Goal: Task Accomplishment & Management: Manage account settings

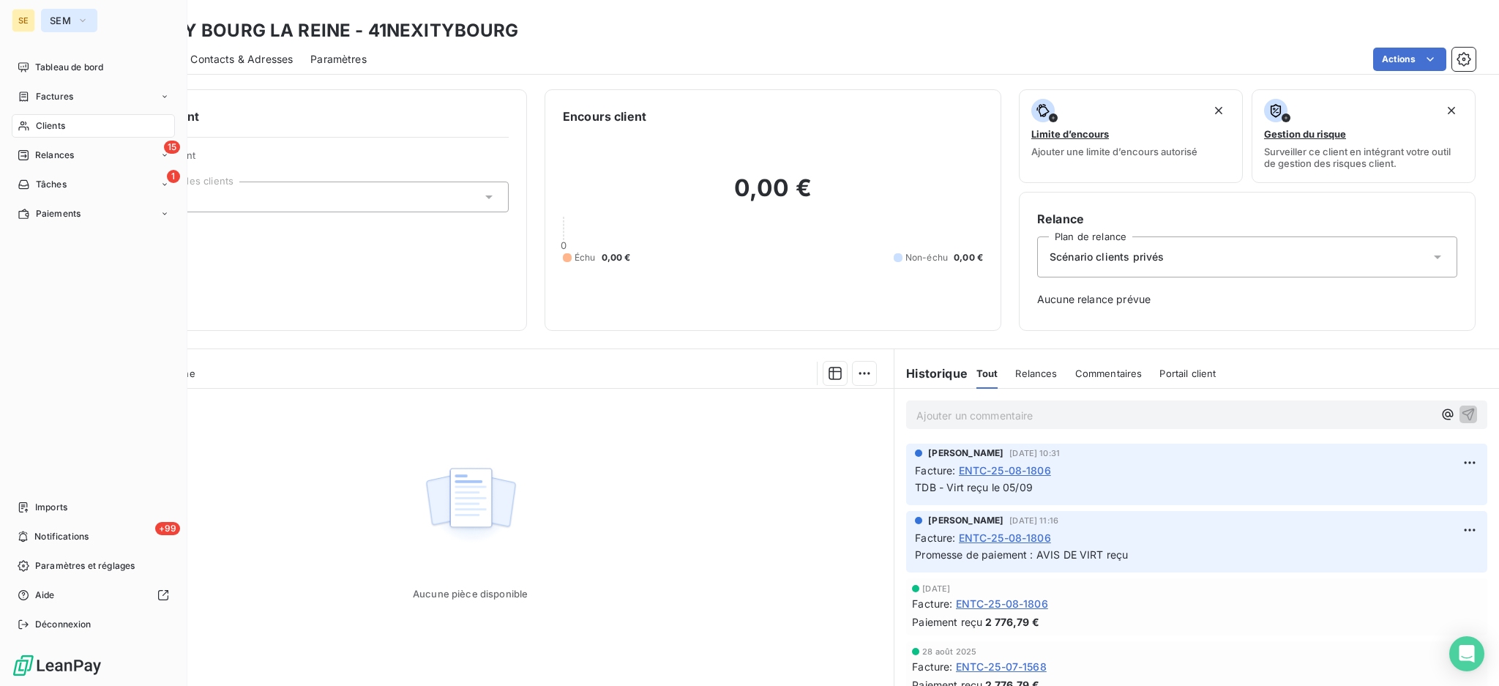
click at [89, 18] on button "SEM" at bounding box center [69, 20] width 56 height 23
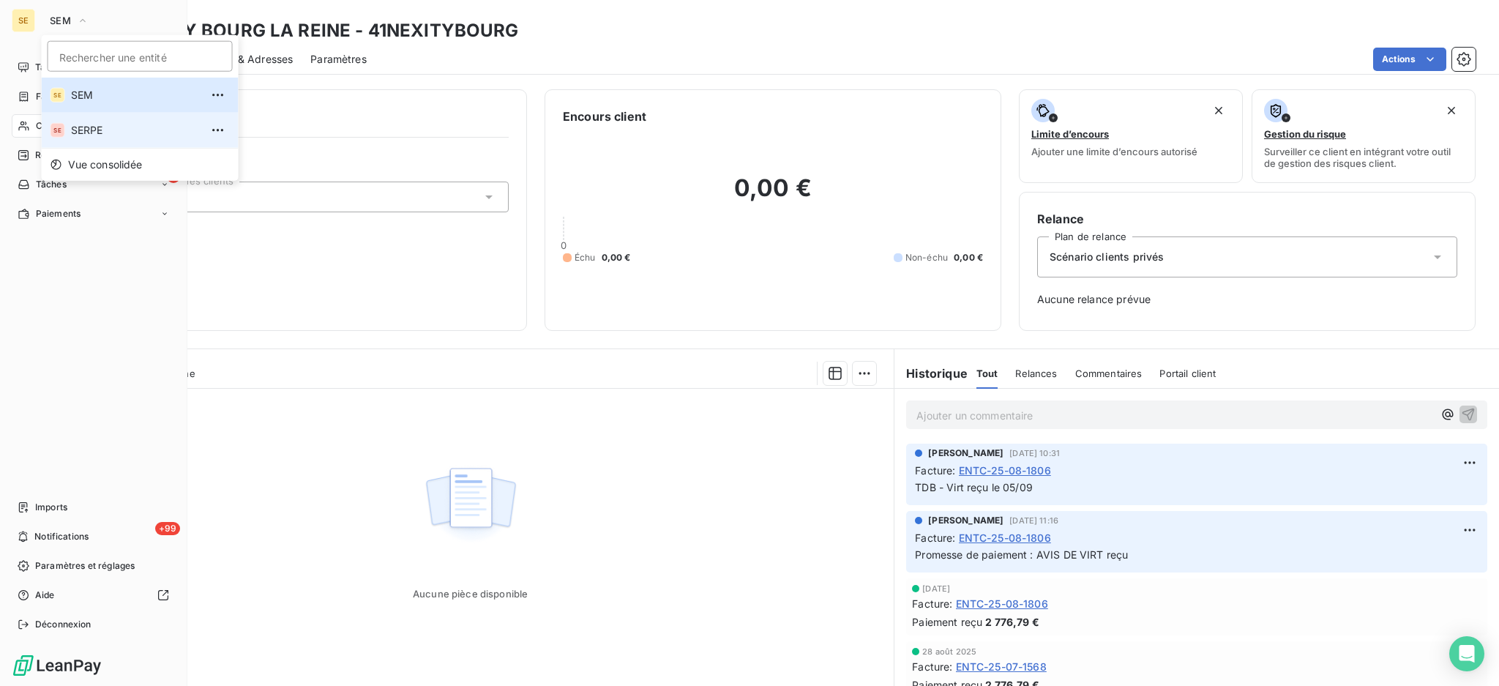
click at [111, 129] on span "SERPE" at bounding box center [136, 130] width 130 height 15
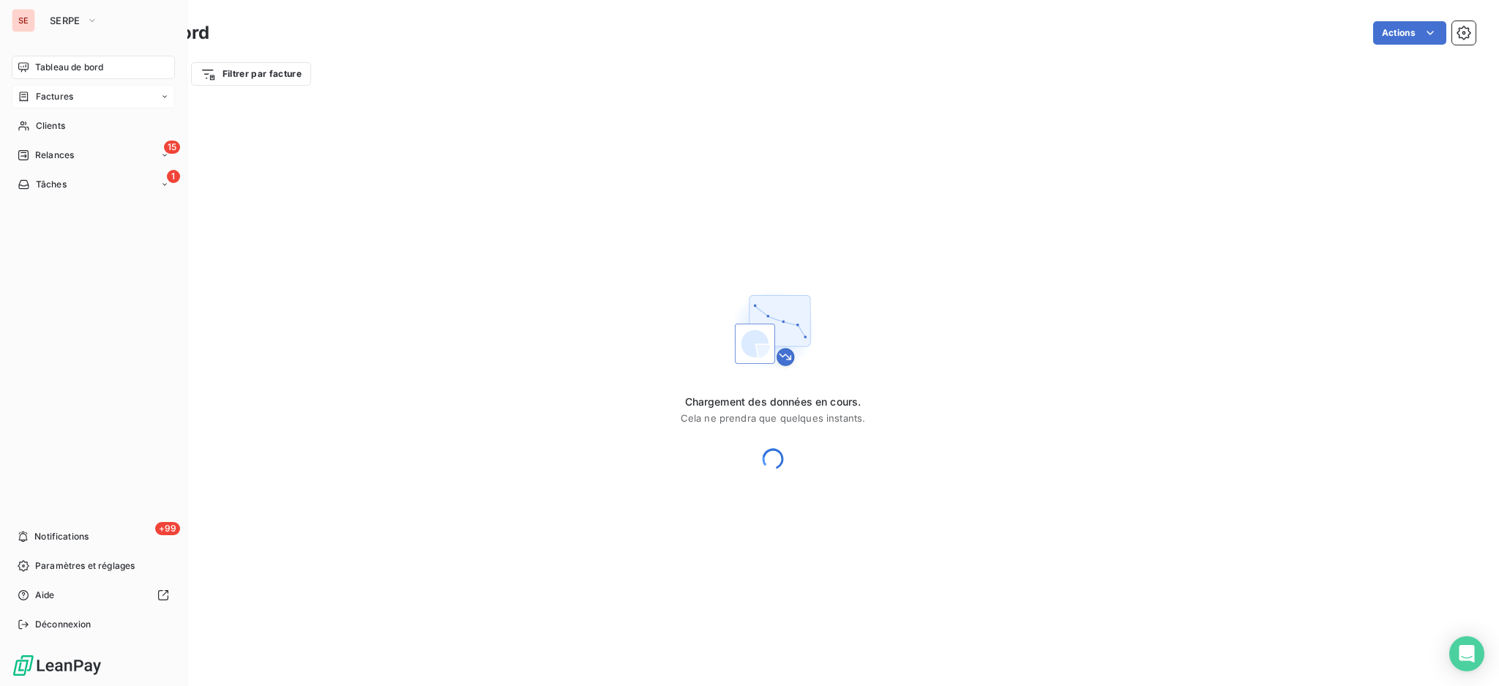
click at [55, 94] on span "Factures" at bounding box center [54, 96] width 37 height 13
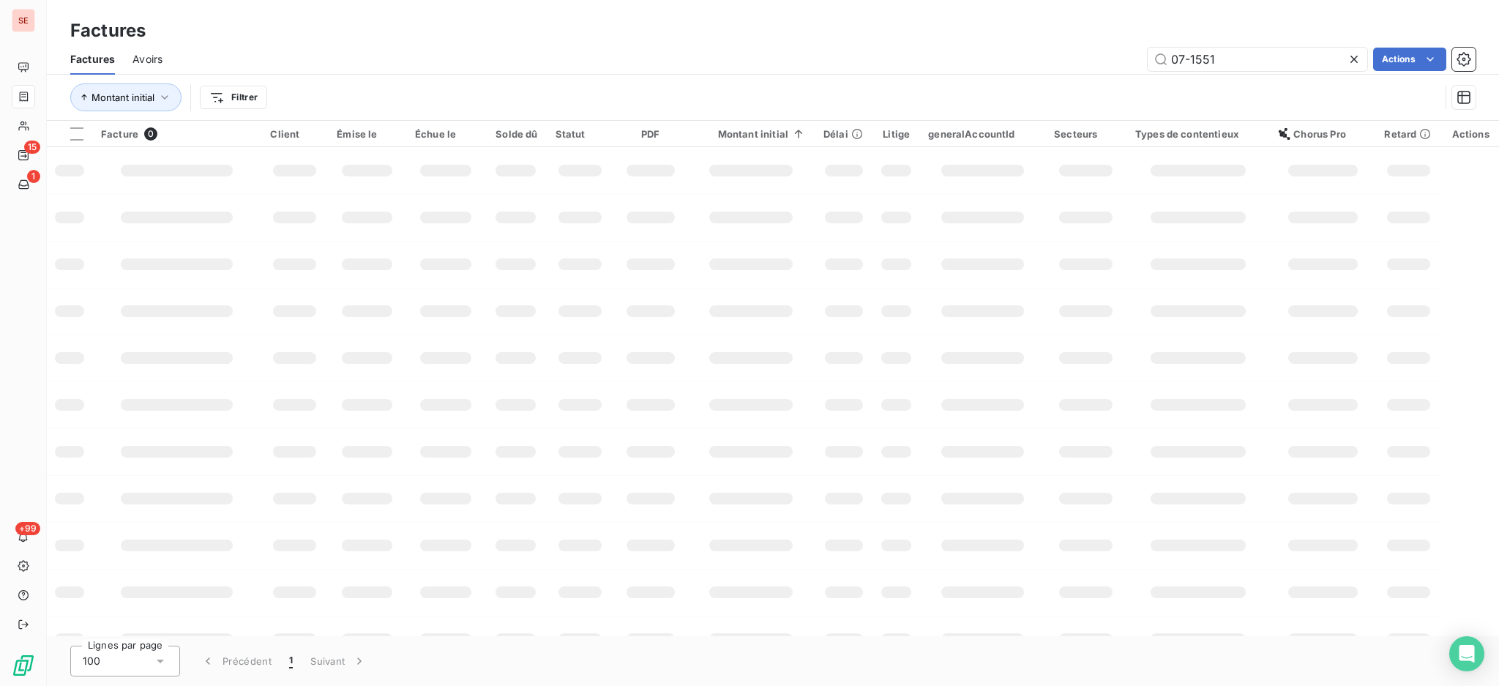
drag, startPoint x: 1251, startPoint y: 59, endPoint x: 1064, endPoint y: 42, distance: 187.5
click at [1064, 42] on div "Factures Factures Avoirs 07-1551 Actions Montant initial Filtrer" at bounding box center [773, 60] width 1452 height 121
type input "07-11"
type input "07-1153"
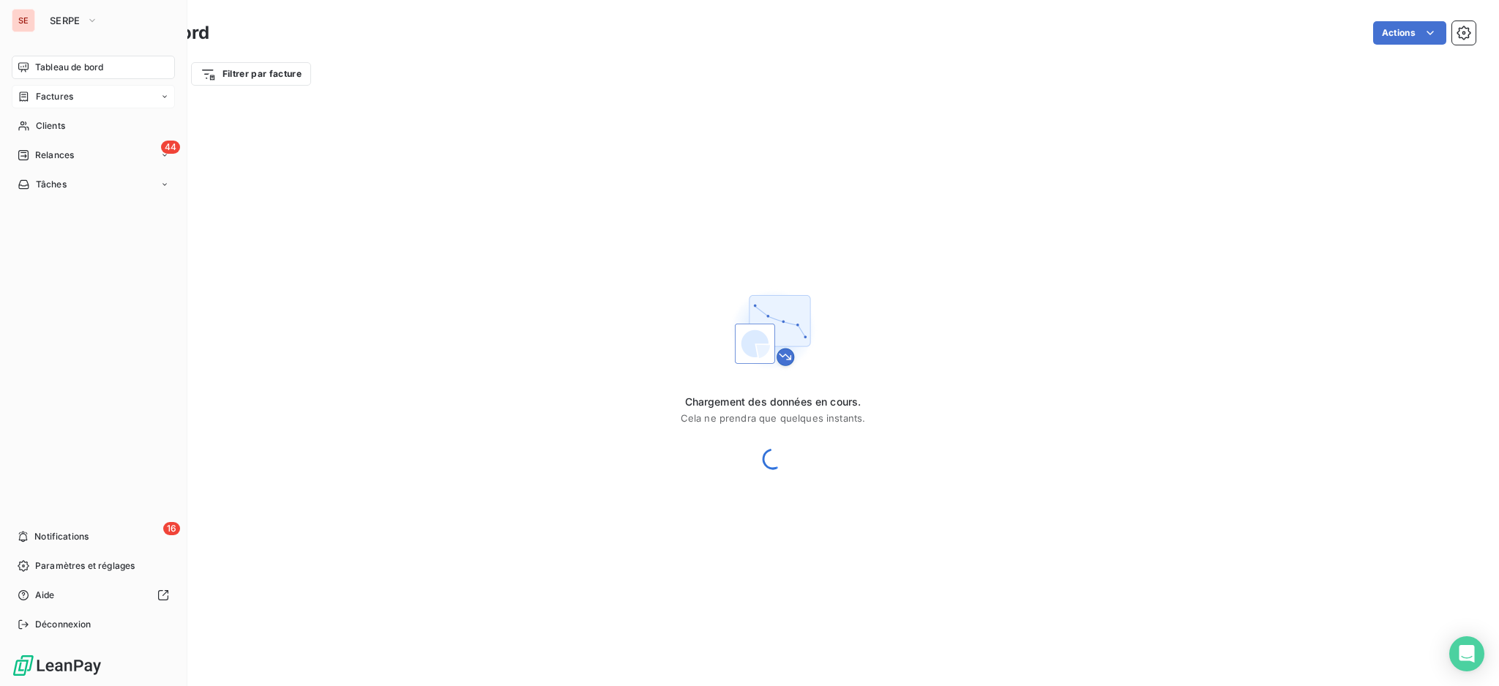
click at [55, 93] on span "Factures" at bounding box center [54, 96] width 37 height 13
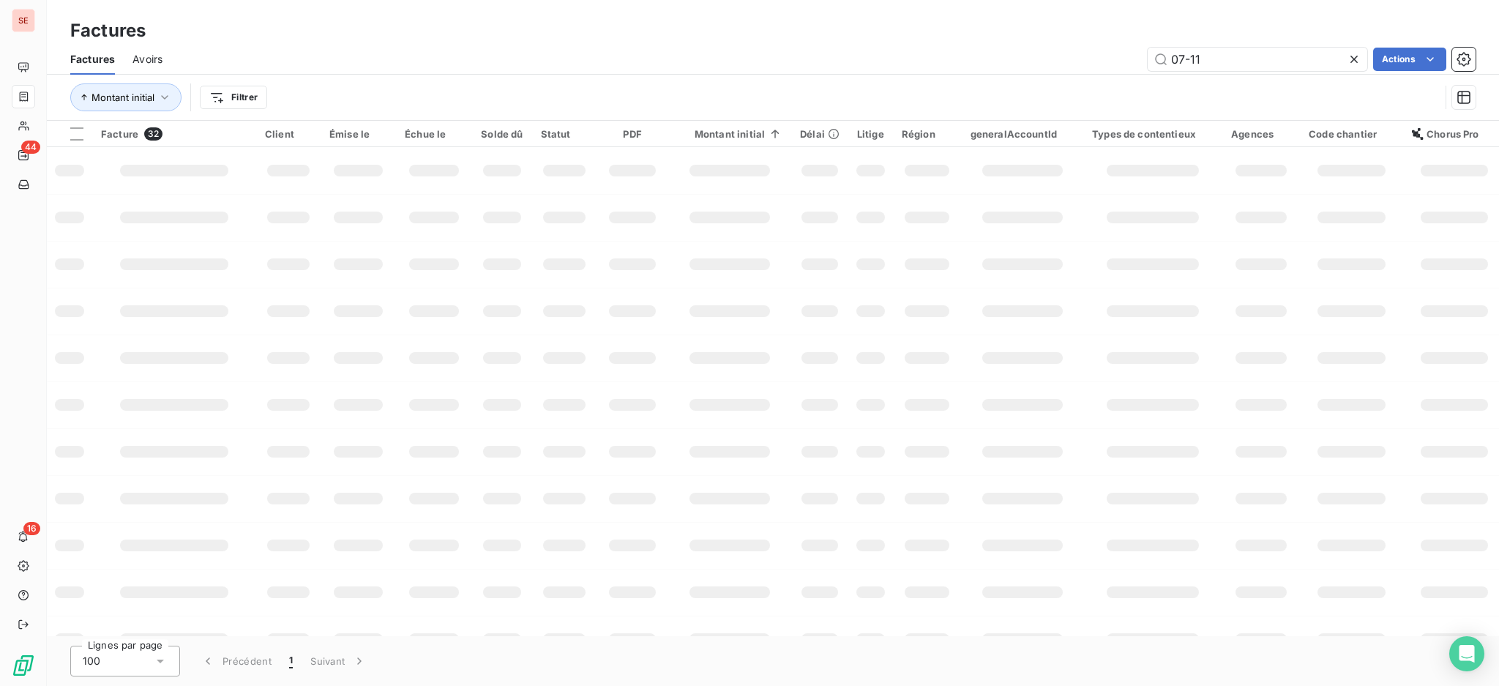
drag, startPoint x: 1260, startPoint y: 63, endPoint x: 1103, endPoint y: 27, distance: 161.4
click at [1103, 27] on div "Factures Factures Avoirs 07-11 Actions Montant initial Filtrer" at bounding box center [773, 60] width 1452 height 121
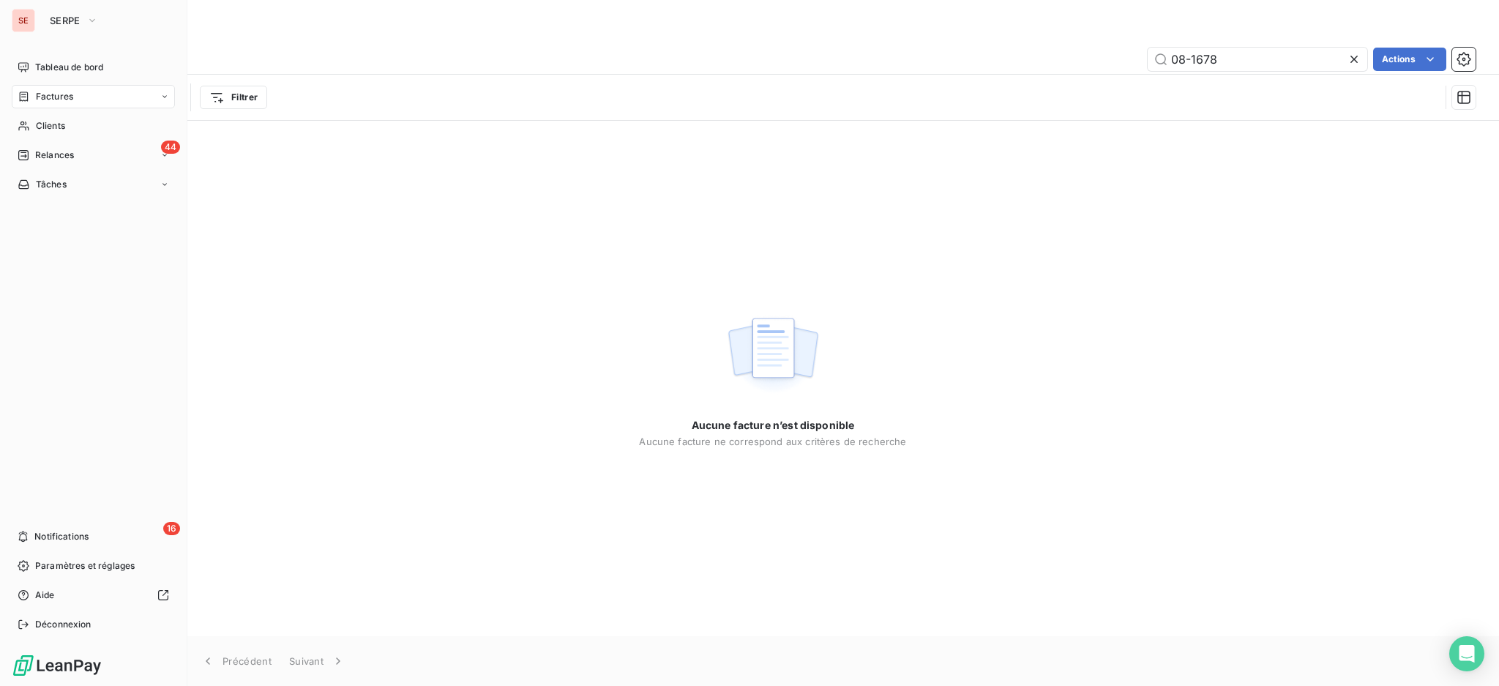
click at [55, 97] on span "Factures" at bounding box center [54, 96] width 37 height 13
click at [41, 92] on span "Factures" at bounding box center [54, 96] width 37 height 13
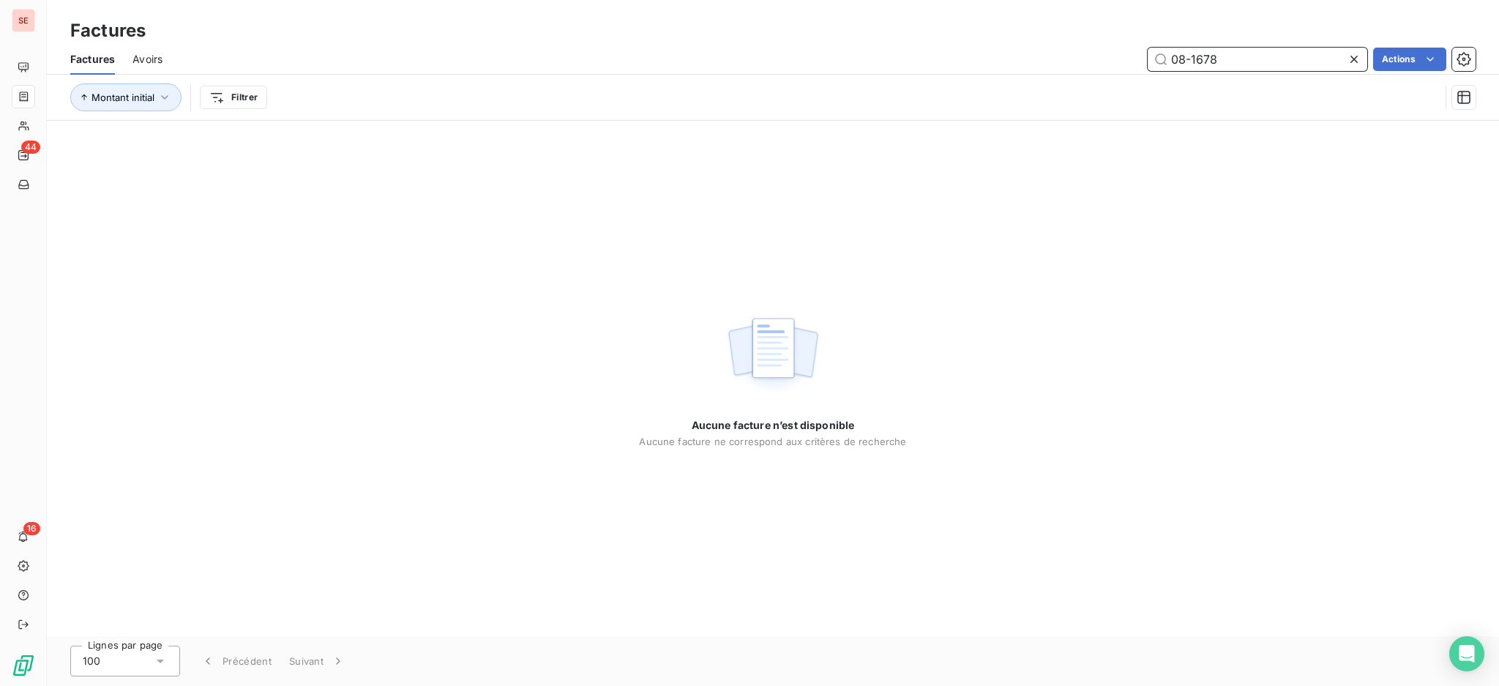
drag, startPoint x: 1262, startPoint y: 54, endPoint x: 909, endPoint y: 15, distance: 355.0
click at [962, 20] on div "Factures Factures Avoirs 08-1678 Actions Montant initial Filtrer" at bounding box center [773, 60] width 1452 height 121
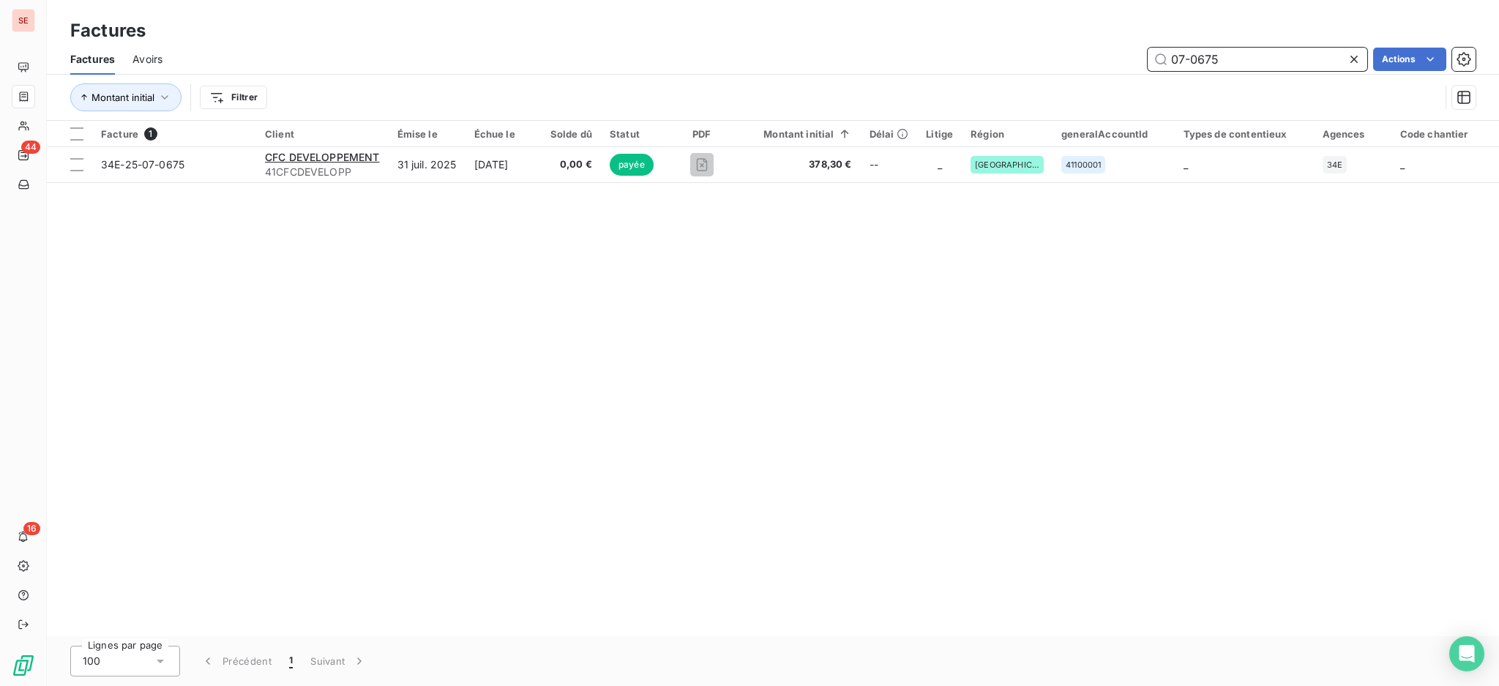
click at [1242, 53] on input "07-0675" at bounding box center [1258, 59] width 220 height 23
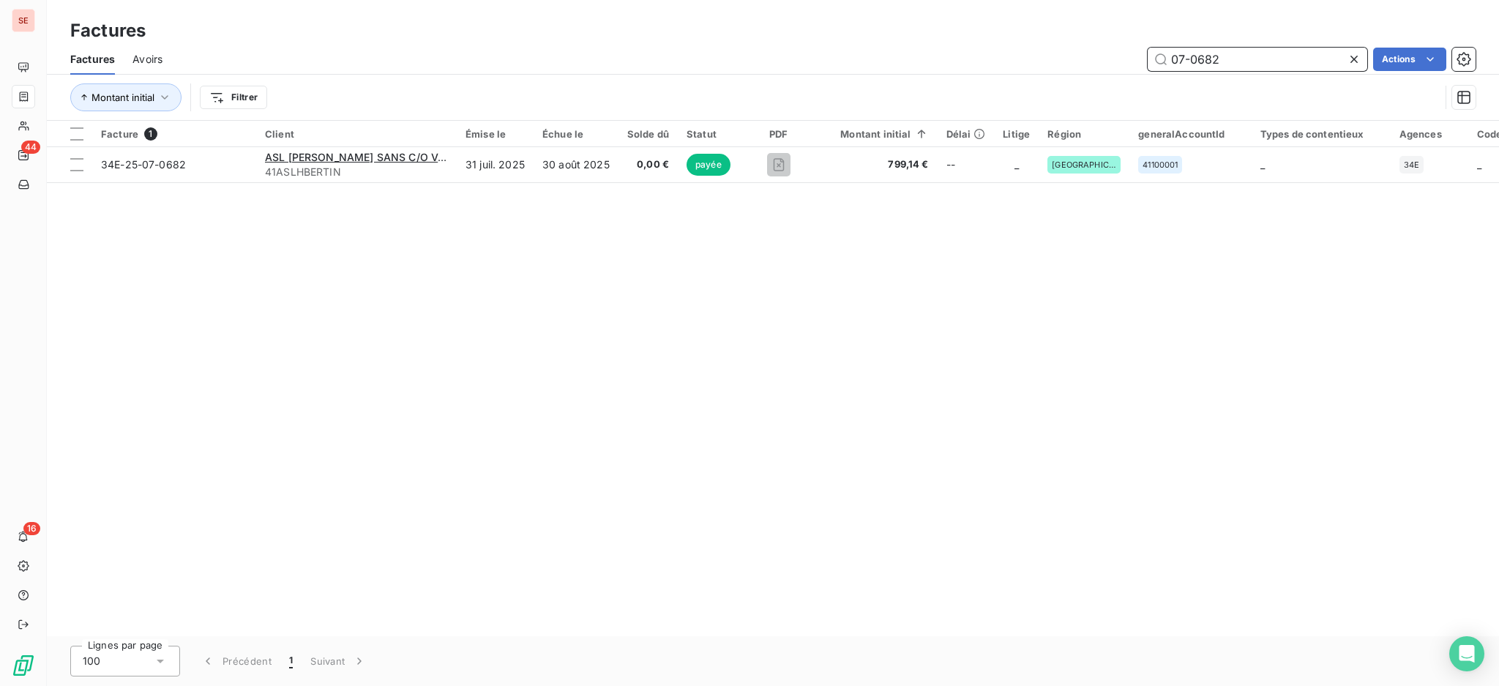
click at [1294, 53] on input "07-0682" at bounding box center [1258, 59] width 220 height 23
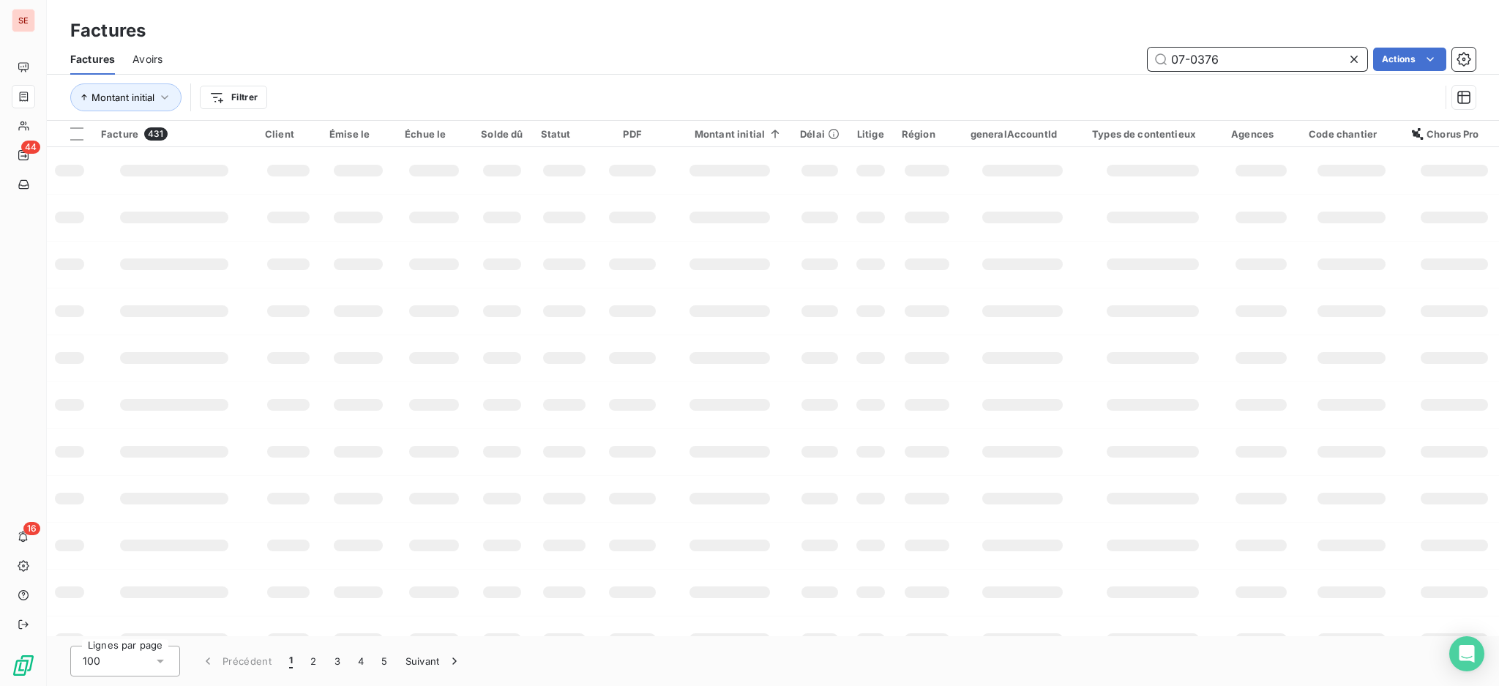
type input "07-0376"
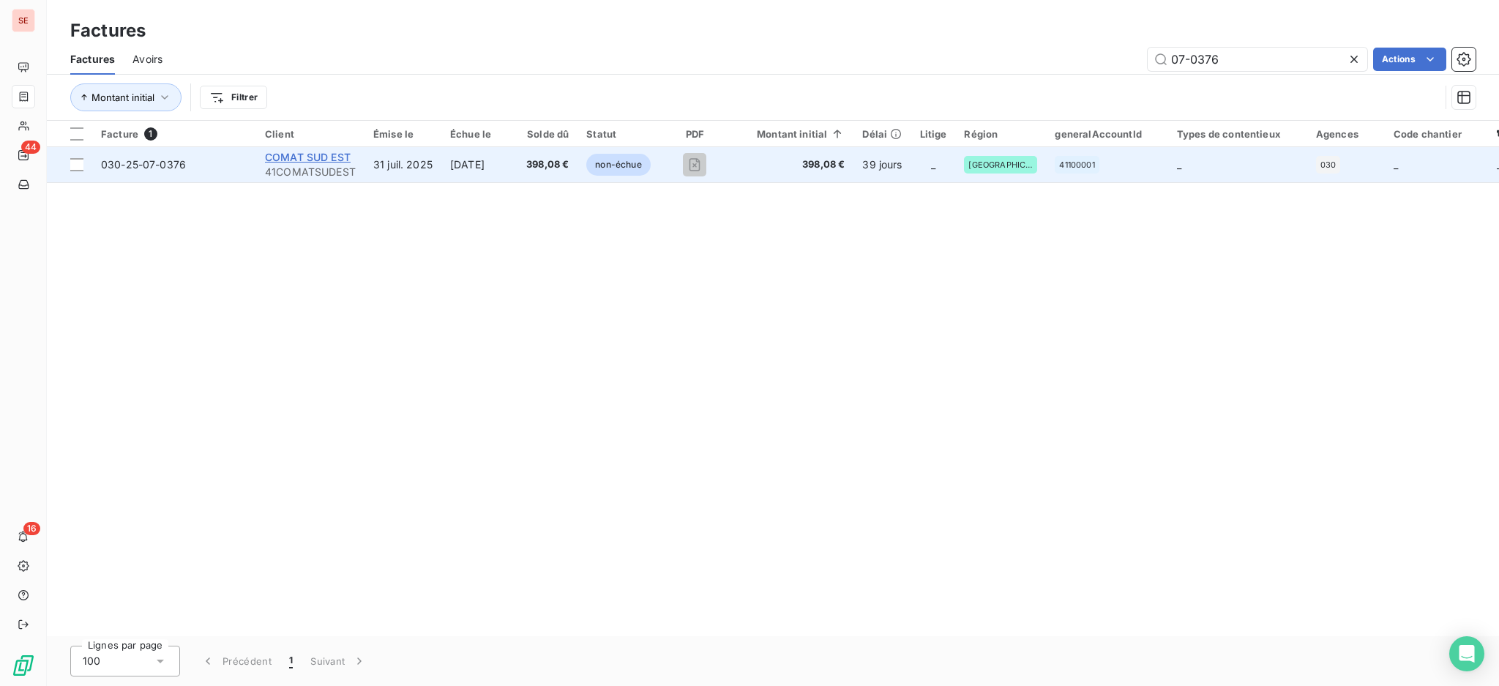
click at [295, 156] on span "COMAT SUD EST" at bounding box center [308, 157] width 86 height 12
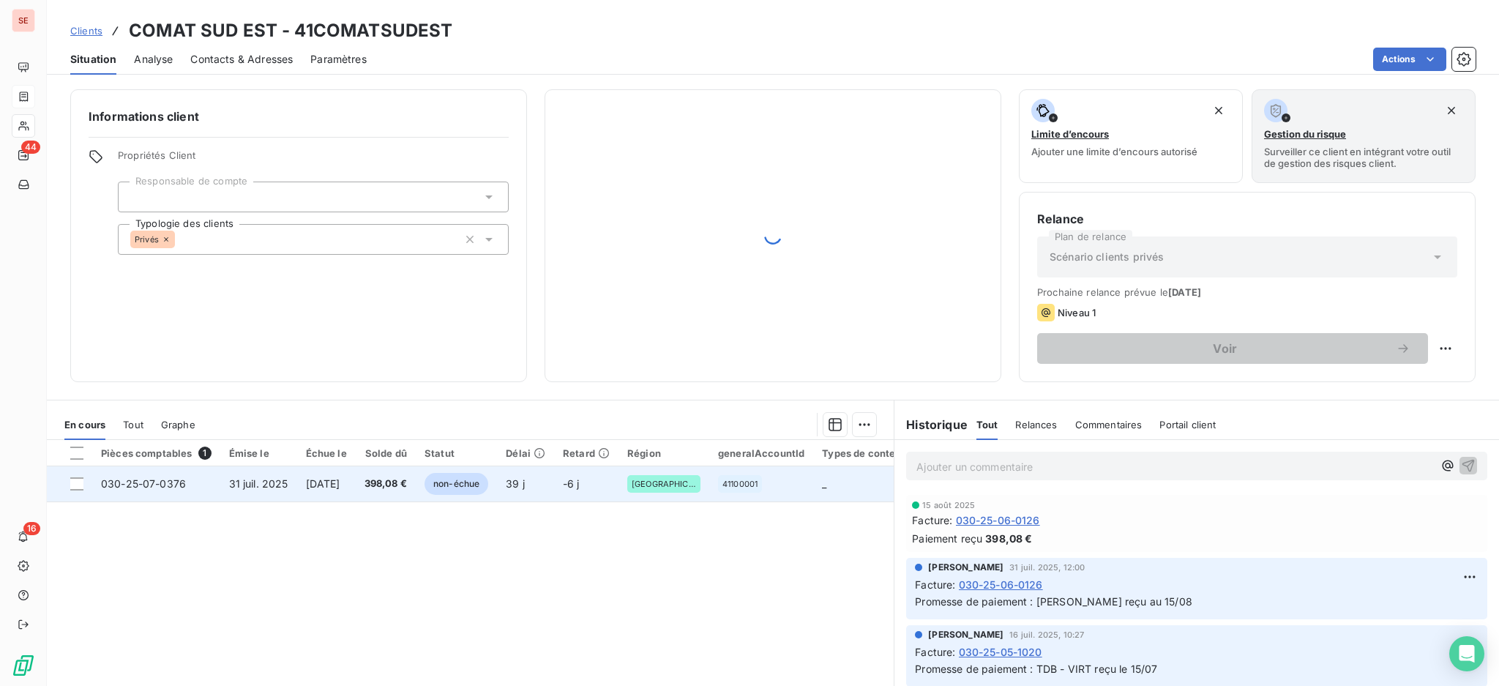
click at [400, 483] on span "398,08 €" at bounding box center [386, 484] width 42 height 15
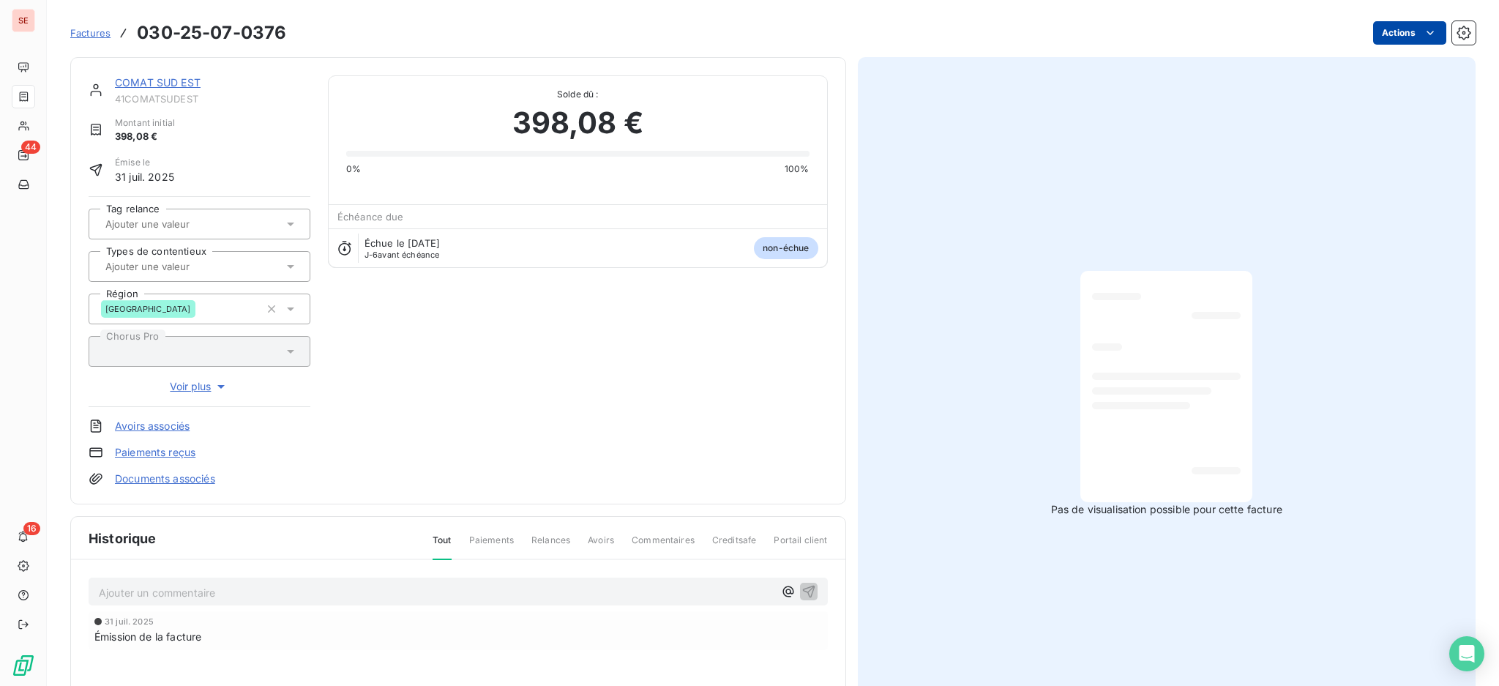
click at [1385, 34] on html "SE 44 16 Factures 030-25-07-0376 Actions COMAT SUD EST 41COMATSUDEST Montant in…" at bounding box center [749, 343] width 1499 height 686
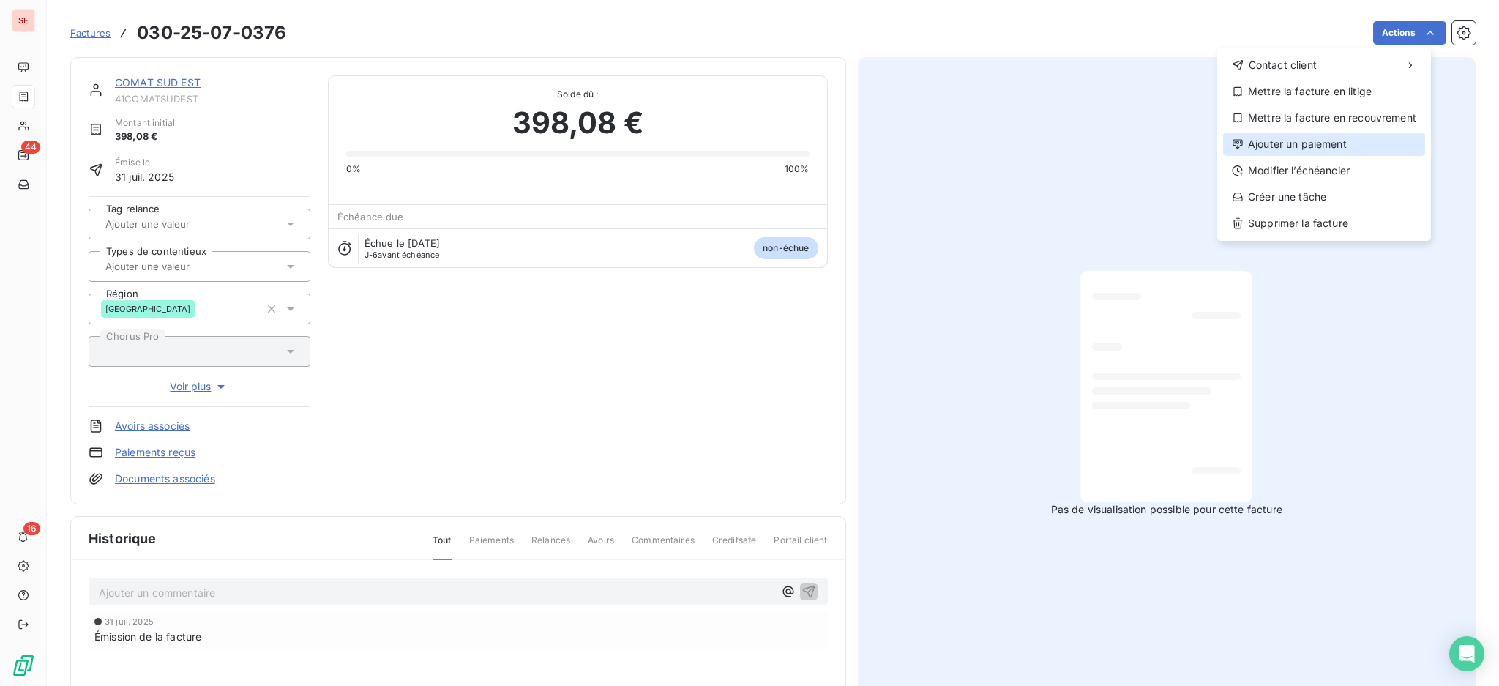
click at [1343, 141] on div "Ajouter un paiement" at bounding box center [1324, 144] width 202 height 23
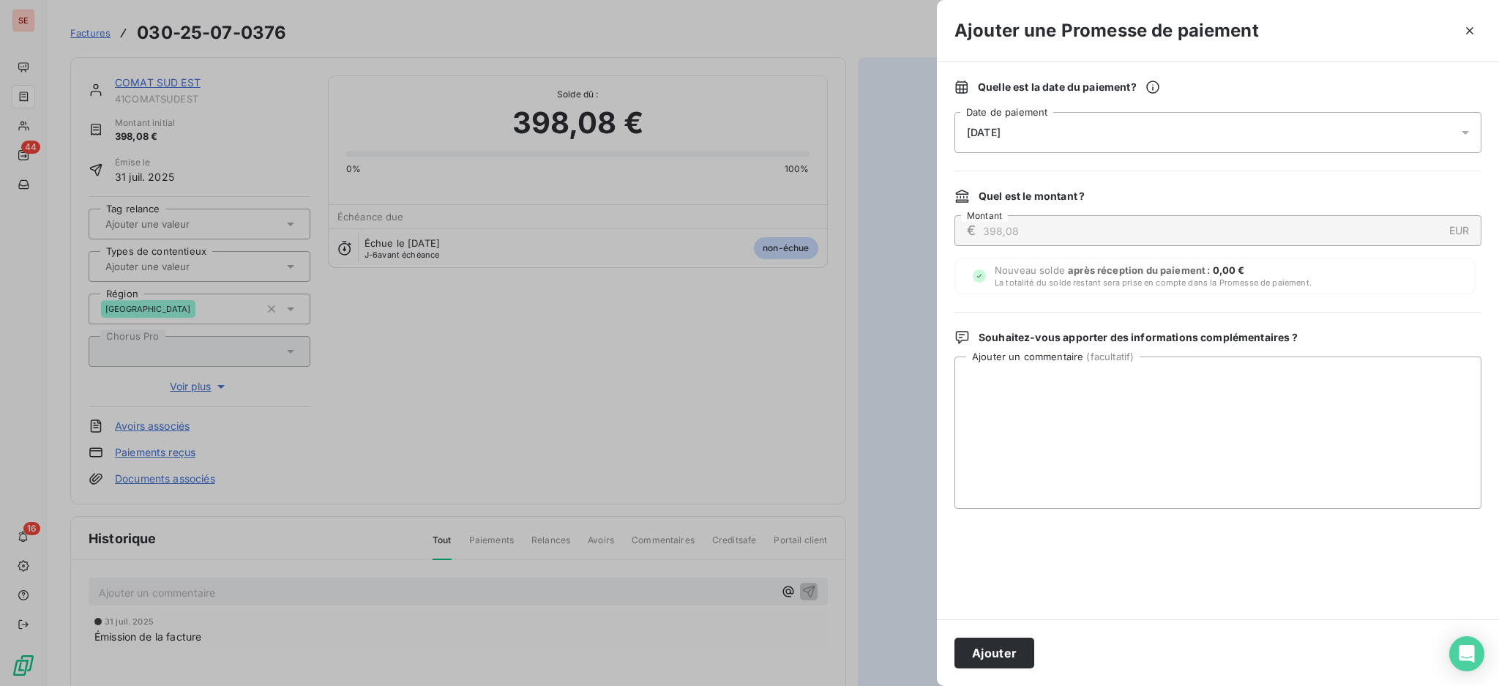
click at [1463, 133] on icon at bounding box center [1465, 132] width 15 height 15
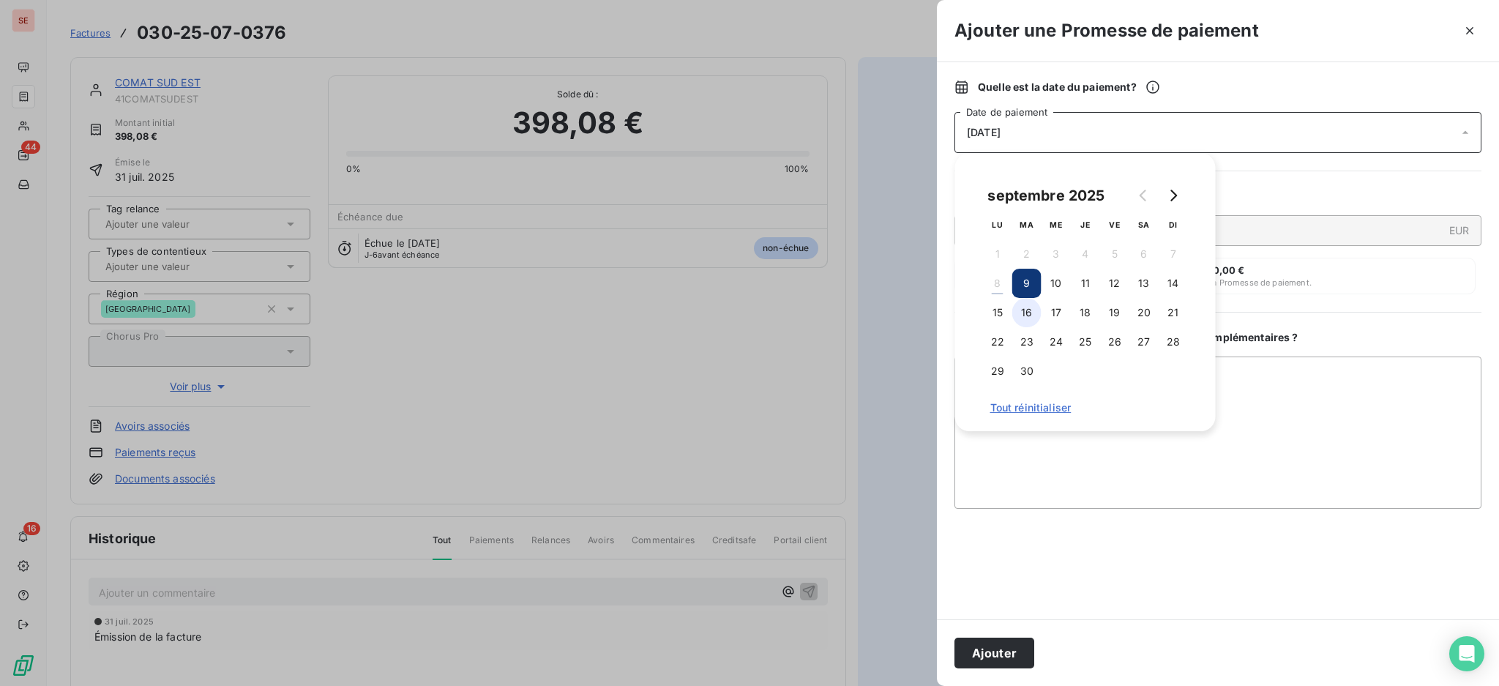
click at [1025, 316] on button "16" at bounding box center [1026, 312] width 29 height 29
click at [1308, 388] on textarea "Ajouter un commentaire ( facultatif )" at bounding box center [1218, 433] width 527 height 152
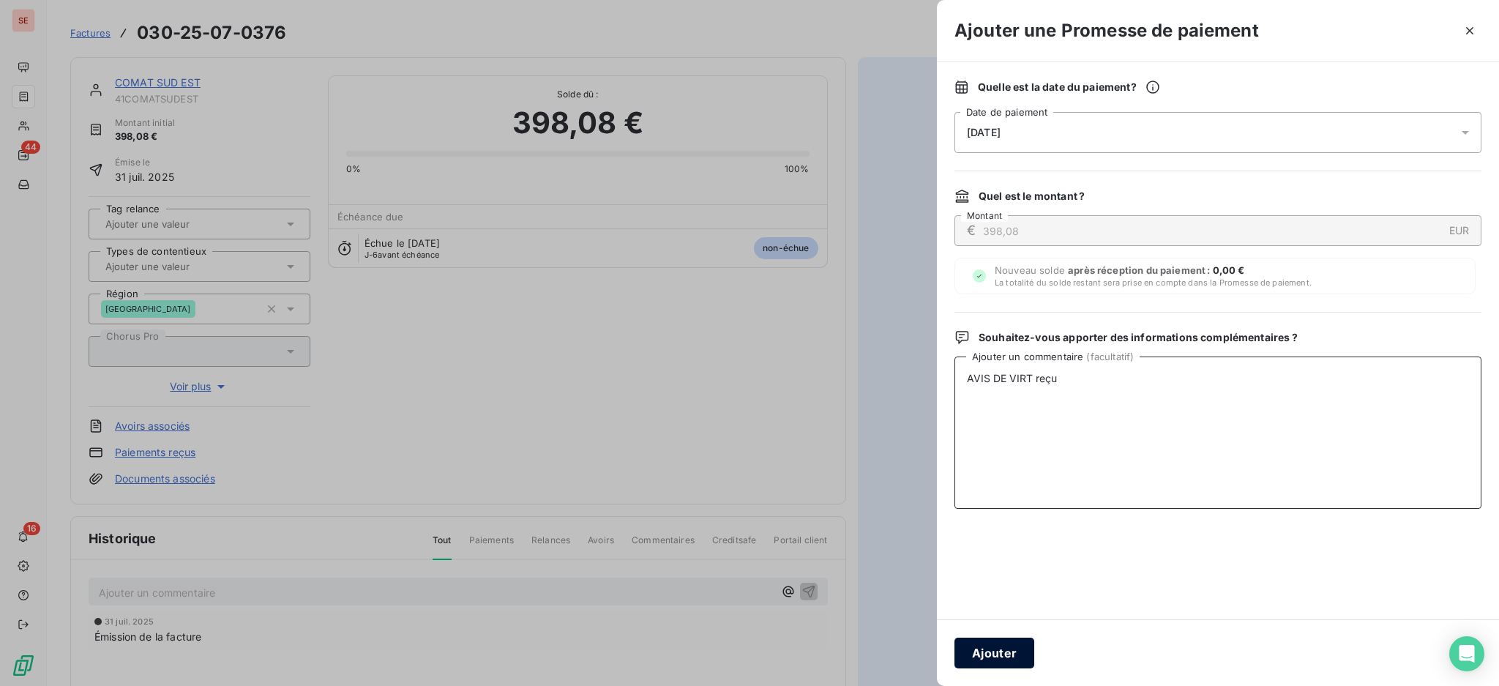
type textarea "AVIS DE VIRT reçu"
click at [1012, 650] on button "Ajouter" at bounding box center [995, 653] width 80 height 31
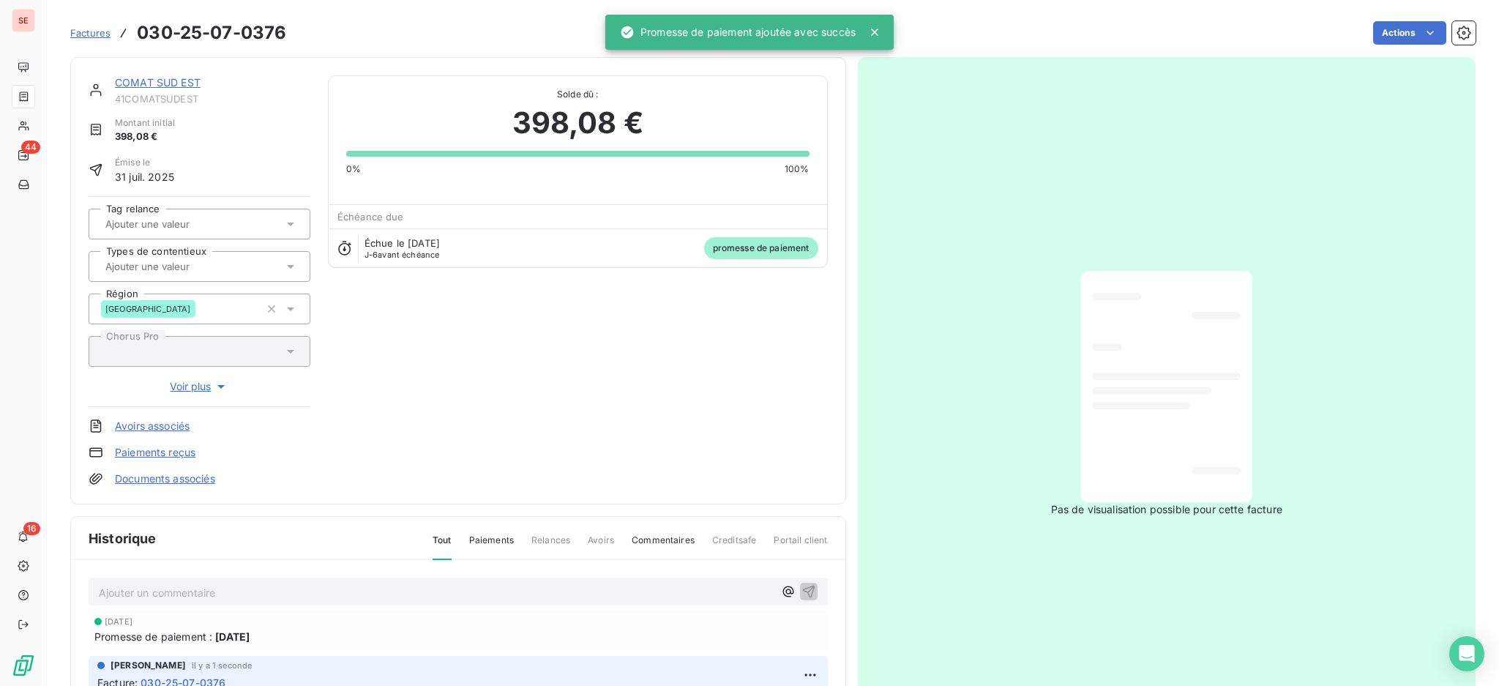
click at [184, 476] on link "Documents associés" at bounding box center [165, 478] width 100 height 15
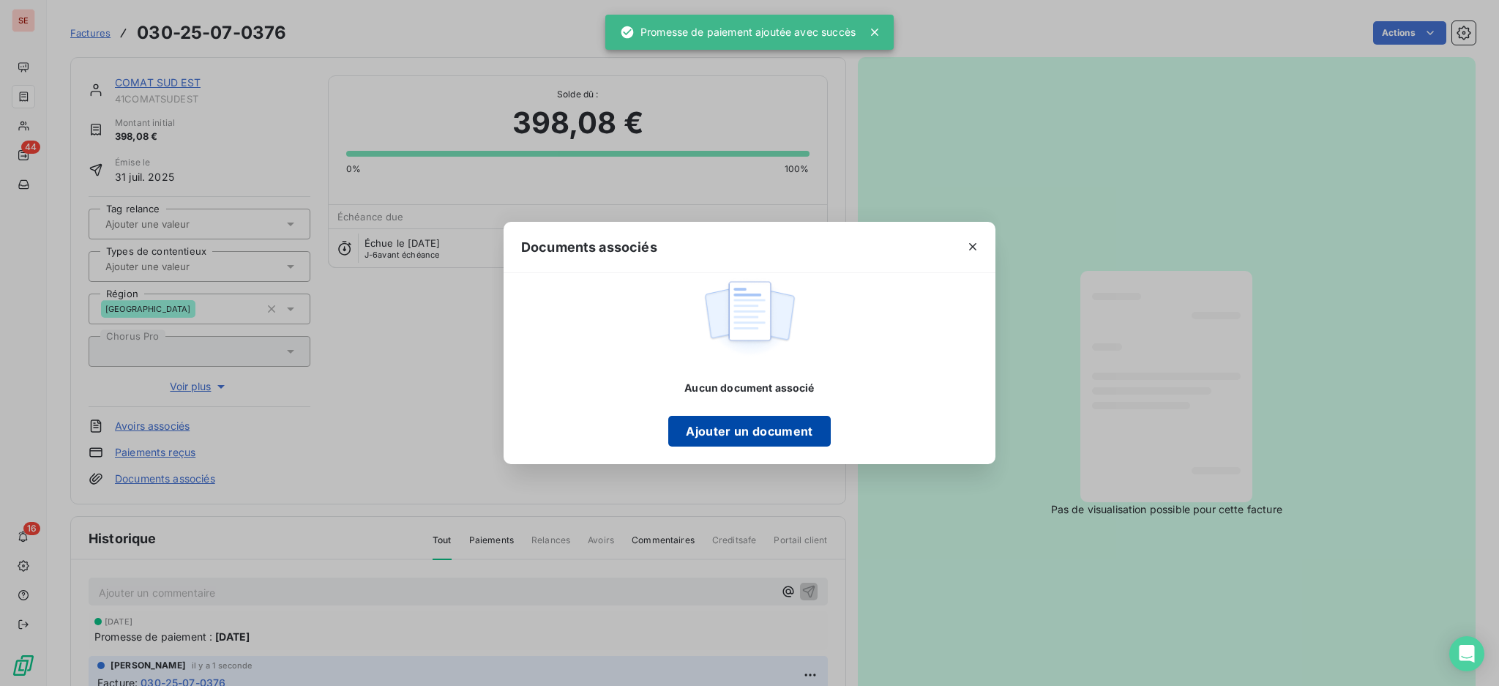
click at [757, 426] on button "Ajouter un document" at bounding box center [749, 431] width 162 height 31
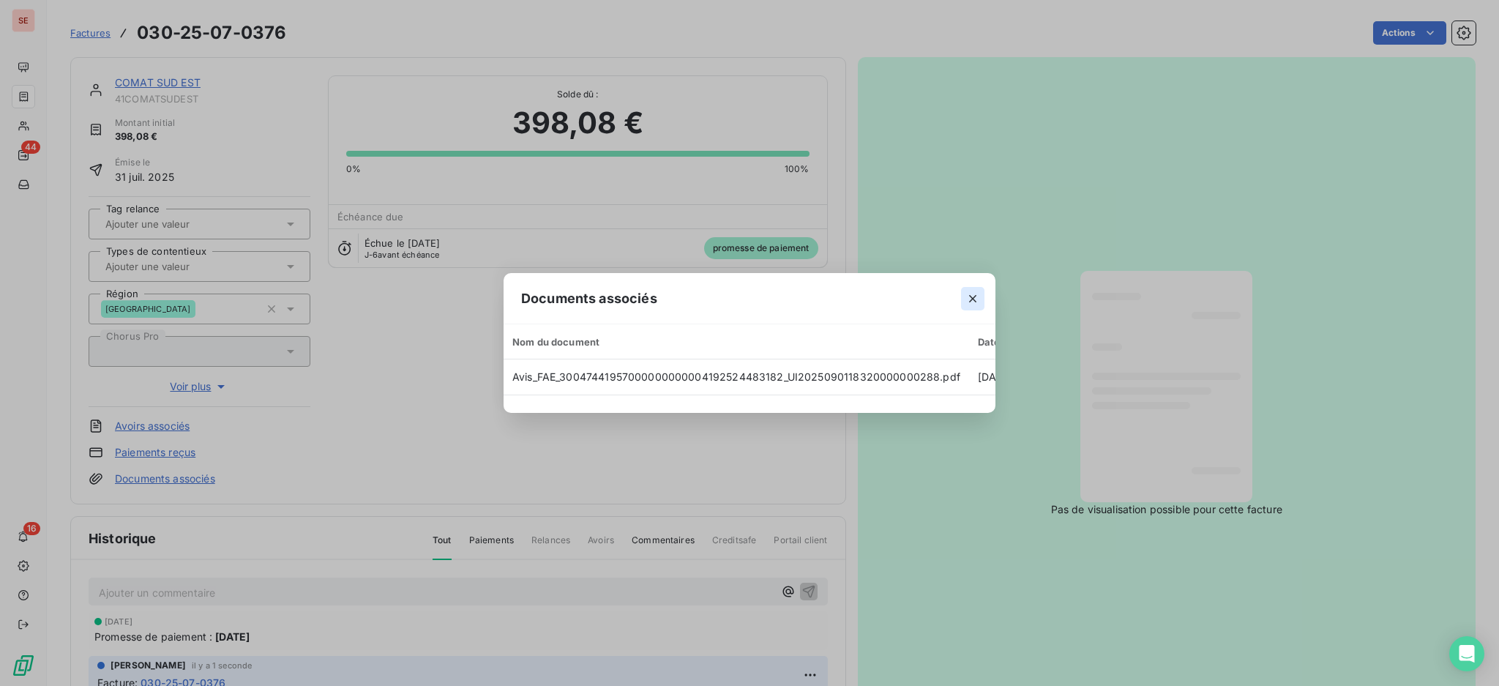
click at [975, 291] on icon "button" at bounding box center [973, 298] width 15 height 15
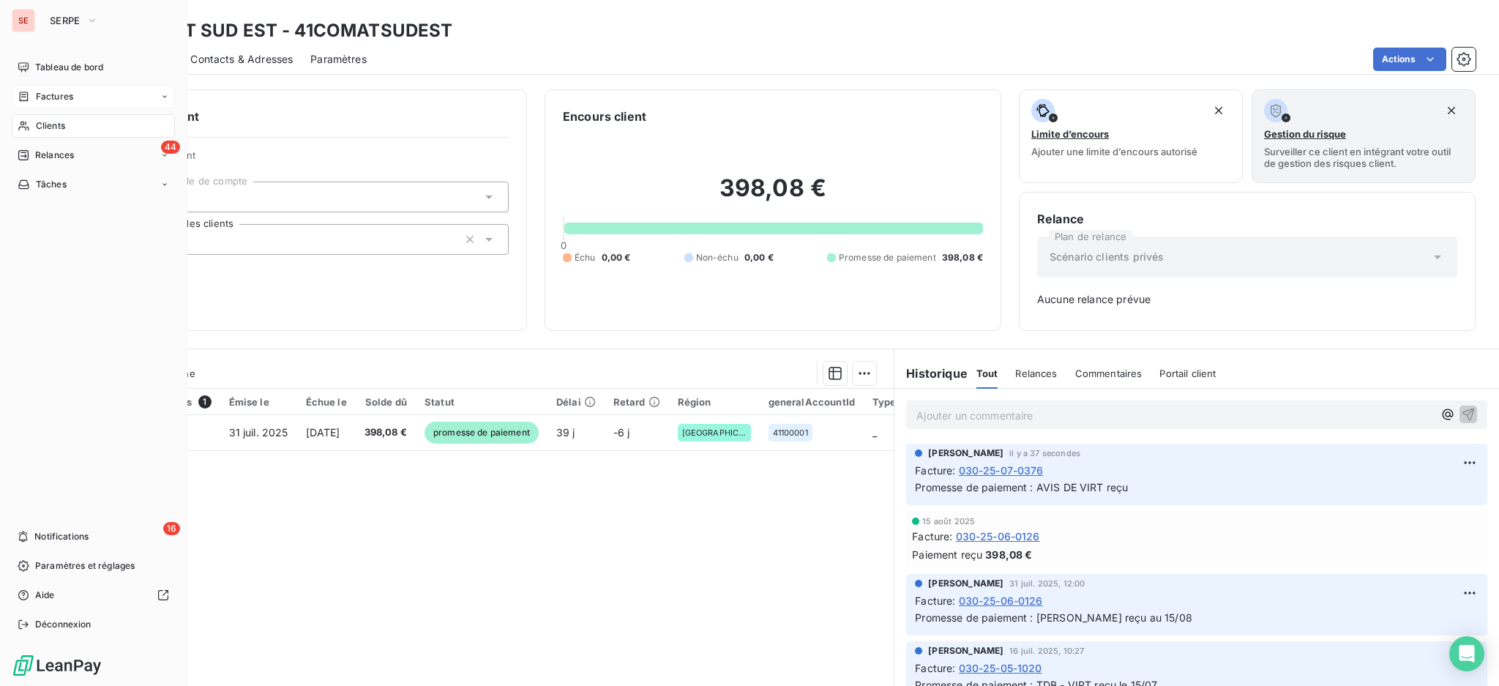
click at [51, 95] on span "Factures" at bounding box center [54, 96] width 37 height 13
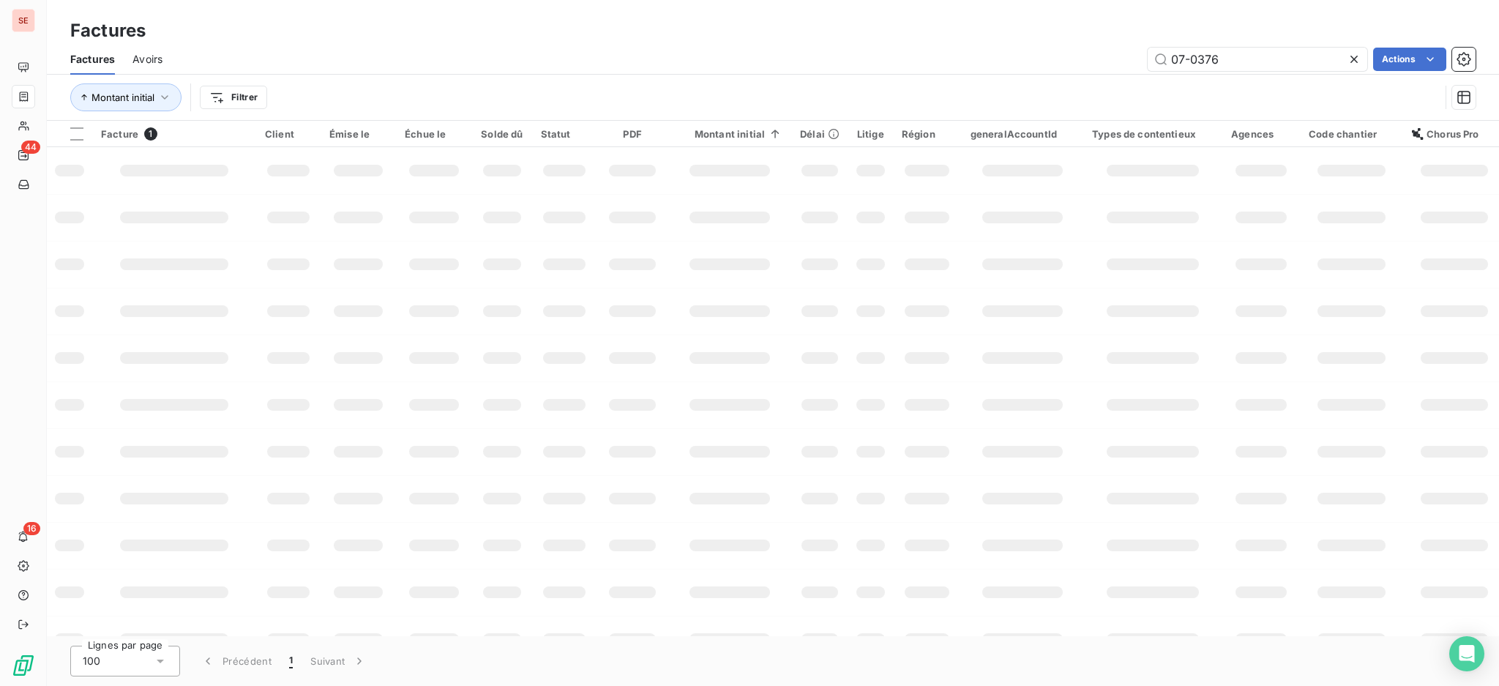
drag, startPoint x: 1247, startPoint y: 66, endPoint x: 970, endPoint y: 19, distance: 281.4
click at [1011, 20] on div "Factures Factures Avoirs 07-0376 Actions Montant initial Filtrer" at bounding box center [773, 60] width 1452 height 121
type input "03-0133"
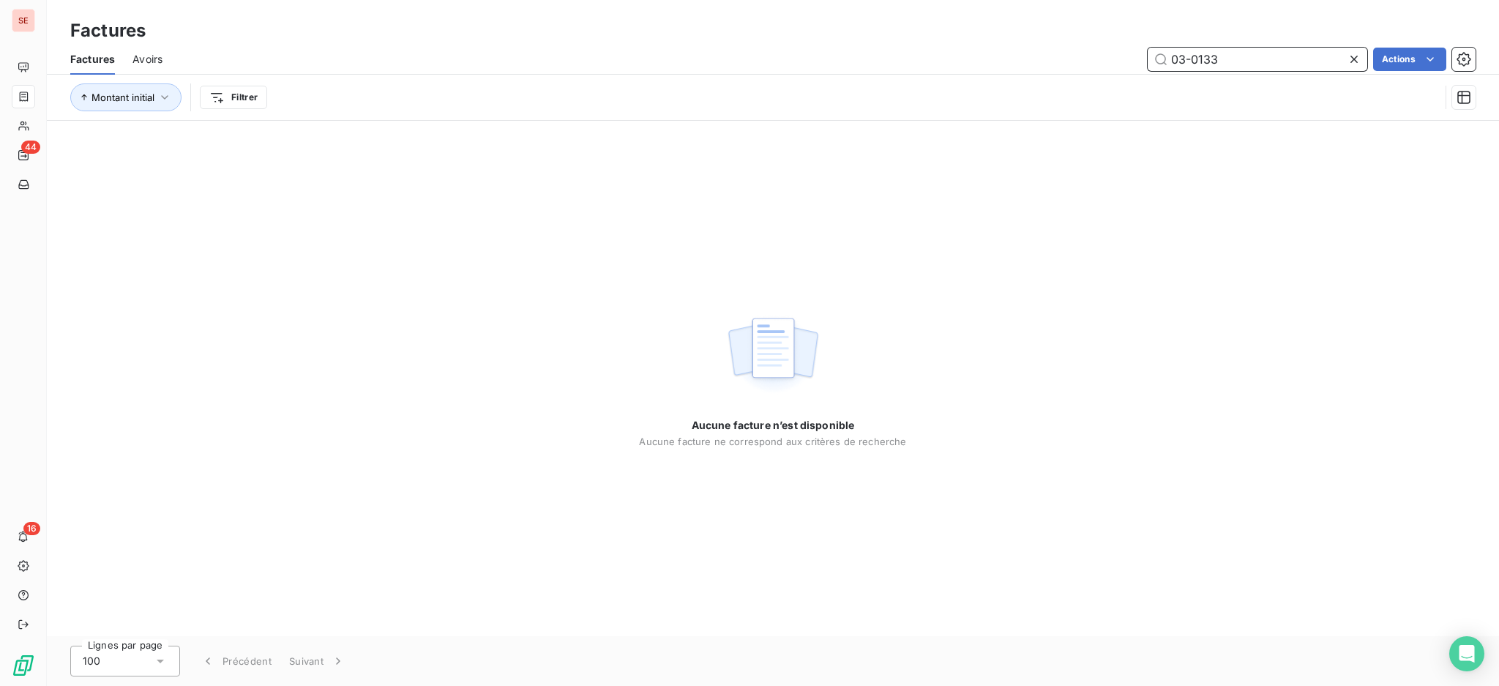
drag, startPoint x: 1236, startPoint y: 51, endPoint x: 1061, endPoint y: 50, distance: 175.7
click at [1061, 50] on div "03-0133 Actions" at bounding box center [828, 59] width 1296 height 23
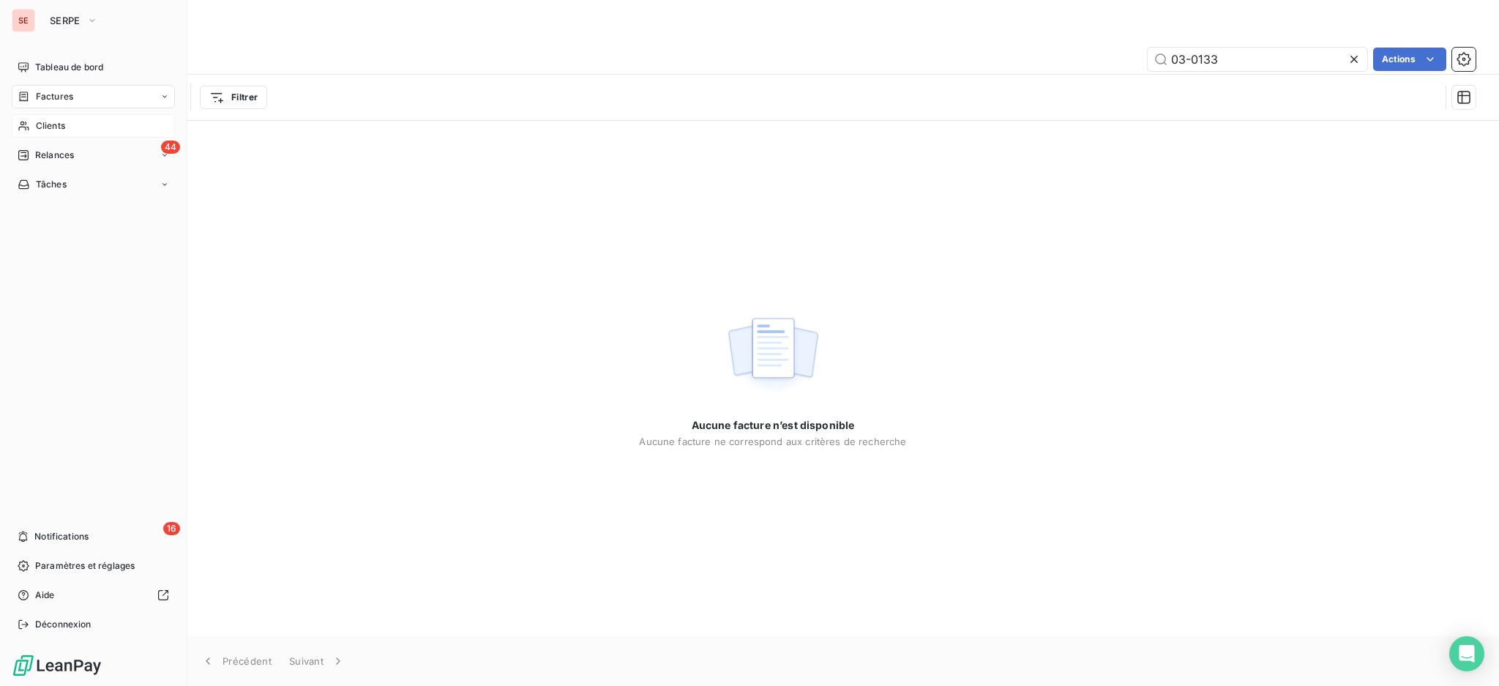
click at [45, 122] on span "Clients" at bounding box center [50, 125] width 29 height 13
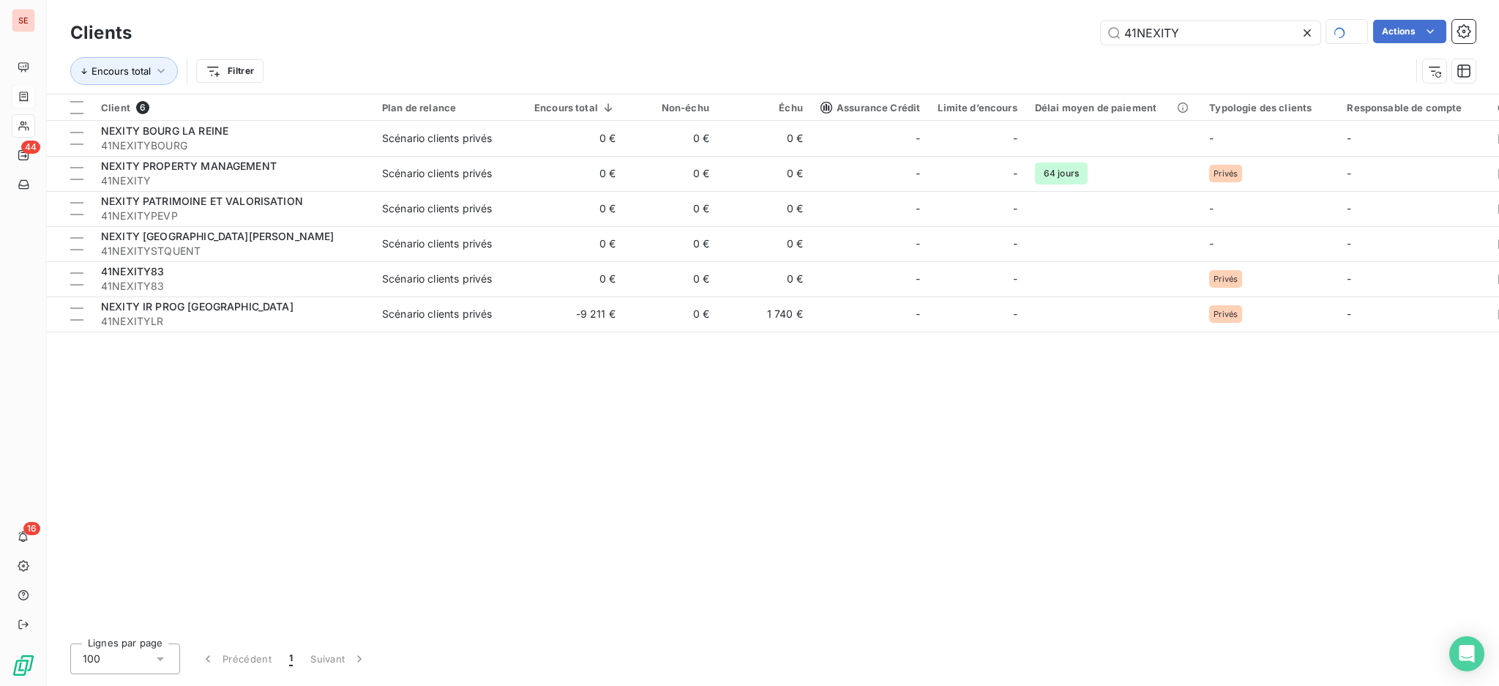
drag, startPoint x: 1177, startPoint y: 27, endPoint x: 892, endPoint y: -31, distance: 291.5
click at [892, 0] on html "SE 44 16 Clients 41NEXITY Actions Encours total Filtrer Client 6 Plan de relanc…" at bounding box center [749, 343] width 1499 height 686
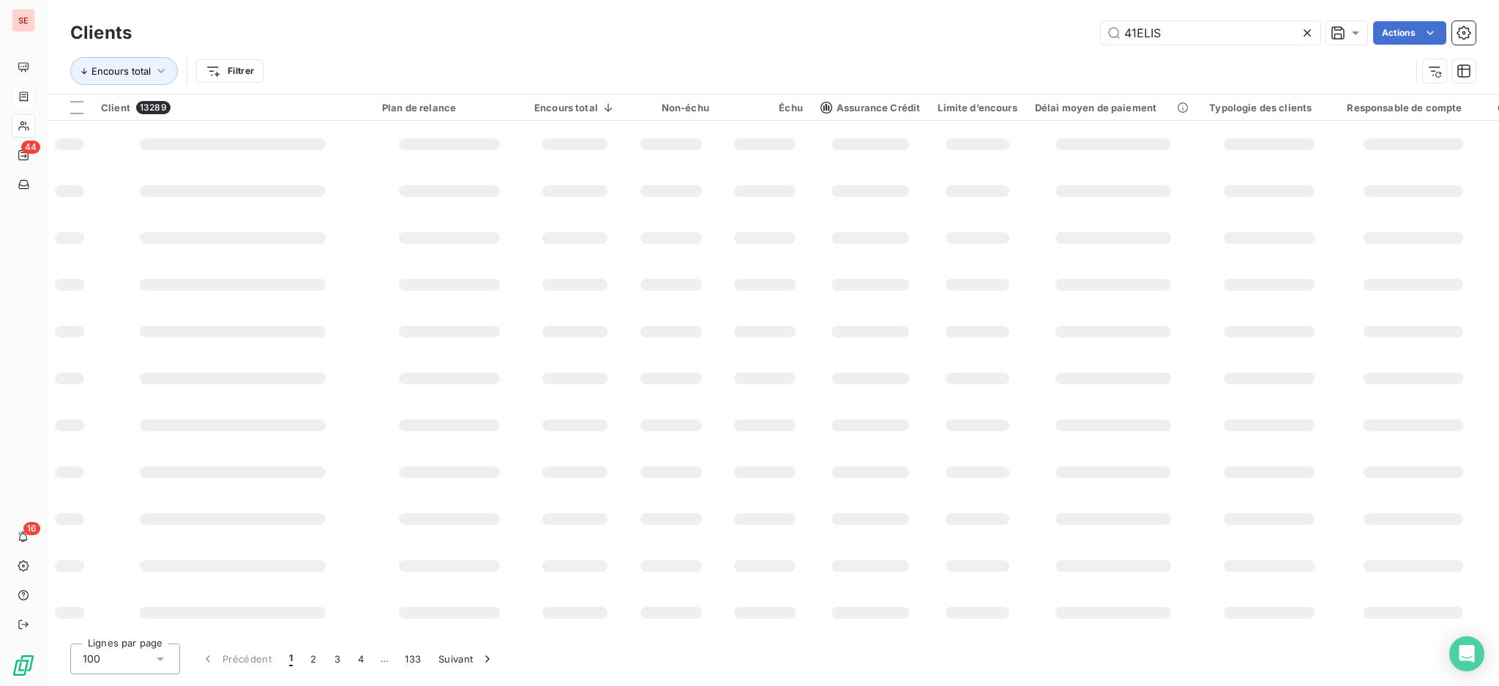
type input "41ELIS"
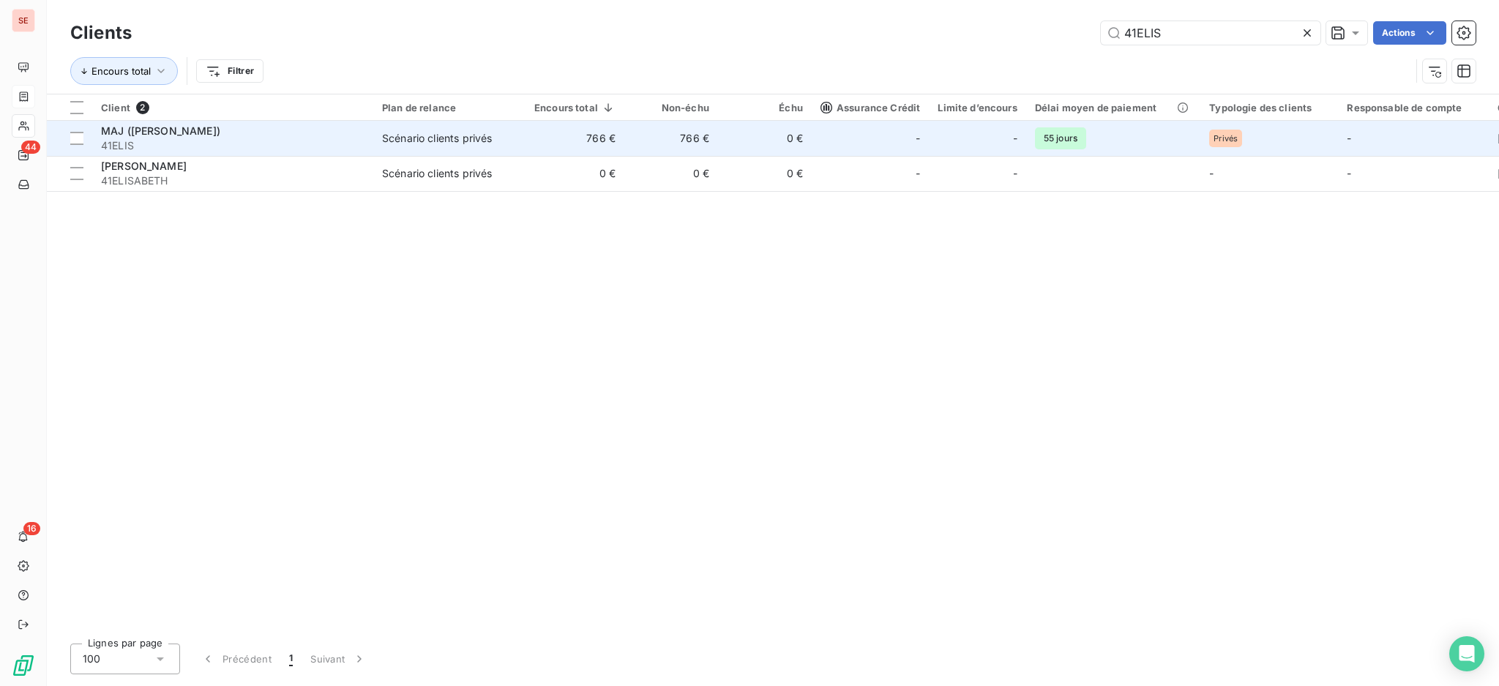
click at [640, 141] on td "766 €" at bounding box center [671, 138] width 94 height 35
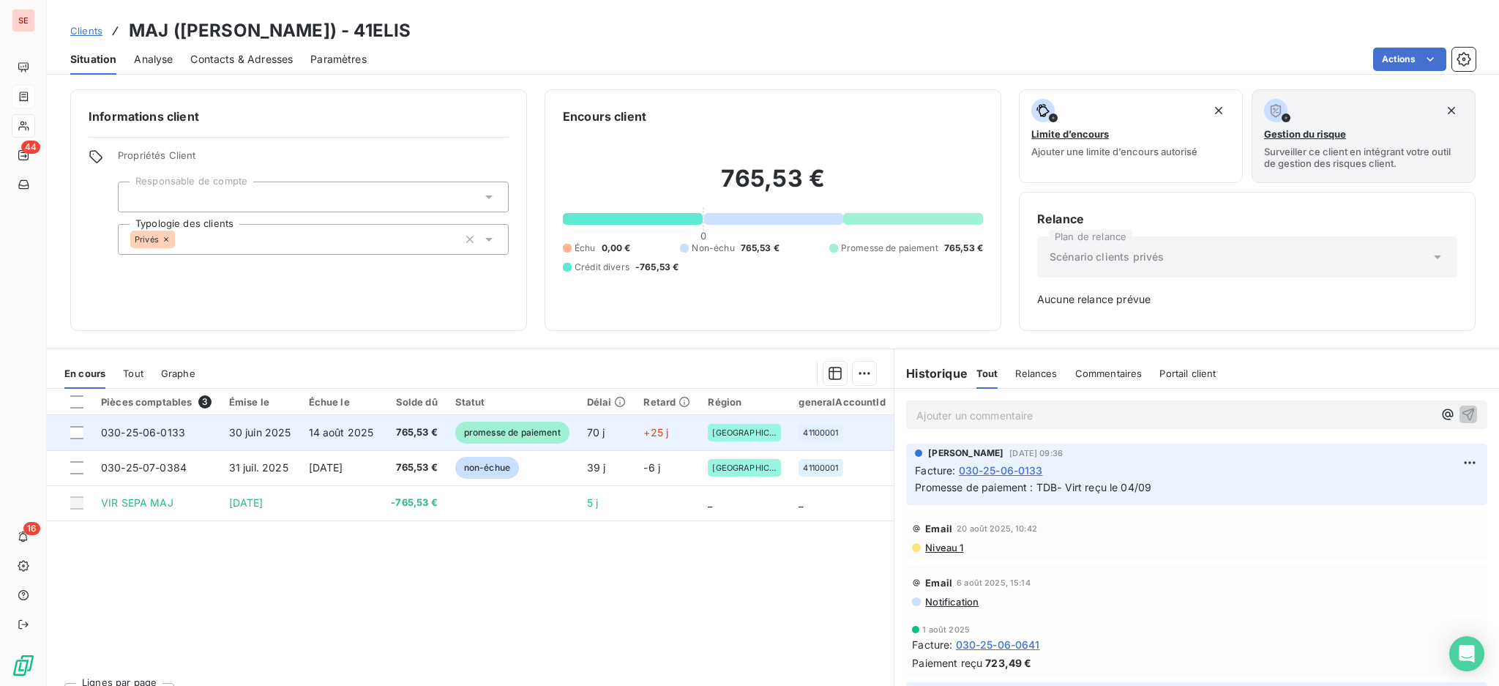
click at [234, 432] on span "30 juin 2025" at bounding box center [260, 432] width 62 height 12
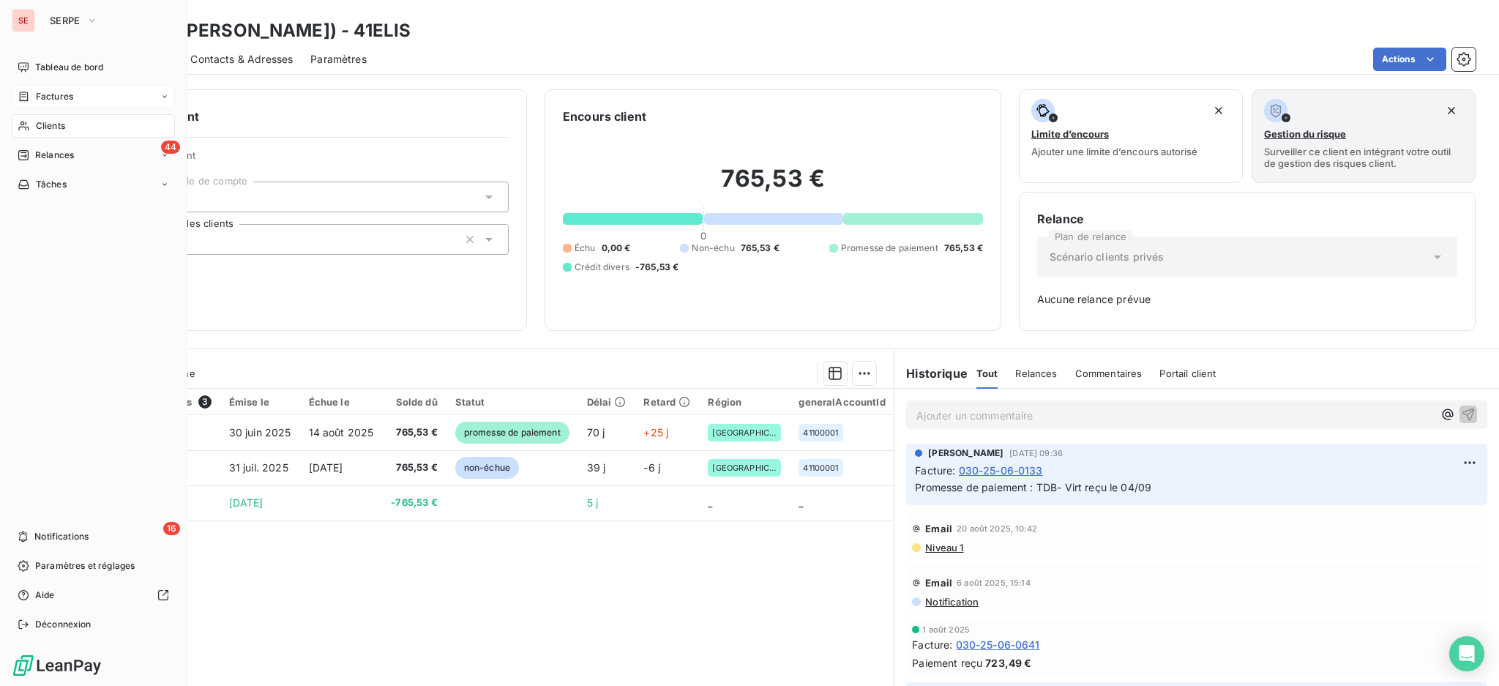
click at [56, 124] on span "Clients" at bounding box center [50, 125] width 29 height 13
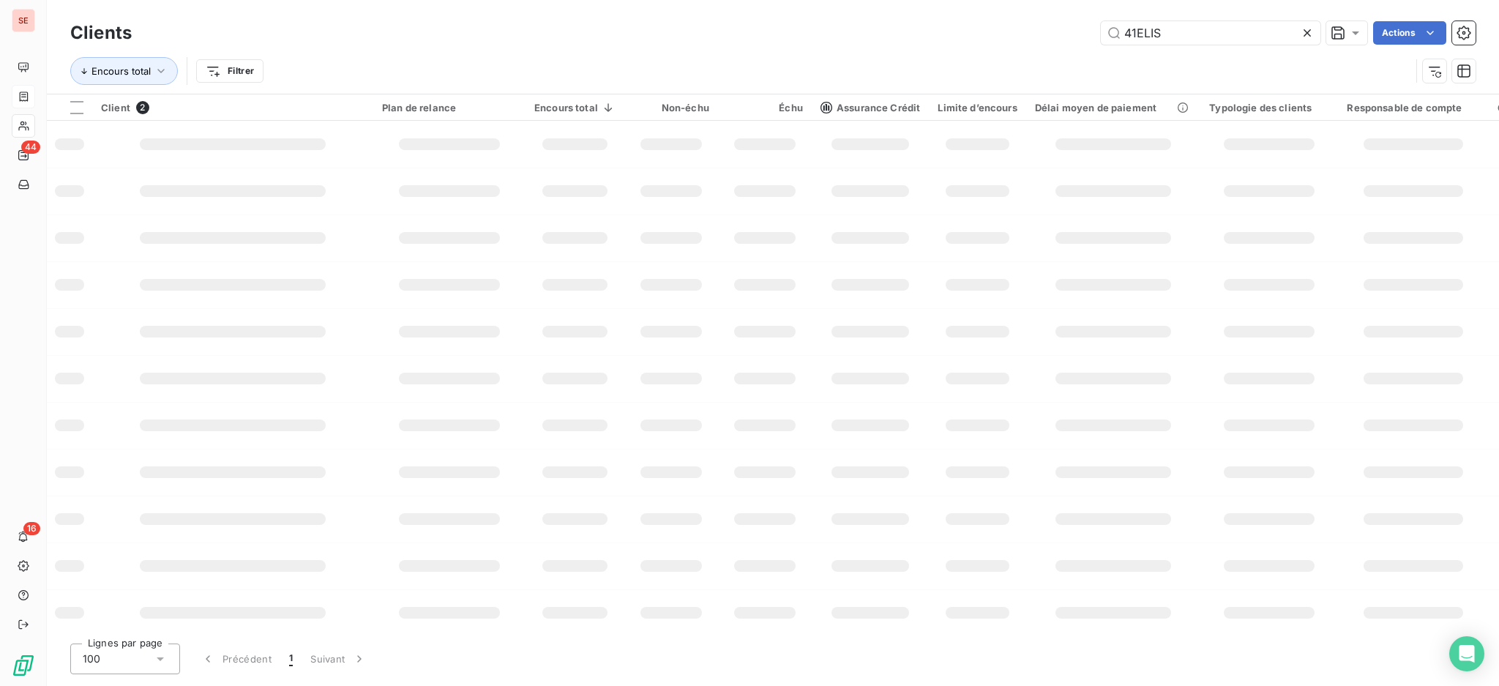
drag, startPoint x: 1182, startPoint y: 34, endPoint x: 1023, endPoint y: -15, distance: 166.5
click at [1023, 0] on html "SE 44 16 Clients 41ELIS Actions Encours total Filtrer Client 2 Plan de relance …" at bounding box center [749, 343] width 1499 height 686
type input "41LIDL"
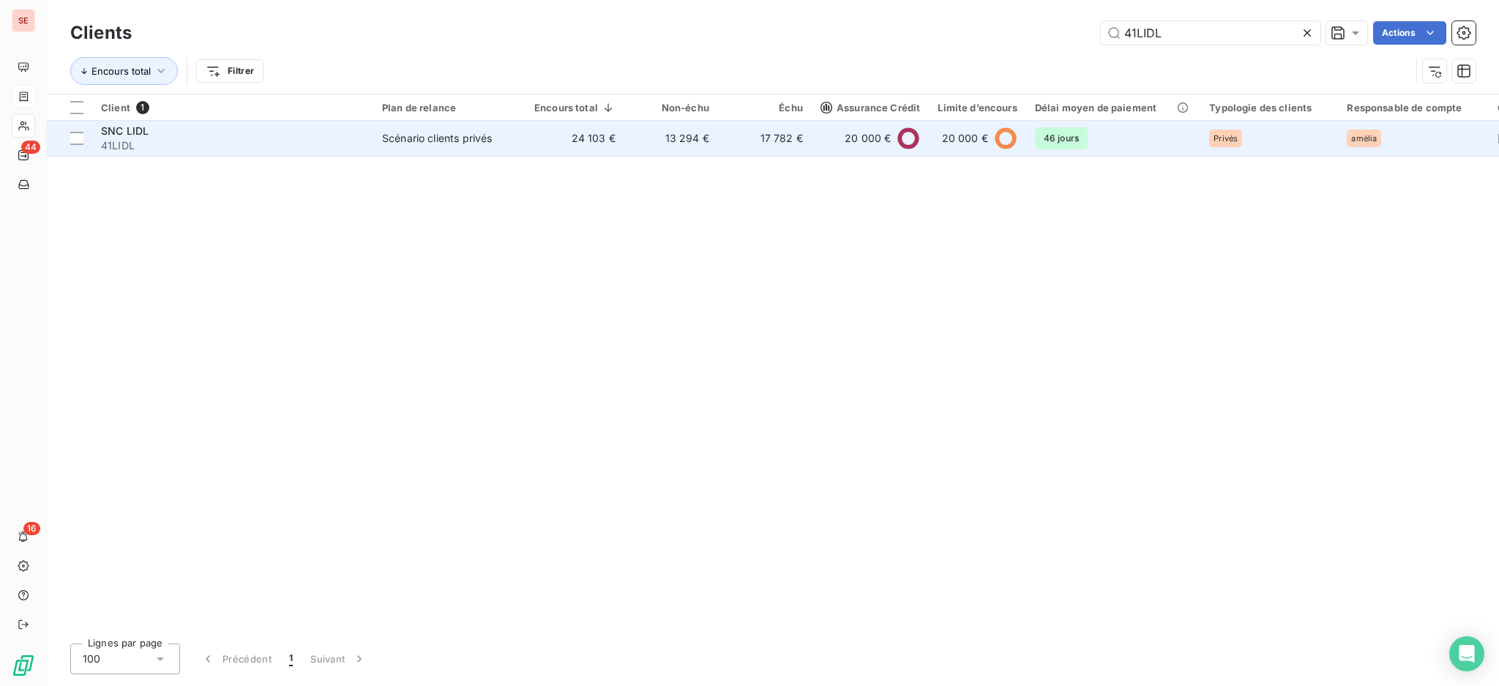
click at [605, 138] on td "24 103 €" at bounding box center [575, 138] width 99 height 35
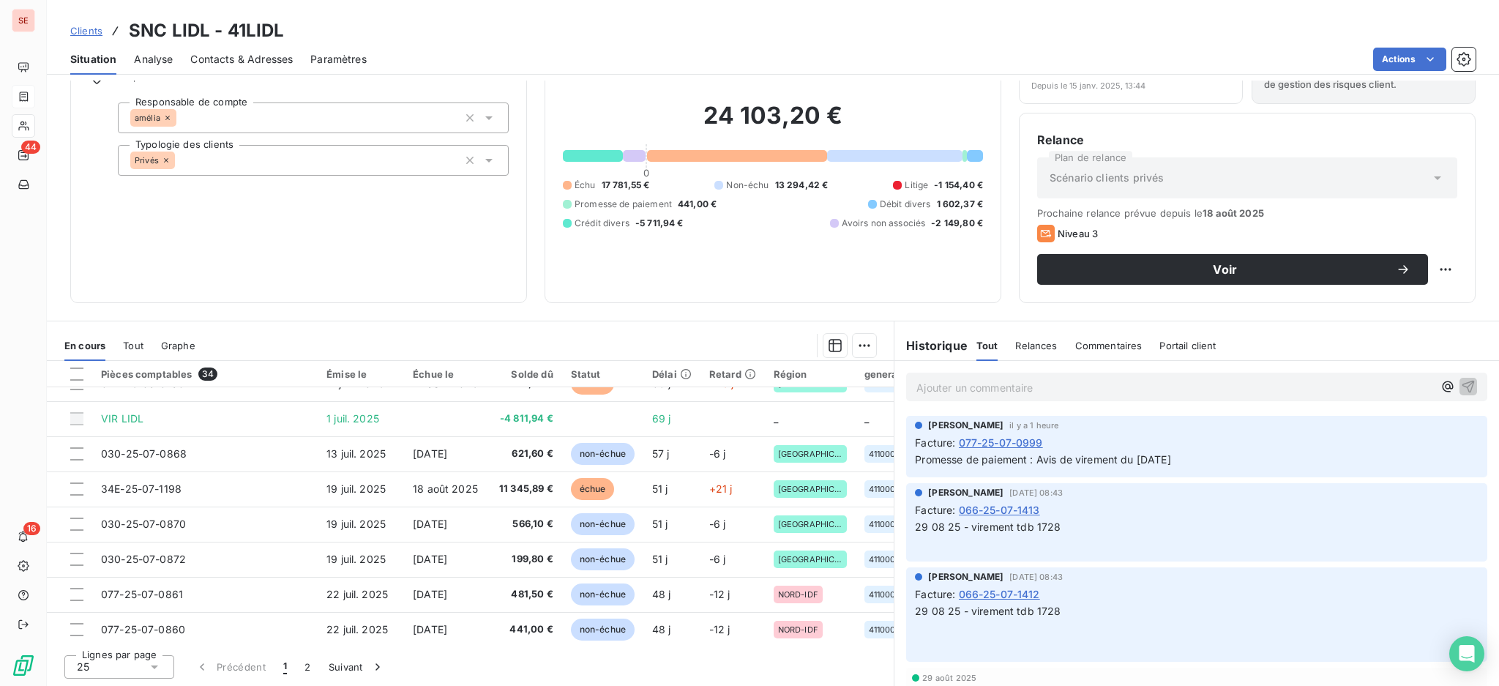
scroll to position [433, 0]
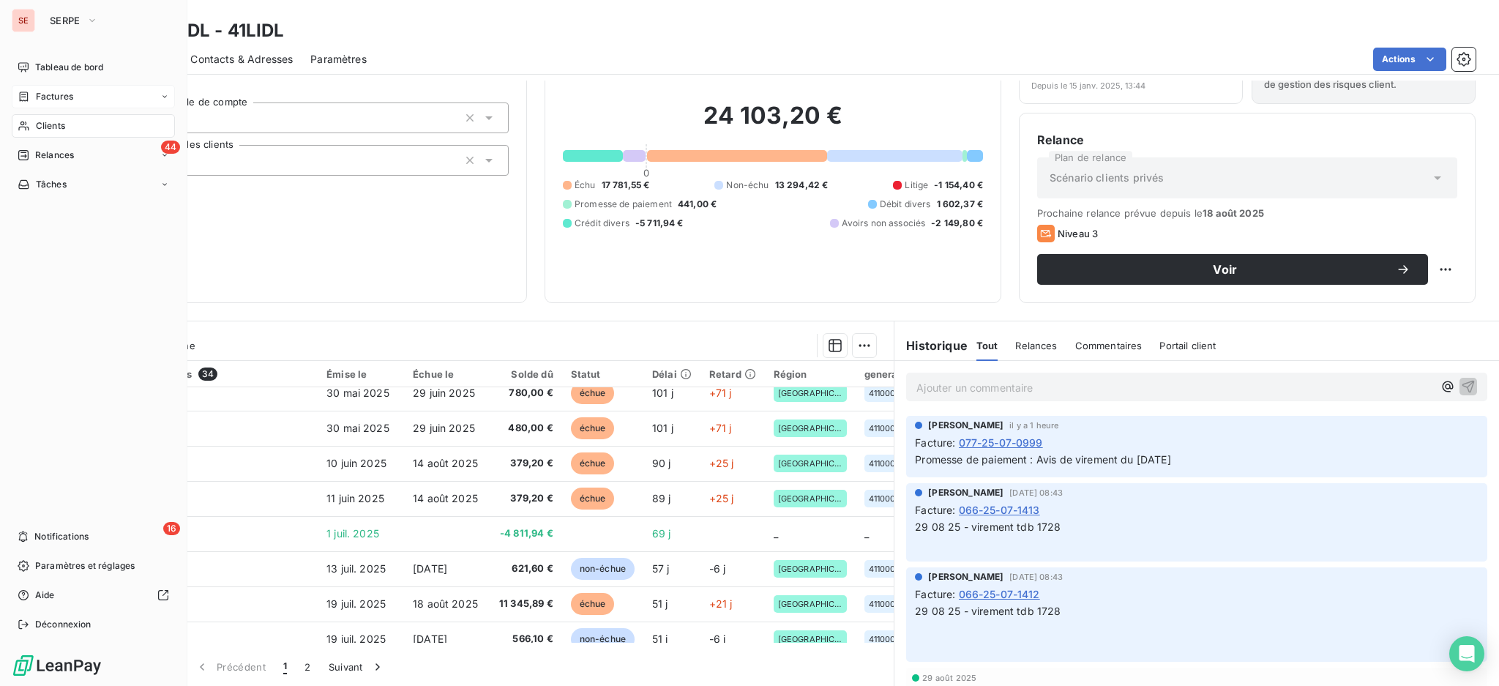
click at [57, 92] on span "Factures" at bounding box center [54, 96] width 37 height 13
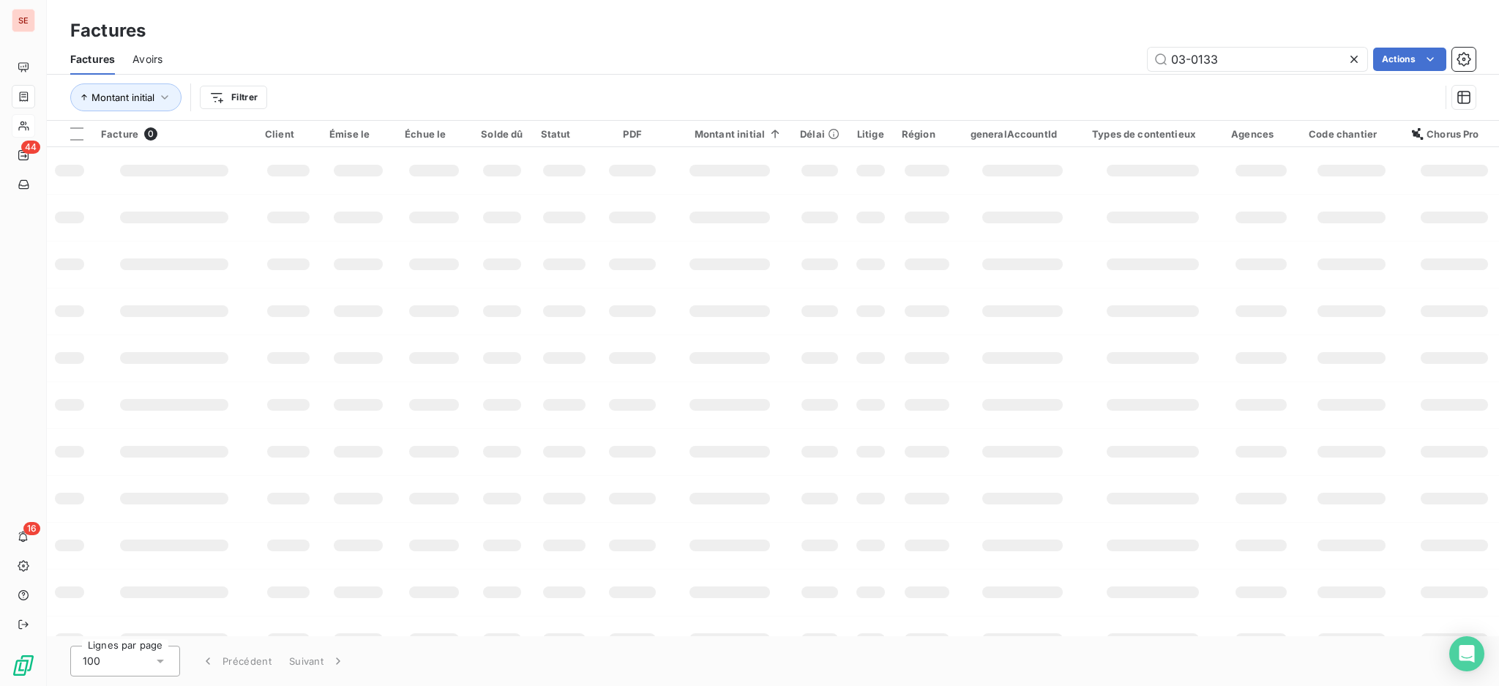
drag, startPoint x: 1269, startPoint y: 62, endPoint x: 915, endPoint y: 17, distance: 357.2
click at [988, 23] on div "Factures Factures Avoirs 03-0133 Actions Montant initial Filtrer" at bounding box center [773, 60] width 1452 height 121
type input "05-1427"
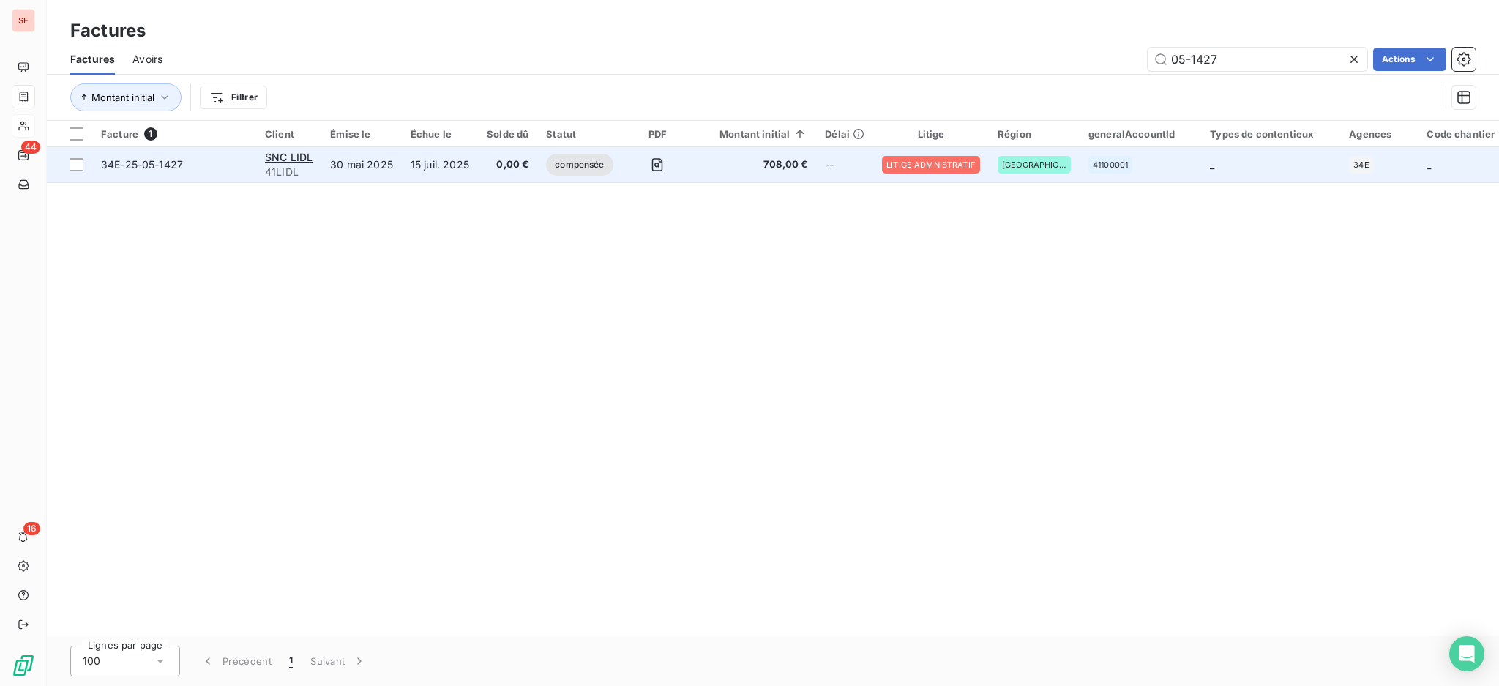
click at [455, 167] on td "15 juil. 2025" at bounding box center [440, 164] width 76 height 35
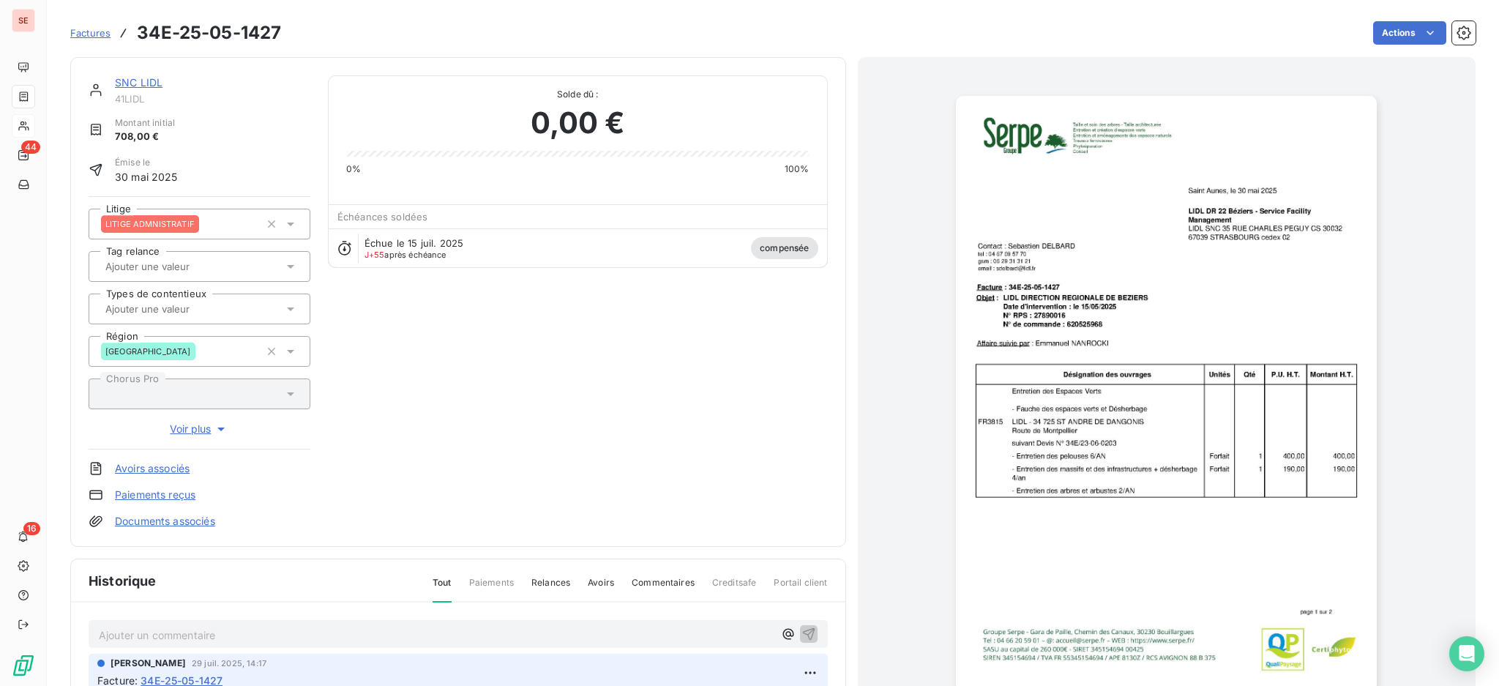
click at [148, 78] on link "SNC LIDL" at bounding box center [139, 82] width 48 height 12
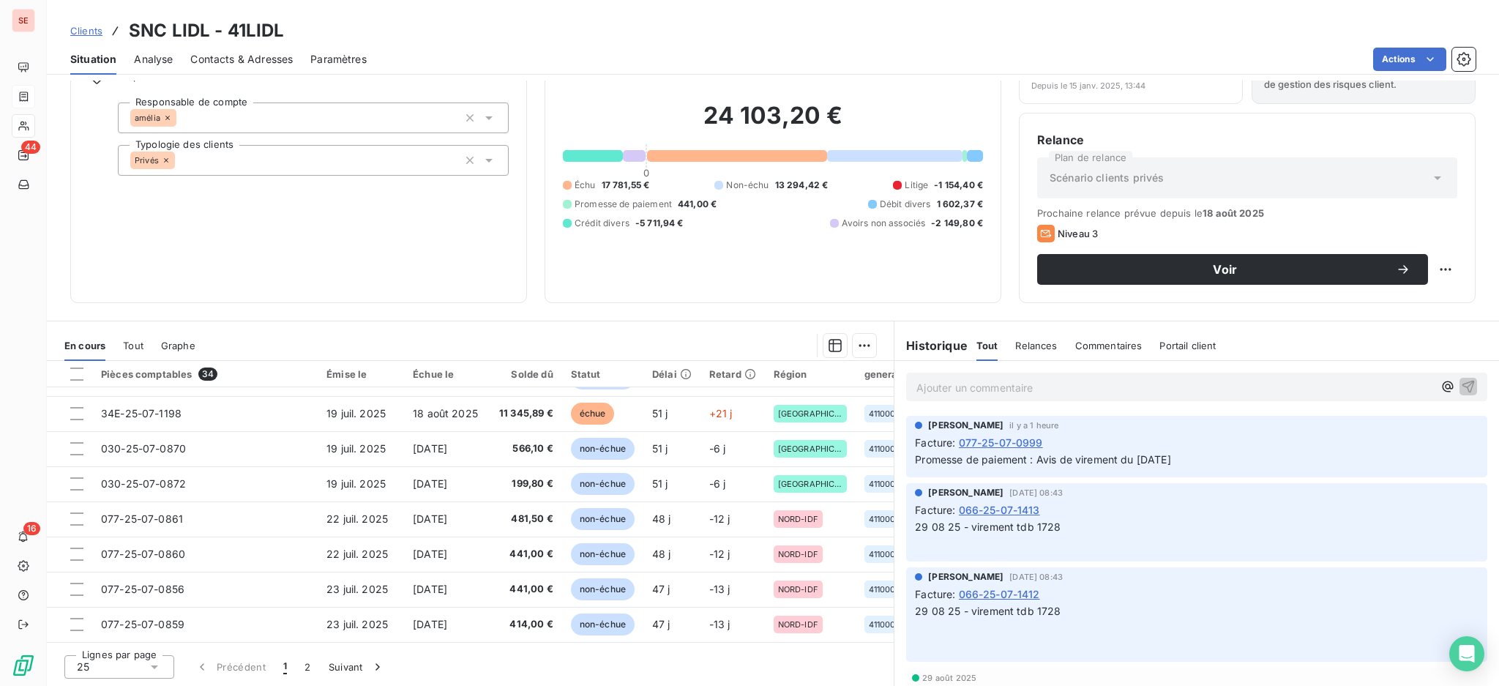
scroll to position [628, 0]
click at [154, 664] on icon at bounding box center [154, 667] width 15 height 15
click at [100, 632] on span "100" at bounding box center [103, 639] width 18 height 15
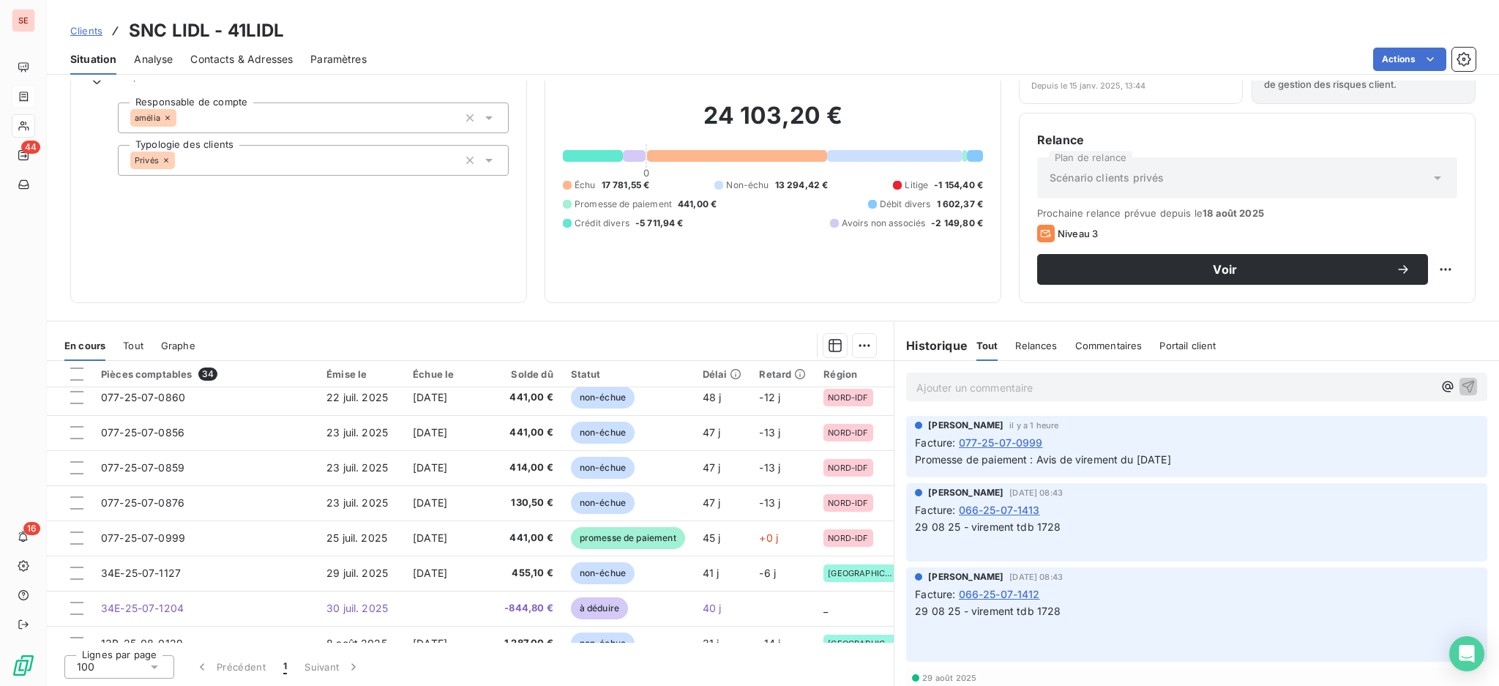
scroll to position [944, 0]
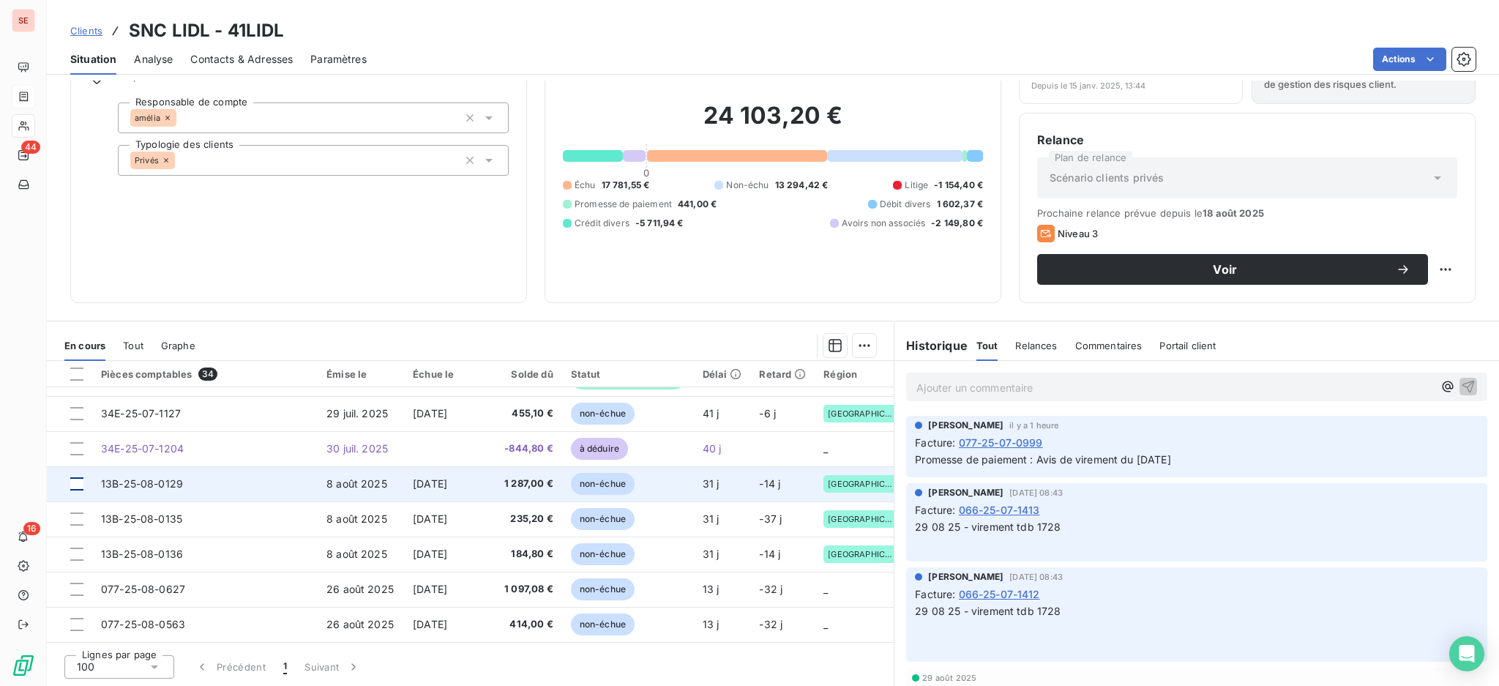
click at [76, 477] on div at bounding box center [76, 483] width 13 height 13
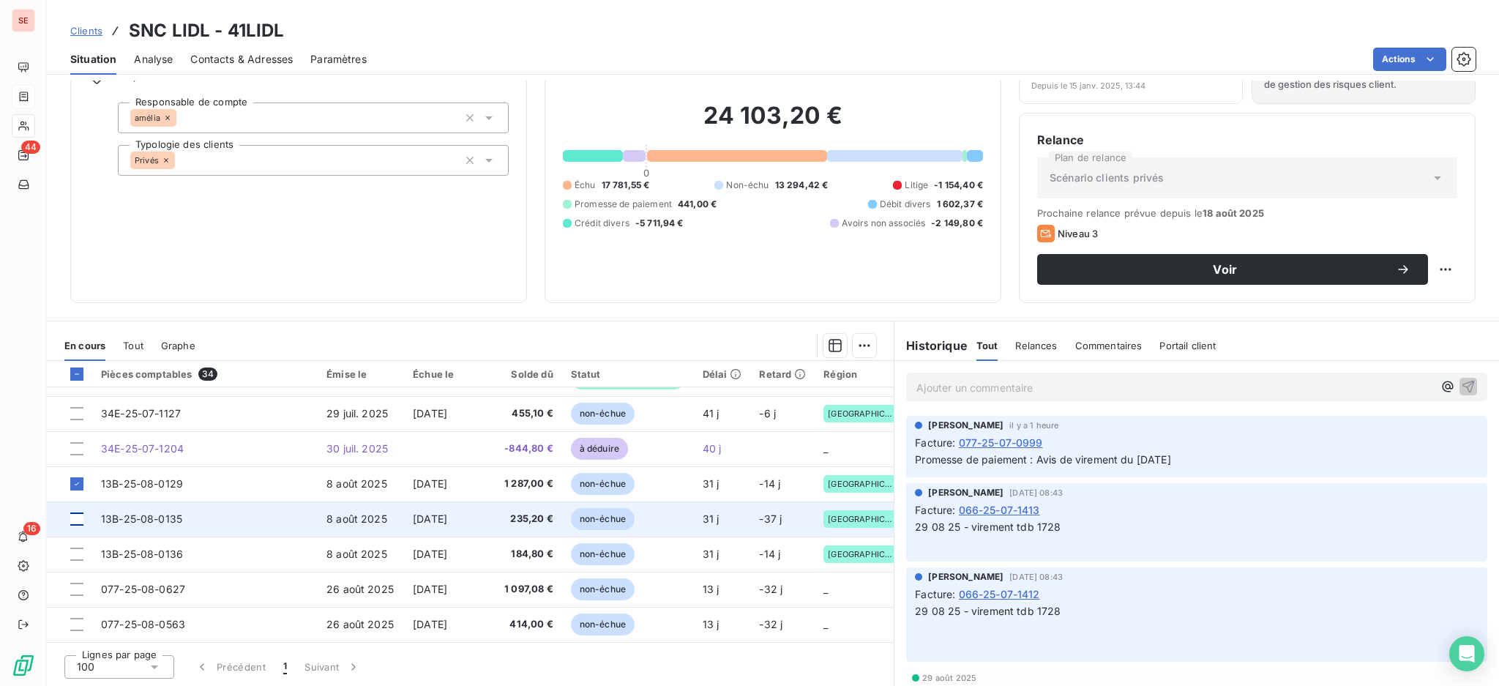
click at [75, 513] on div at bounding box center [76, 518] width 13 height 13
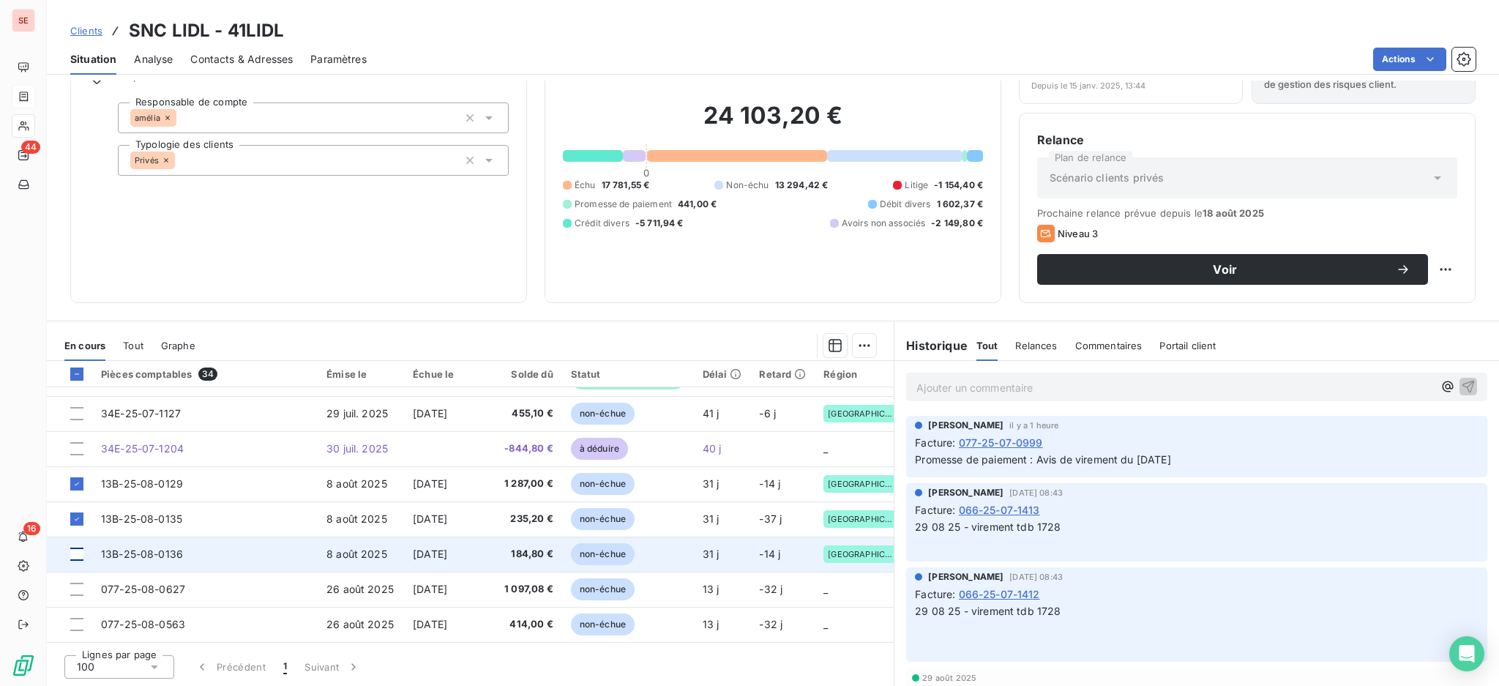
click at [74, 548] on div at bounding box center [76, 554] width 13 height 13
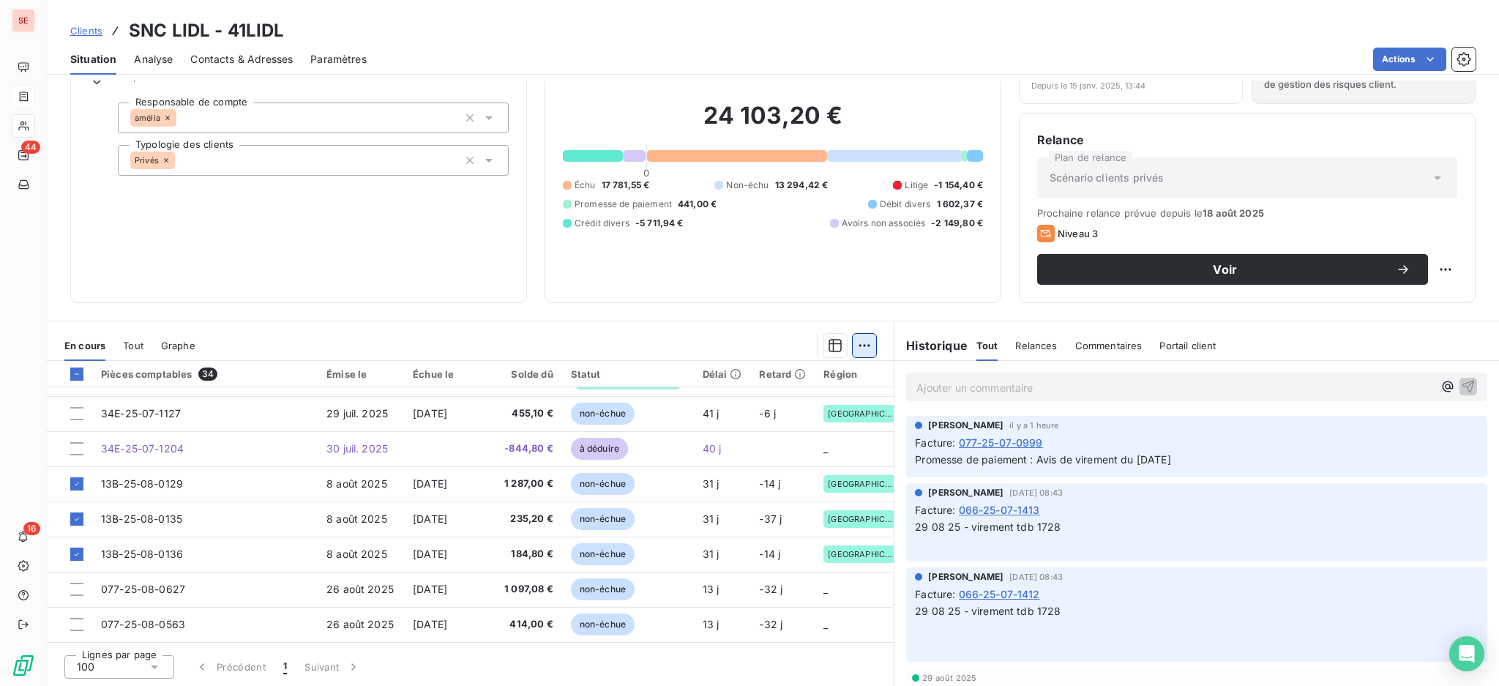
click at [852, 344] on html "SE 44 16 Clients SNC LIDL - 41LIDL Situation Analyse Contacts & Adresses Paramè…" at bounding box center [749, 343] width 1499 height 686
click at [810, 399] on div "Ajouter une promesse de paiement (3 factures)" at bounding box center [727, 403] width 266 height 23
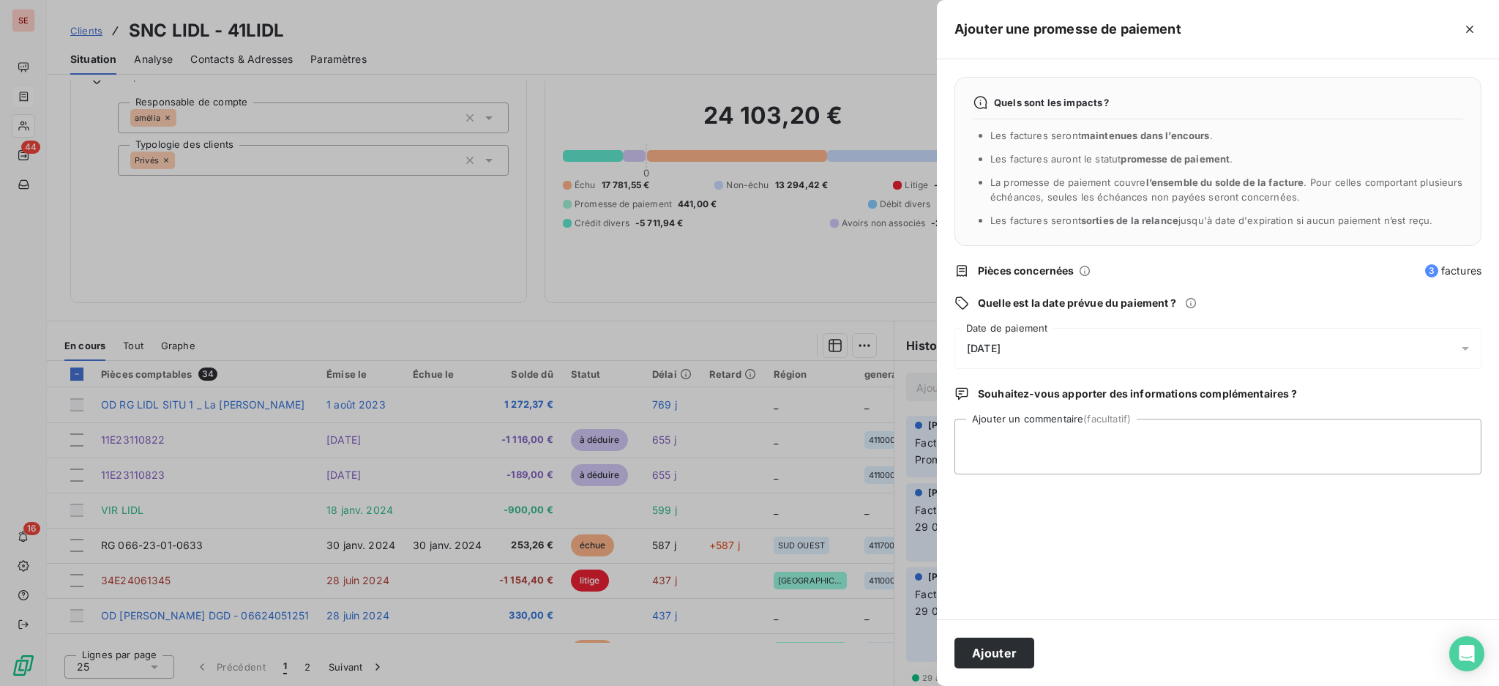
click at [1463, 348] on icon at bounding box center [1465, 348] width 15 height 15
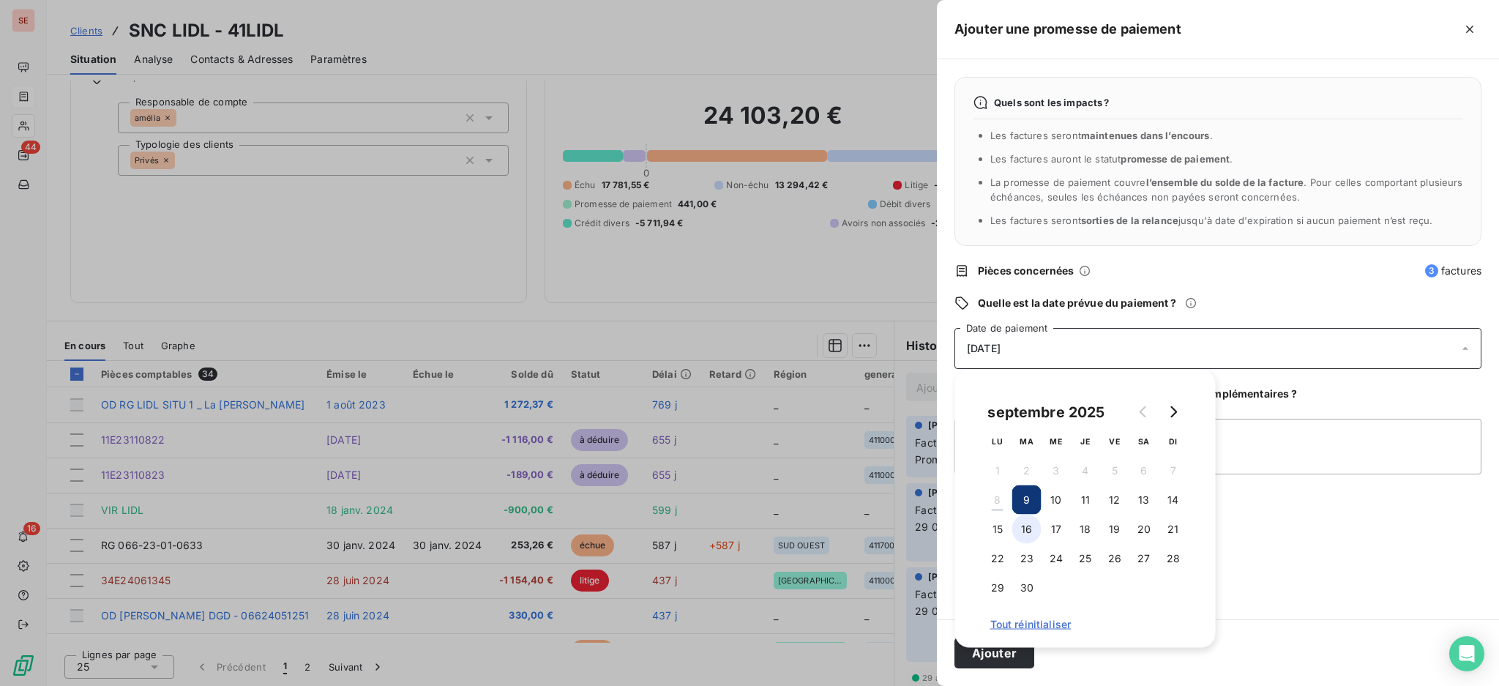
click at [1028, 532] on button "16" at bounding box center [1026, 529] width 29 height 29
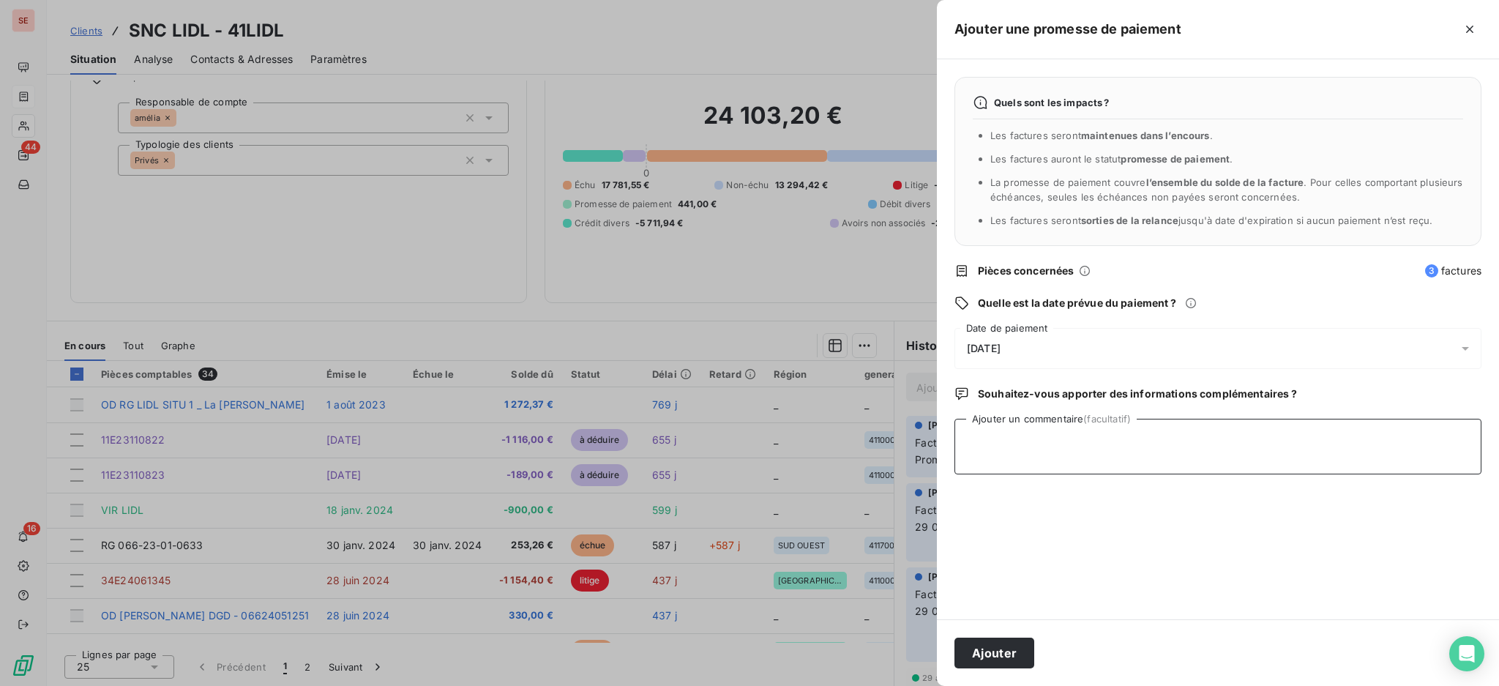
click at [1272, 444] on textarea "Ajouter un commentaire (facultatif)" at bounding box center [1218, 447] width 527 height 56
type textarea "AVIS DE VIRT reçu"
click at [971, 645] on button "Ajouter" at bounding box center [995, 653] width 80 height 31
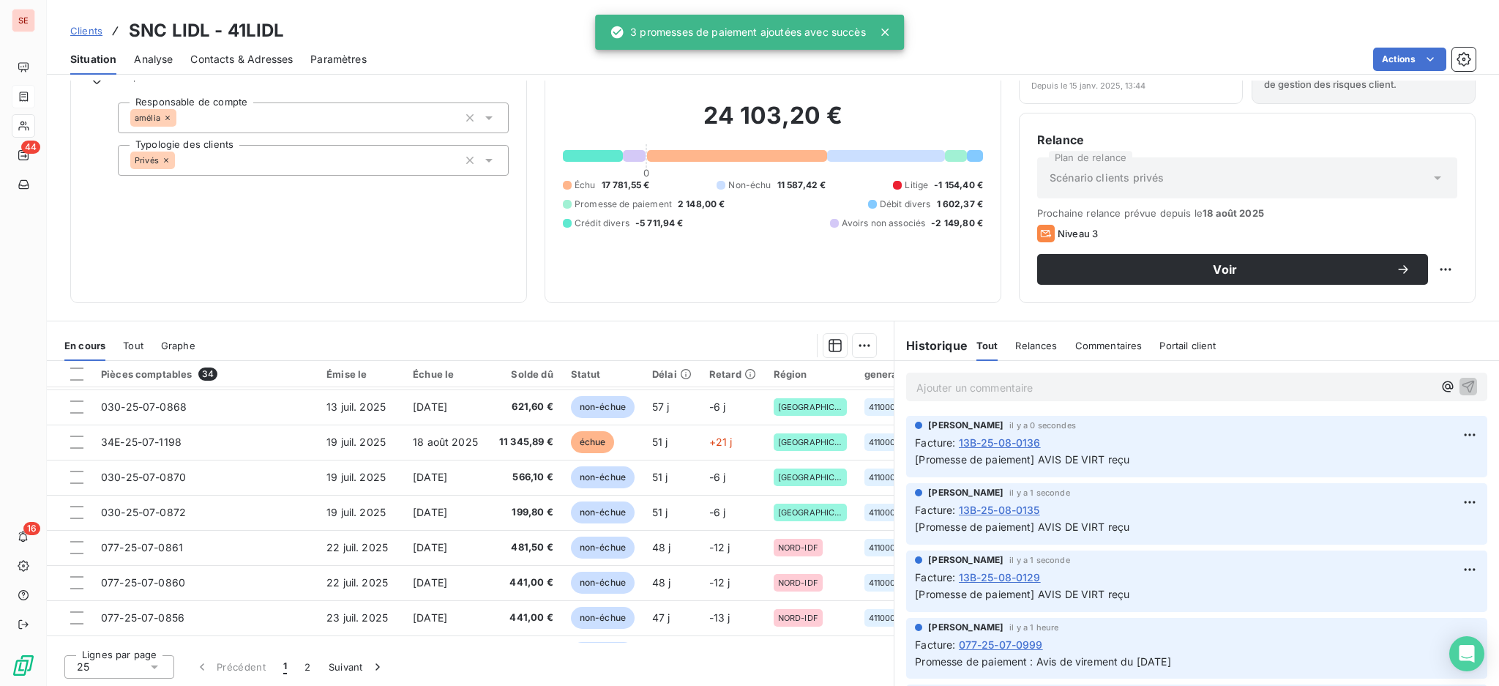
scroll to position [628, 0]
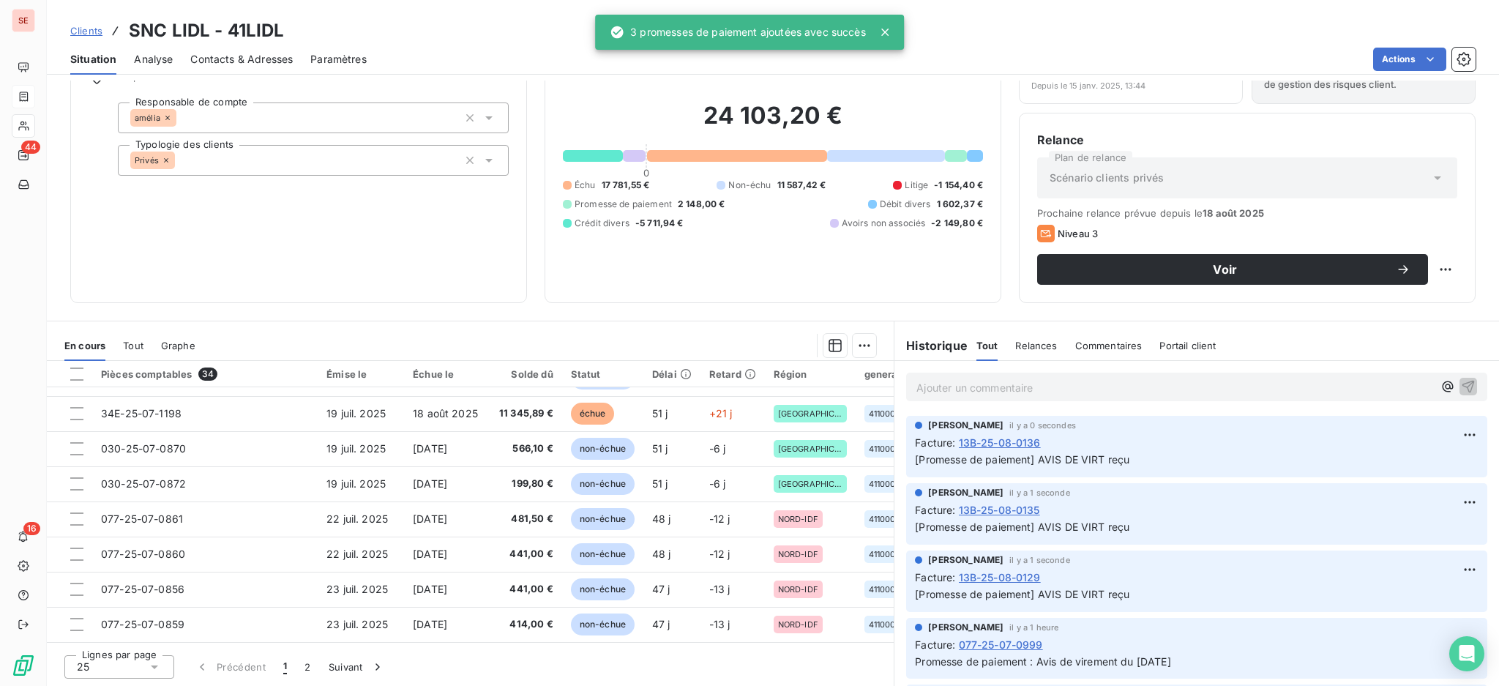
click at [155, 665] on icon at bounding box center [154, 667] width 7 height 4
click at [122, 641] on li "100" at bounding box center [119, 639] width 110 height 26
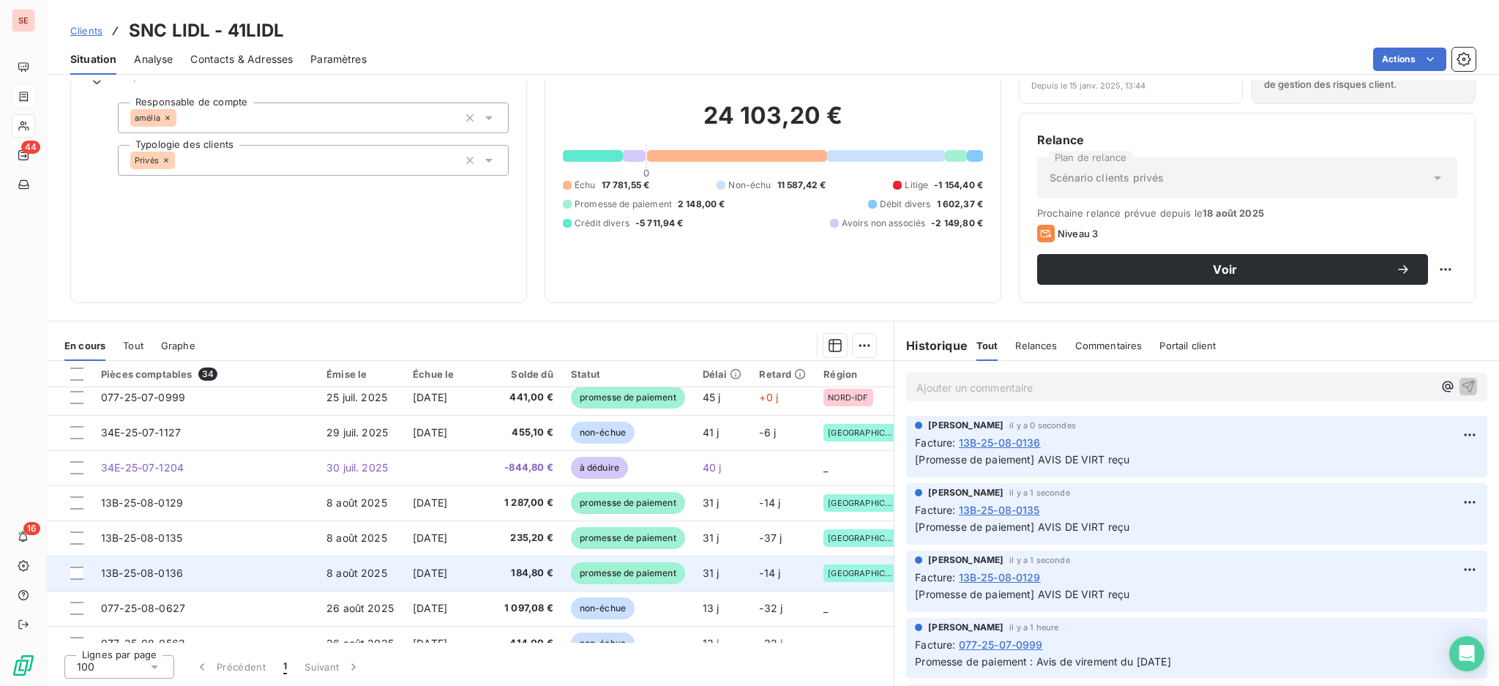
scroll to position [944, 0]
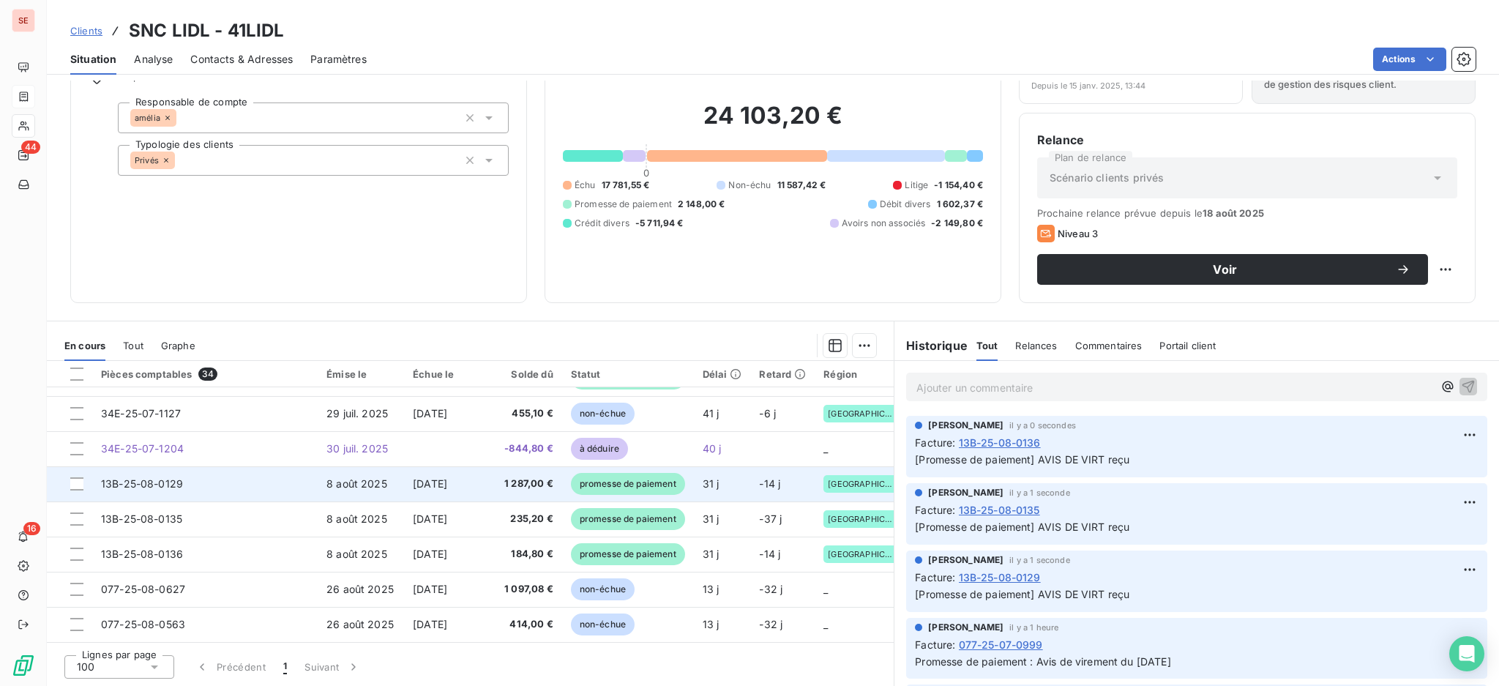
click at [327, 483] on span "8 août 2025" at bounding box center [357, 483] width 61 height 12
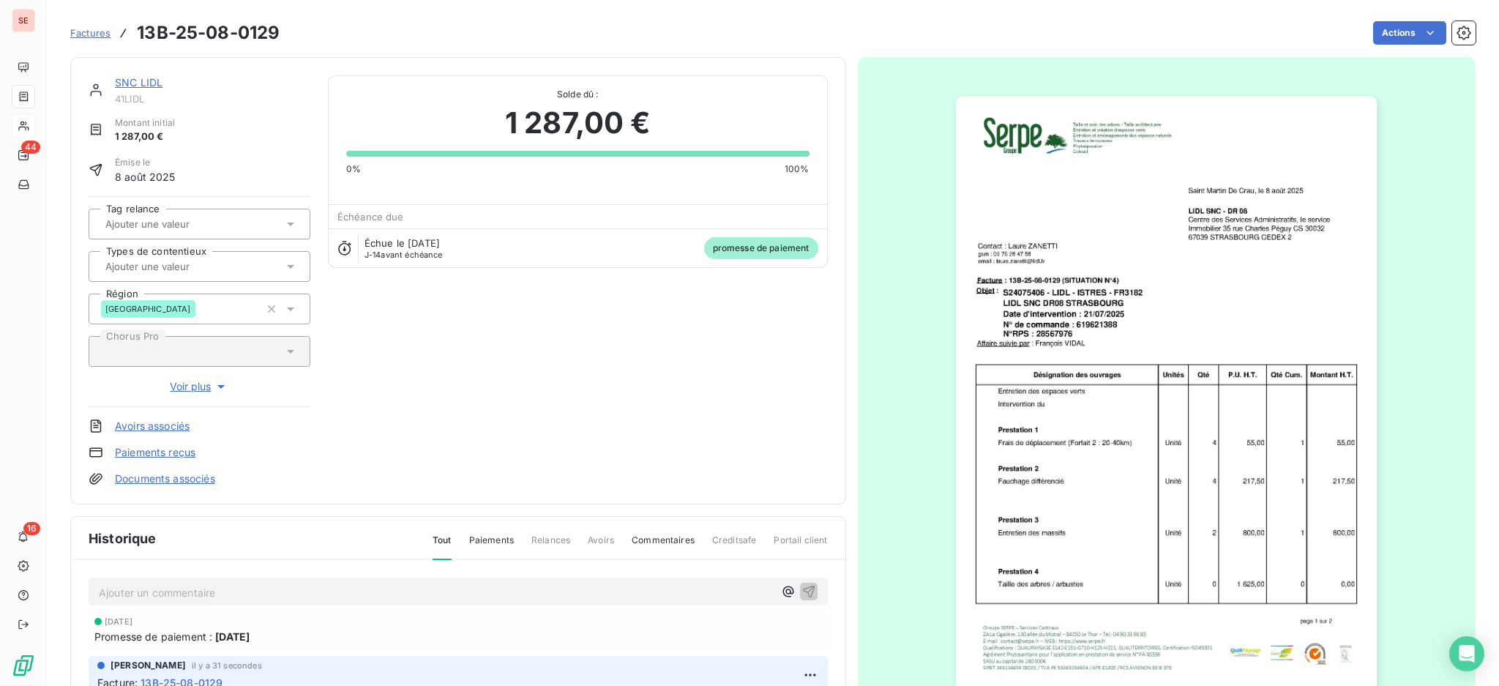
click at [170, 480] on link "Documents associés" at bounding box center [165, 478] width 100 height 15
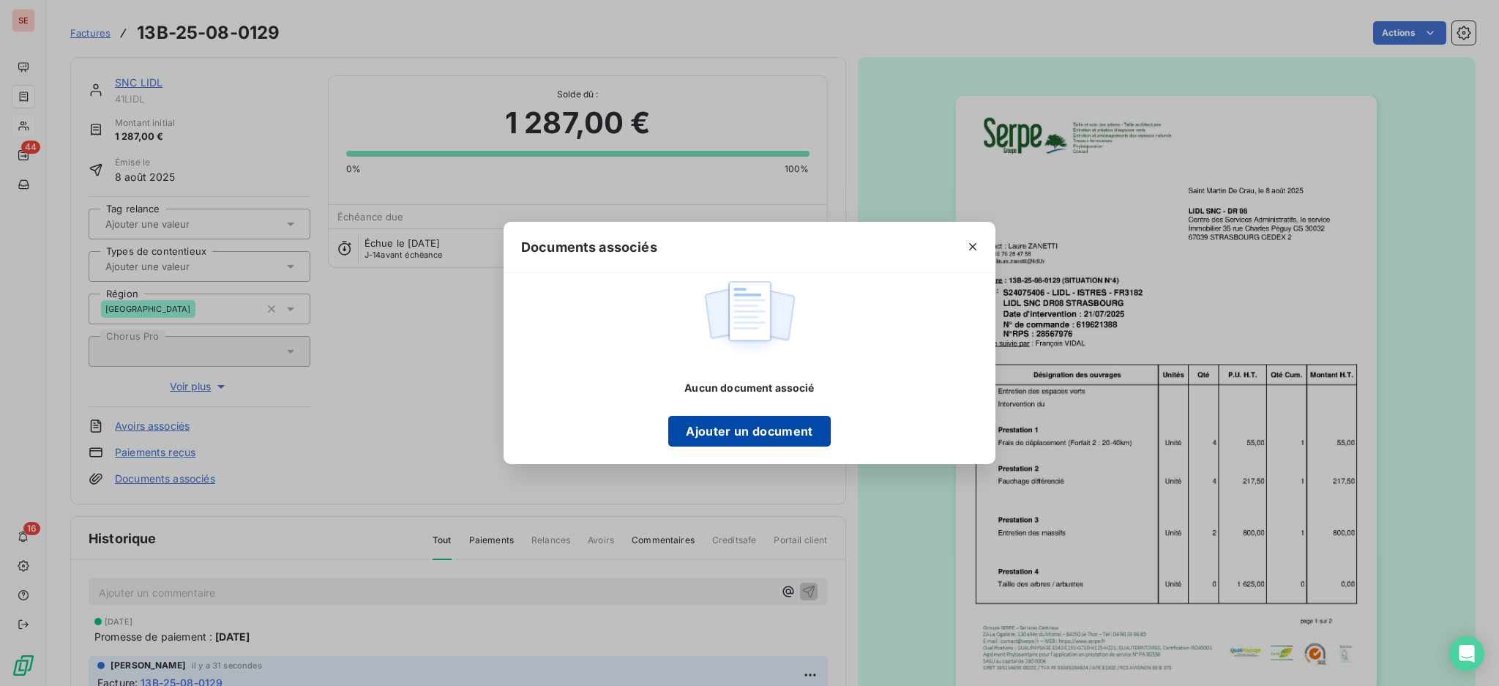
click at [761, 419] on button "Ajouter un document" at bounding box center [749, 431] width 162 height 31
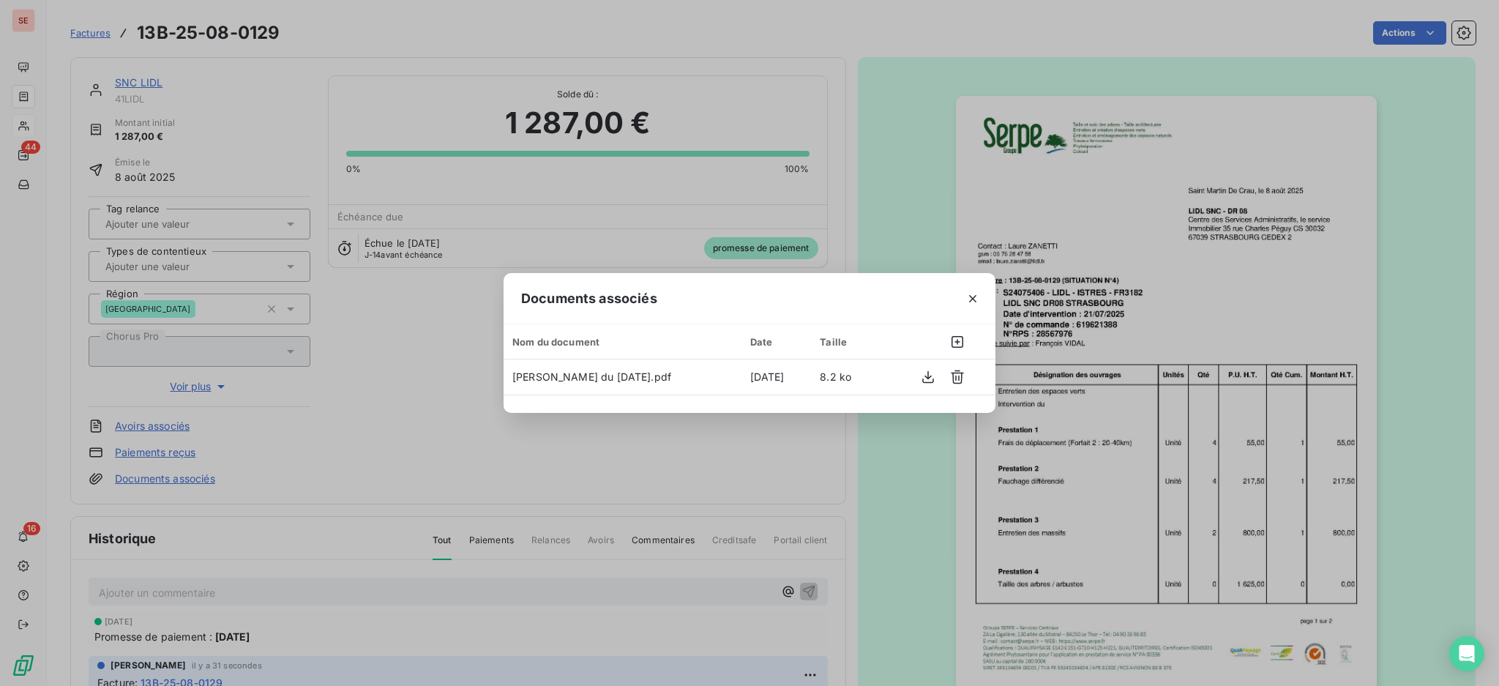
click at [968, 294] on icon "button" at bounding box center [973, 298] width 15 height 15
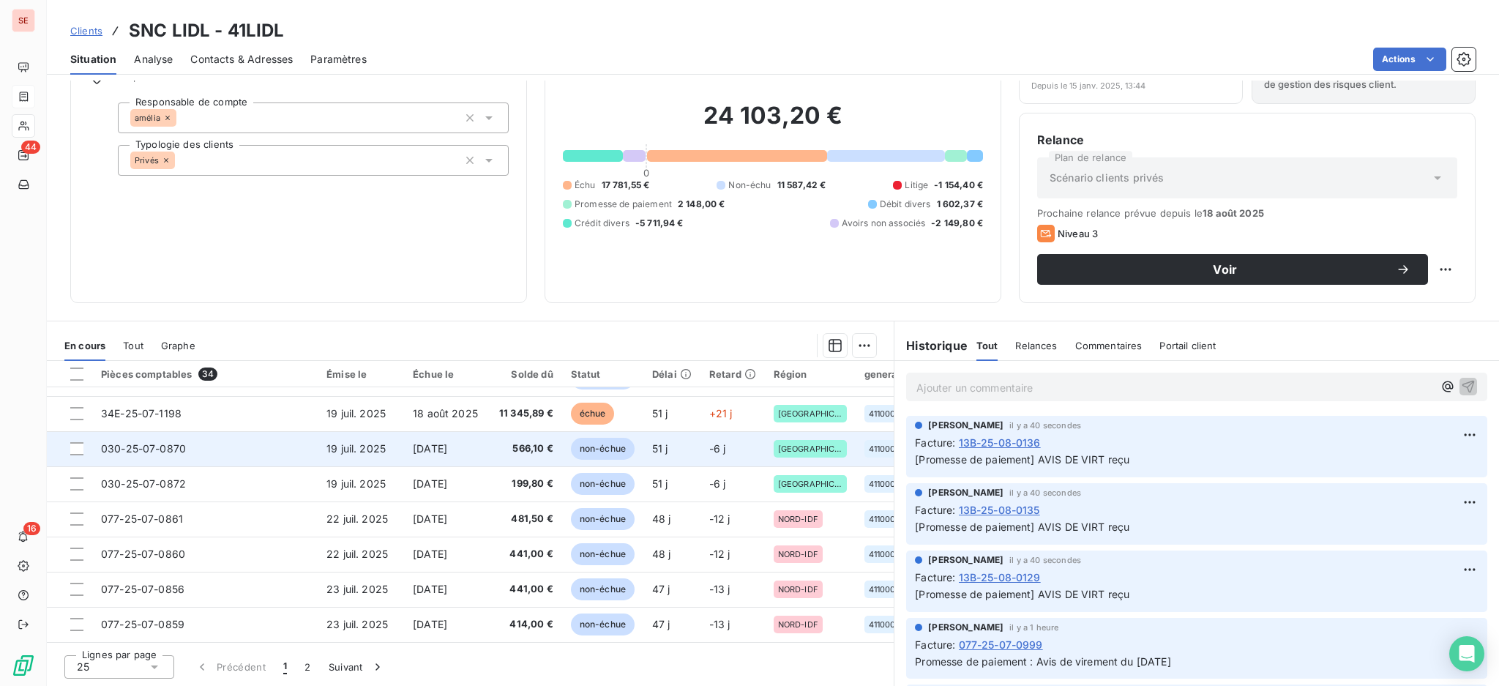
scroll to position [628, 0]
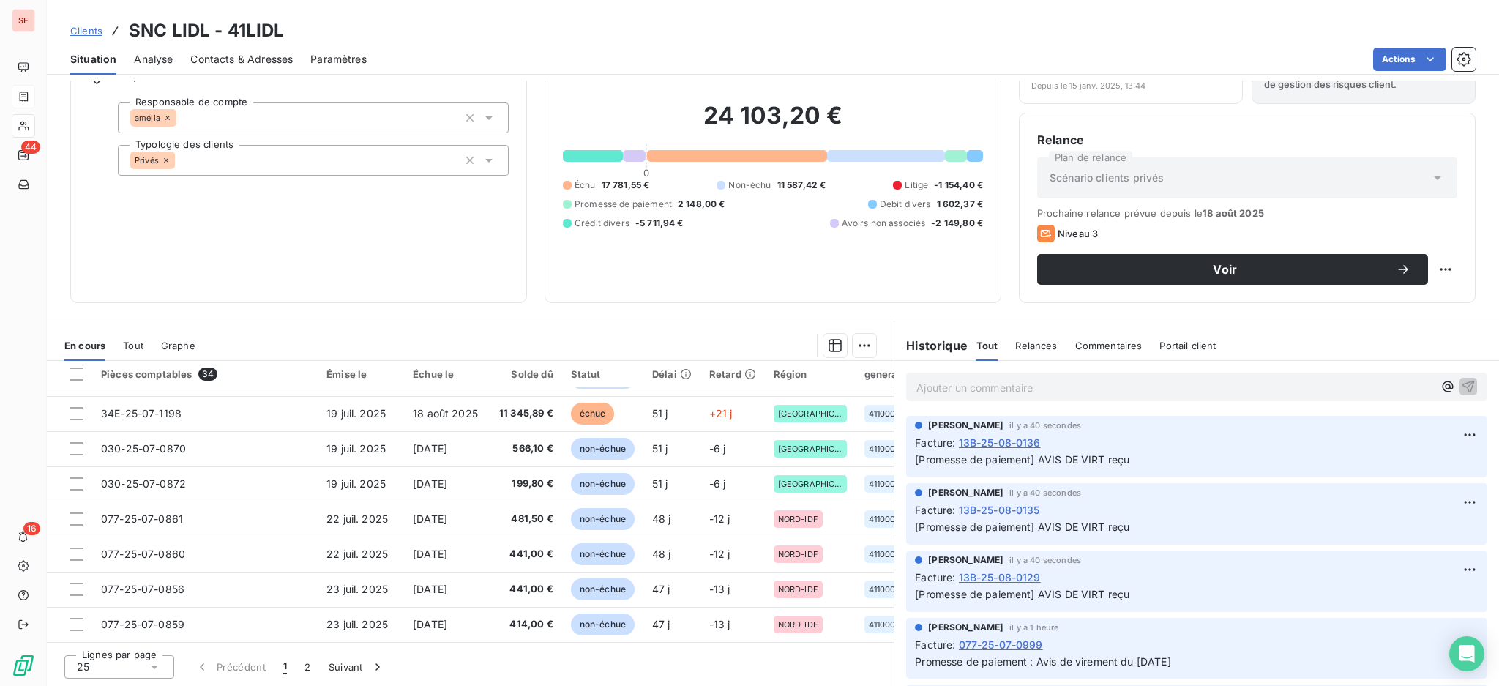
click at [158, 666] on icon at bounding box center [154, 667] width 15 height 15
click at [91, 645] on li "100" at bounding box center [119, 639] width 110 height 26
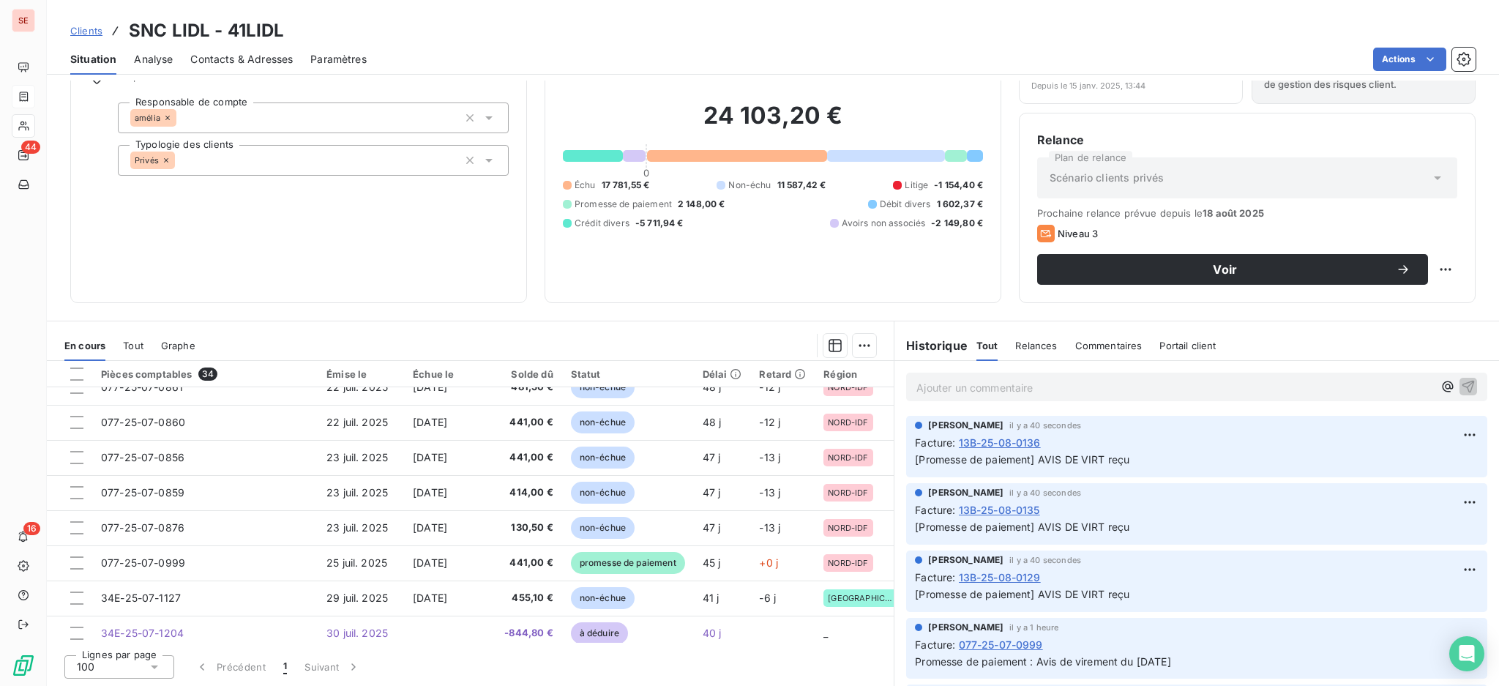
scroll to position [944, 0]
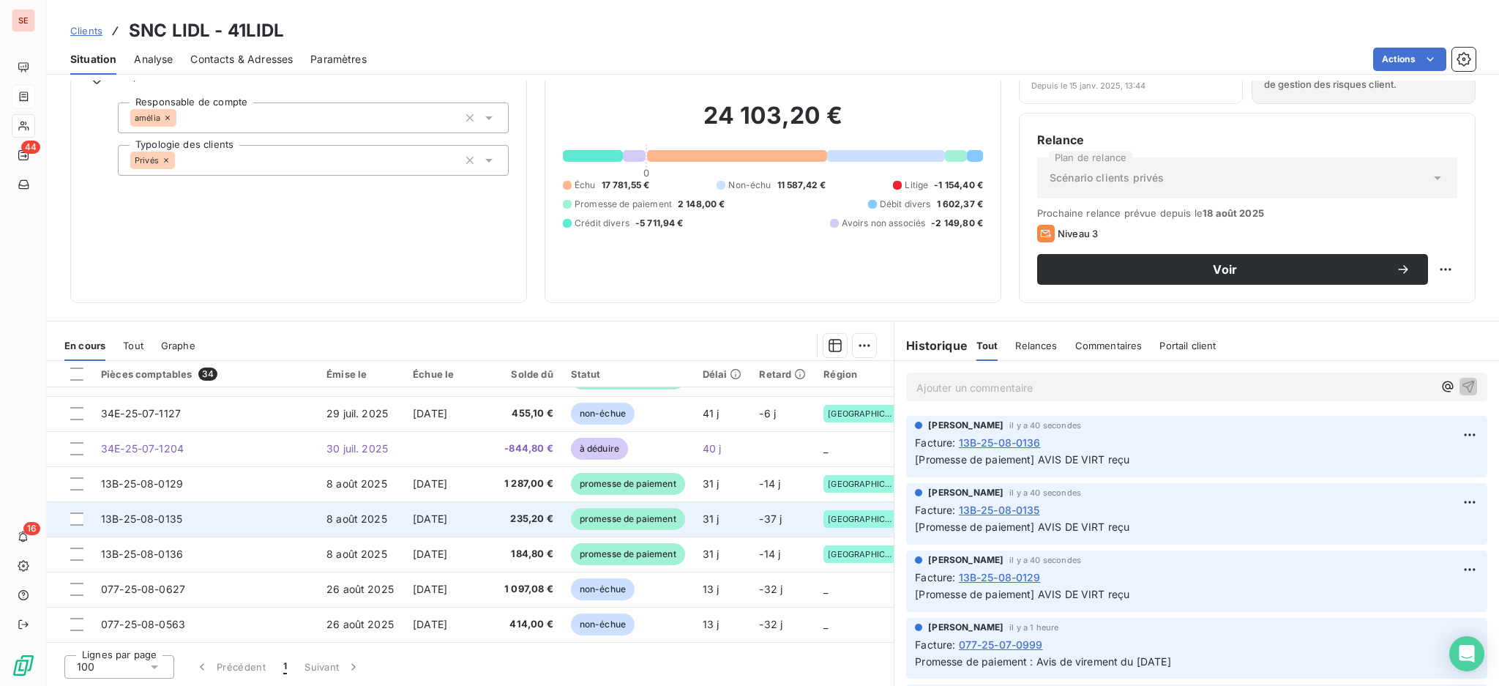
click at [435, 521] on td "[DATE]" at bounding box center [447, 518] width 86 height 35
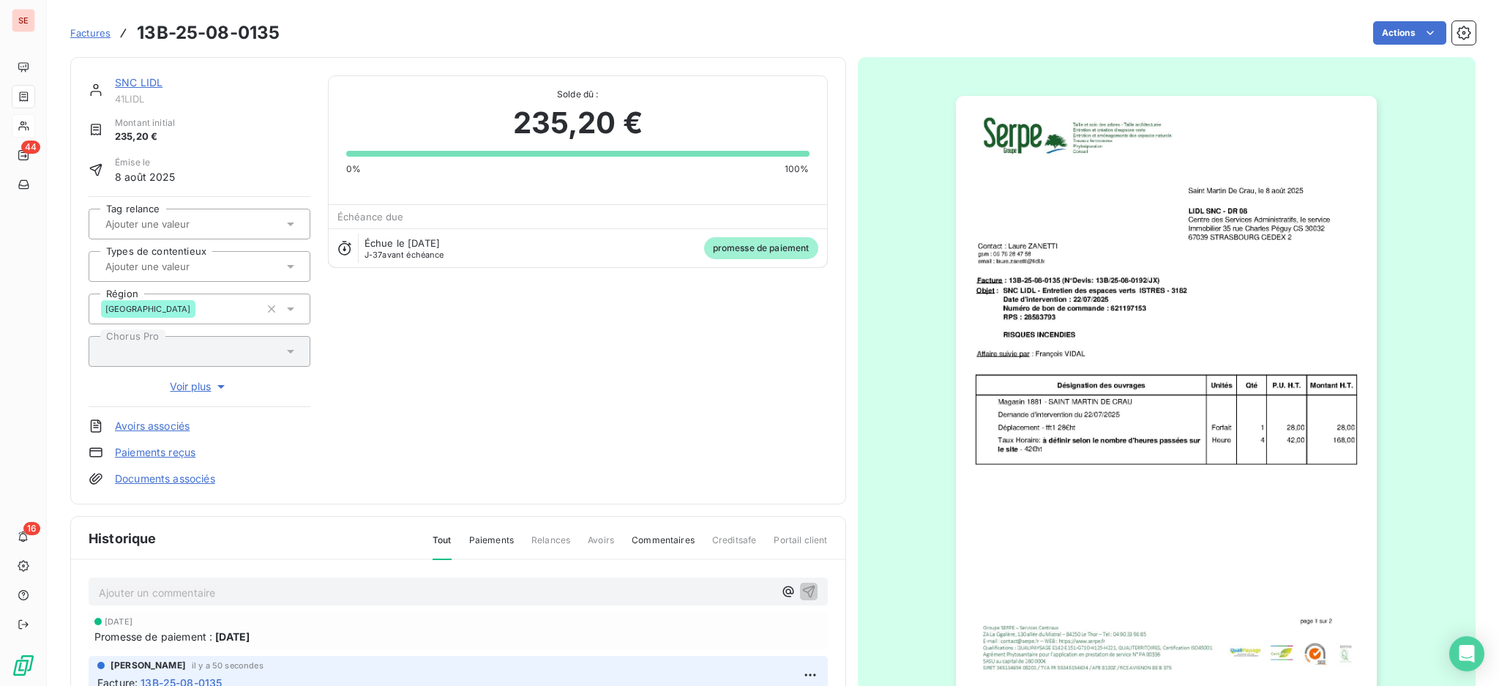
click at [196, 481] on link "Documents associés" at bounding box center [165, 478] width 100 height 15
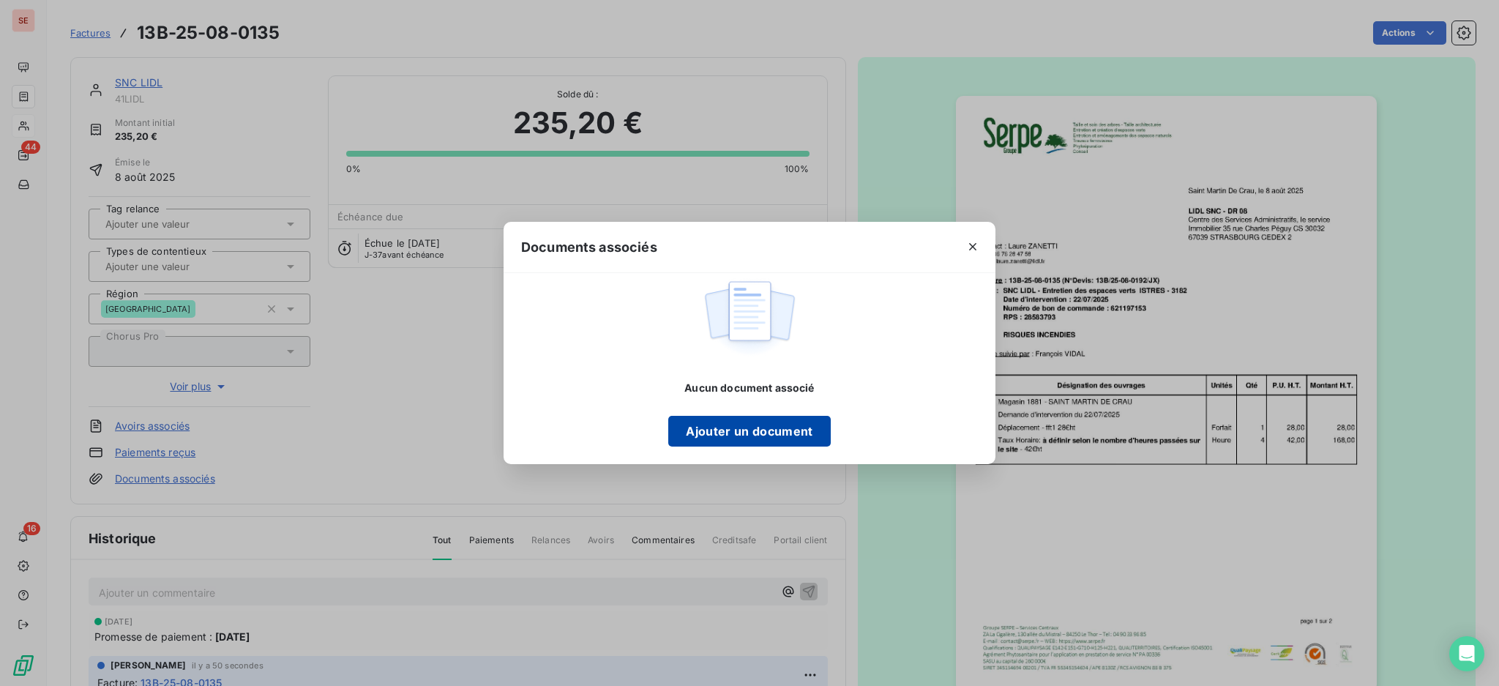
click at [803, 428] on button "Ajouter un document" at bounding box center [749, 431] width 162 height 31
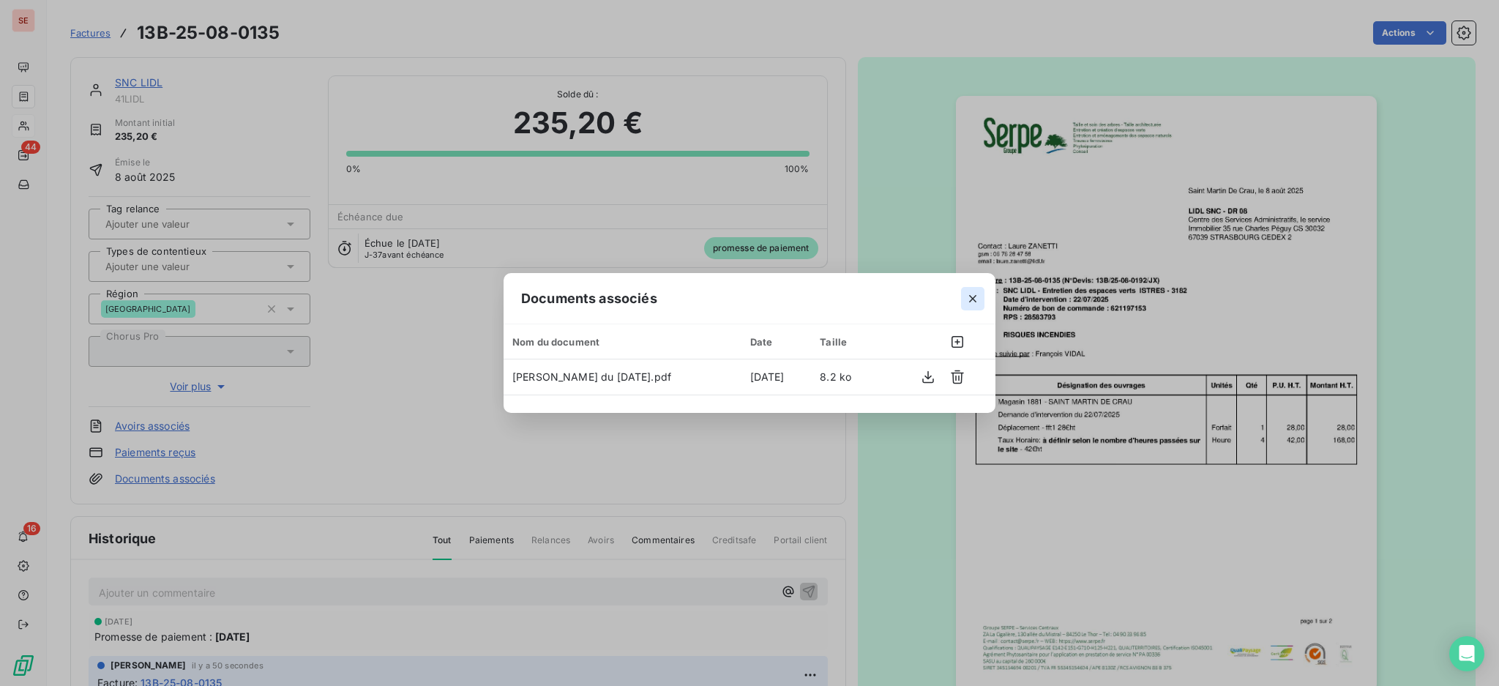
click at [974, 299] on icon "button" at bounding box center [972, 298] width 7 height 7
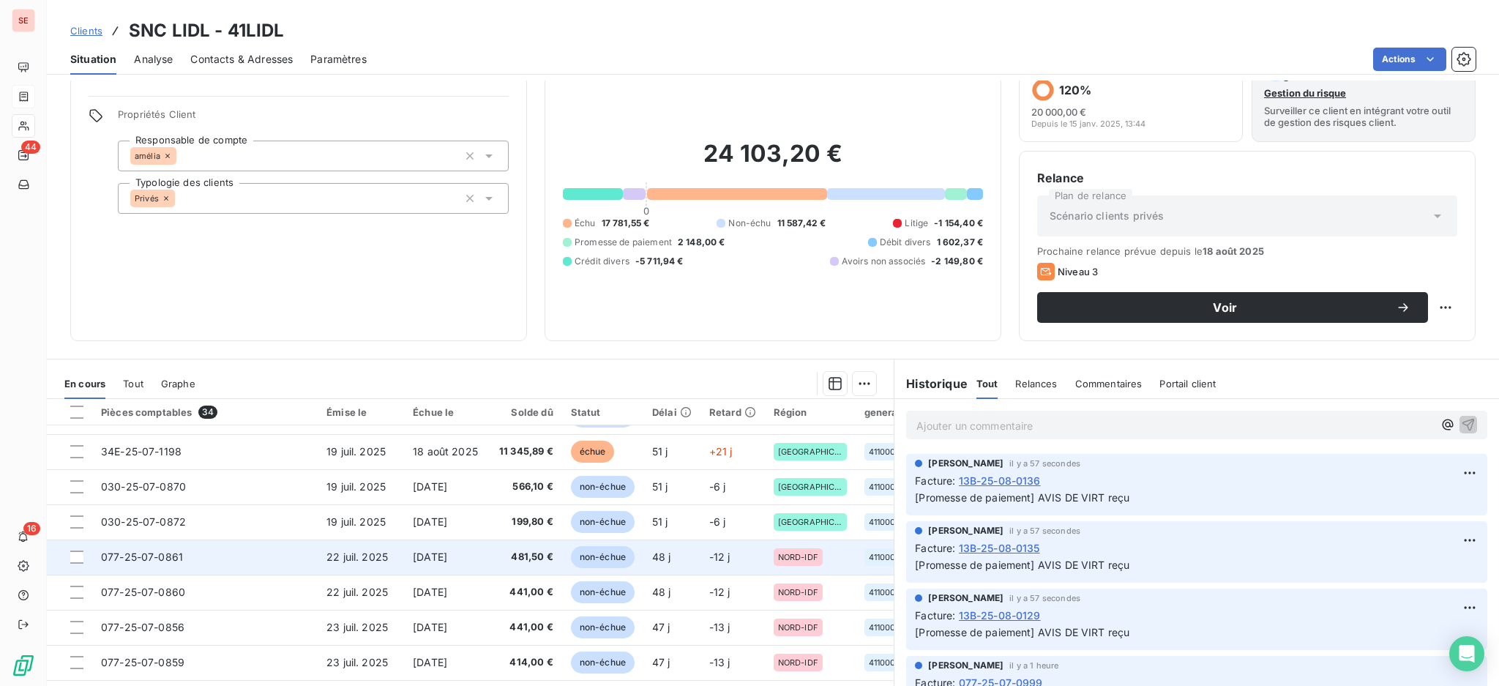
scroll to position [79, 0]
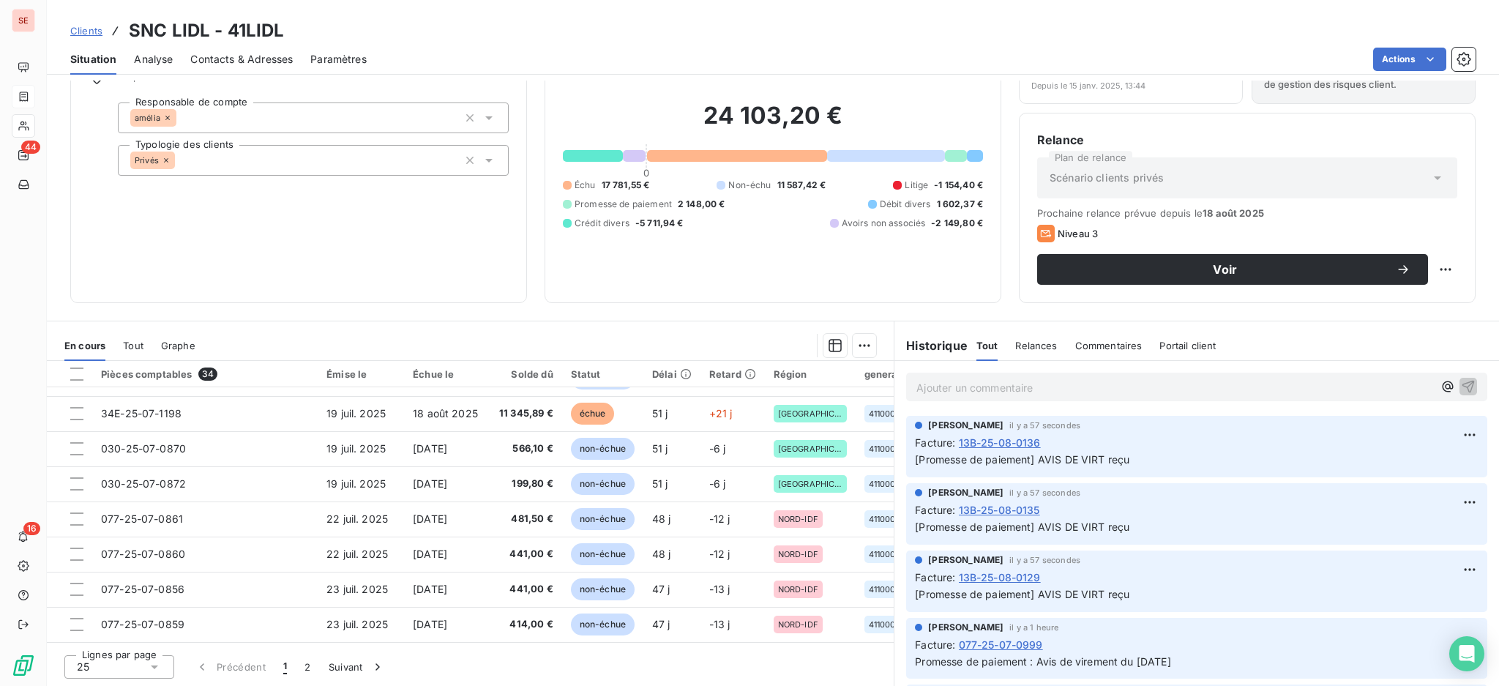
click at [152, 665] on icon at bounding box center [154, 667] width 7 height 4
click at [126, 637] on li "100" at bounding box center [119, 639] width 110 height 26
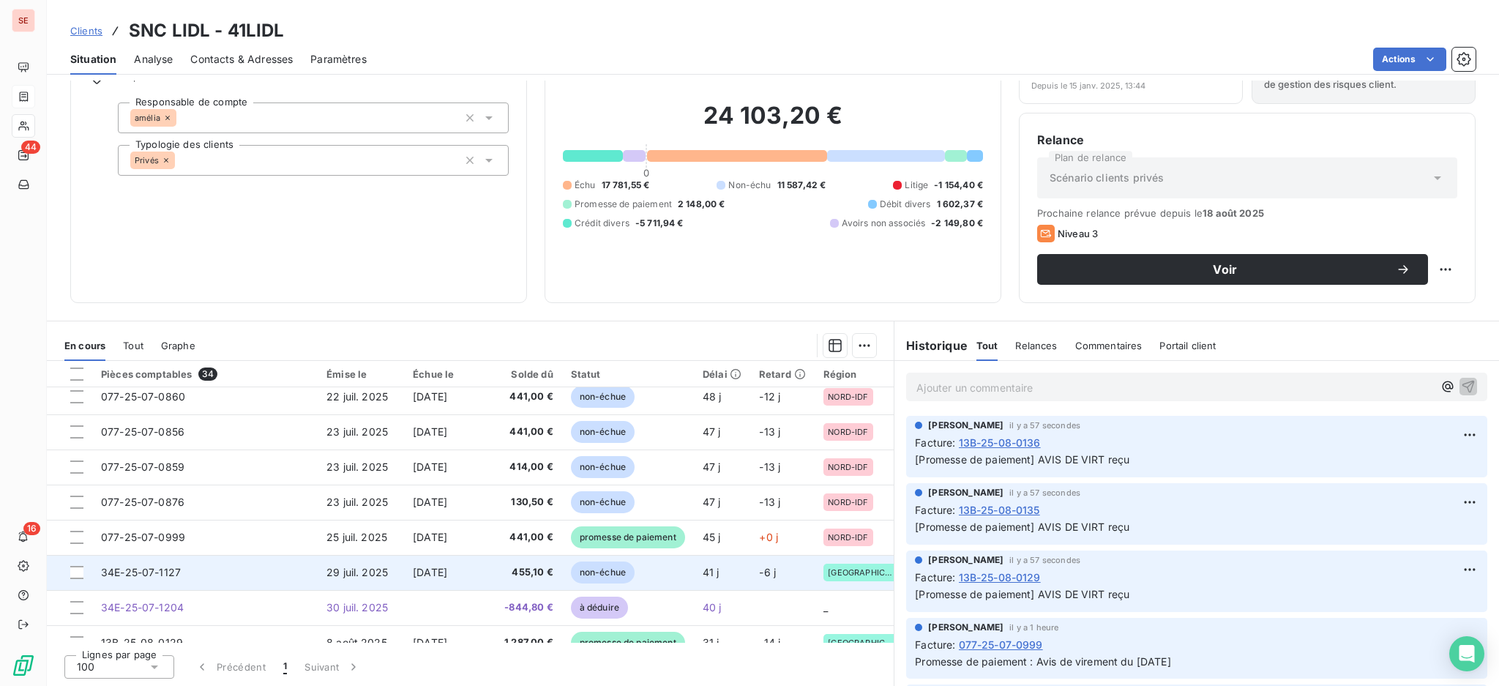
scroll to position [944, 0]
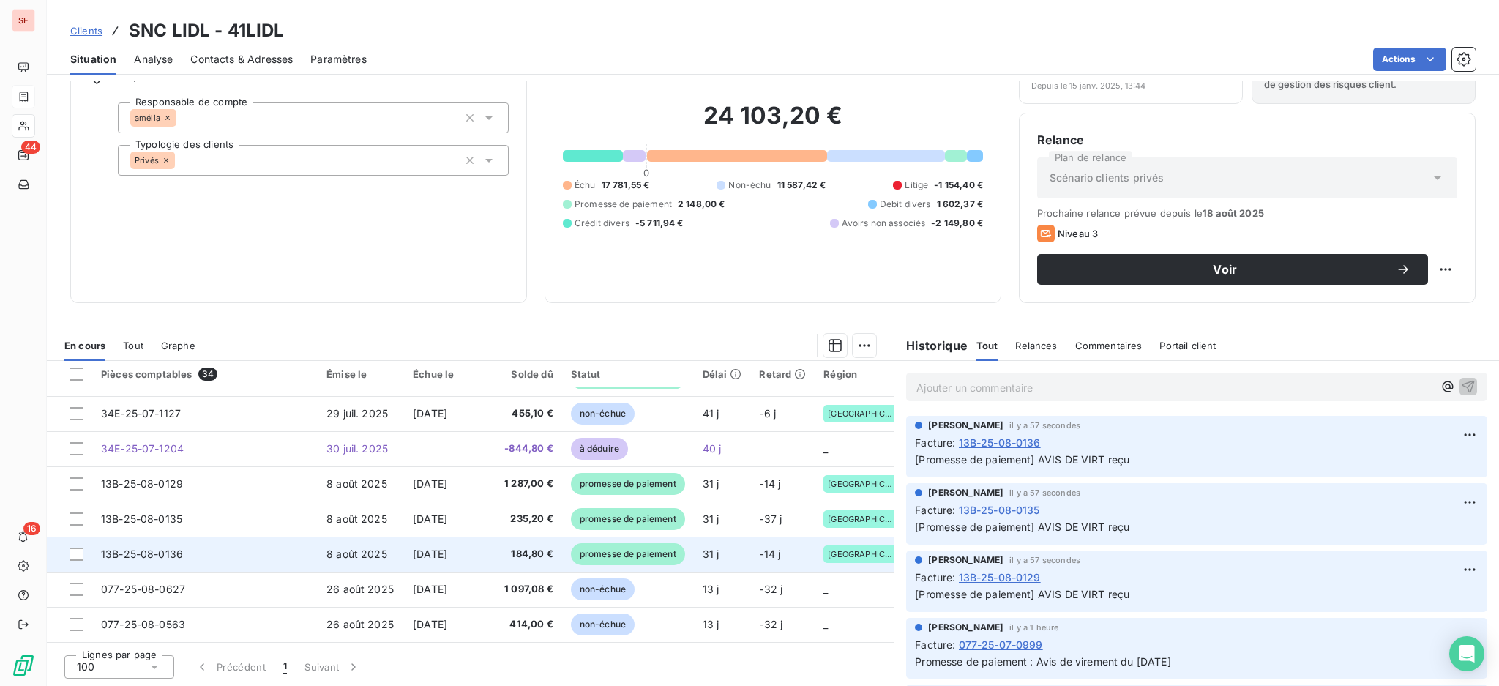
click at [413, 551] on span "[DATE]" at bounding box center [430, 554] width 34 height 12
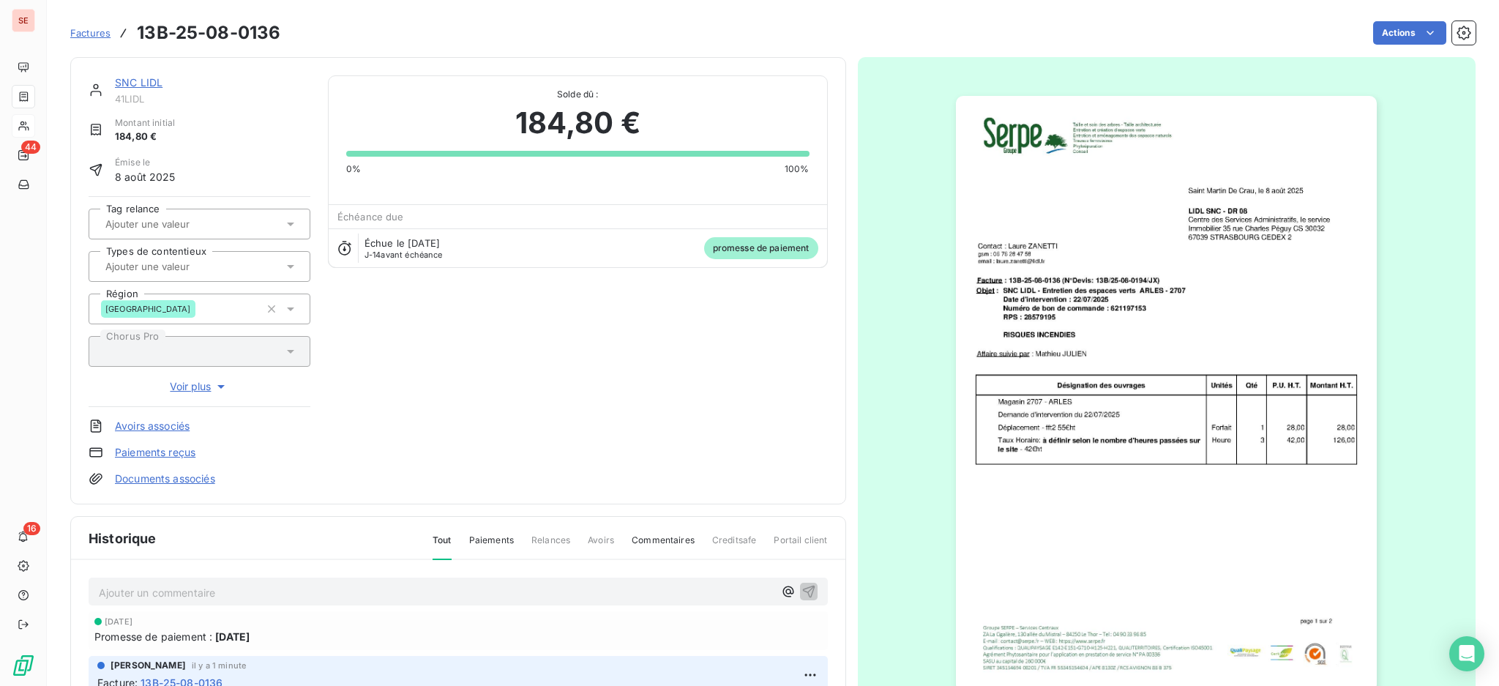
click at [172, 481] on link "Documents associés" at bounding box center [165, 478] width 100 height 15
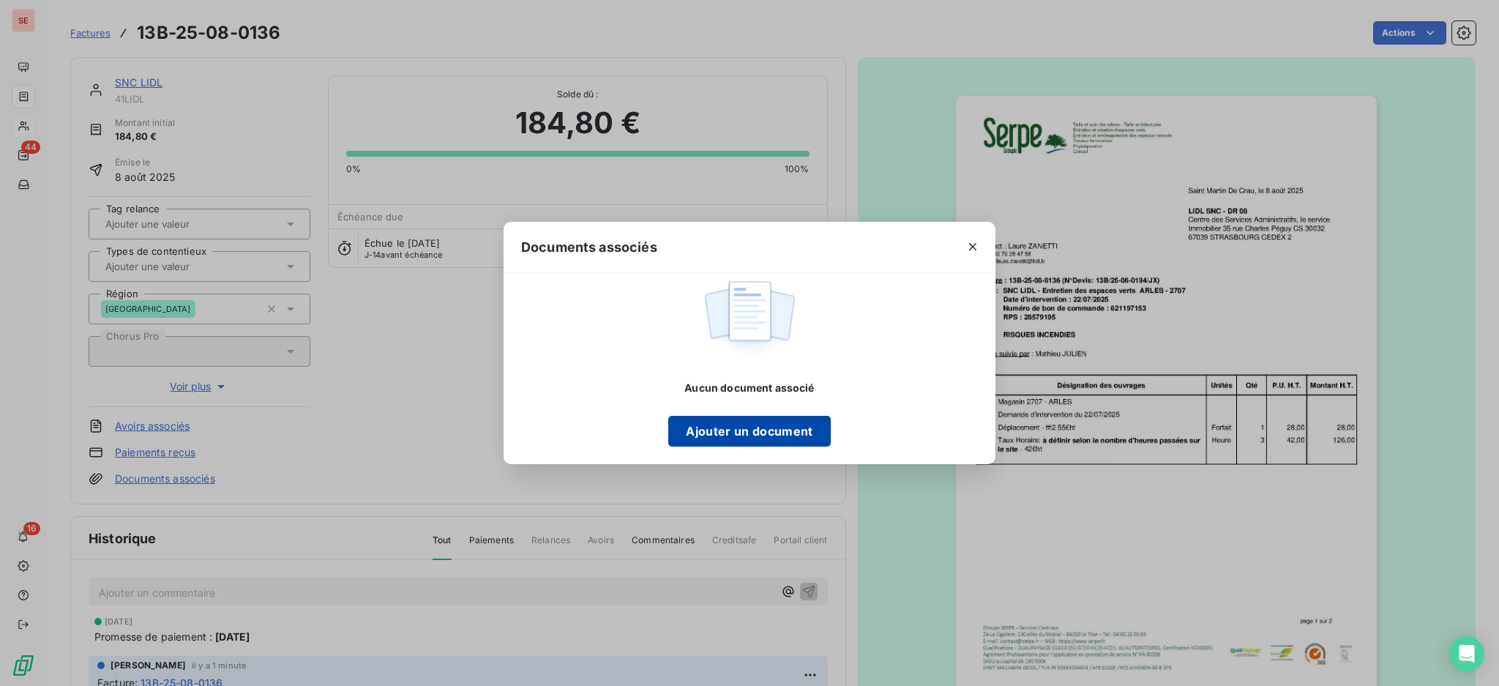
click at [760, 431] on button "Ajouter un document" at bounding box center [749, 431] width 162 height 31
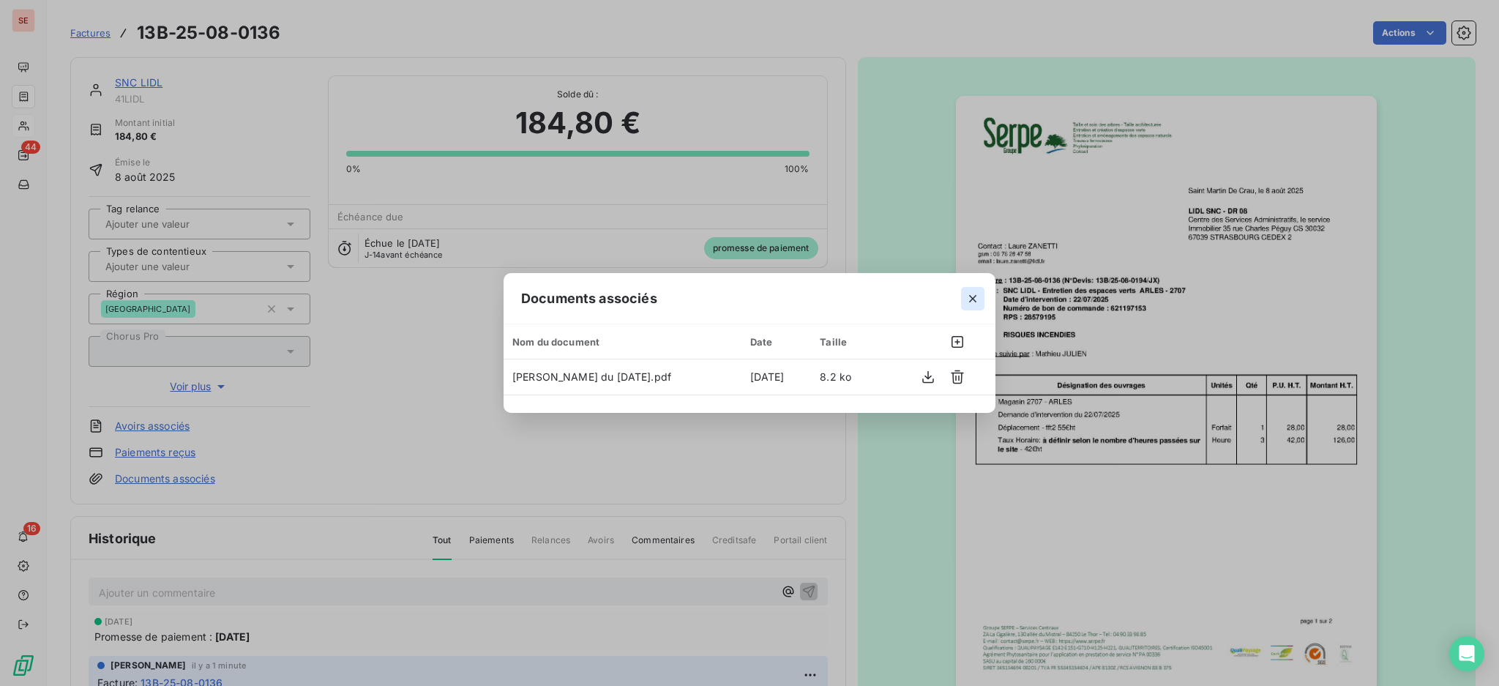
click at [974, 294] on icon "button" at bounding box center [973, 298] width 15 height 15
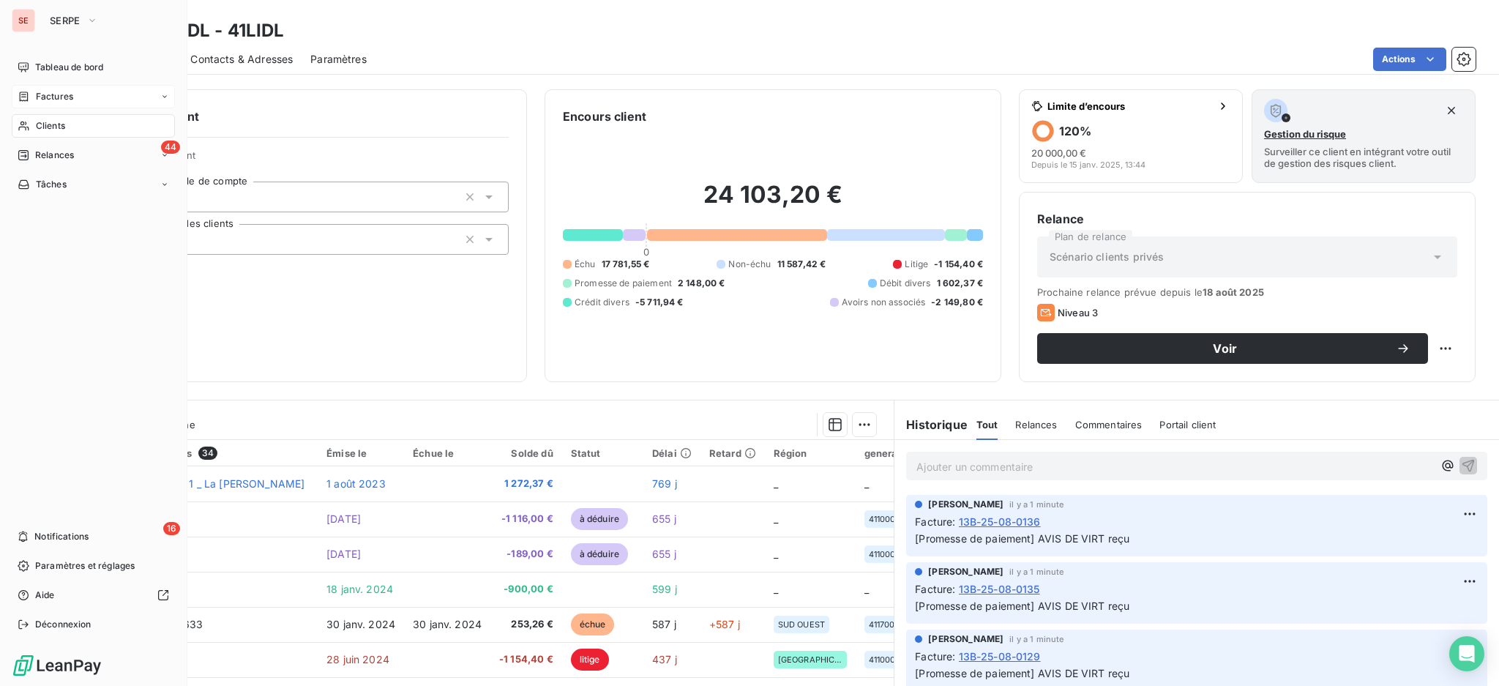
drag, startPoint x: 45, startPoint y: 101, endPoint x: 108, endPoint y: 86, distance: 63.9
click at [45, 101] on span "Factures" at bounding box center [54, 96] width 37 height 13
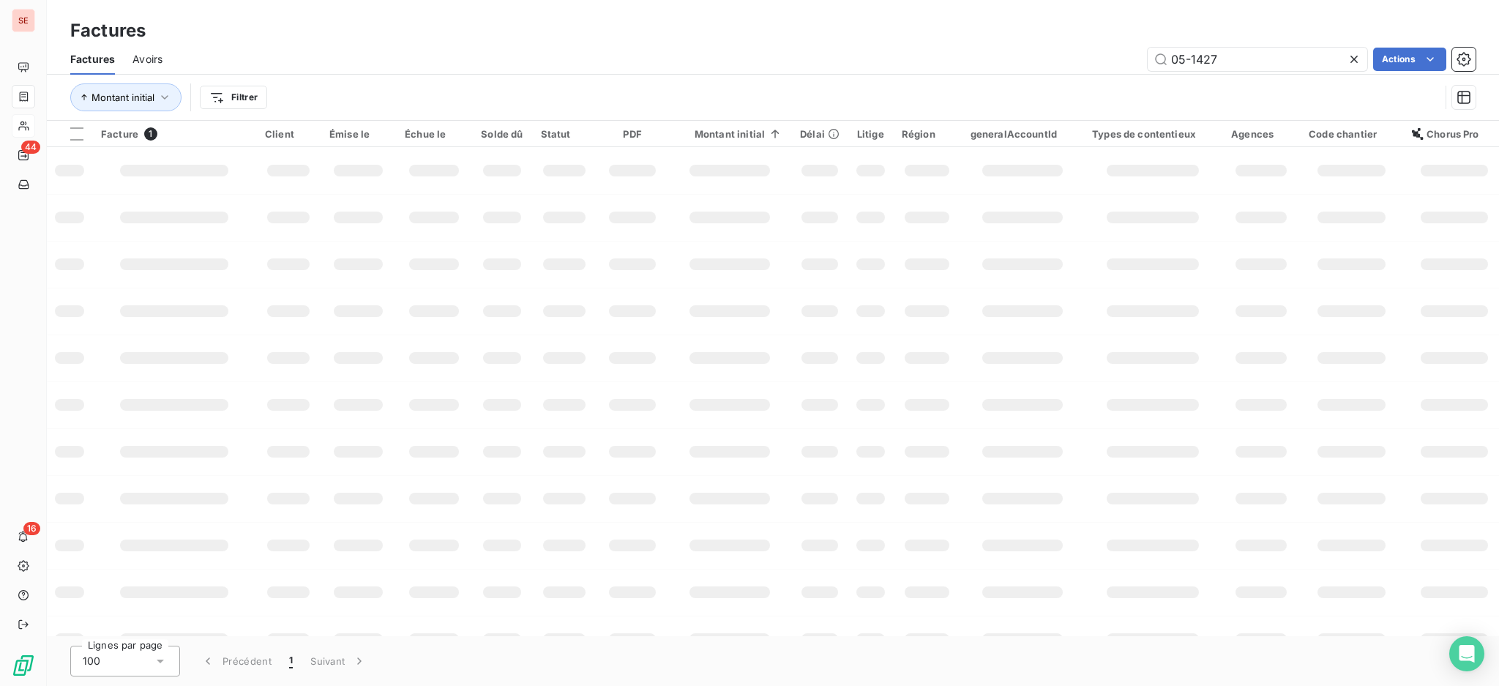
drag, startPoint x: 1286, startPoint y: 60, endPoint x: 1014, endPoint y: 50, distance: 272.5
click at [1117, 23] on div "Factures Factures Avoirs 05-1427 Actions Montant initial Filtrer" at bounding box center [773, 60] width 1452 height 121
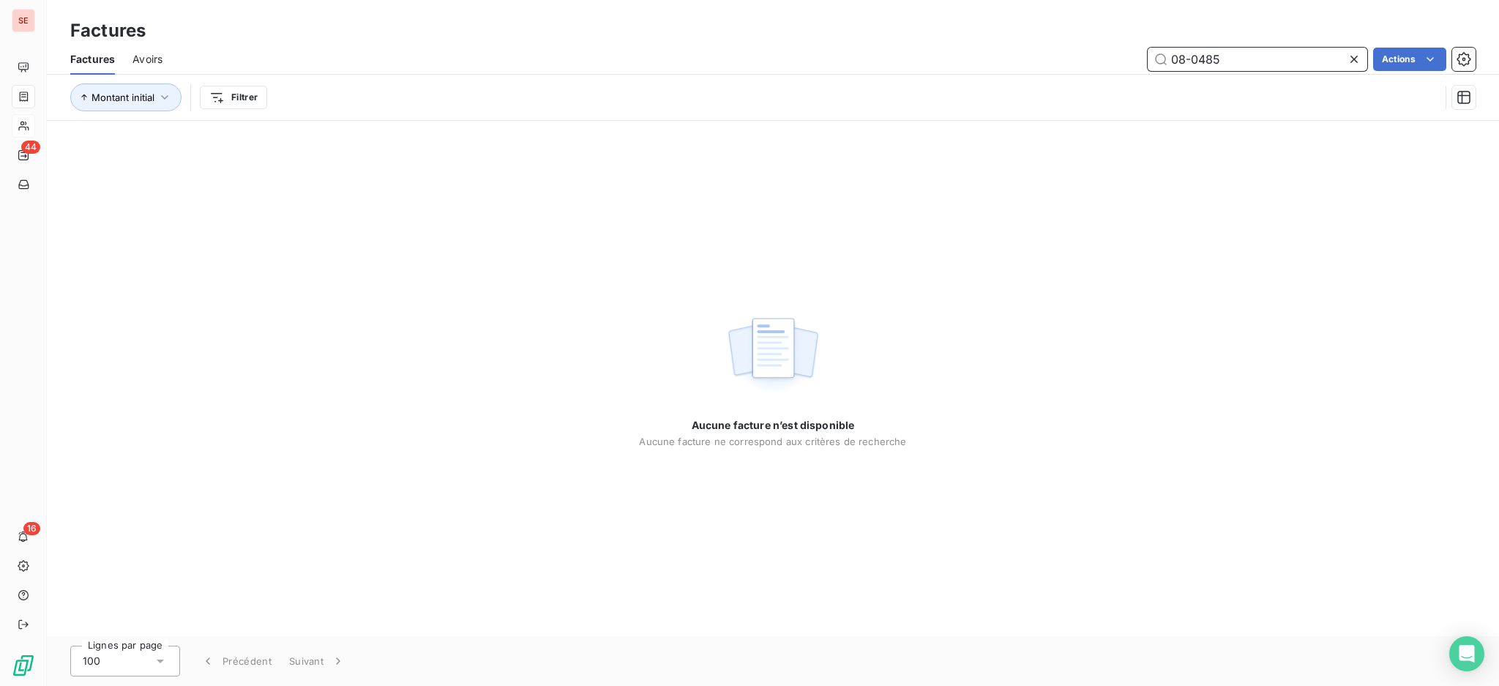
click at [1239, 60] on input "08-0485" at bounding box center [1258, 59] width 220 height 23
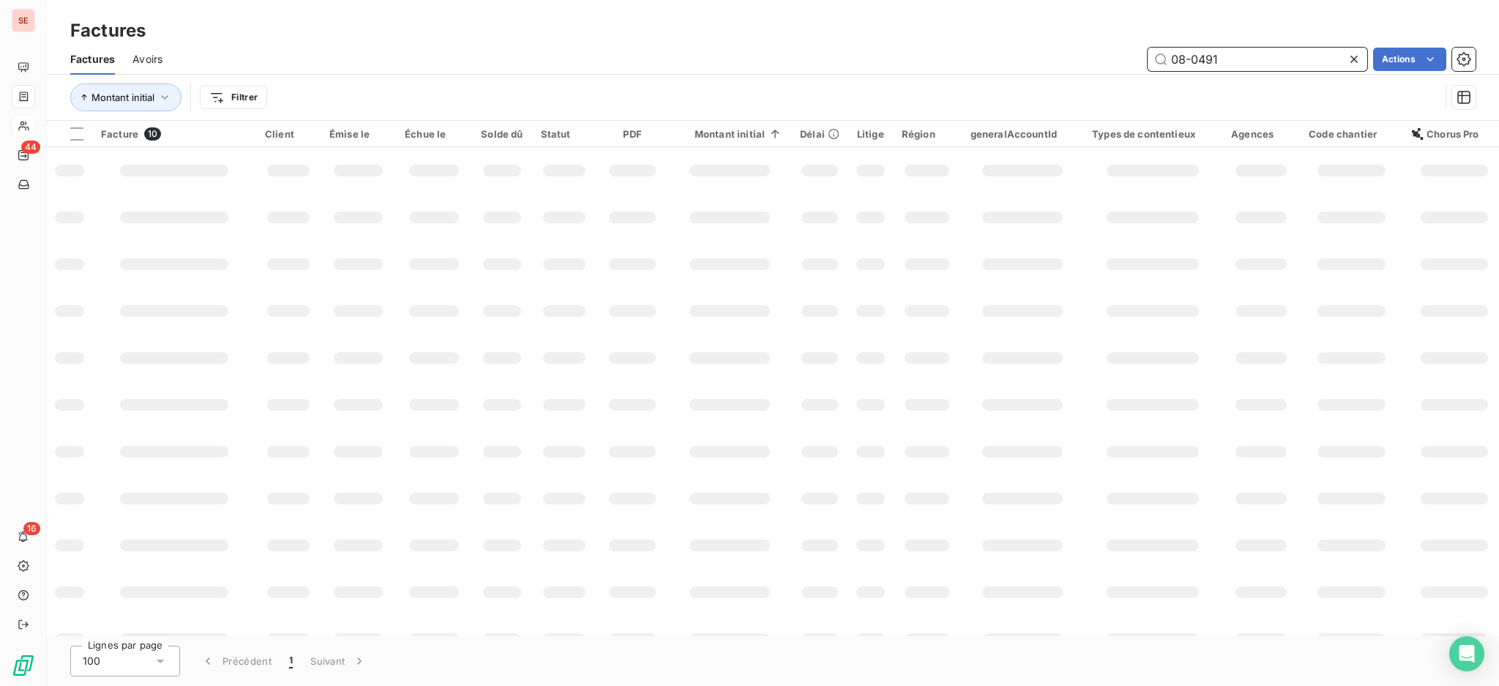
type input "08-0491"
click at [1350, 58] on icon at bounding box center [1354, 59] width 15 height 15
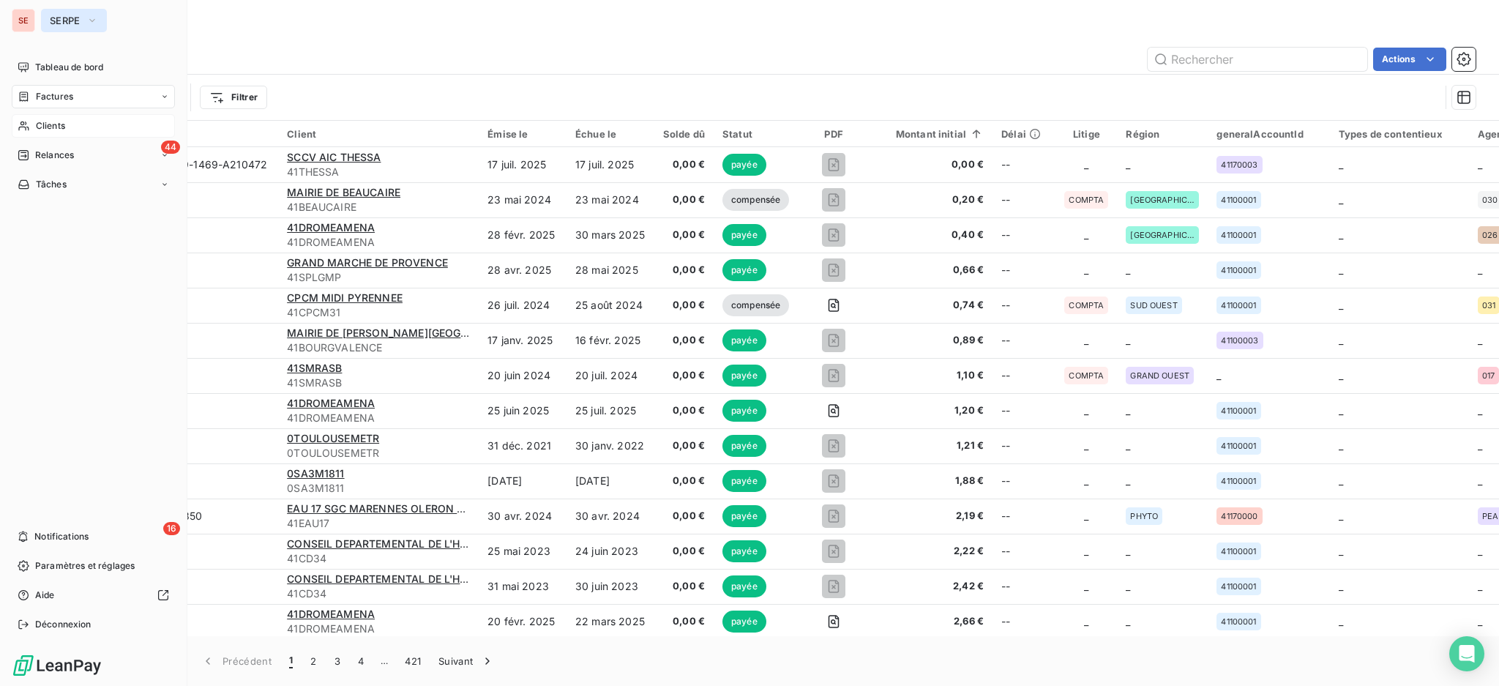
click at [61, 18] on span "SERPE" at bounding box center [65, 21] width 31 height 12
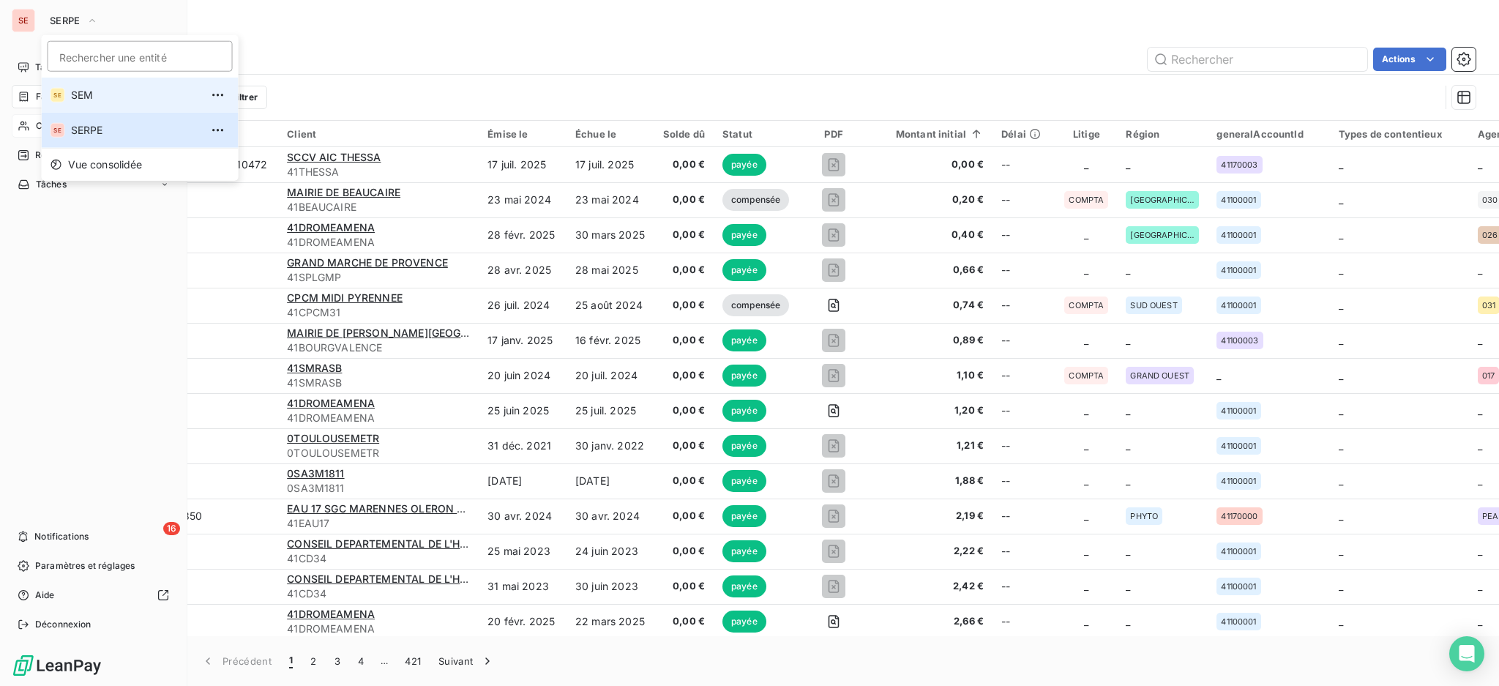
click at [94, 90] on span "SEM" at bounding box center [136, 95] width 130 height 15
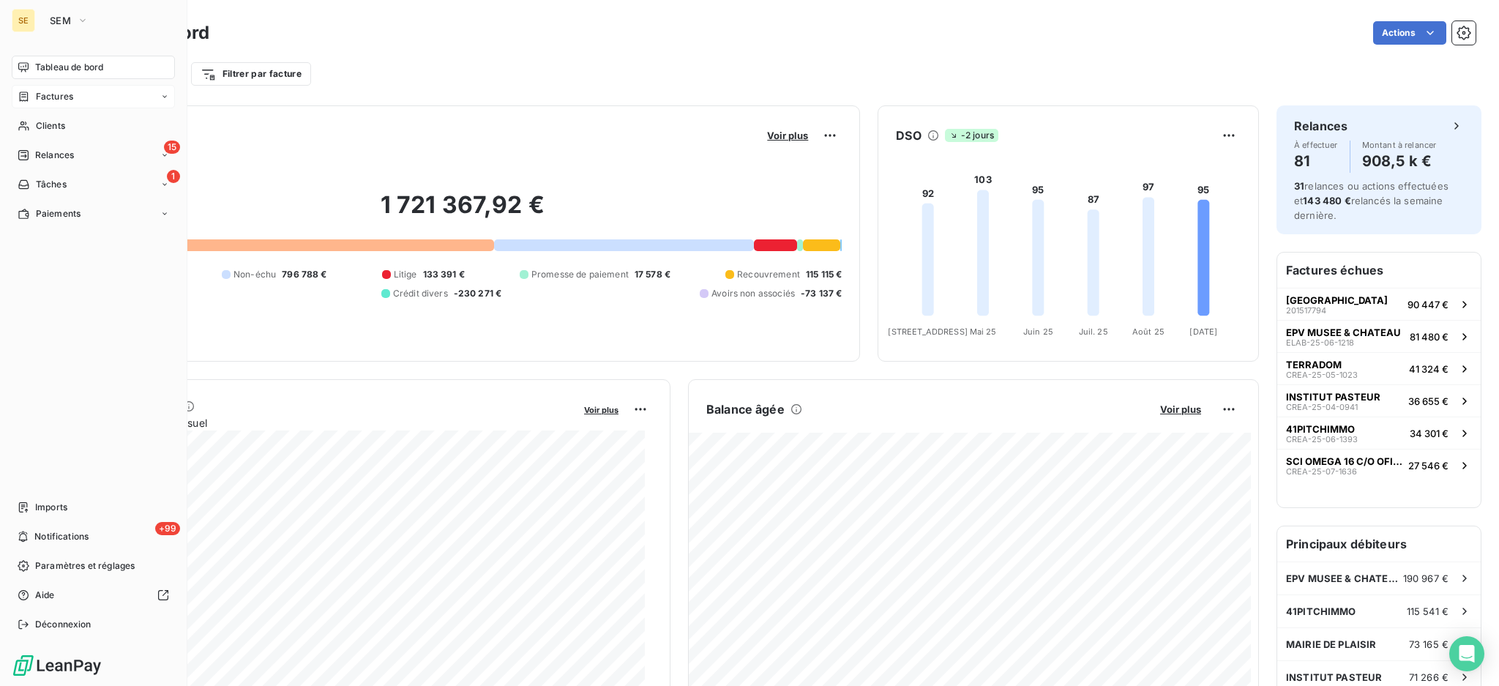
click at [52, 97] on span "Factures" at bounding box center [54, 96] width 37 height 13
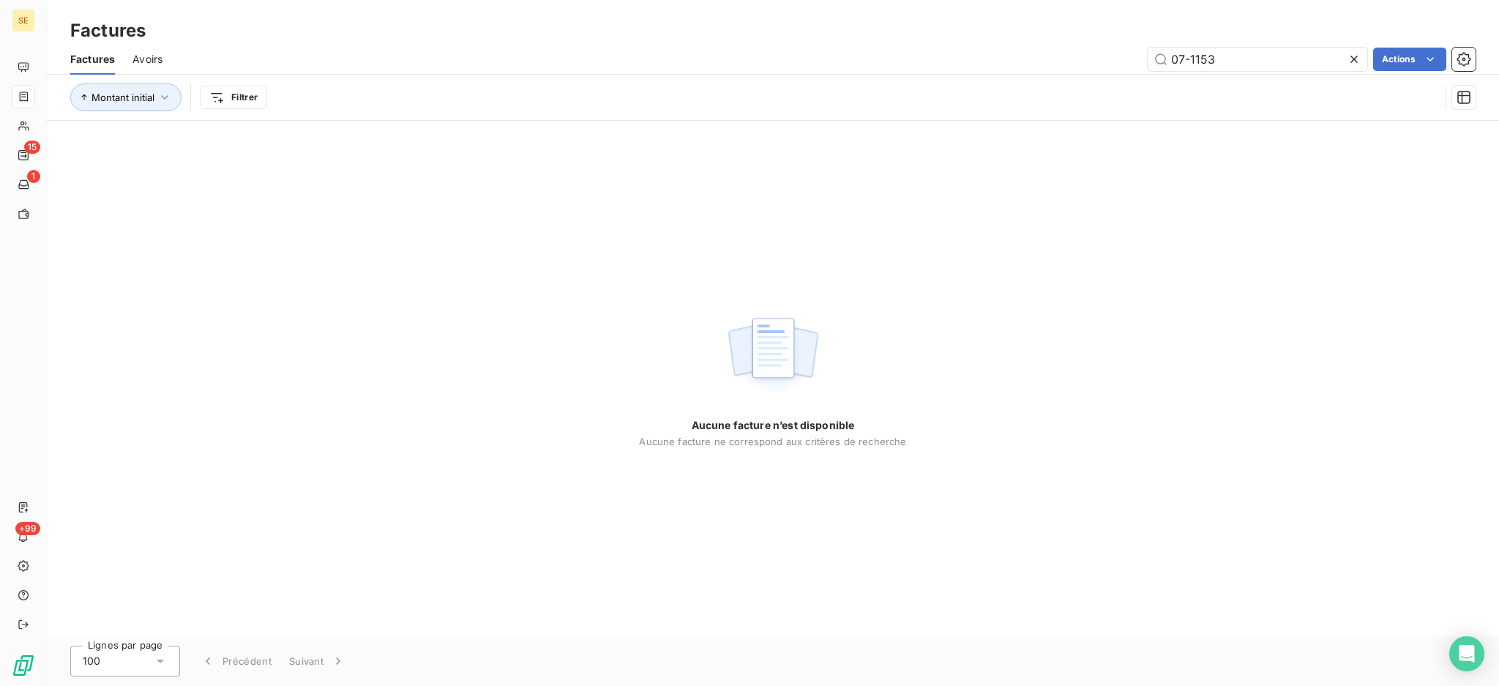
drag, startPoint x: 1231, startPoint y: 67, endPoint x: 1041, endPoint y: 21, distance: 195.7
click at [1048, 28] on div "Factures Factures Avoirs 07-1153 Actions Montant initial Filtrer" at bounding box center [773, 60] width 1452 height 121
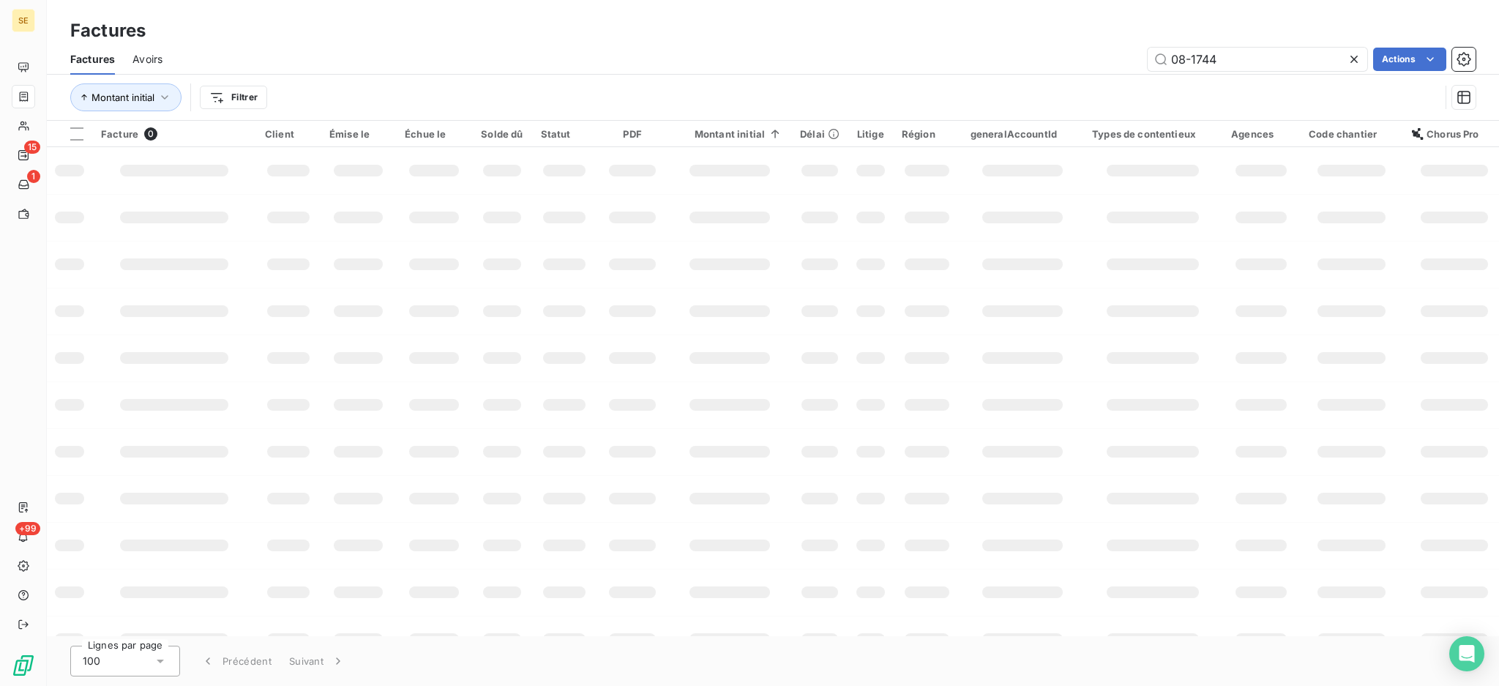
type input "08-1744"
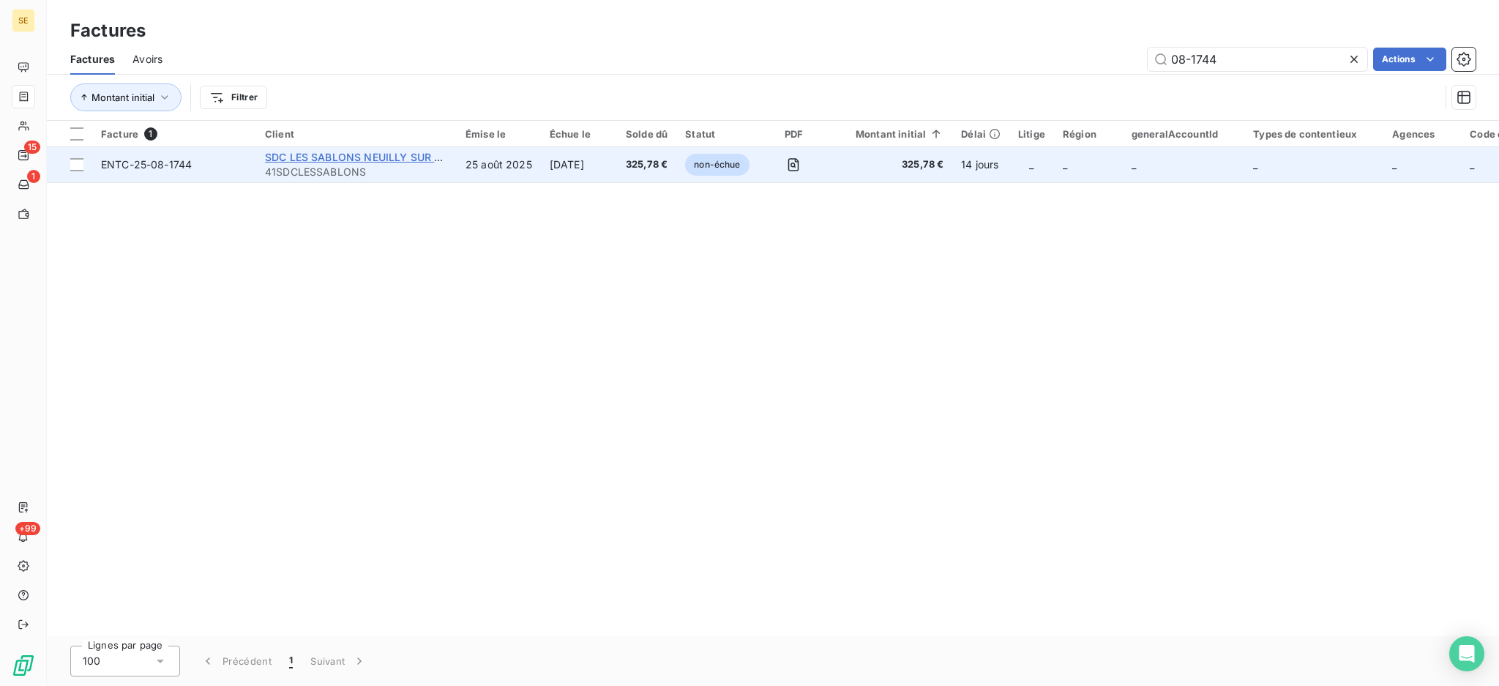
click at [389, 160] on span "SDC LES SABLONS NEUILLY SUR SEINE" at bounding box center [364, 157] width 199 height 12
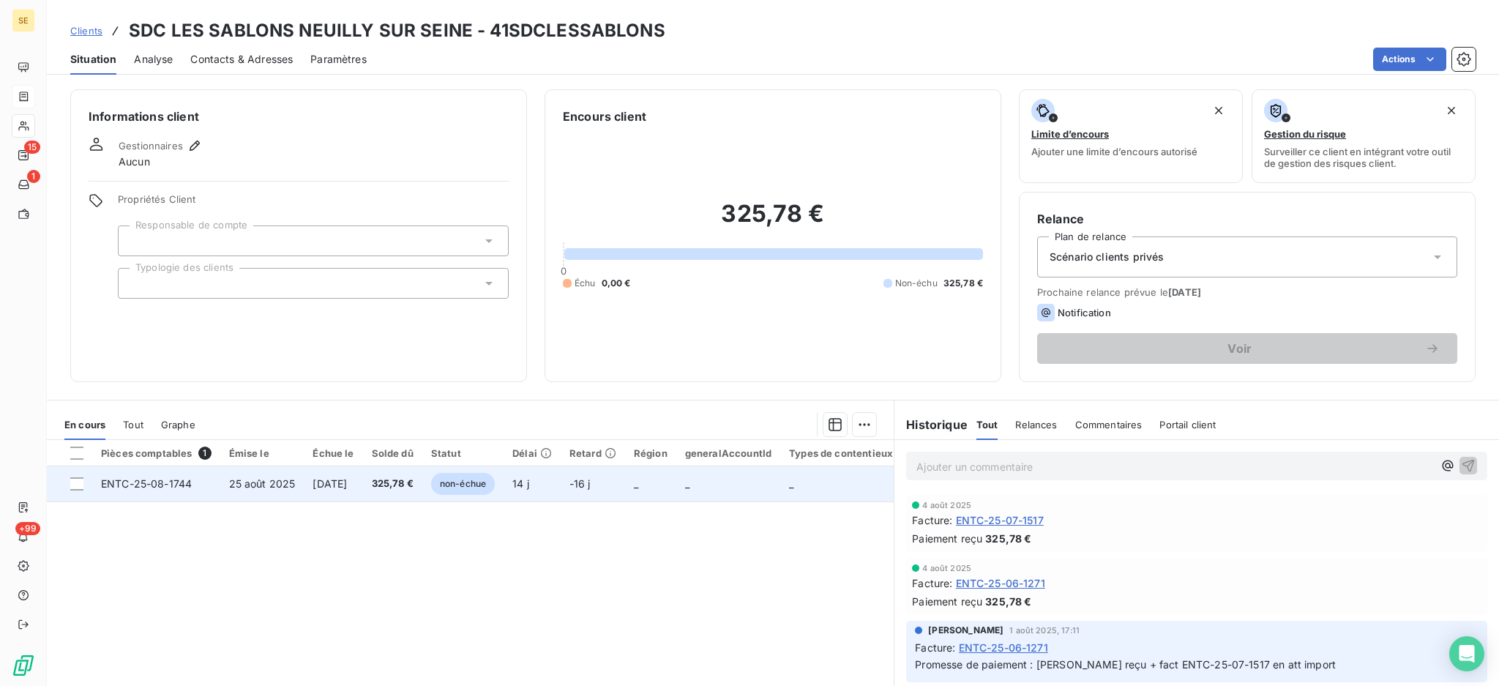
click at [397, 488] on span "325,78 €" at bounding box center [393, 484] width 42 height 15
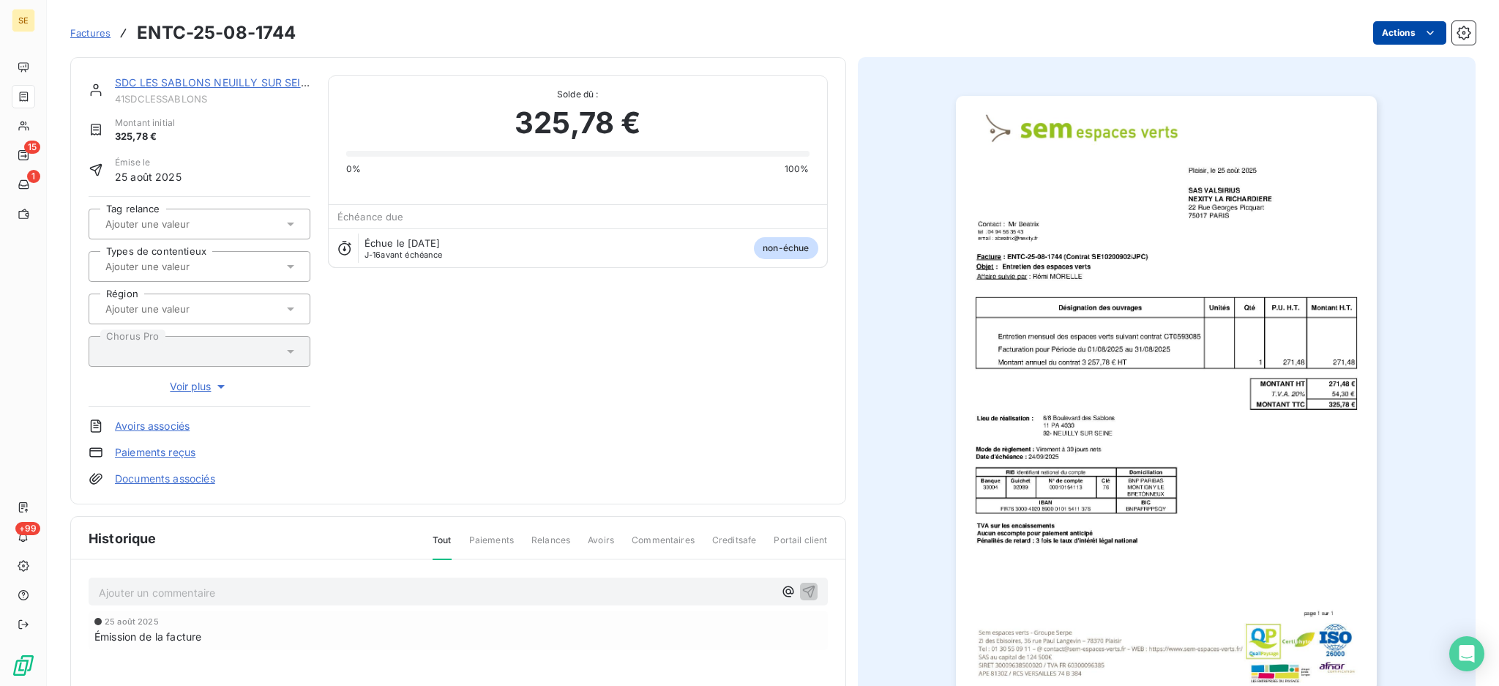
click at [1385, 29] on html "SE 15 1 +99 Factures ENTC-25-08-1744 Actions SDC LES SABLONS NEUILLY SUR SEINE …" at bounding box center [749, 343] width 1499 height 686
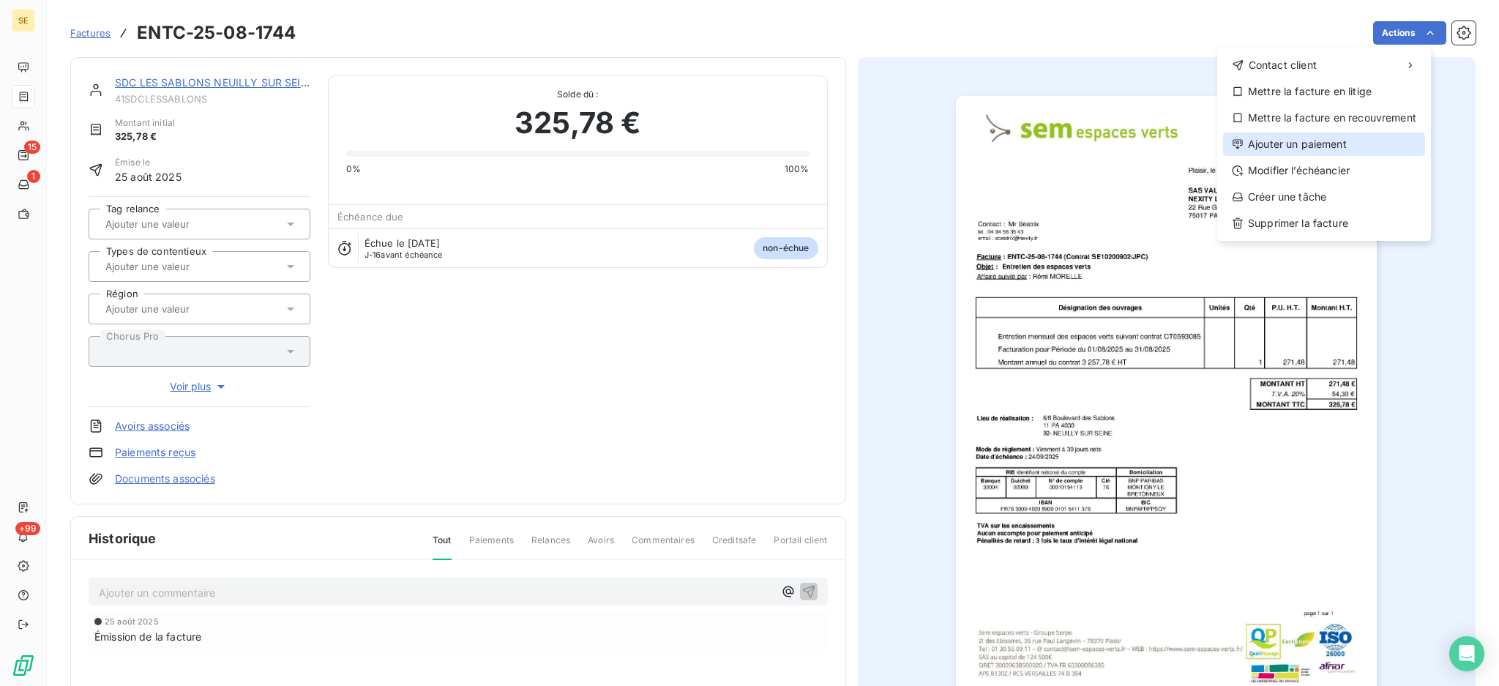
click at [1350, 136] on div "Ajouter un paiement" at bounding box center [1324, 144] width 202 height 23
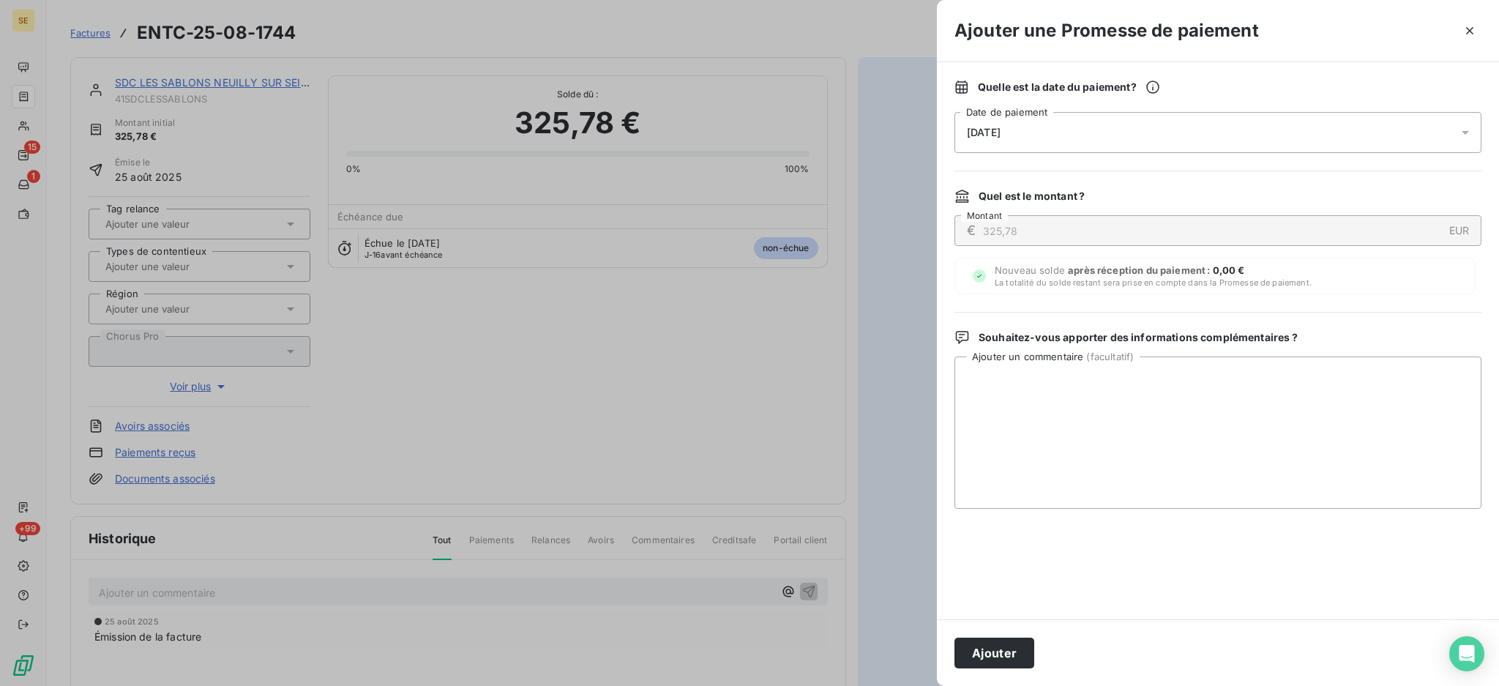
click at [1469, 133] on icon at bounding box center [1465, 132] width 15 height 15
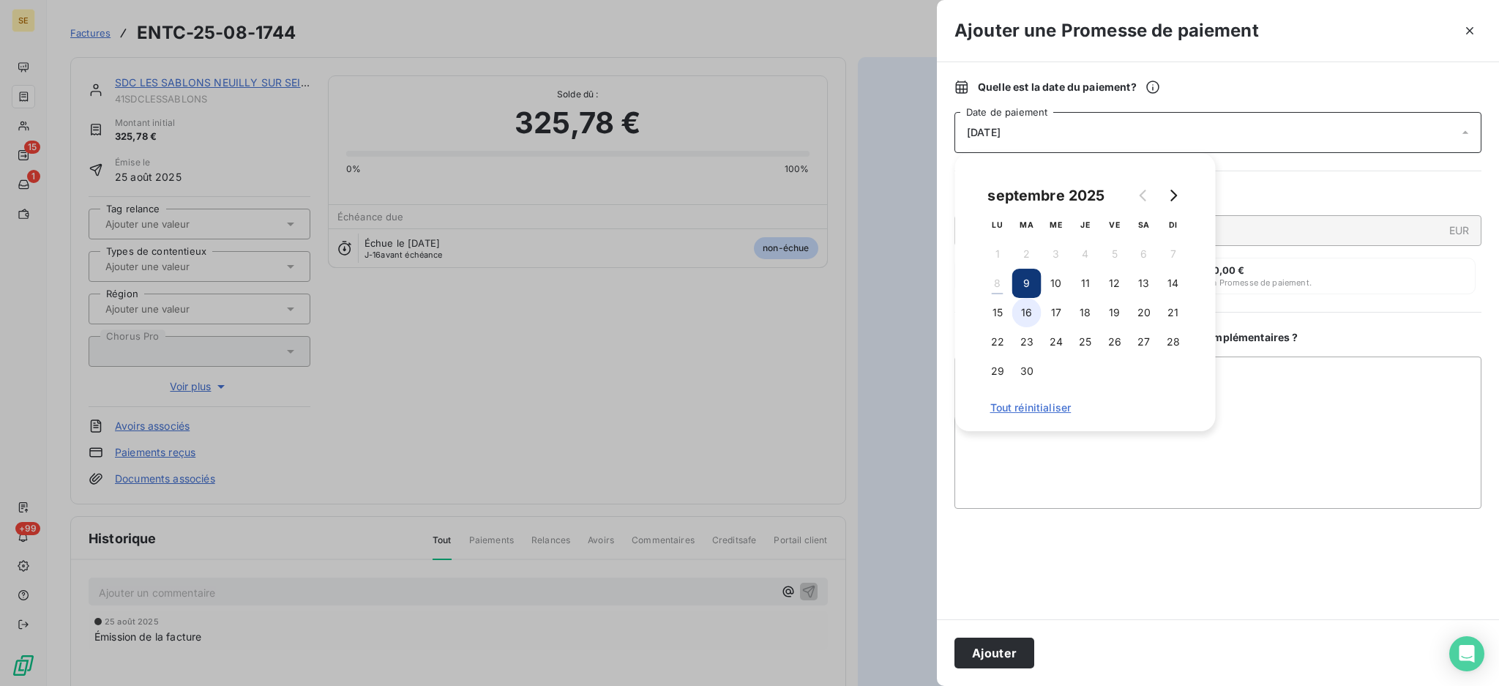
click at [1023, 310] on button "16" at bounding box center [1026, 312] width 29 height 29
click at [1308, 399] on textarea "Ajouter un commentaire ( facultatif )" at bounding box center [1218, 433] width 527 height 152
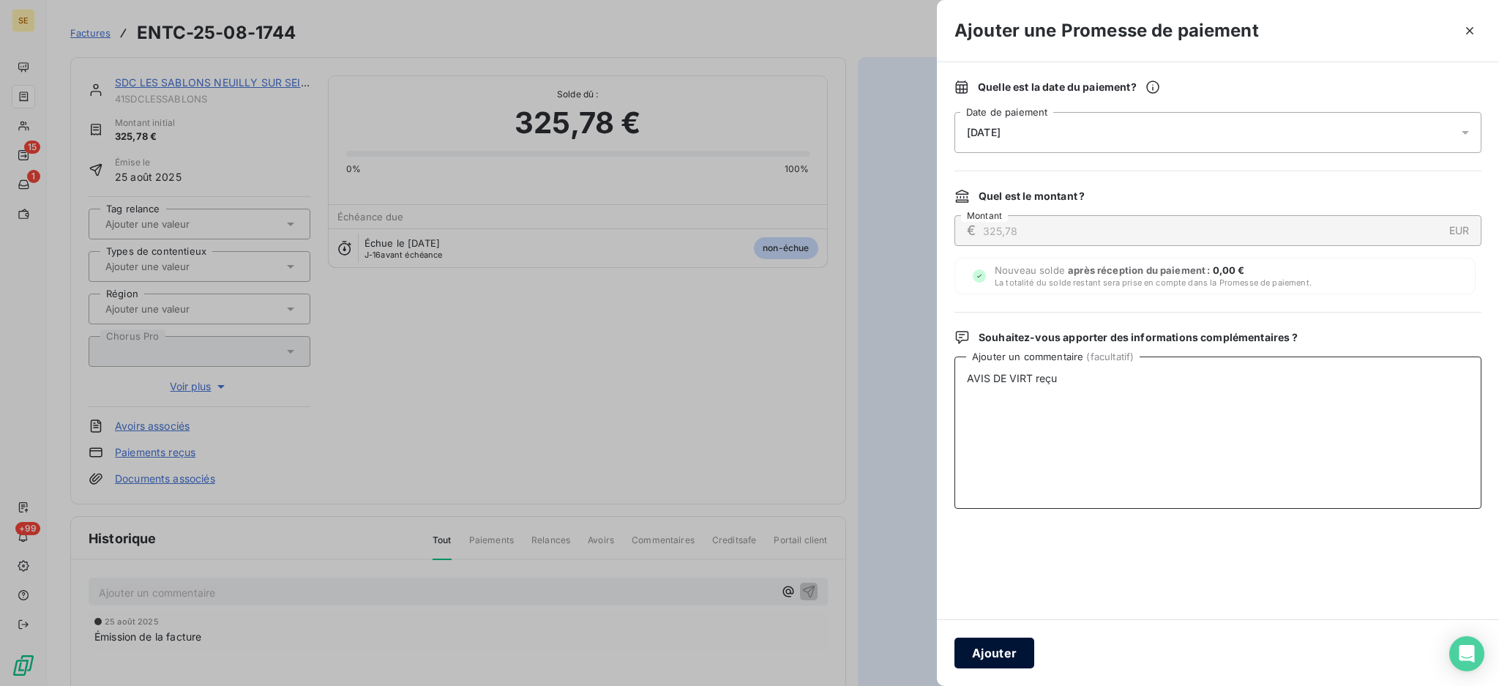
type textarea "AVIS DE VIRT reçu"
click at [993, 643] on button "Ajouter" at bounding box center [995, 653] width 80 height 31
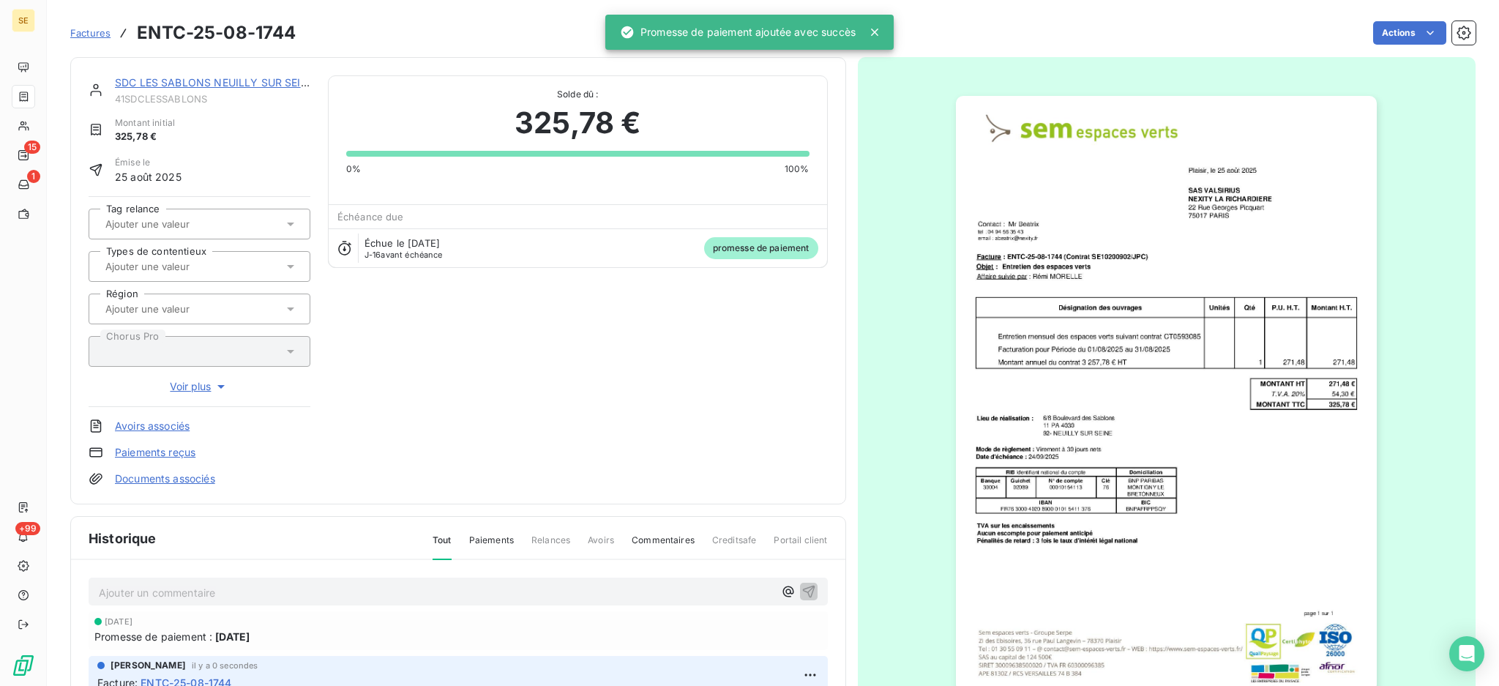
click at [204, 475] on link "Documents associés" at bounding box center [165, 478] width 100 height 15
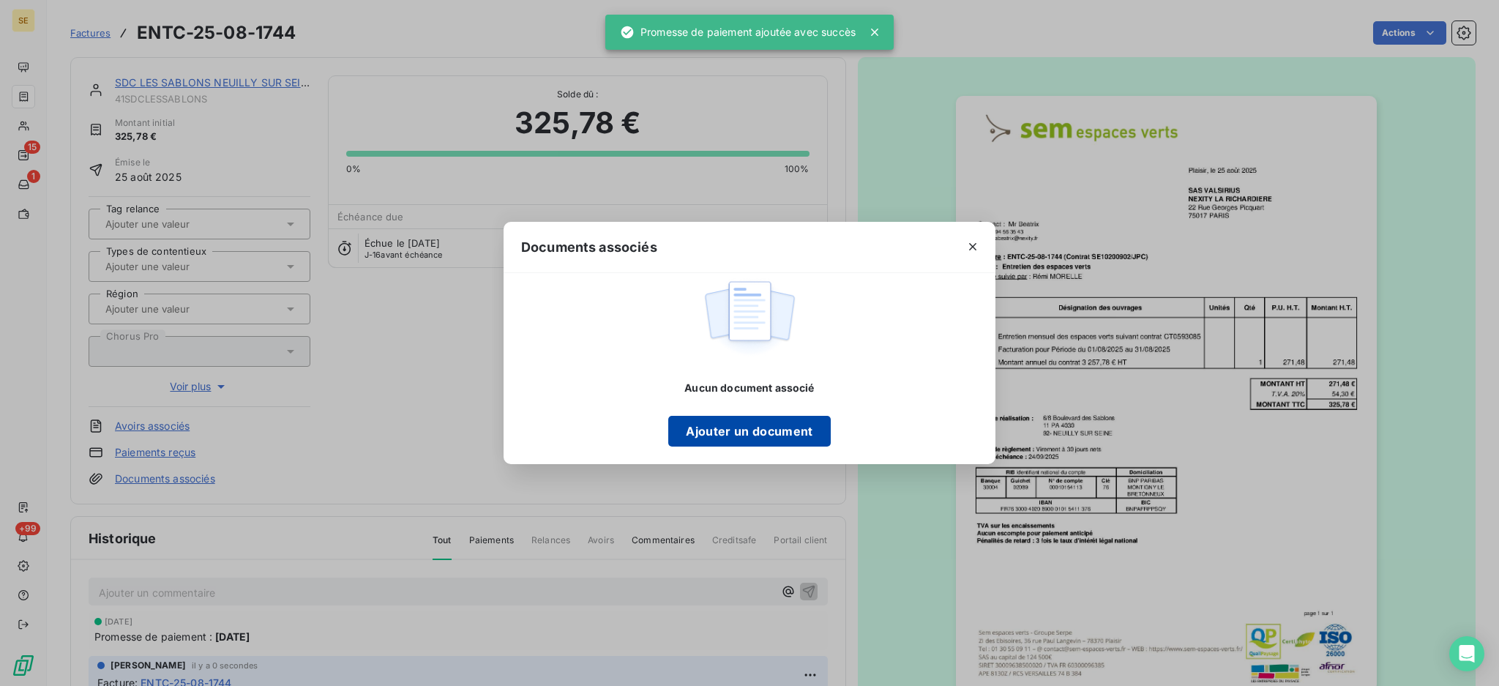
click at [785, 427] on button "Ajouter un document" at bounding box center [749, 431] width 162 height 31
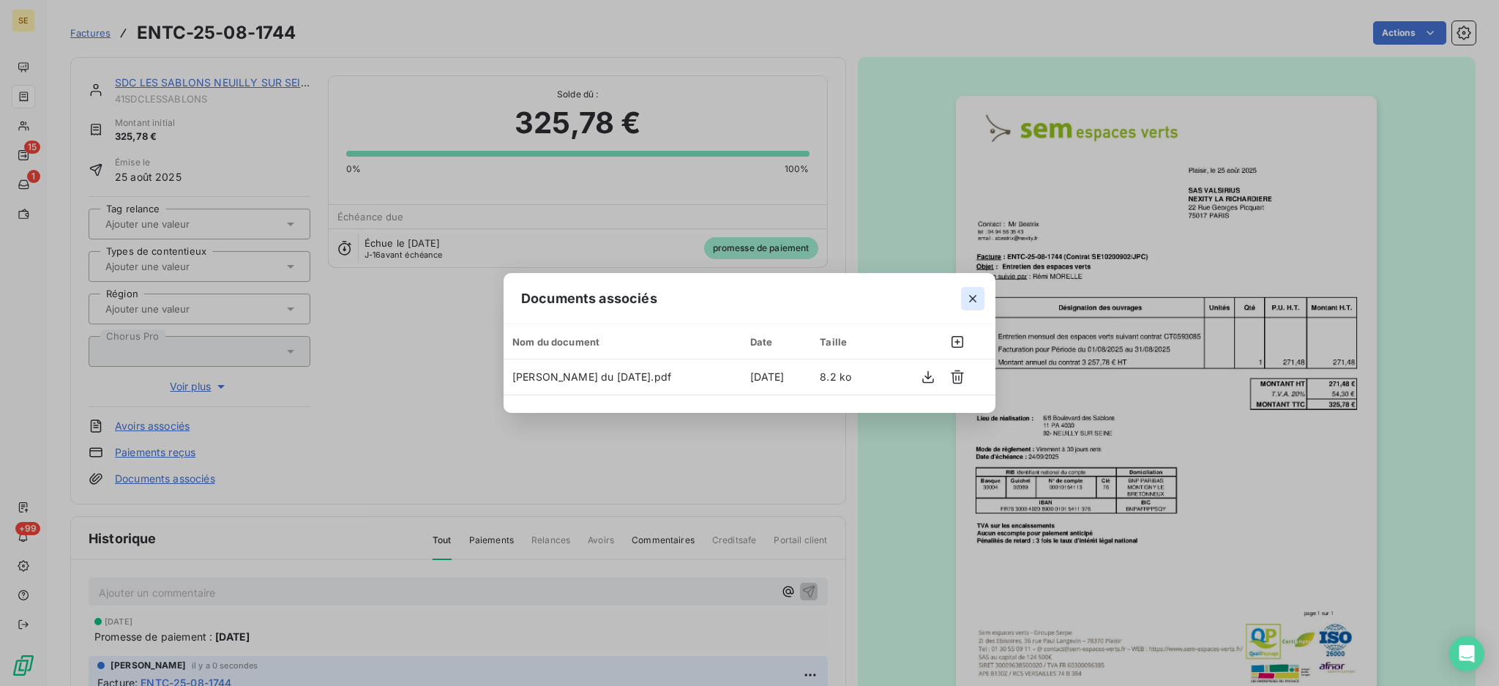
click at [980, 291] on icon "button" at bounding box center [973, 298] width 15 height 15
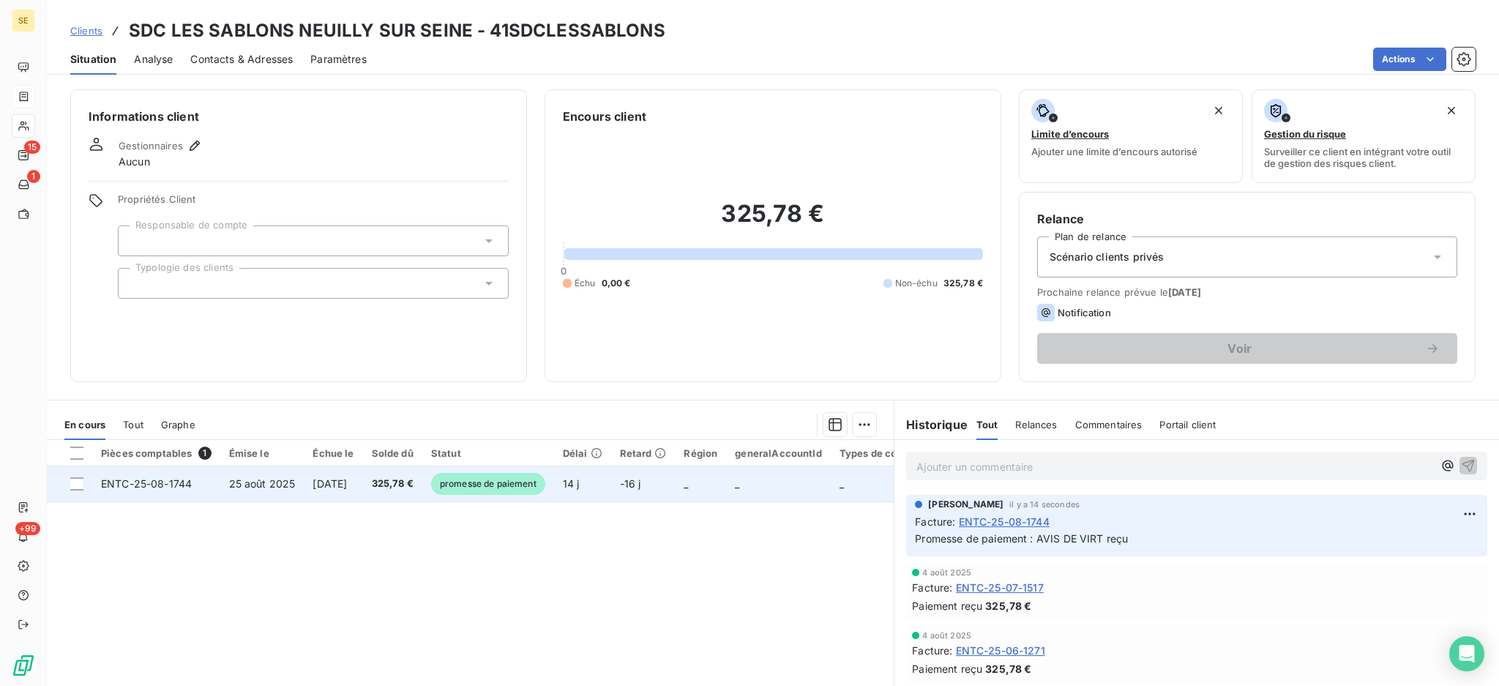
click at [347, 480] on span "[DATE]" at bounding box center [330, 483] width 34 height 12
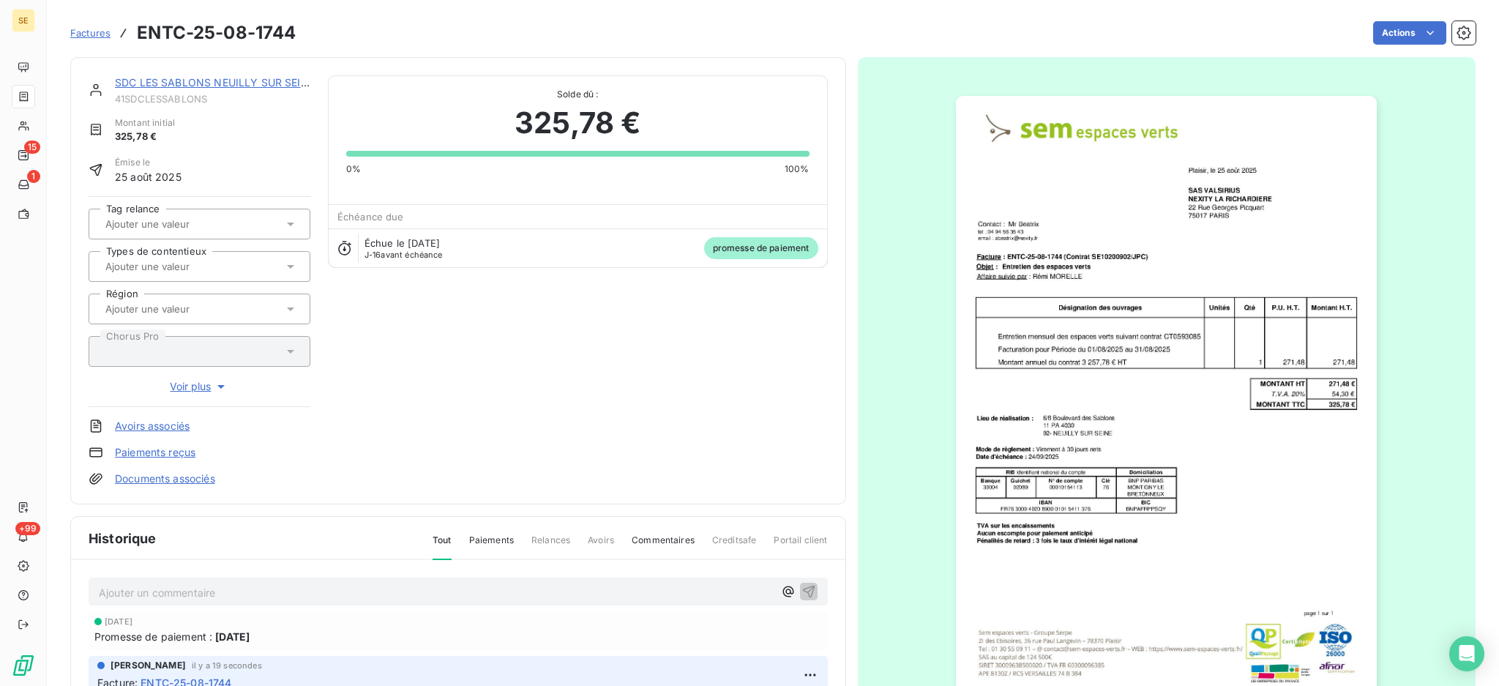
click at [169, 480] on link "Documents associés" at bounding box center [165, 478] width 100 height 15
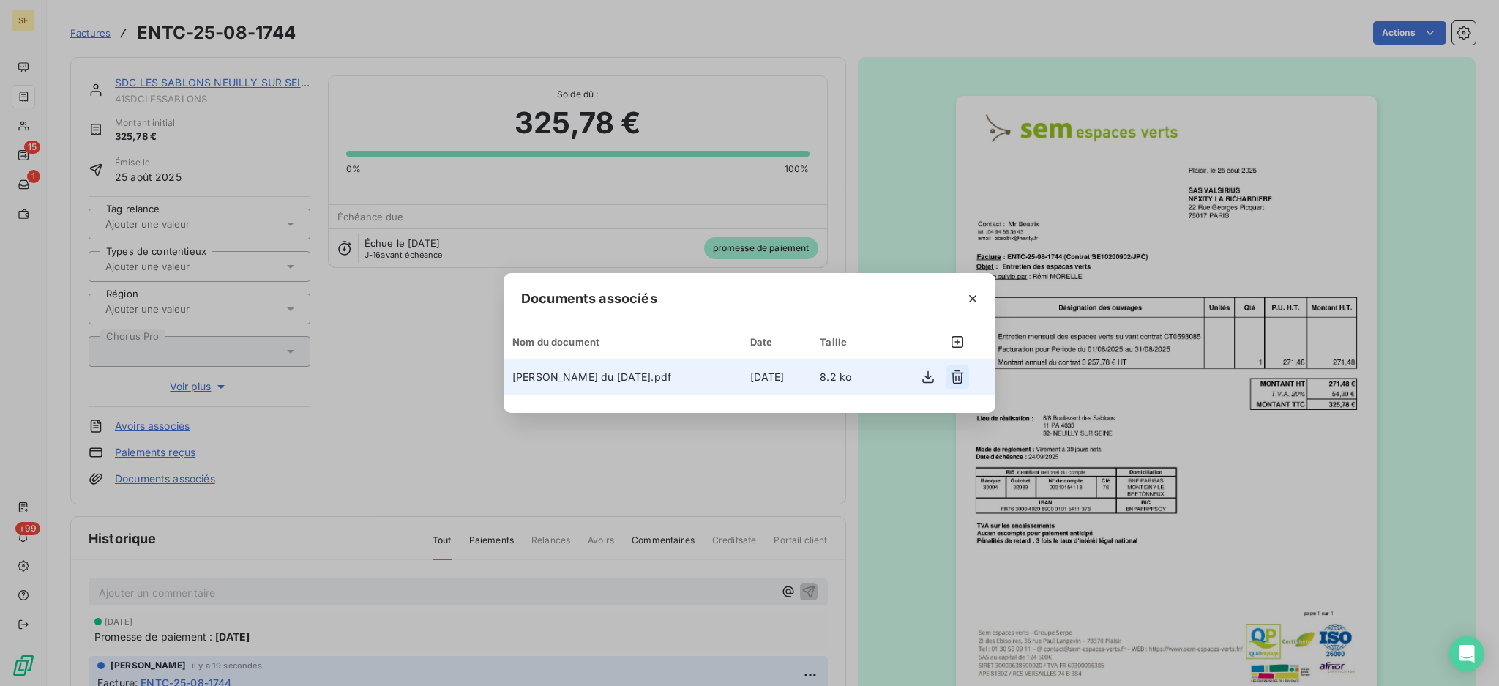
click at [964, 378] on icon "button" at bounding box center [957, 377] width 15 height 15
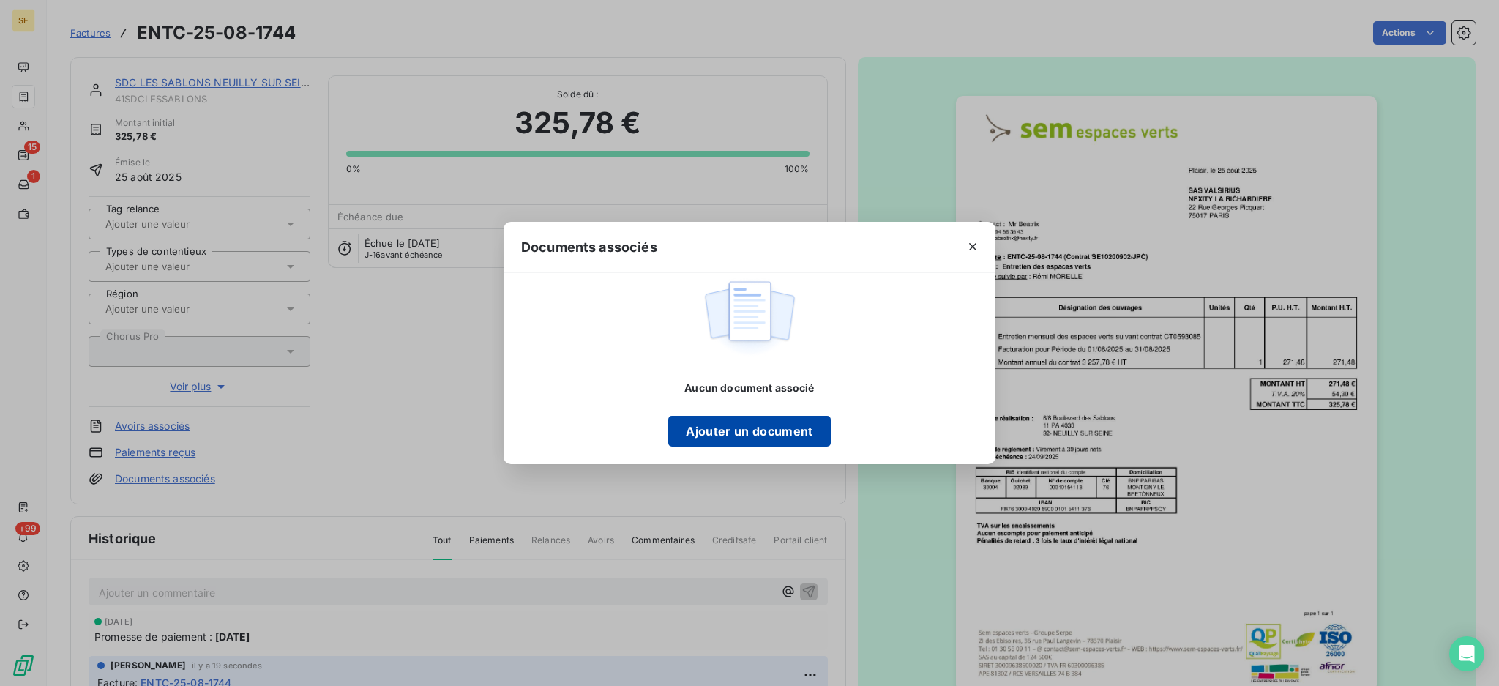
click at [743, 427] on button "Ajouter un document" at bounding box center [749, 431] width 162 height 31
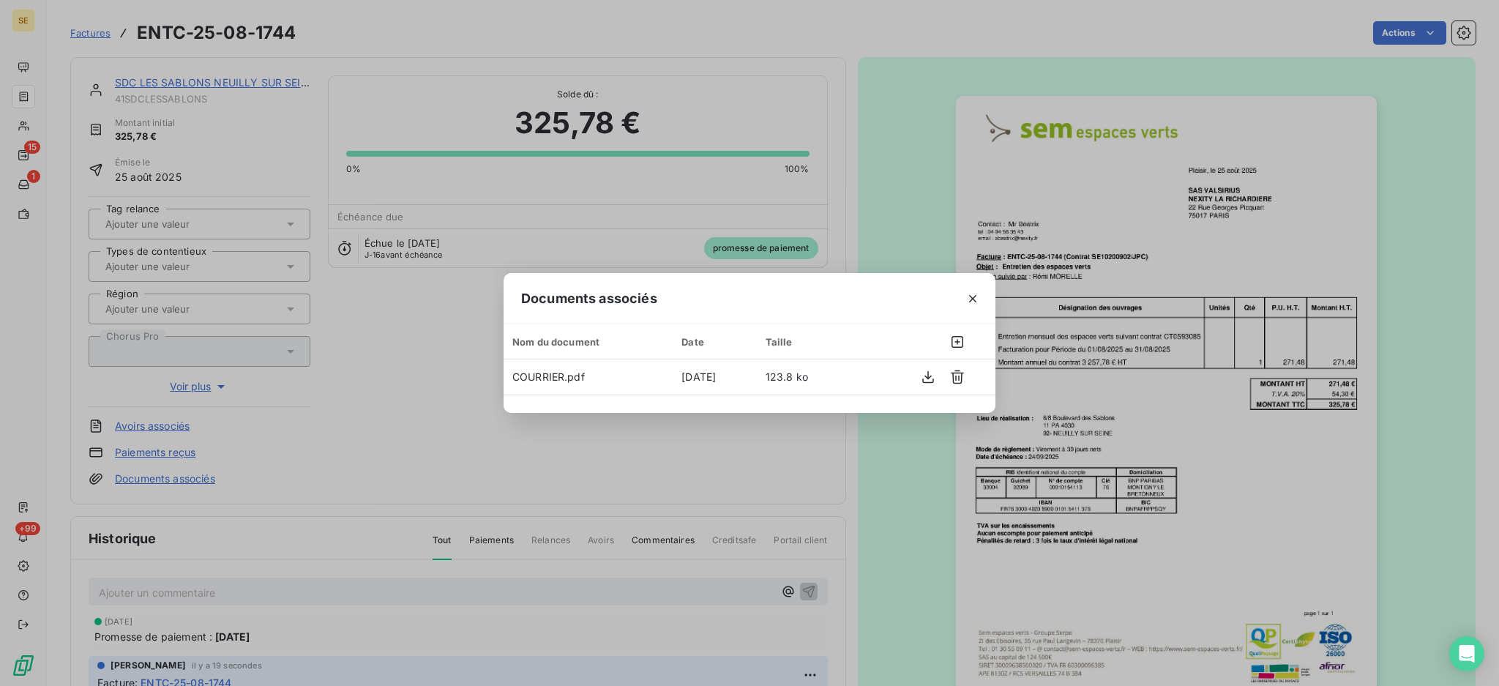
drag, startPoint x: 974, startPoint y: 294, endPoint x: 1444, endPoint y: 235, distance: 473.7
click at [974, 293] on icon "button" at bounding box center [973, 298] width 15 height 15
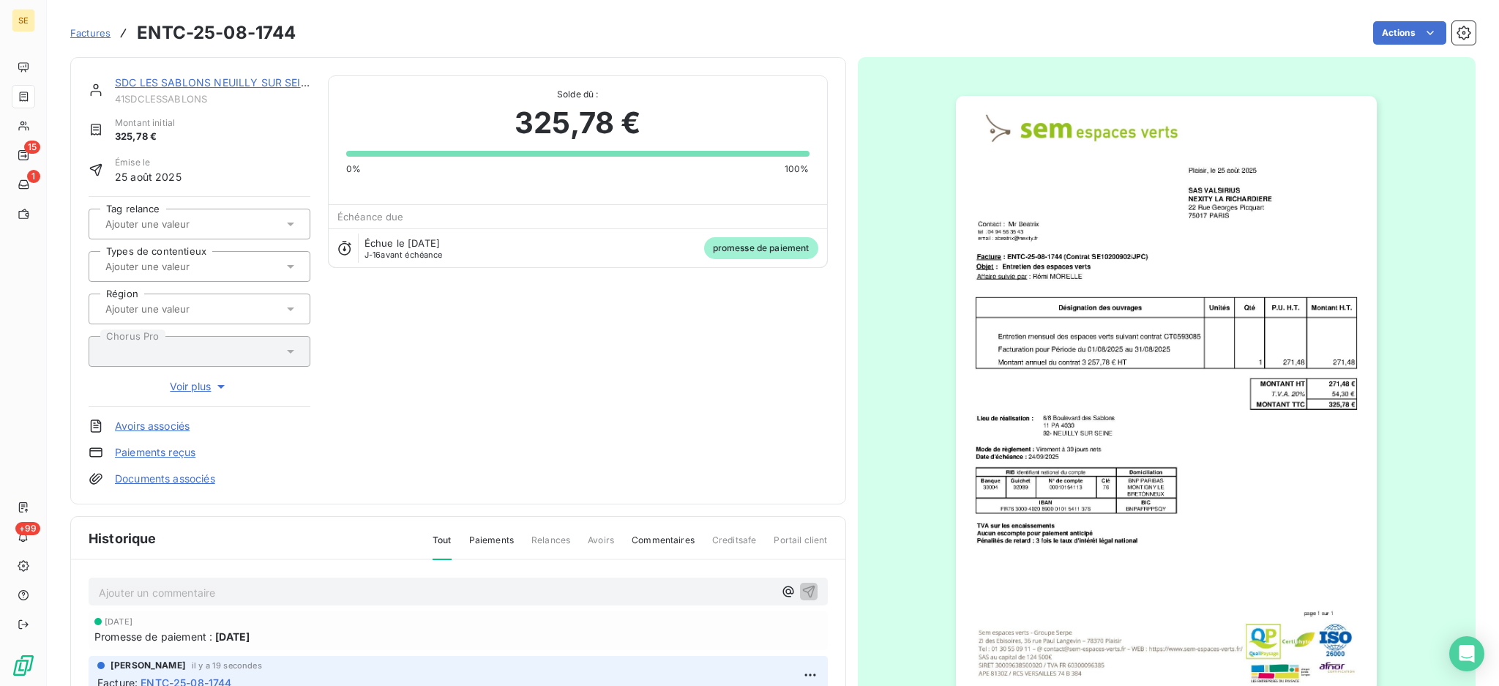
click at [208, 79] on link "SDC LES SABLONS NEUILLY SUR SEINE" at bounding box center [215, 82] width 200 height 12
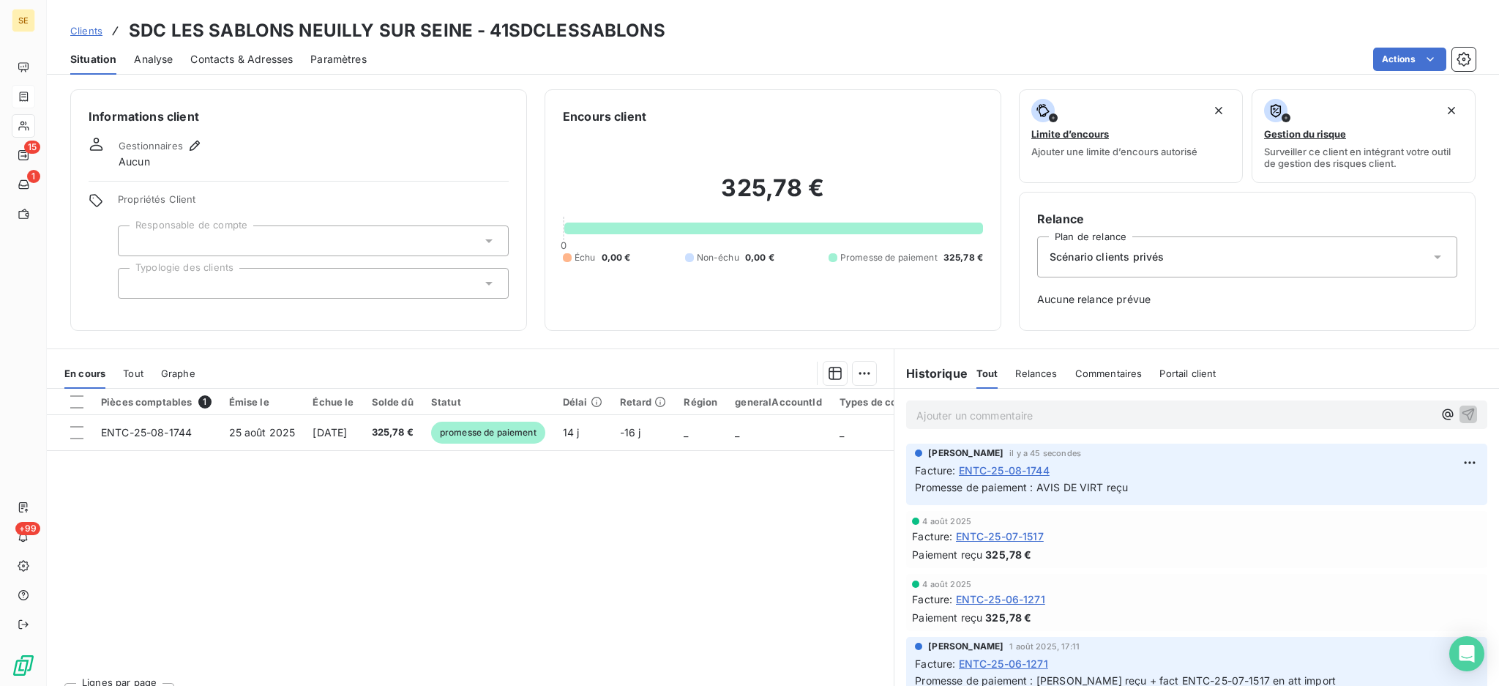
click at [249, 52] on div "Contacts & Adresses" at bounding box center [241, 59] width 102 height 31
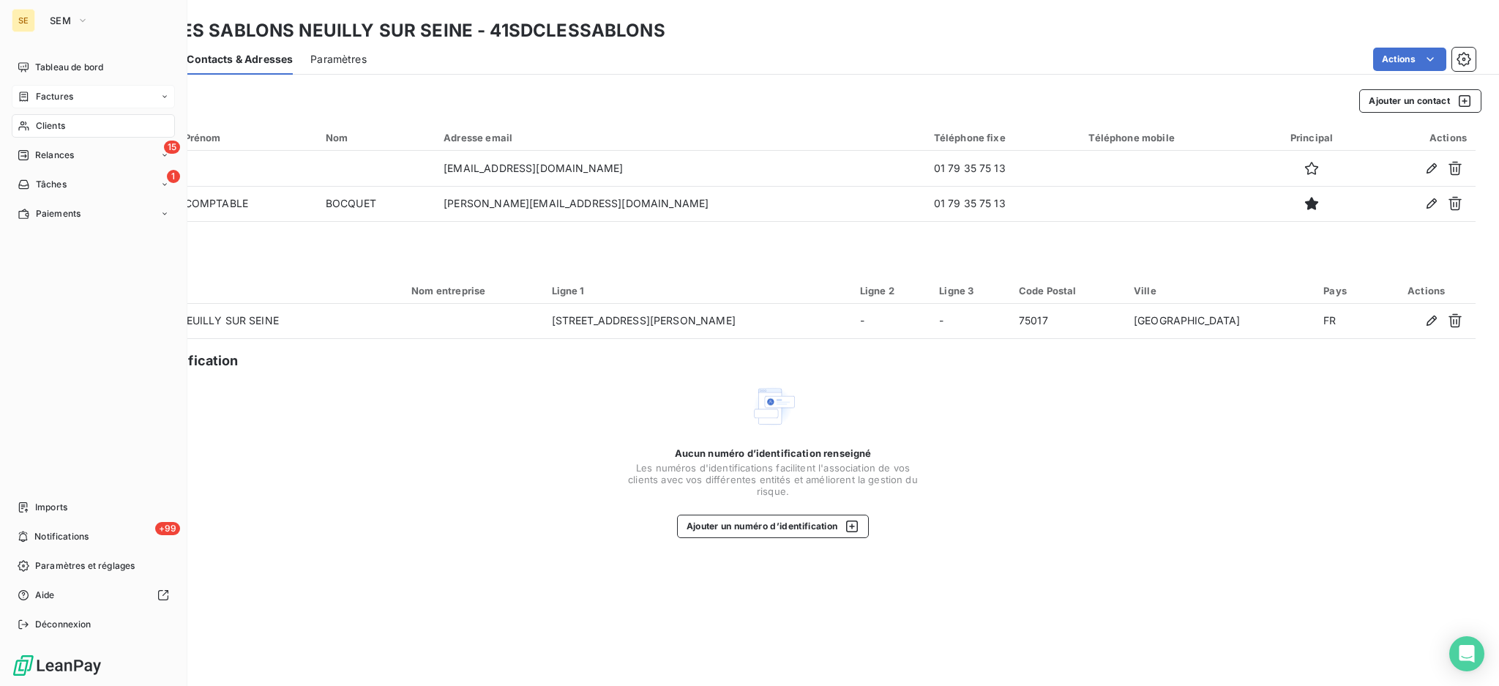
click at [40, 121] on span "Clients" at bounding box center [50, 125] width 29 height 13
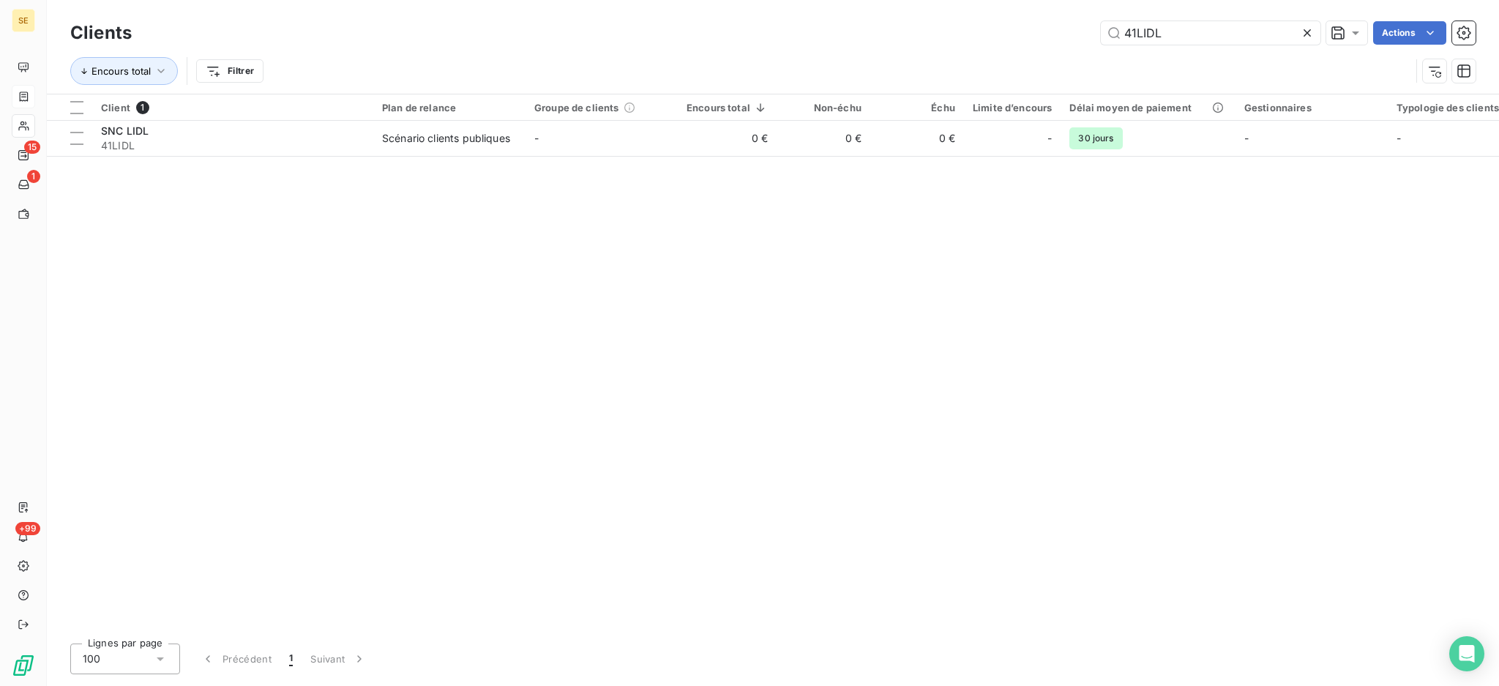
drag, startPoint x: 1189, startPoint y: 20, endPoint x: 884, endPoint y: 27, distance: 305.4
click at [974, 23] on div "41LIDL Actions" at bounding box center [812, 32] width 1327 height 23
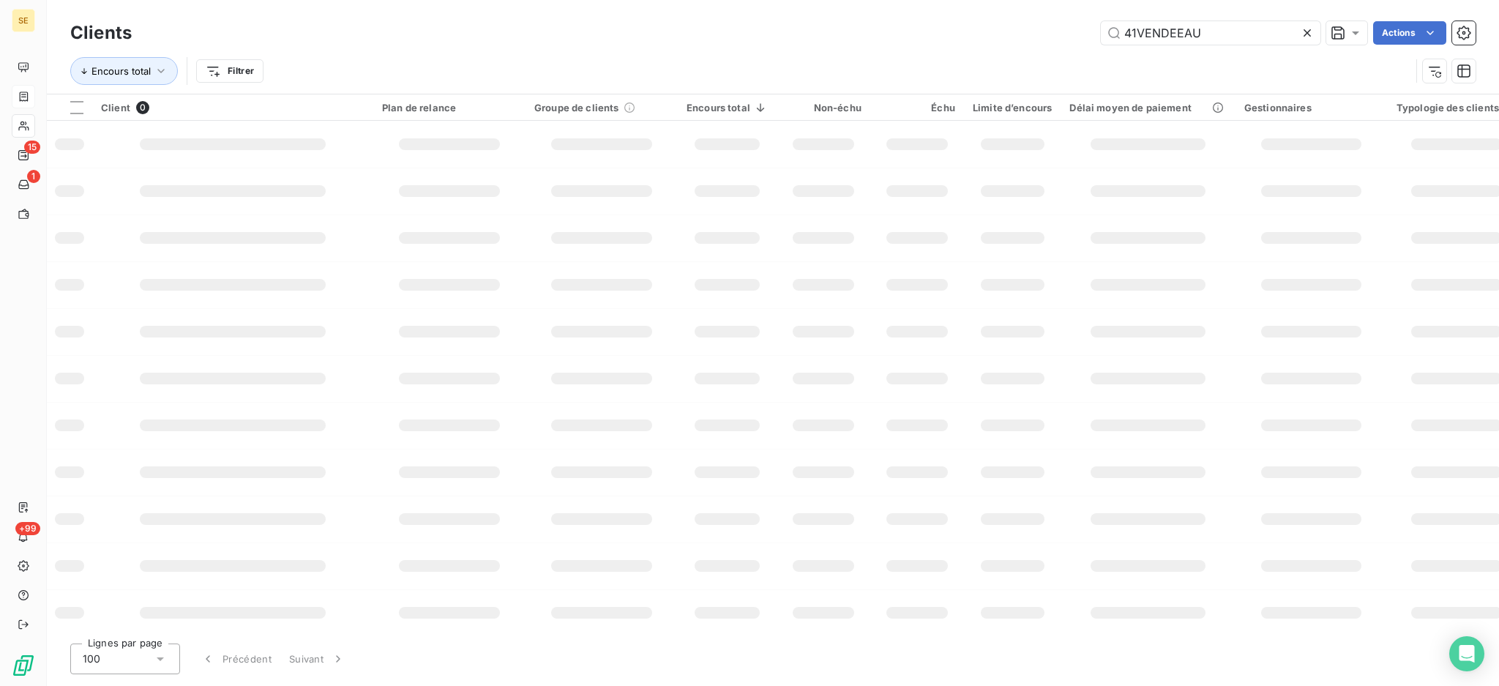
type input "41VENDEEAU"
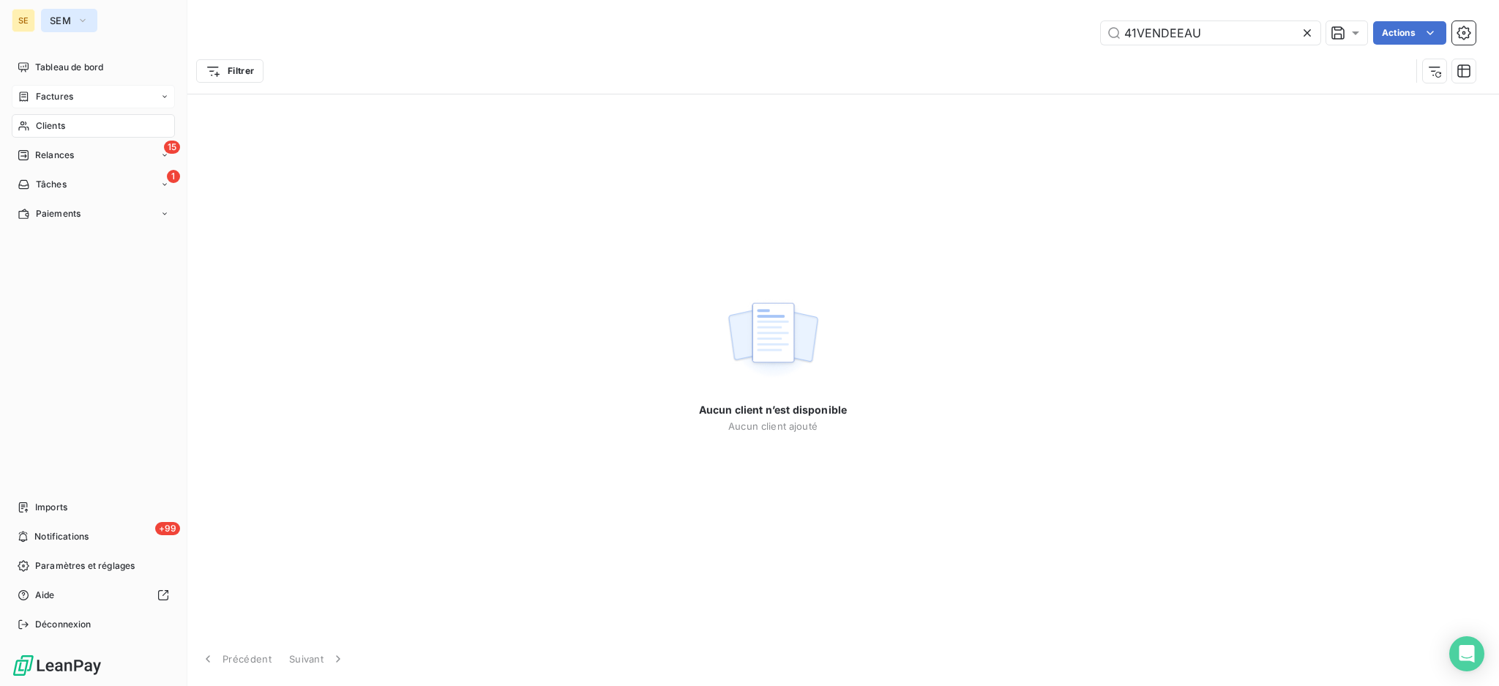
click at [59, 11] on button "SEM" at bounding box center [69, 20] width 56 height 23
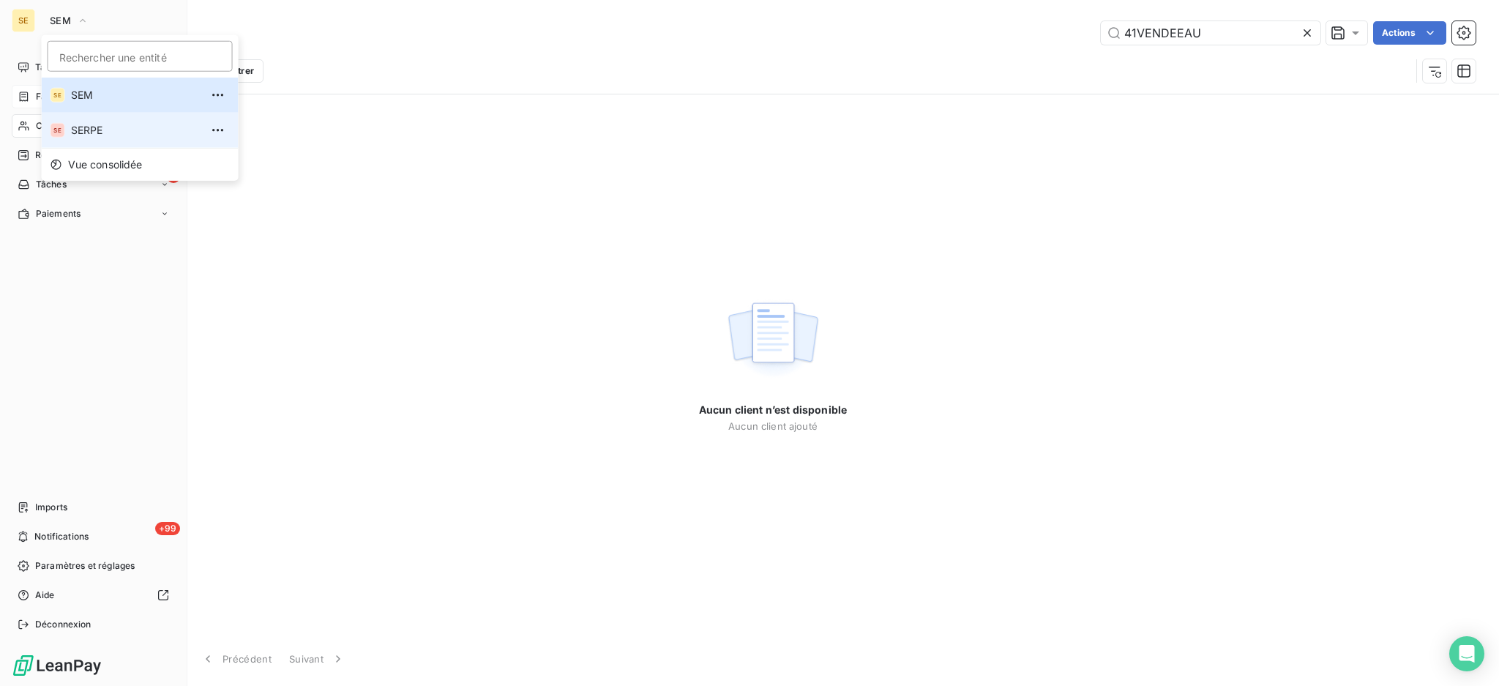
click at [88, 124] on span "SERPE" at bounding box center [136, 130] width 130 height 15
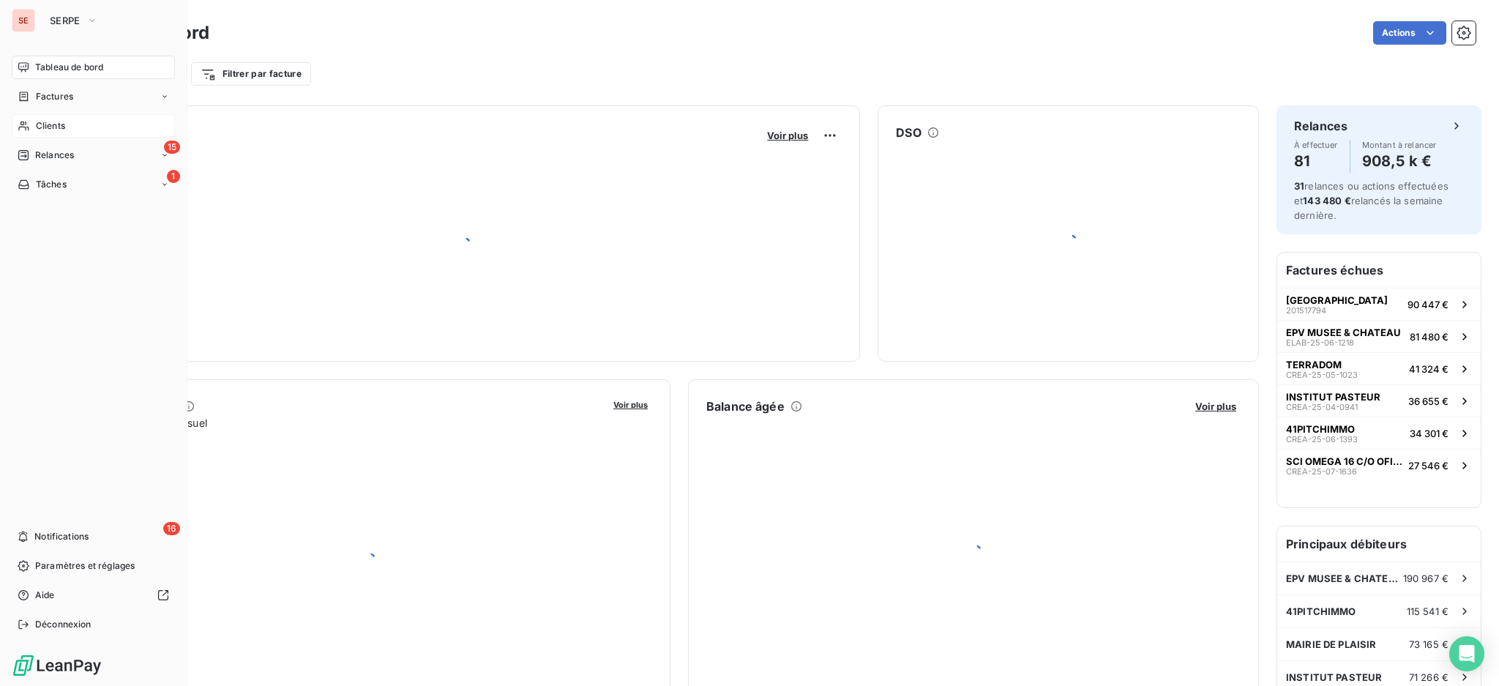
click at [61, 120] on span "Clients" at bounding box center [50, 125] width 29 height 13
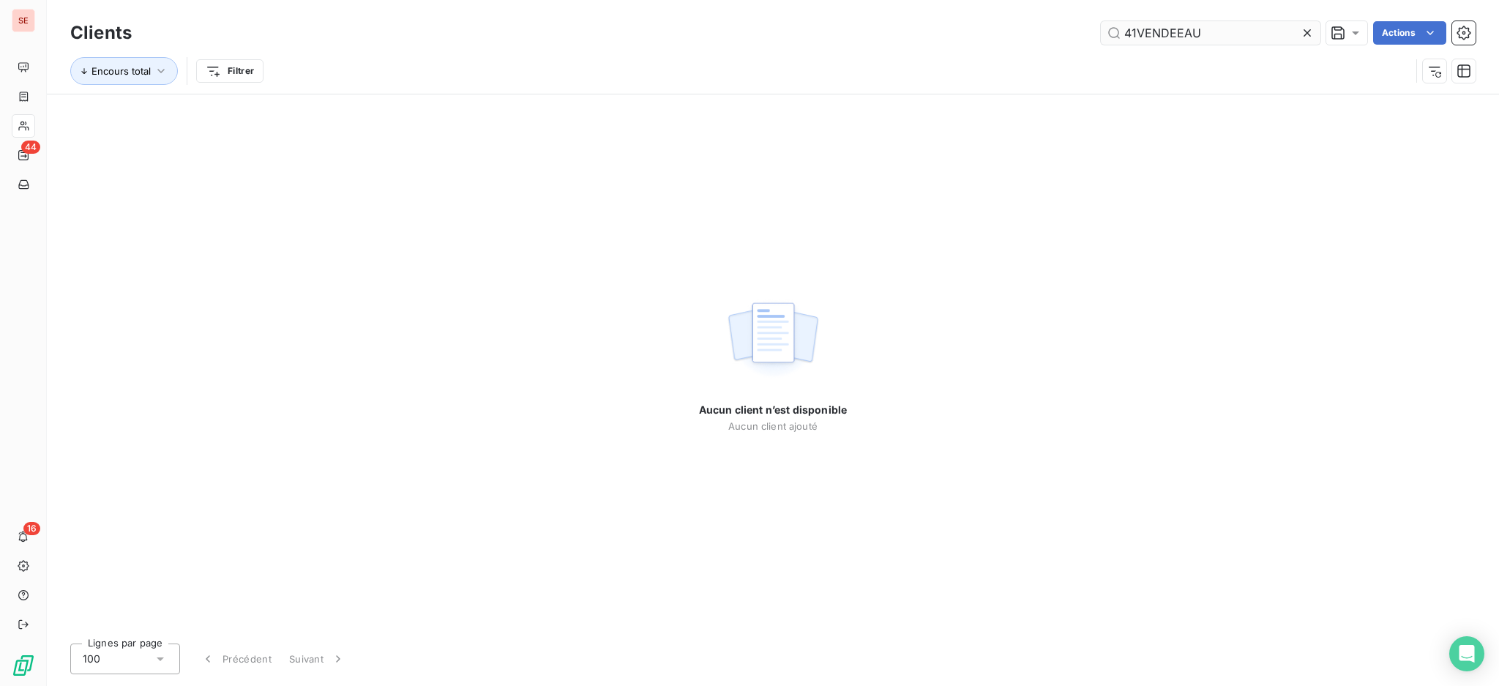
click at [1236, 37] on input "41VENDEEAU" at bounding box center [1211, 32] width 220 height 23
drag, startPoint x: 1217, startPoint y: 42, endPoint x: 1026, endPoint y: 11, distance: 193.7
click at [1026, 11] on div "Clients 41VENDEEAU Actions Encours total Filtrer" at bounding box center [773, 47] width 1452 height 94
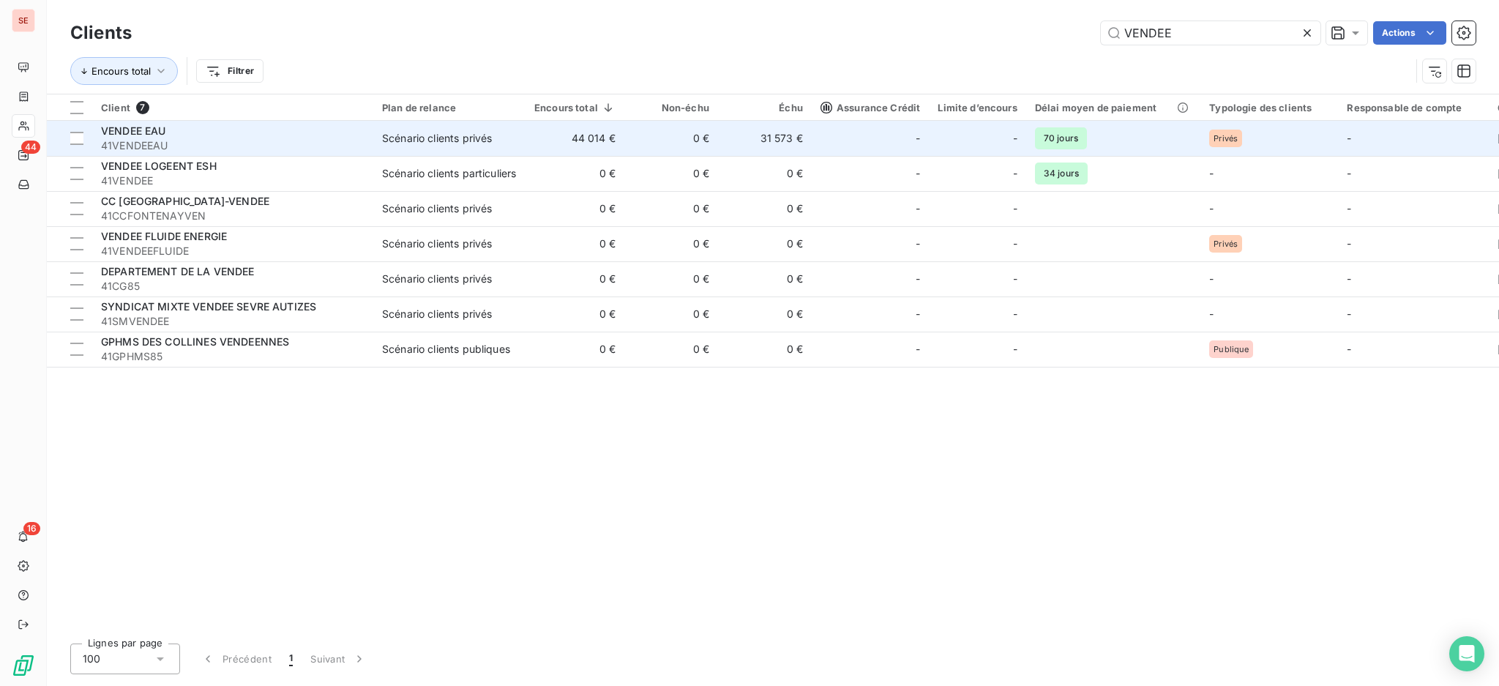
type input "VENDEE"
click at [546, 133] on td "44 014 €" at bounding box center [575, 138] width 99 height 35
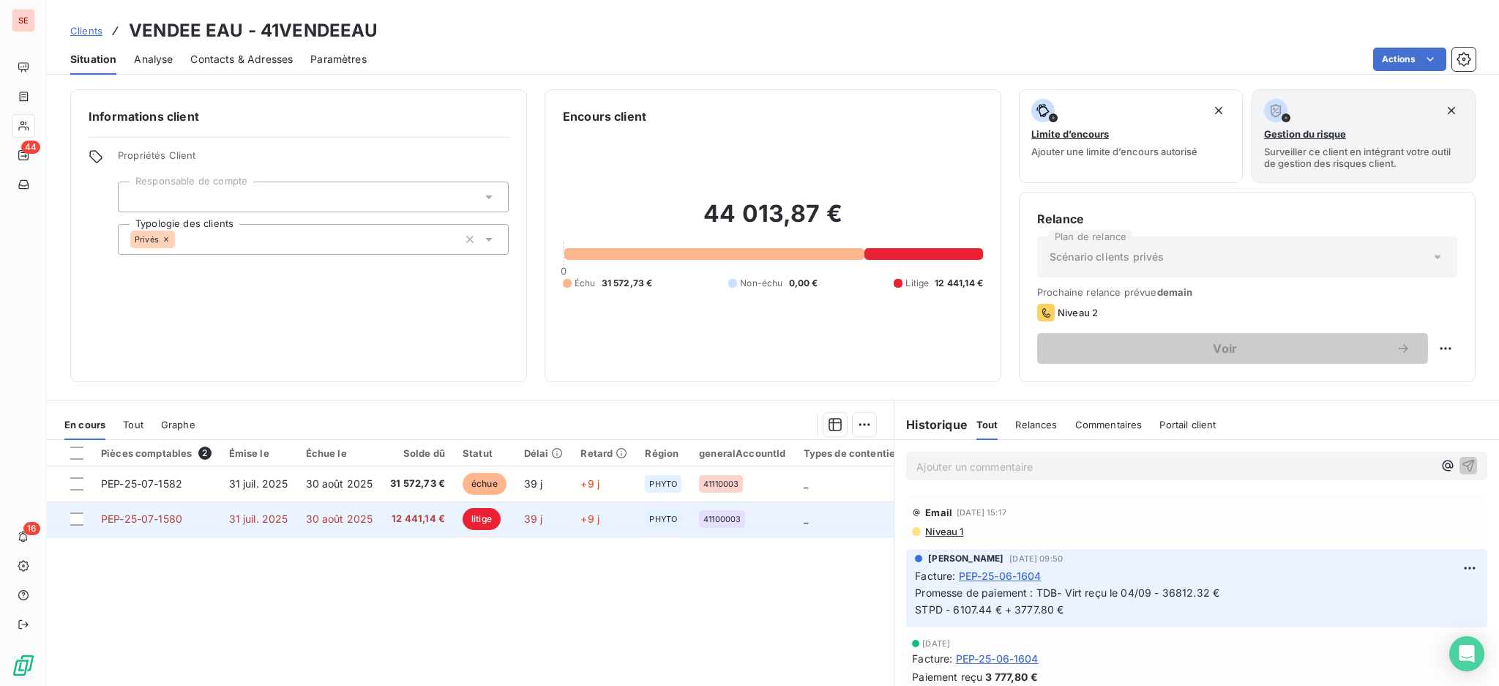
click at [314, 524] on span "30 août 2025" at bounding box center [339, 518] width 67 height 12
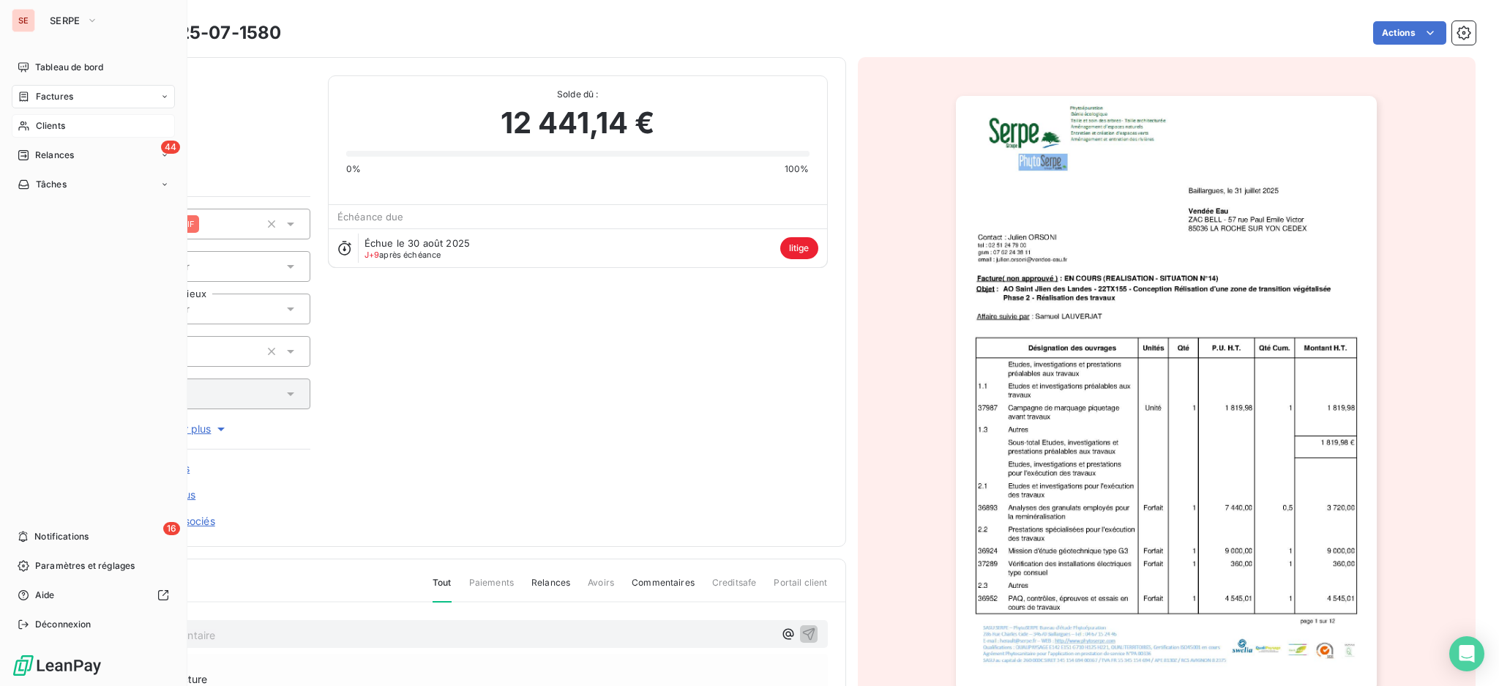
click at [56, 92] on span "Factures" at bounding box center [54, 96] width 37 height 13
click at [68, 90] on span "Factures" at bounding box center [54, 96] width 37 height 13
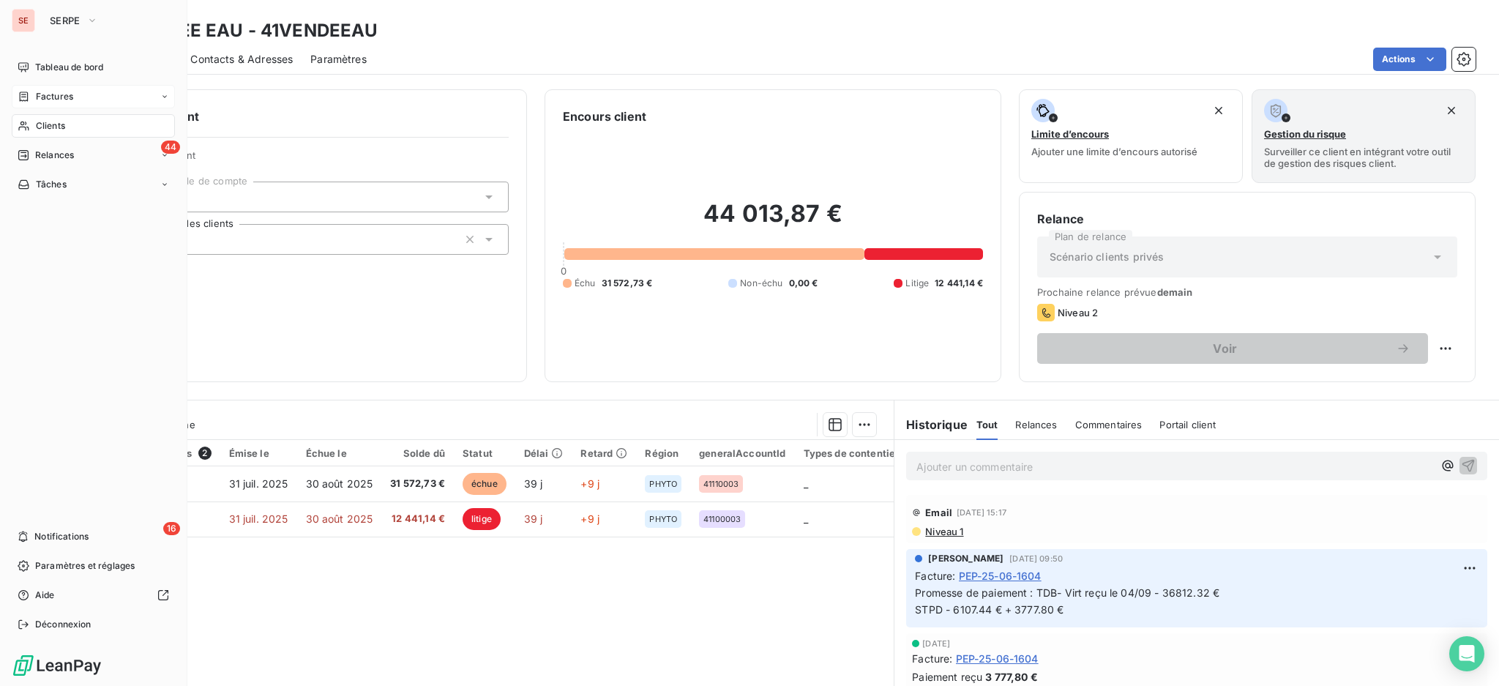
click at [43, 93] on span "Factures" at bounding box center [54, 96] width 37 height 13
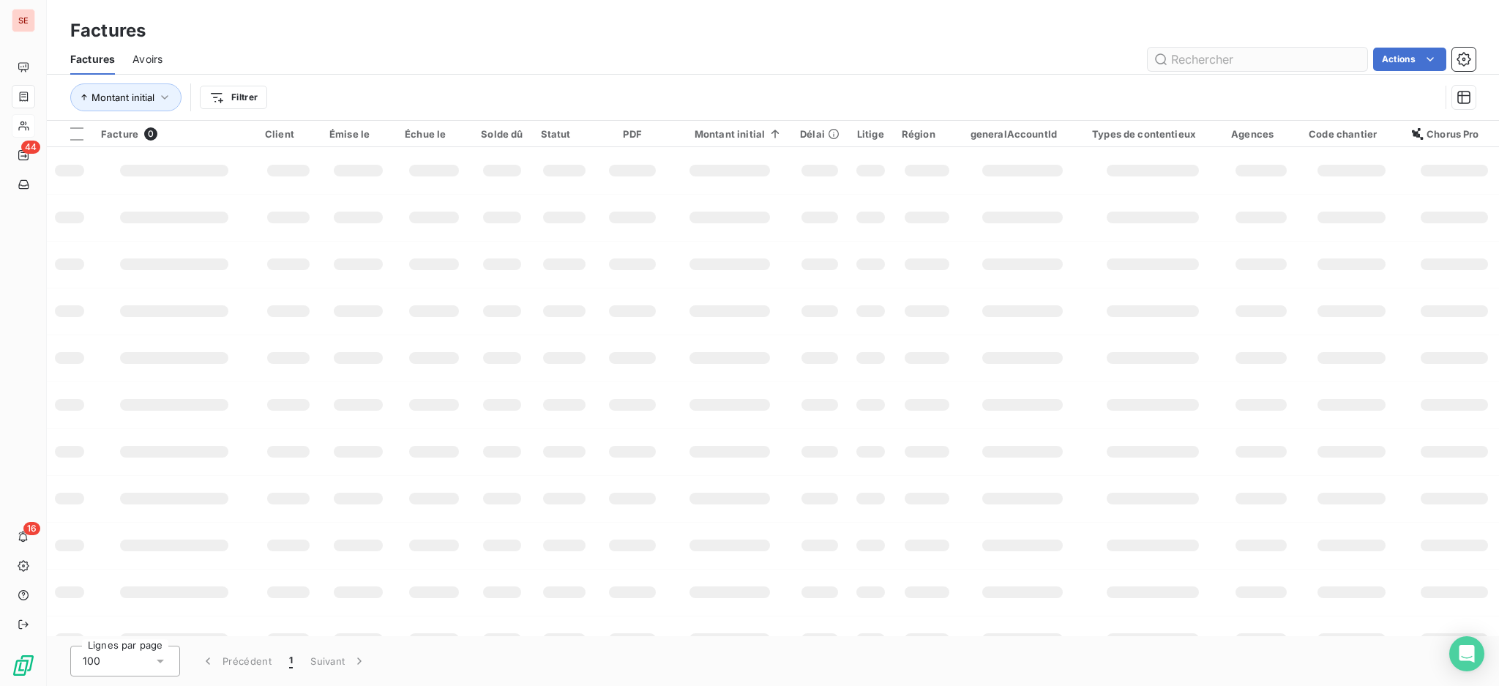
click at [1240, 56] on input "text" at bounding box center [1258, 59] width 220 height 23
type input "[DATE]"
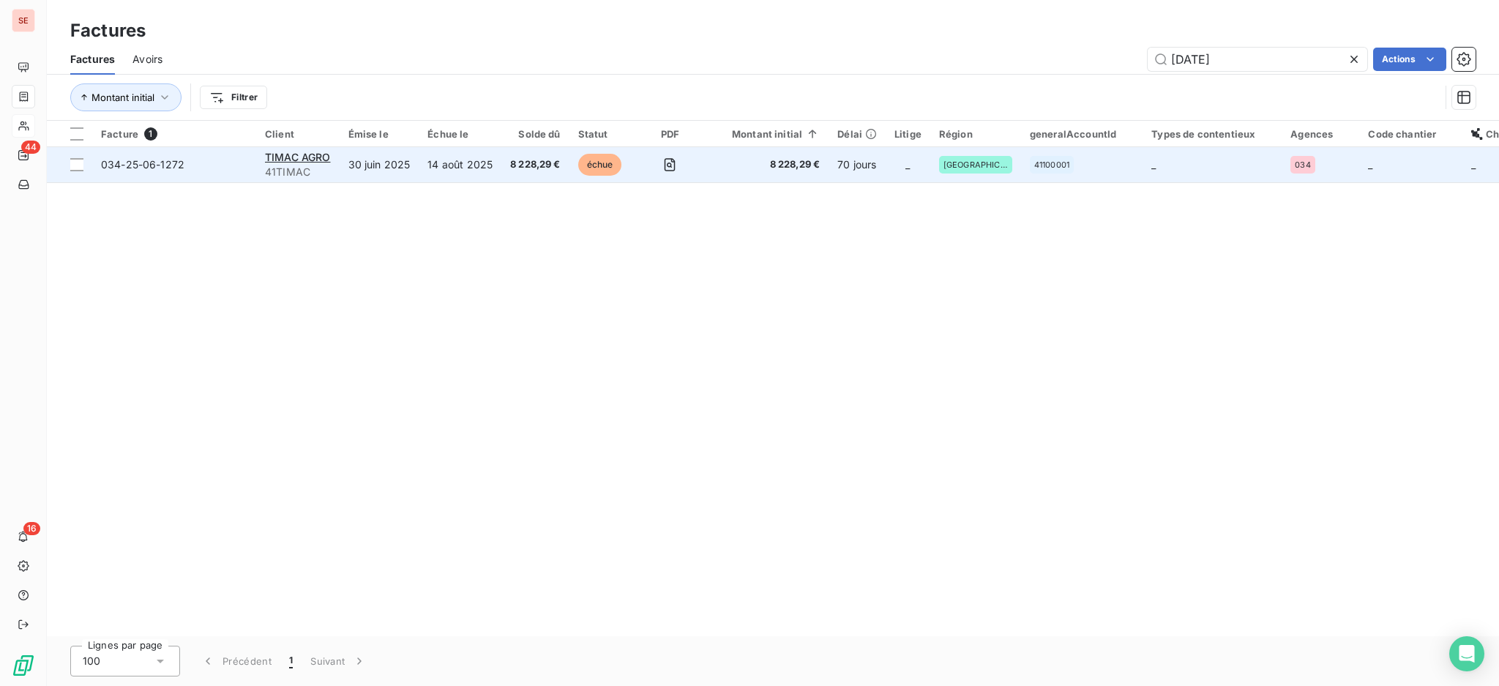
click at [348, 160] on td "30 juin 2025" at bounding box center [380, 164] width 80 height 35
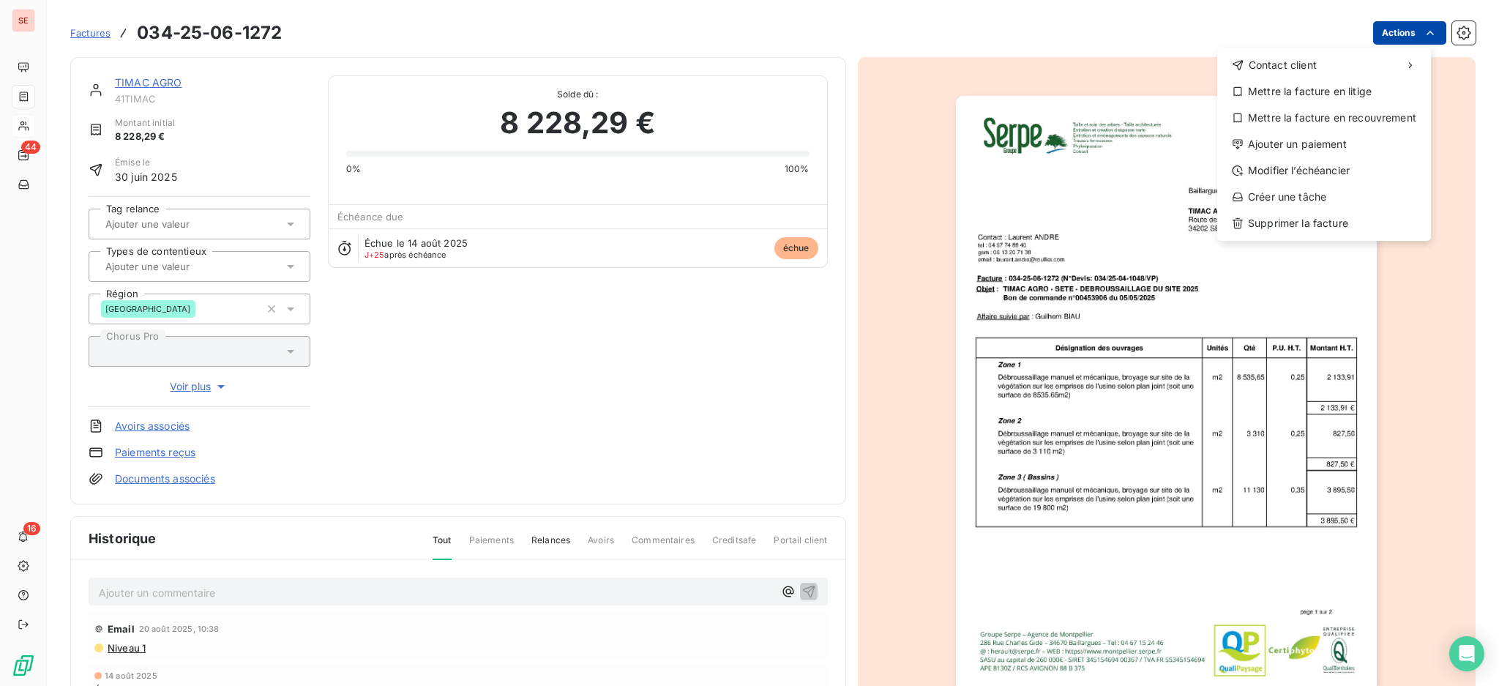
click at [1386, 26] on html "SE 44 16 Factures [PHONE_NUMBER] Actions Contact client Mettre la facture en li…" at bounding box center [749, 343] width 1499 height 686
click at [1354, 143] on div "Ajouter un paiement" at bounding box center [1324, 144] width 202 height 23
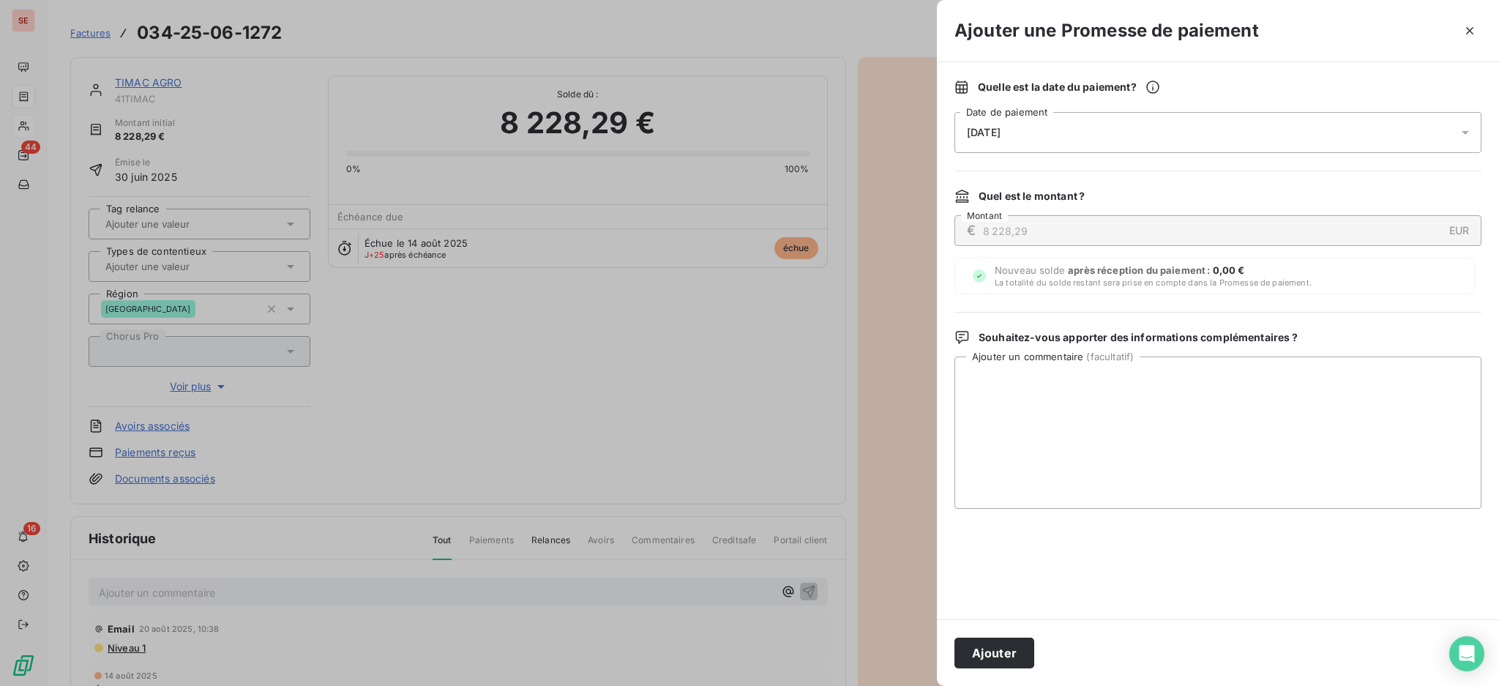
click at [1465, 133] on icon at bounding box center [1465, 132] width 15 height 15
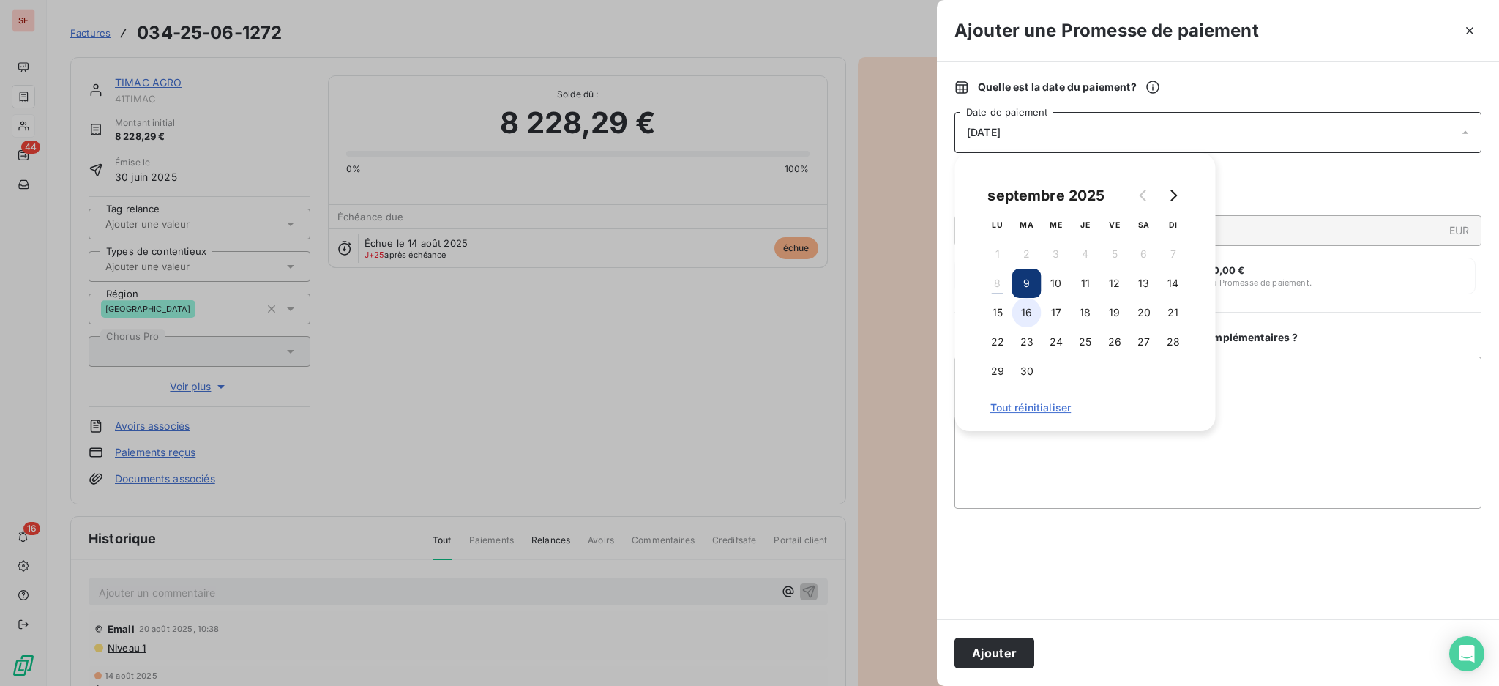
click at [1023, 311] on button "16" at bounding box center [1026, 312] width 29 height 29
click at [1275, 378] on textarea "Ajouter un commentaire ( facultatif )" at bounding box center [1218, 433] width 527 height 152
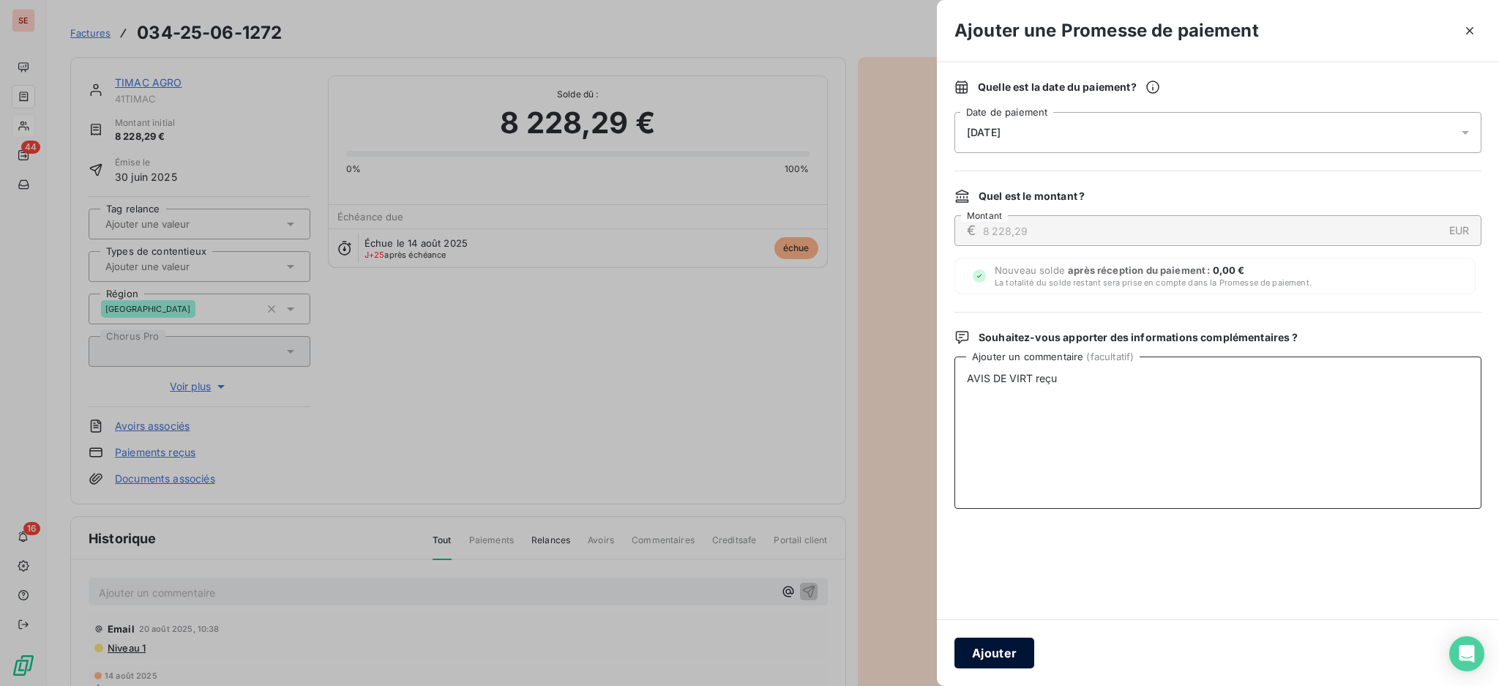
type textarea "AVIS DE VIRT reçu"
click at [986, 646] on button "Ajouter" at bounding box center [995, 653] width 80 height 31
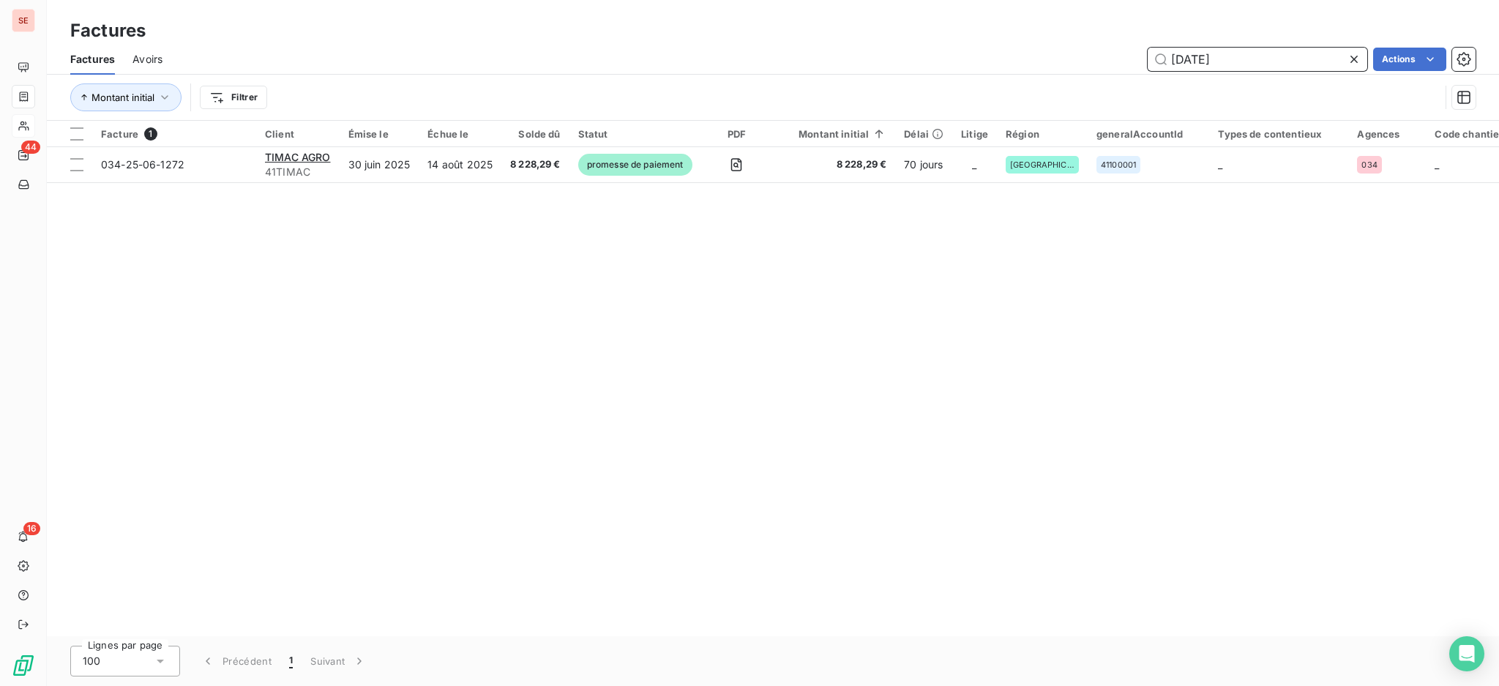
drag, startPoint x: 1291, startPoint y: 54, endPoint x: 1092, endPoint y: 55, distance: 199.1
click at [1092, 55] on div "[DATE] Actions" at bounding box center [828, 59] width 1296 height 23
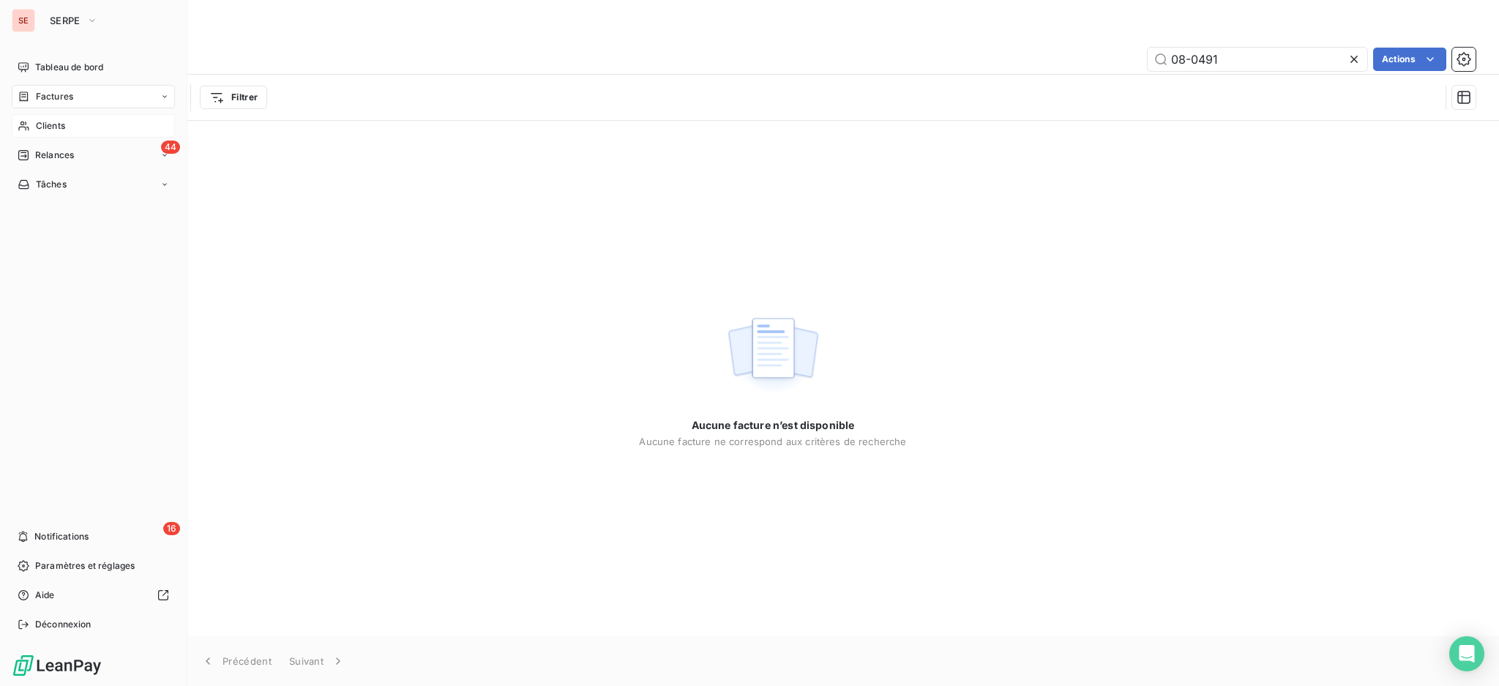
click at [38, 97] on span "Factures" at bounding box center [54, 96] width 37 height 13
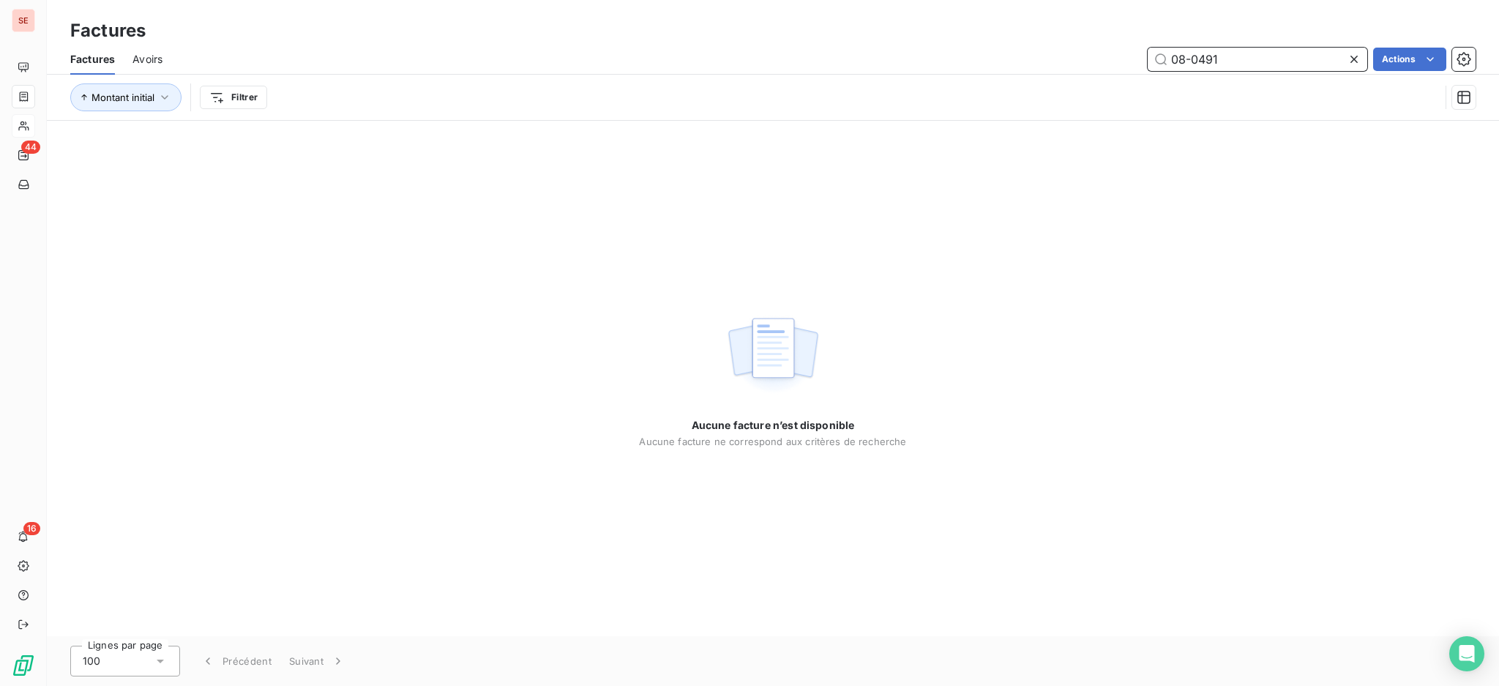
drag, startPoint x: 1245, startPoint y: 58, endPoint x: 1097, endPoint y: 40, distance: 148.9
click at [1097, 40] on div "Factures Factures Avoirs 08-0491 Actions Montant initial Filtrer" at bounding box center [773, 60] width 1452 height 121
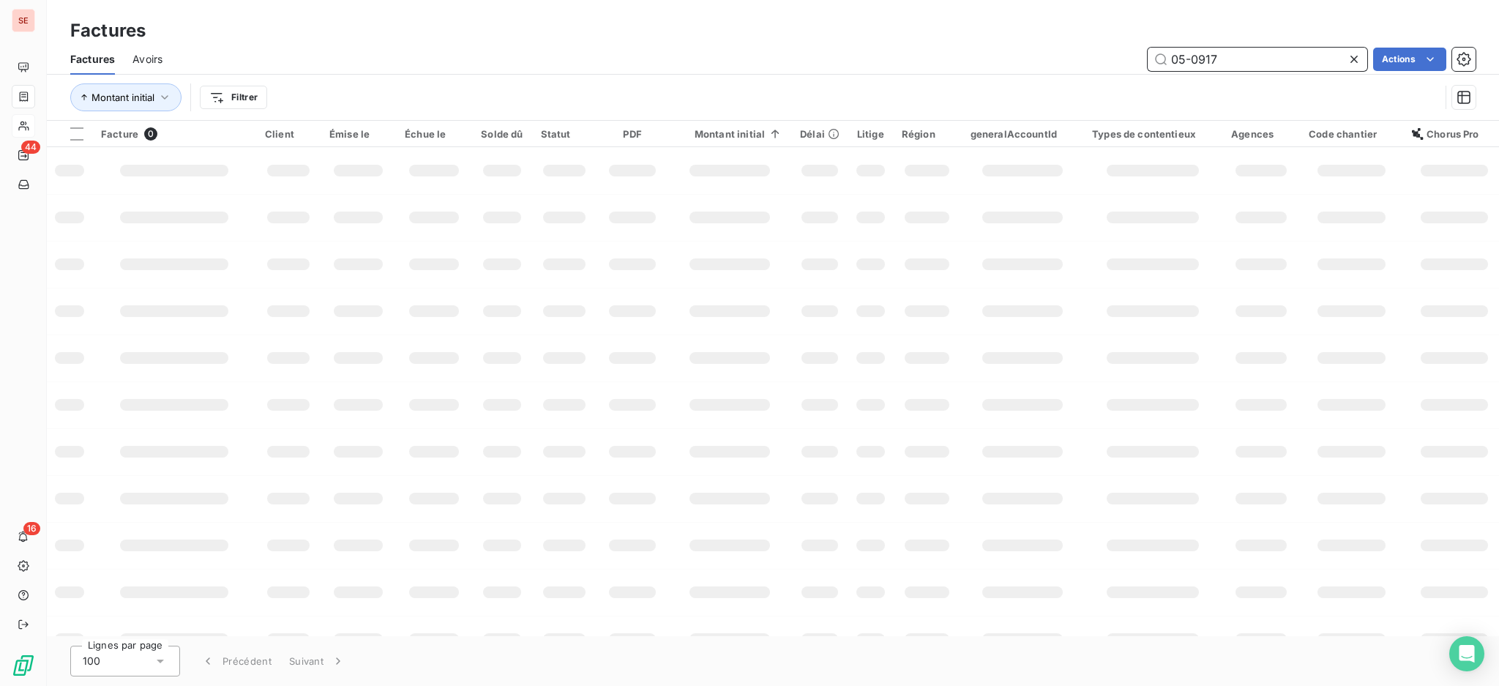
type input "05-0917"
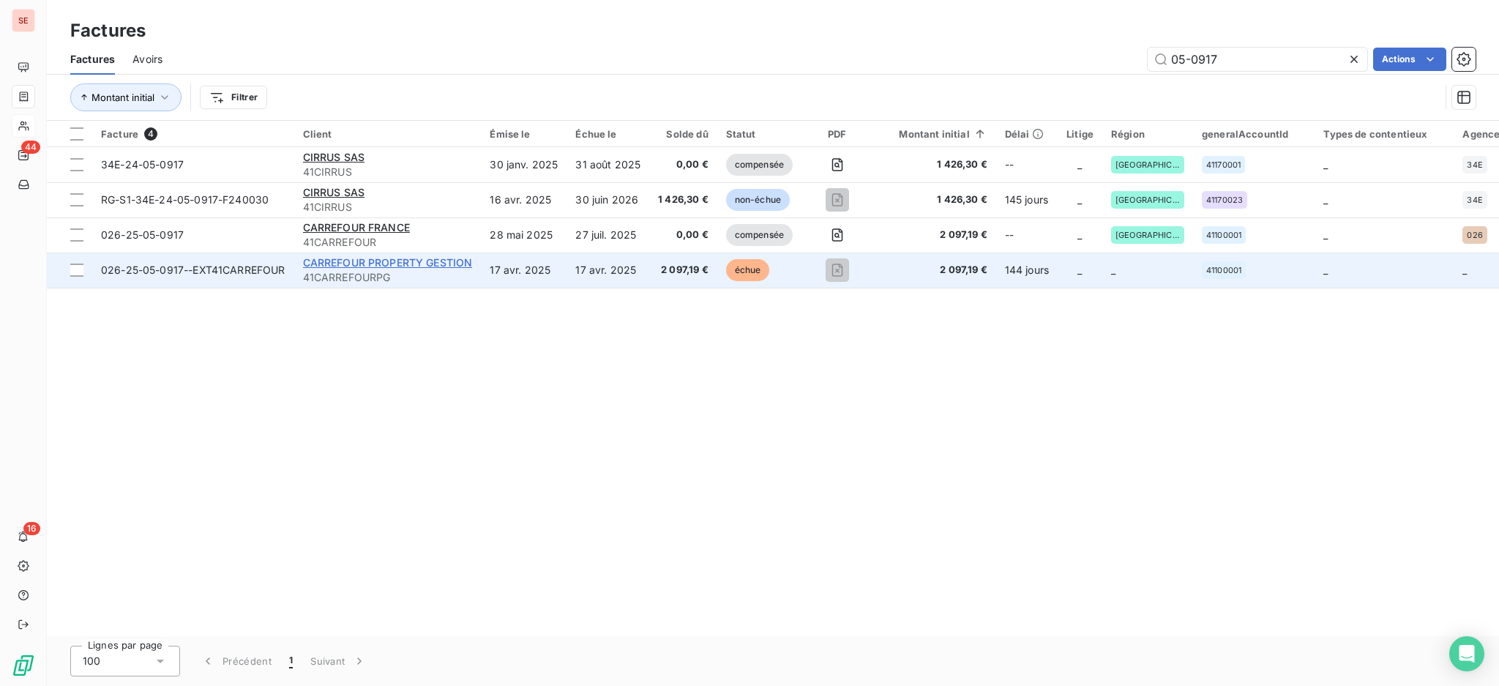
click at [428, 264] on span "CARREFOUR PROPERTY GESTION" at bounding box center [388, 262] width 170 height 12
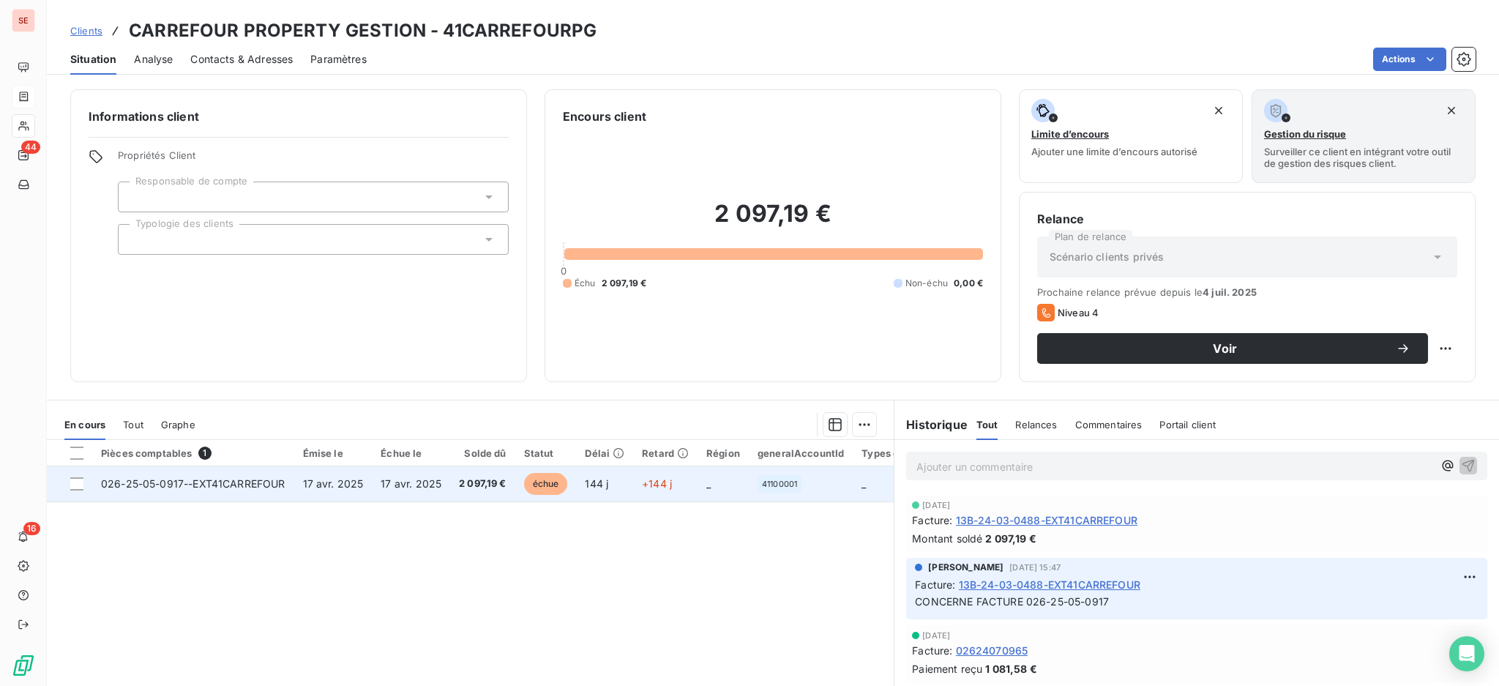
click at [283, 489] on span "026-25-05-0917--EXT41CARREFOUR" at bounding box center [193, 483] width 184 height 12
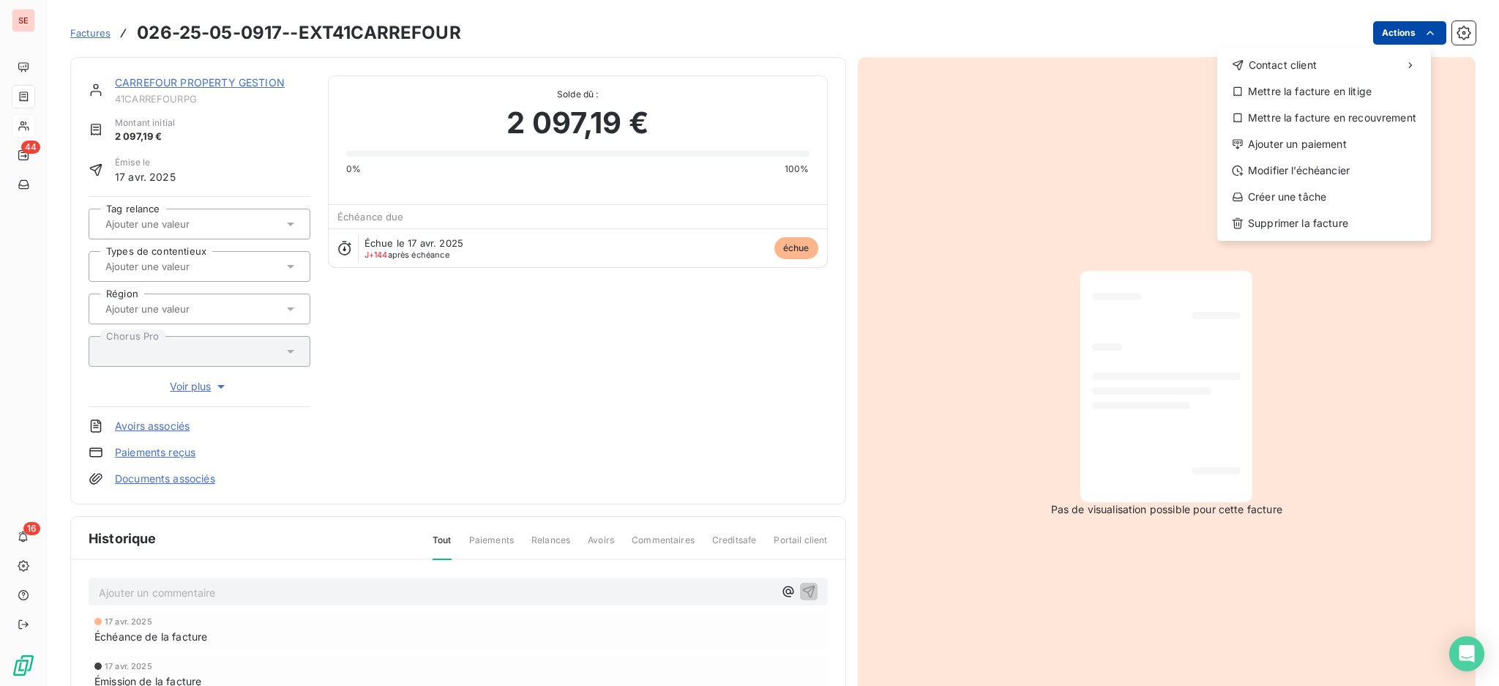
click at [1388, 22] on html "SE 44 16 Factures 026-25-05-0917--EXT41CARREFOUR Actions Contact client Mettre …" at bounding box center [749, 343] width 1499 height 686
click at [1369, 82] on div "Mettre la facture en litige" at bounding box center [1324, 91] width 202 height 23
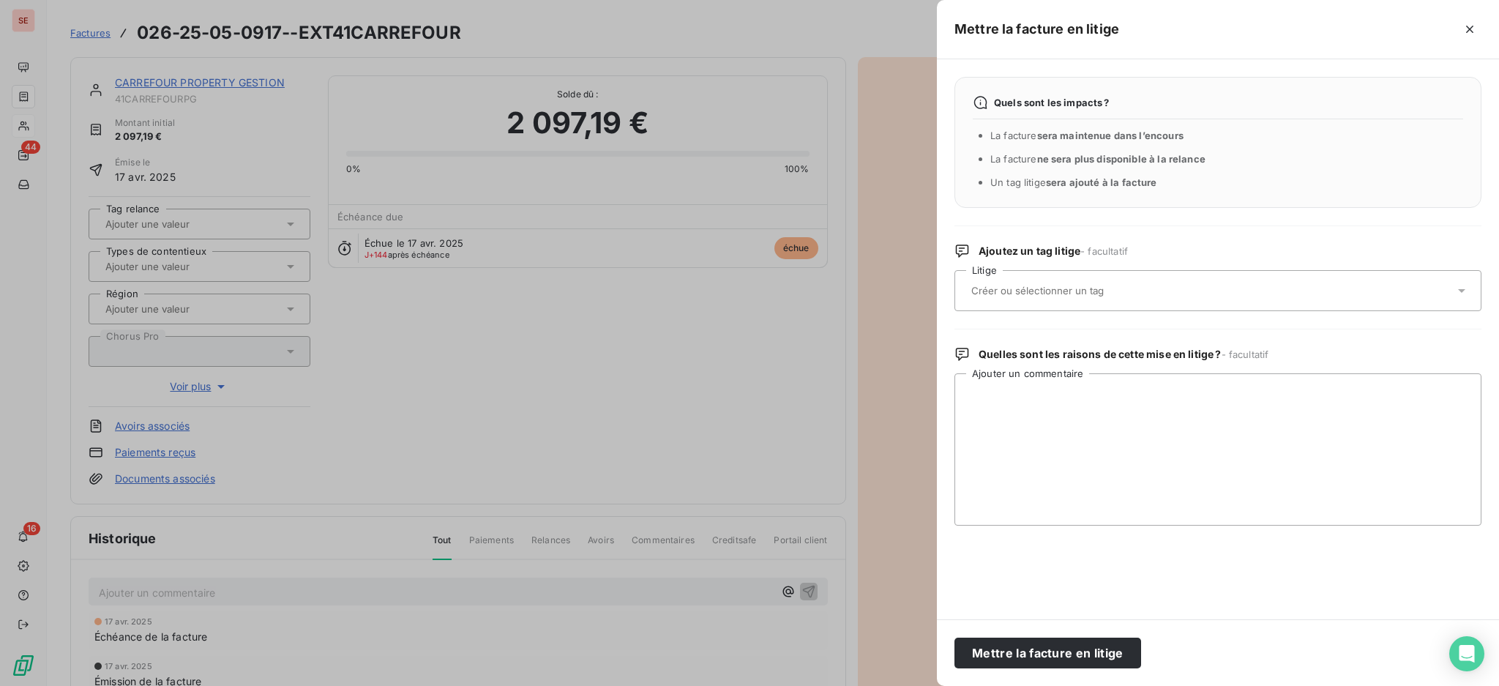
click at [1470, 288] on div at bounding box center [1218, 290] width 527 height 41
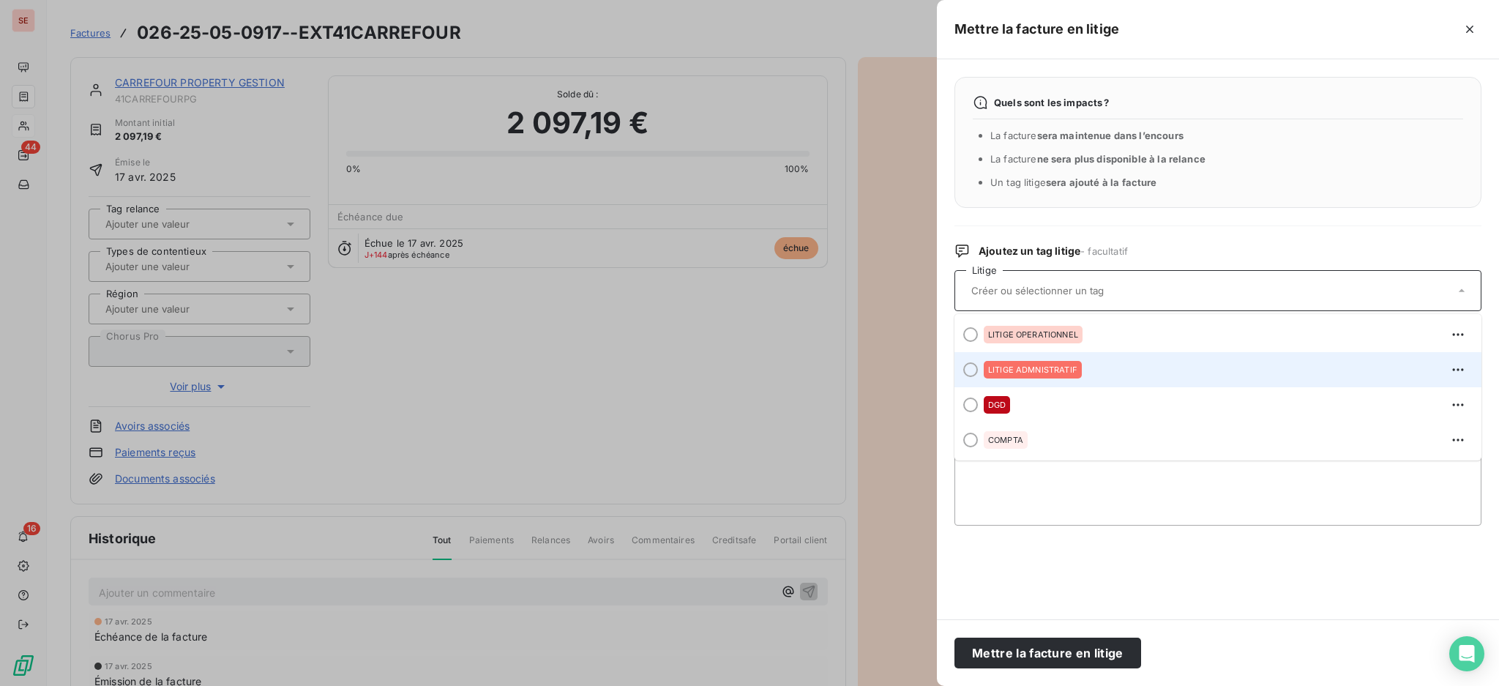
click at [1073, 373] on span "LITIGE ADMNISTRATIF" at bounding box center [1032, 369] width 89 height 9
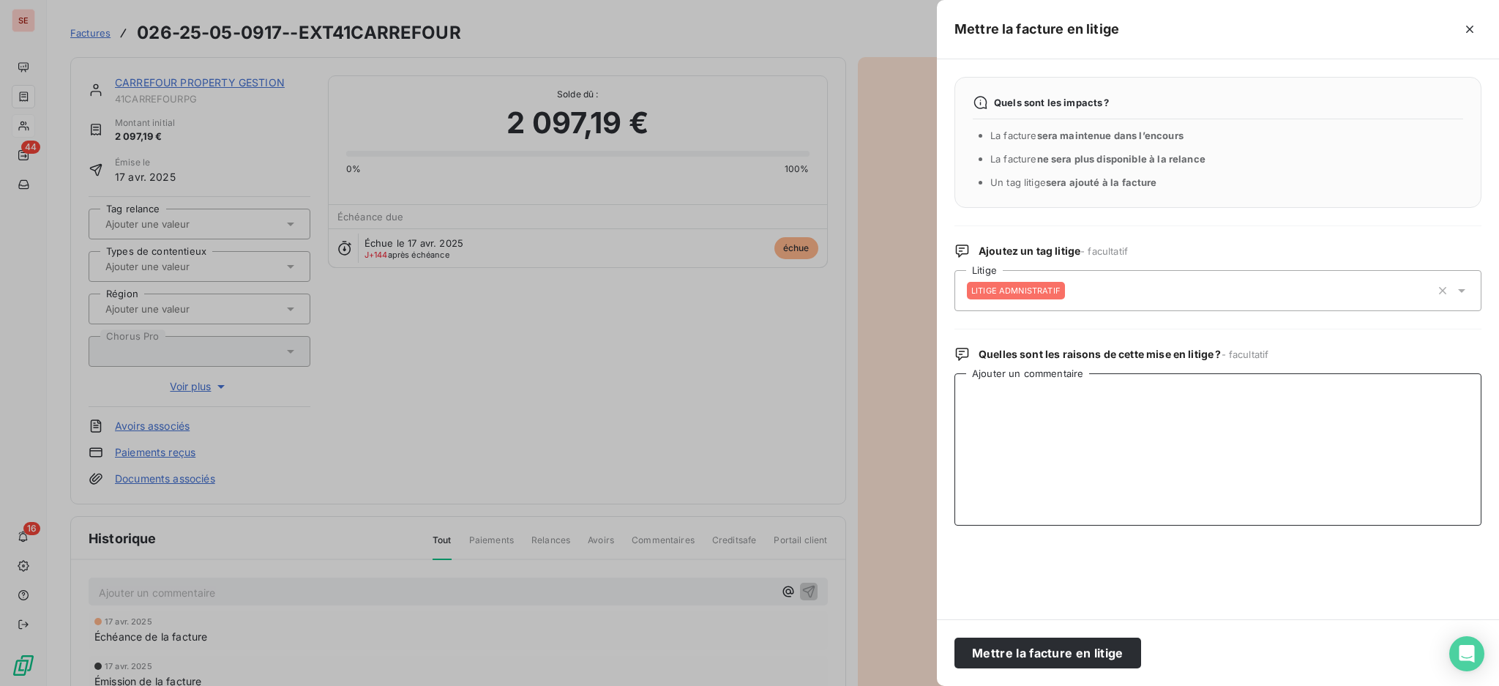
click at [1031, 400] on textarea "Ajouter un commentaire" at bounding box center [1218, 449] width 527 height 152
paste textarea "Nous vous avons réglé la facture du 1er semestre 2025 alors que les prestations…"
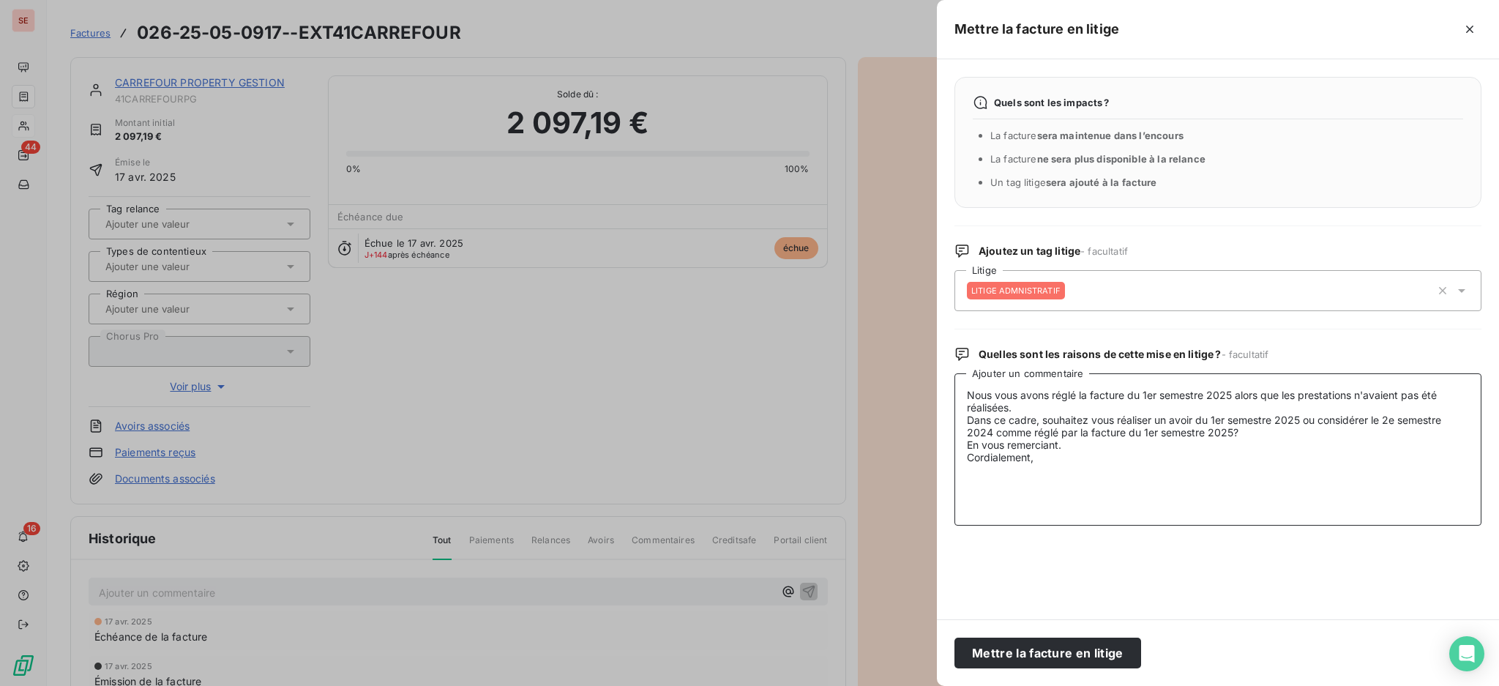
click at [969, 392] on textarea "Nous vous avons réglé la facture du 1er semestre 2025 alors que les prestations…" at bounding box center [1218, 449] width 527 height 152
click at [966, 392] on textarea "Nous vous avons réglé la facture du 1er semestre 2025 alors que les prestations…" at bounding box center [1218, 449] width 527 height 152
paste textarea "[PERSON_NAME] <[EMAIL_ADDRESS][DOMAIN_NAME]>"
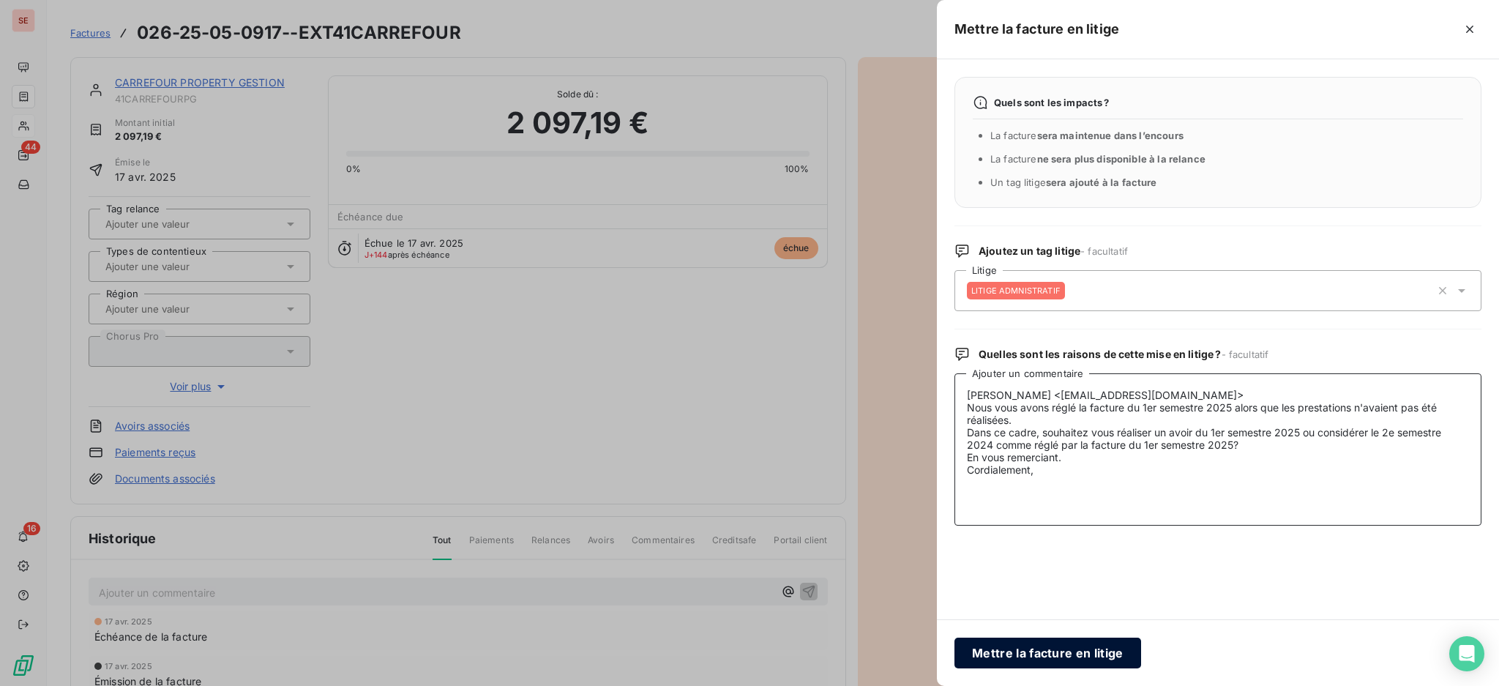
type textarea "[PERSON_NAME] <[EMAIL_ADDRESS][DOMAIN_NAME]> Nous vous avons réglé la facture d…"
click at [1051, 652] on button "Mettre la facture en litige" at bounding box center [1048, 653] width 187 height 31
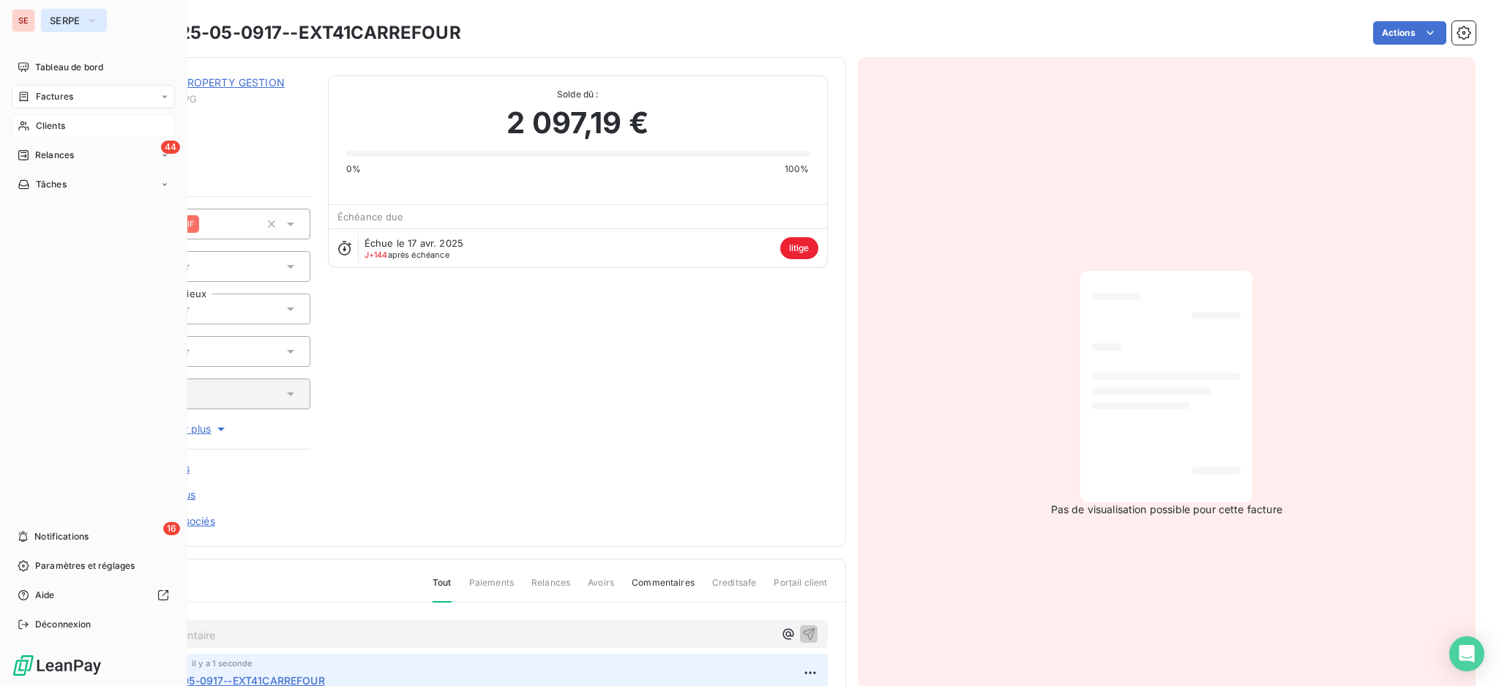
click at [71, 15] on span "SERPE" at bounding box center [65, 21] width 31 height 12
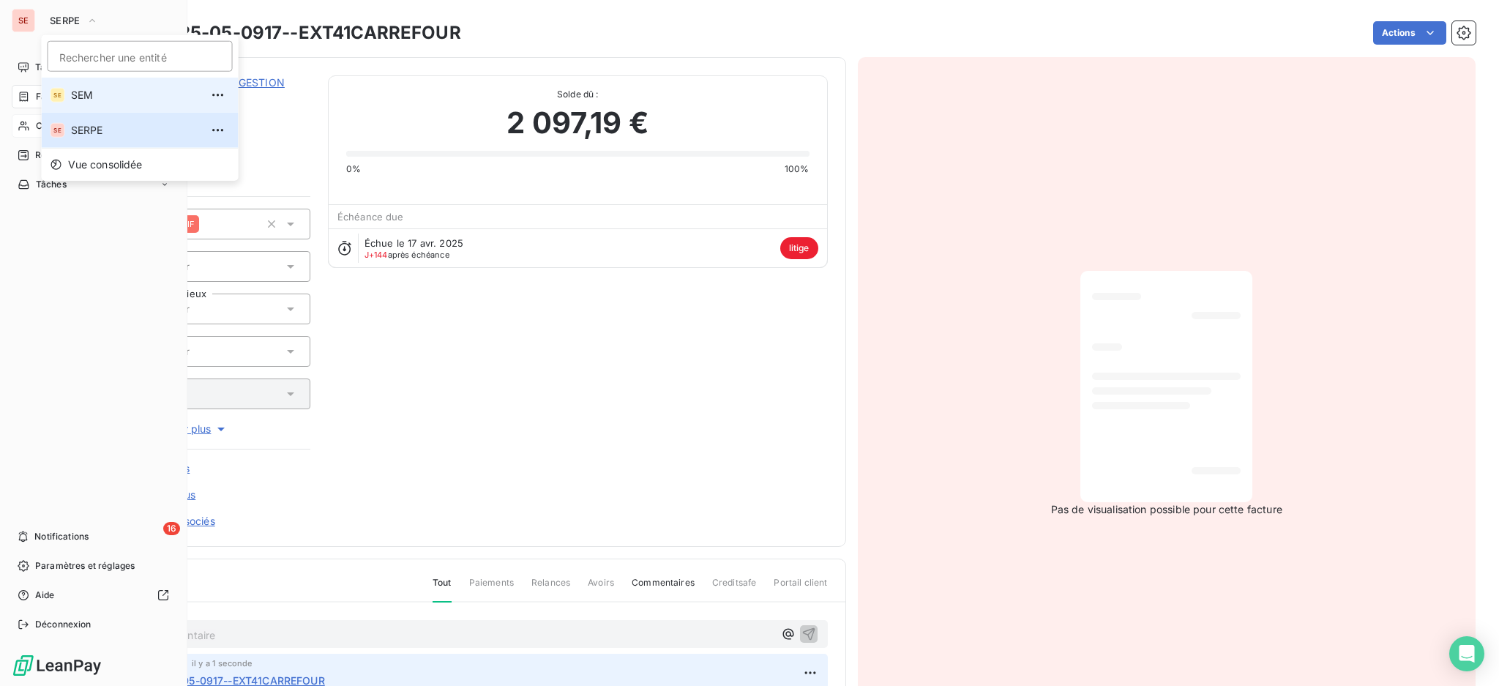
click at [97, 102] on span "SEM" at bounding box center [136, 95] width 130 height 15
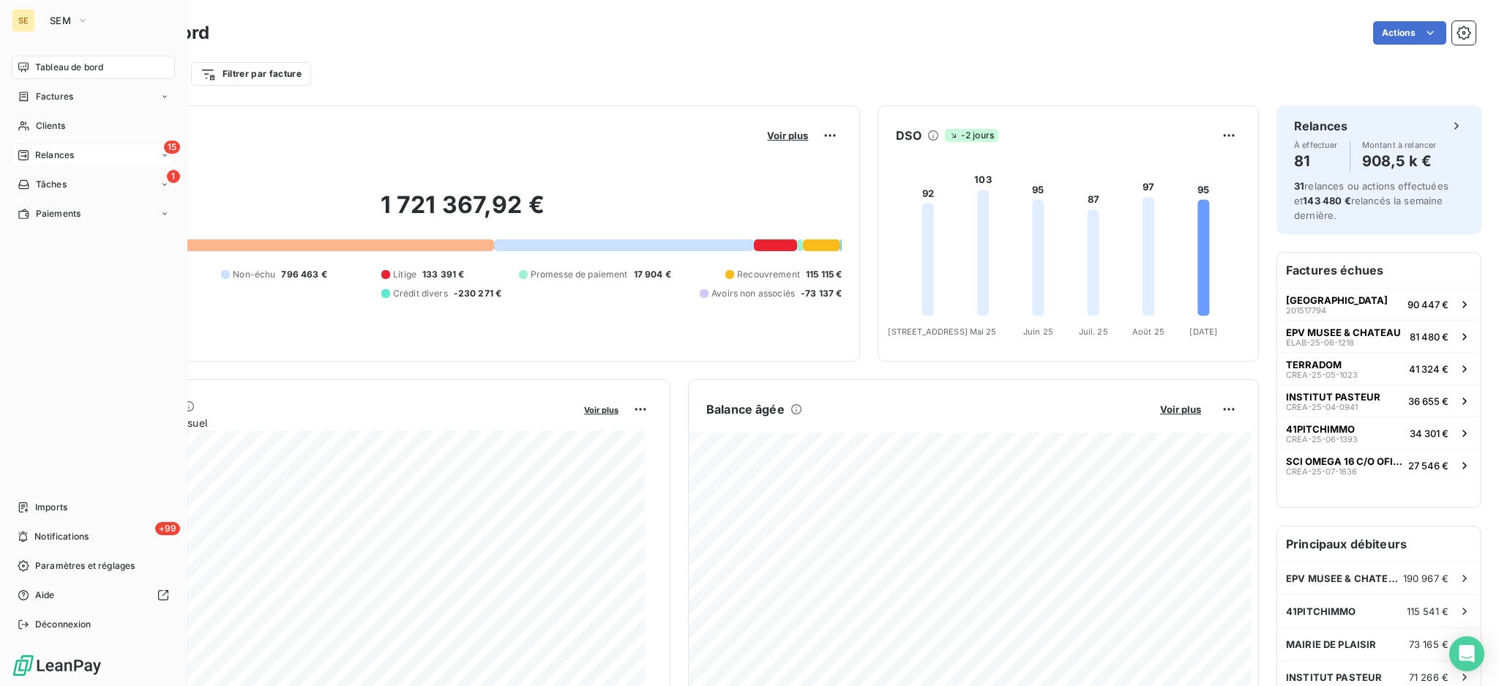
click at [53, 153] on span "Relances" at bounding box center [54, 155] width 39 height 13
click at [53, 119] on span "Clients" at bounding box center [50, 125] width 29 height 13
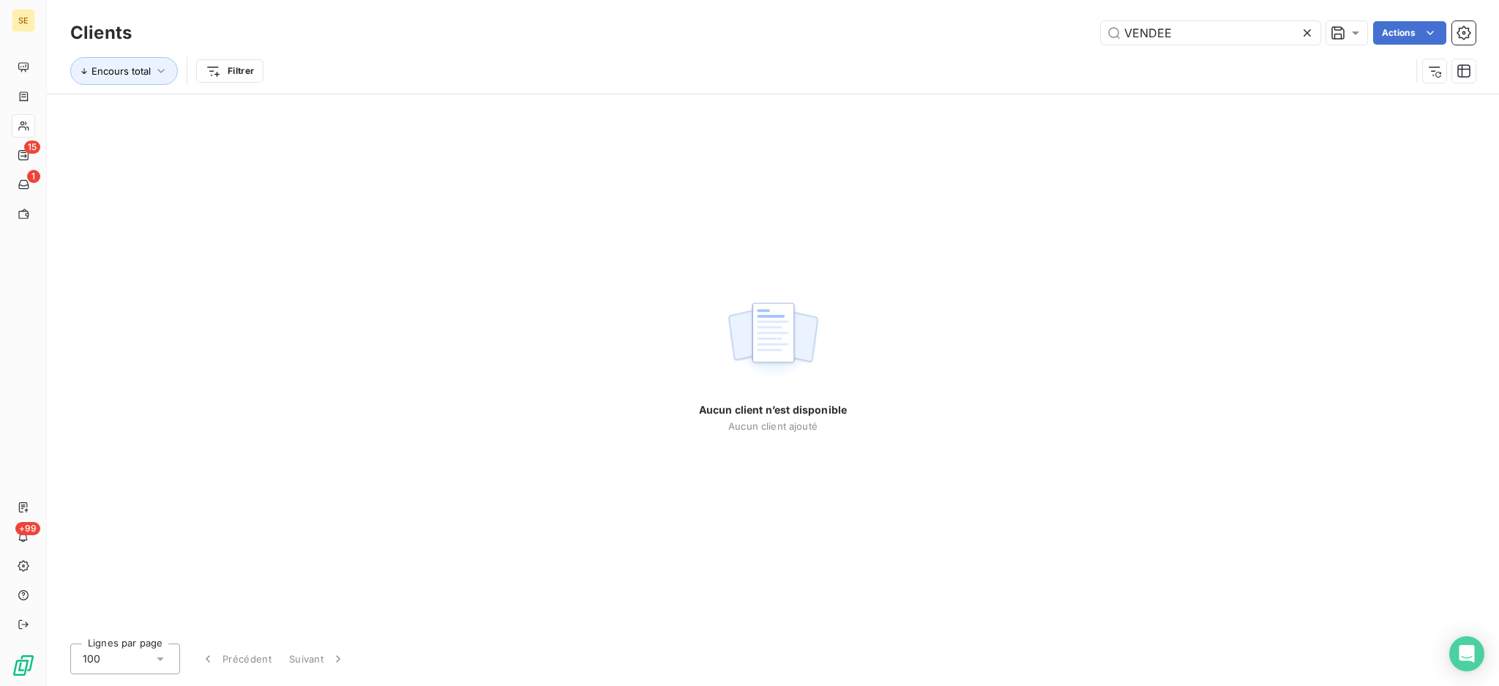
drag, startPoint x: 1191, startPoint y: 29, endPoint x: 1032, endPoint y: 15, distance: 160.2
click at [1032, 15] on div "Clients VENDEE Actions Encours total Filtrer" at bounding box center [773, 47] width 1452 height 94
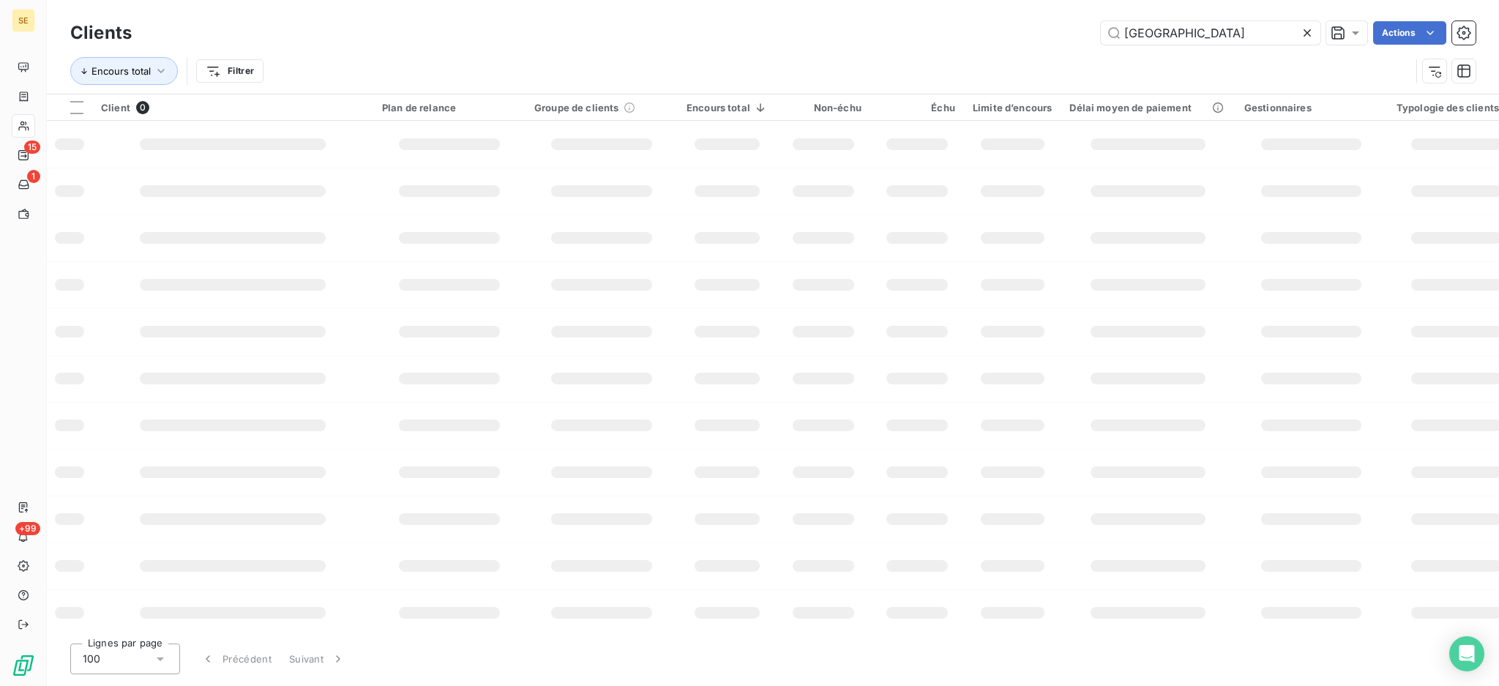
type input "[GEOGRAPHIC_DATA]"
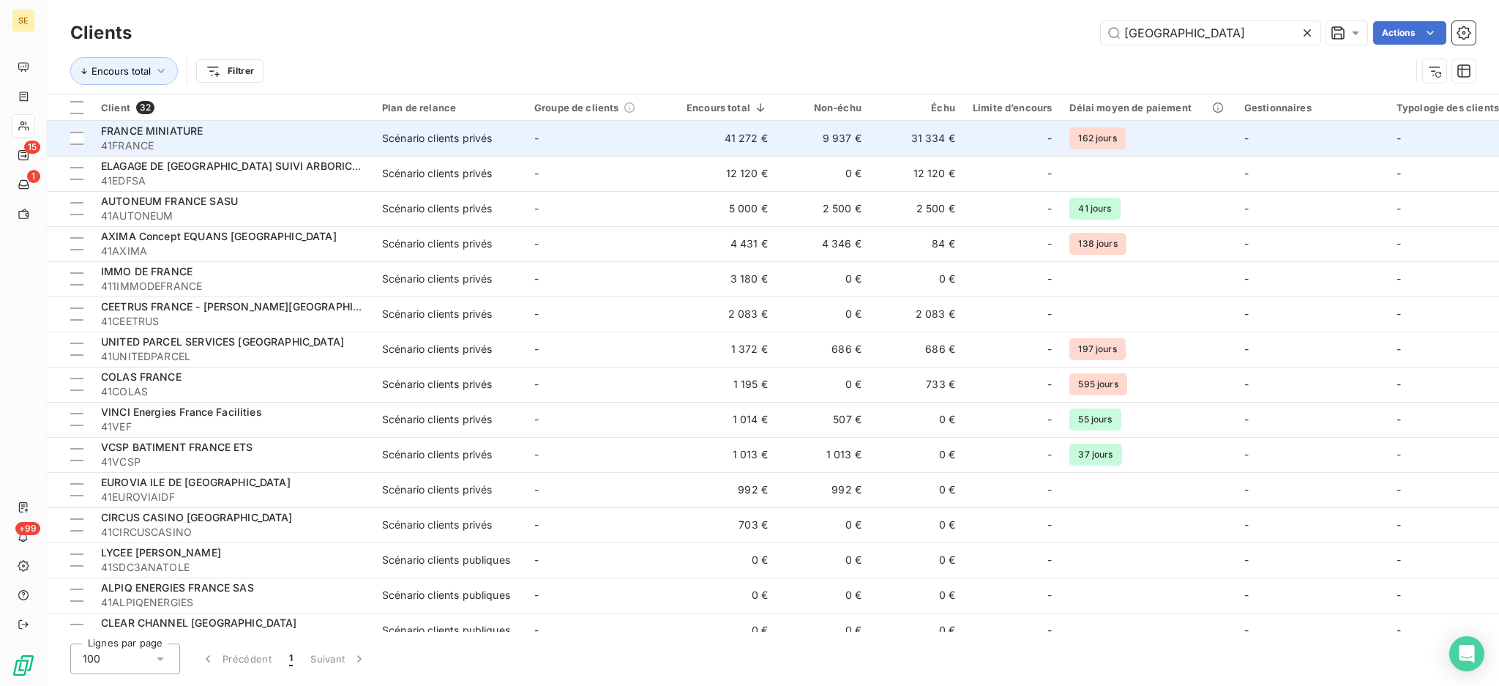
click at [321, 130] on div "FRANCE MINIATURE" at bounding box center [233, 131] width 264 height 15
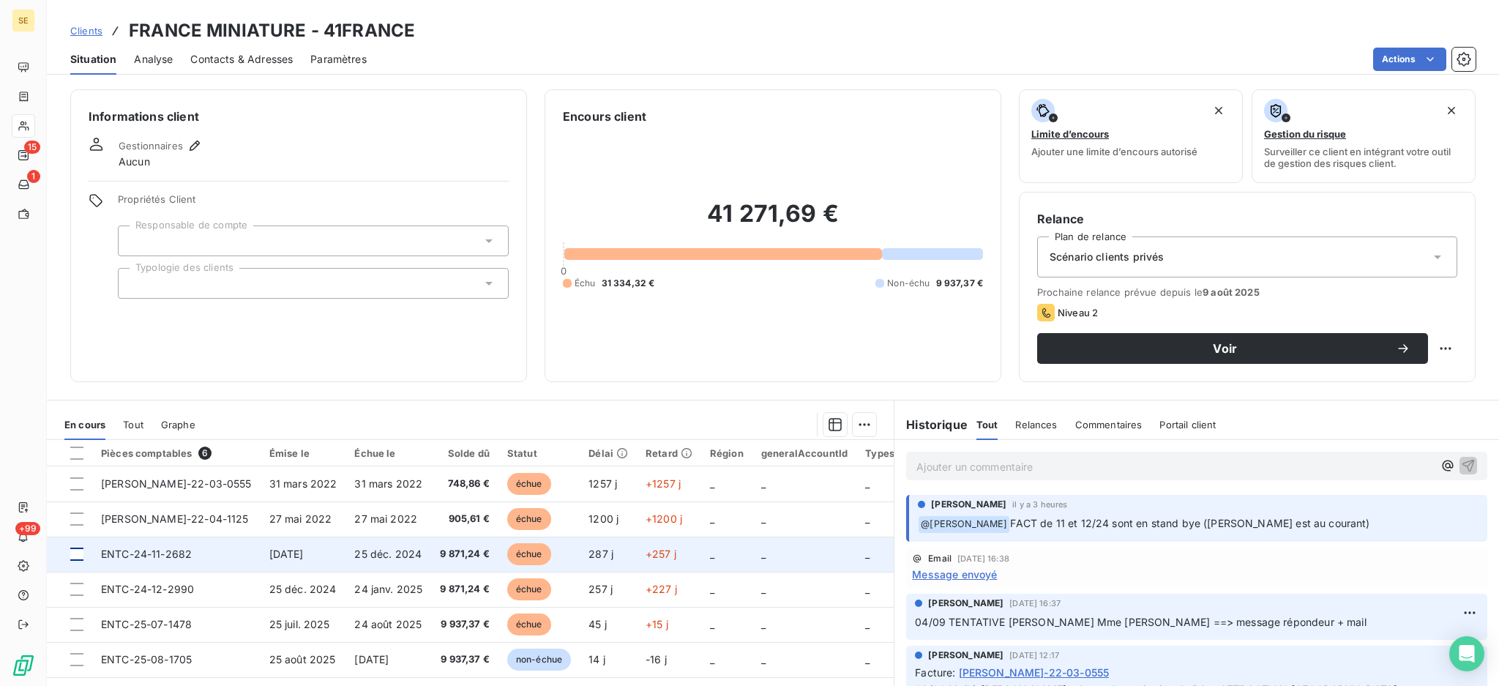
click at [71, 555] on div at bounding box center [76, 554] width 13 height 13
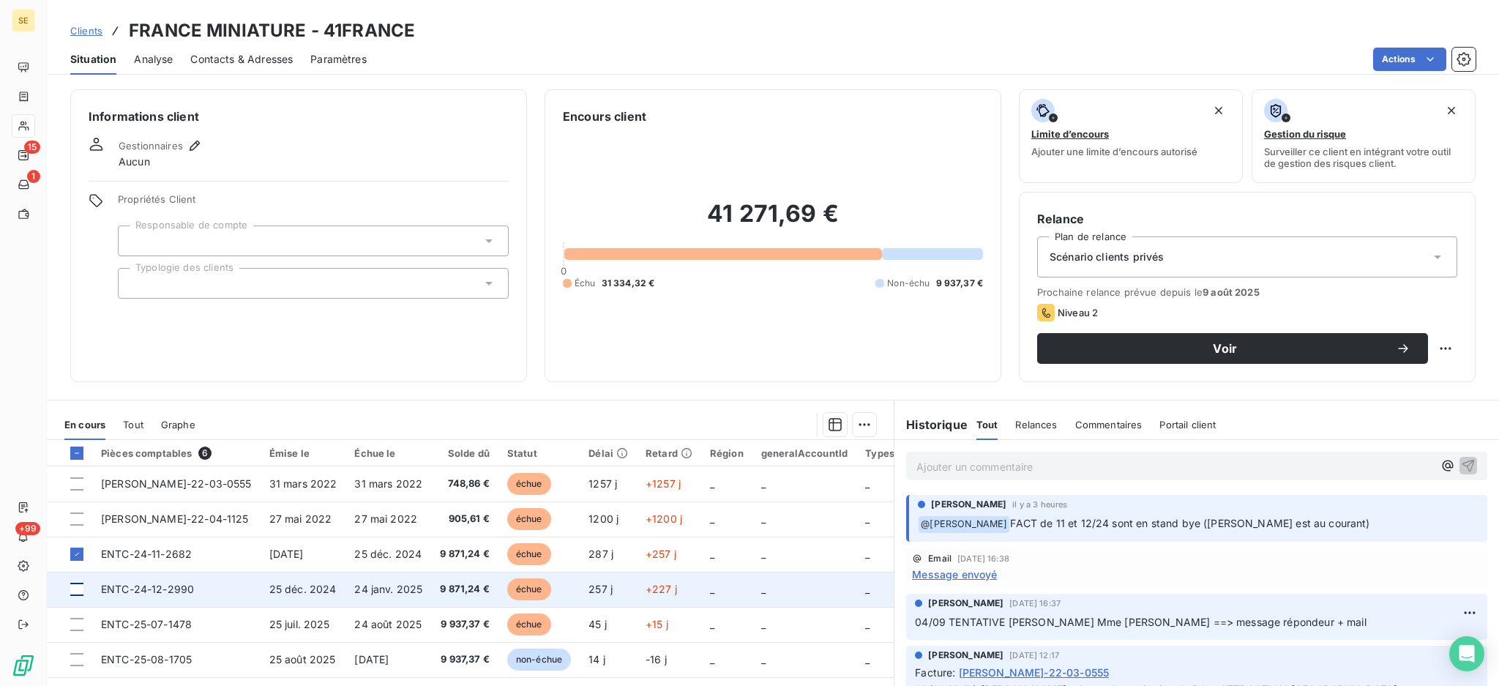
click at [81, 589] on div at bounding box center [76, 589] width 13 height 13
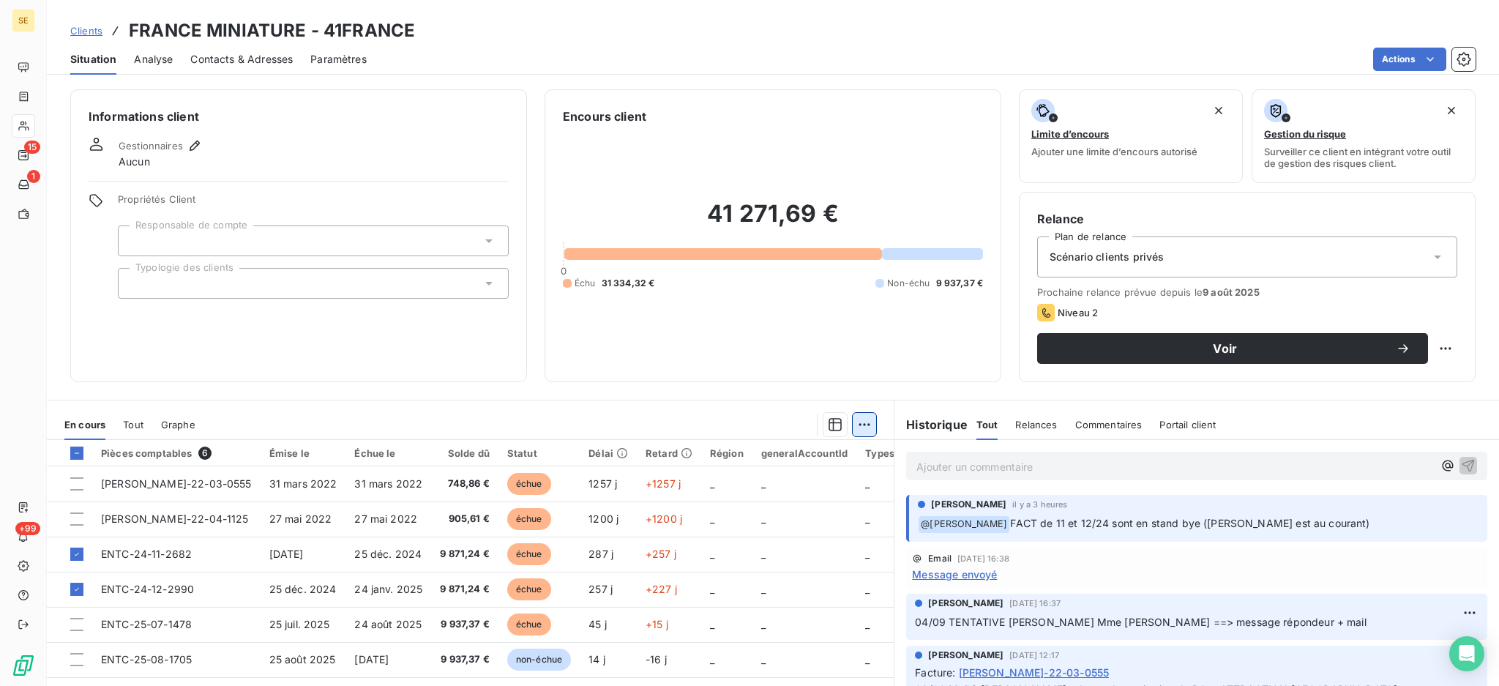
click at [854, 428] on html "SE 15 1 +99 Clients FRANCE MINIATURE - 41FRANCE Situation Analyse Contacts & Ad…" at bounding box center [749, 343] width 1499 height 686
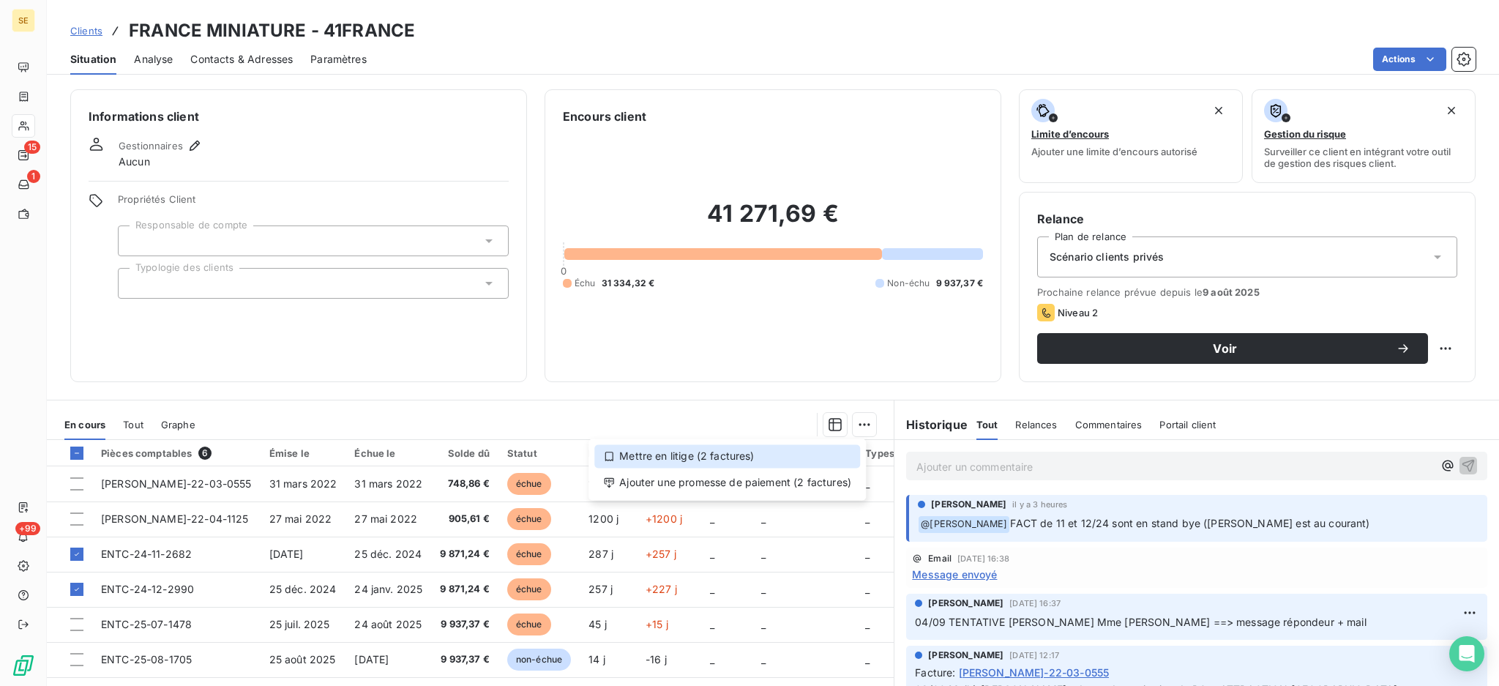
click at [816, 457] on div "Mettre en litige (2 factures)" at bounding box center [727, 455] width 266 height 23
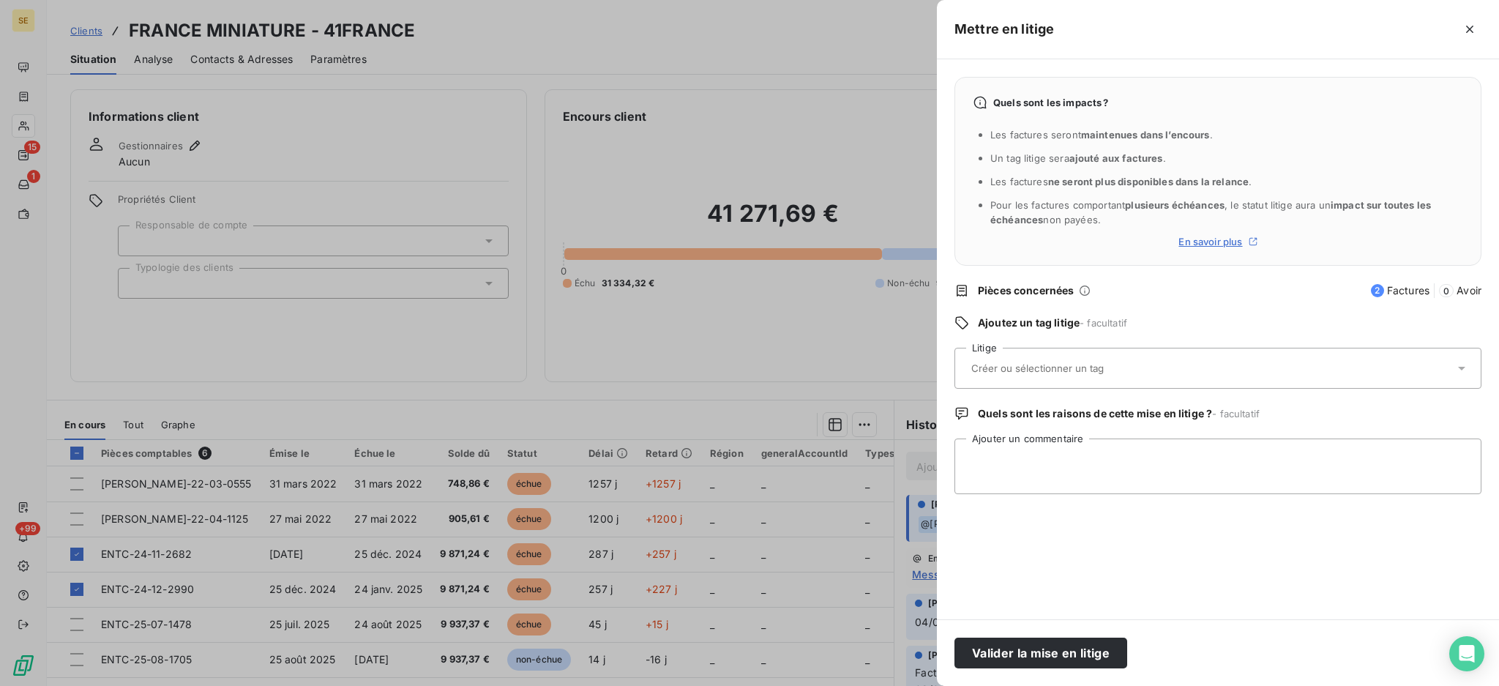
click at [1464, 362] on icon at bounding box center [1462, 368] width 15 height 15
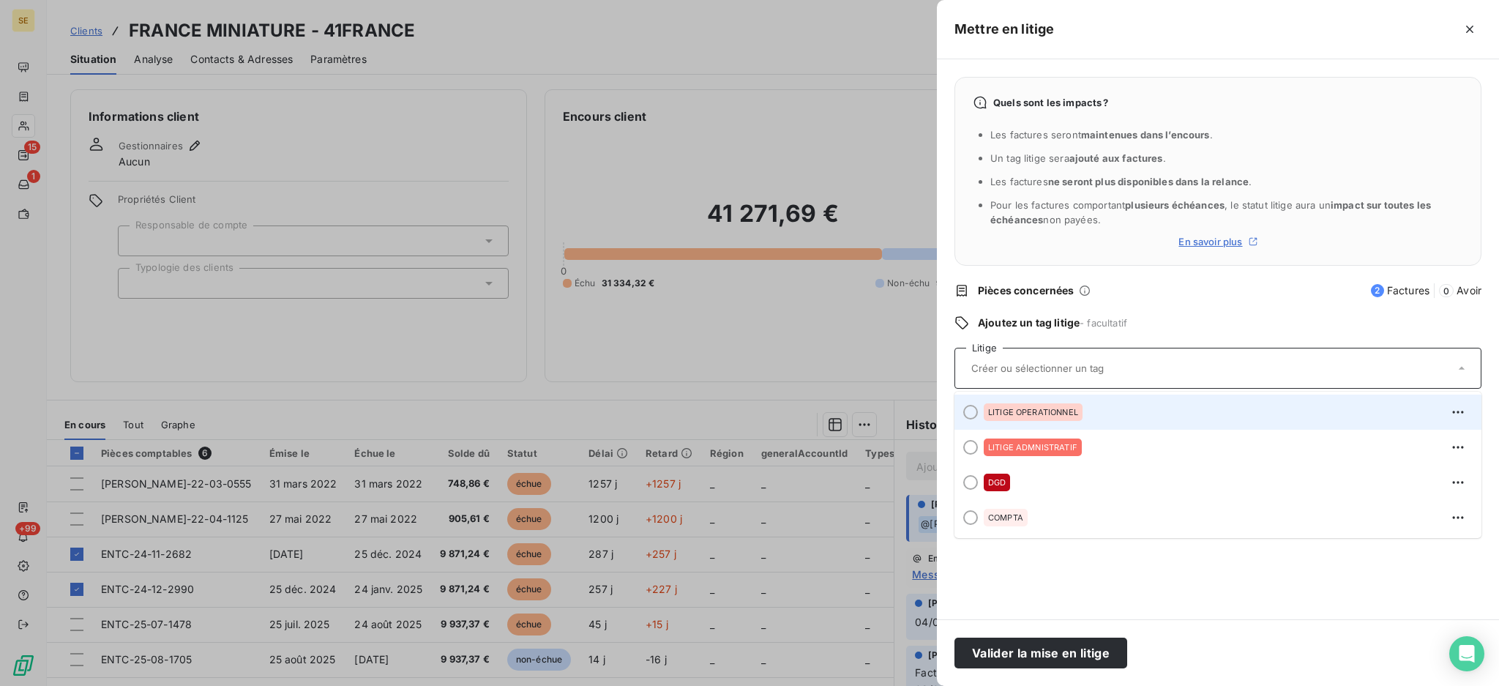
click at [1045, 409] on span "LITIGE OPERATIONNEL" at bounding box center [1033, 412] width 90 height 9
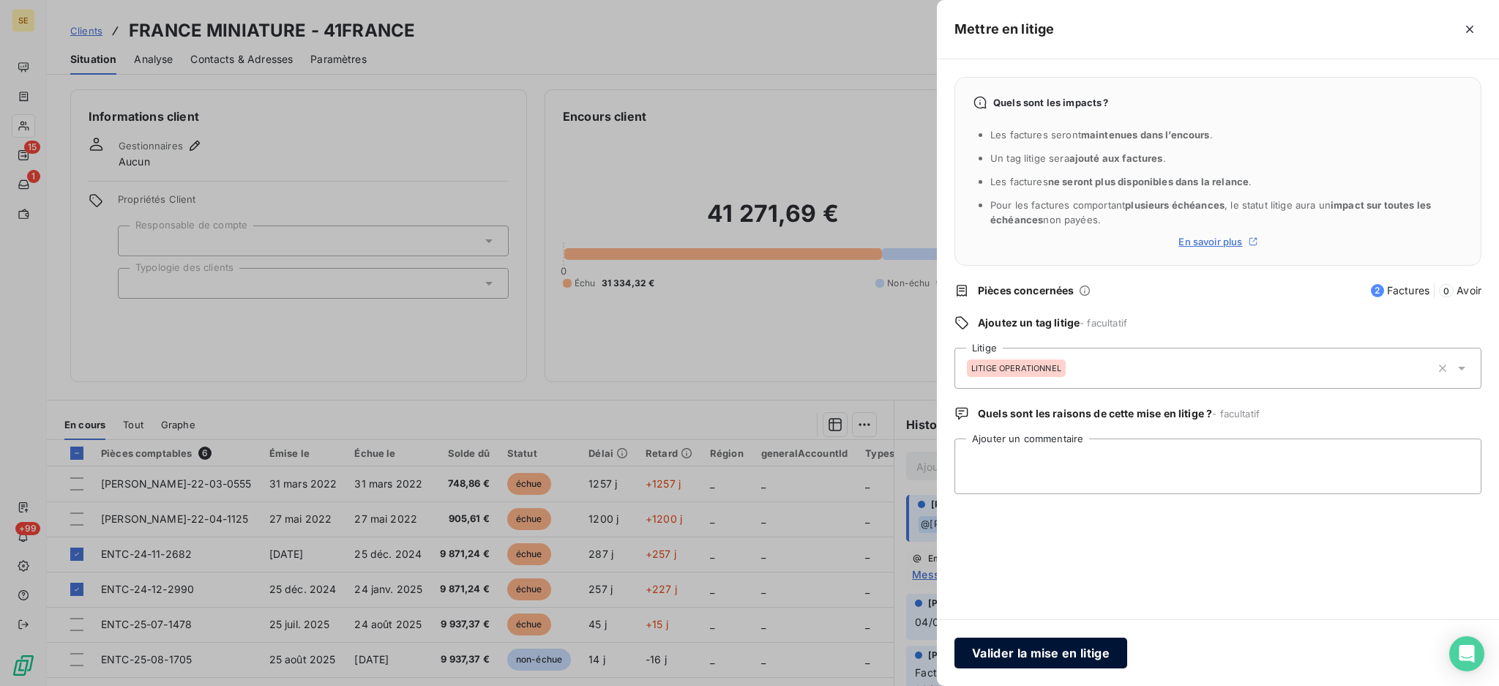
click at [1070, 648] on button "Valider la mise en litige" at bounding box center [1041, 653] width 173 height 31
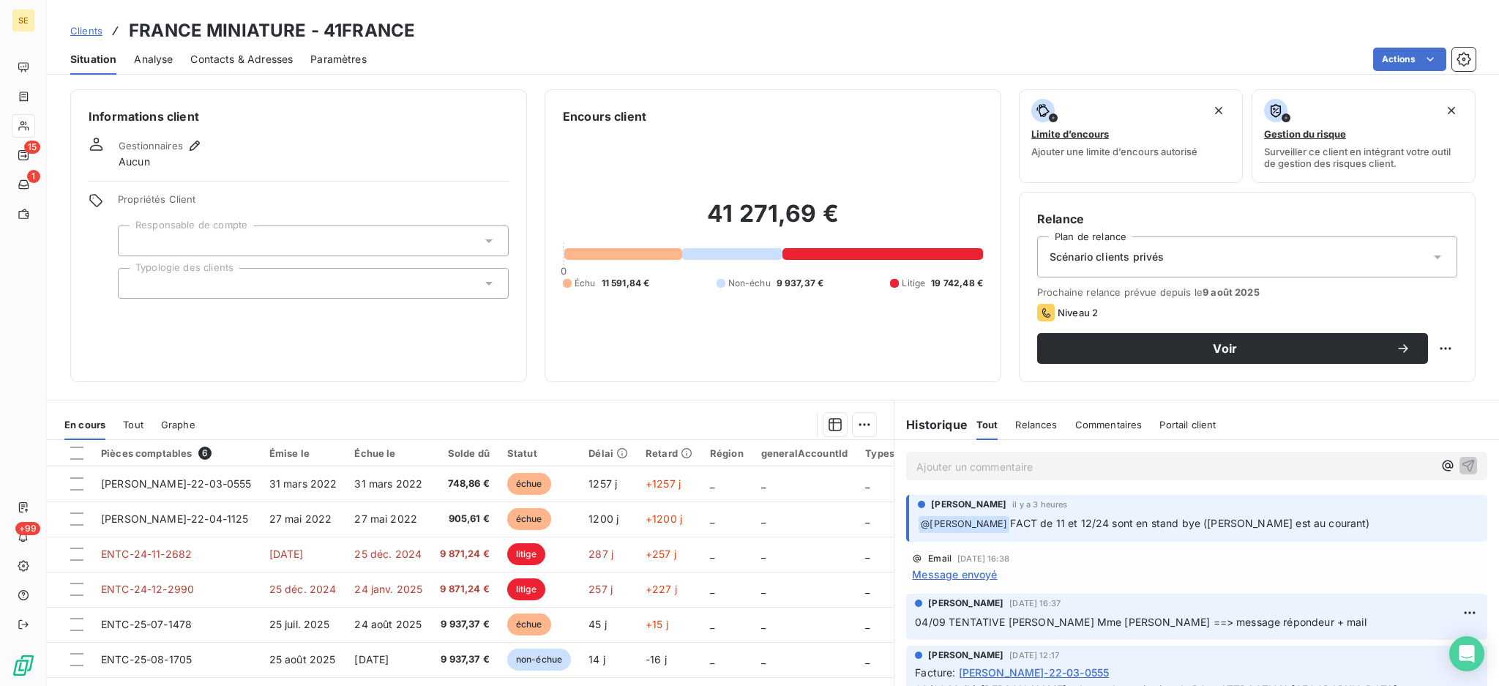
click at [942, 582] on span "Message envoyé" at bounding box center [954, 574] width 85 height 15
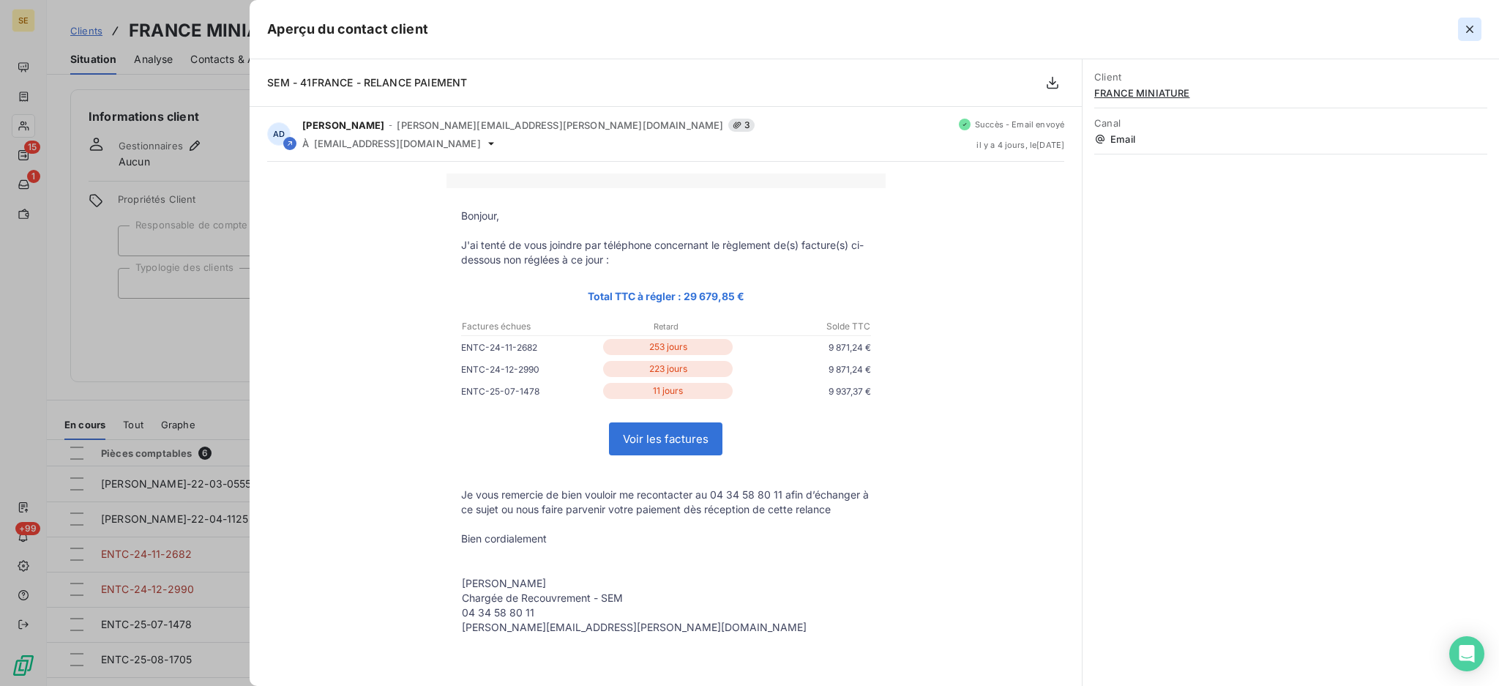
click at [1473, 23] on icon "button" at bounding box center [1470, 29] width 15 height 15
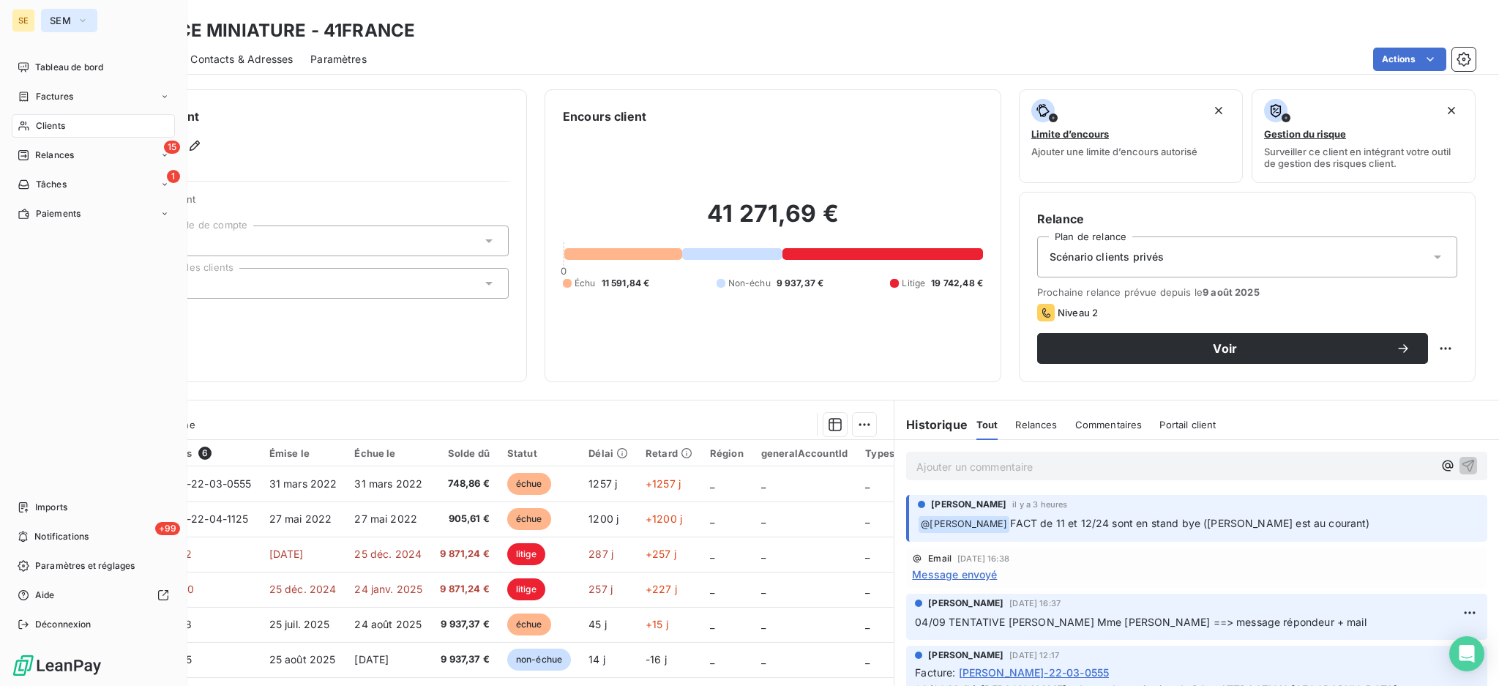
click at [59, 18] on span "SEM" at bounding box center [60, 21] width 21 height 12
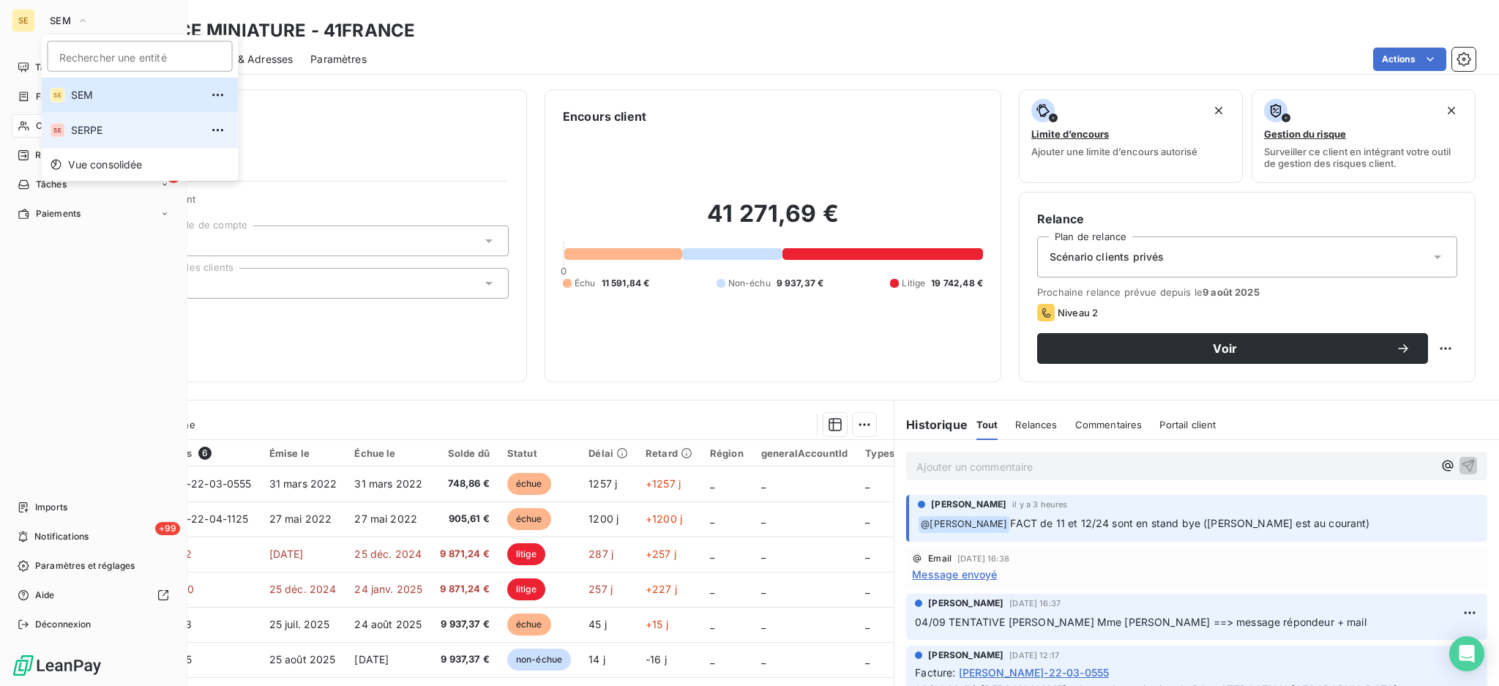
click at [94, 127] on span "SERPE" at bounding box center [136, 130] width 130 height 15
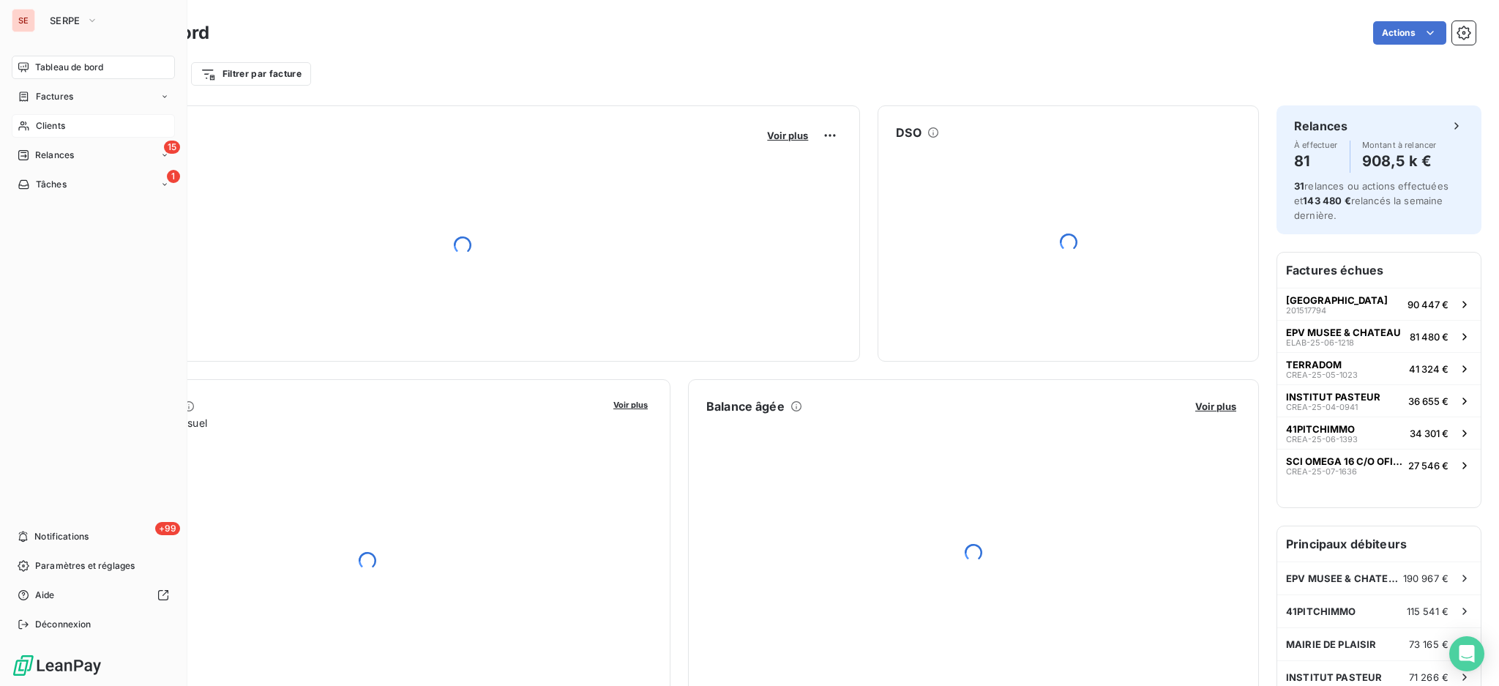
click at [56, 128] on span "Clients" at bounding box center [50, 125] width 29 height 13
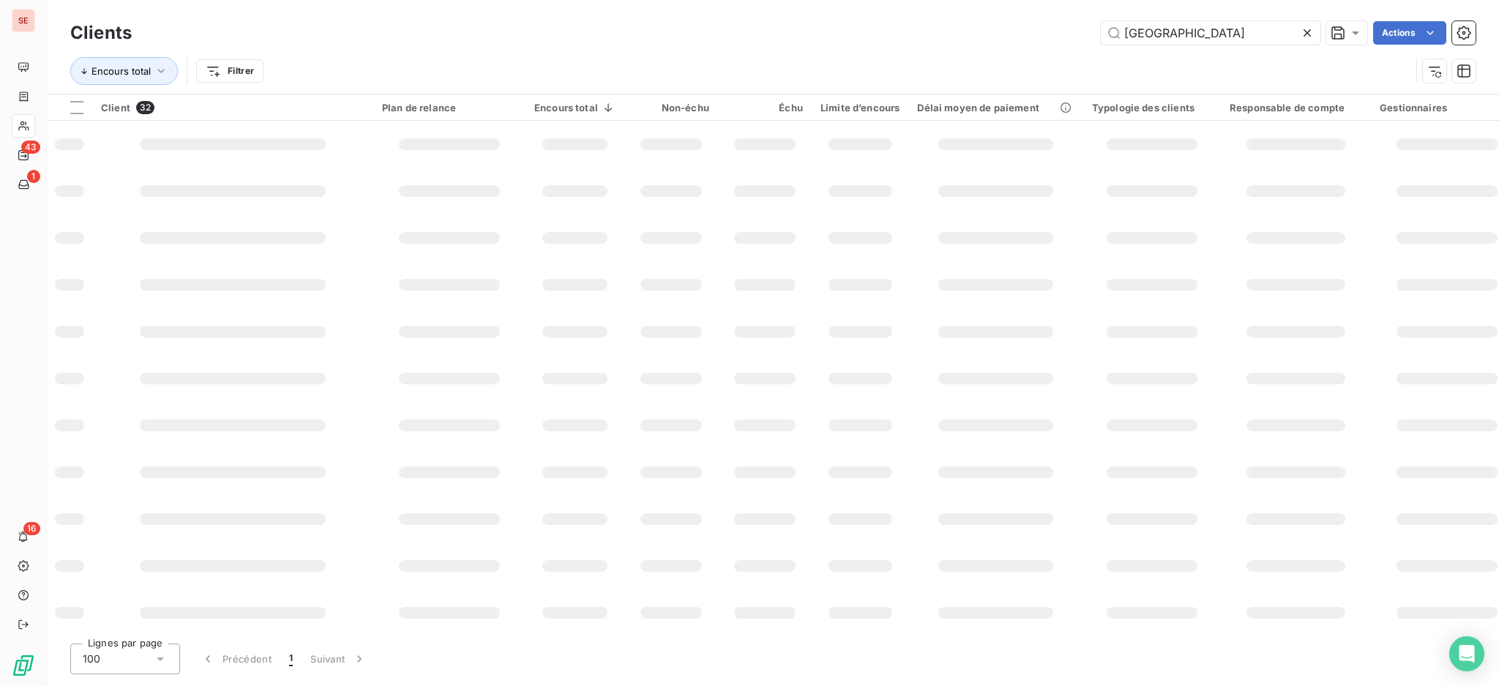
drag, startPoint x: 1212, startPoint y: 30, endPoint x: 1026, endPoint y: -8, distance: 189.8
click at [1026, 0] on html "SE 43 1 16 Clients france Actions Encours total Filtrer Client 32 Plan de relan…" at bounding box center [749, 343] width 1499 height 686
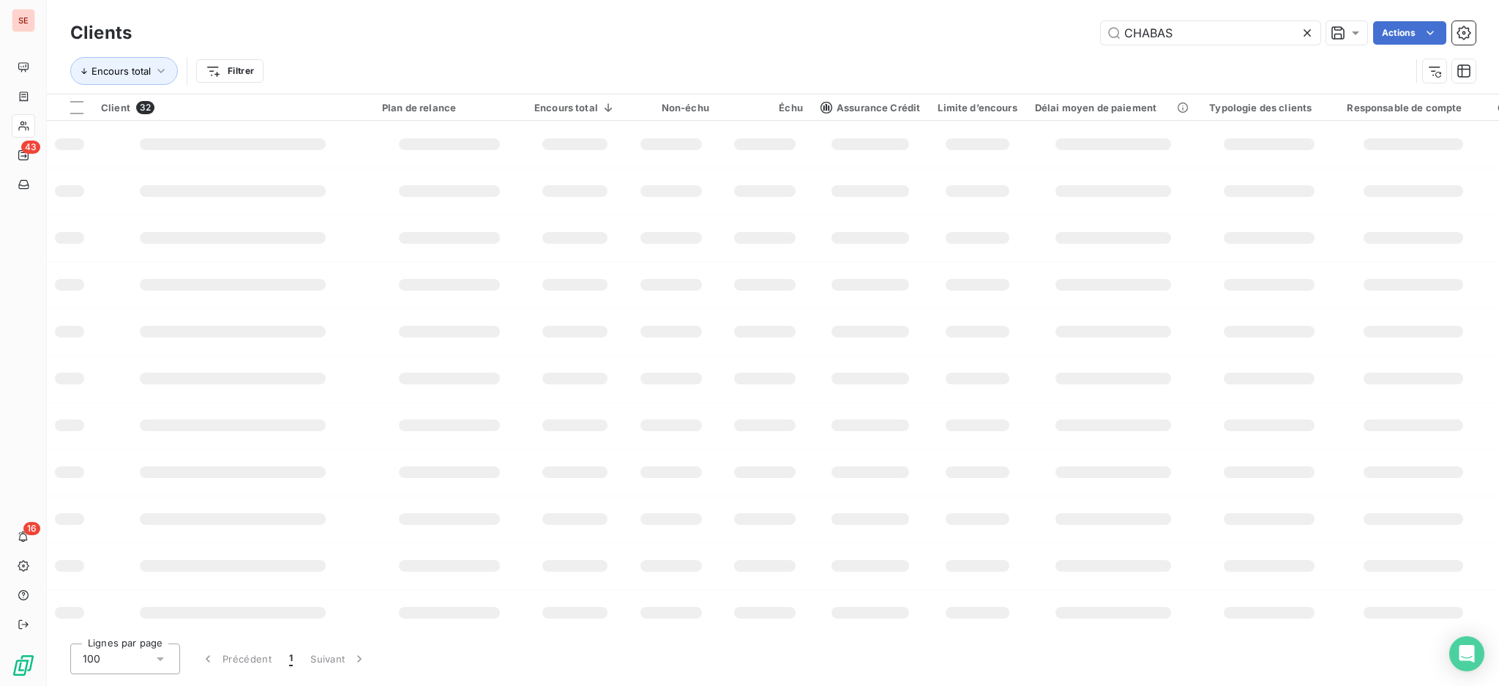
type input "CHABAS"
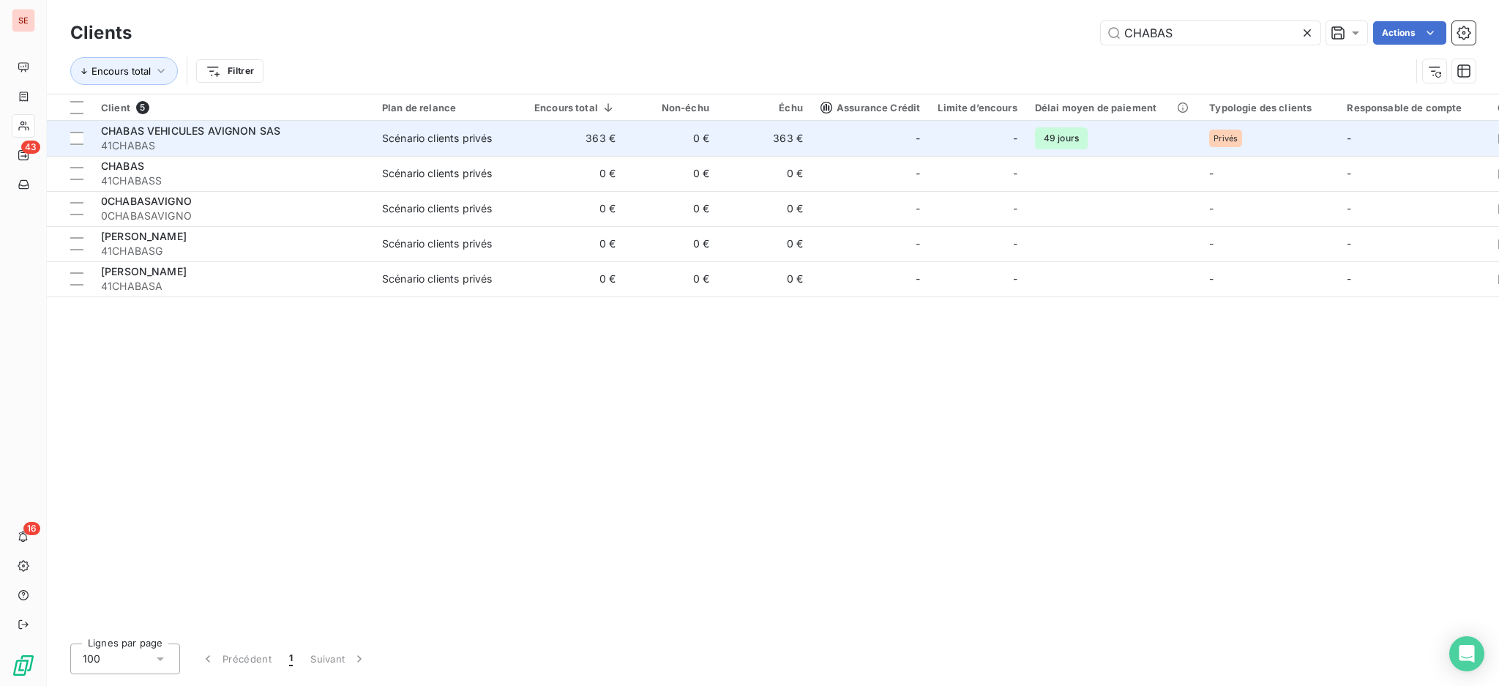
click at [293, 132] on div "CHABAS VEHICULES AVIGNON SAS" at bounding box center [233, 131] width 264 height 15
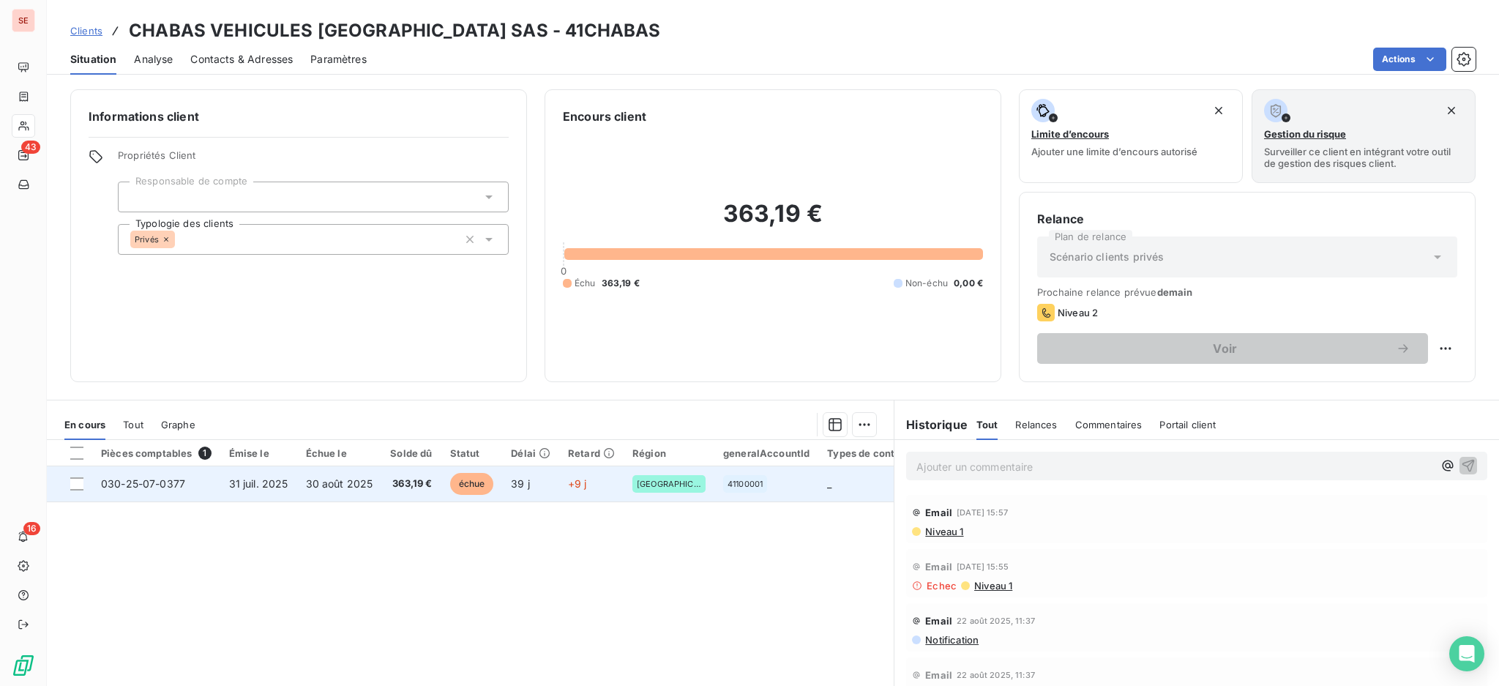
click at [324, 480] on span "30 août 2025" at bounding box center [339, 483] width 67 height 12
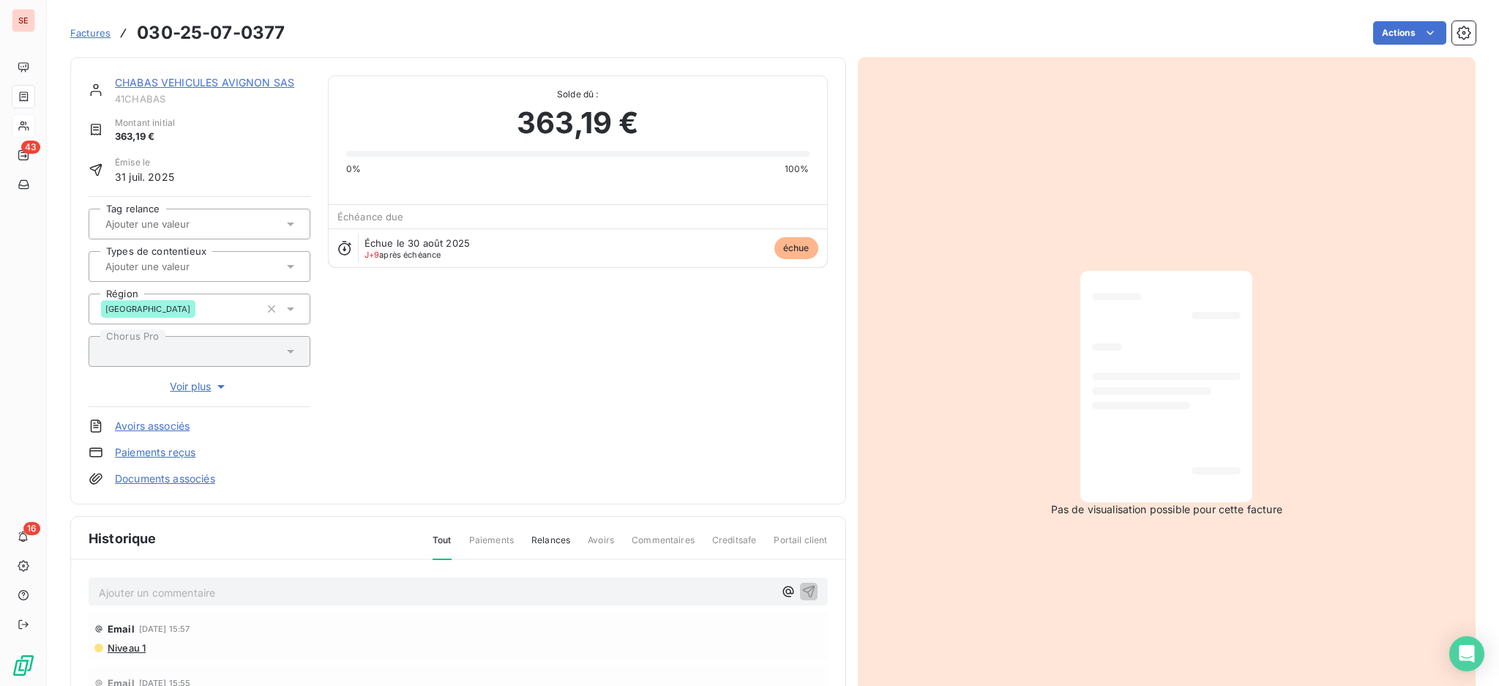
click at [1375, 29] on html "SE 43 16 Factures 030-25-07-0377 Actions CHABAS VEHICULES AVIGNON SAS 41CHABAS …" at bounding box center [749, 343] width 1499 height 686
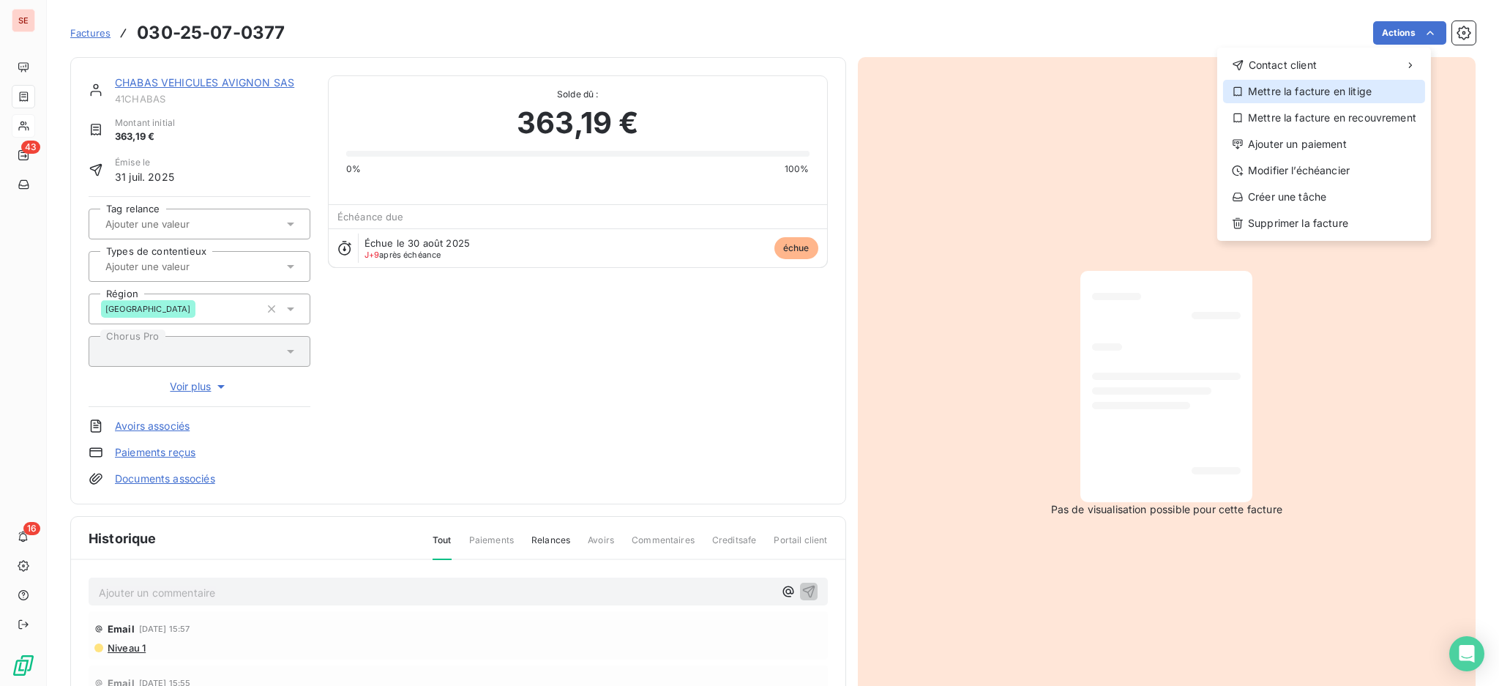
click at [1348, 94] on div "Mettre la facture en litige" at bounding box center [1324, 91] width 202 height 23
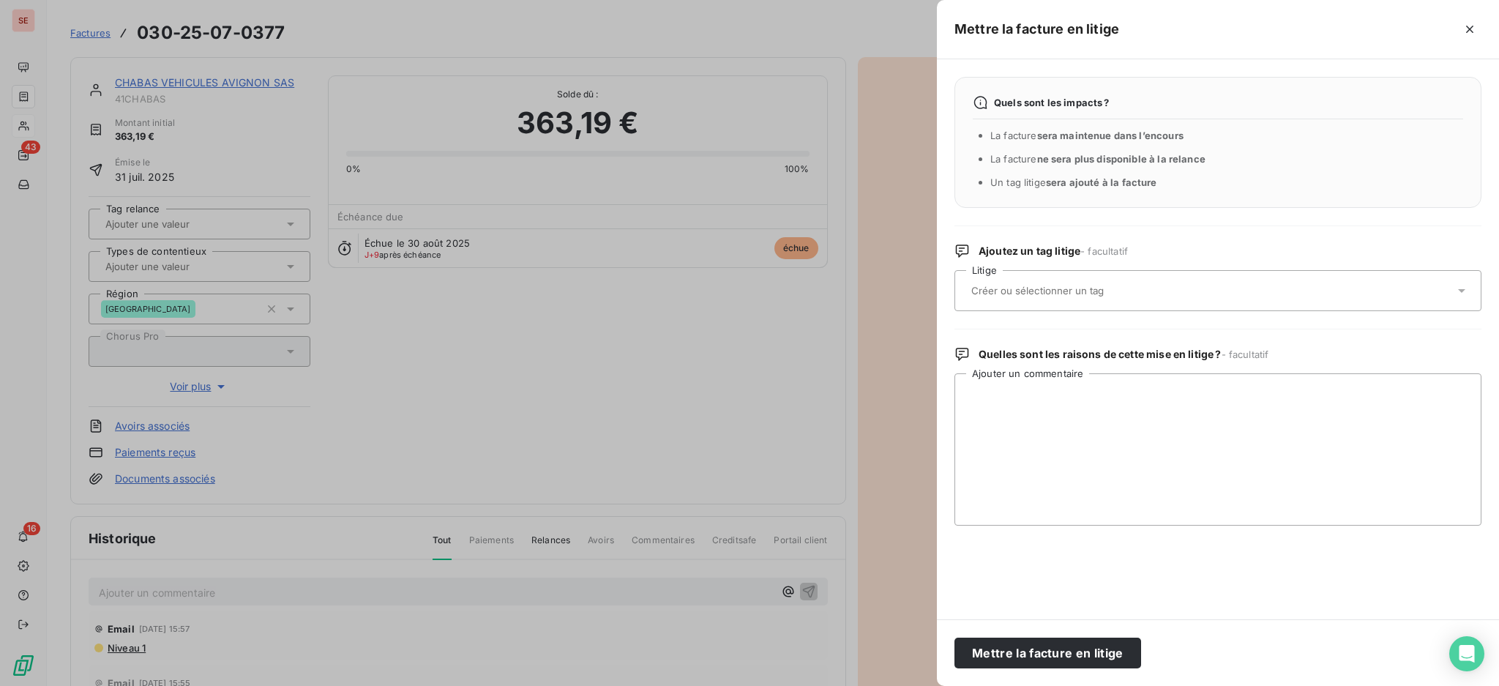
click at [1463, 288] on icon at bounding box center [1462, 290] width 15 height 15
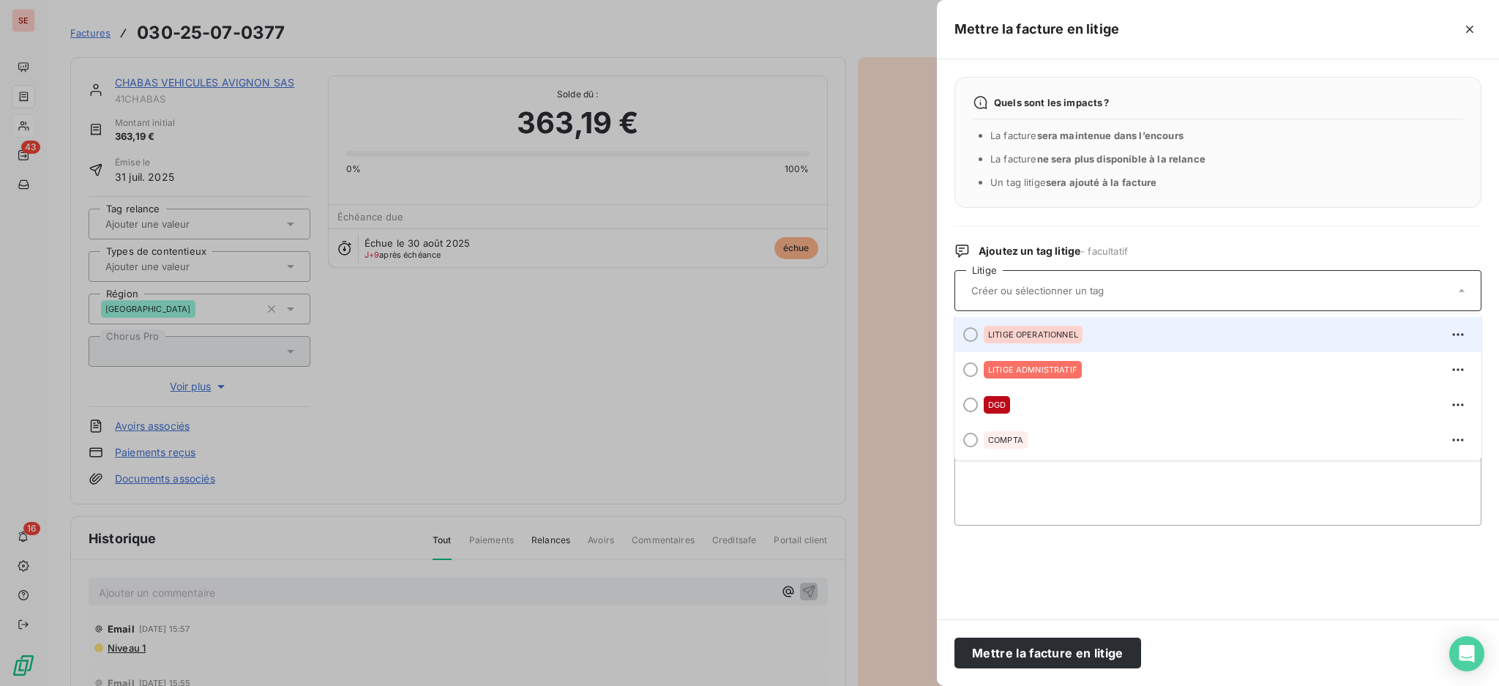
click at [1054, 333] on span "LITIGE OPERATIONNEL" at bounding box center [1033, 334] width 90 height 9
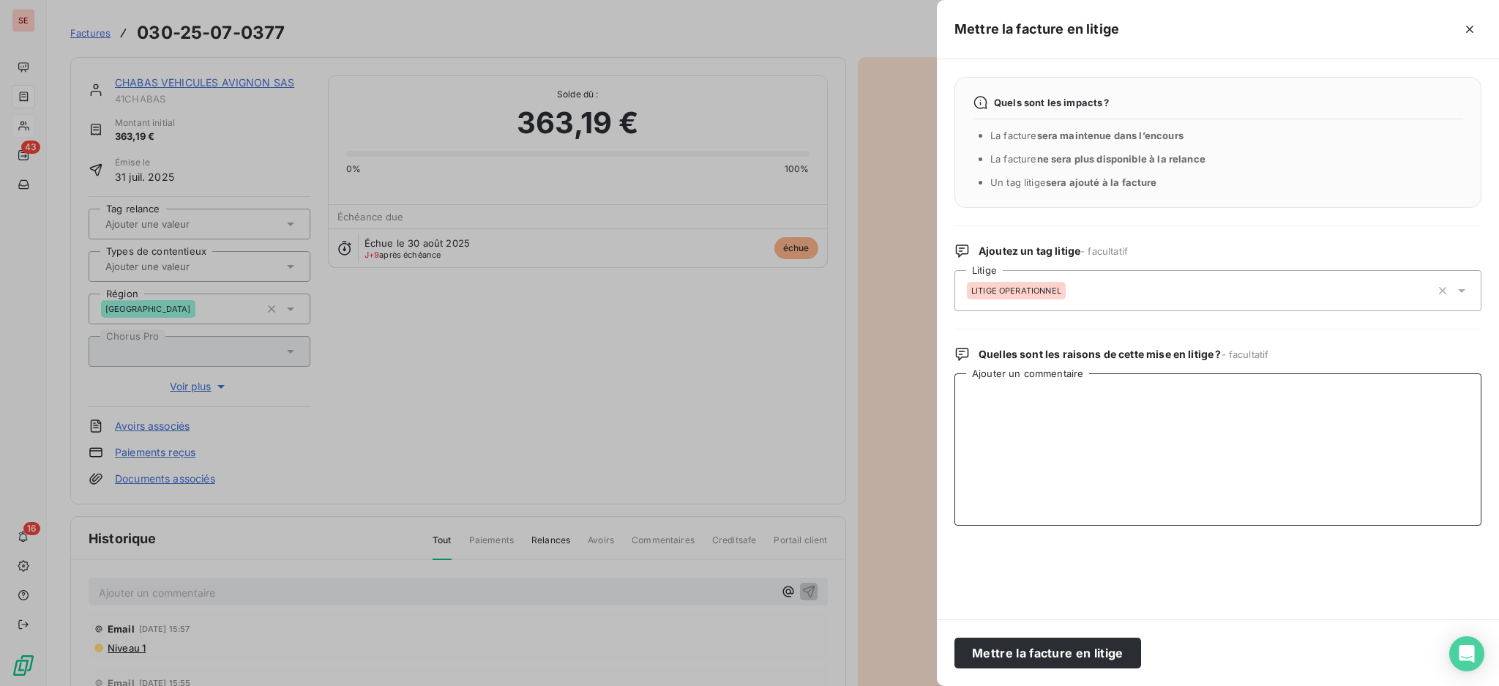
click at [1096, 376] on textarea "Ajouter un commentaire" at bounding box center [1218, 449] width 527 height 152
click at [988, 384] on textarea "Ajouter un commentaire" at bounding box center [1218, 449] width 527 height 152
paste textarea "Concernant le règlement de la facture, elle est en attente de votre prise en ch…"
click at [969, 393] on textarea "Concernant le règlement de la facture, elle est en attente de votre prise en ch…" at bounding box center [1218, 449] width 527 height 152
paste textarea "[EMAIL_ADDRESS][DOMAIN_NAME]"
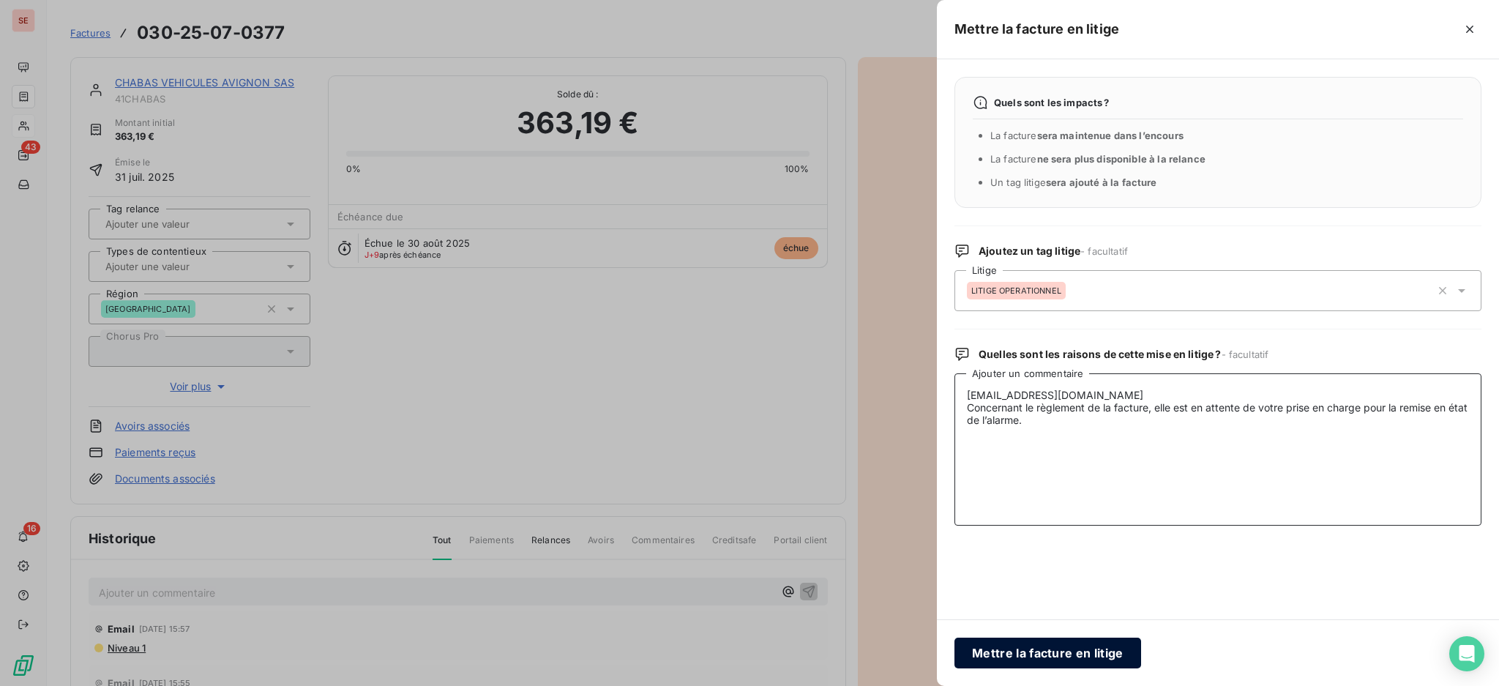
type textarea "[EMAIL_ADDRESS][DOMAIN_NAME] Concernant le règlement de la facture, elle est en…"
click at [1109, 648] on button "Mettre la facture en litige" at bounding box center [1048, 653] width 187 height 31
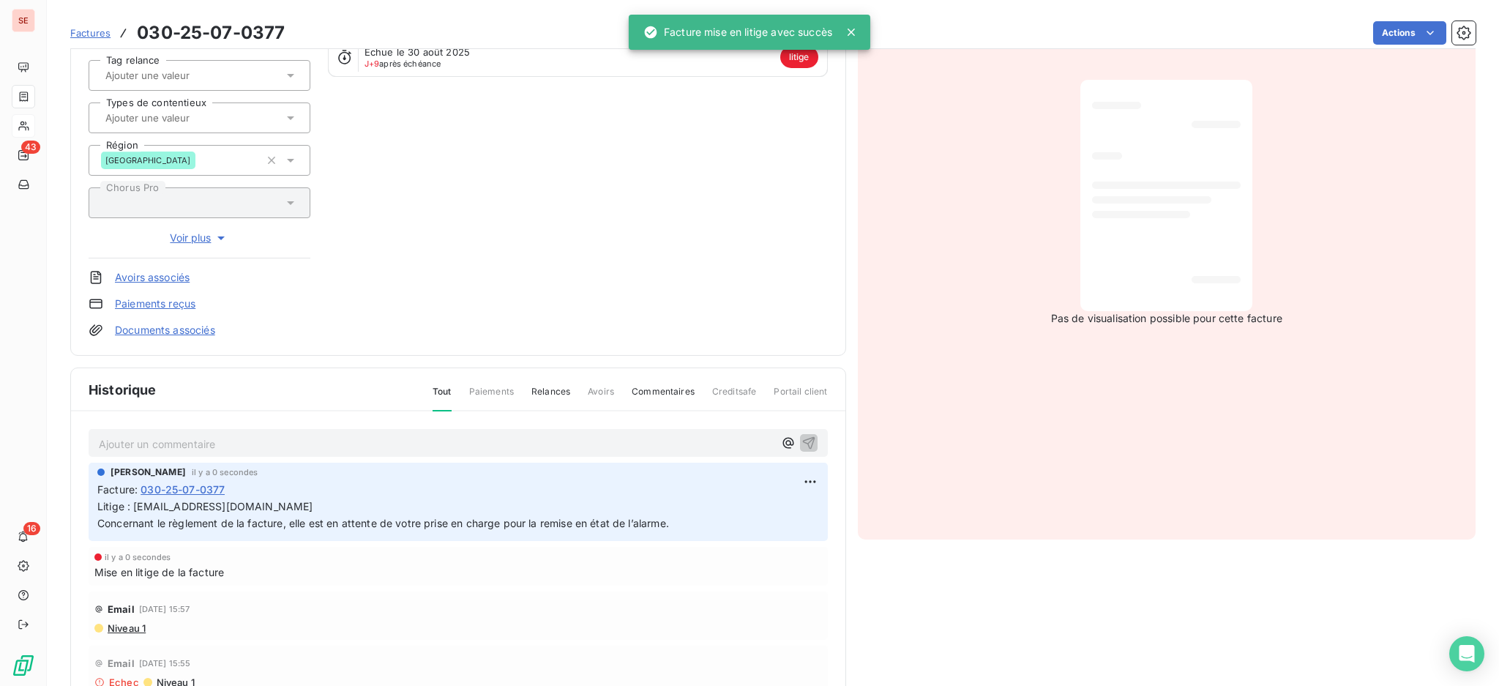
scroll to position [236, 0]
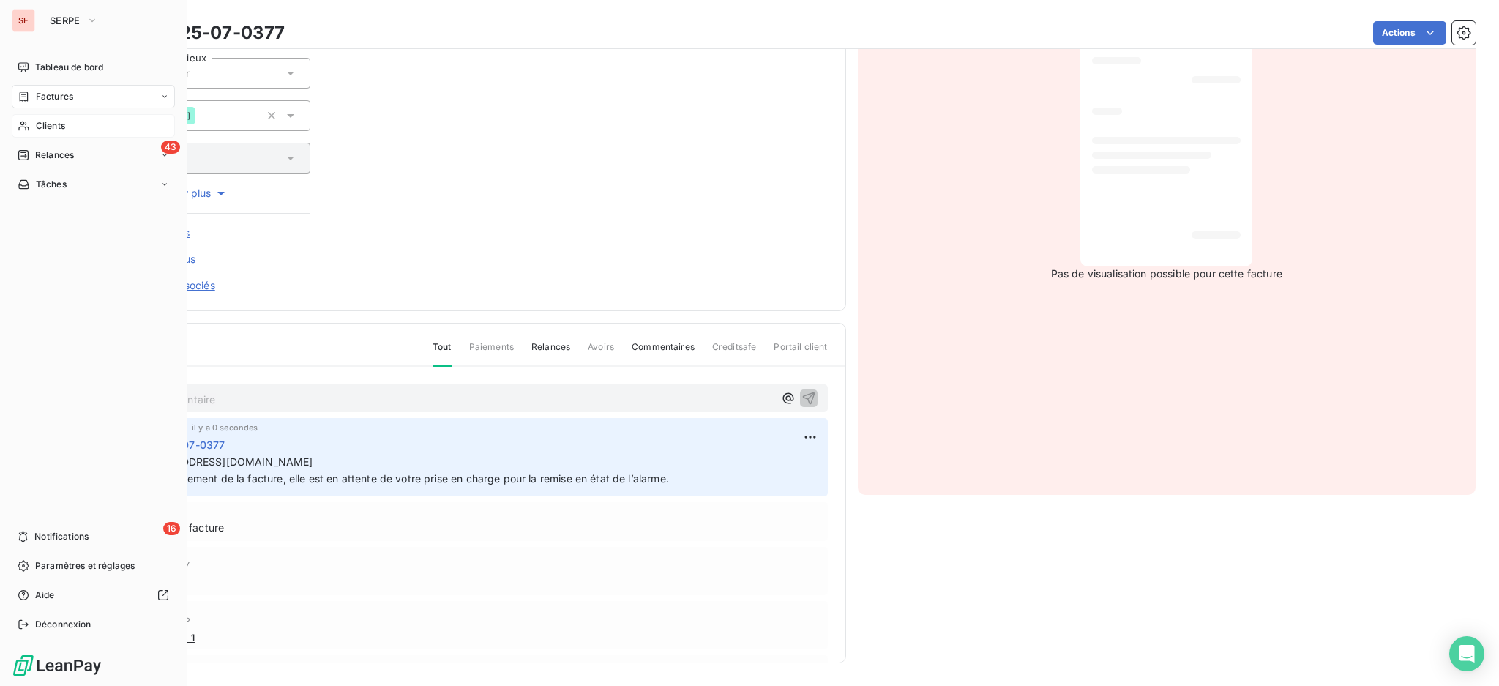
click at [45, 123] on span "Clients" at bounding box center [50, 125] width 29 height 13
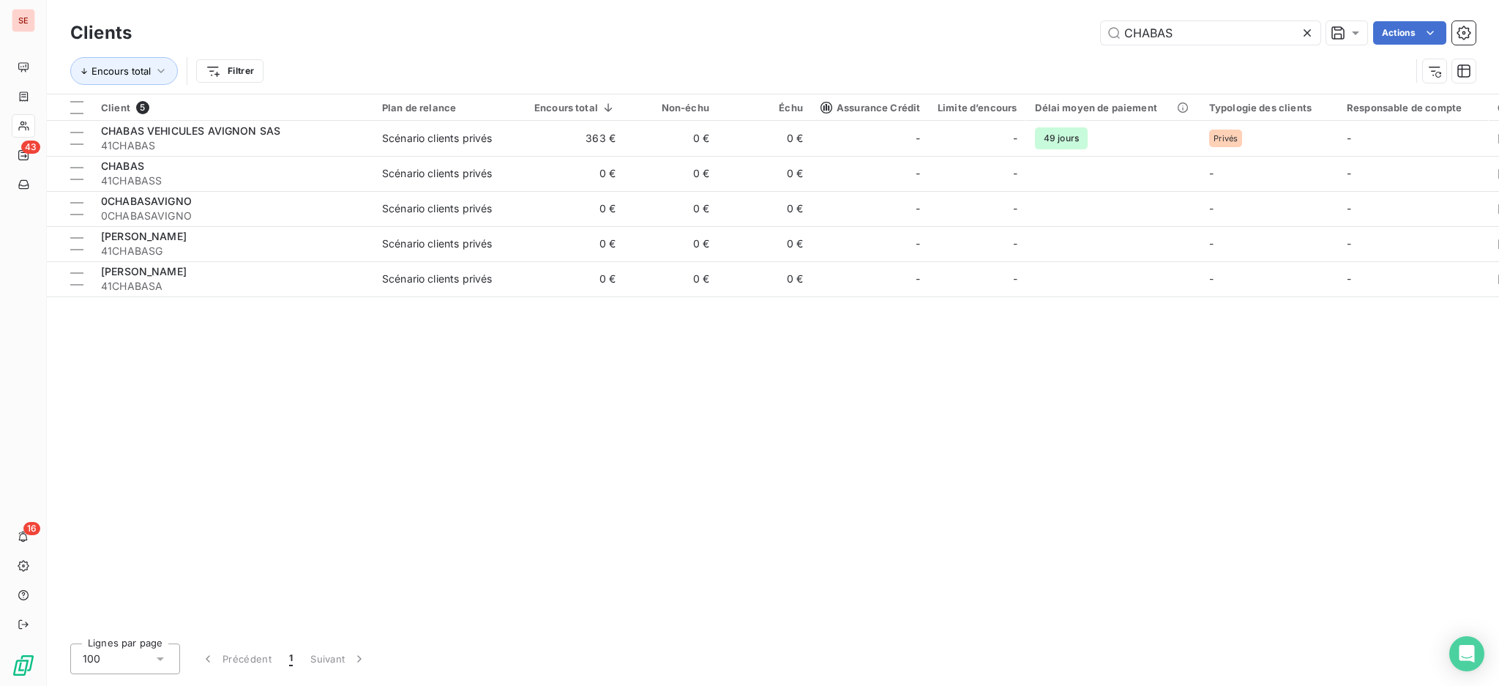
drag, startPoint x: 1188, startPoint y: 31, endPoint x: 915, endPoint y: 42, distance: 273.3
click at [940, 25] on div "CHABAS Actions" at bounding box center [812, 32] width 1327 height 23
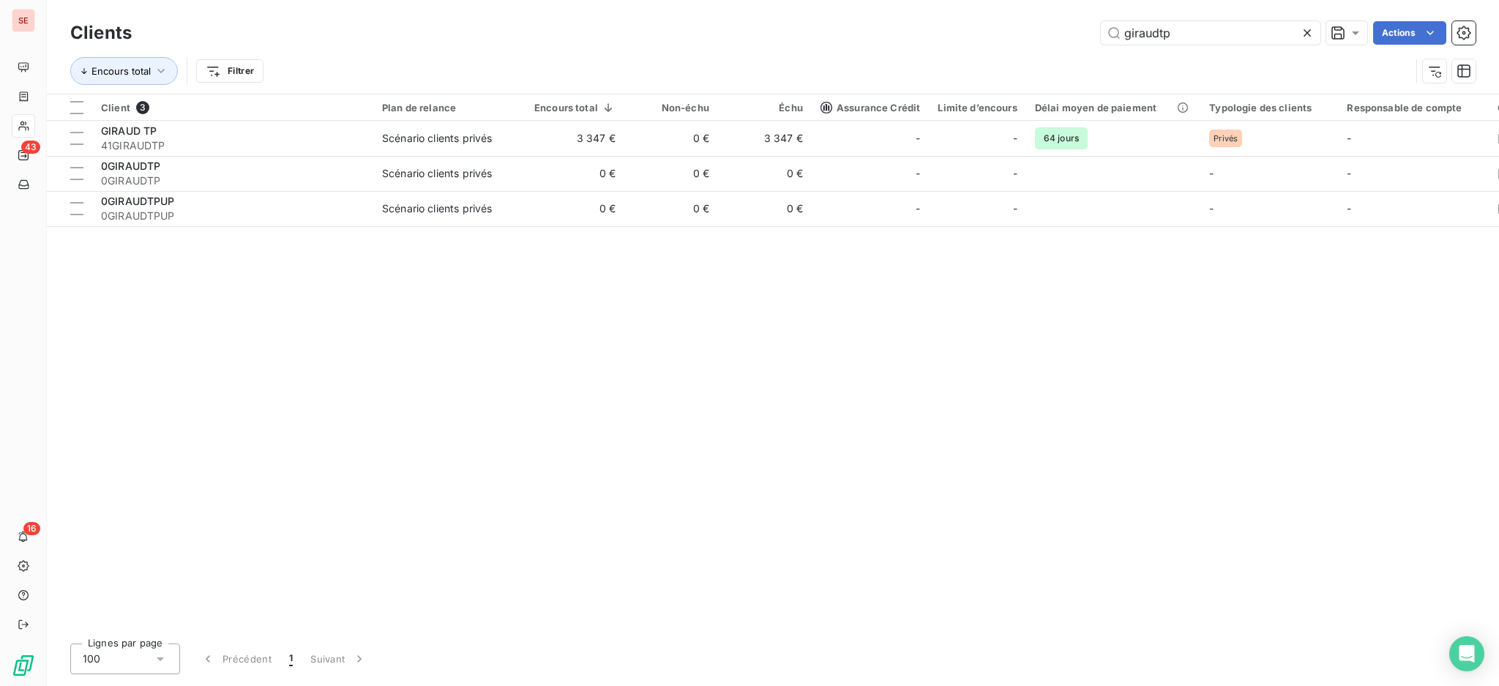
type input "giraudtp"
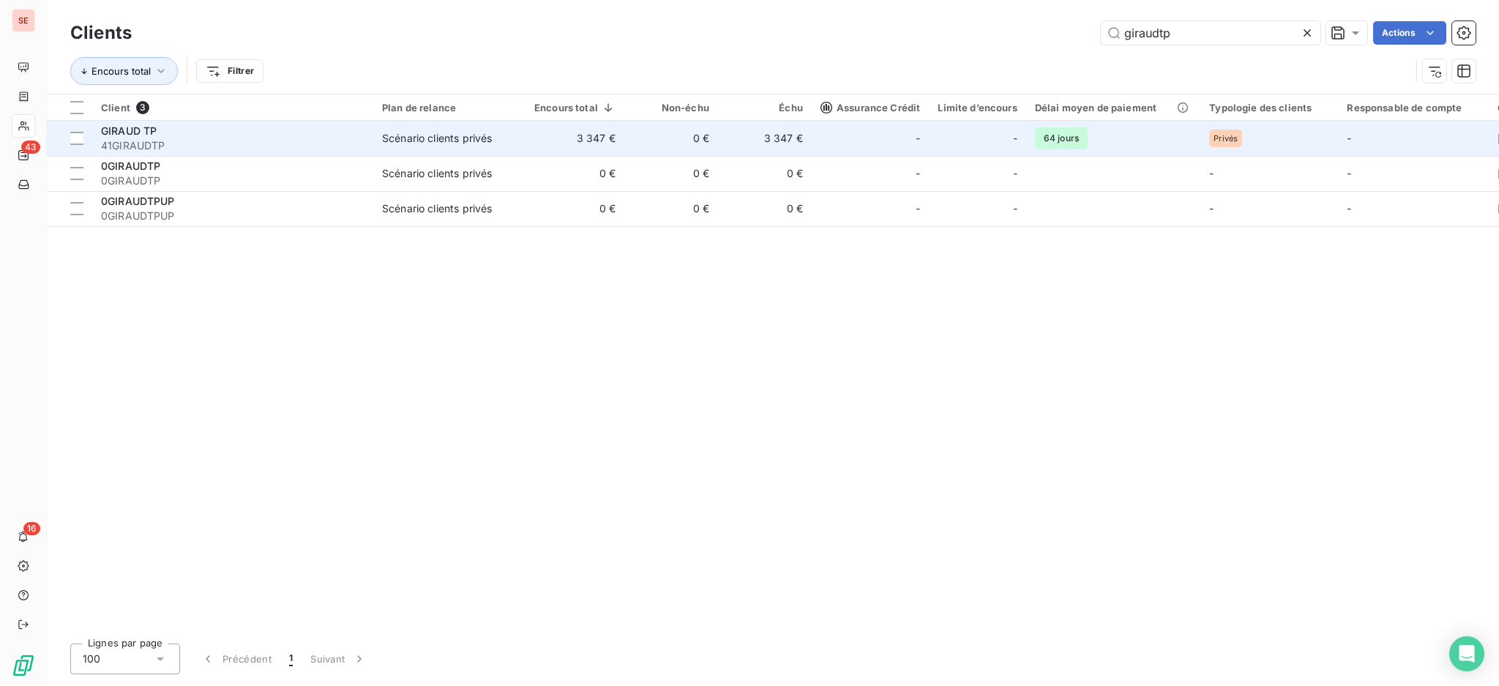
click at [693, 134] on td "0 €" at bounding box center [671, 138] width 94 height 35
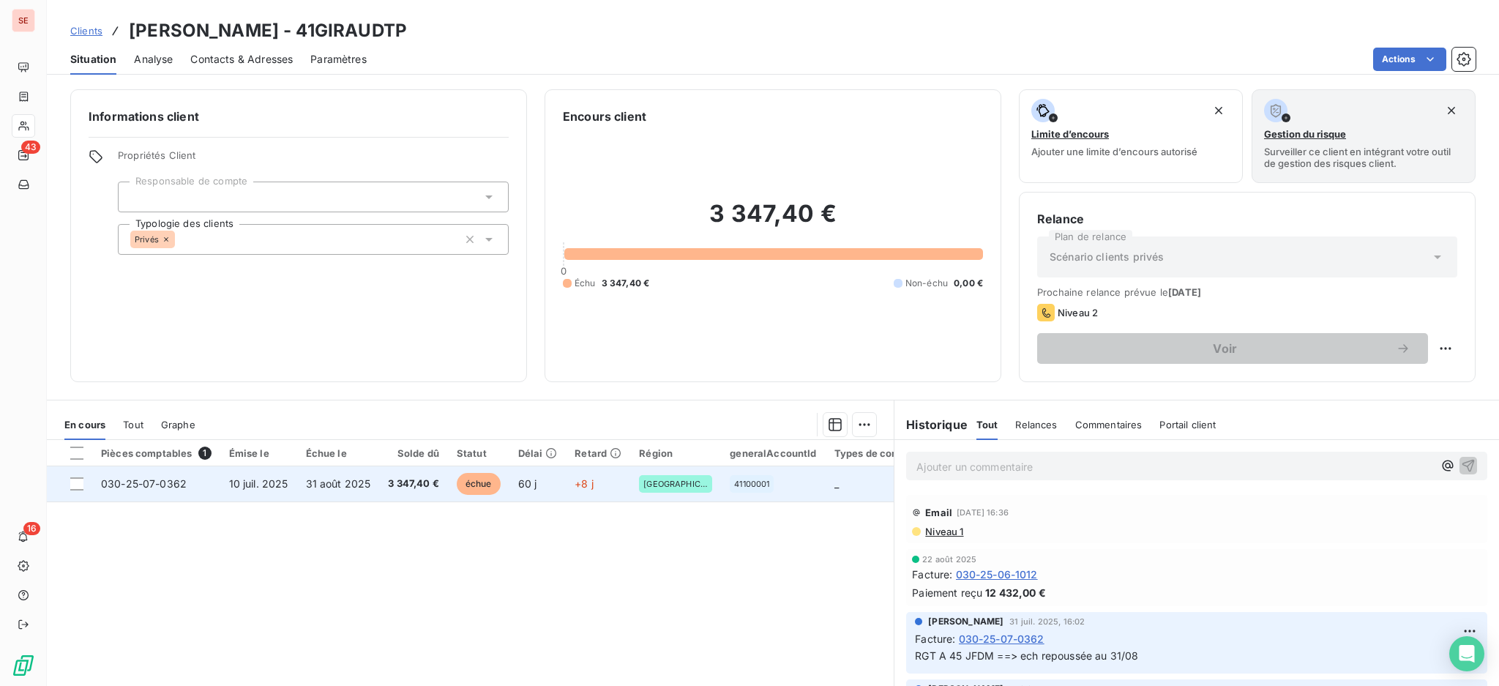
click at [367, 484] on span "31 août 2025" at bounding box center [338, 483] width 65 height 12
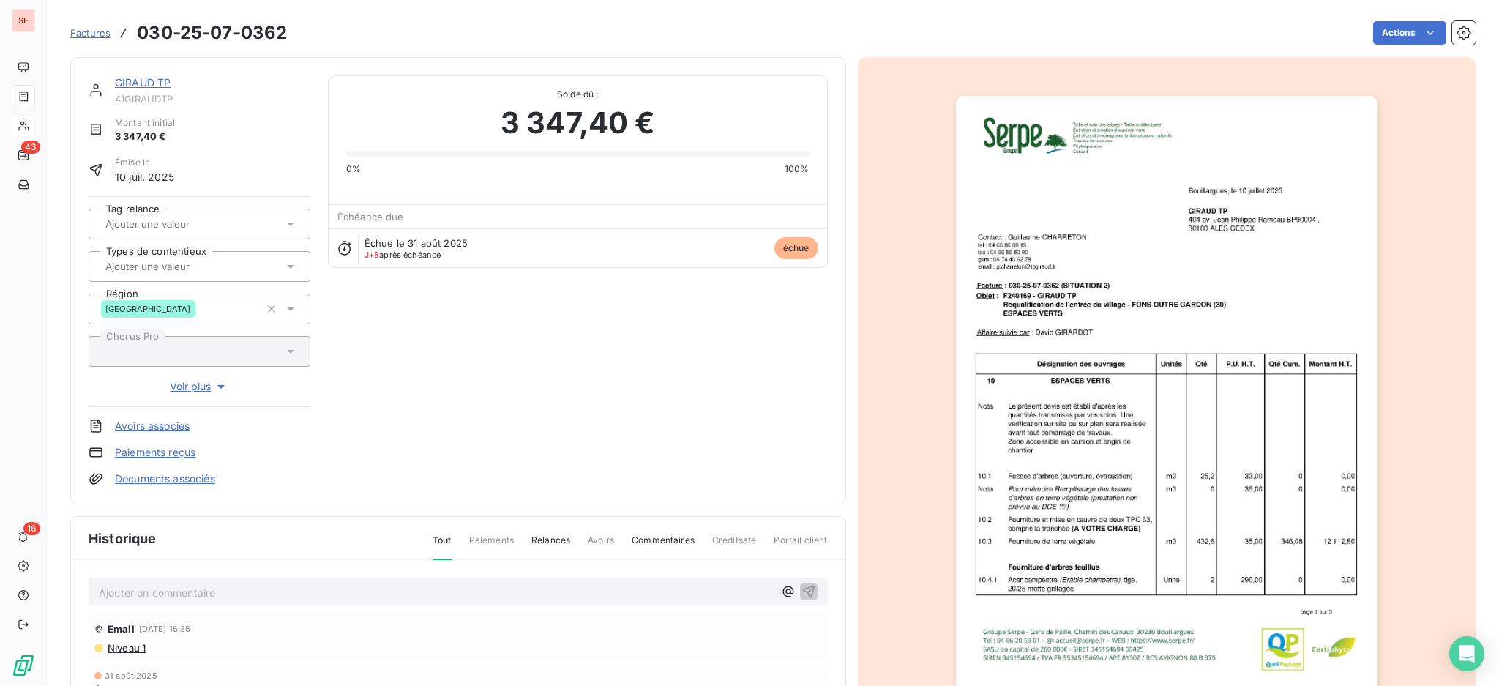
click at [195, 477] on link "Documents associés" at bounding box center [165, 478] width 100 height 15
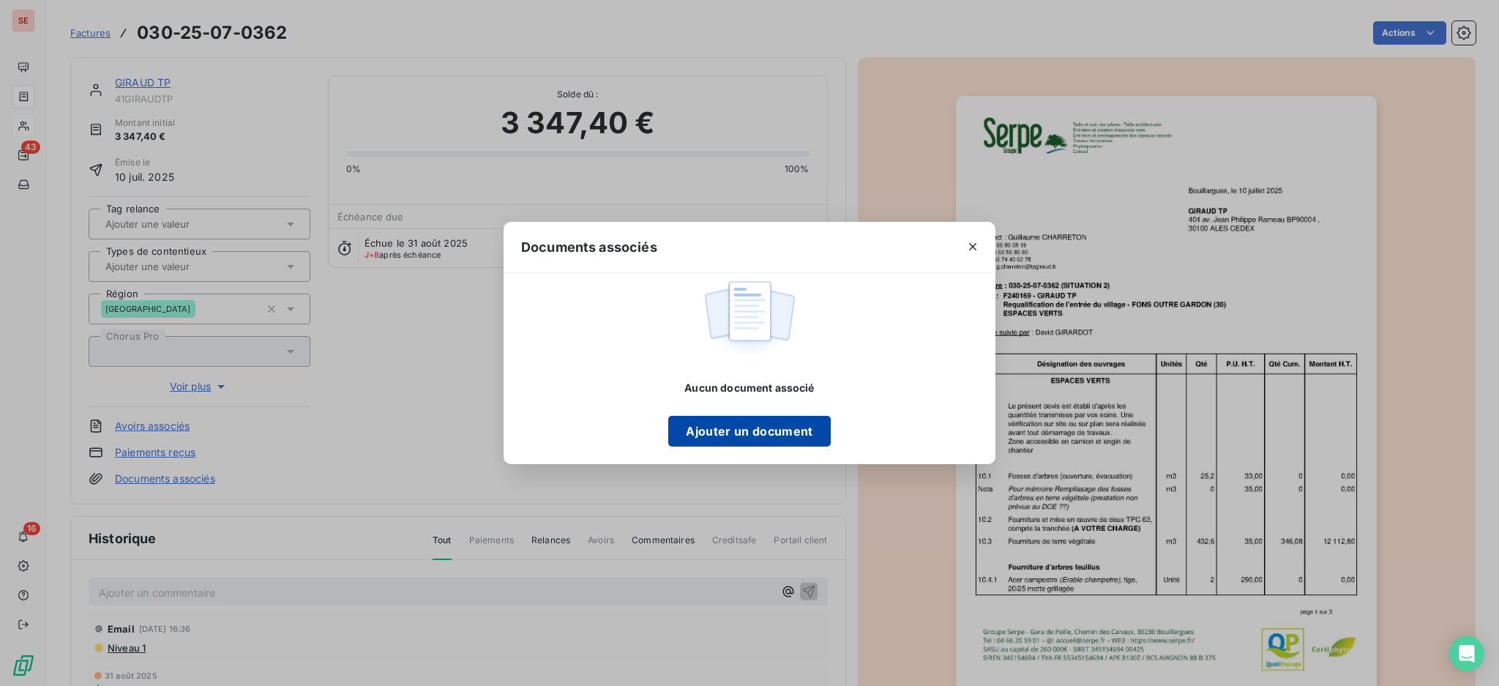
click at [782, 427] on button "Ajouter un document" at bounding box center [749, 431] width 162 height 31
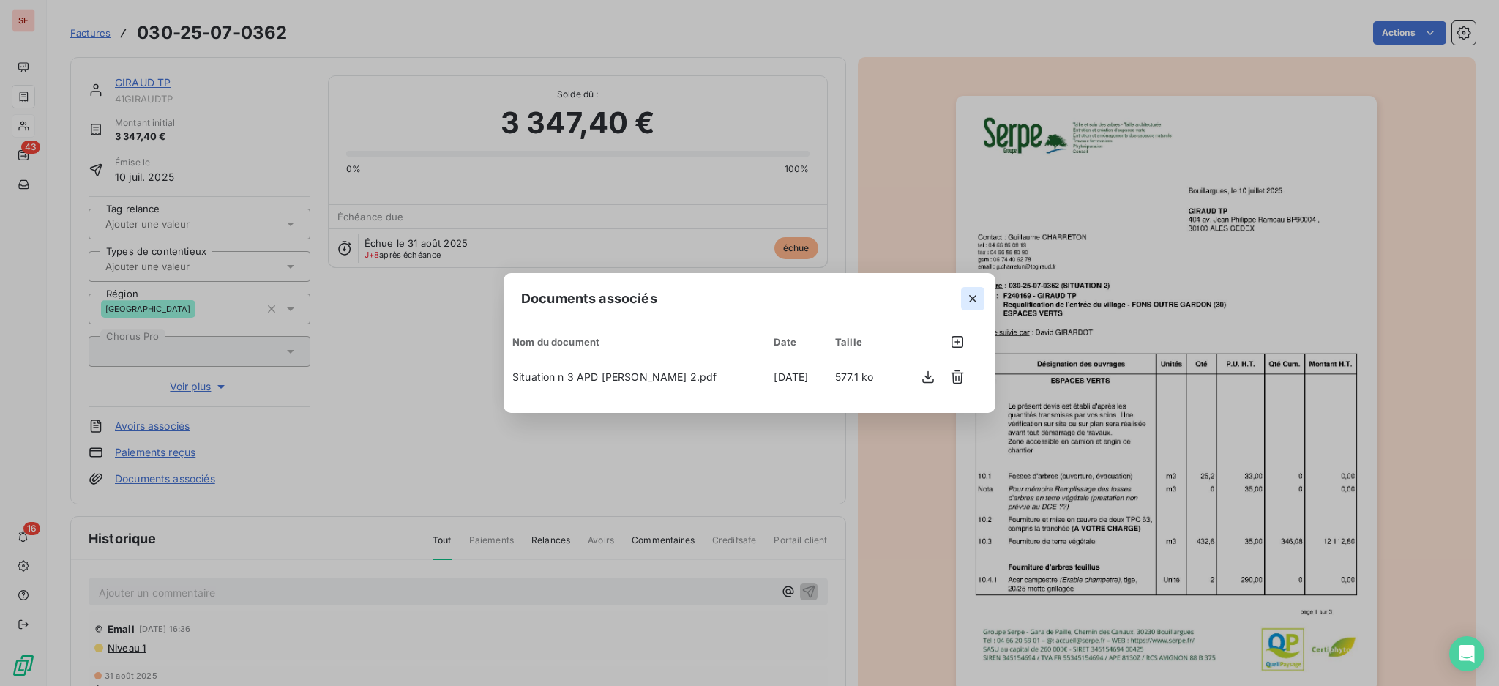
click at [976, 299] on icon "button" at bounding box center [973, 298] width 15 height 15
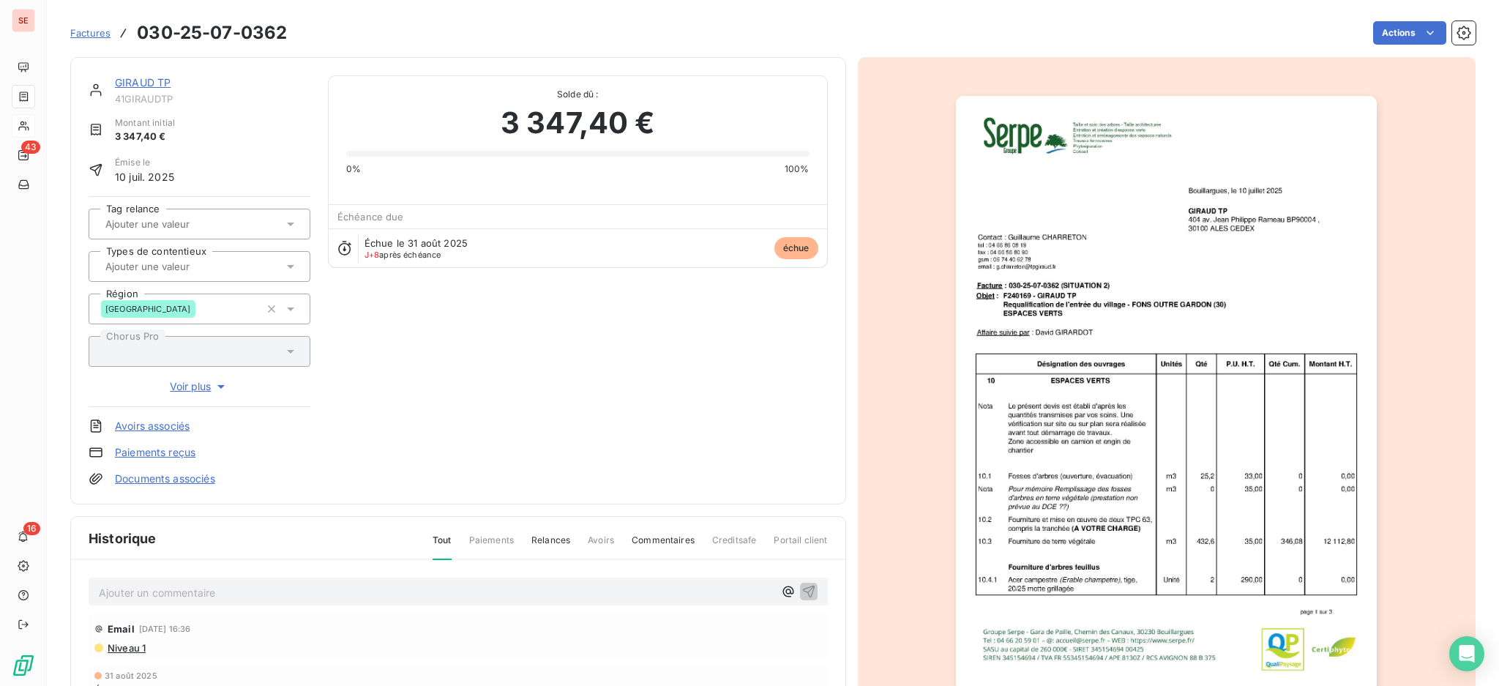
click at [395, 589] on p "Ajouter un commentaire ﻿" at bounding box center [436, 592] width 675 height 18
click at [225, 583] on p "08/09" at bounding box center [436, 591] width 675 height 17
click at [296, 600] on p "08/09 [PERSON_NAME] <[PERSON_NAME][EMAIL_ADDRESS][DOMAIN_NAME]>" at bounding box center [436, 591] width 675 height 17
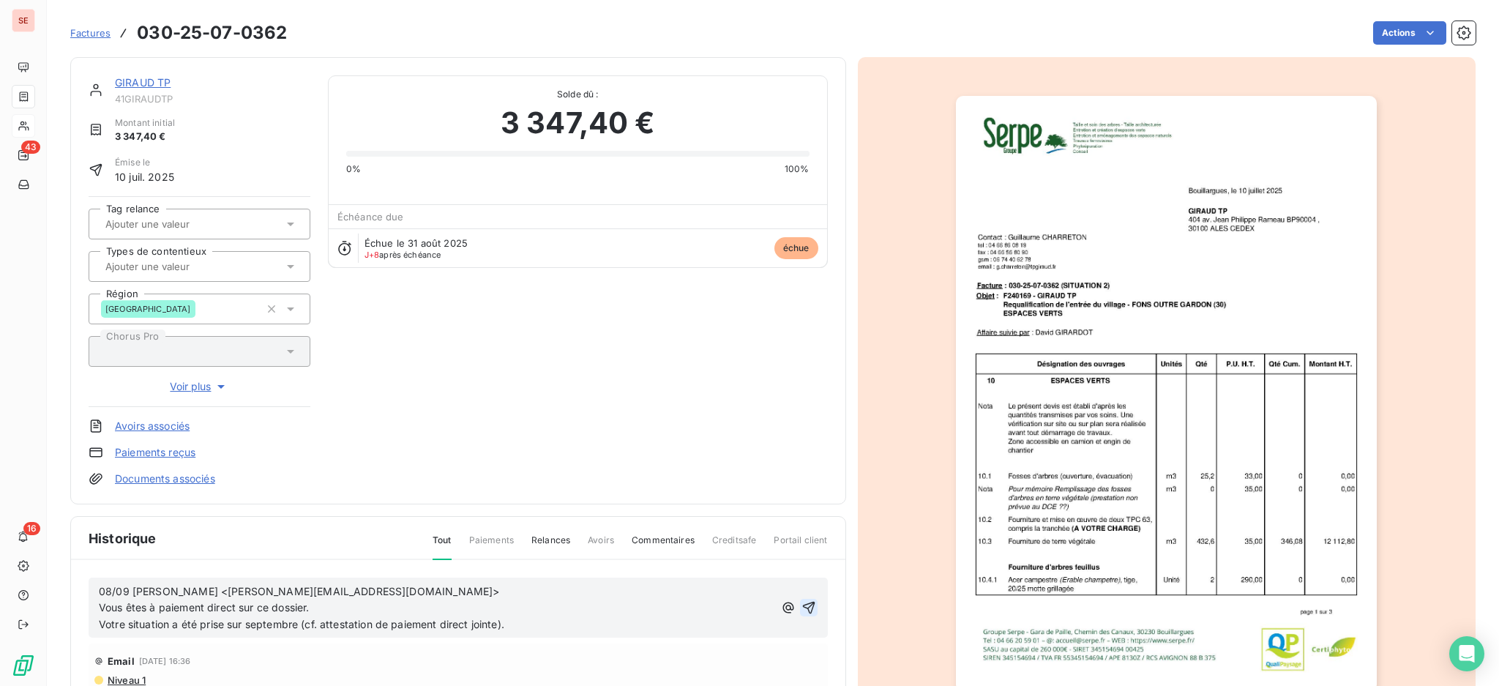
click at [802, 600] on icon "button" at bounding box center [809, 607] width 15 height 15
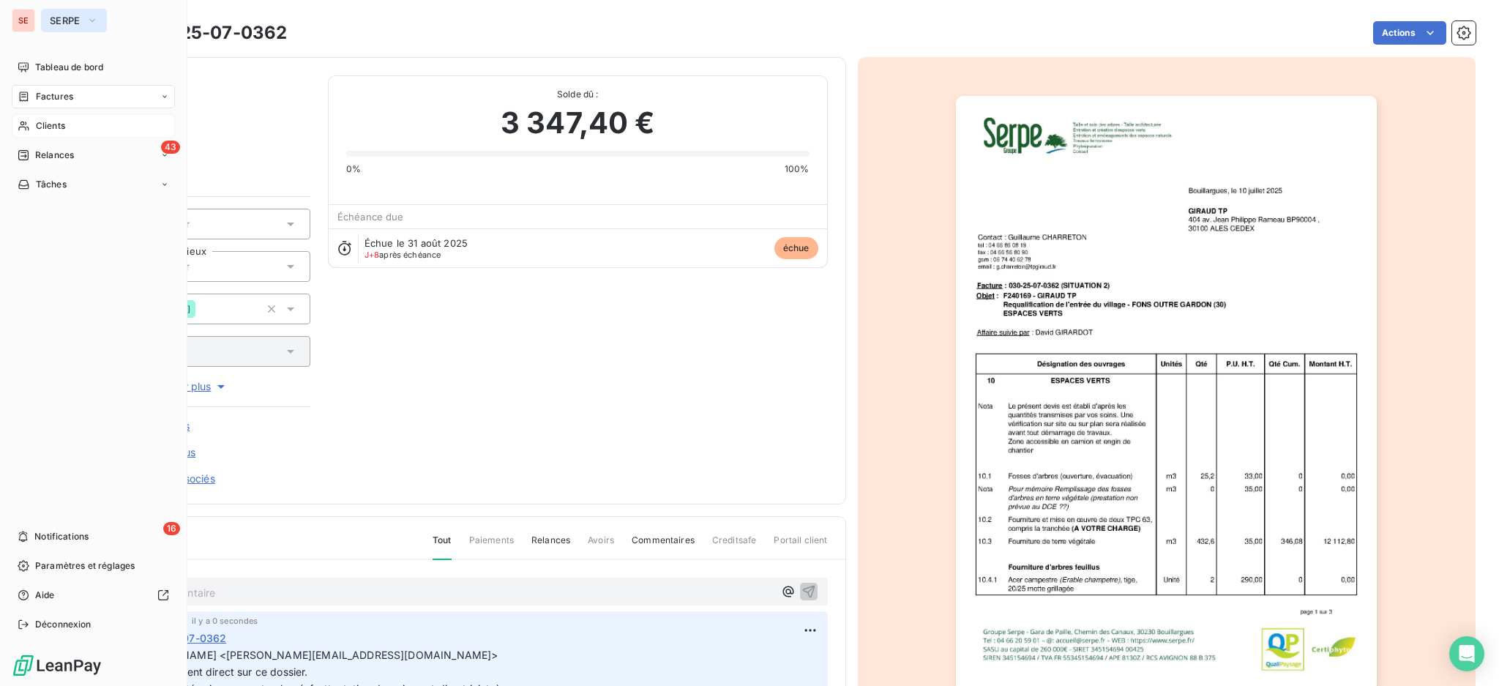
click at [67, 13] on button "SERPE" at bounding box center [74, 20] width 66 height 23
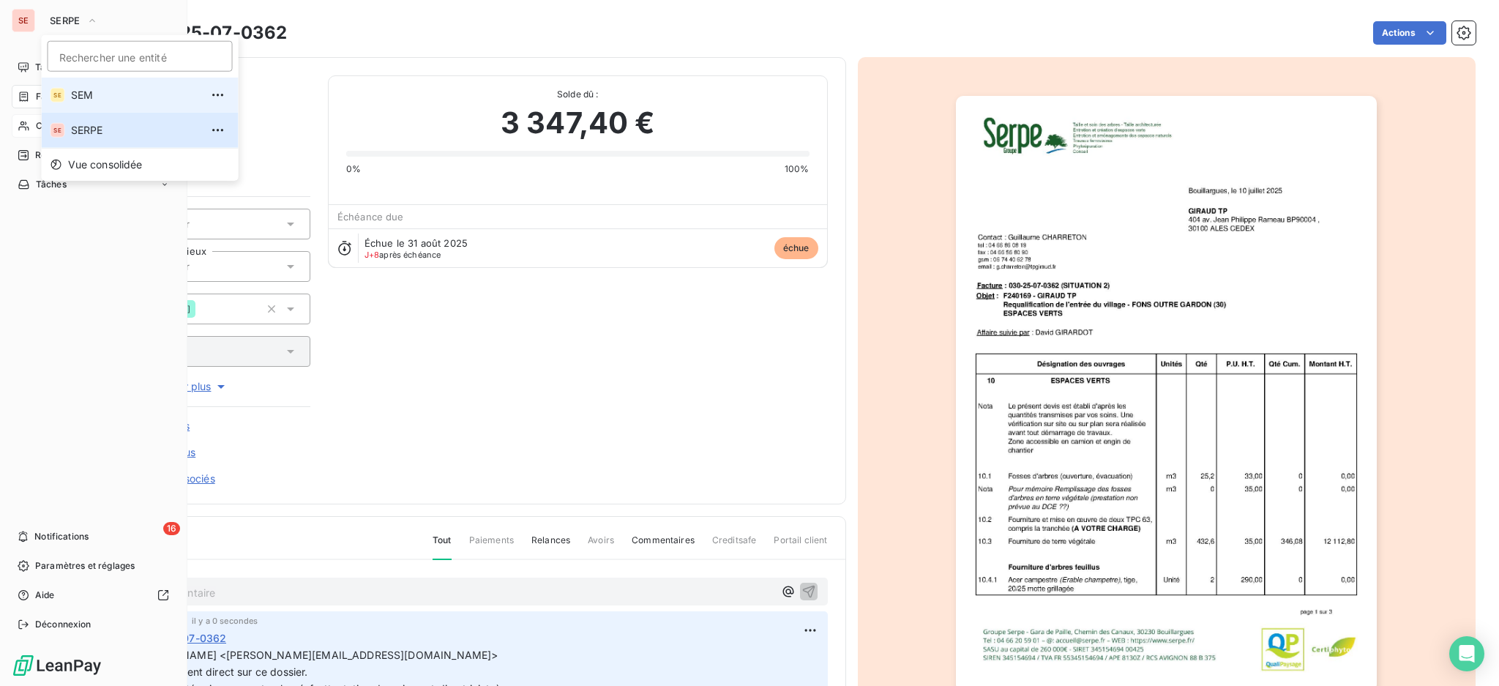
click at [121, 92] on span "SEM" at bounding box center [136, 95] width 130 height 15
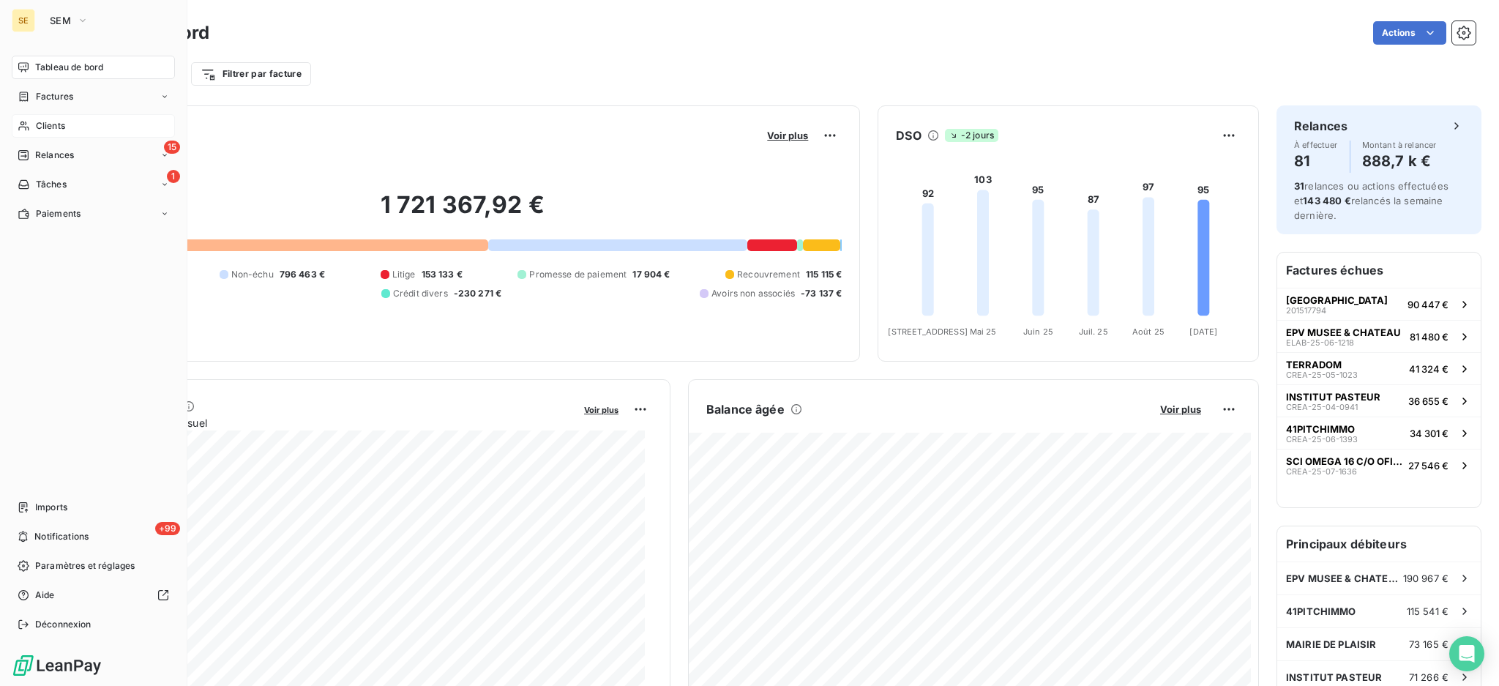
click at [52, 125] on span "Clients" at bounding box center [50, 125] width 29 height 13
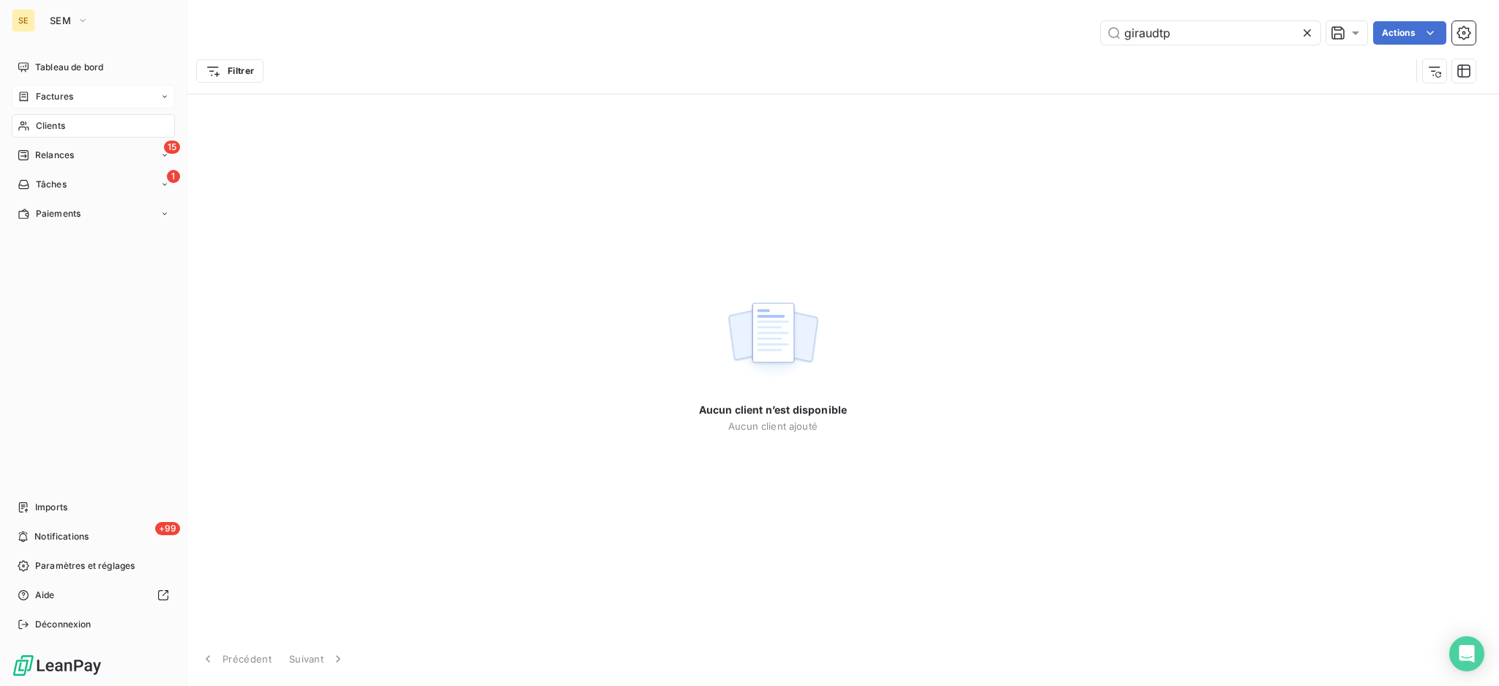
click at [37, 98] on span "Factures" at bounding box center [54, 96] width 37 height 13
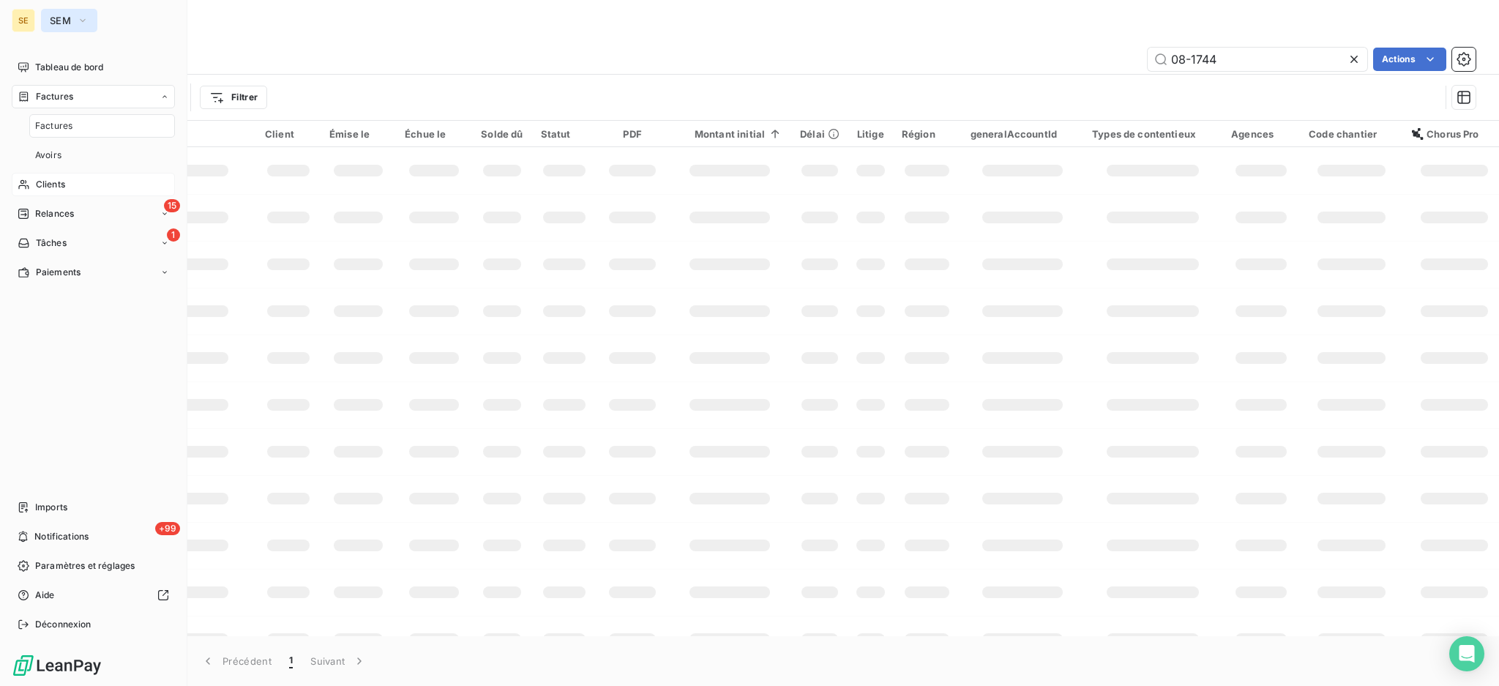
click at [84, 23] on icon "button" at bounding box center [83, 20] width 12 height 15
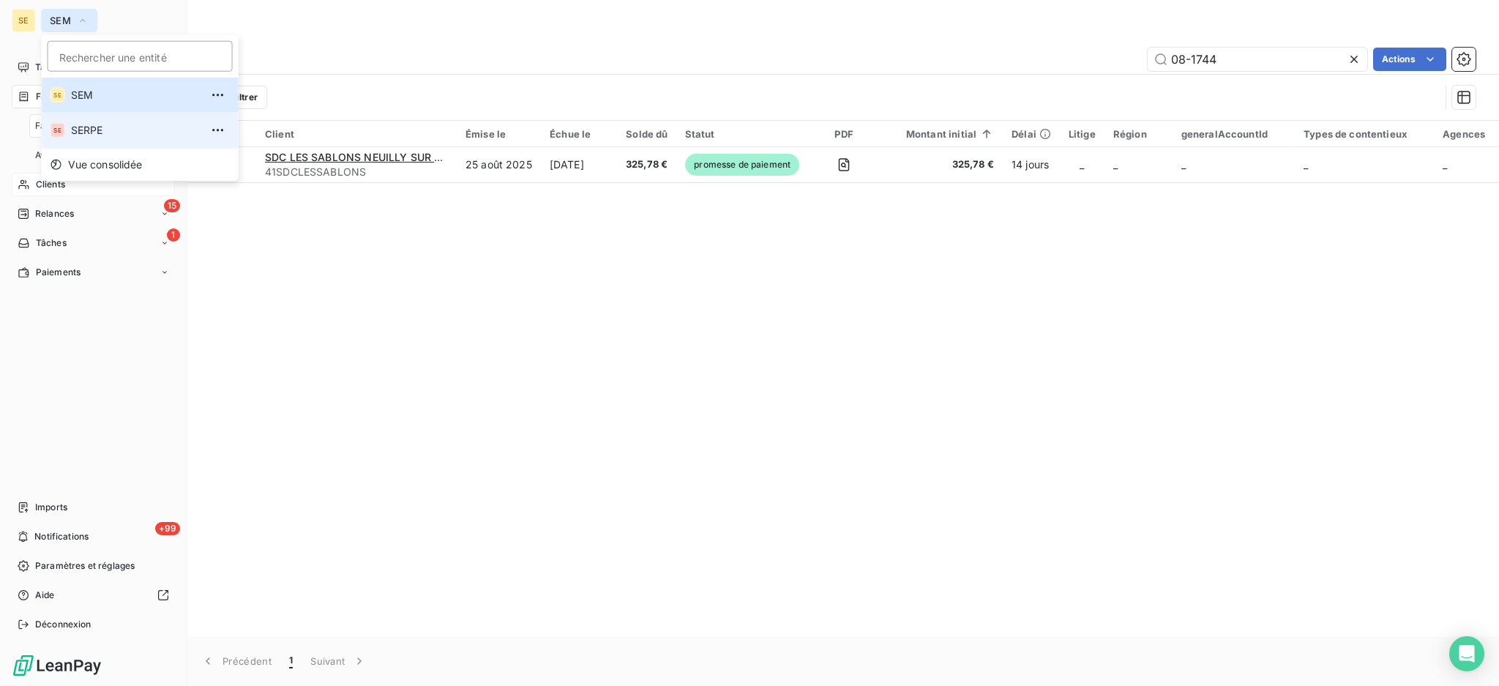
click at [99, 127] on span "SERPE" at bounding box center [136, 130] width 130 height 15
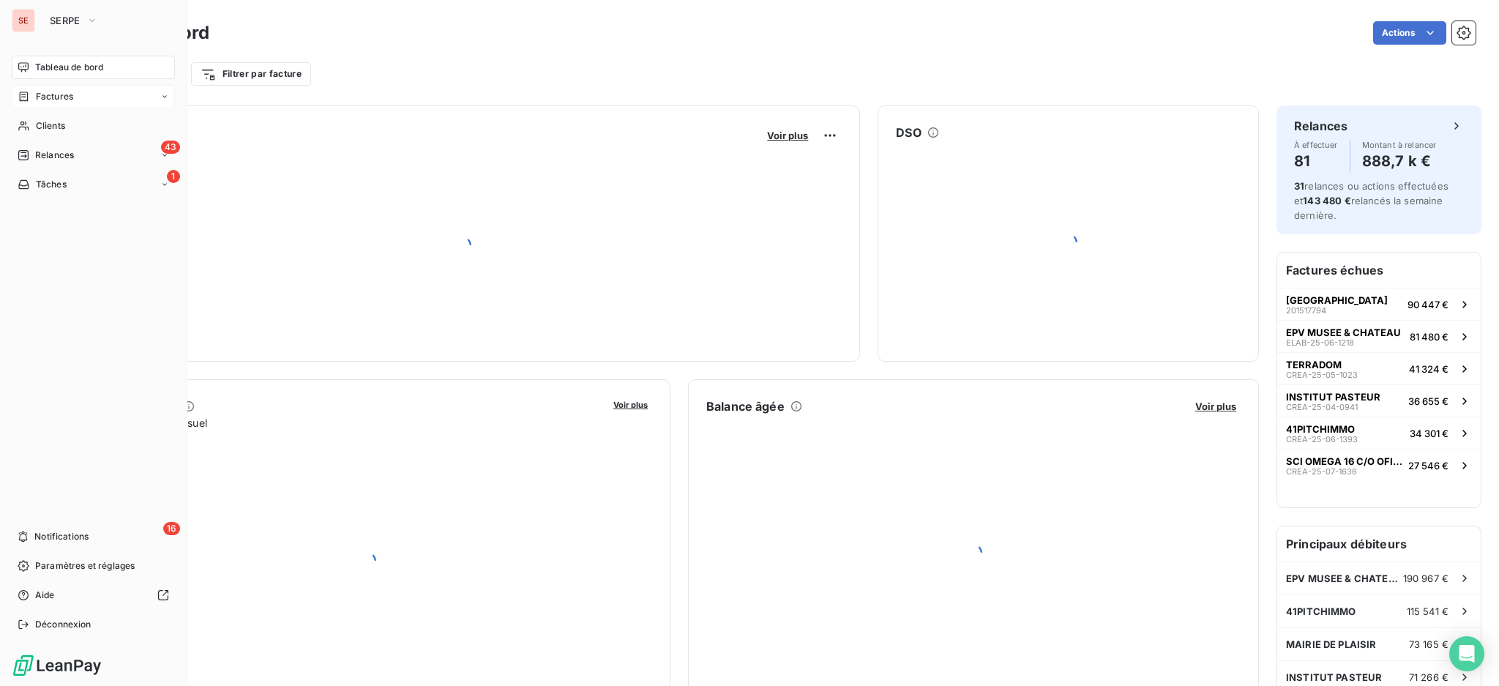
click at [64, 97] on span "Factures" at bounding box center [54, 96] width 37 height 13
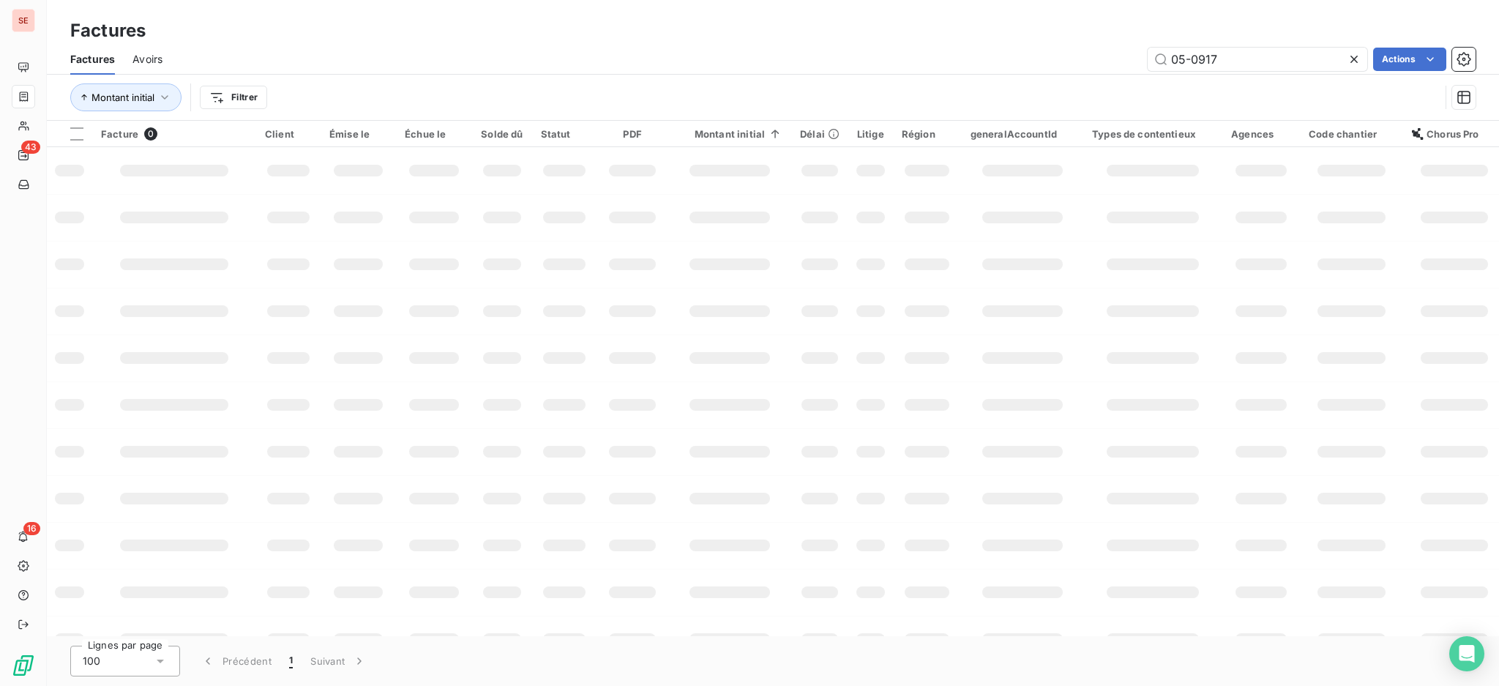
drag, startPoint x: 1228, startPoint y: 62, endPoint x: 1149, endPoint y: 45, distance: 80.1
click at [1149, 45] on div "Factures Avoirs 05-0917 Actions" at bounding box center [773, 59] width 1452 height 31
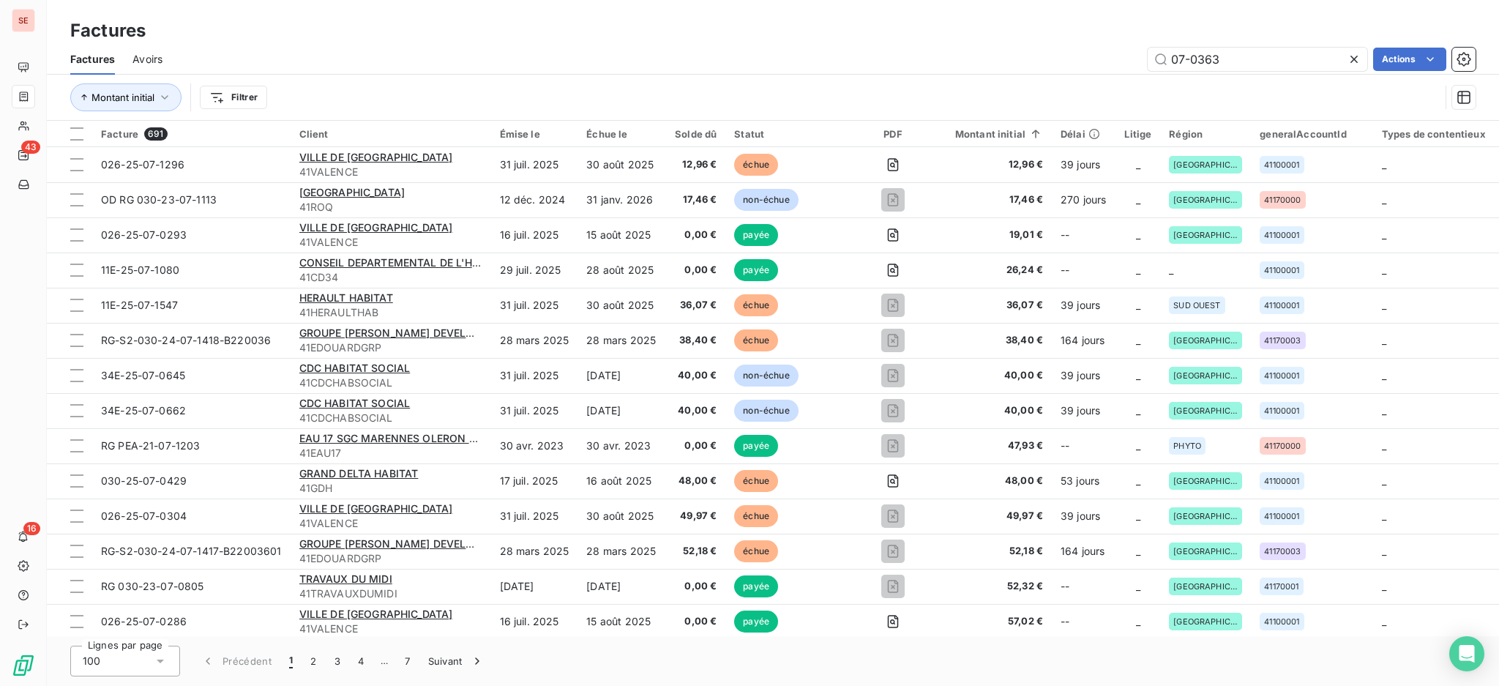
type input "07-0363"
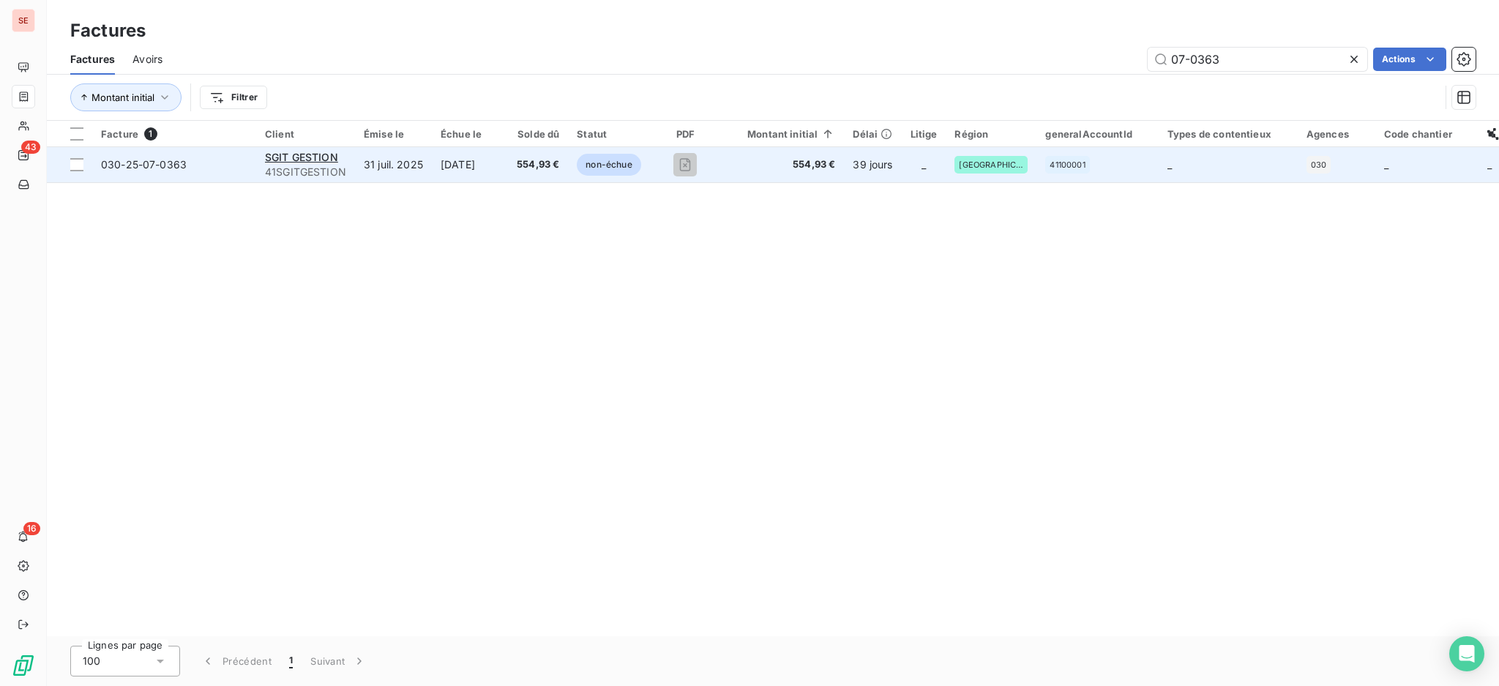
click at [299, 165] on span "41SGITGESTION" at bounding box center [305, 172] width 81 height 15
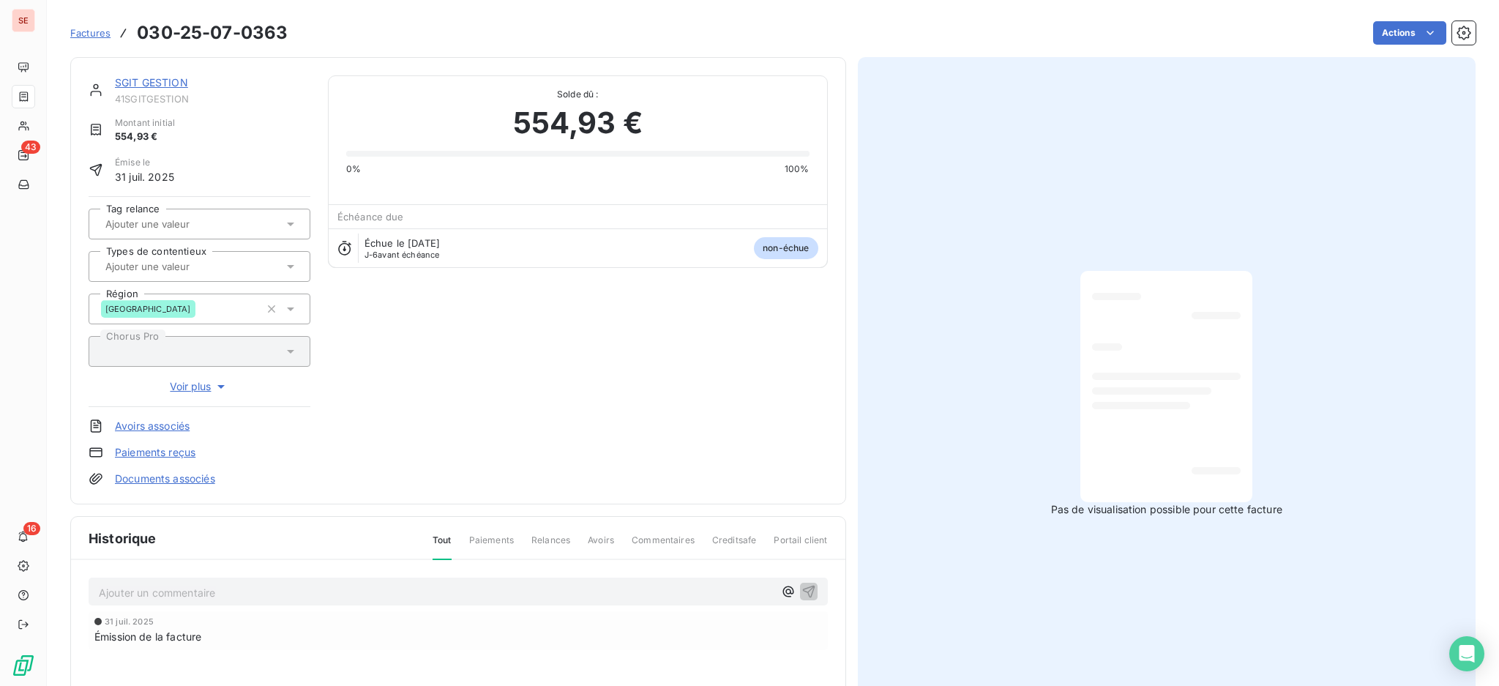
click at [162, 83] on link "SGIT GESTION" at bounding box center [151, 82] width 73 height 12
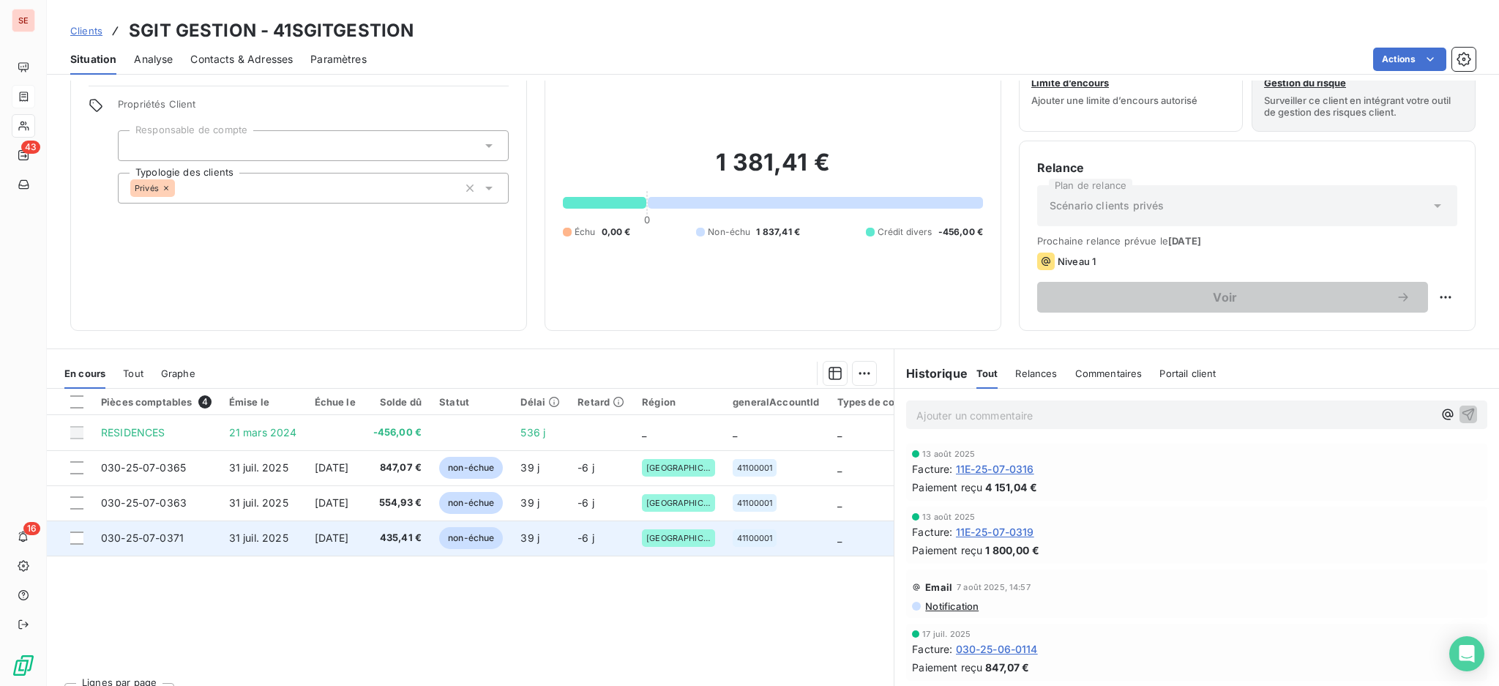
scroll to position [79, 0]
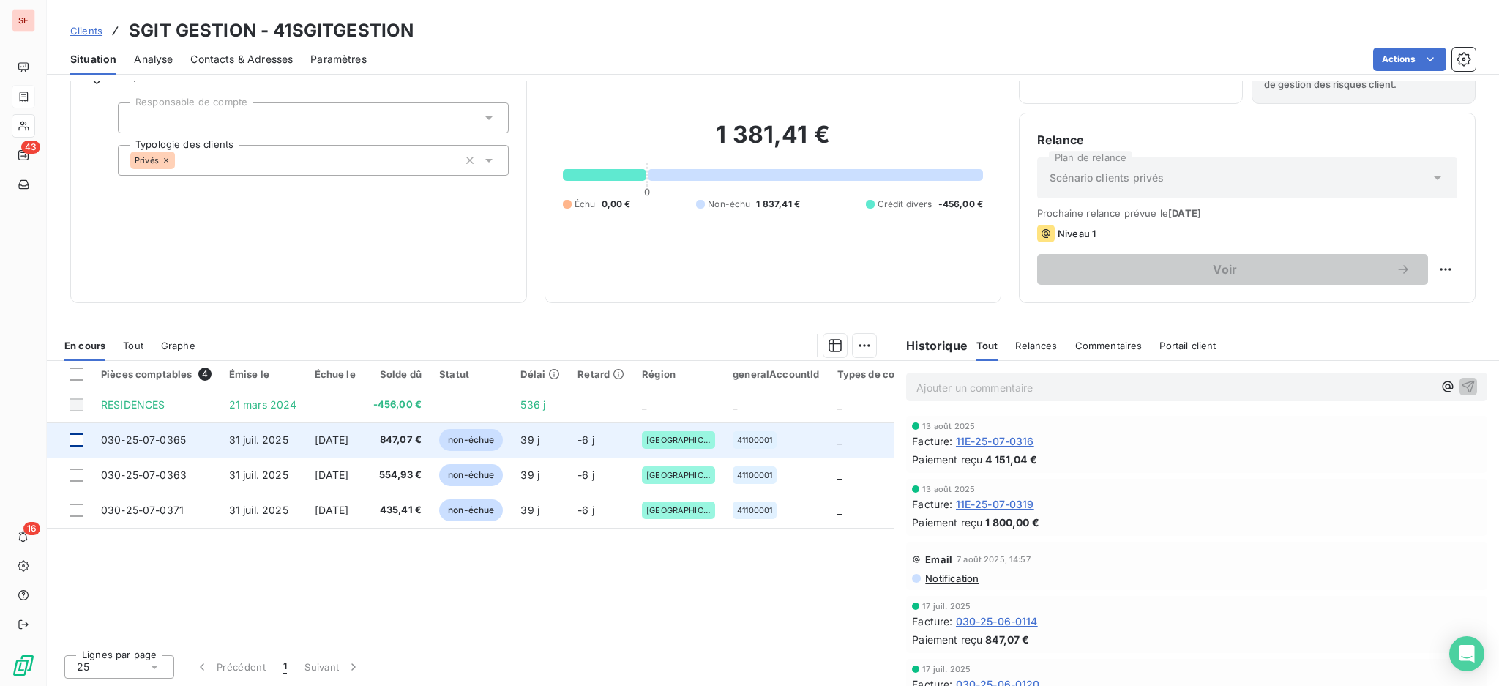
click at [77, 433] on div at bounding box center [76, 439] width 13 height 13
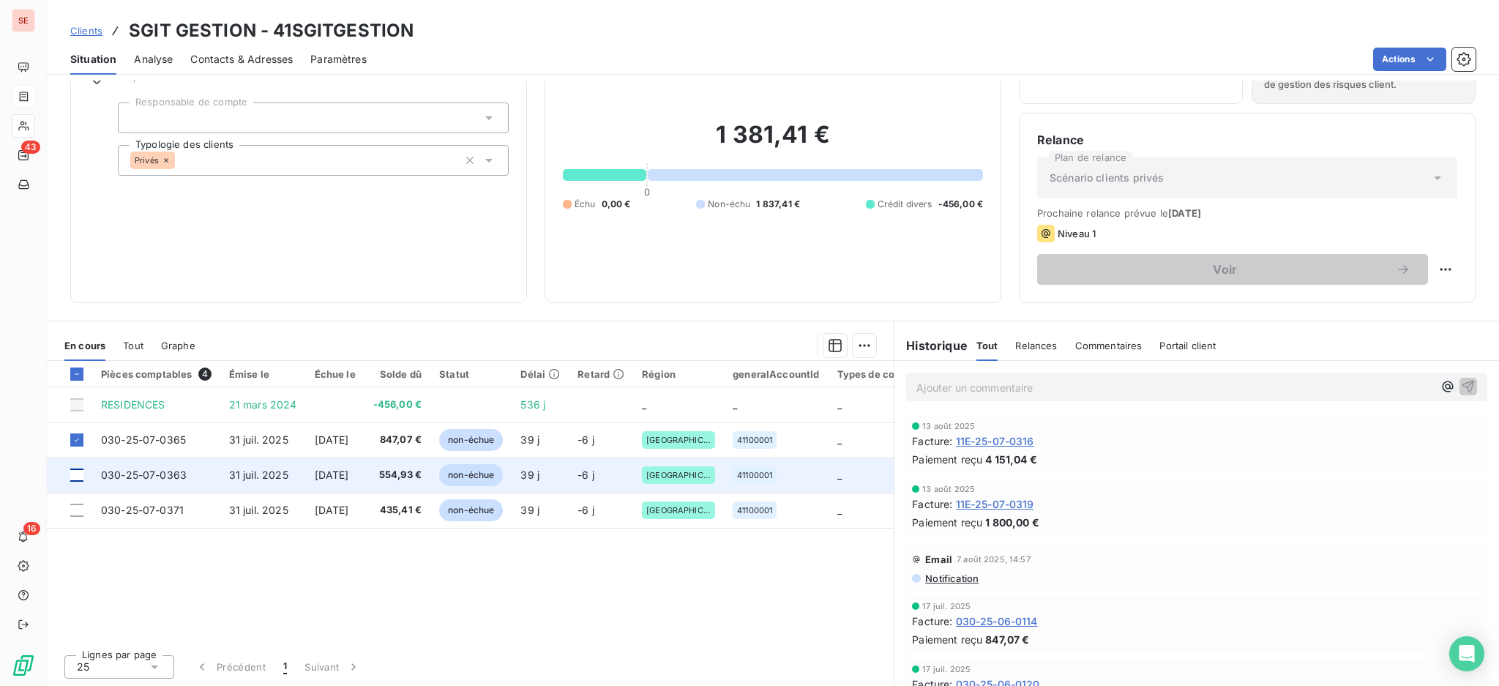
click at [78, 469] on div at bounding box center [76, 475] width 13 height 13
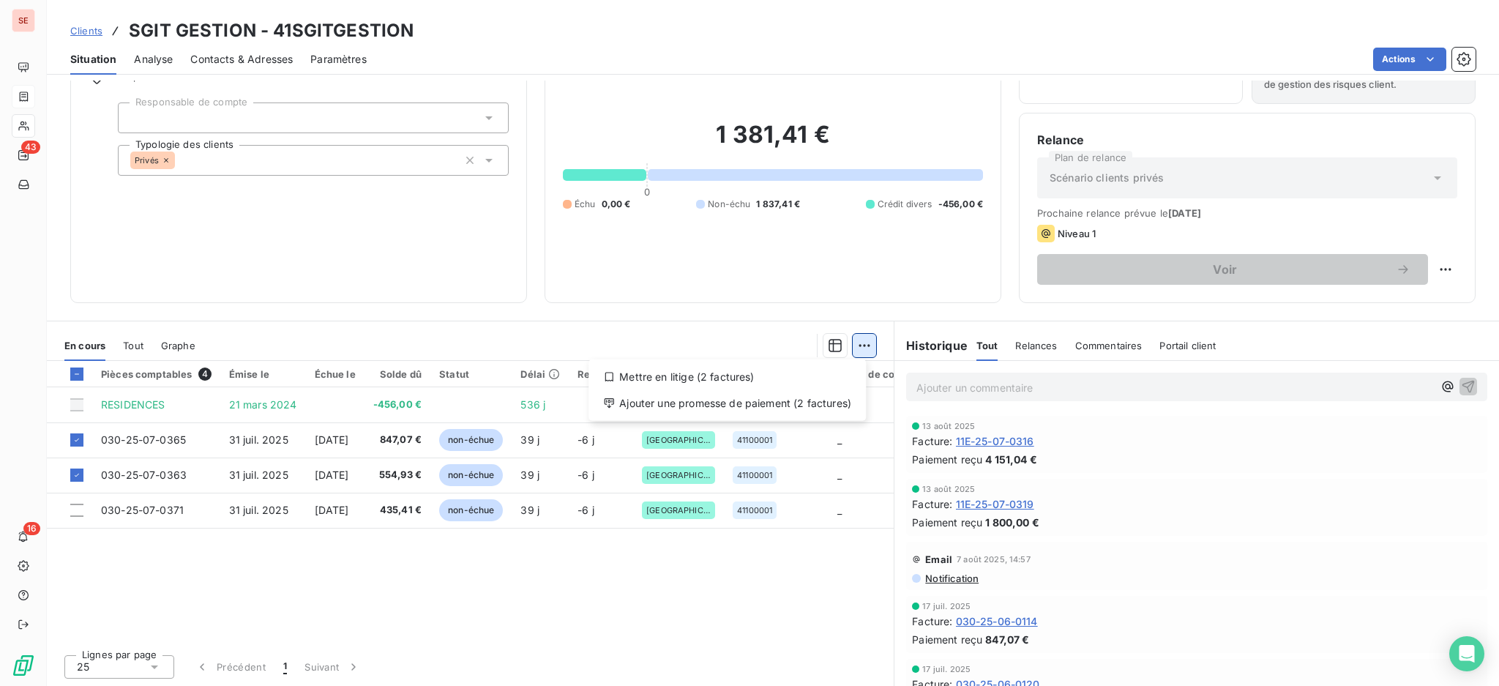
click at [853, 339] on html "SE 43 16 Clients SGIT GESTION - 41SGITGESTION Situation Analyse Contacts & Adre…" at bounding box center [749, 343] width 1499 height 686
click at [824, 406] on div "Ajouter une promesse de paiement (2 factures)" at bounding box center [727, 403] width 266 height 23
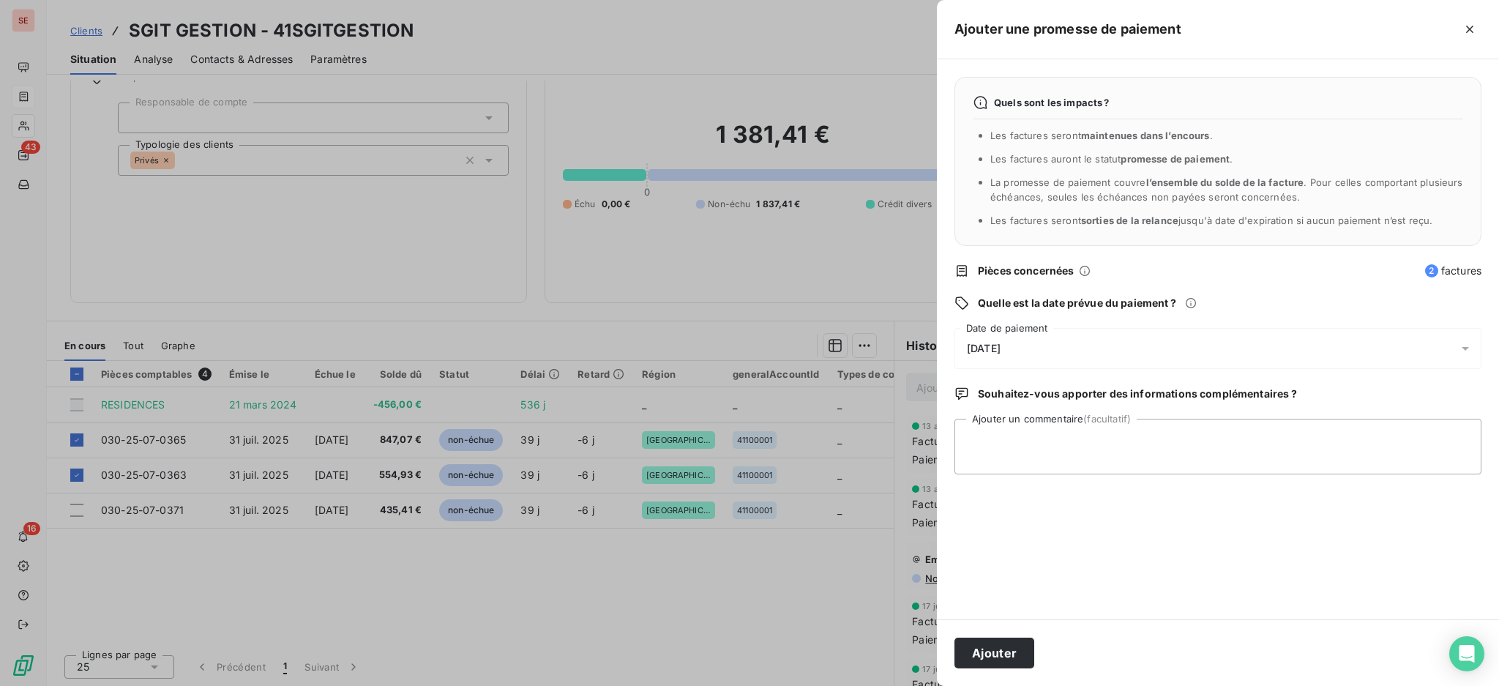
click at [1468, 345] on icon at bounding box center [1465, 348] width 15 height 15
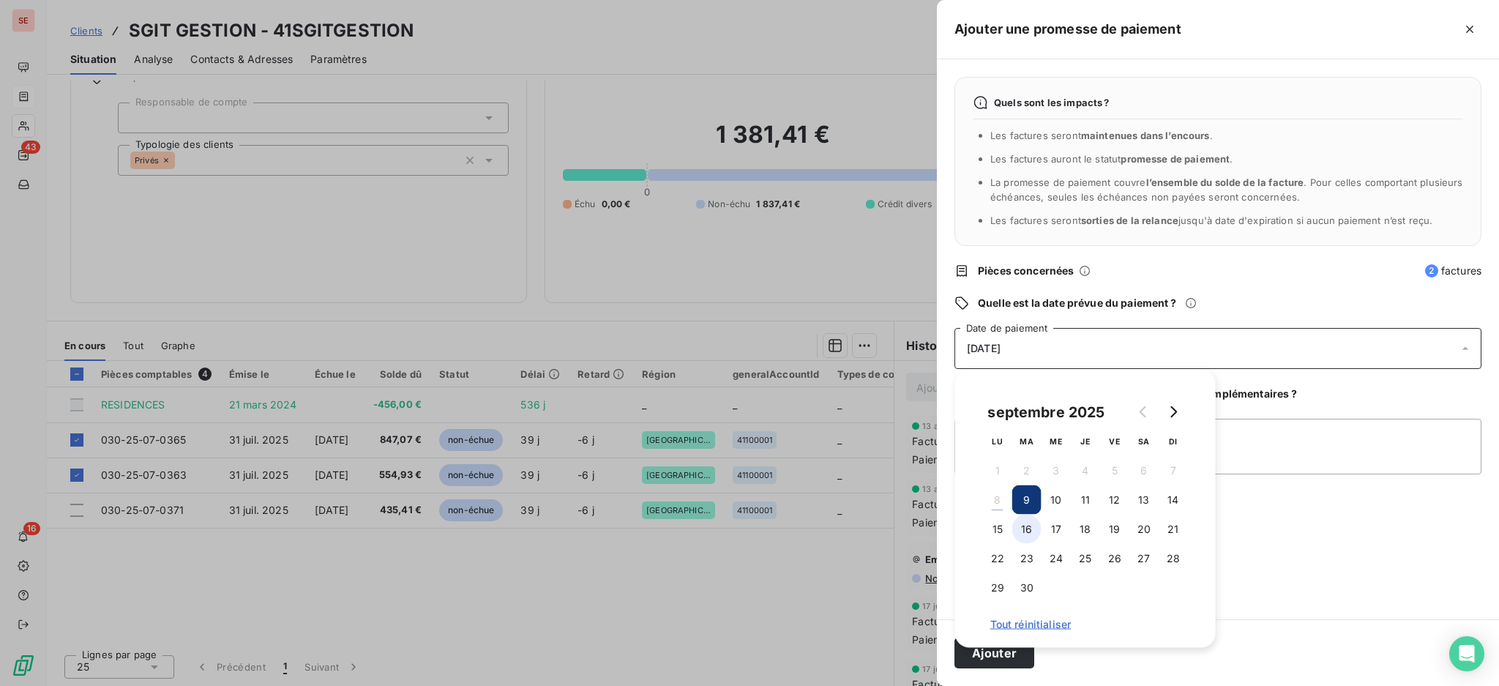
click at [1029, 525] on button "16" at bounding box center [1026, 529] width 29 height 29
click at [1239, 444] on textarea "Ajouter un commentaire (facultatif)" at bounding box center [1218, 447] width 527 height 56
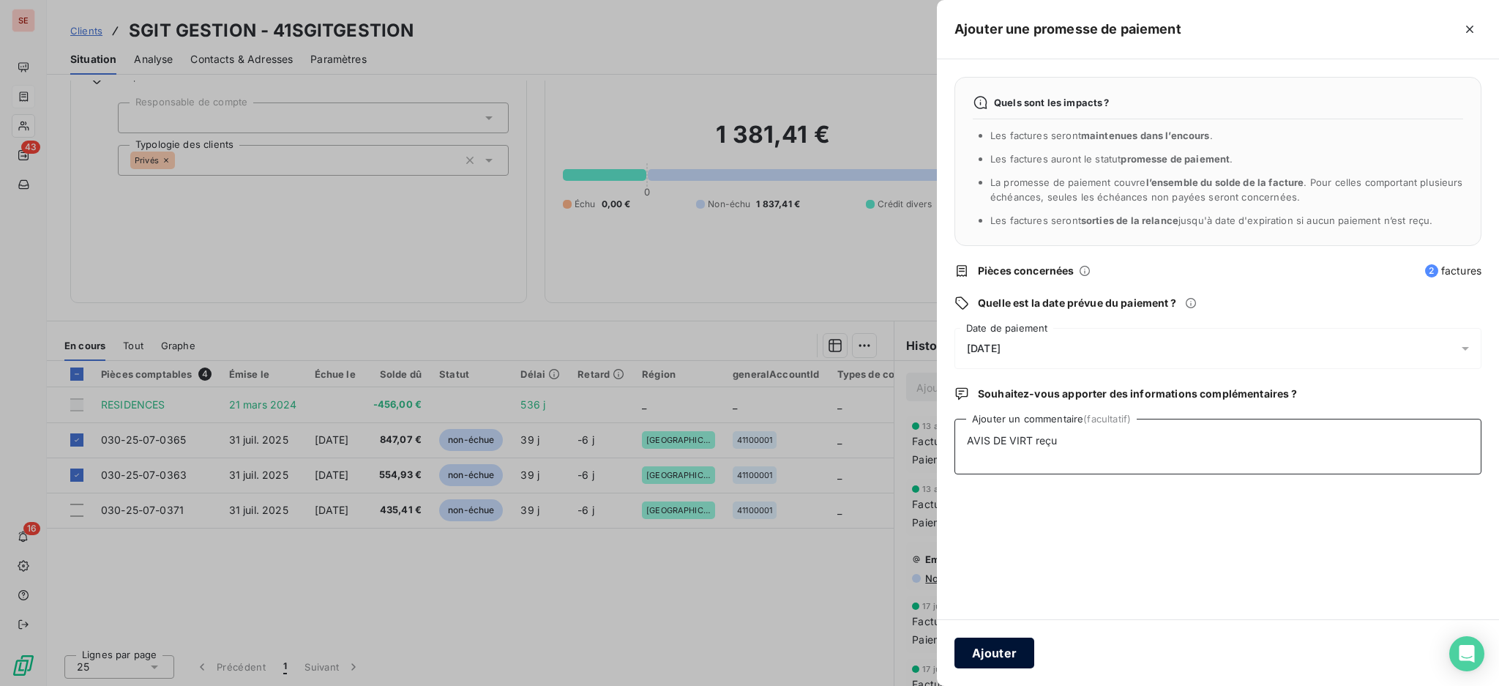
type textarea "AVIS DE VIRT reçu"
click at [996, 655] on button "Ajouter" at bounding box center [995, 653] width 80 height 31
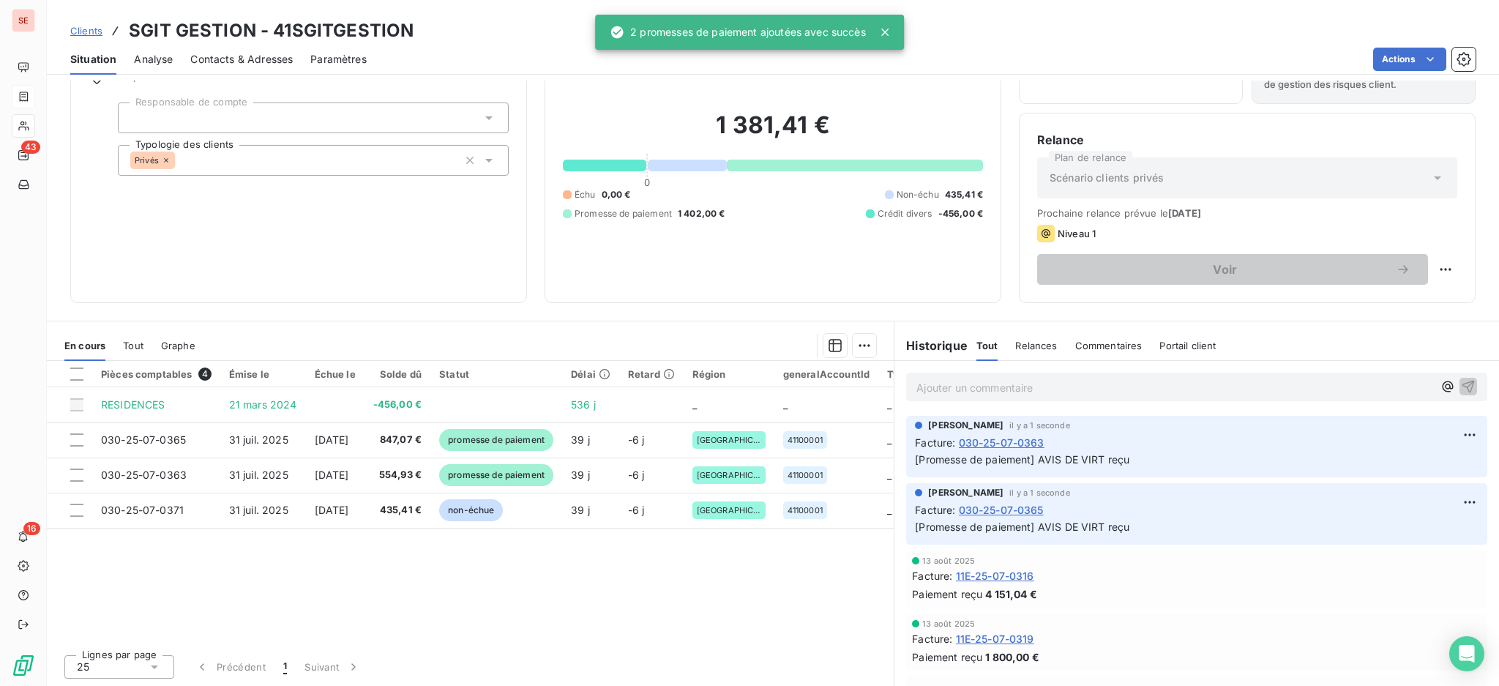
scroll to position [28, 0]
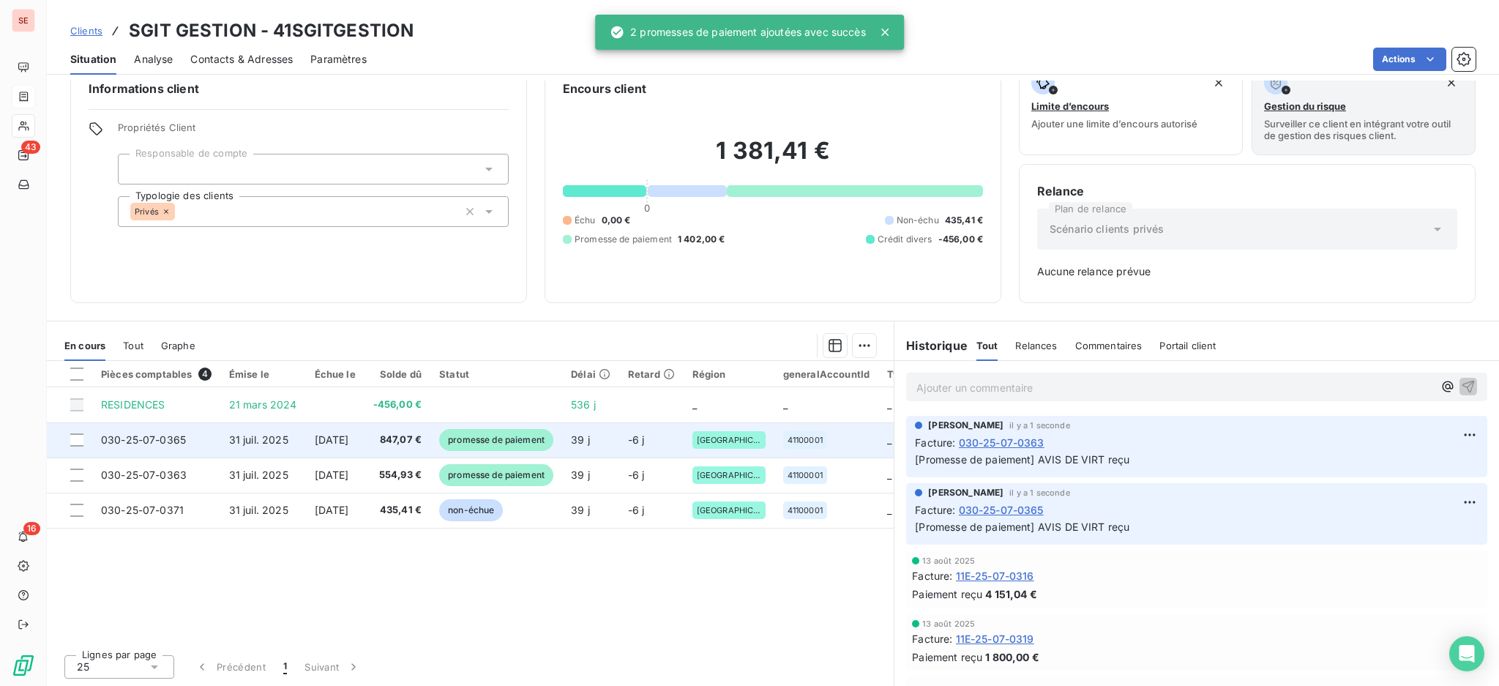
click at [411, 443] on span "847,07 €" at bounding box center [397, 440] width 48 height 15
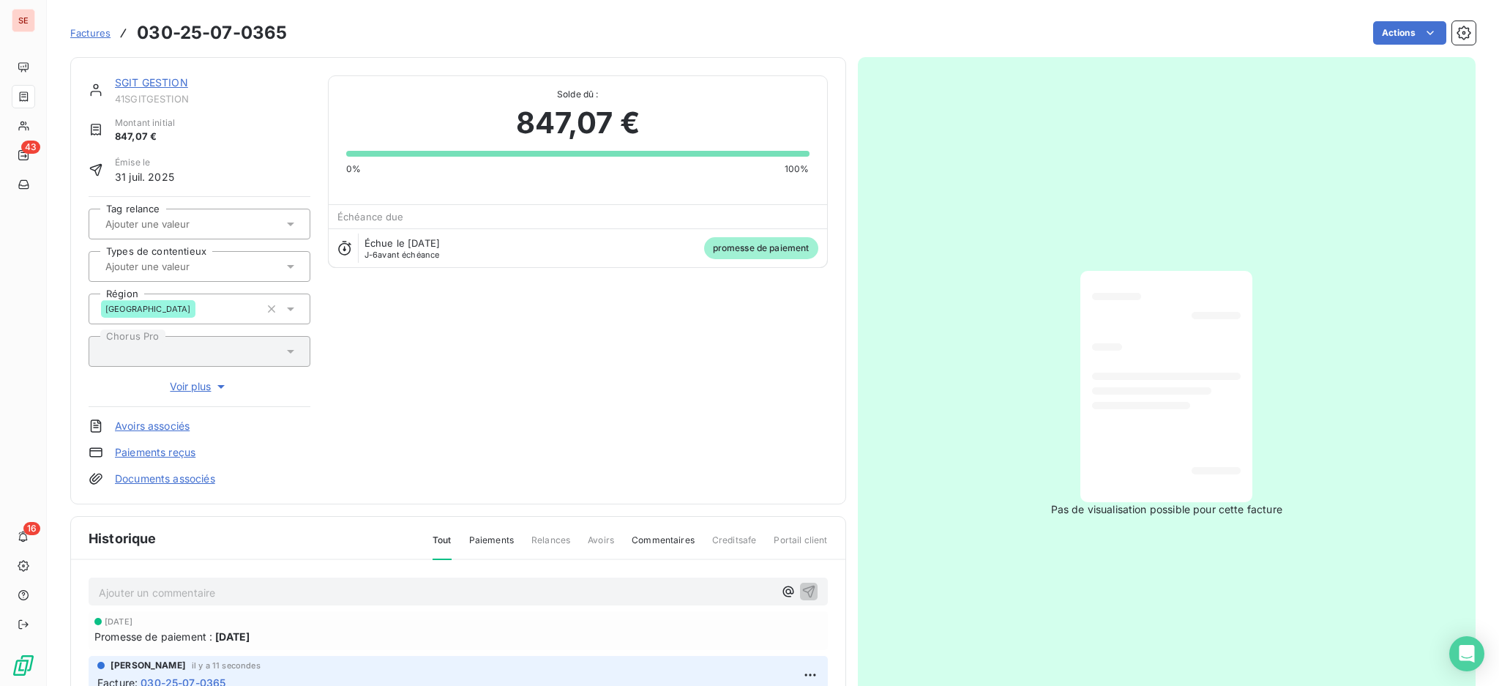
click at [177, 480] on link "Documents associés" at bounding box center [165, 478] width 100 height 15
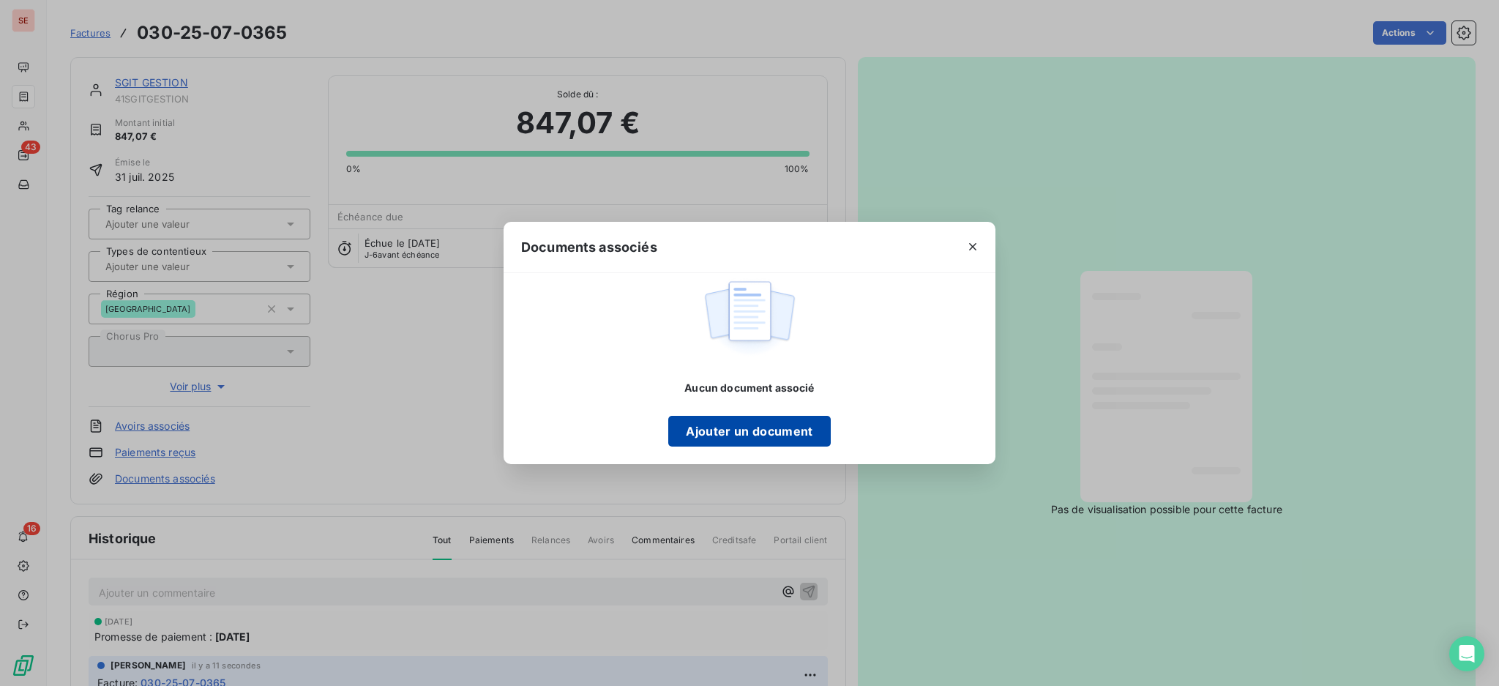
click at [735, 423] on button "Ajouter un document" at bounding box center [749, 431] width 162 height 31
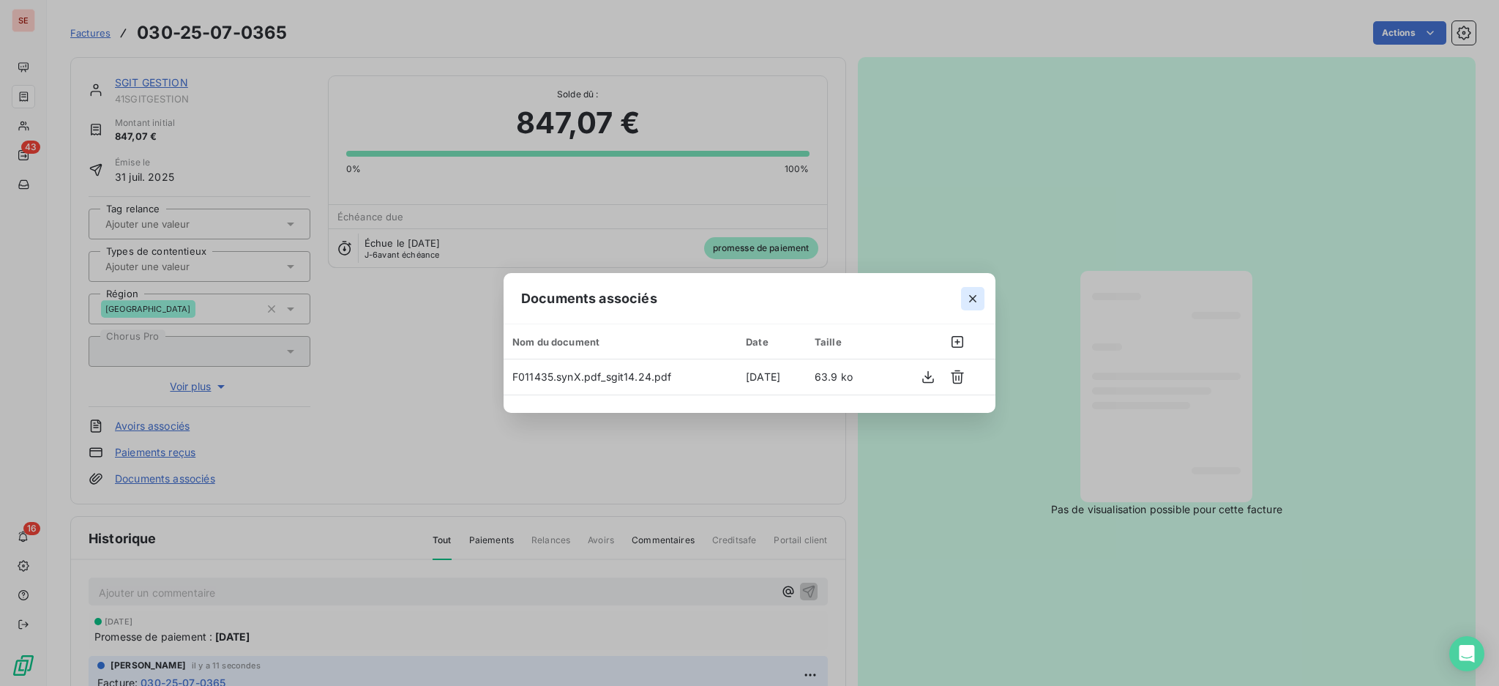
click at [972, 294] on icon "button" at bounding box center [973, 298] width 15 height 15
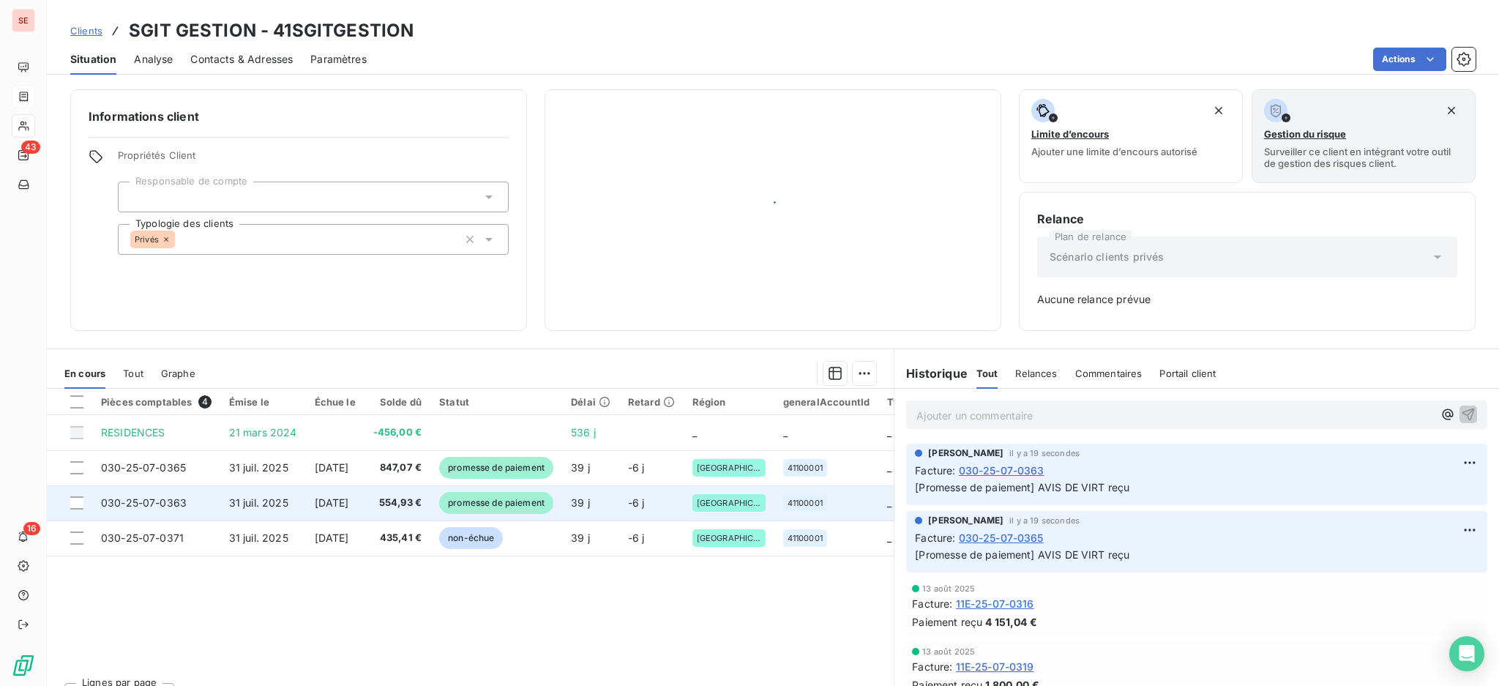
click at [349, 497] on span "[DATE]" at bounding box center [332, 502] width 34 height 12
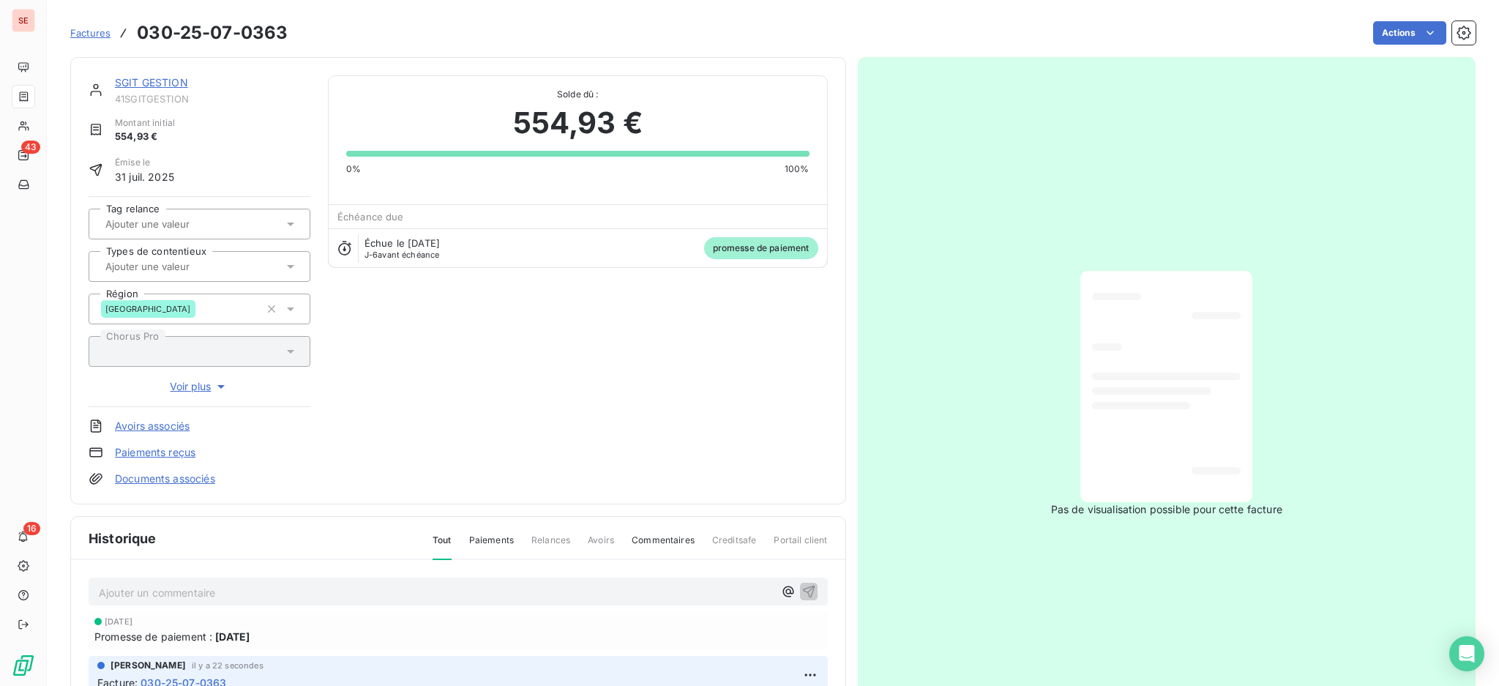
click at [151, 476] on link "Documents associés" at bounding box center [165, 478] width 100 height 15
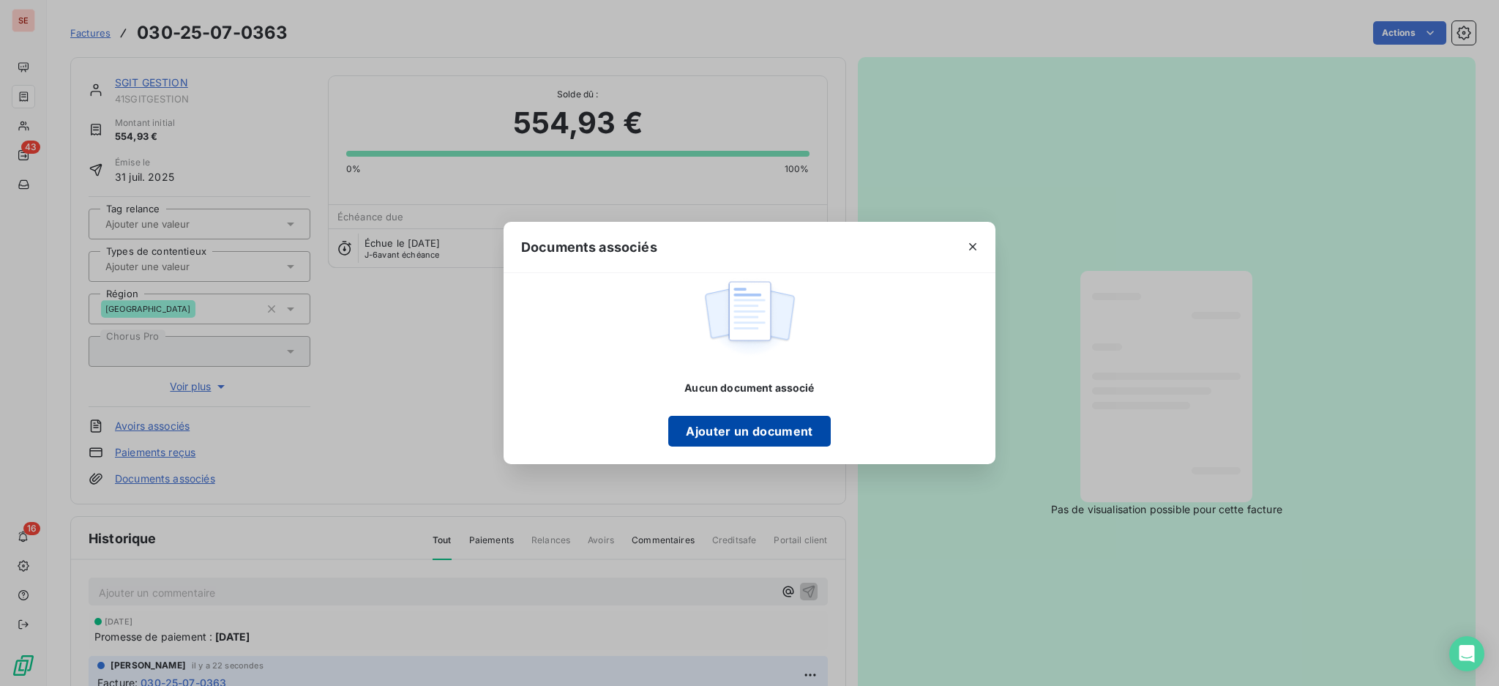
click at [751, 428] on button "Ajouter un document" at bounding box center [749, 431] width 162 height 31
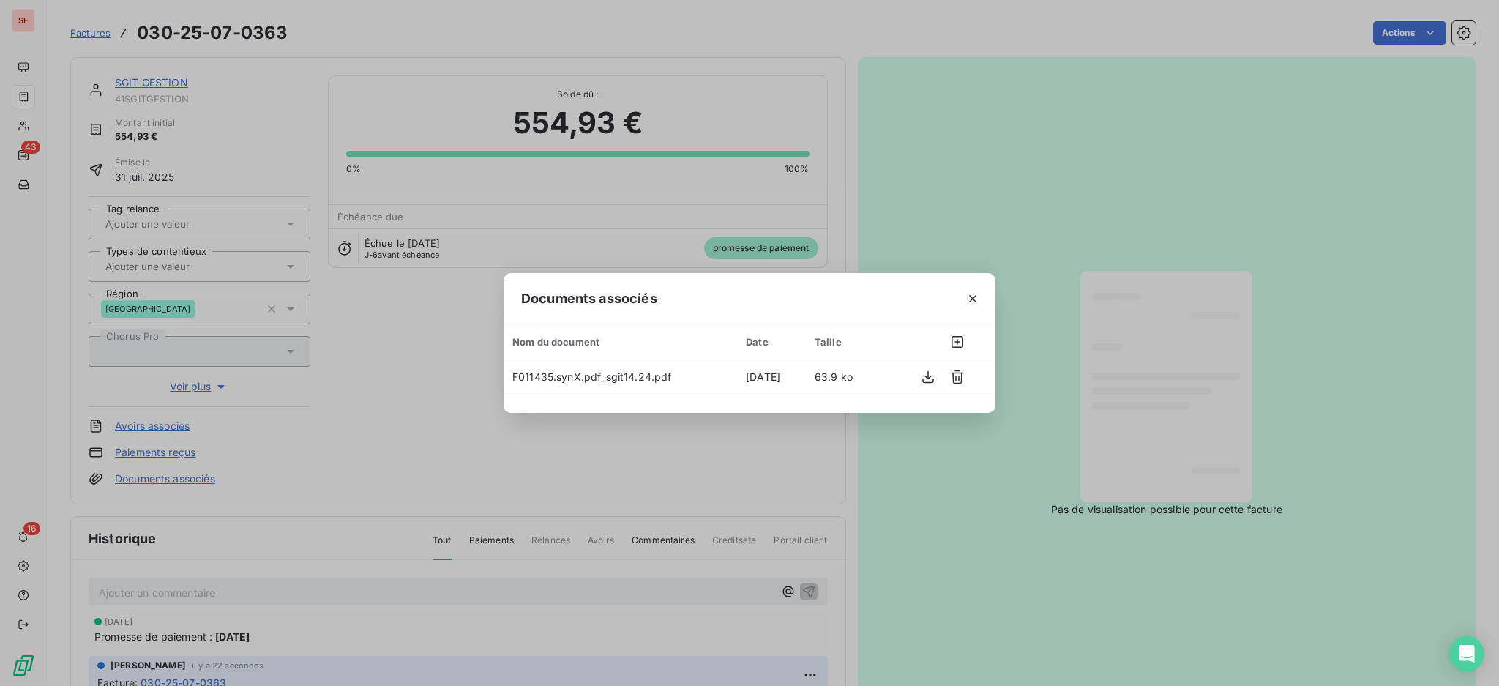
click at [1304, 257] on div "Documents associés Nom du document Date Taille F011435.synX.pdf_sgit14.24.pdf […" at bounding box center [749, 343] width 1499 height 686
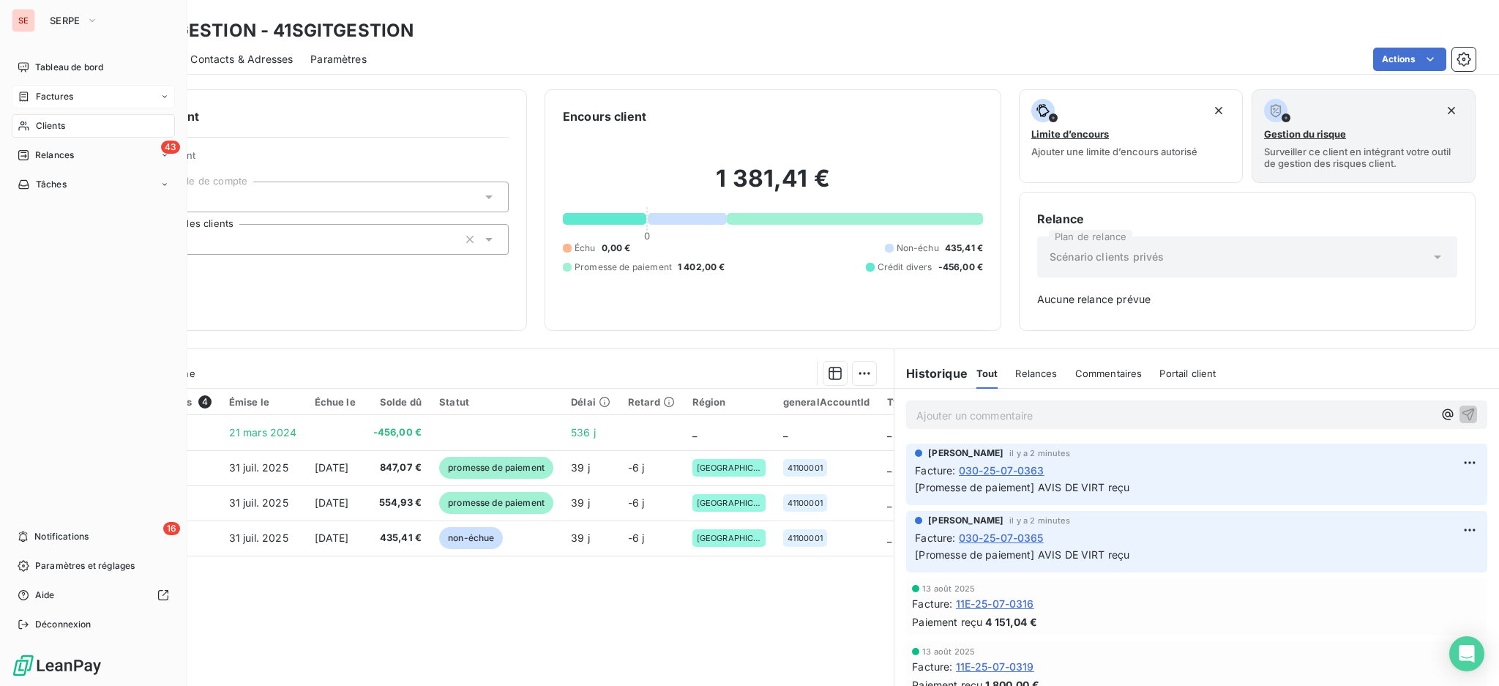
click at [40, 122] on span "Clients" at bounding box center [50, 125] width 29 height 13
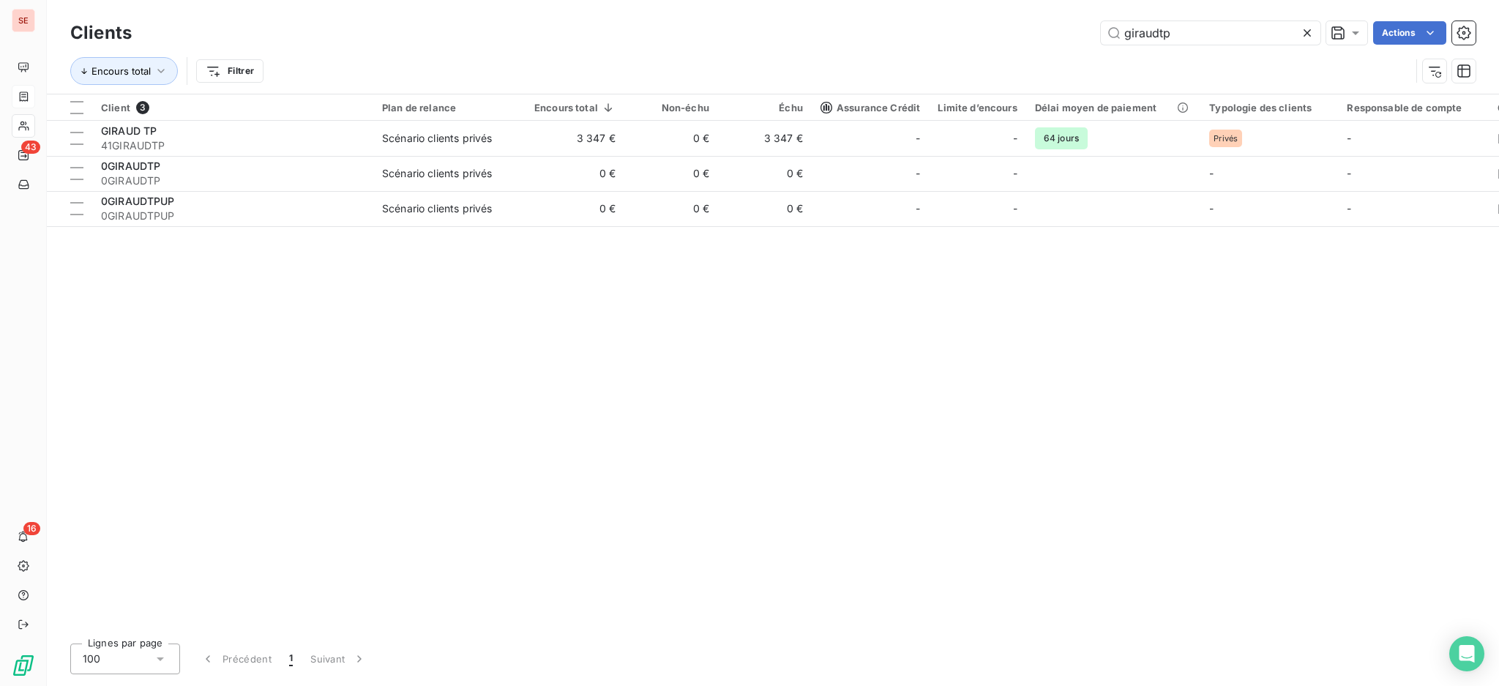
drag, startPoint x: 1196, startPoint y: 29, endPoint x: 941, endPoint y: -15, distance: 258.5
click at [941, 0] on html "SE 43 16 Clients giraudtp Actions Encours total Filtrer Client 3 Plan de relanc…" at bounding box center [749, 343] width 1499 height 686
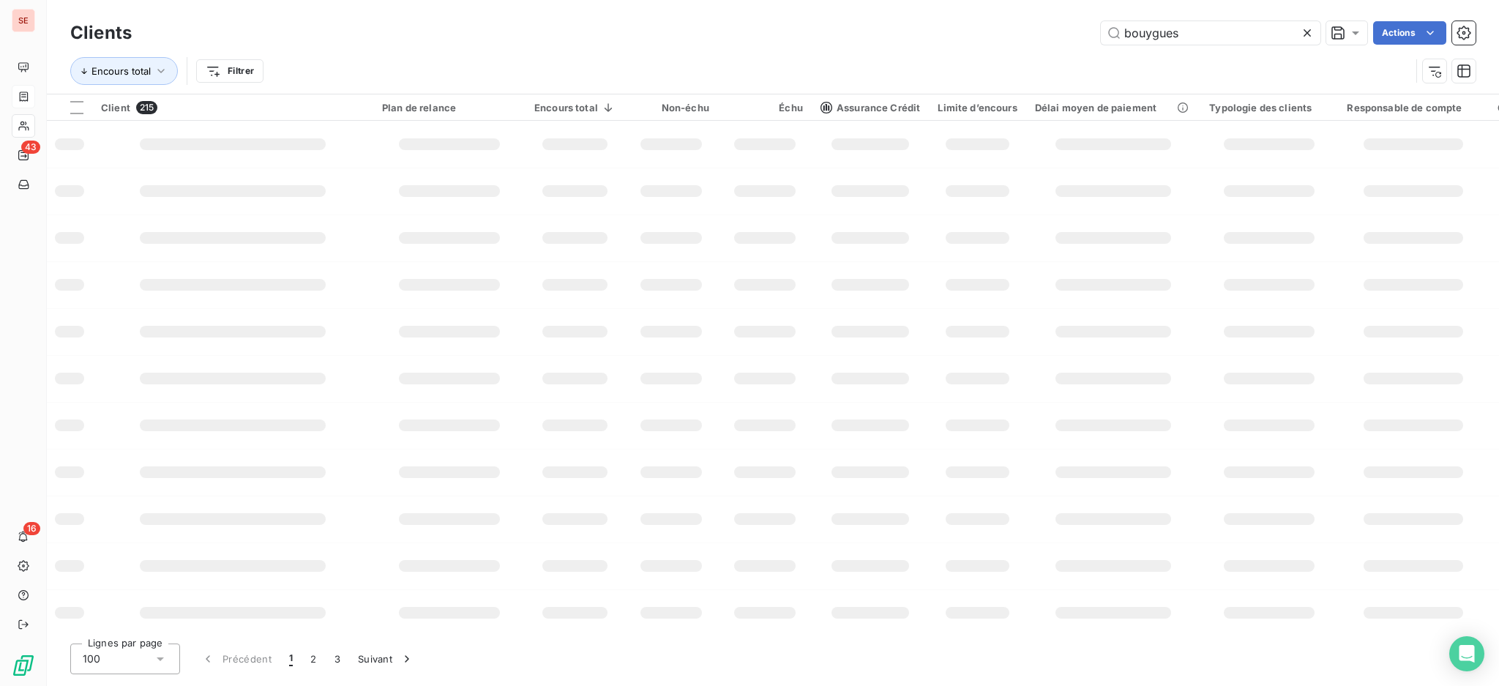
type input "bouygues"
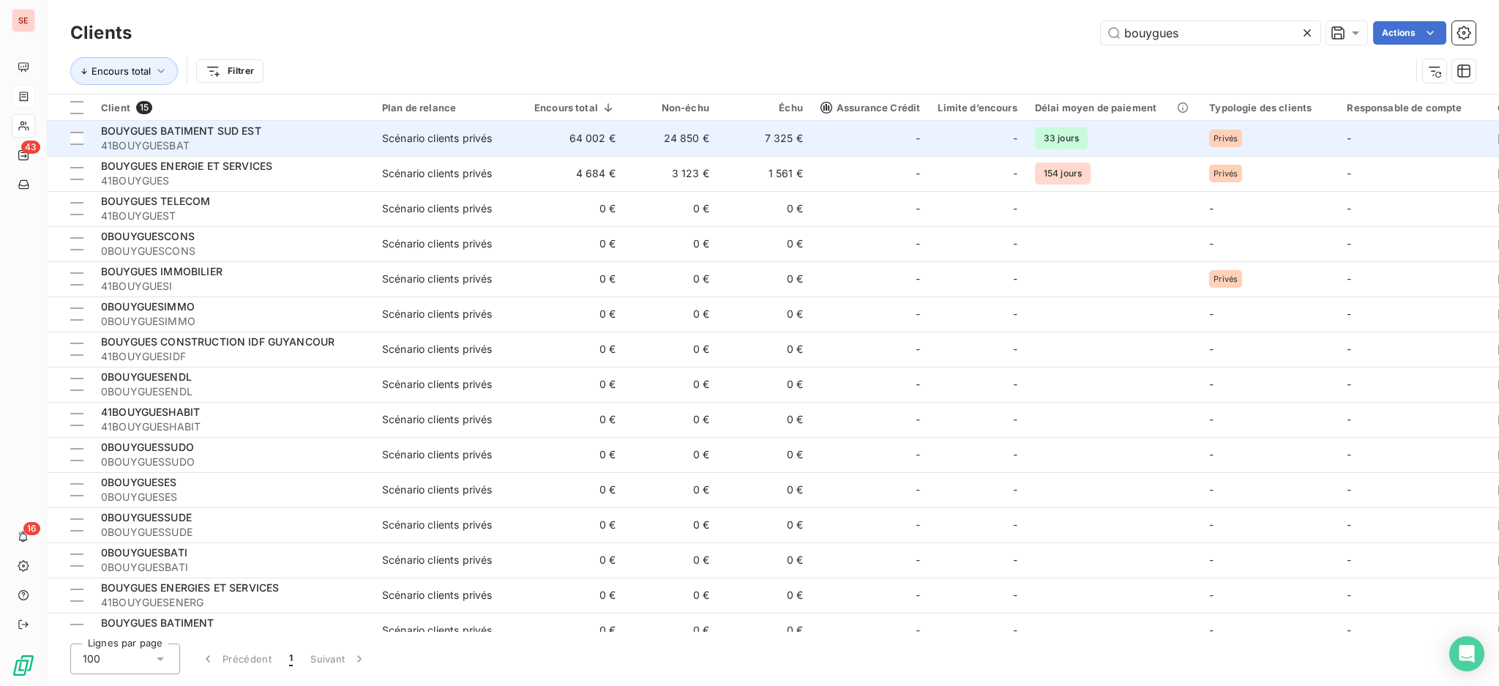
click at [683, 146] on td "24 850 €" at bounding box center [671, 138] width 94 height 35
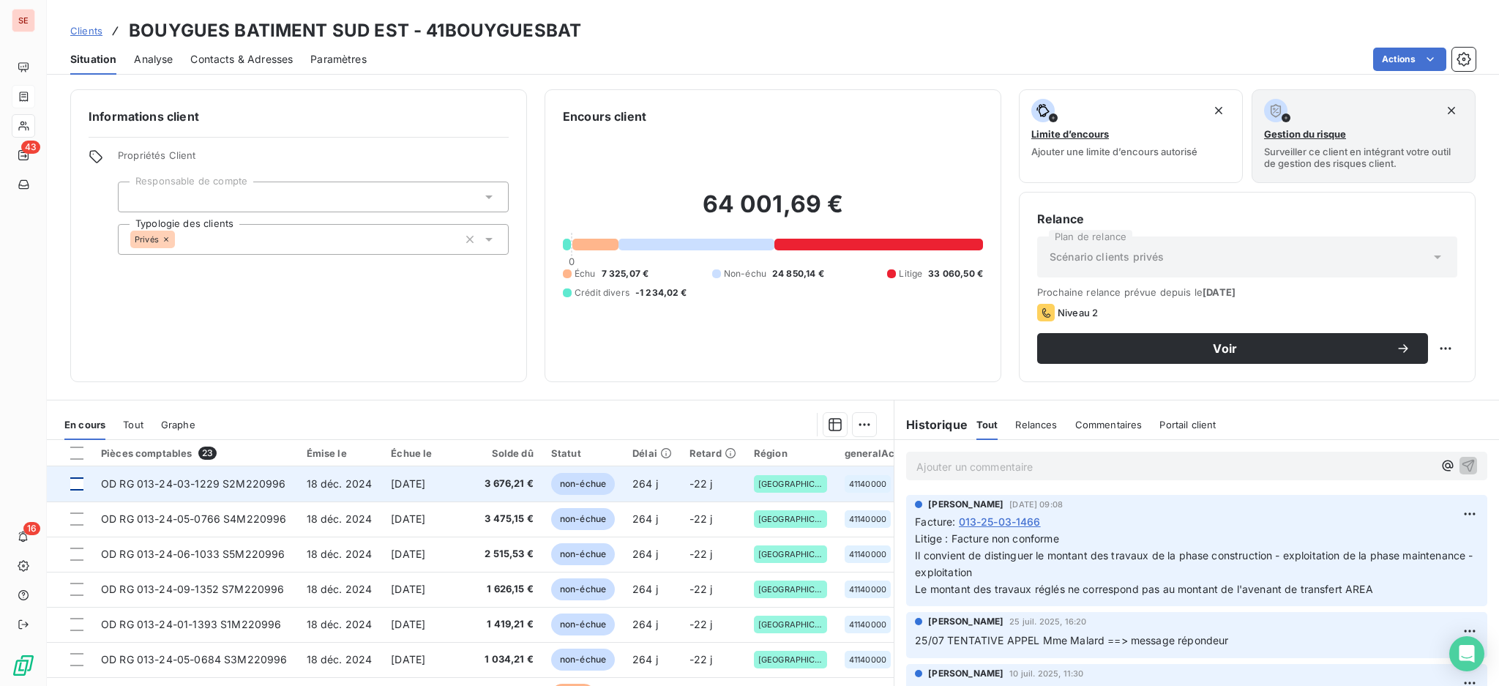
click at [73, 481] on div at bounding box center [76, 483] width 13 height 13
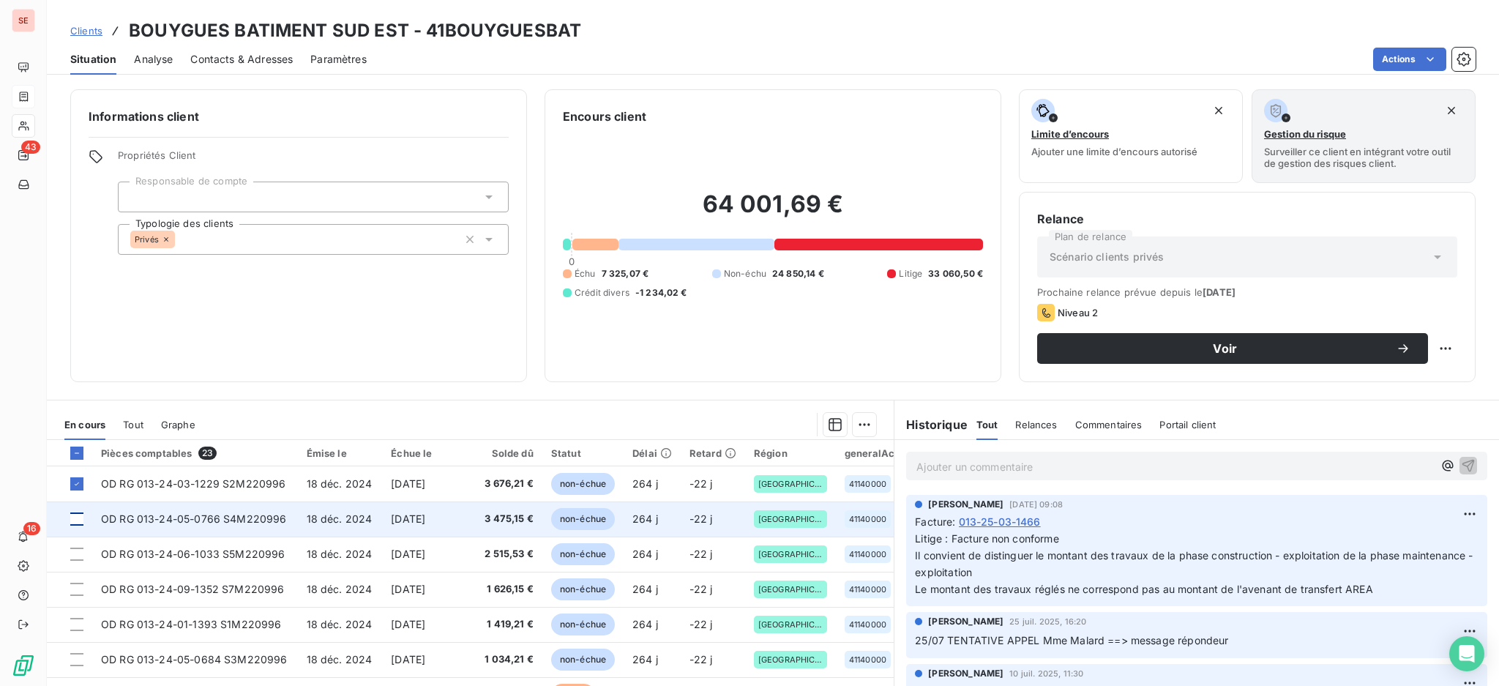
click at [82, 519] on div at bounding box center [76, 518] width 13 height 13
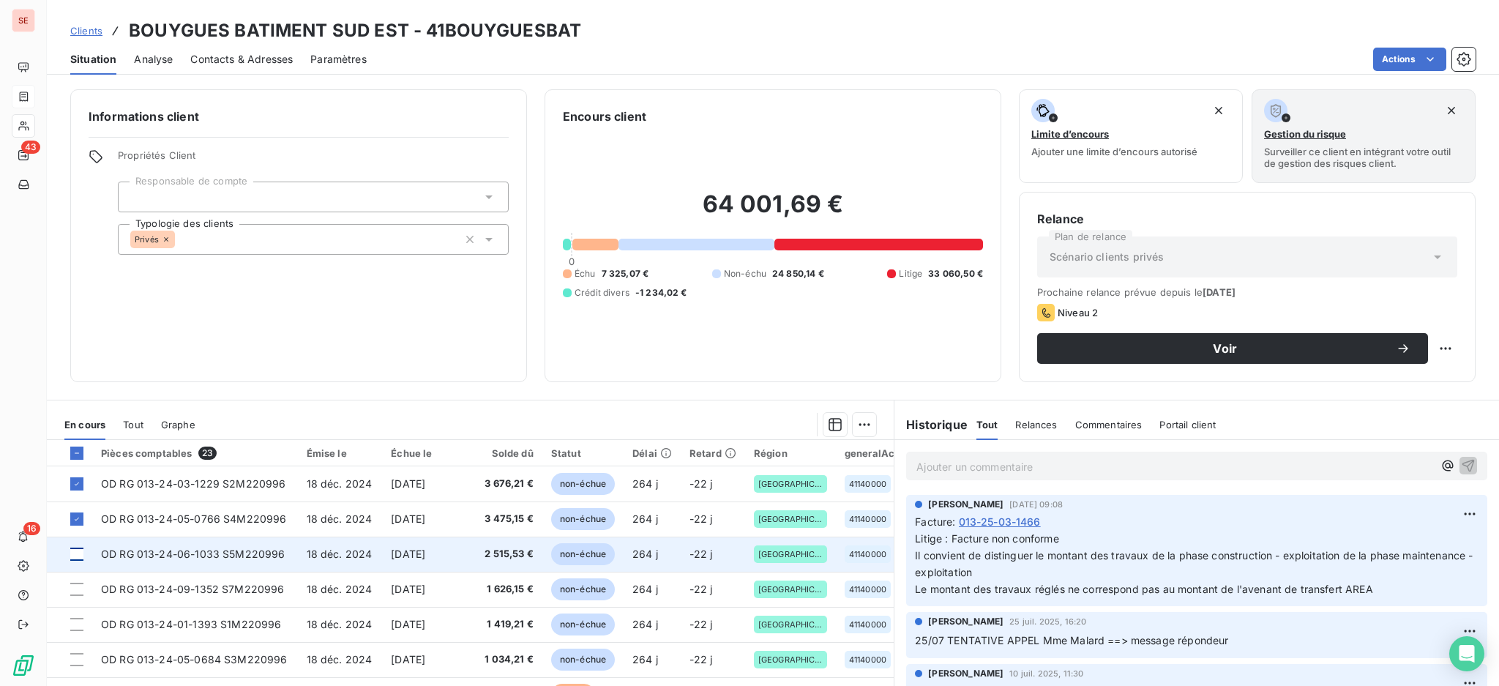
click at [82, 559] on div at bounding box center [76, 554] width 13 height 13
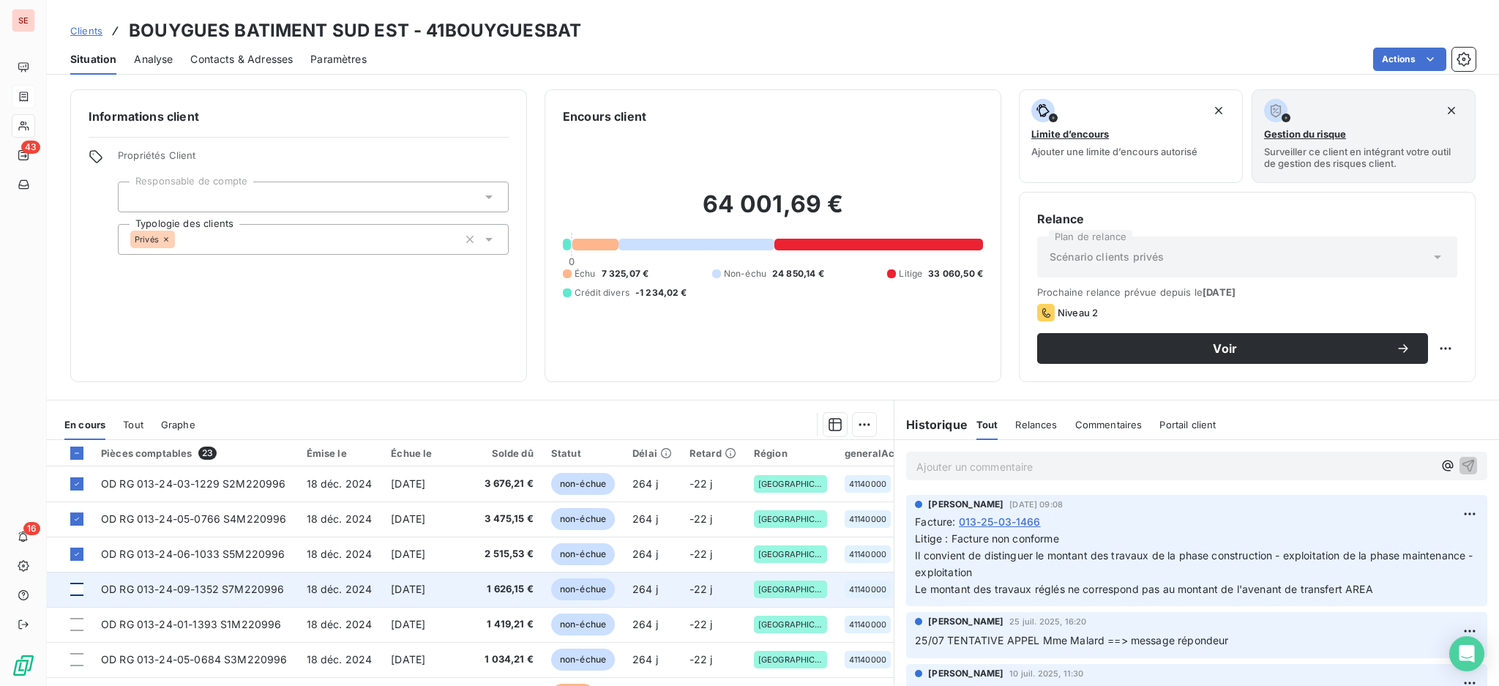
click at [75, 591] on div at bounding box center [76, 589] width 13 height 13
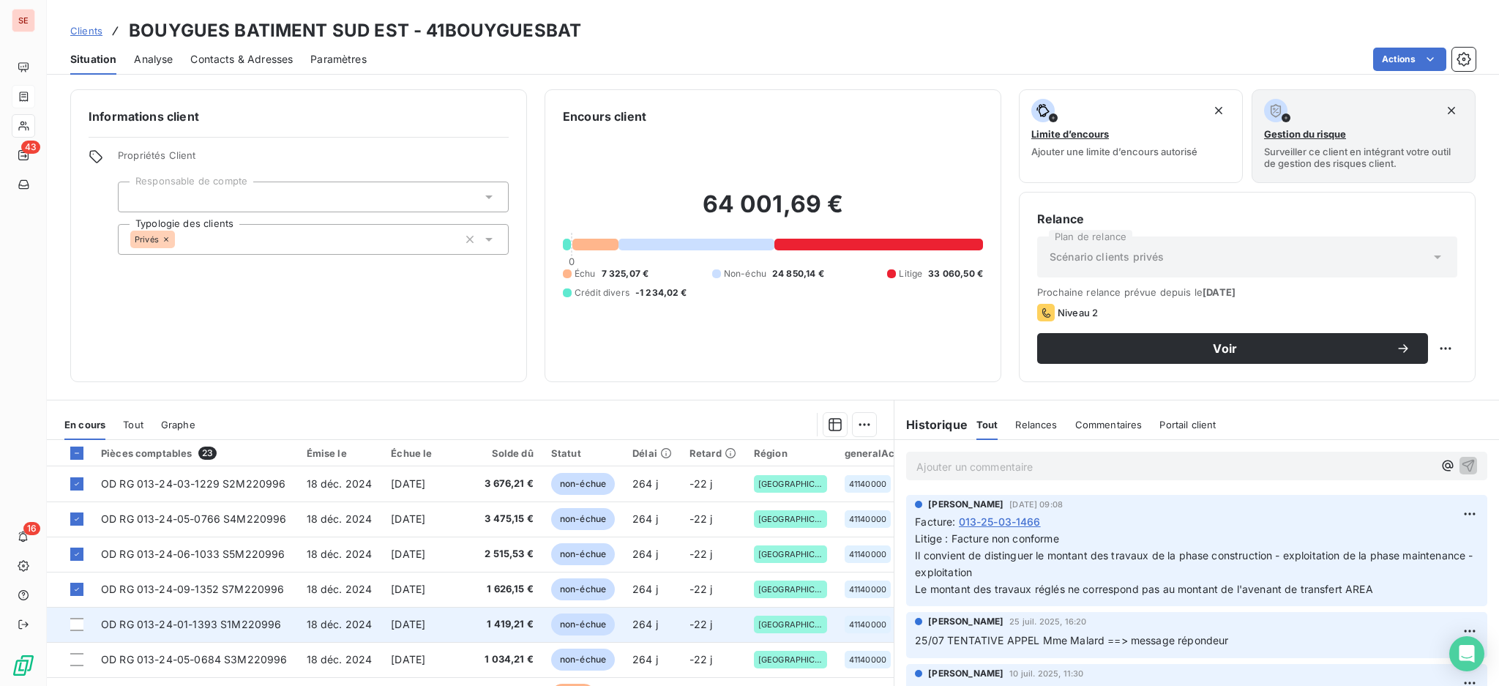
click at [75, 616] on td at bounding box center [69, 624] width 45 height 35
click at [76, 624] on div at bounding box center [76, 624] width 13 height 13
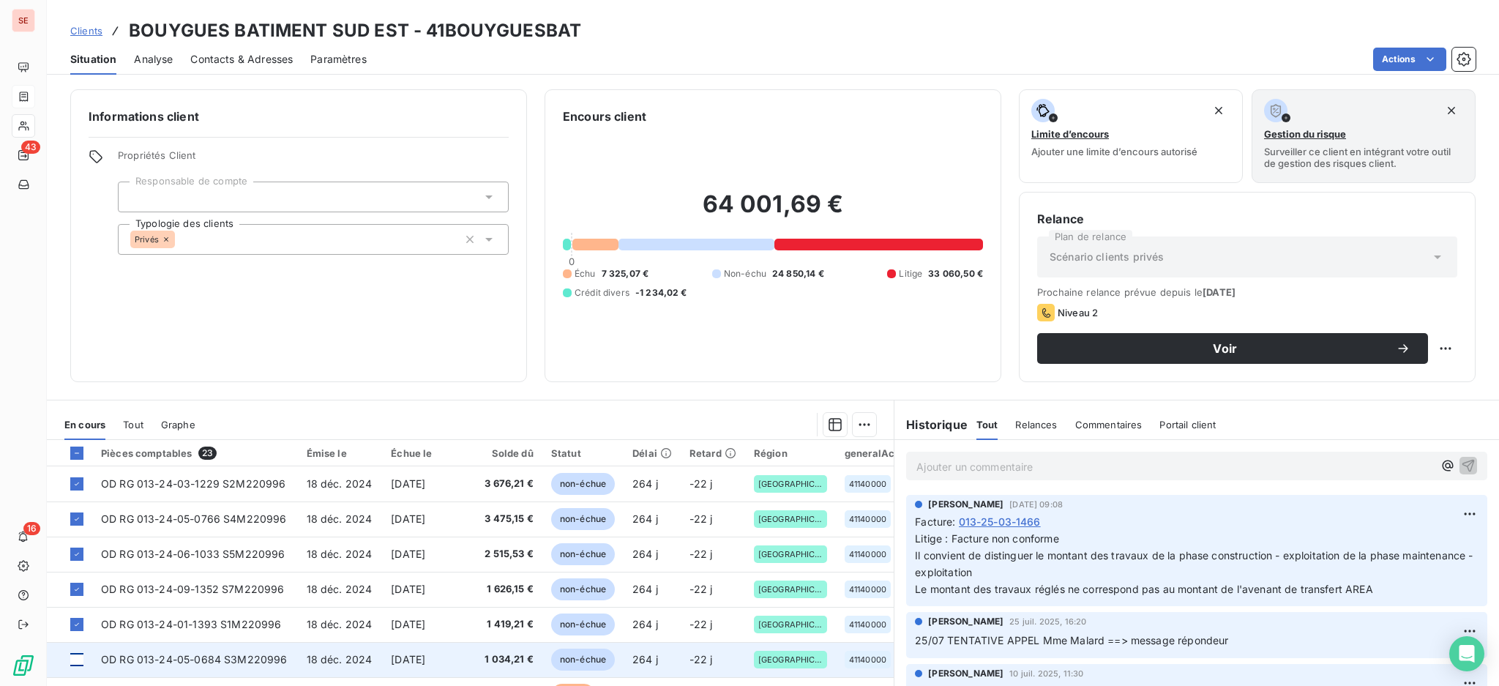
click at [75, 655] on div at bounding box center [76, 659] width 13 height 13
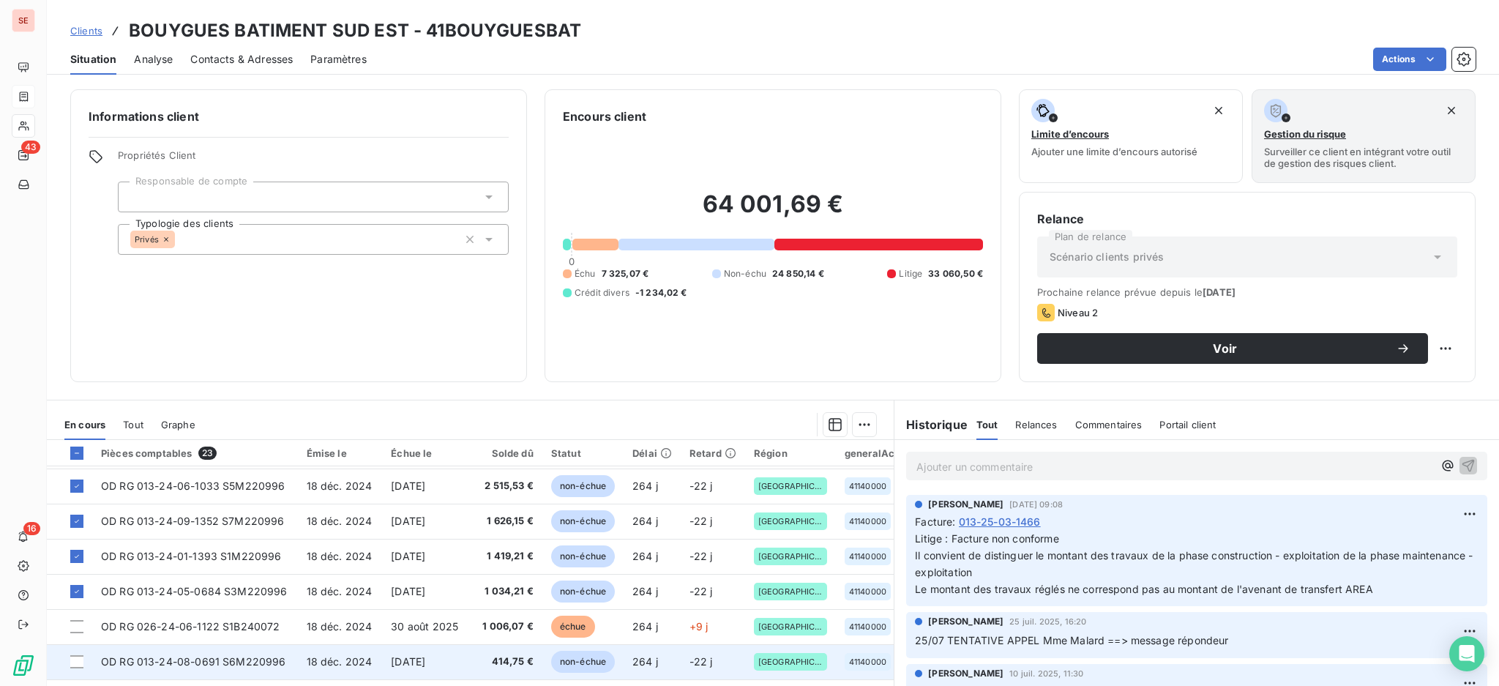
scroll to position [97, 0]
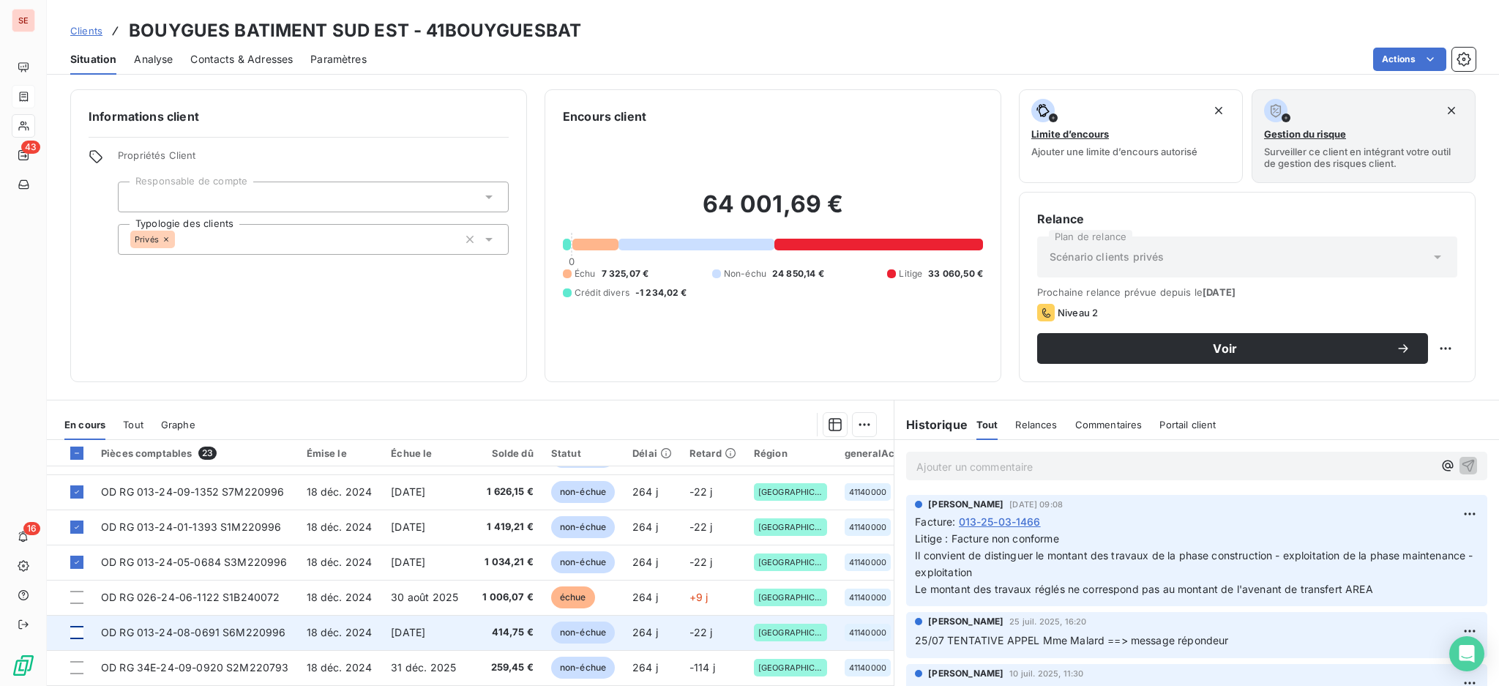
click at [78, 638] on div at bounding box center [76, 632] width 13 height 13
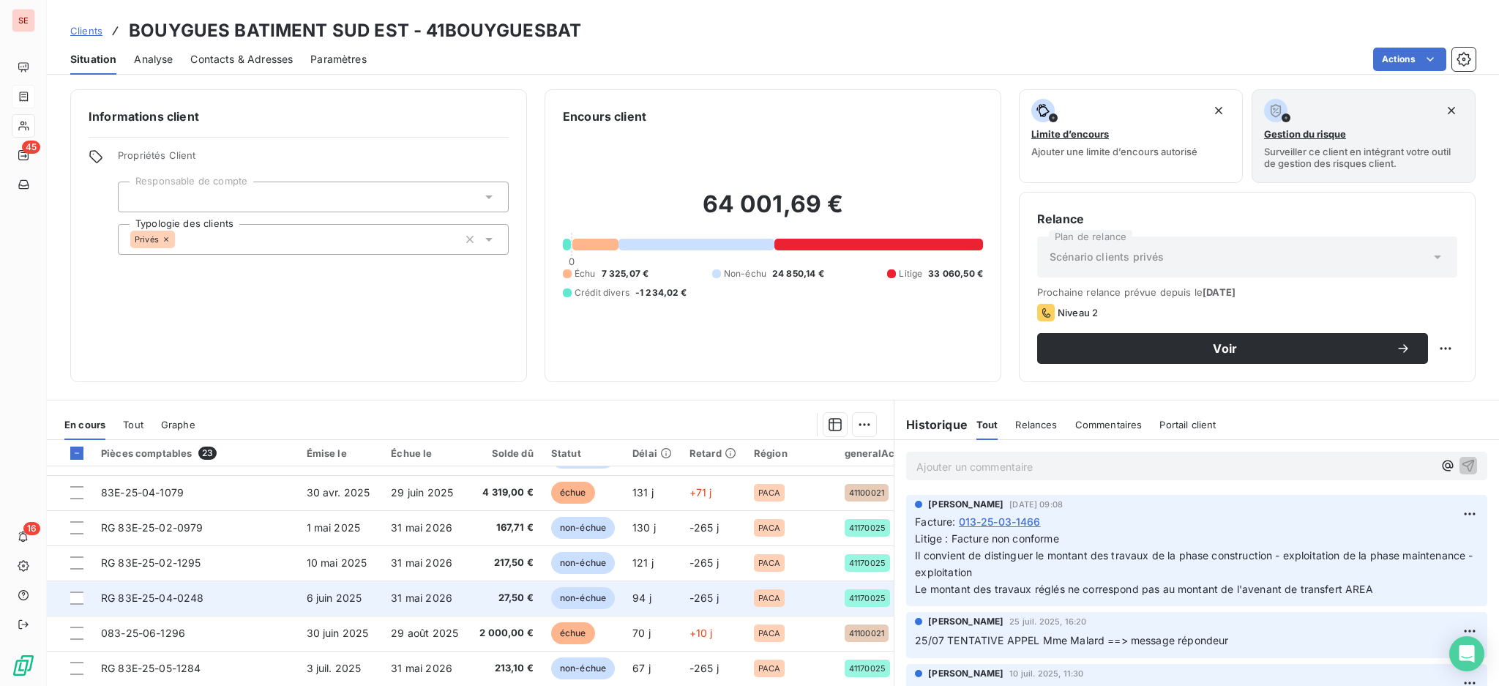
scroll to position [79, 0]
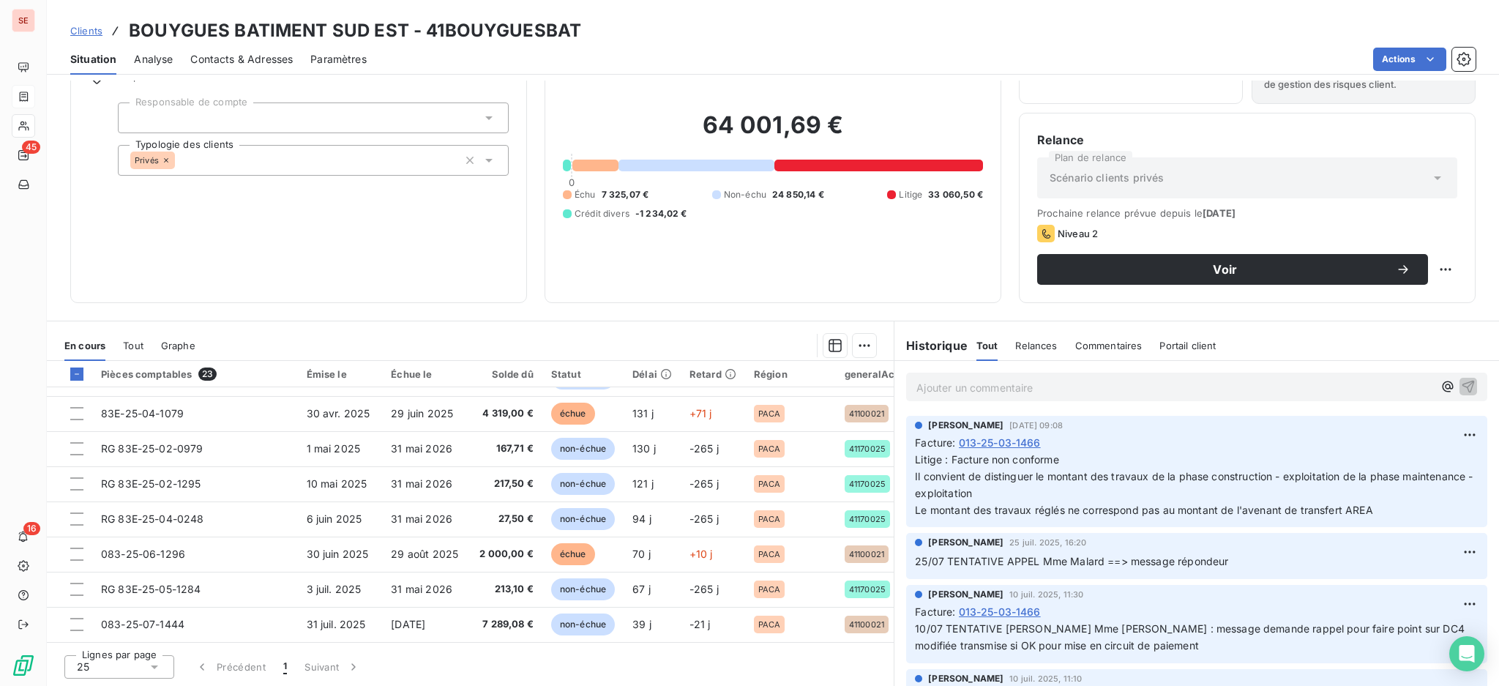
click at [153, 669] on icon at bounding box center [154, 667] width 15 height 15
click at [108, 639] on span "100" at bounding box center [103, 639] width 18 height 15
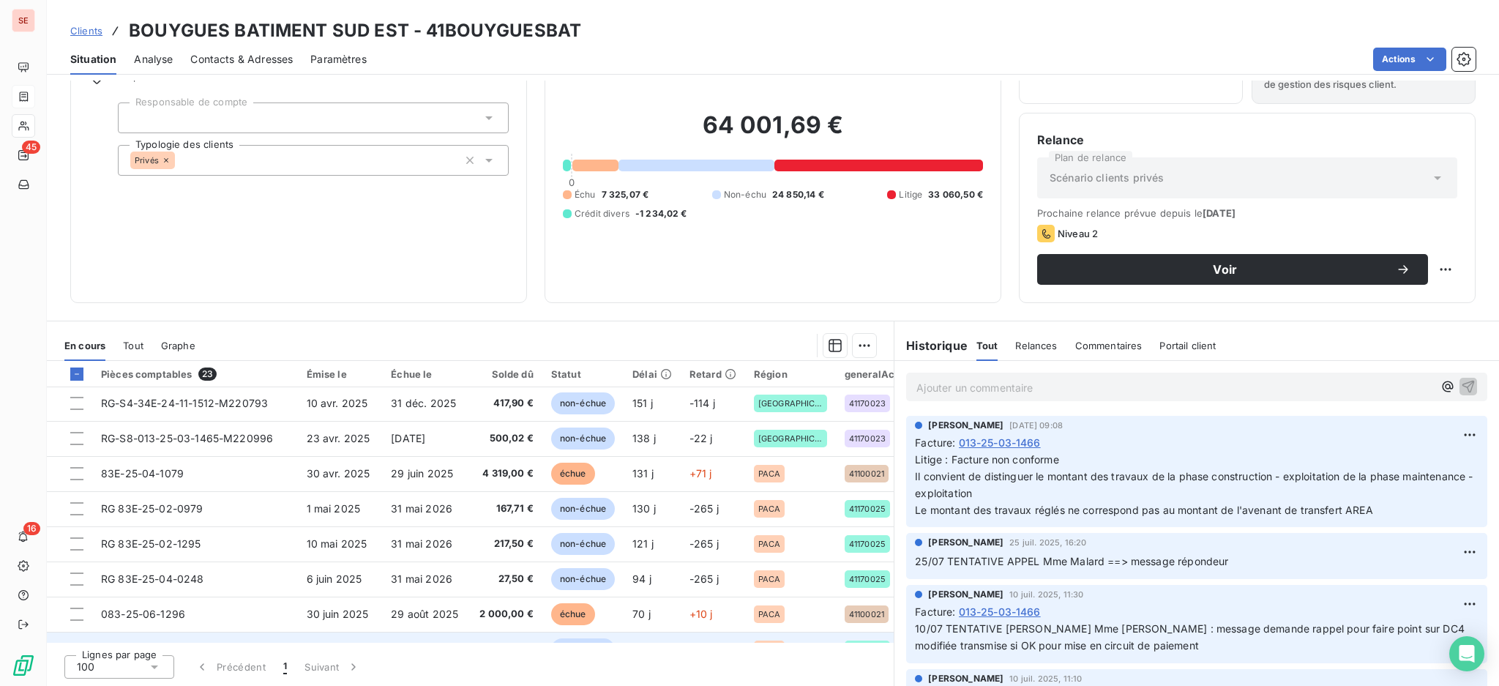
scroll to position [363, 0]
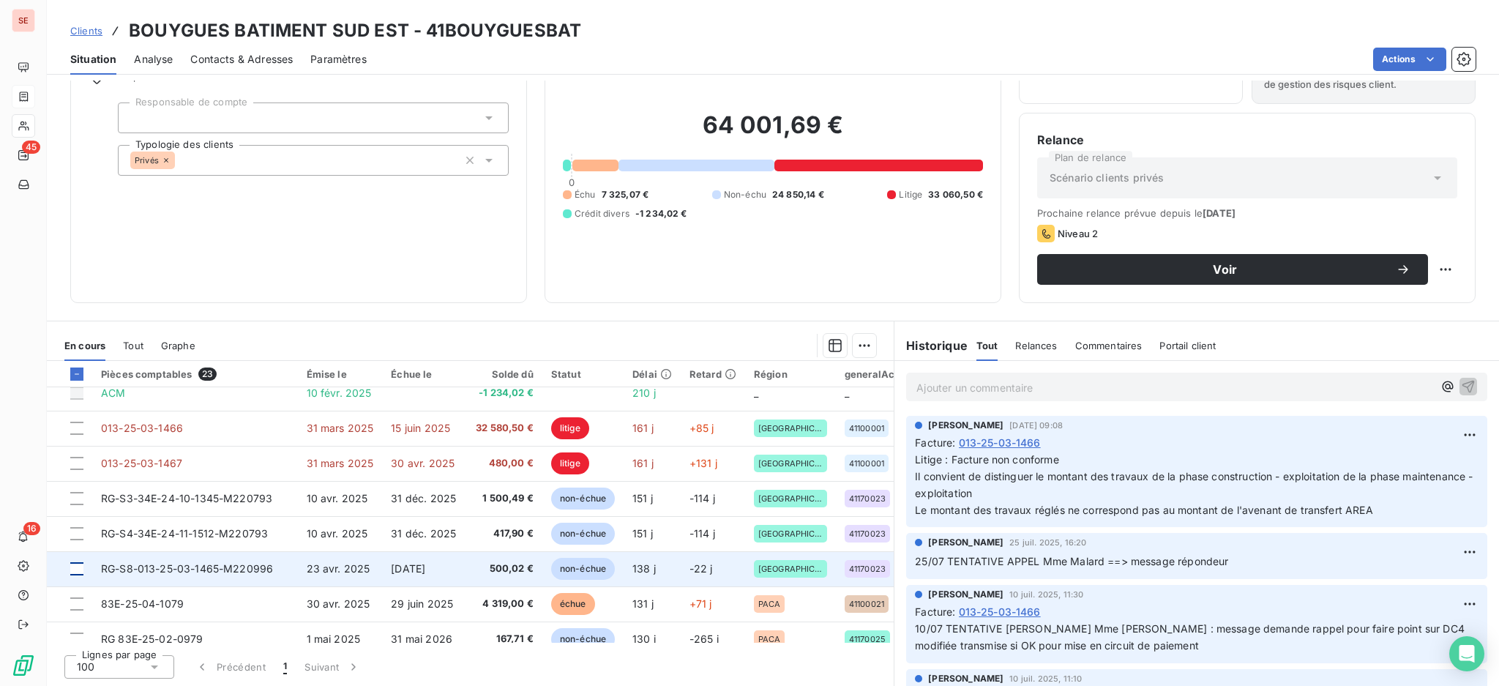
click at [76, 571] on div at bounding box center [76, 568] width 13 height 13
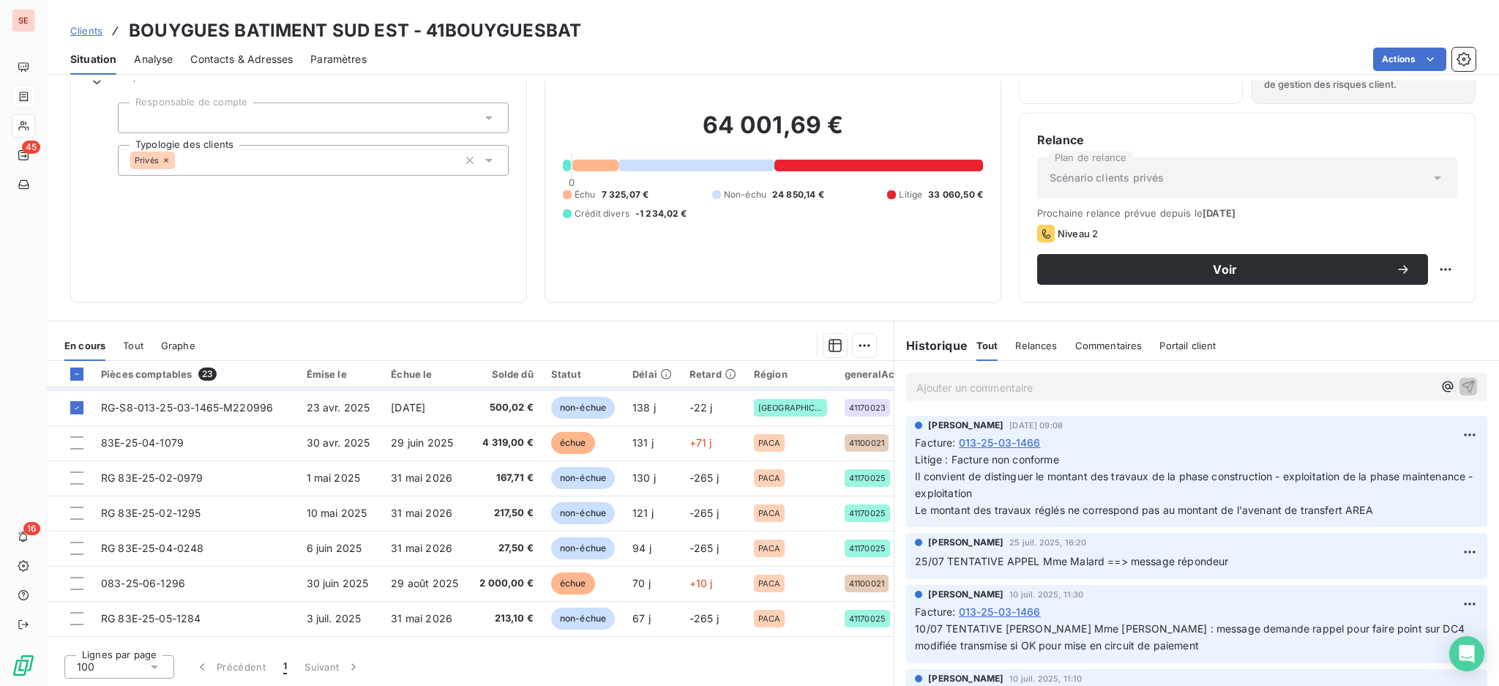
scroll to position [558, 0]
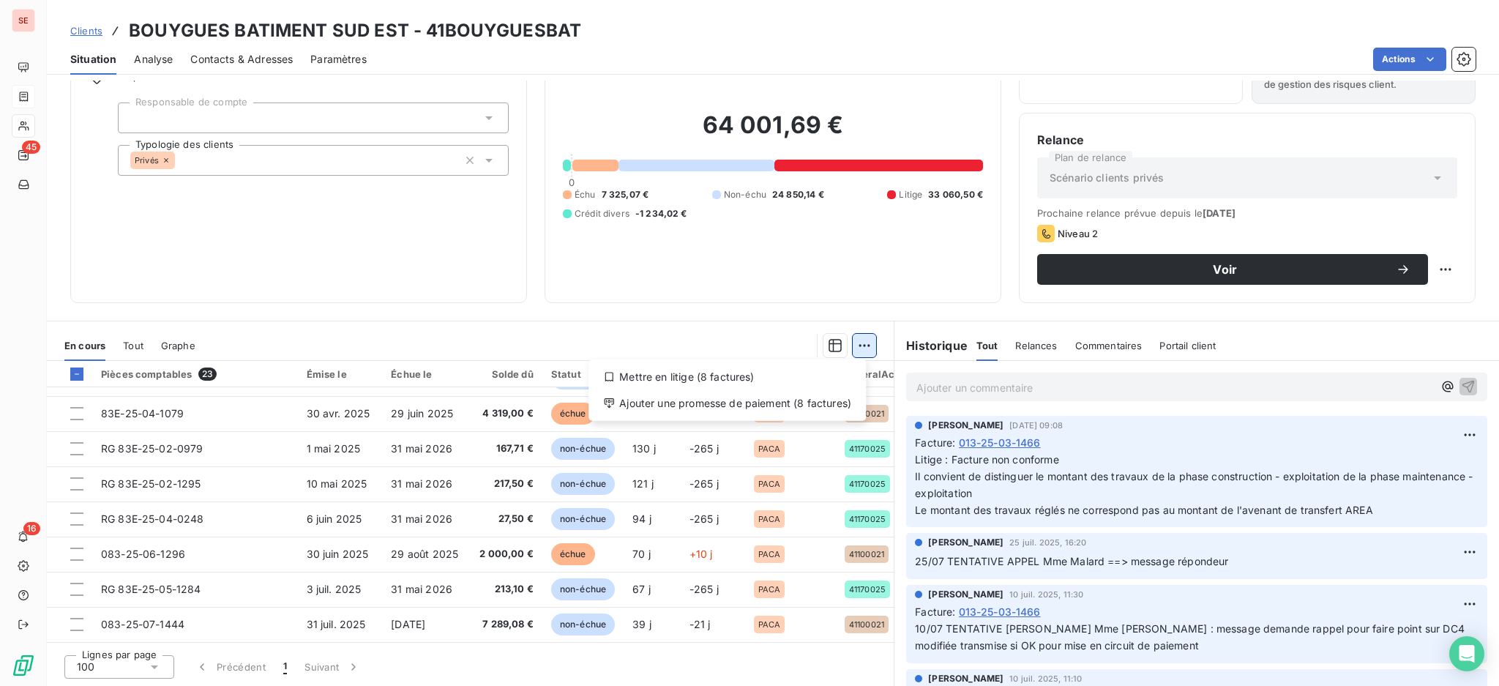
click at [850, 345] on html "SE 45 16 Clients BOUYGUES BATIMENT SUD EST - 41BOUYGUESBAT Situation Analyse Co…" at bounding box center [749, 343] width 1499 height 686
click at [751, 403] on div "Ajouter une promesse de paiement (8 factures)" at bounding box center [727, 403] width 266 height 23
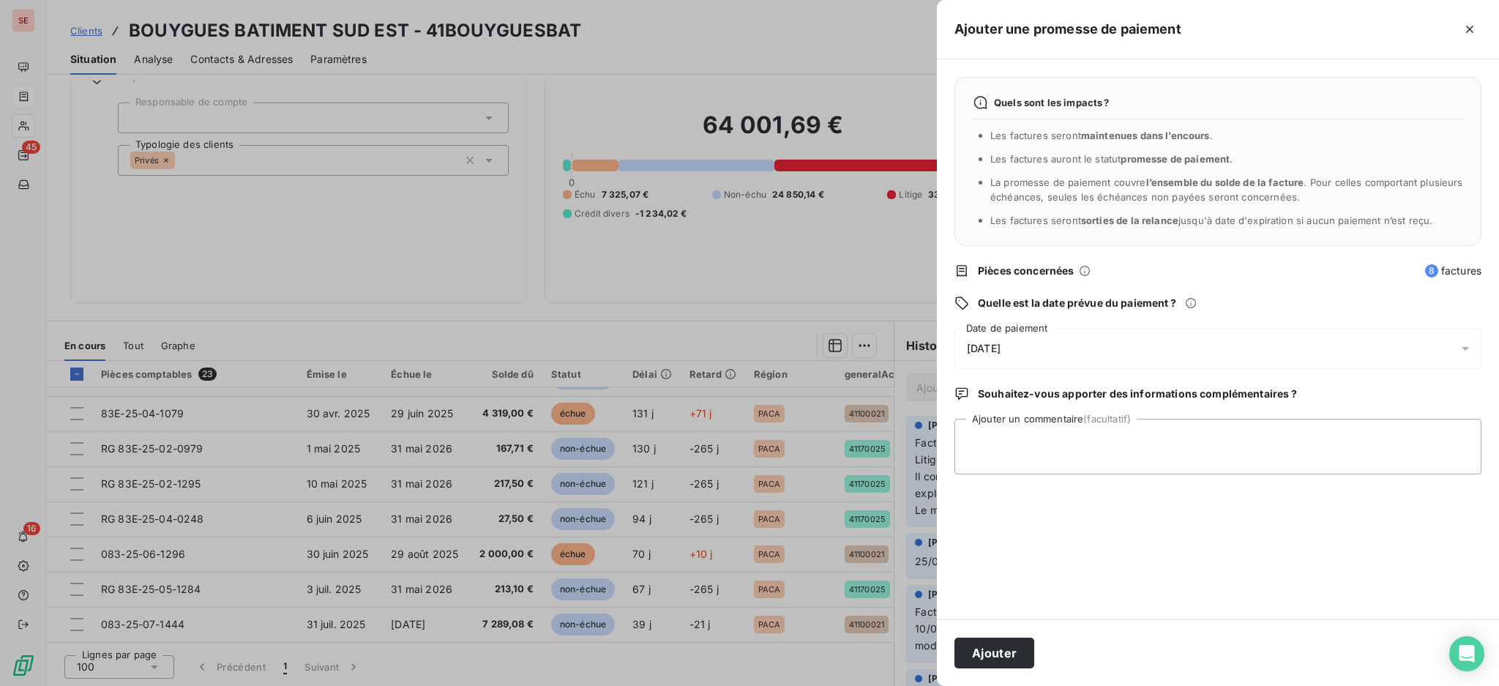
click at [1473, 337] on div at bounding box center [1469, 348] width 23 height 41
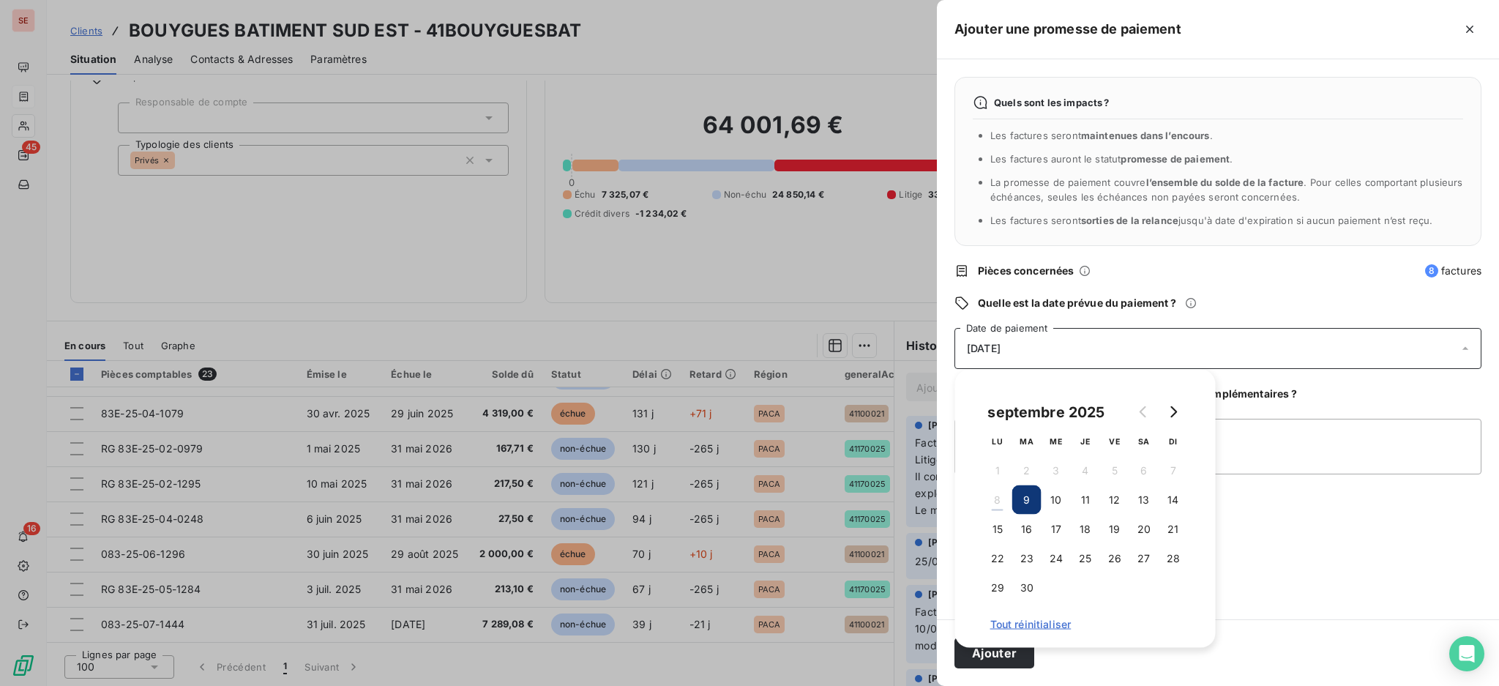
click at [1469, 348] on icon at bounding box center [1465, 348] width 15 height 15
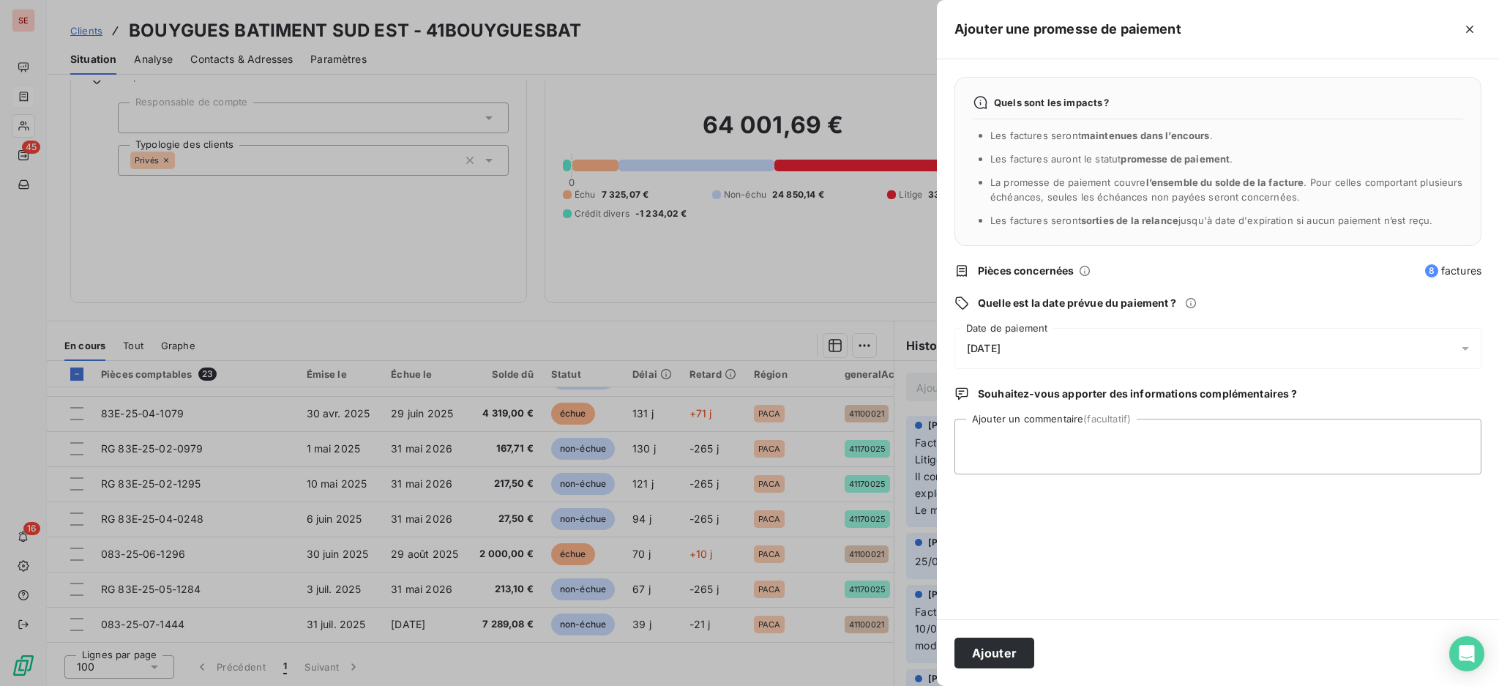
click at [1467, 347] on icon at bounding box center [1465, 349] width 7 height 4
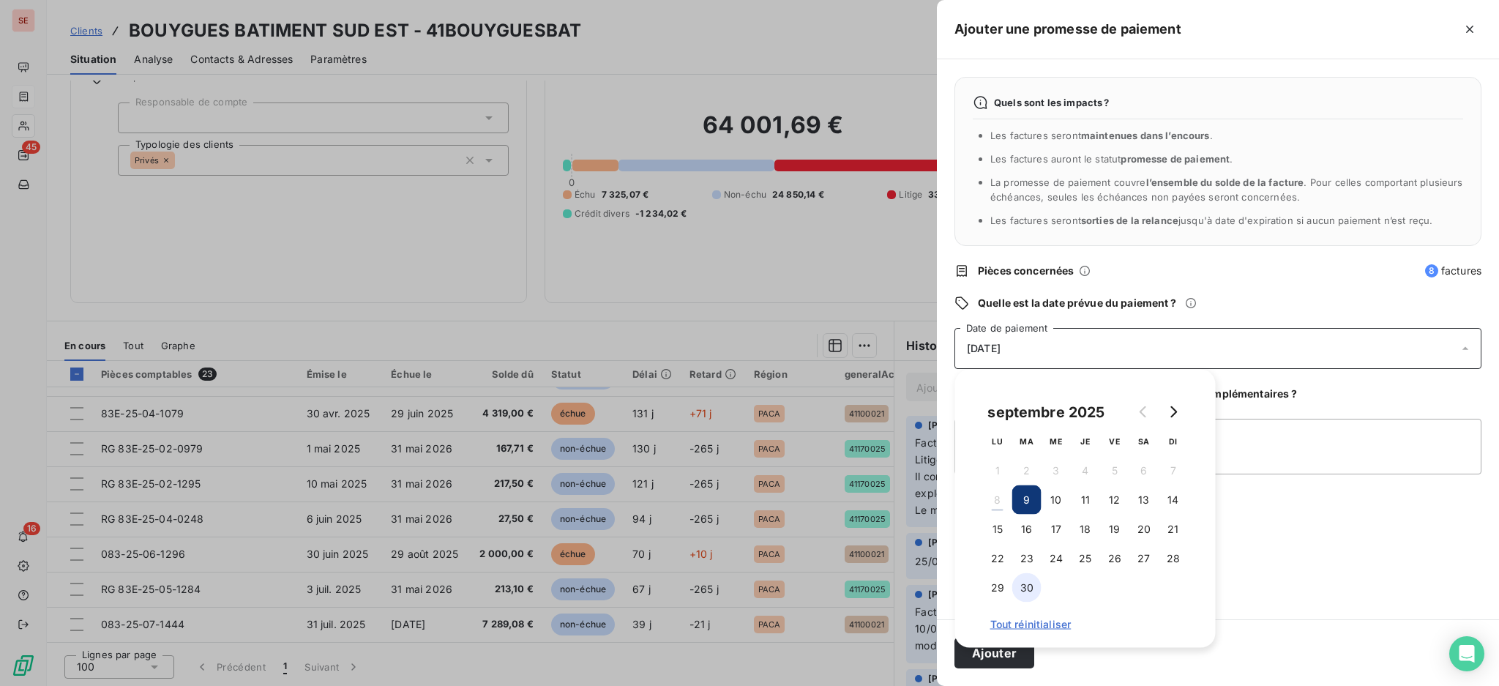
click at [1035, 589] on button "30" at bounding box center [1026, 587] width 29 height 29
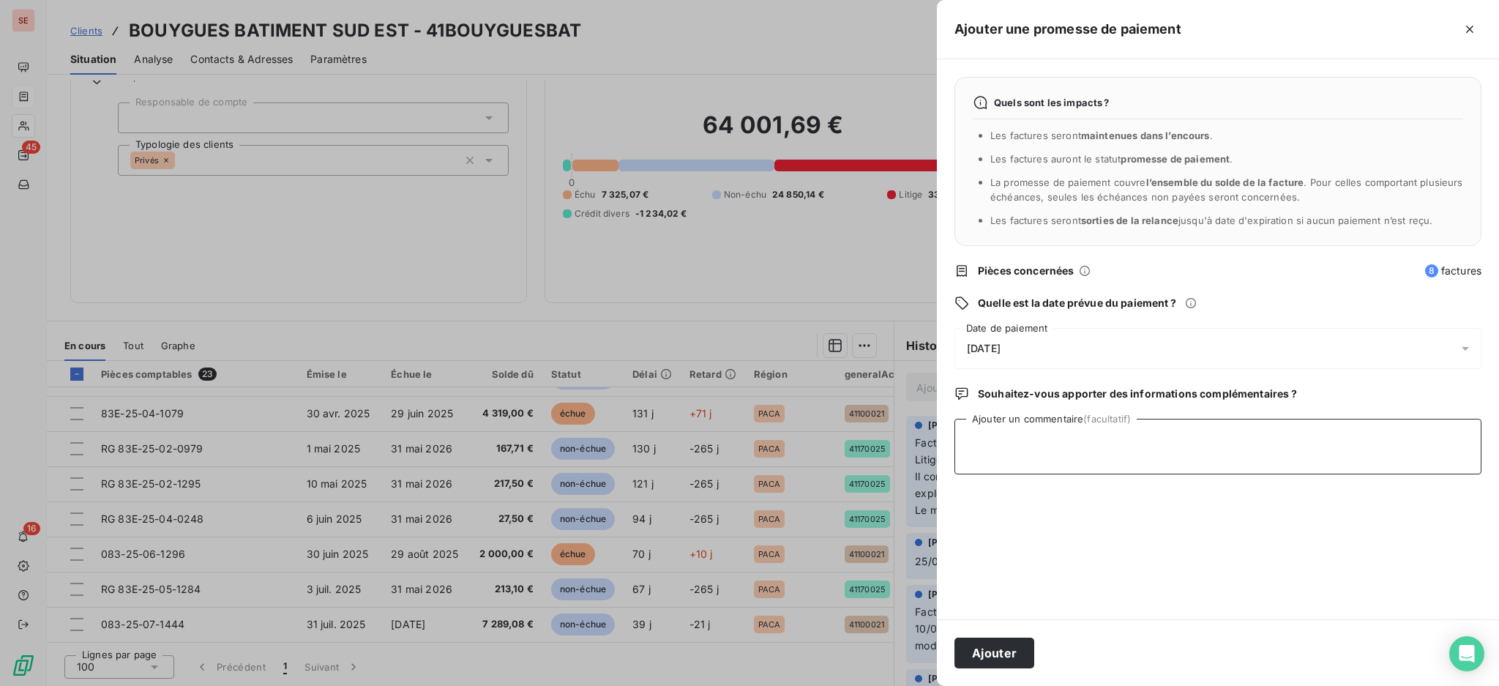
click at [1305, 450] on textarea "Ajouter un commentaire (facultatif)" at bounding box center [1218, 447] width 527 height 56
drag, startPoint x: 966, startPoint y: 441, endPoint x: 981, endPoint y: 438, distance: 15.7
click at [966, 439] on textarea "restitution de RG en cours -" at bounding box center [1218, 447] width 527 height 56
click at [1210, 434] on textarea "reçu certificat restitution de RG en cours -" at bounding box center [1218, 447] width 527 height 56
type textarea "reçu certificat restitution de RG 16290.25 € - M220996"
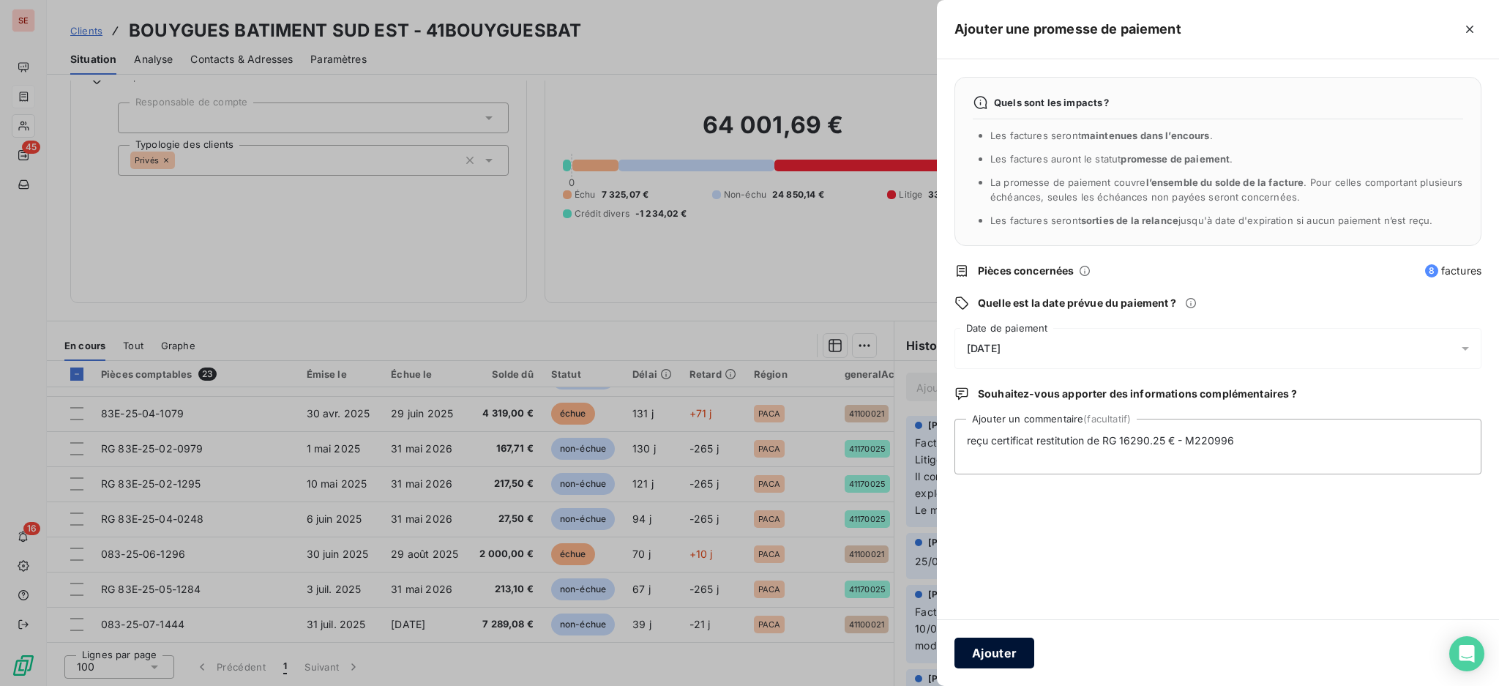
click at [996, 652] on button "Ajouter" at bounding box center [995, 653] width 80 height 31
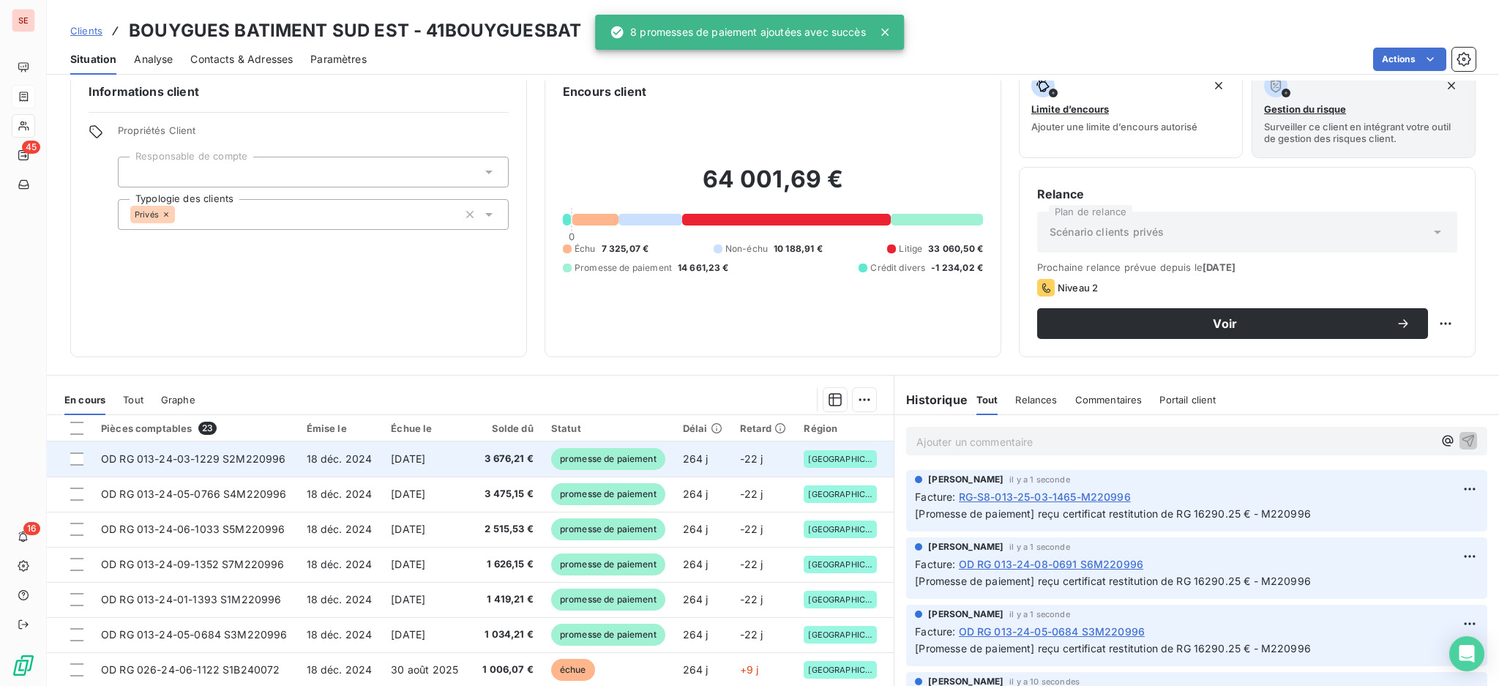
scroll to position [0, 0]
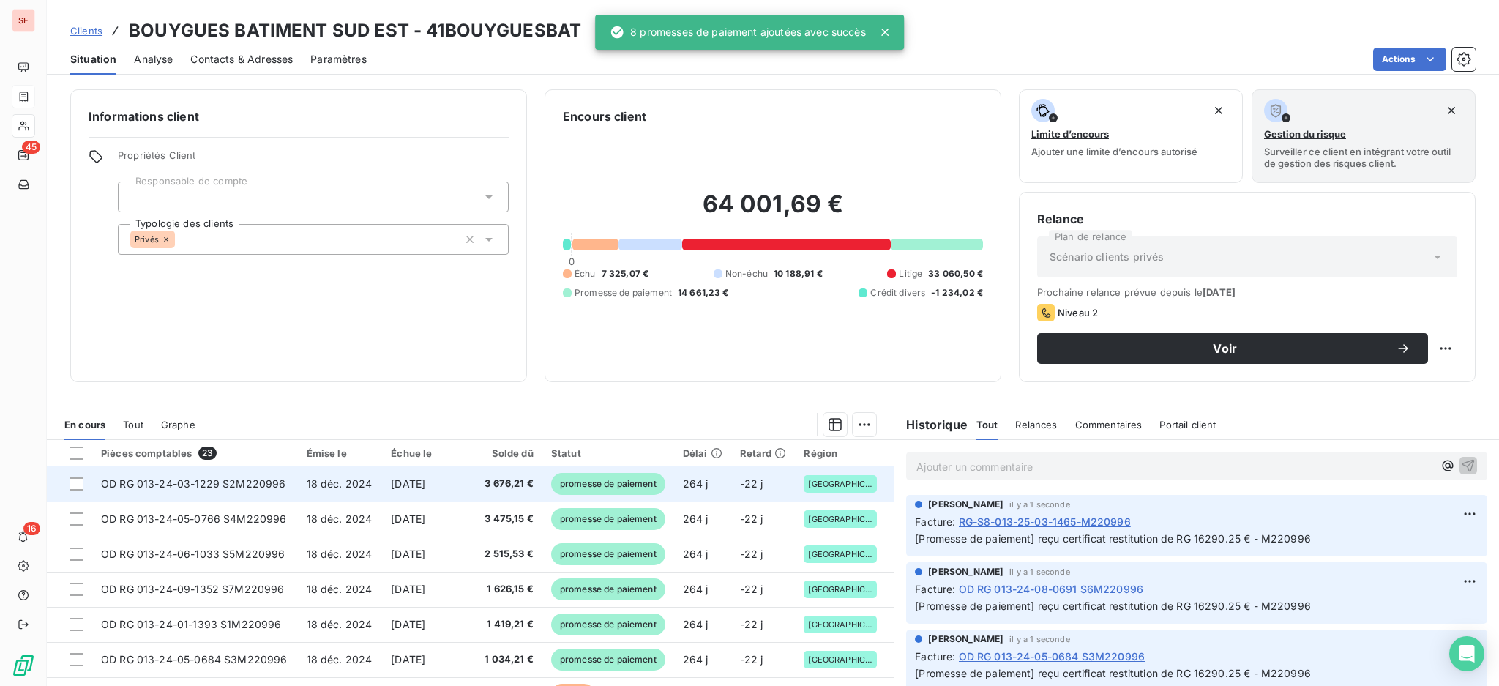
click at [352, 487] on span "18 déc. 2024" at bounding box center [340, 483] width 66 height 12
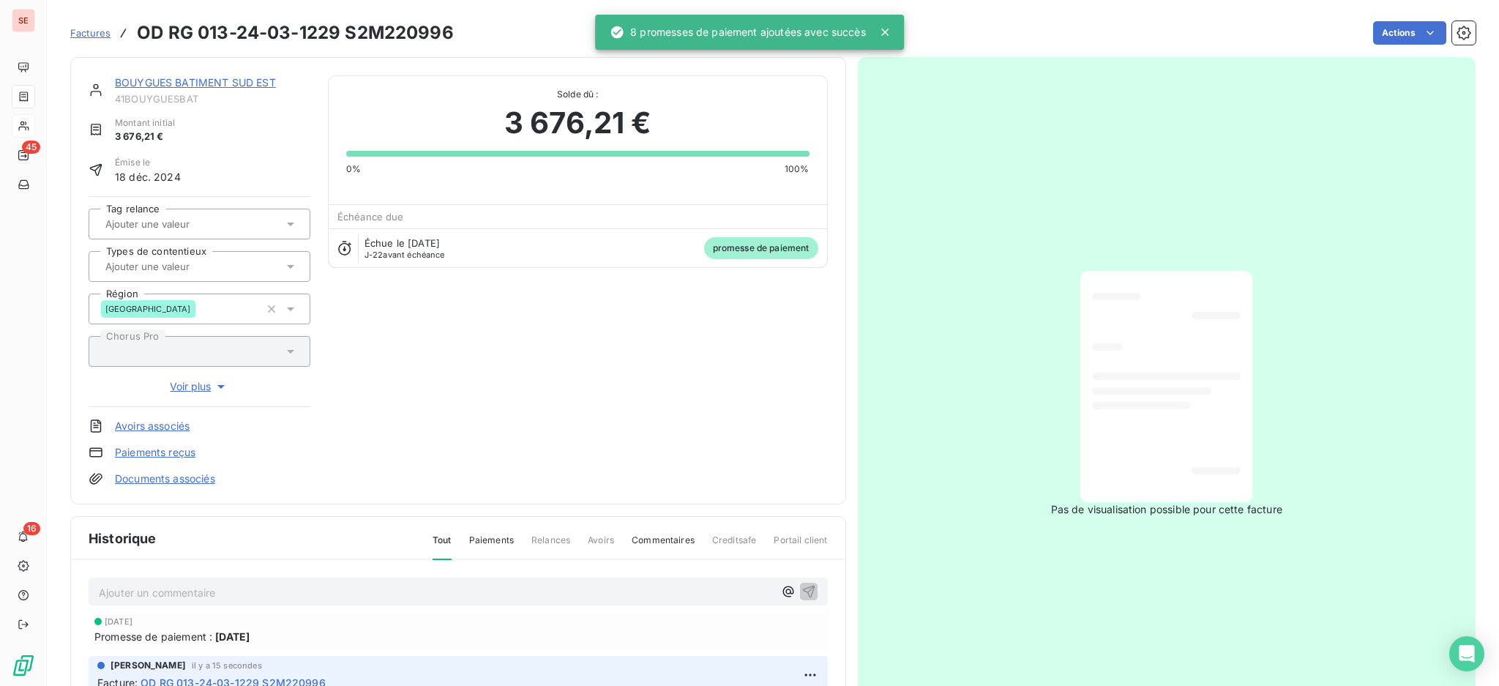
click at [184, 479] on link "Documents associés" at bounding box center [165, 478] width 100 height 15
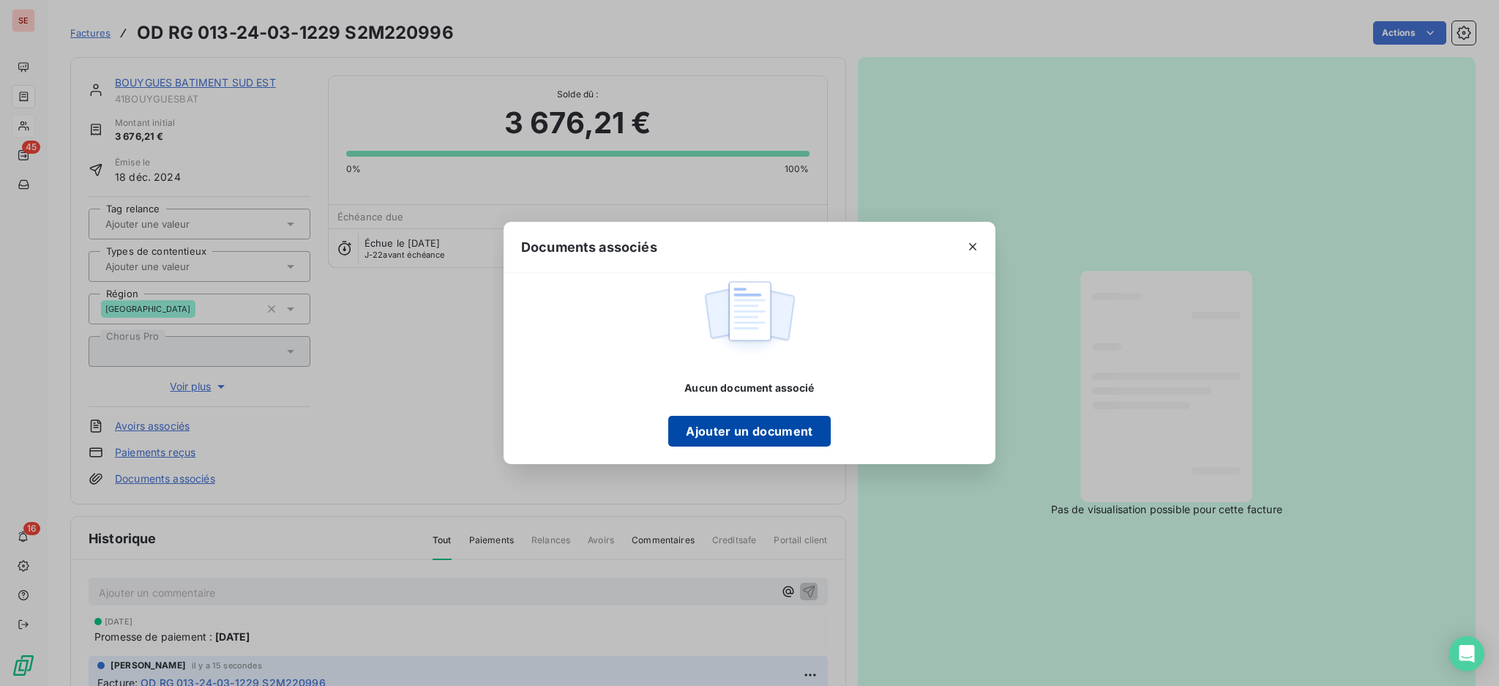
click at [721, 433] on button "Ajouter un document" at bounding box center [749, 431] width 162 height 31
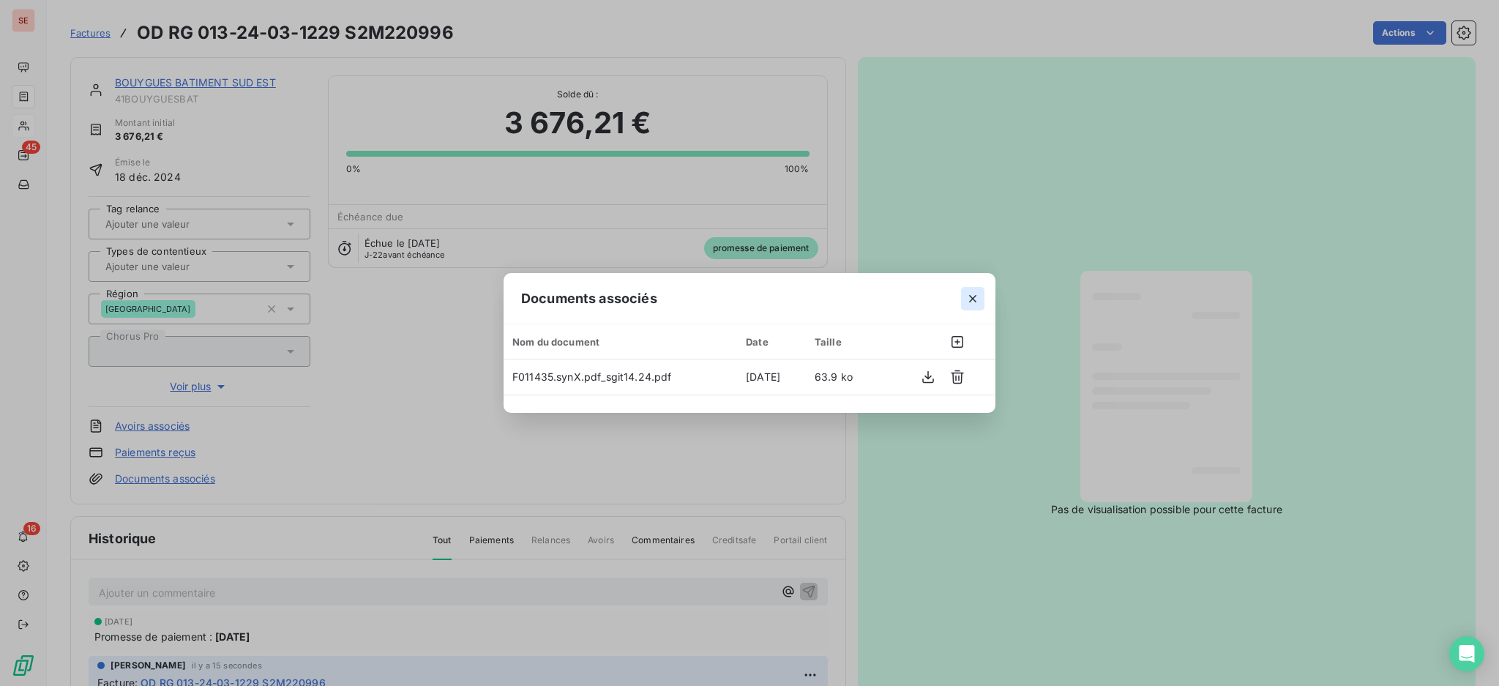
click at [974, 296] on icon "button" at bounding box center [973, 298] width 15 height 15
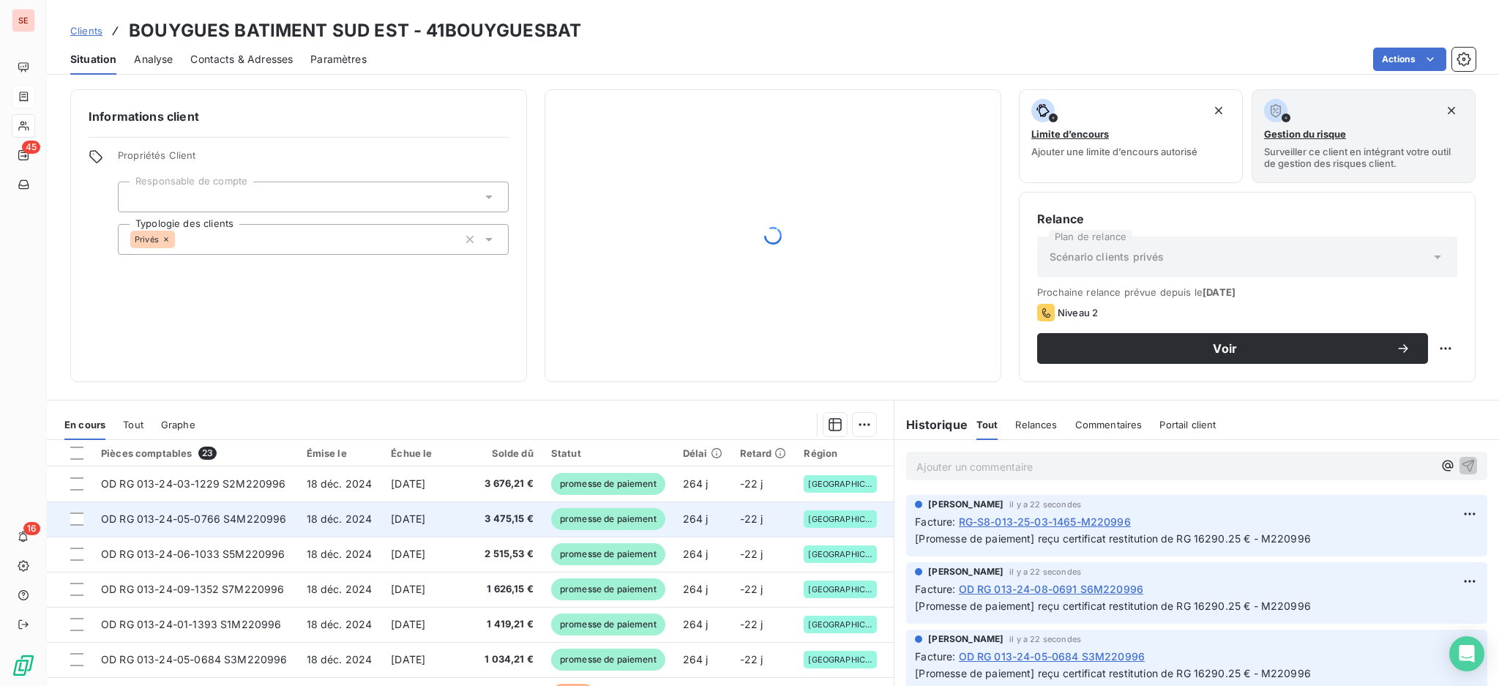
click at [382, 515] on td "[DATE]" at bounding box center [424, 518] width 85 height 35
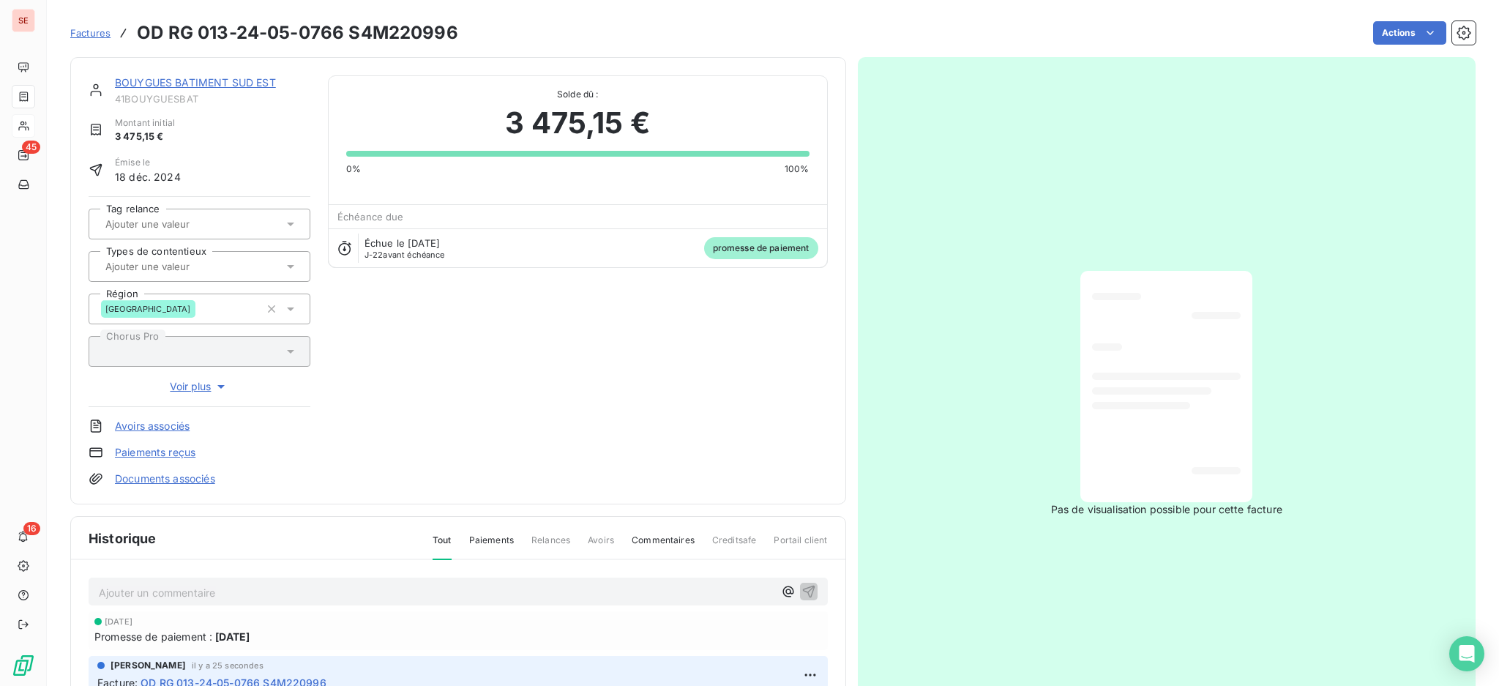
click at [197, 480] on link "Documents associés" at bounding box center [165, 478] width 100 height 15
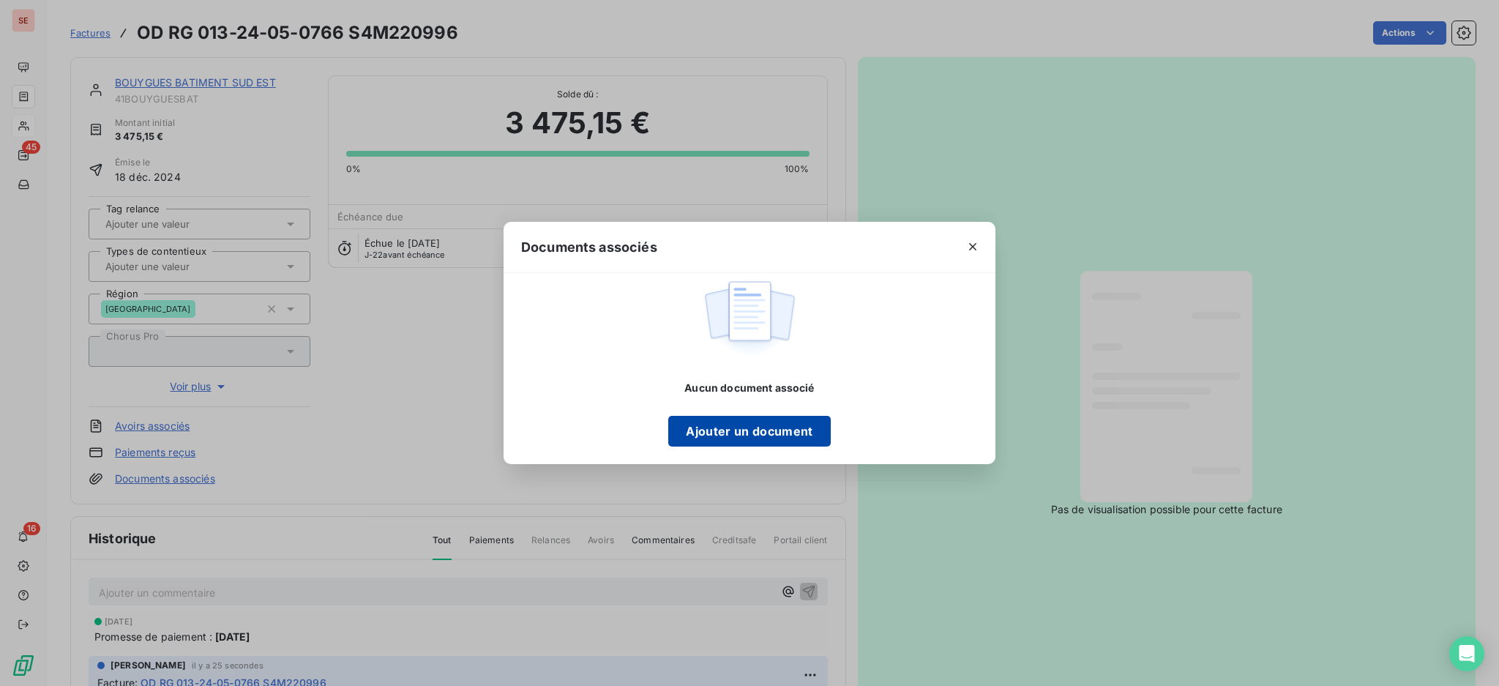
click at [745, 428] on button "Ajouter un document" at bounding box center [749, 431] width 162 height 31
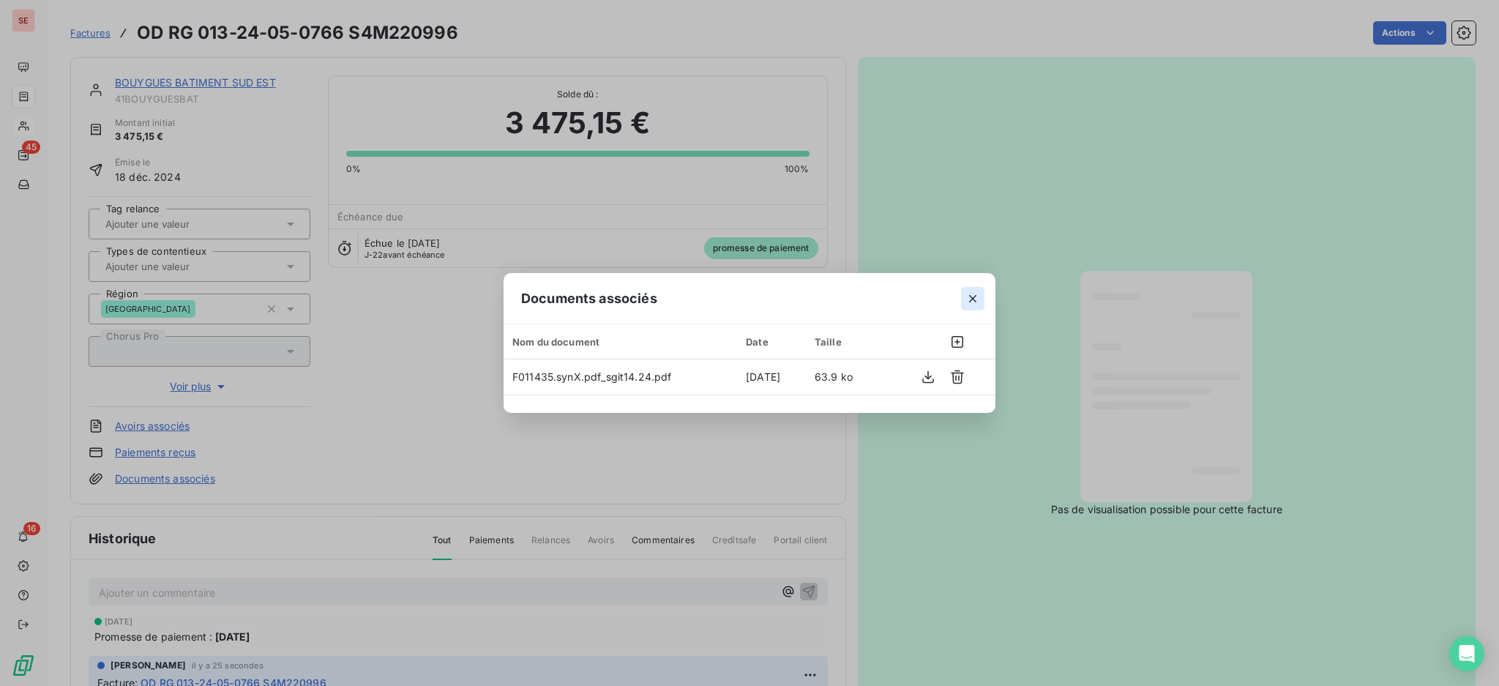
click at [979, 294] on icon "button" at bounding box center [973, 298] width 15 height 15
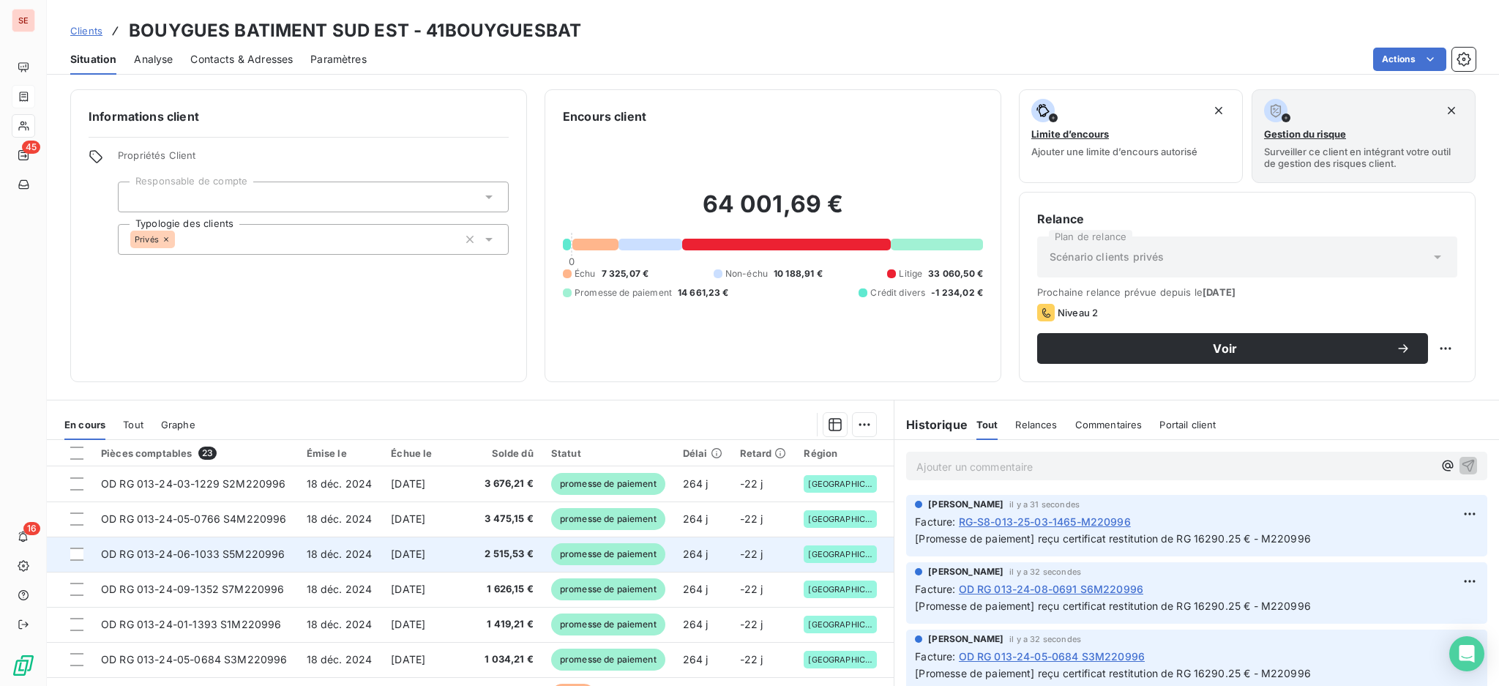
click at [342, 559] on span "18 déc. 2024" at bounding box center [340, 554] width 66 height 12
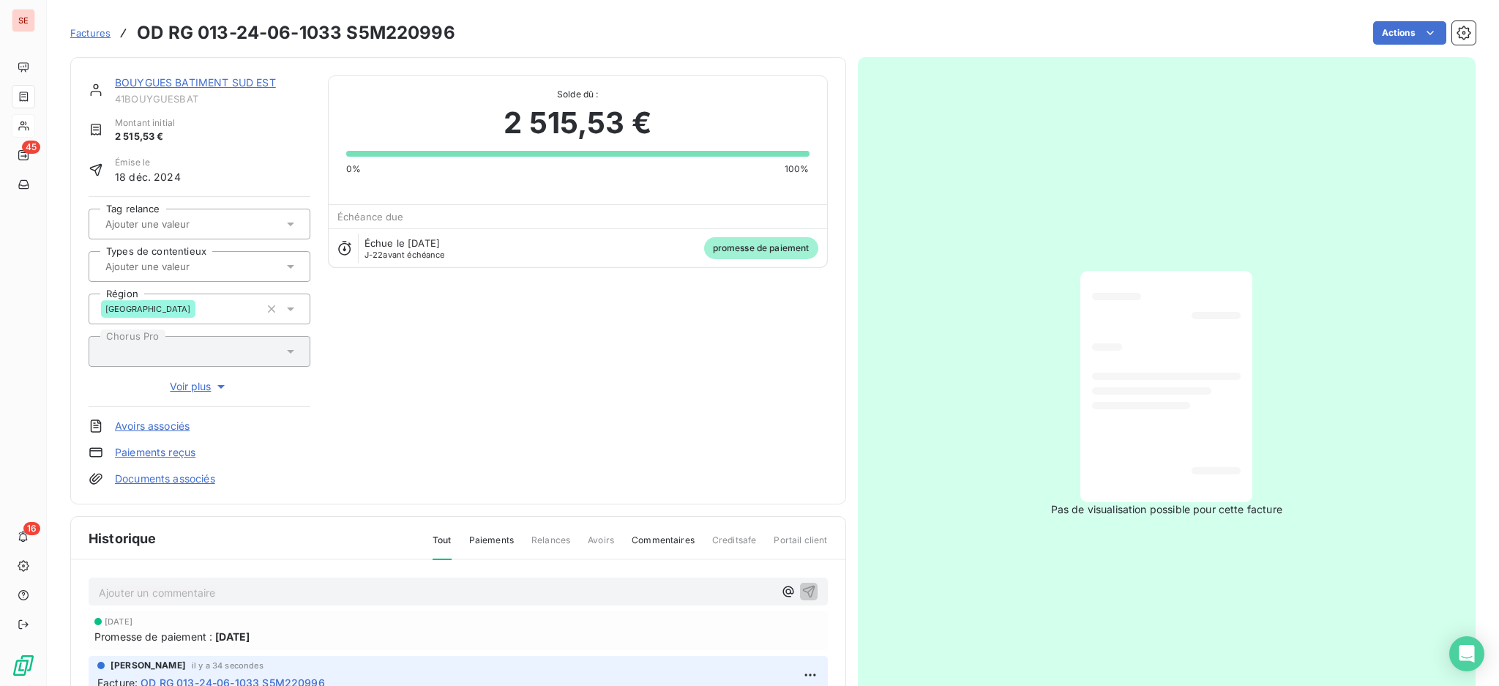
click at [191, 478] on link "Documents associés" at bounding box center [165, 478] width 100 height 15
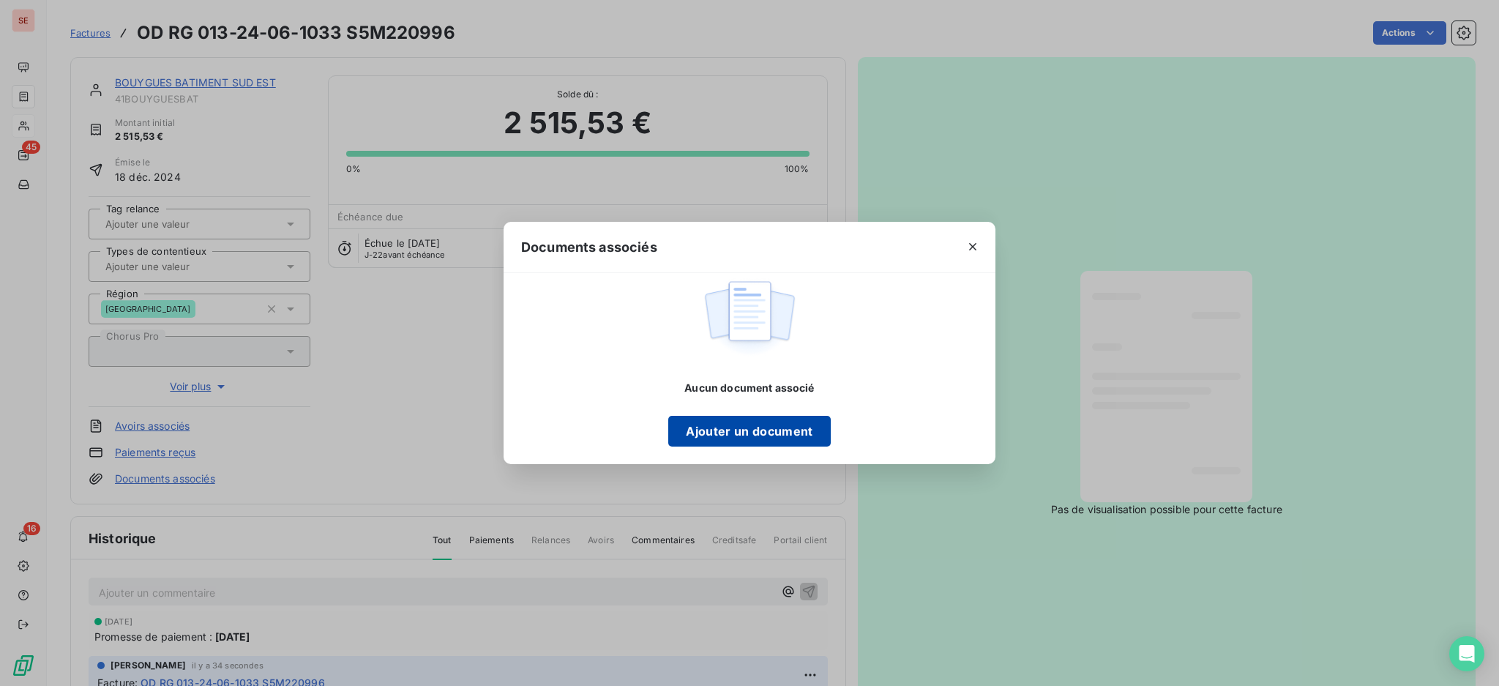
click at [727, 435] on button "Ajouter un document" at bounding box center [749, 431] width 162 height 31
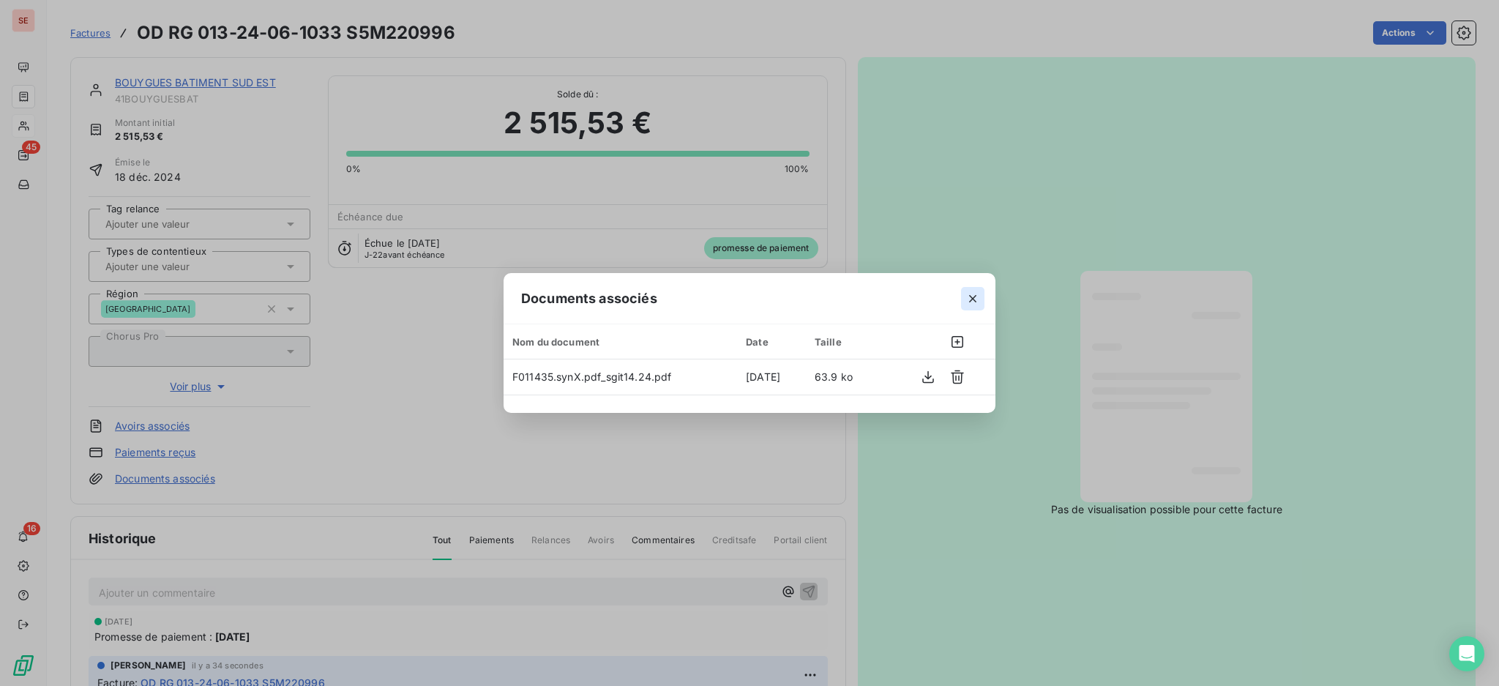
click at [975, 301] on icon "button" at bounding box center [973, 298] width 15 height 15
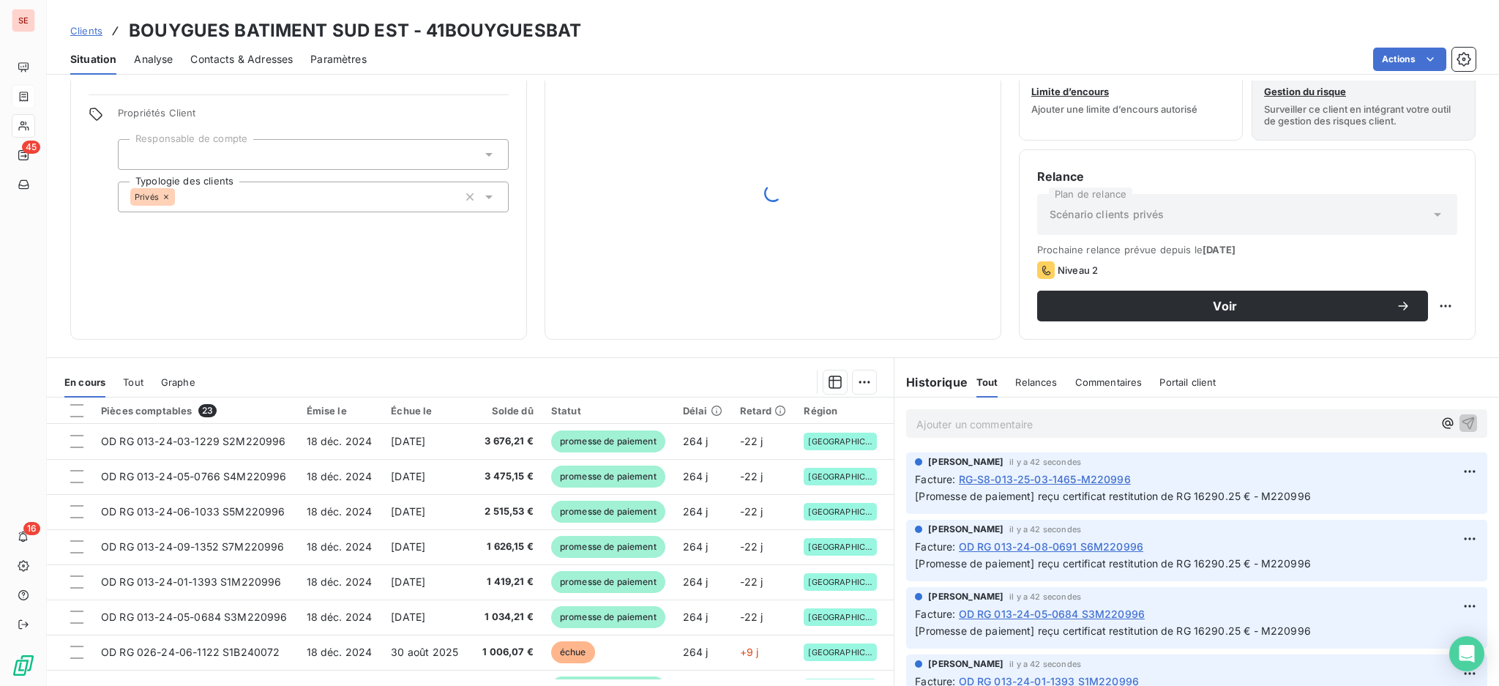
scroll to position [79, 0]
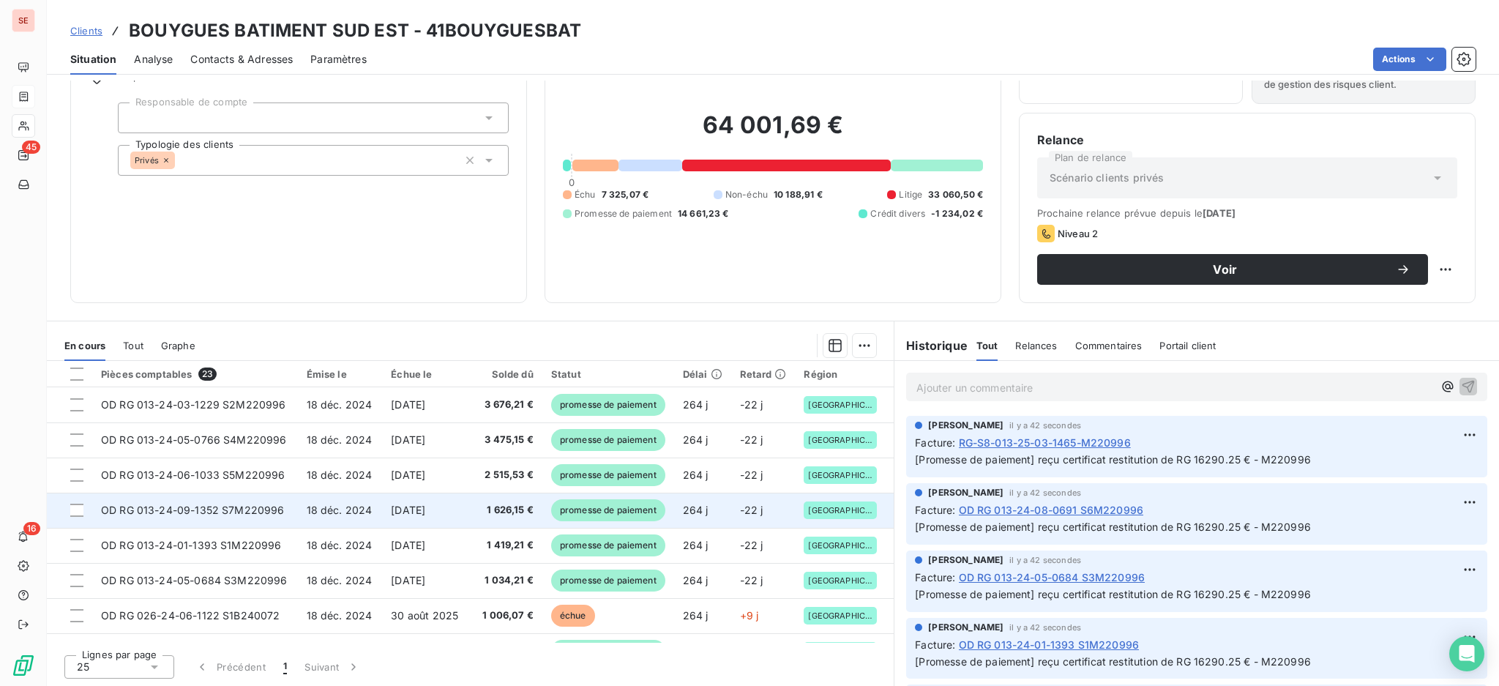
click at [277, 510] on span "OD RG 013-24-09-1352 S7M220996" at bounding box center [193, 510] width 184 height 12
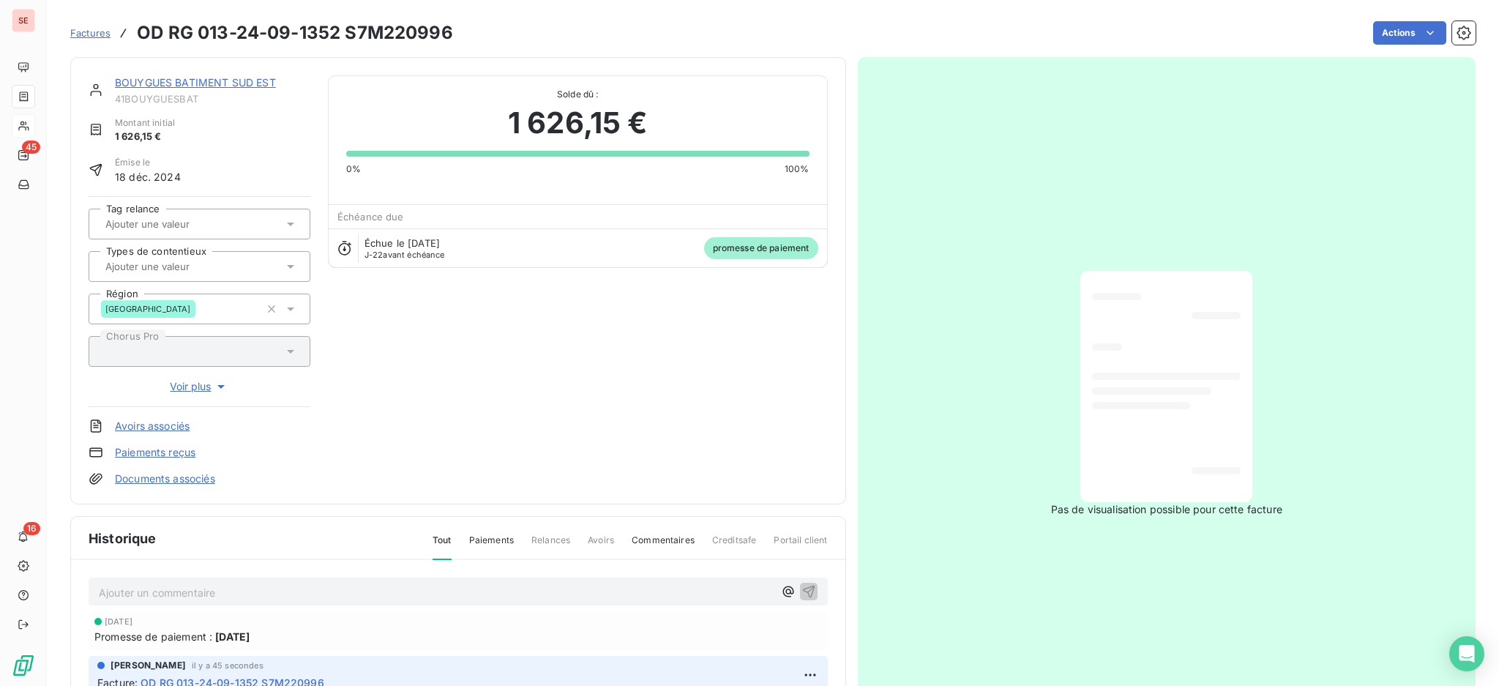
click at [197, 480] on link "Documents associés" at bounding box center [165, 478] width 100 height 15
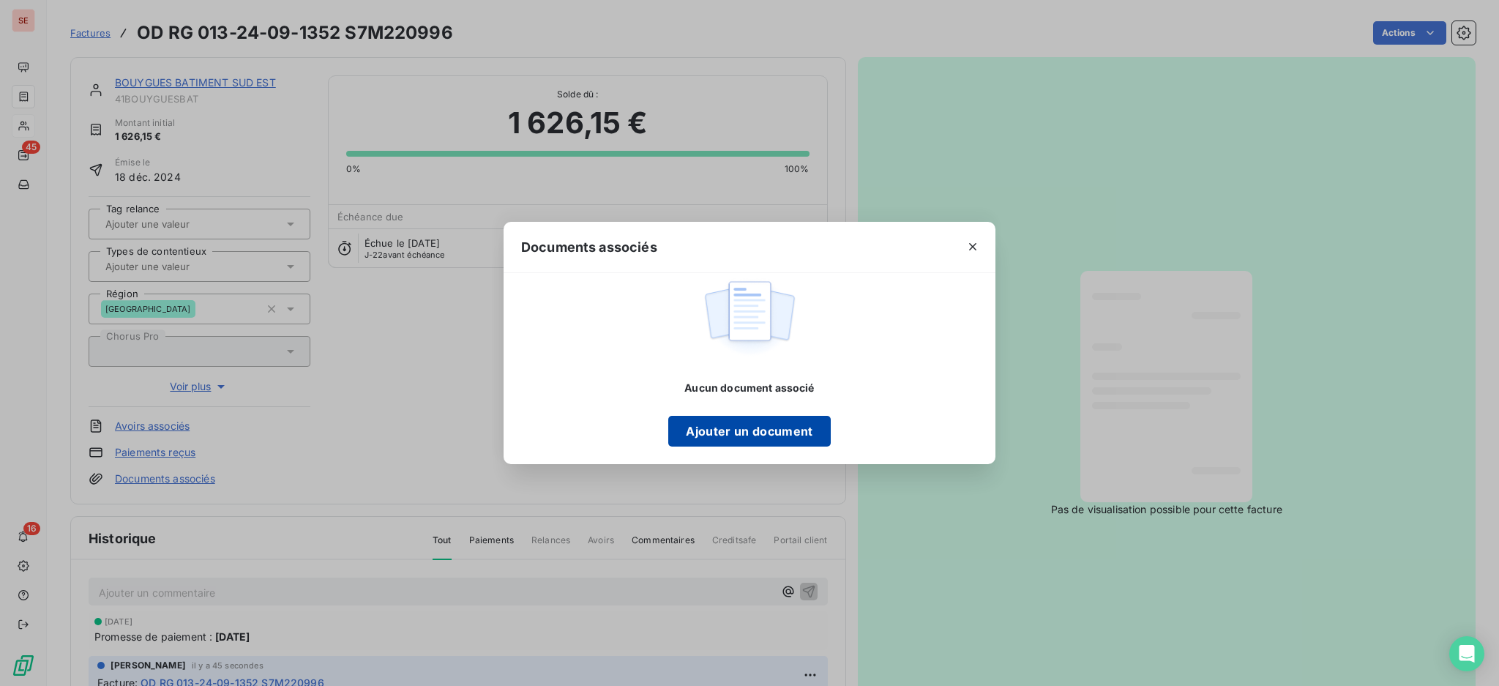
click at [715, 430] on button "Ajouter un document" at bounding box center [749, 431] width 162 height 31
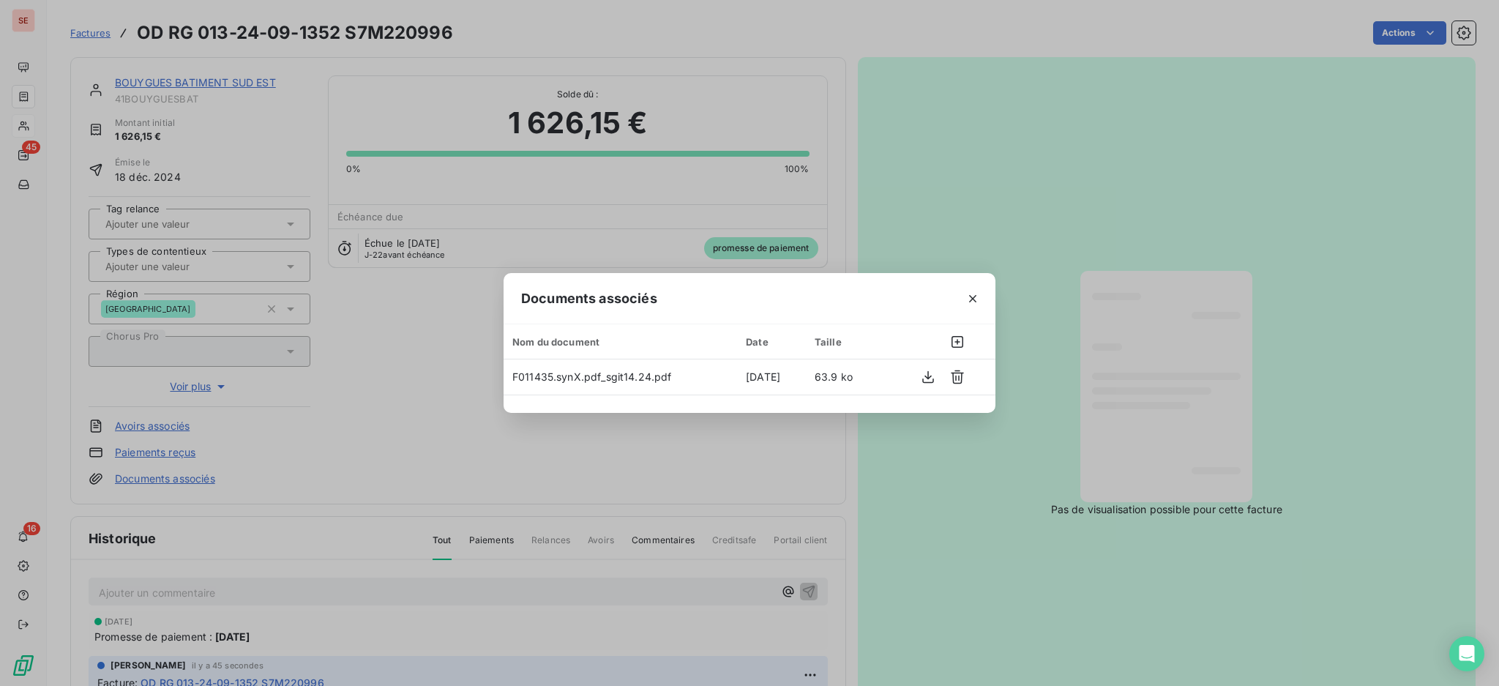
drag, startPoint x: 977, startPoint y: 296, endPoint x: 969, endPoint y: 294, distance: 8.3
click at [977, 296] on icon "button" at bounding box center [973, 298] width 15 height 15
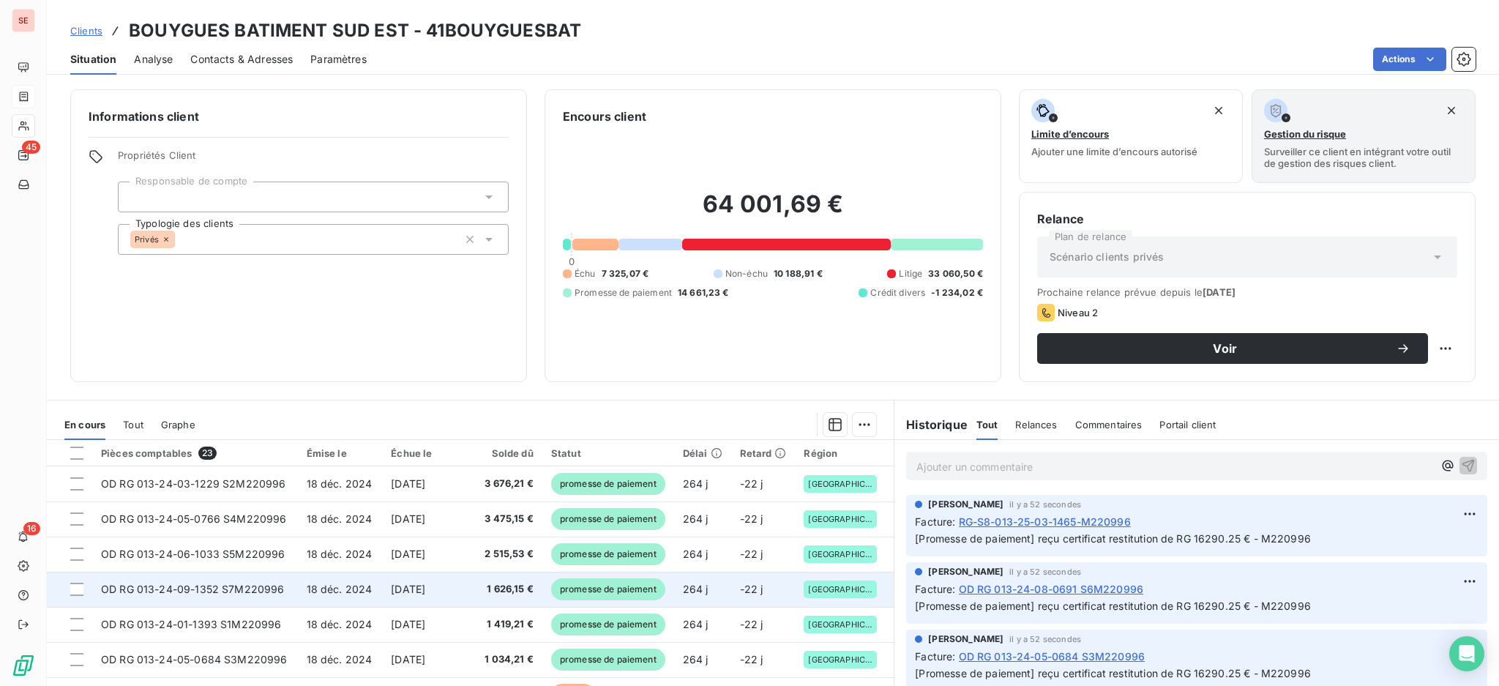
click at [414, 596] on td "[DATE]" at bounding box center [424, 589] width 85 height 35
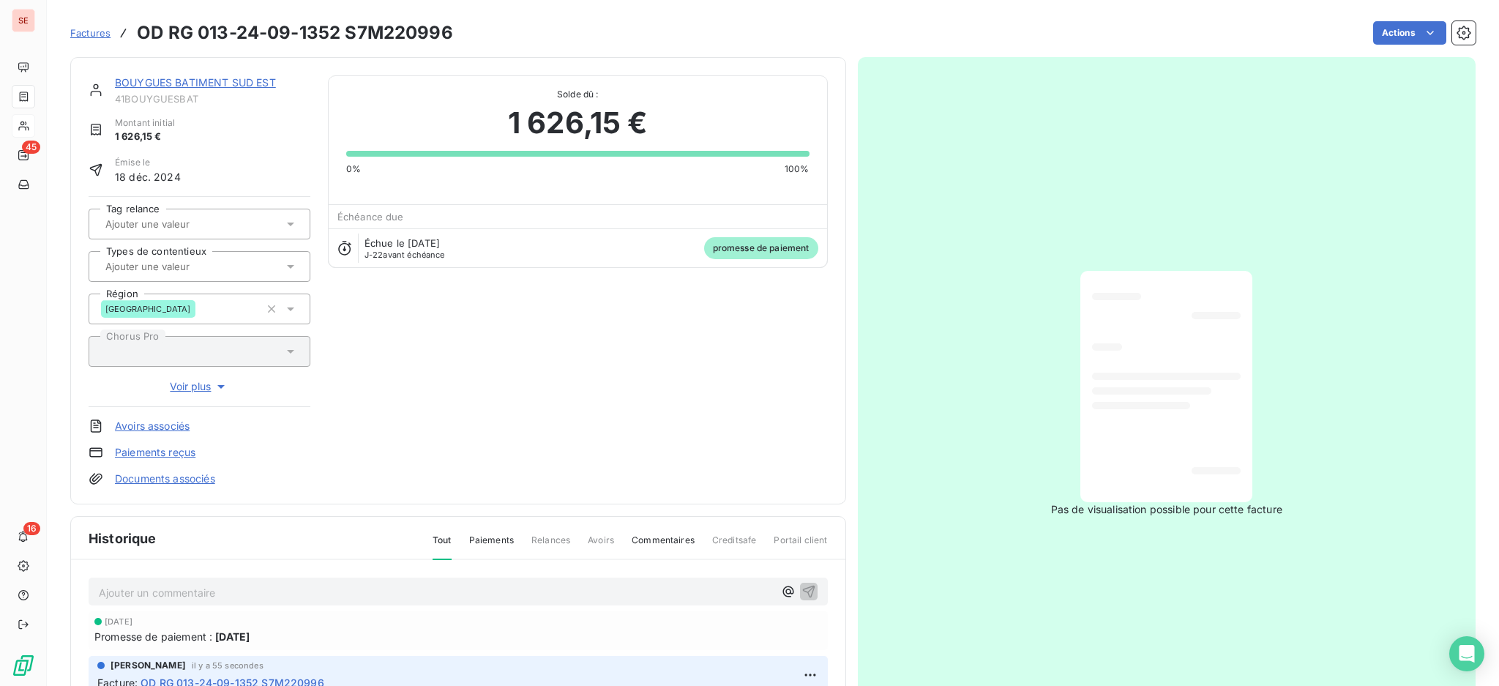
click at [201, 479] on link "Documents associés" at bounding box center [165, 478] width 100 height 15
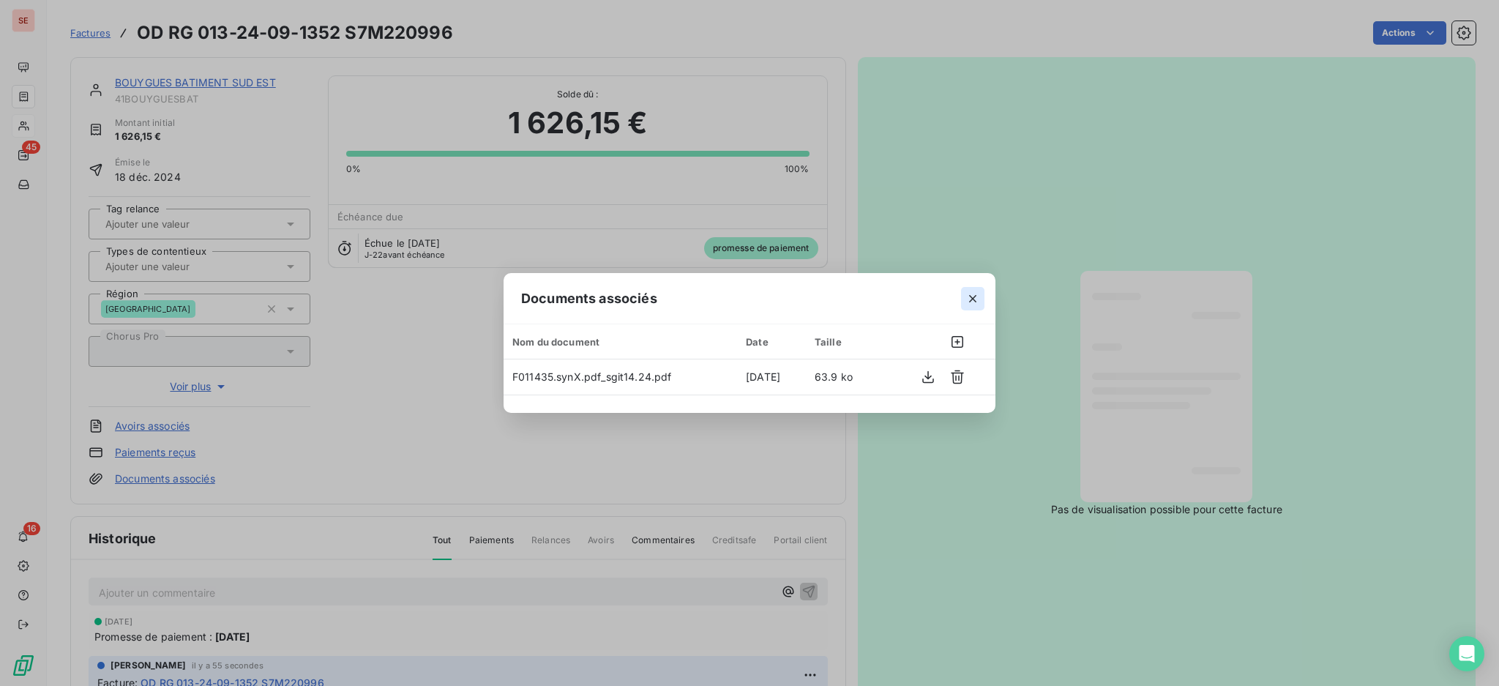
click at [973, 293] on icon "button" at bounding box center [973, 298] width 15 height 15
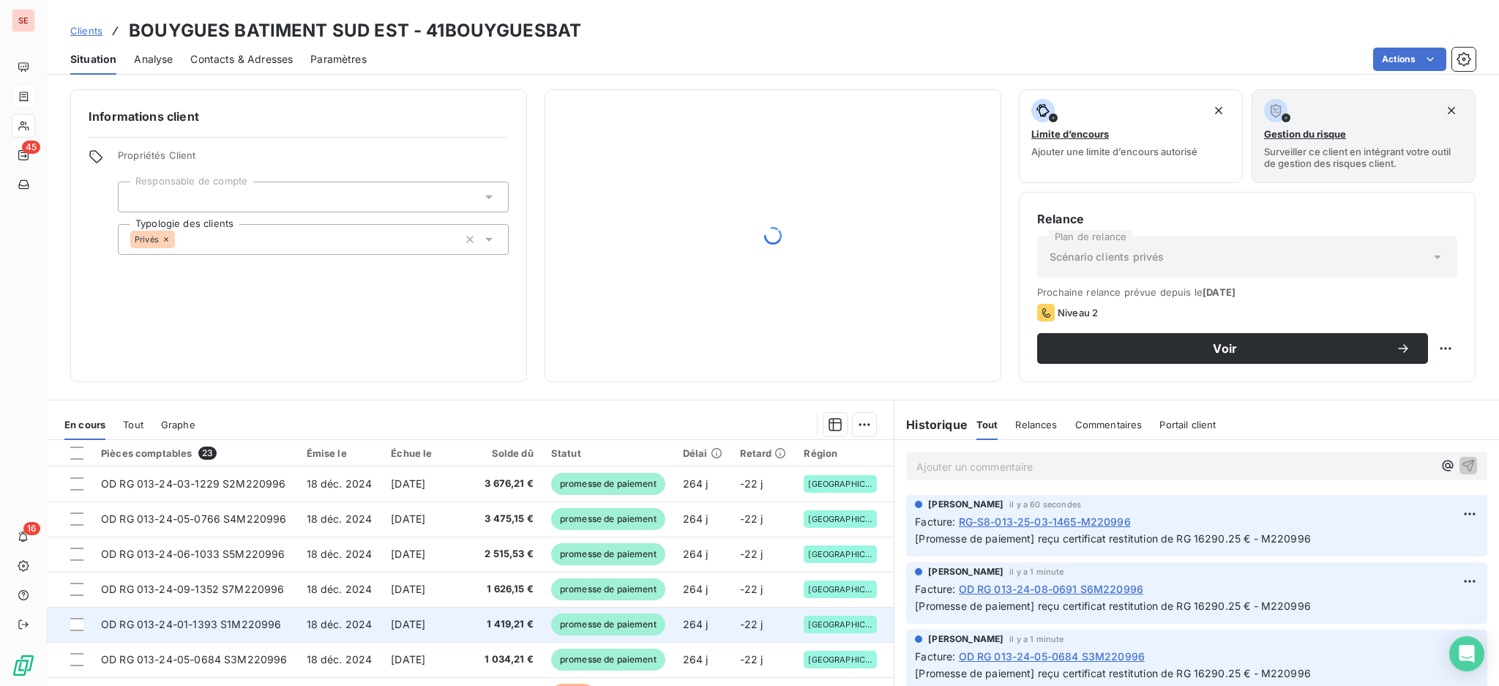
click at [326, 618] on span "18 déc. 2024" at bounding box center [340, 624] width 66 height 12
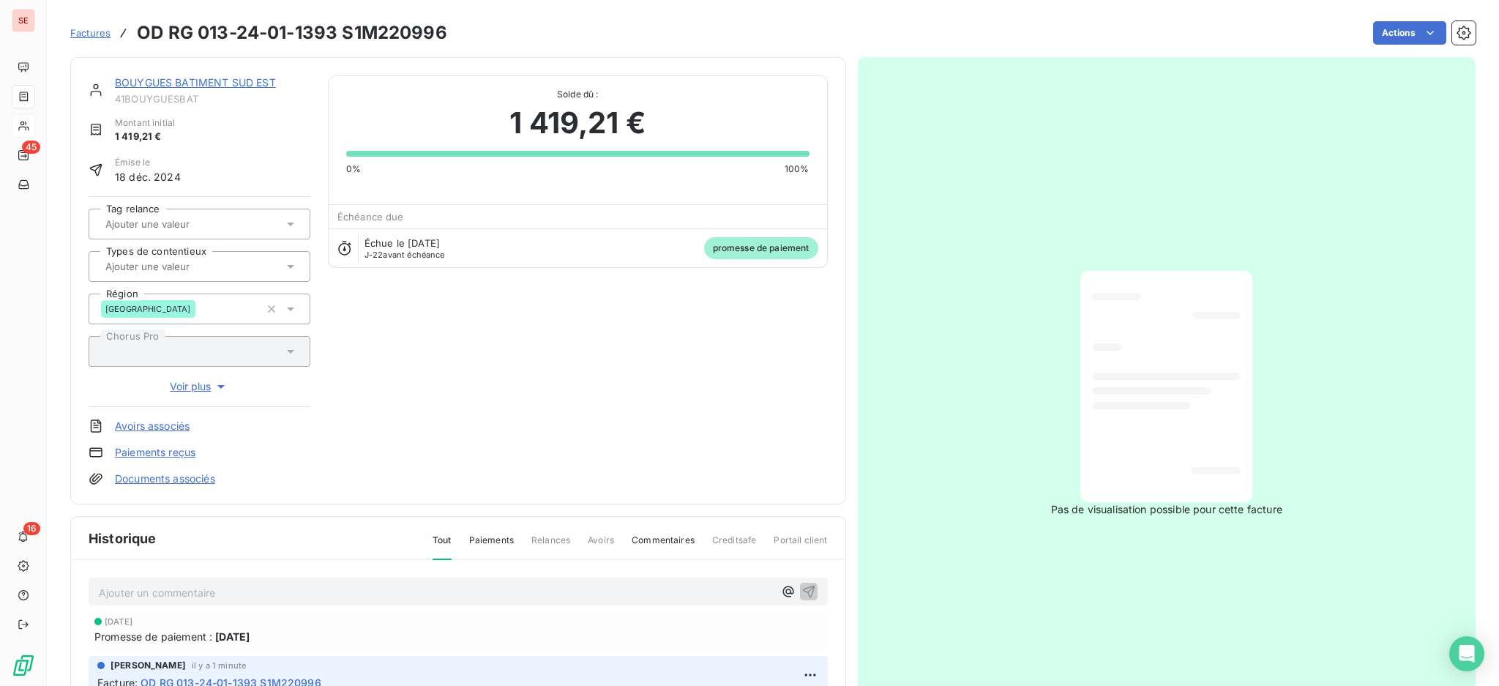
click at [201, 480] on link "Documents associés" at bounding box center [165, 478] width 100 height 15
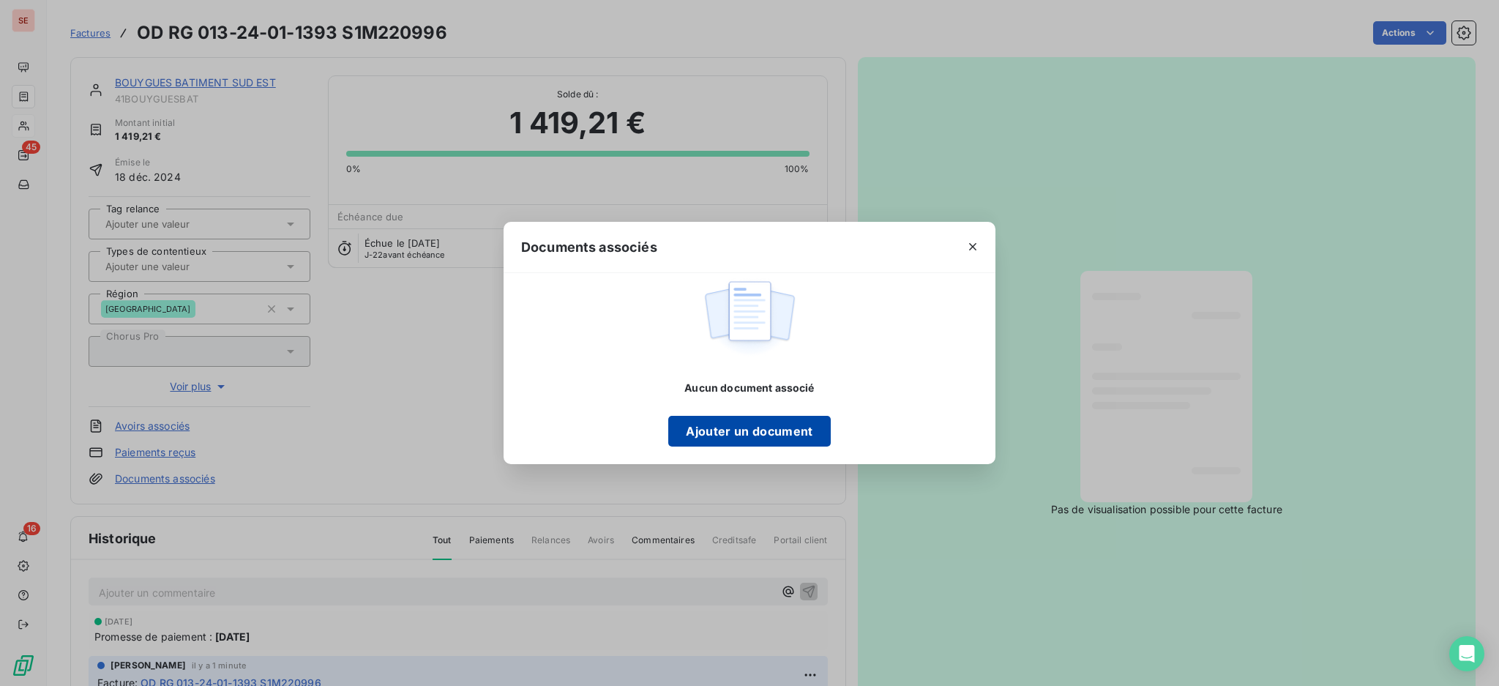
click at [725, 439] on button "Ajouter un document" at bounding box center [749, 431] width 162 height 31
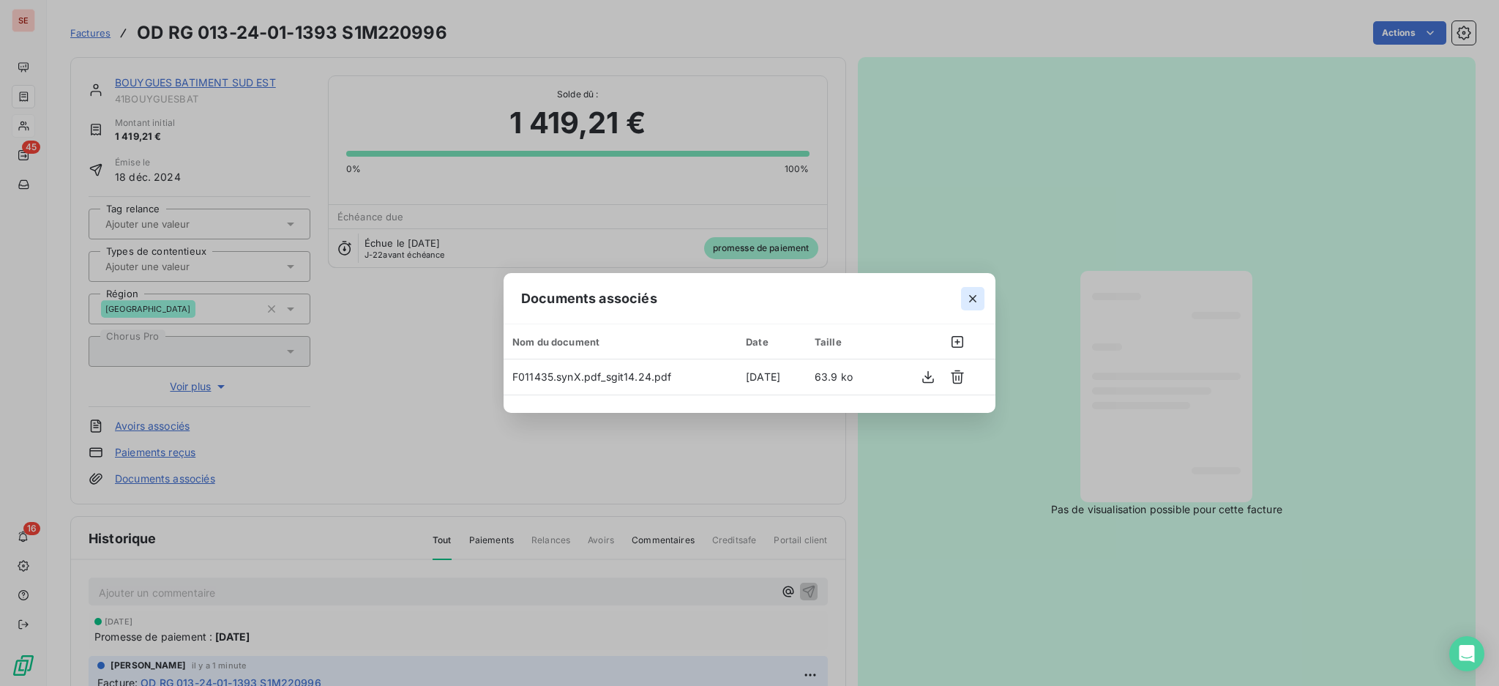
click at [975, 294] on icon "button" at bounding box center [973, 298] width 15 height 15
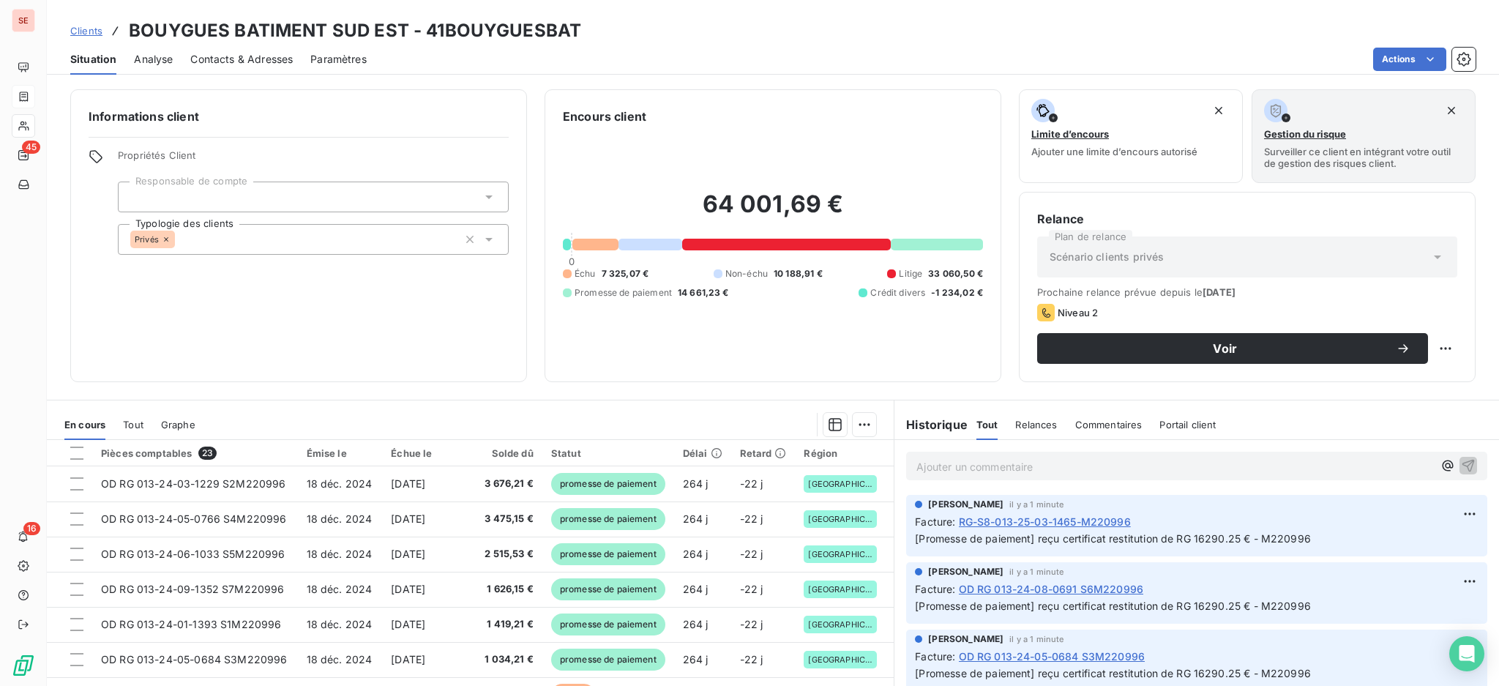
scroll to position [97, 0]
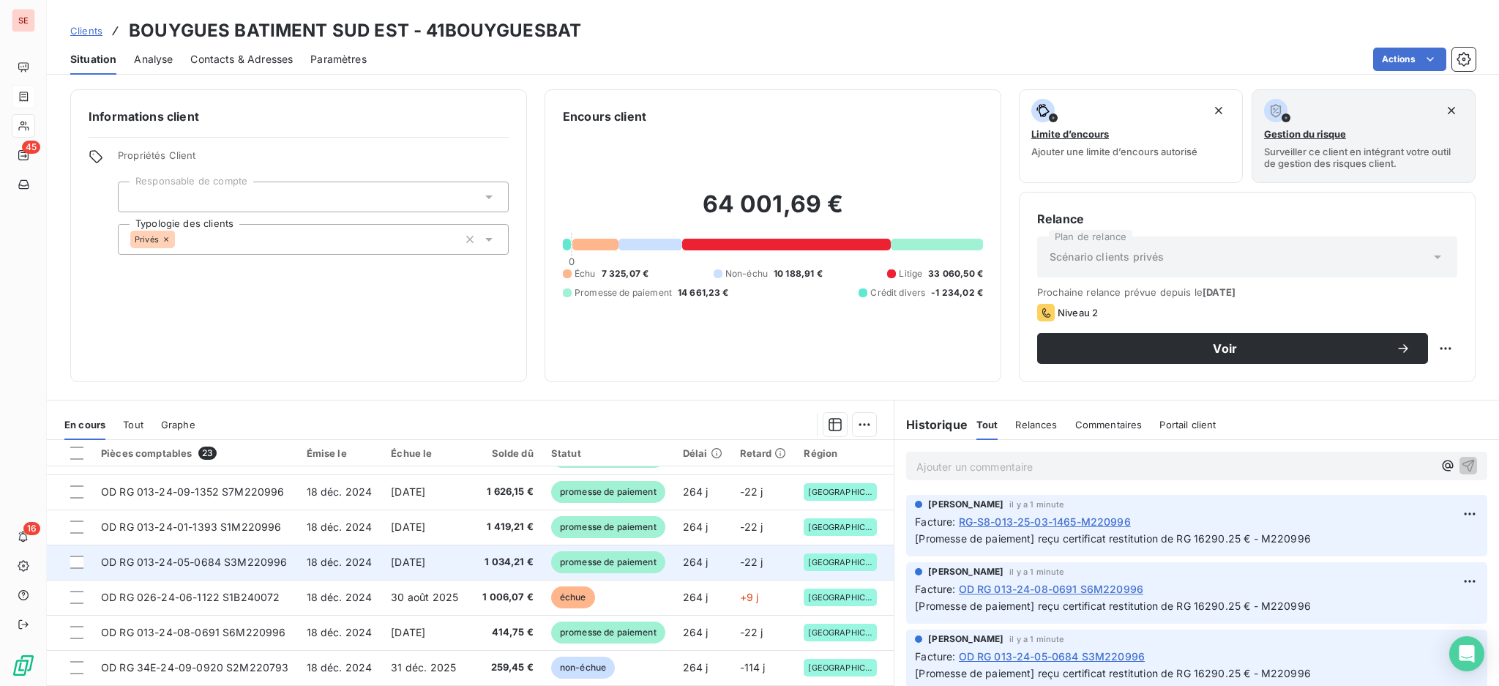
click at [355, 548] on td "18 déc. 2024" at bounding box center [340, 562] width 85 height 35
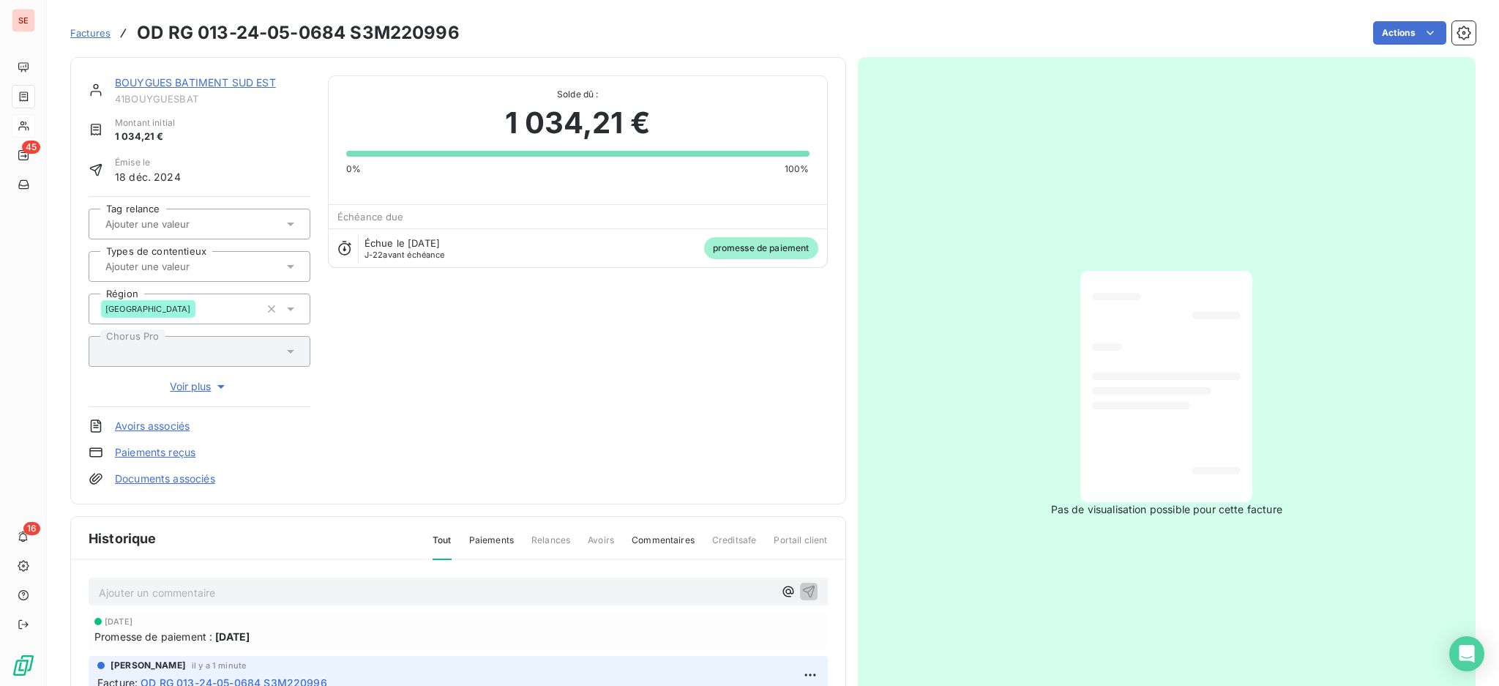
click at [189, 481] on link "Documents associés" at bounding box center [165, 478] width 100 height 15
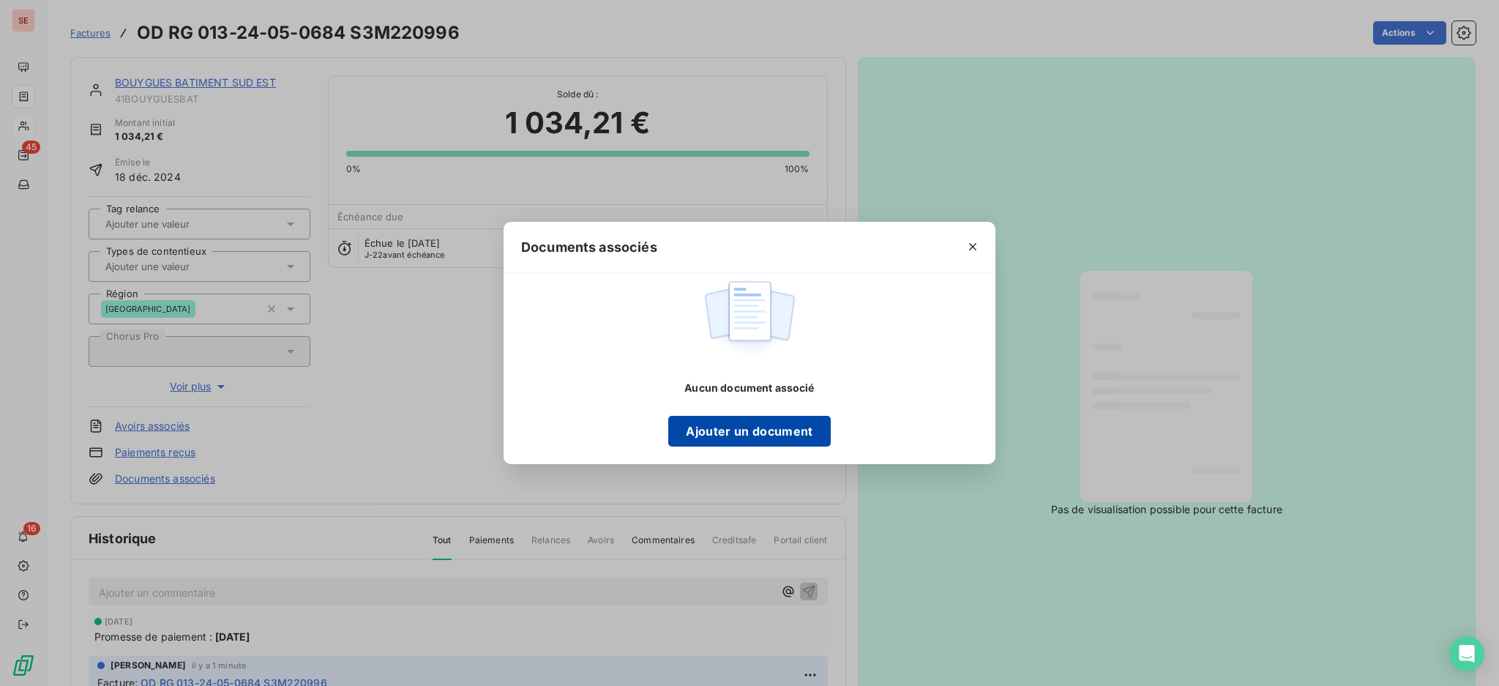
click at [762, 422] on button "Ajouter un document" at bounding box center [749, 431] width 162 height 31
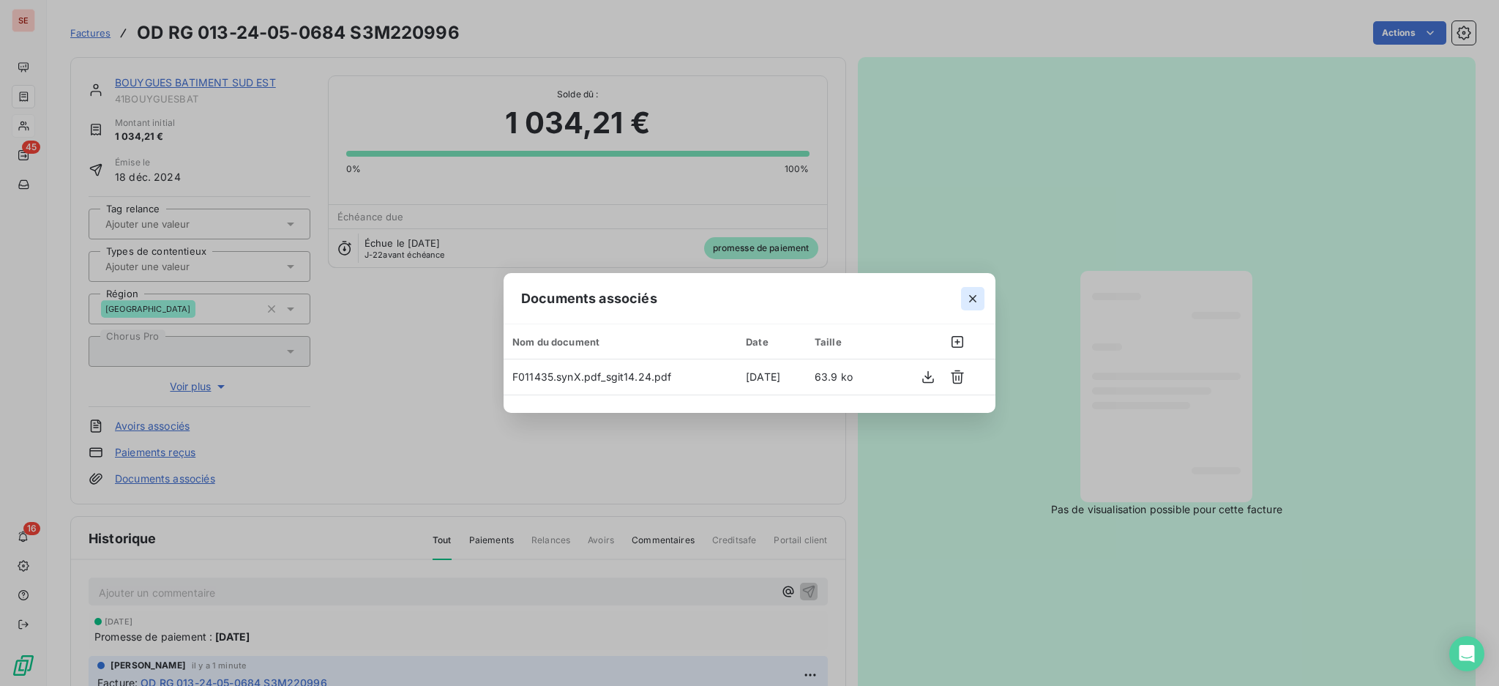
click at [966, 296] on icon "button" at bounding box center [973, 298] width 15 height 15
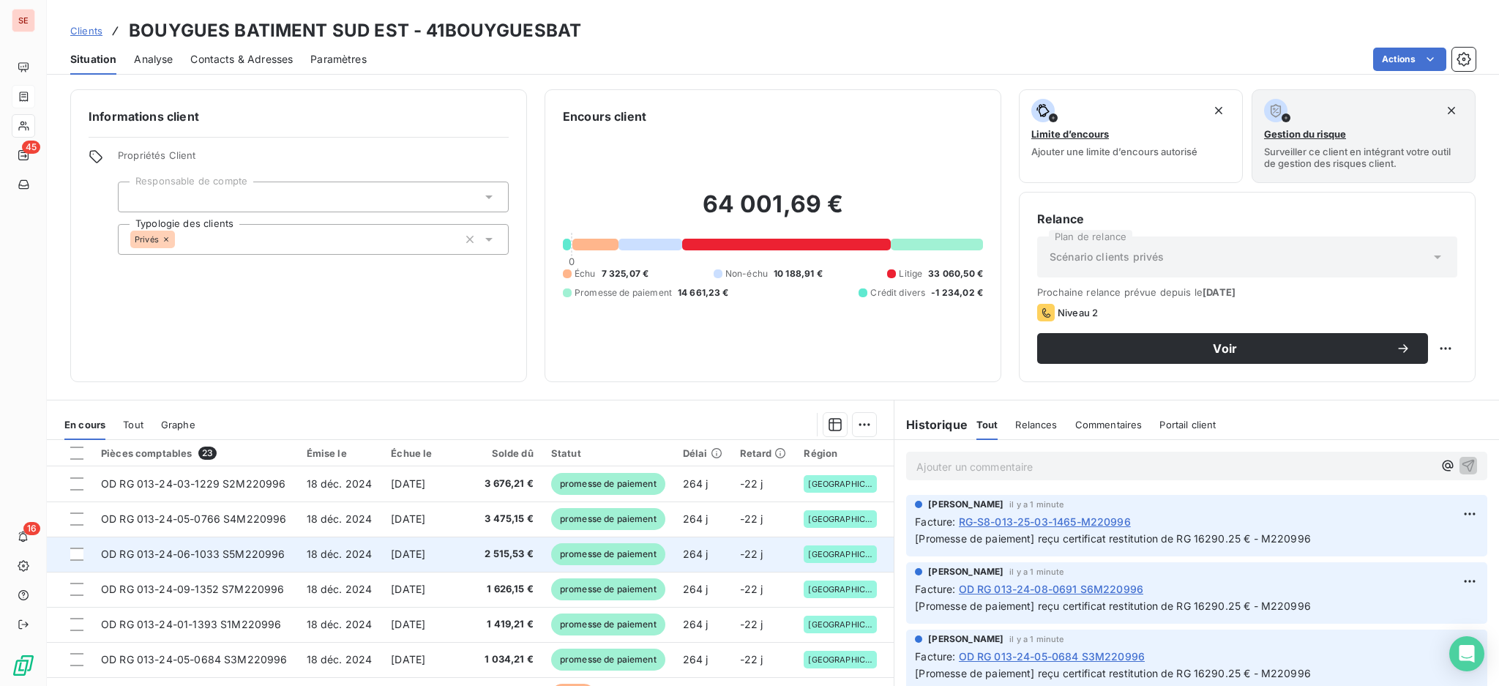
scroll to position [97, 0]
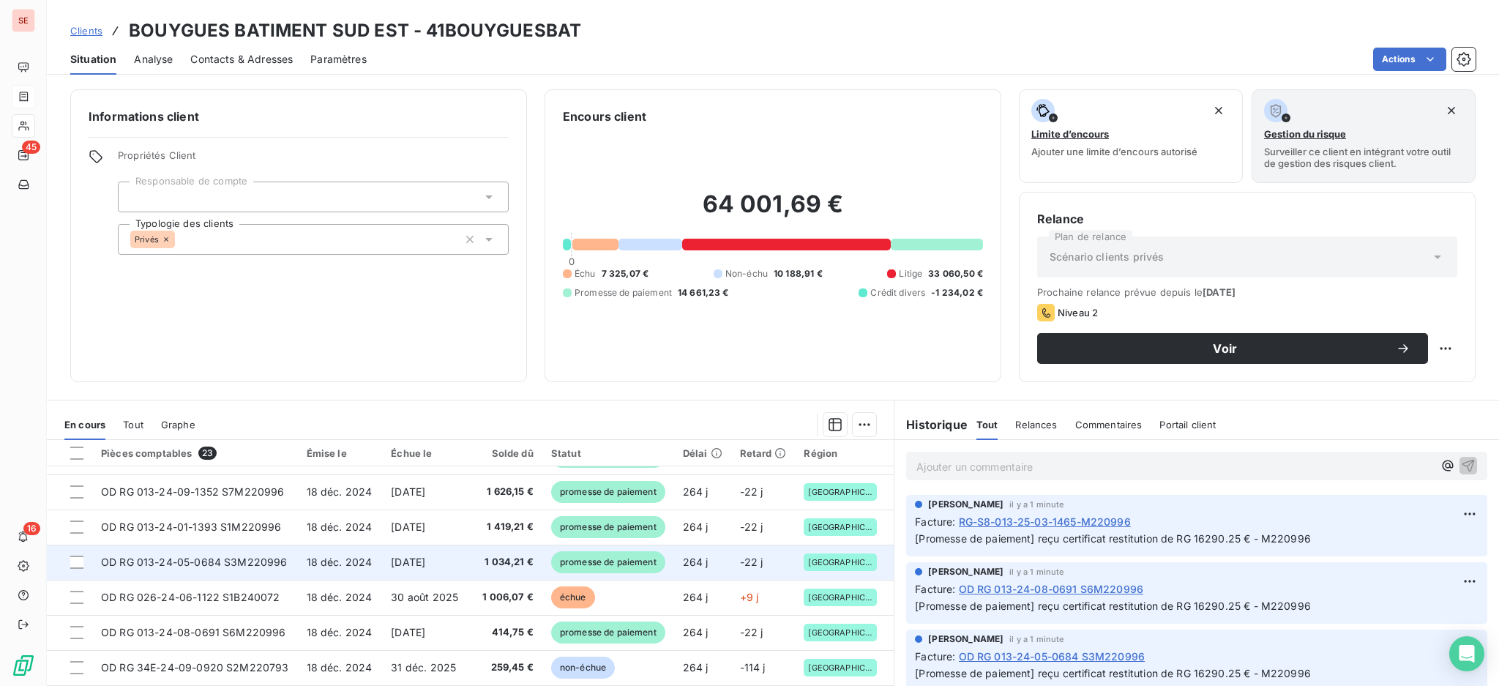
click at [404, 567] on span "[DATE]" at bounding box center [408, 562] width 34 height 12
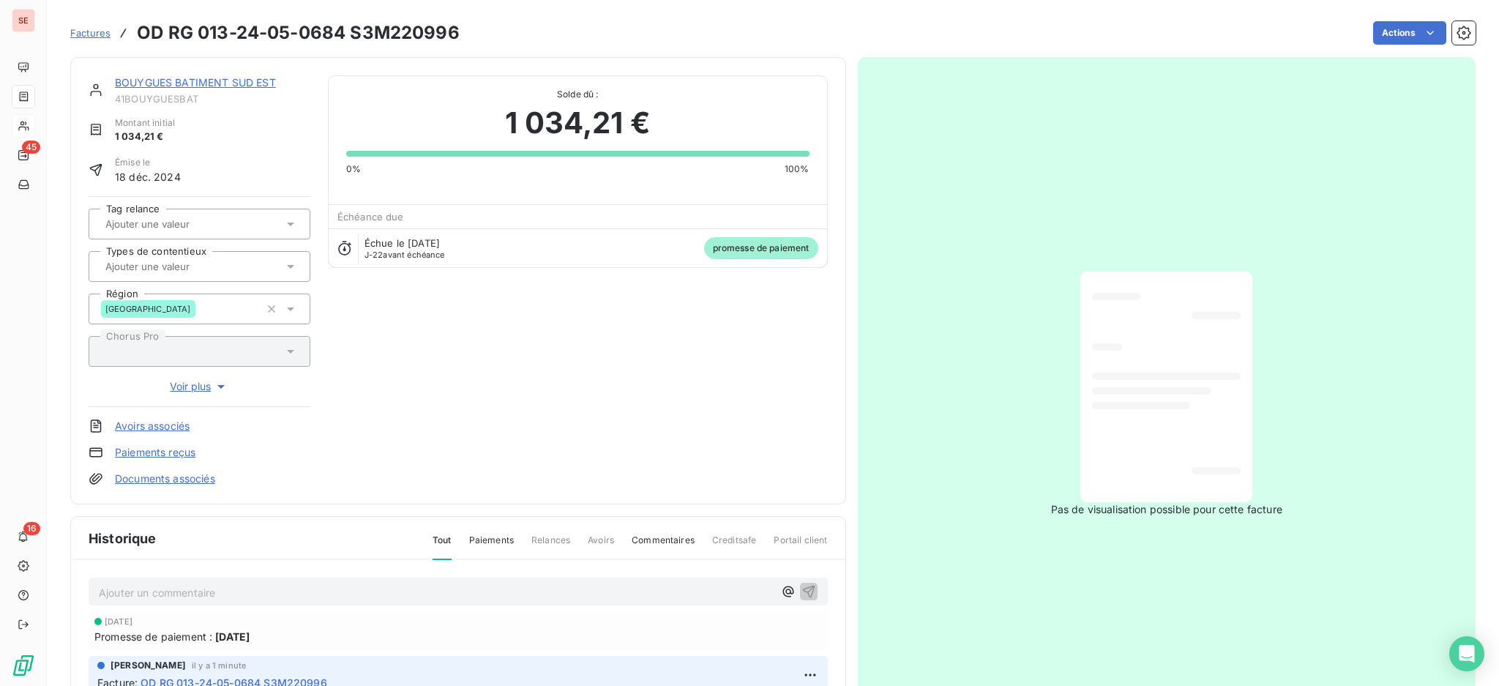
click at [156, 479] on link "Documents associés" at bounding box center [165, 478] width 100 height 15
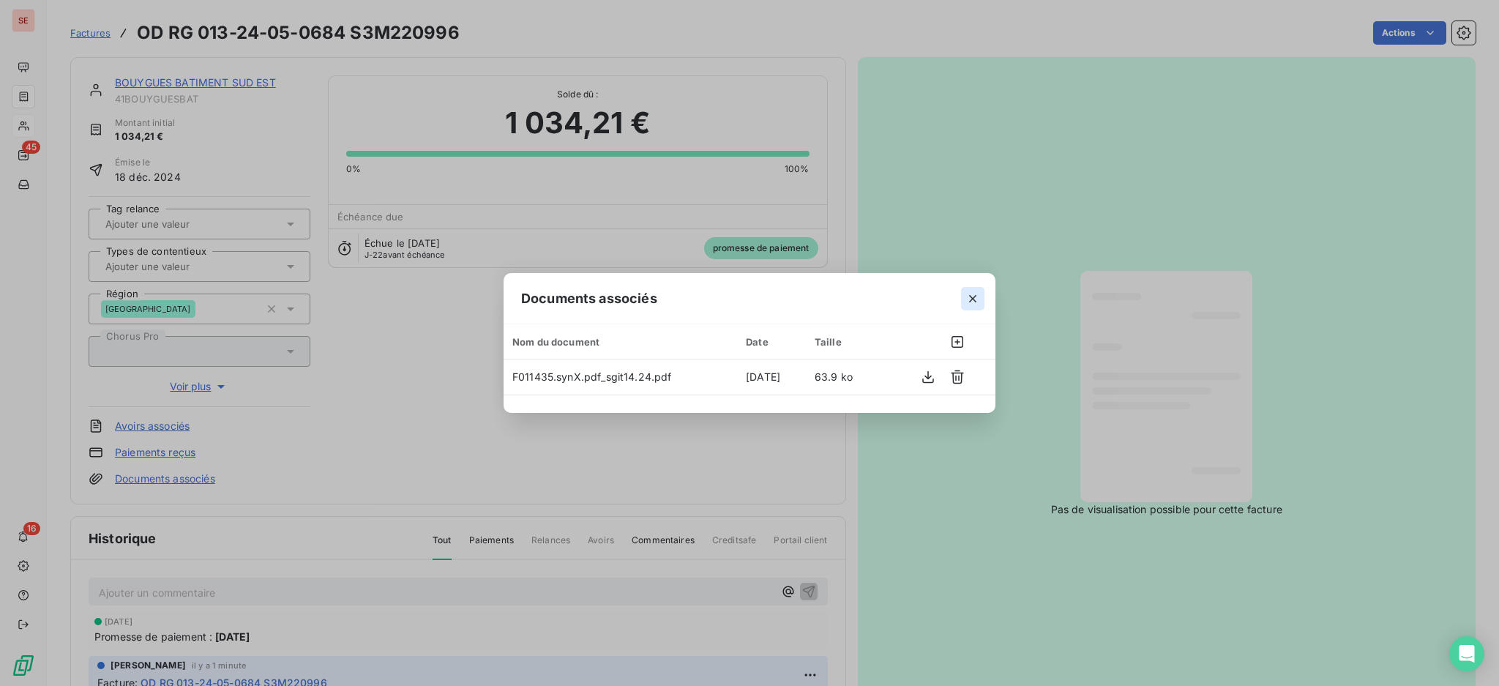
click at [977, 299] on icon "button" at bounding box center [973, 298] width 15 height 15
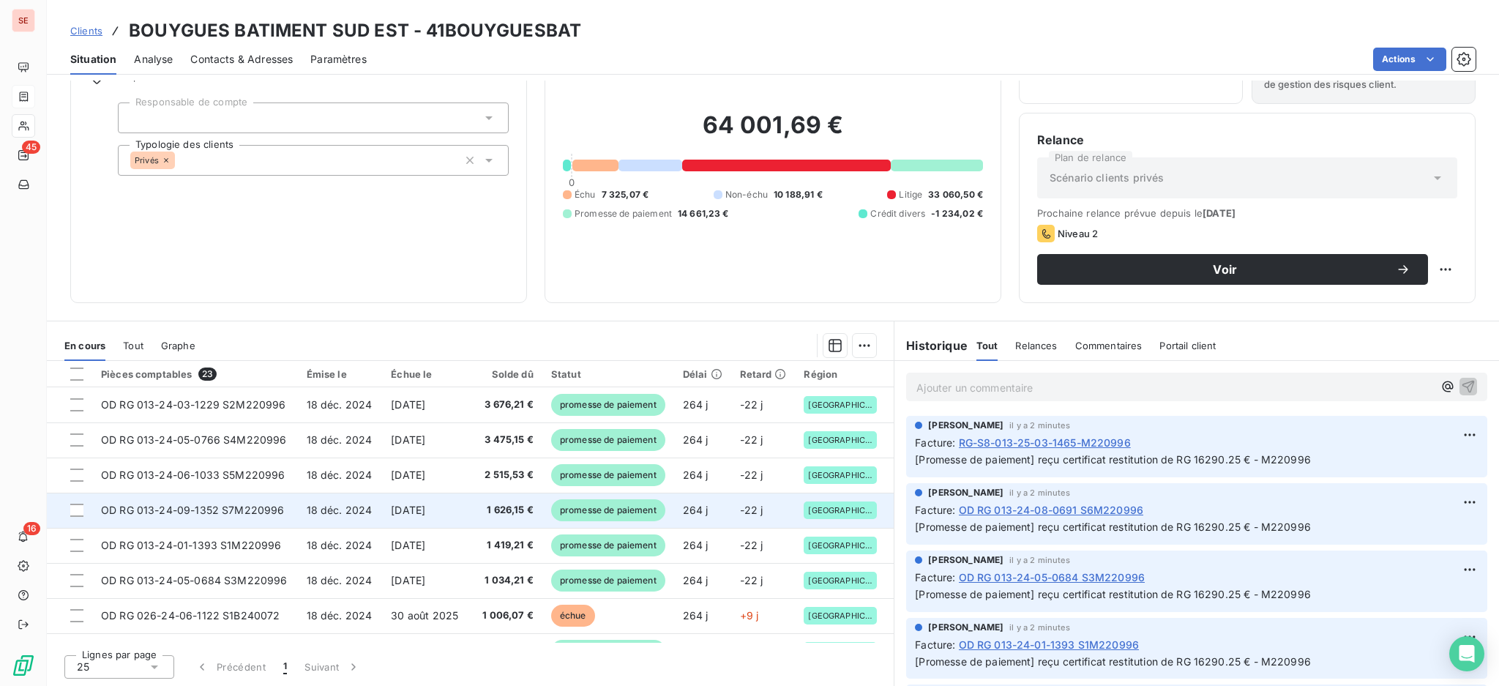
scroll to position [97, 0]
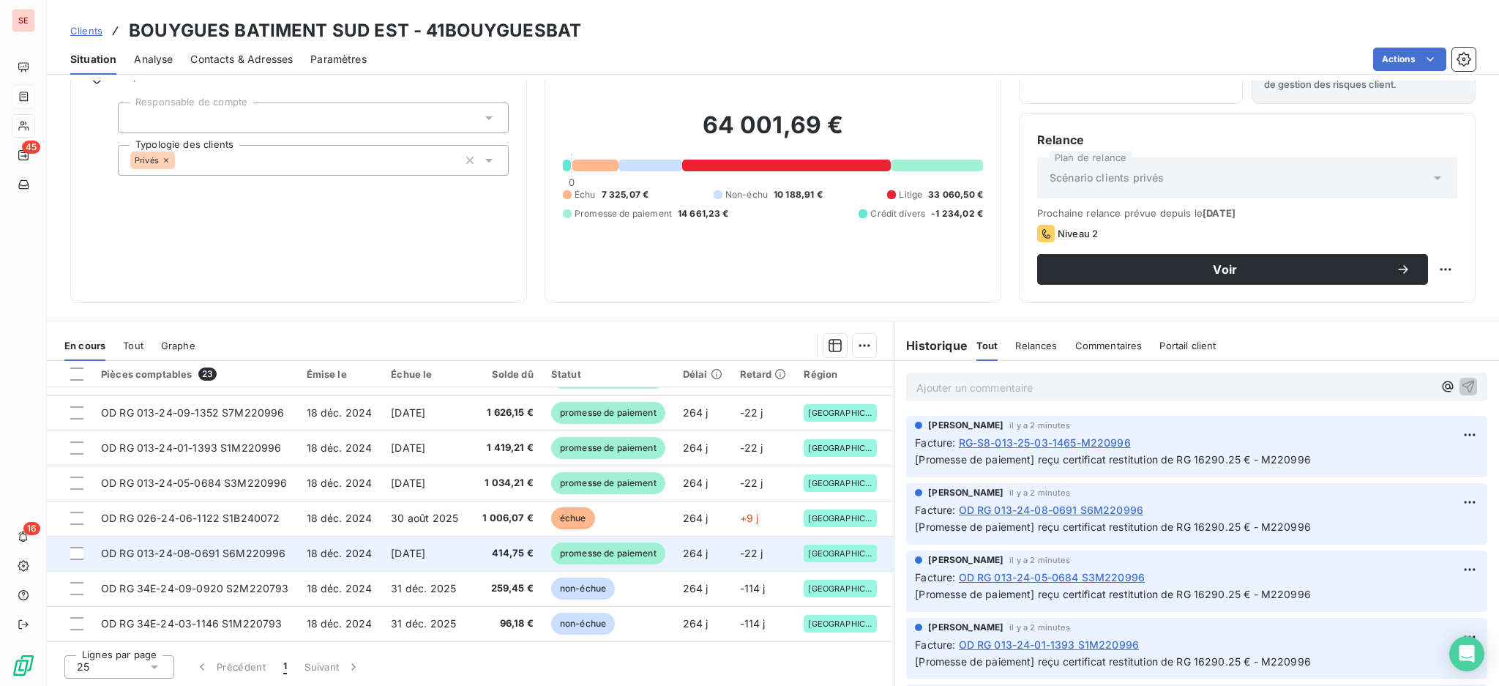
click at [445, 561] on td "[DATE]" at bounding box center [424, 553] width 85 height 35
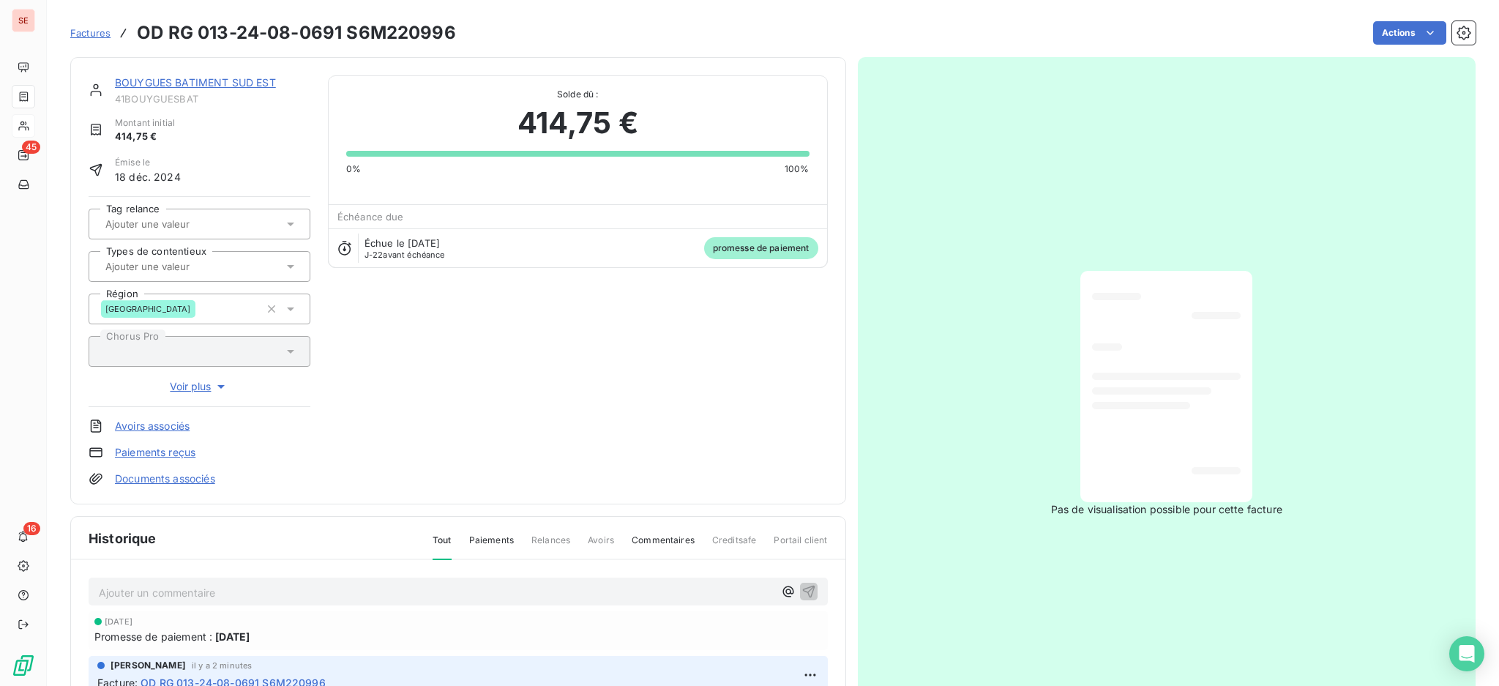
click at [207, 480] on link "Documents associés" at bounding box center [165, 478] width 100 height 15
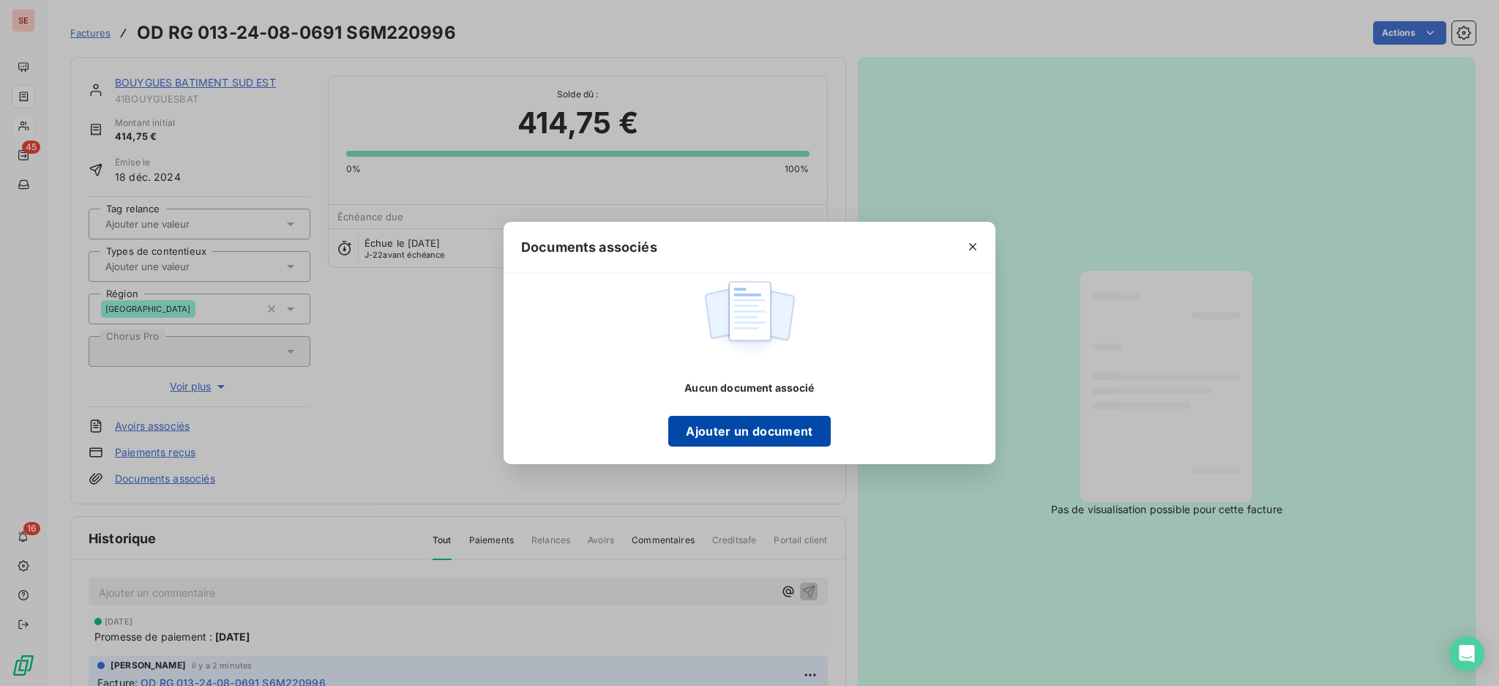
click at [780, 428] on button "Ajouter un document" at bounding box center [749, 431] width 162 height 31
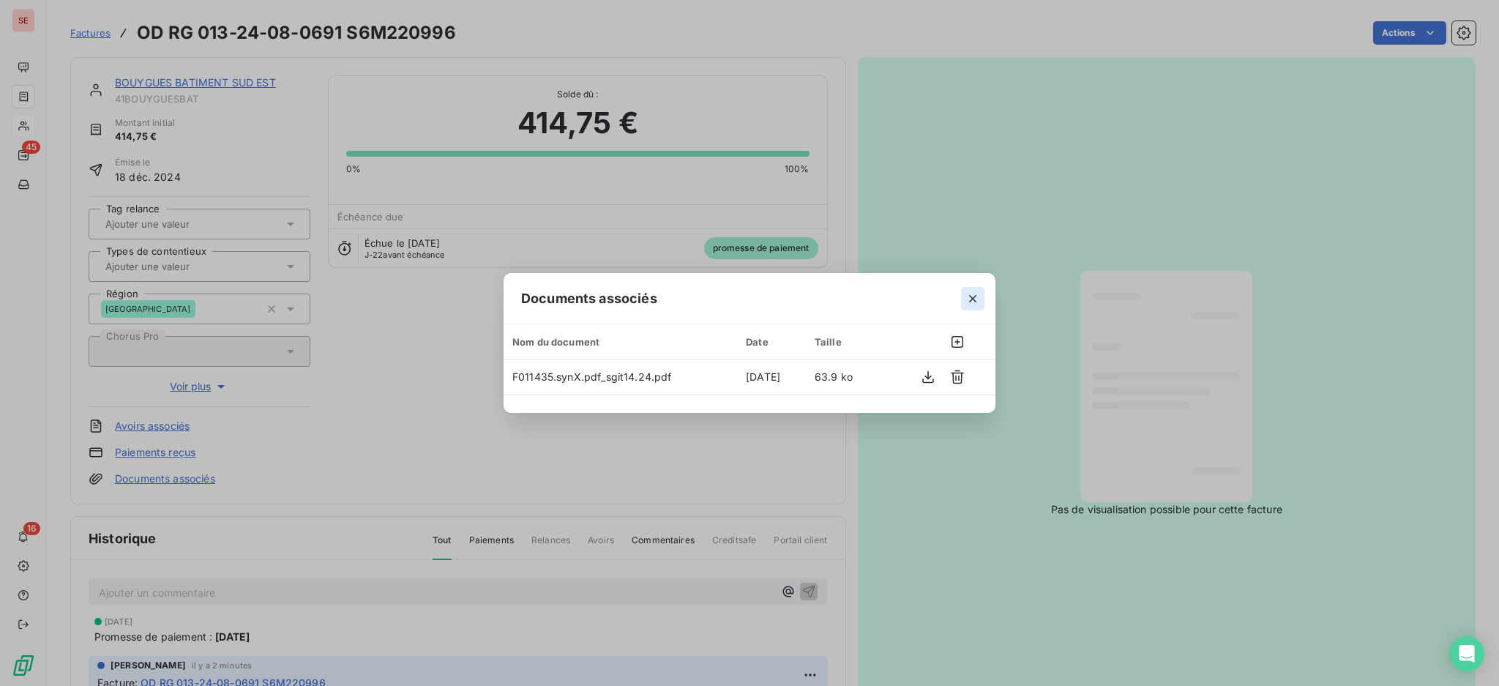
click at [974, 304] on icon "button" at bounding box center [973, 298] width 15 height 15
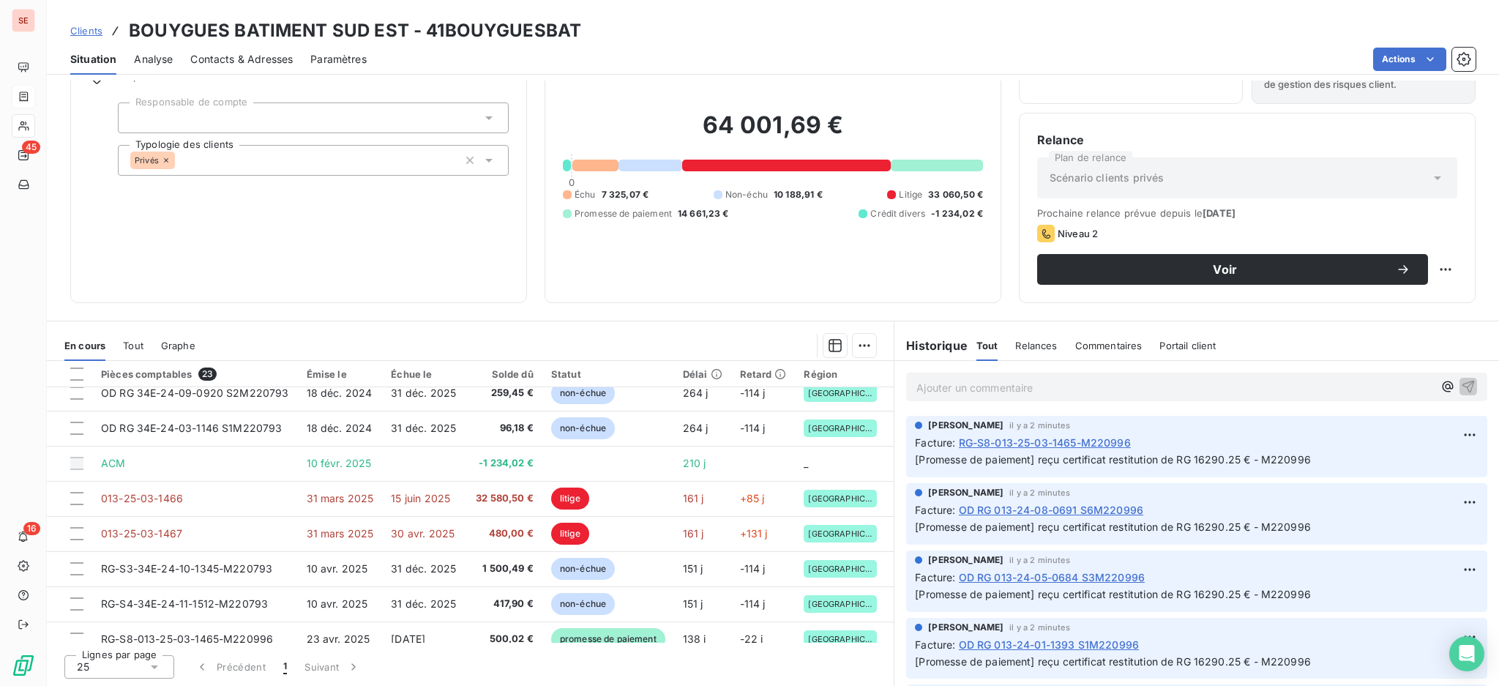
scroll to position [390, 0]
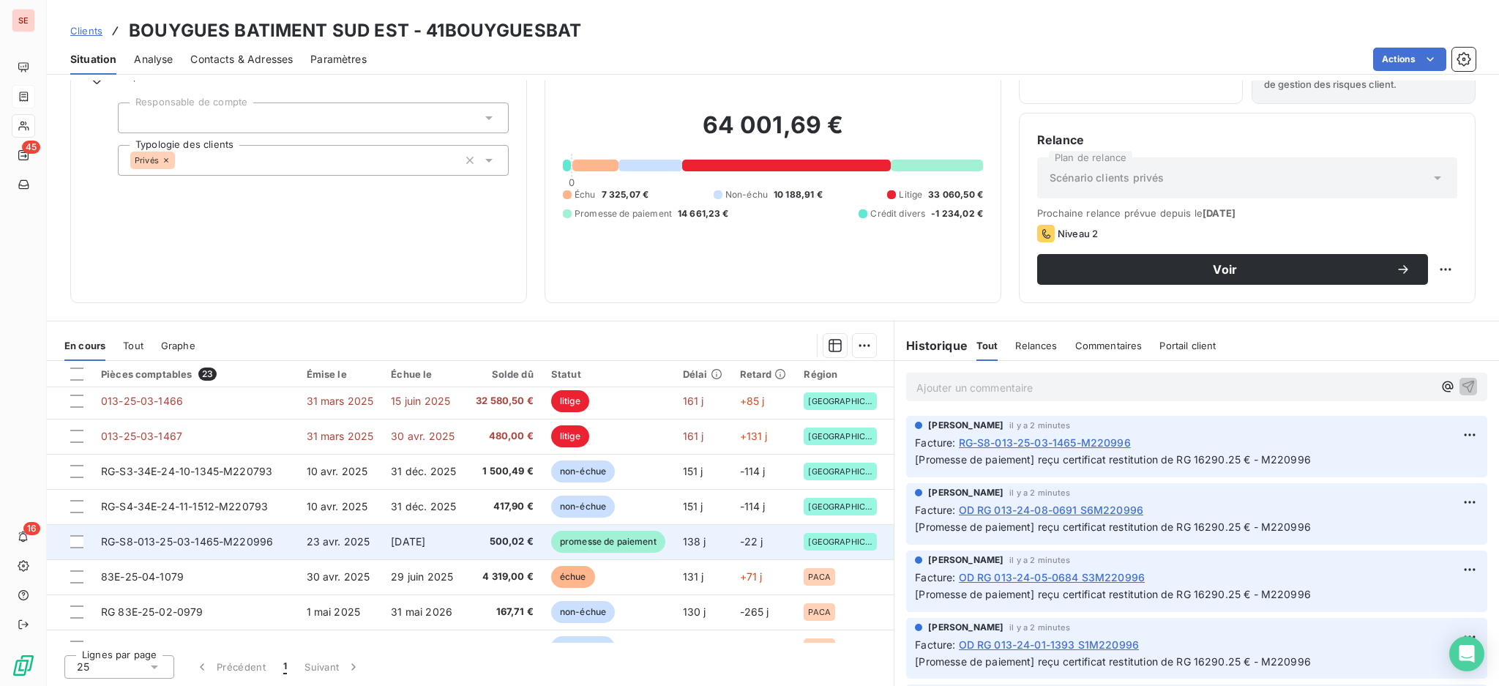
click at [419, 548] on td "[DATE]" at bounding box center [424, 541] width 85 height 35
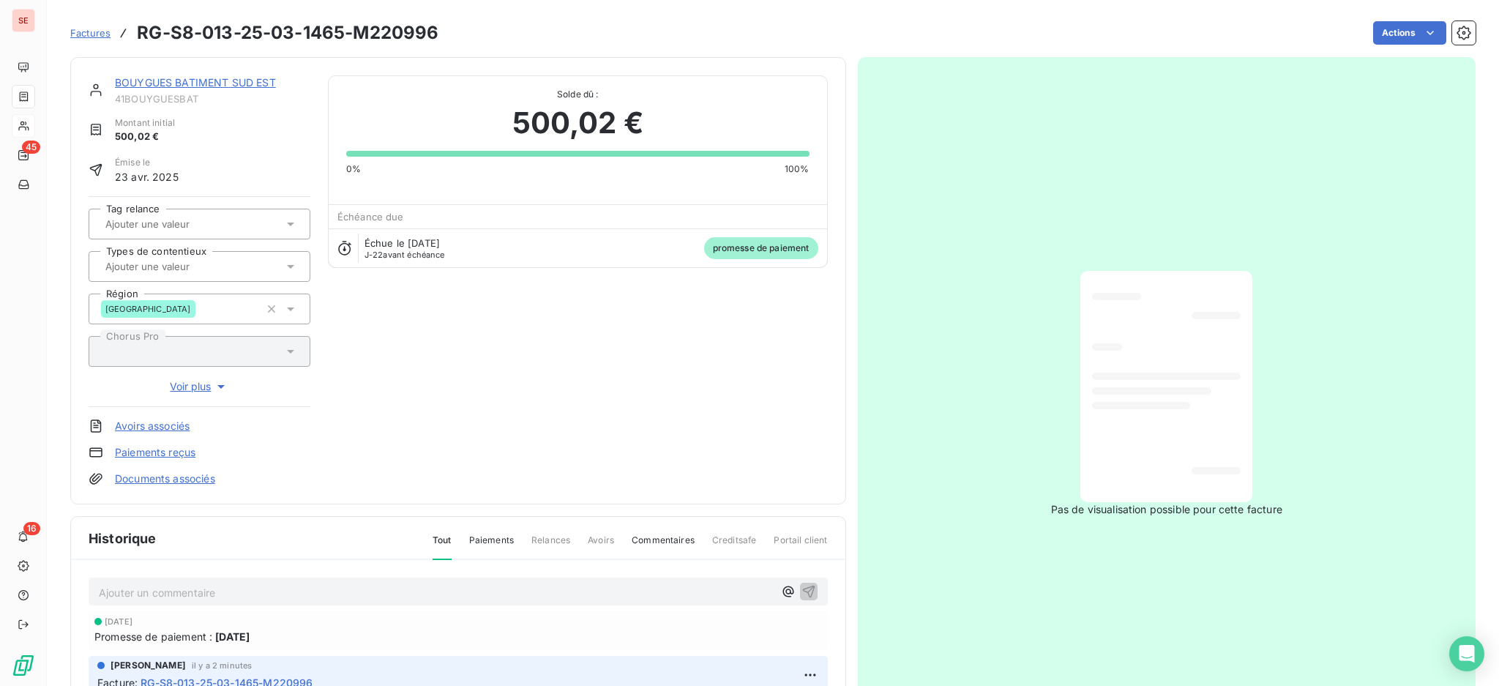
click at [190, 480] on link "Documents associés" at bounding box center [165, 478] width 100 height 15
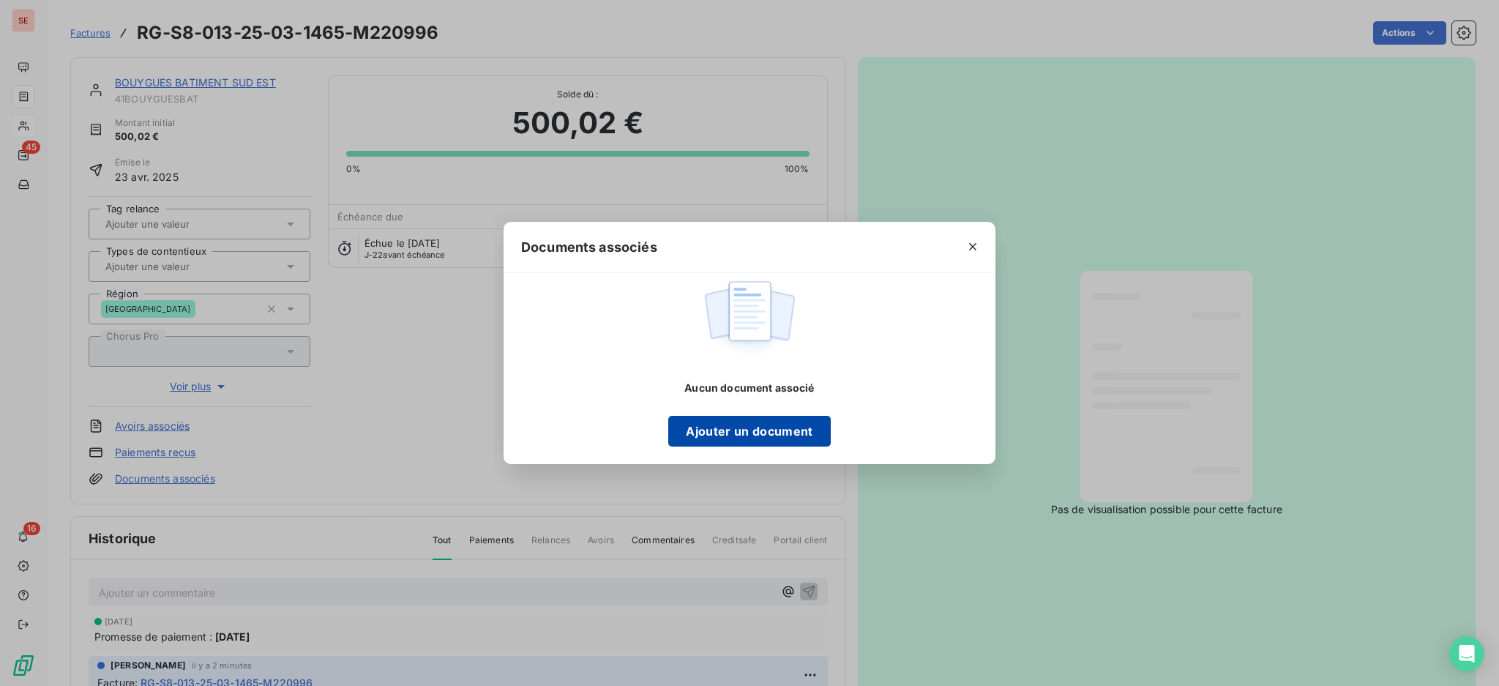
click at [769, 433] on button "Ajouter un document" at bounding box center [749, 431] width 162 height 31
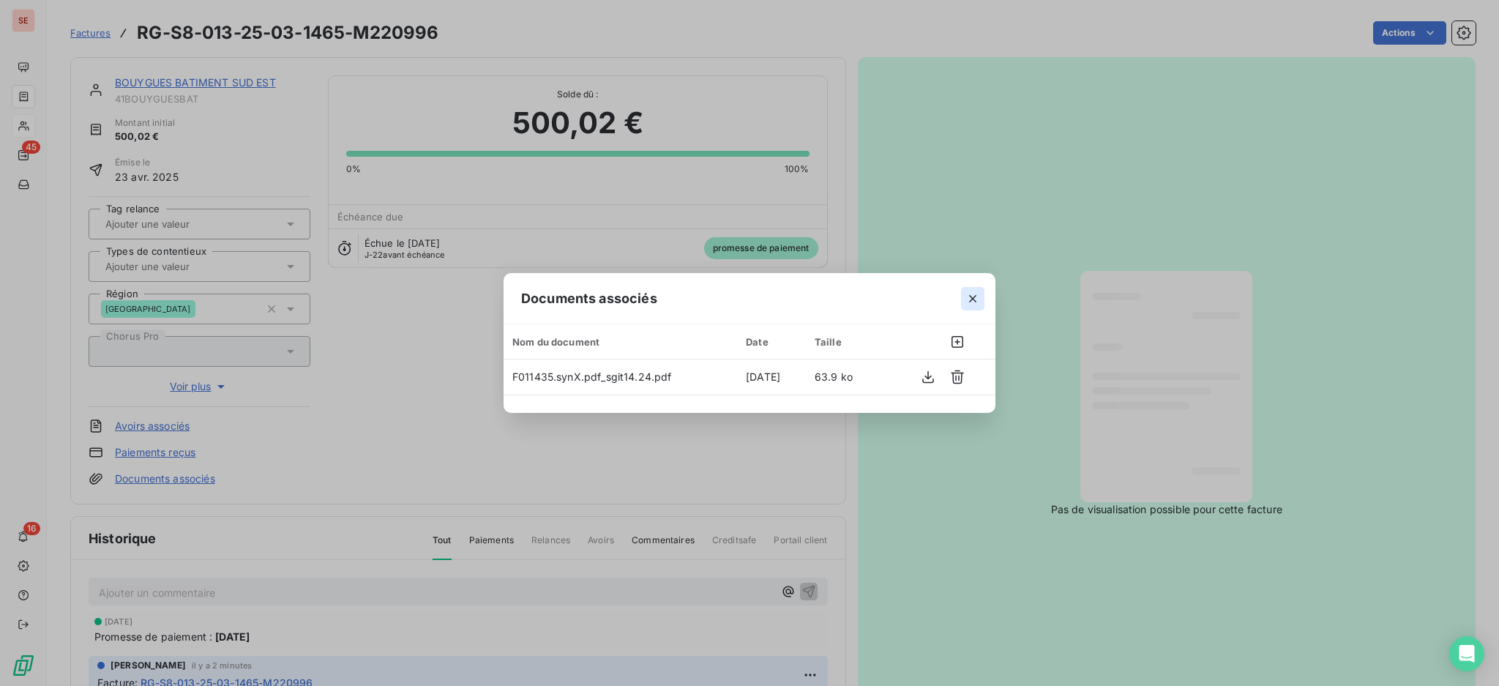
click at [967, 294] on icon "button" at bounding box center [973, 298] width 15 height 15
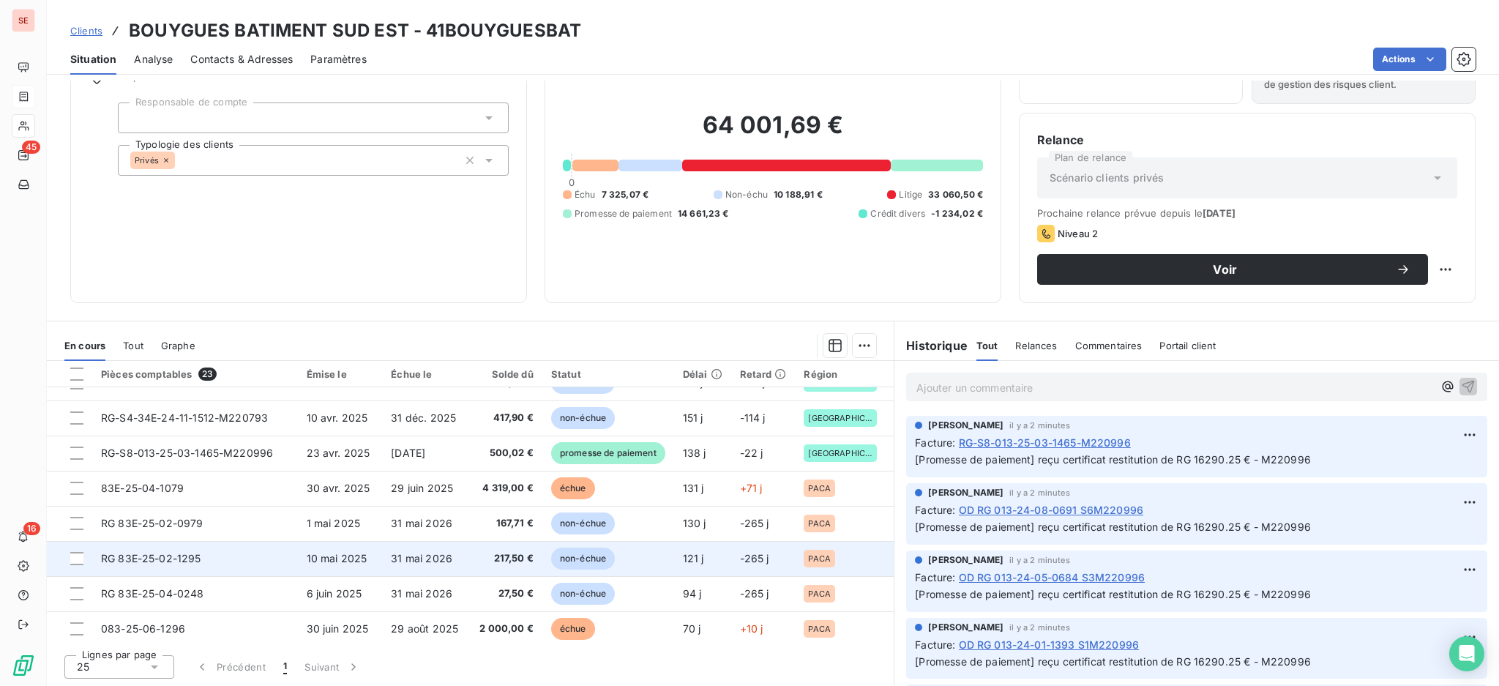
scroll to position [363, 0]
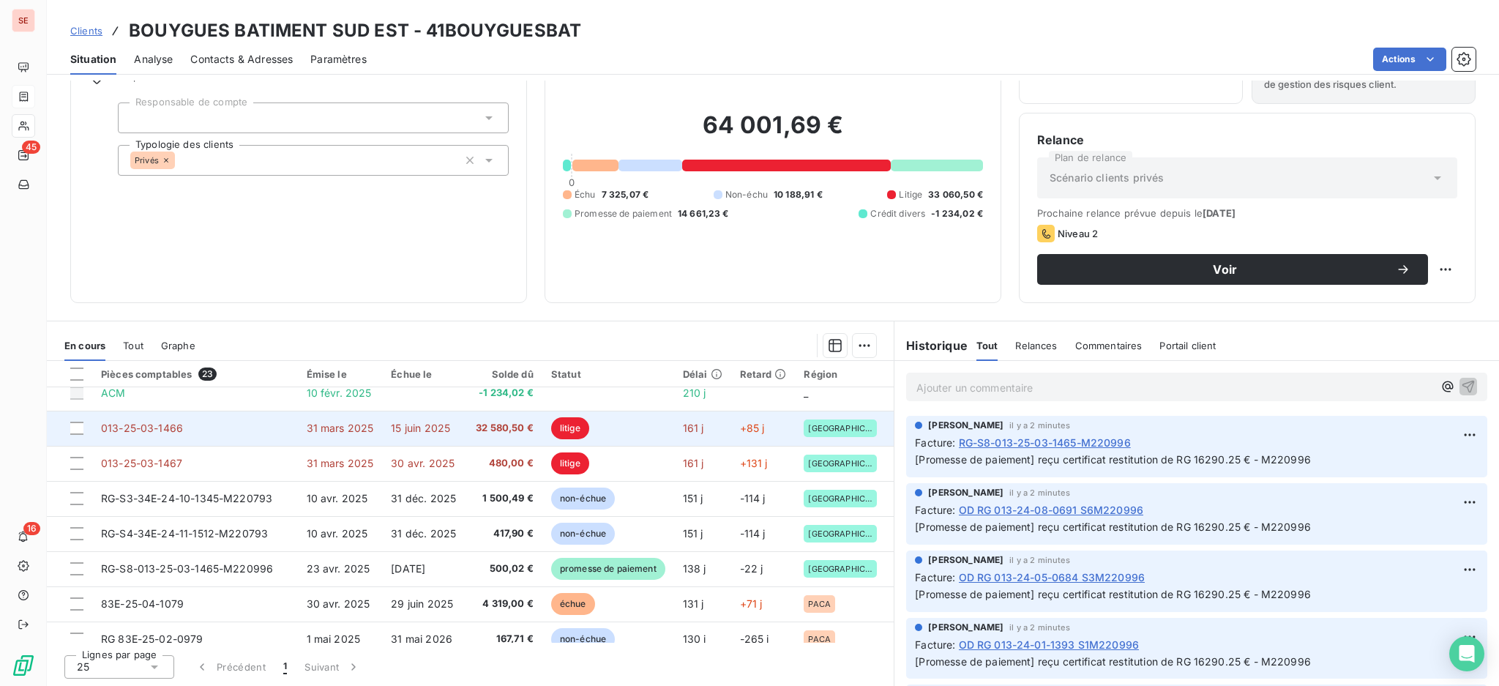
click at [471, 432] on td "32 580,50 €" at bounding box center [504, 428] width 75 height 35
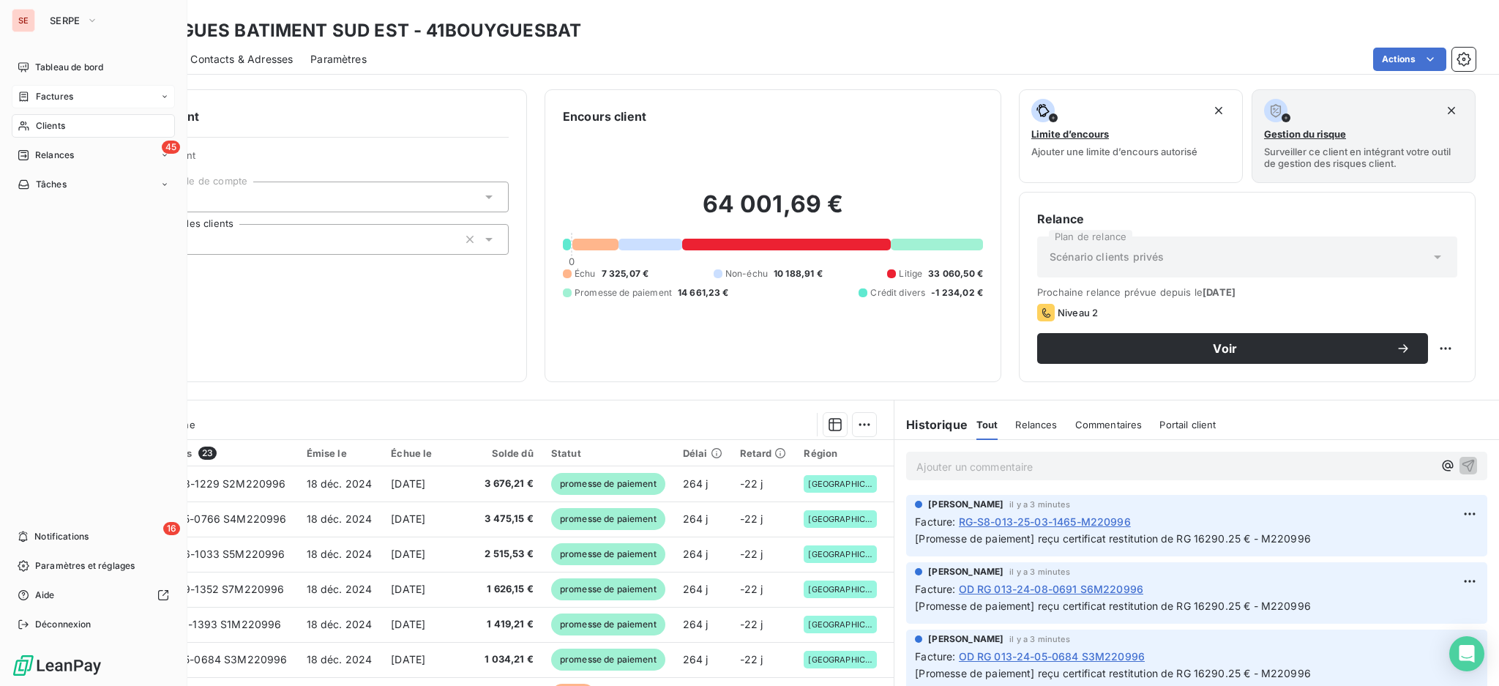
click at [52, 138] on nav "Tableau de bord Factures Clients 45 Relances Tâches" at bounding box center [93, 126] width 163 height 141
click at [44, 120] on span "Clients" at bounding box center [50, 125] width 29 height 13
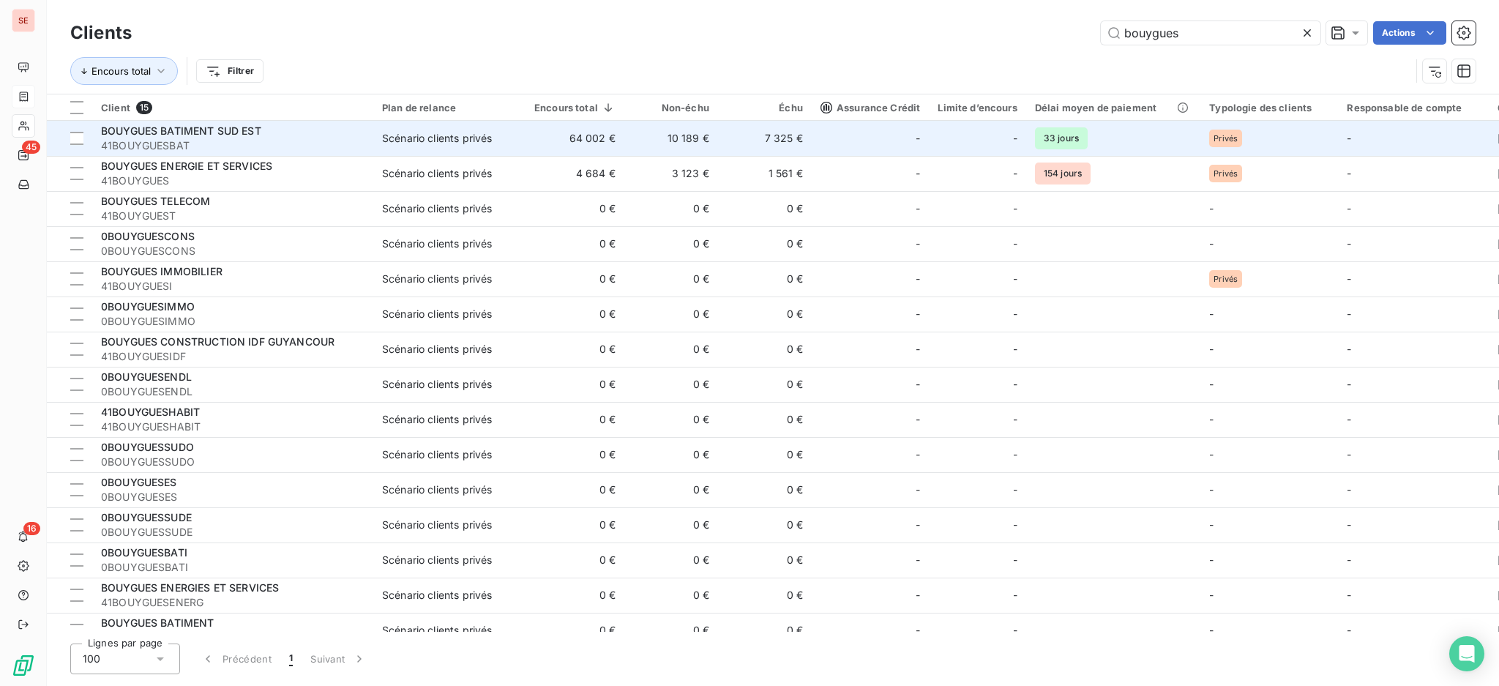
click at [214, 141] on span "41BOUYGUESBAT" at bounding box center [233, 145] width 264 height 15
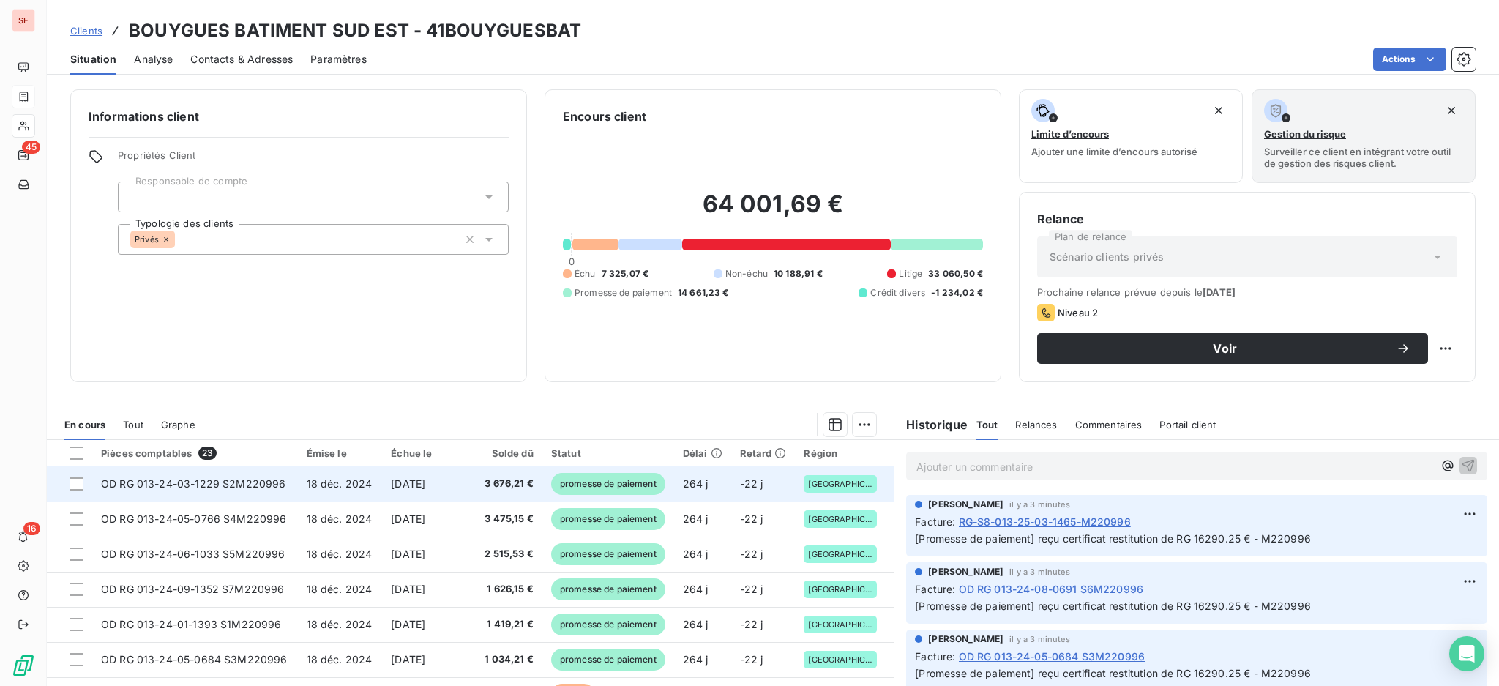
click at [314, 490] on td "18 déc. 2024" at bounding box center [340, 483] width 85 height 35
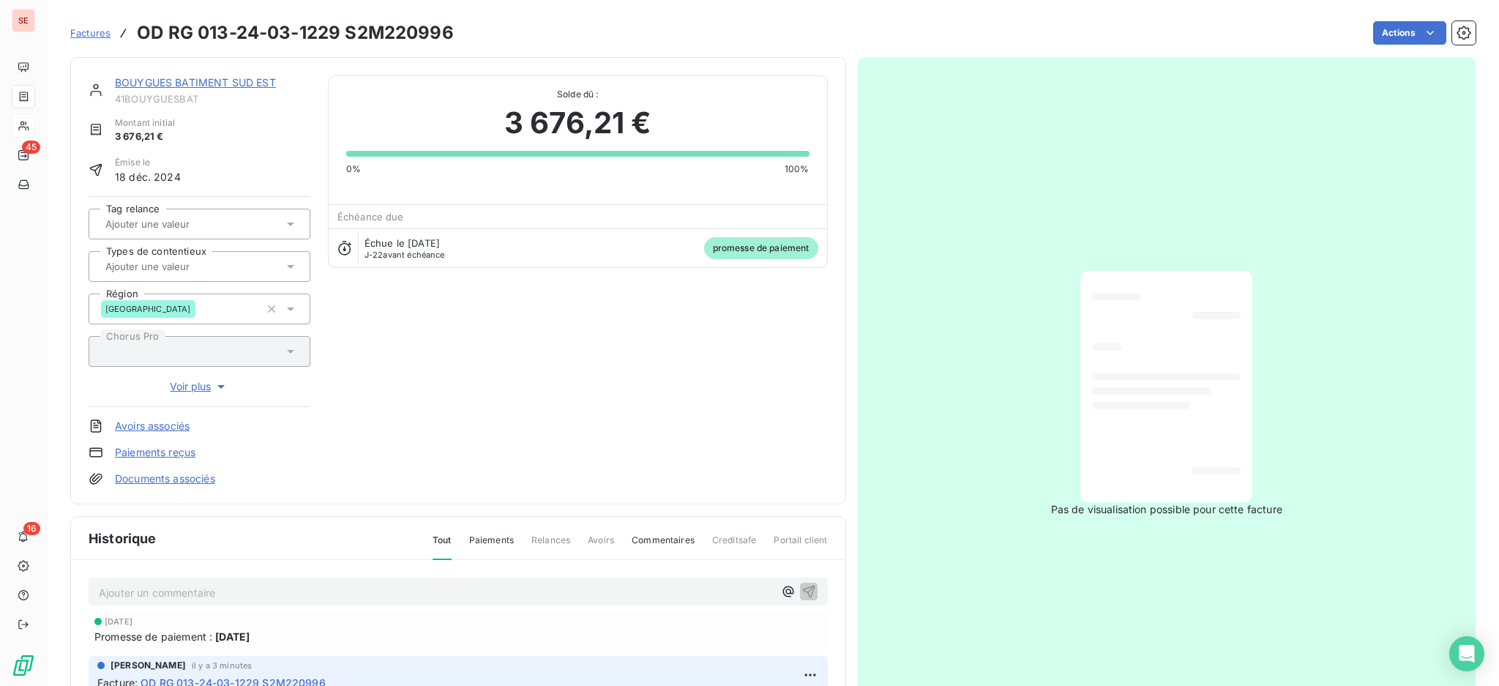
click at [314, 490] on div "BOUYGUES BATIMENT SUD EST 41BOUYGUESBAT Montant initial 3 676,21 € Émise le 18 …" at bounding box center [458, 280] width 776 height 447
click at [204, 480] on link "Documents associés" at bounding box center [165, 478] width 100 height 15
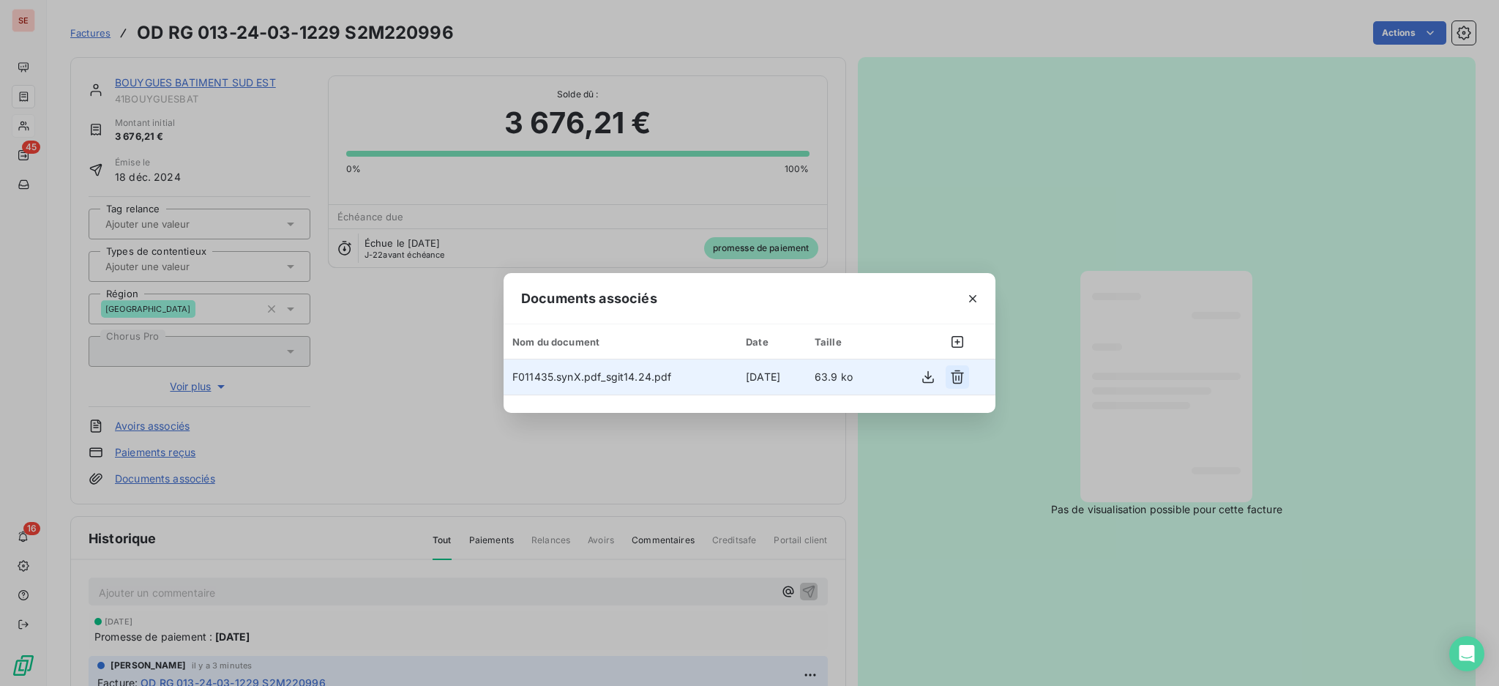
click at [955, 378] on icon "button" at bounding box center [957, 377] width 13 height 14
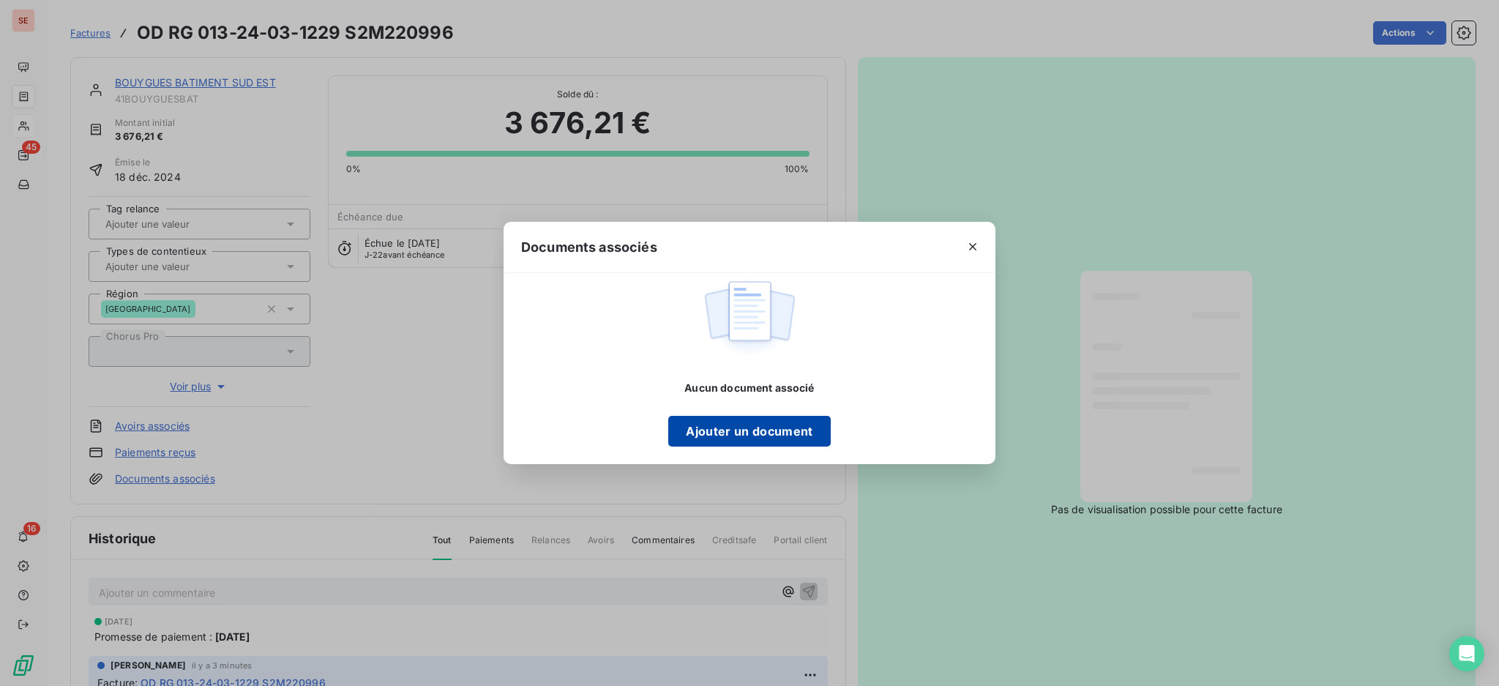
click at [750, 428] on button "Ajouter un document" at bounding box center [749, 431] width 162 height 31
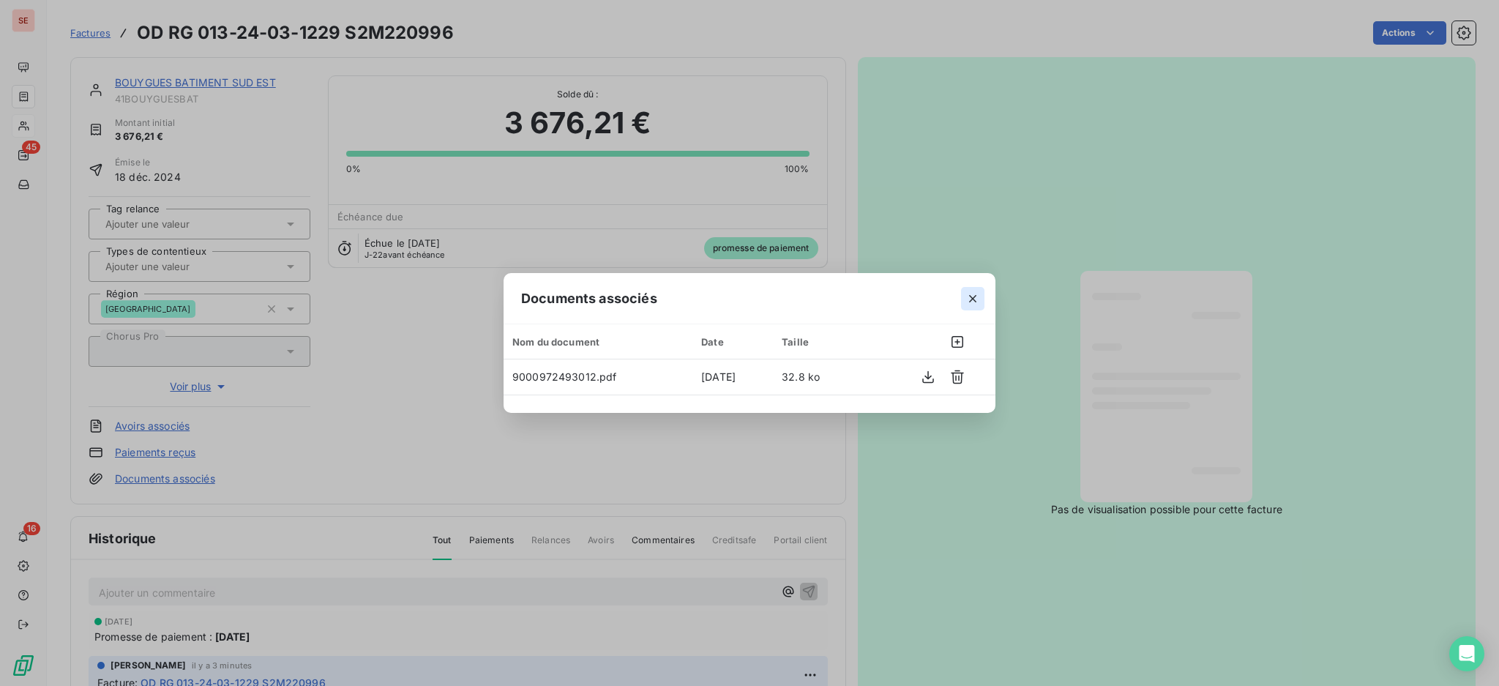
click at [967, 300] on icon "button" at bounding box center [973, 298] width 15 height 15
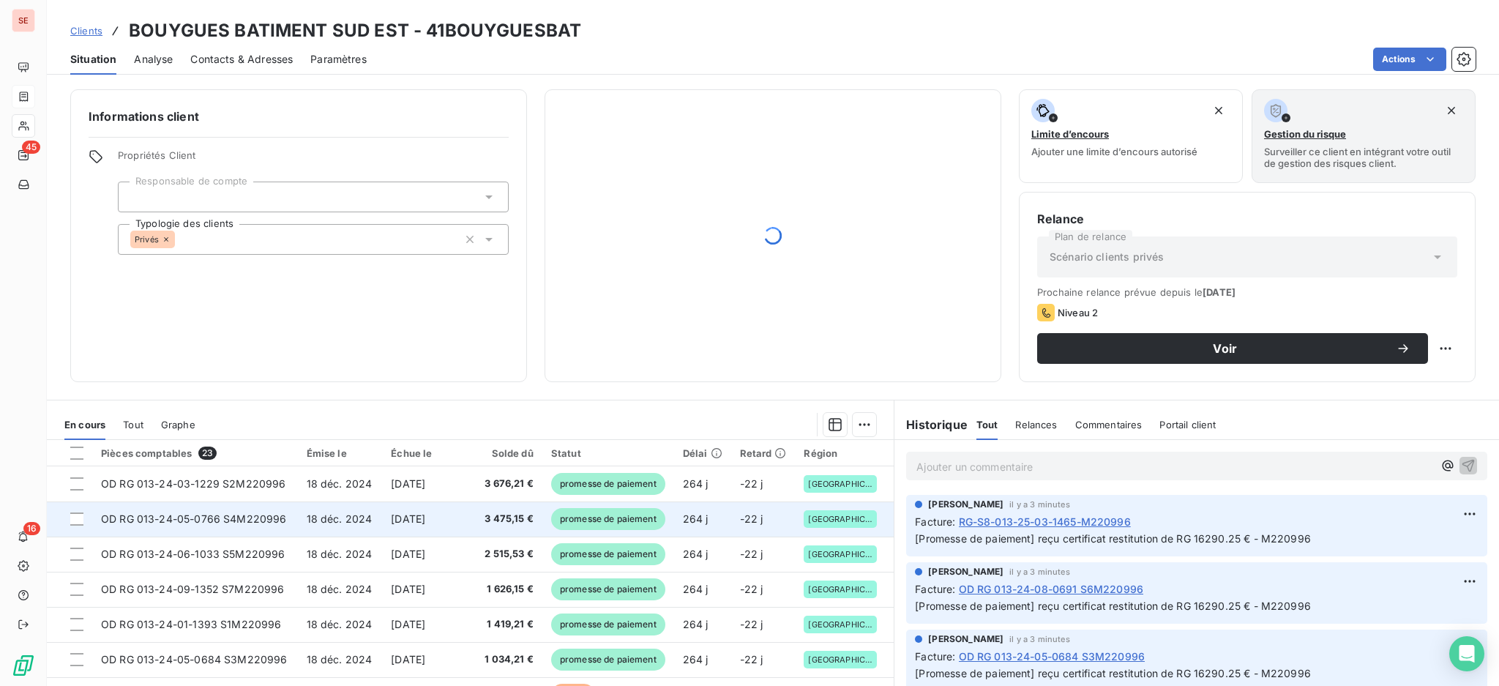
click at [335, 517] on span "18 déc. 2024" at bounding box center [340, 518] width 66 height 12
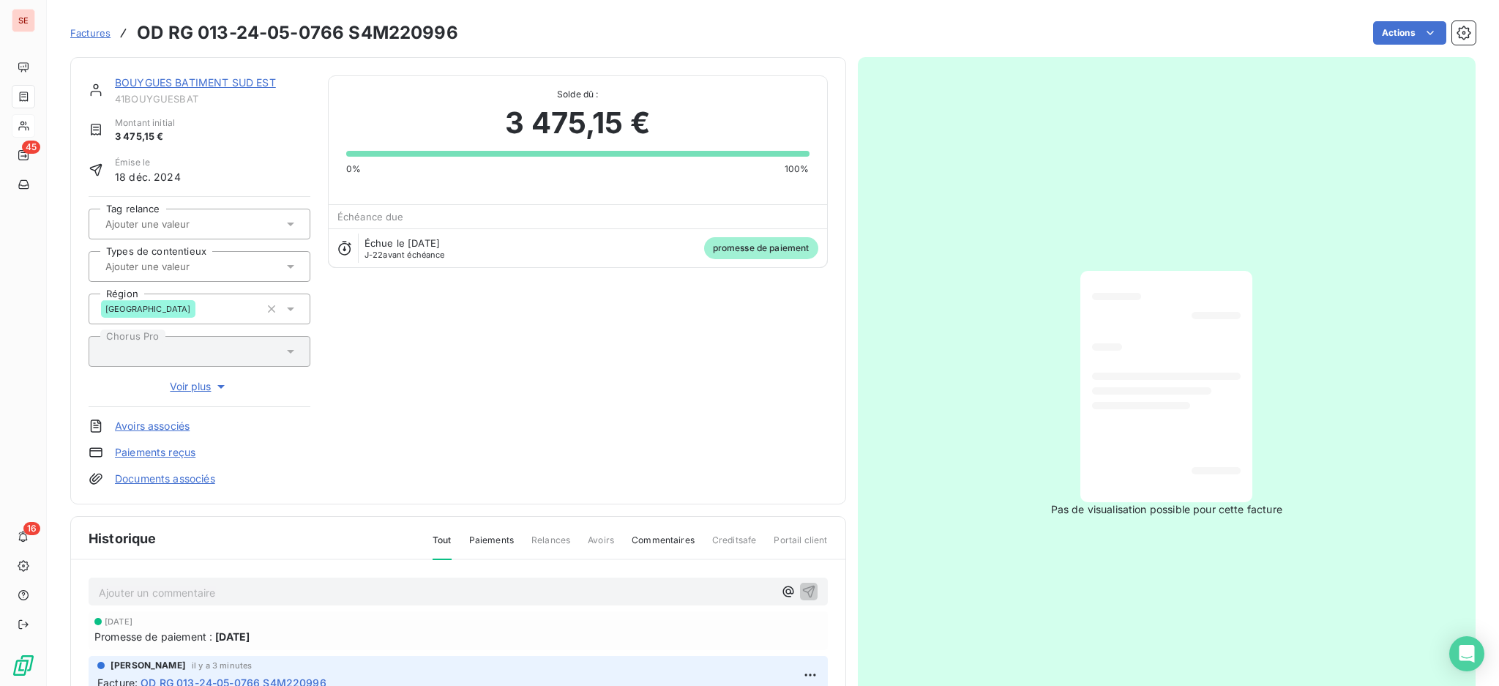
click at [184, 475] on link "Documents associés" at bounding box center [165, 478] width 100 height 15
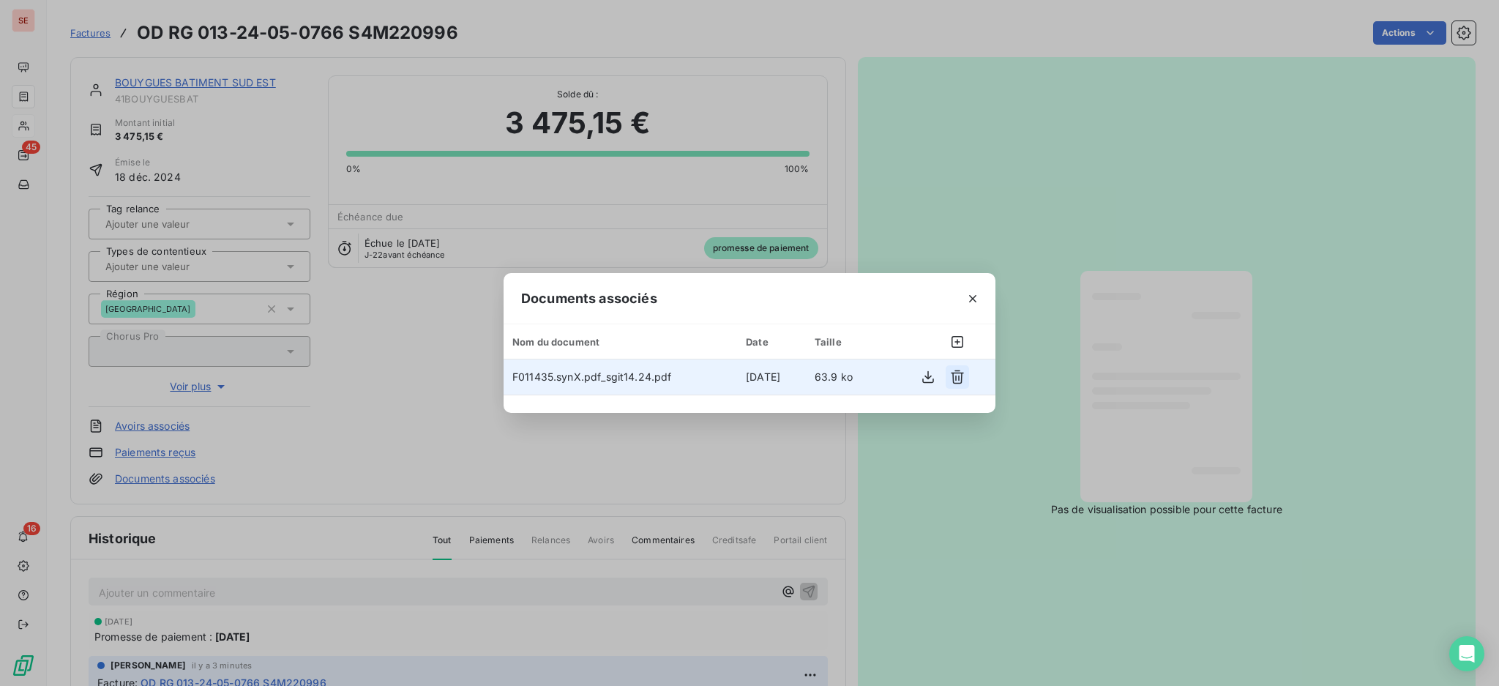
click at [952, 375] on icon "button" at bounding box center [957, 377] width 15 height 15
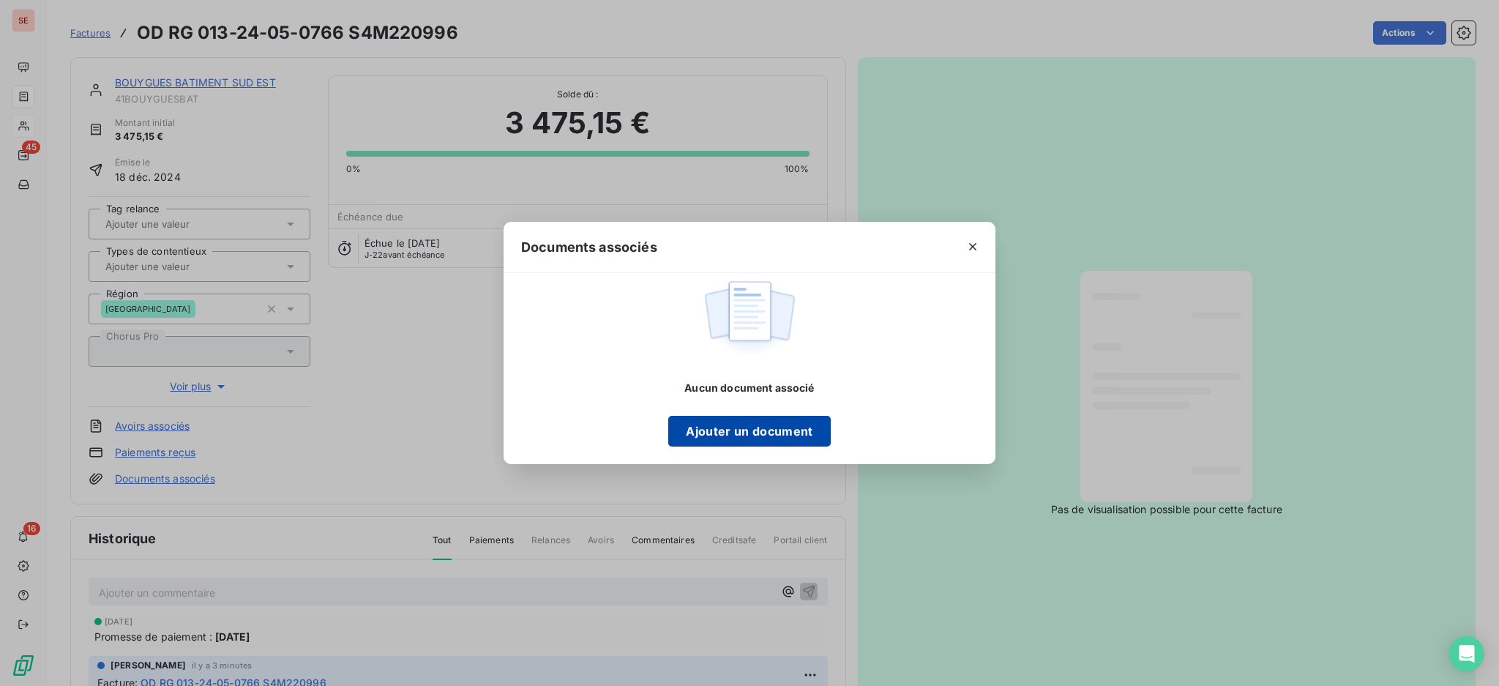
click at [783, 429] on button "Ajouter un document" at bounding box center [749, 431] width 162 height 31
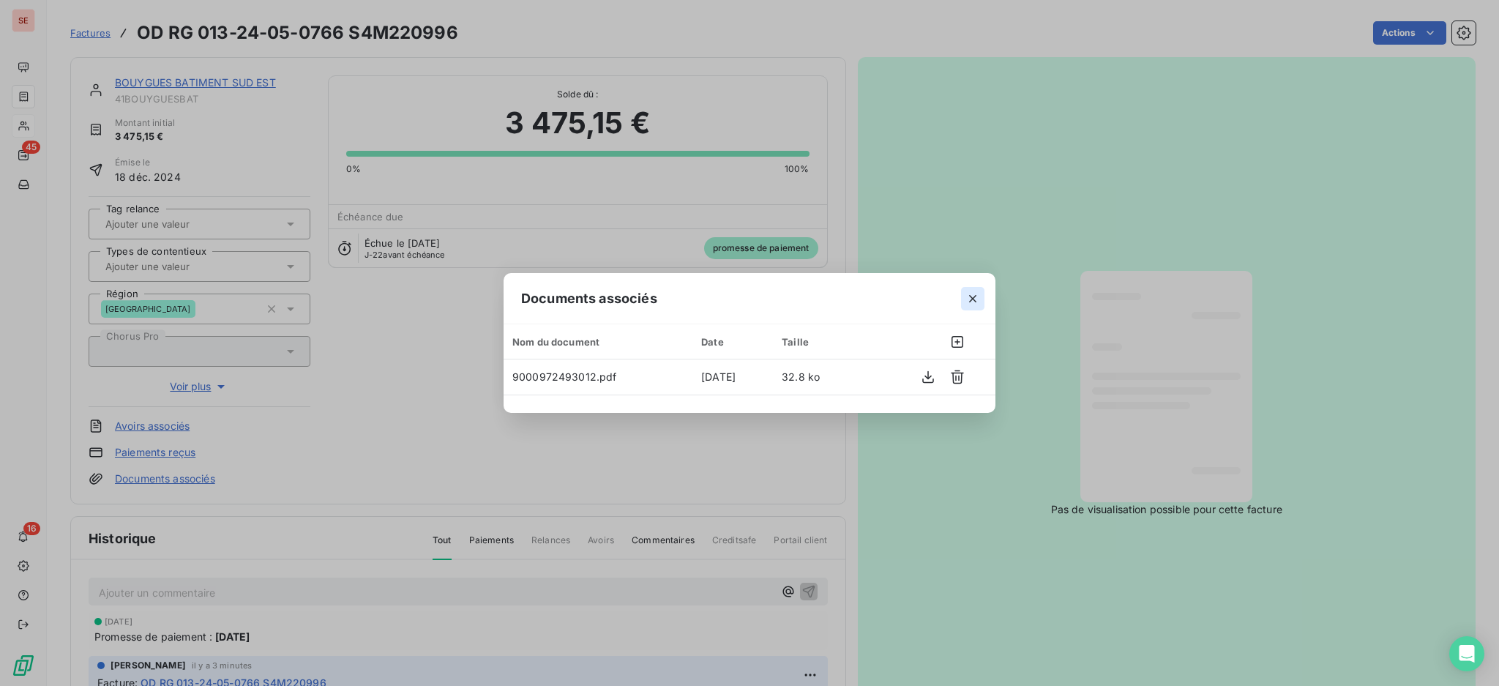
click at [966, 298] on icon "button" at bounding box center [973, 298] width 15 height 15
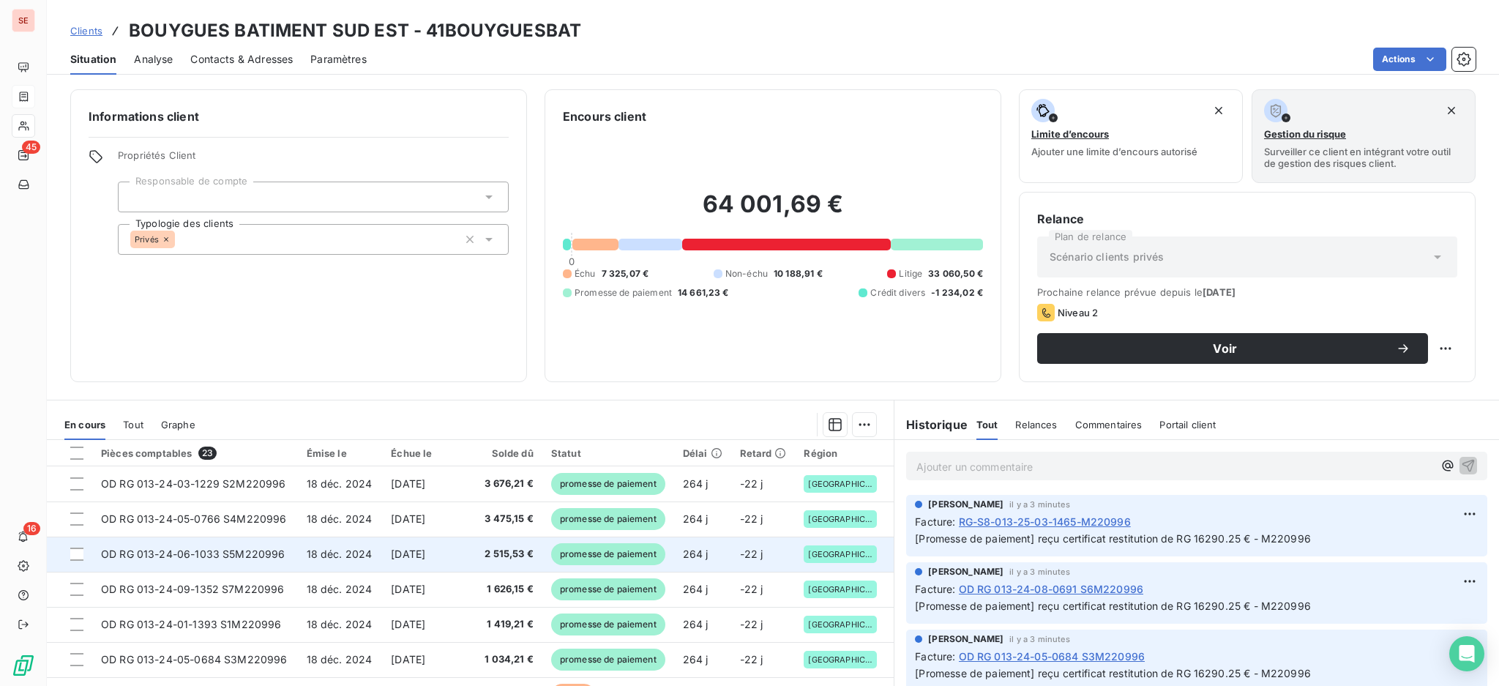
click at [307, 552] on span "18 déc. 2024" at bounding box center [340, 554] width 66 height 12
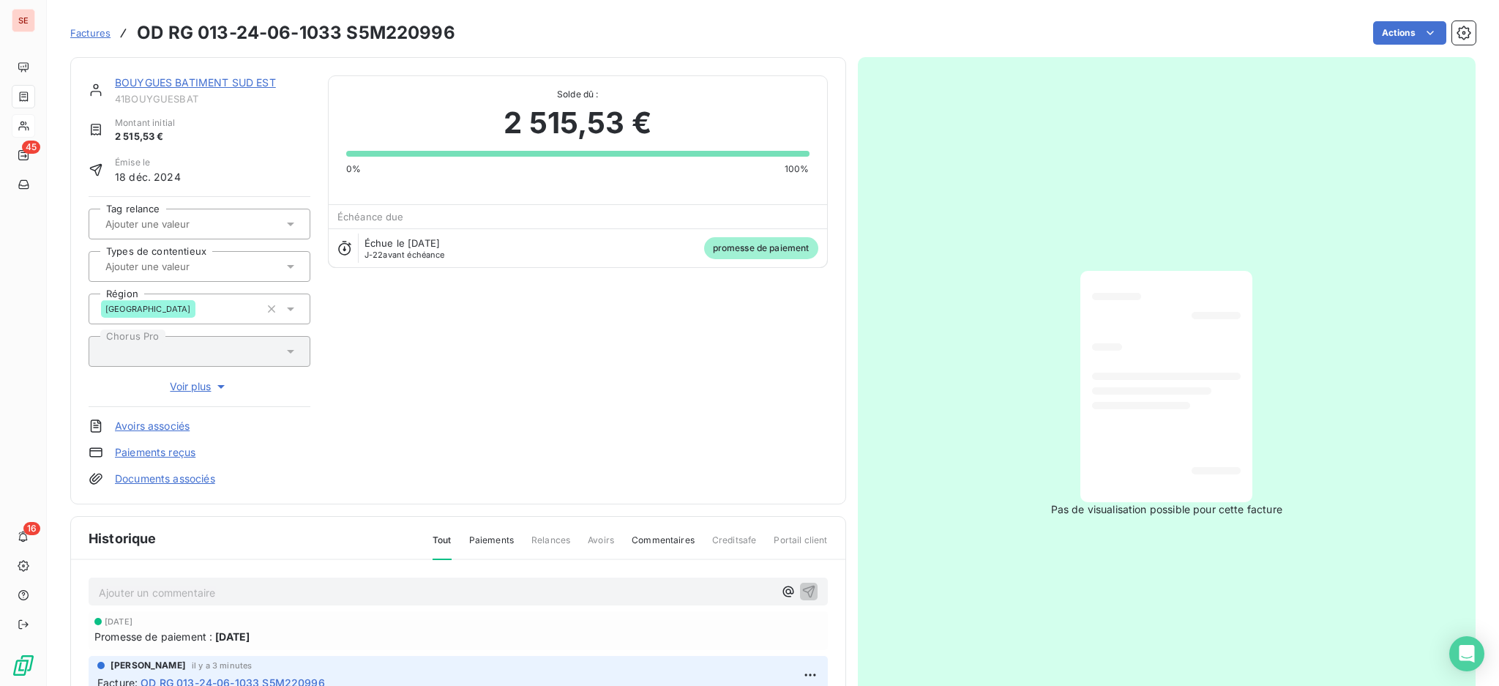
click at [179, 475] on link "Documents associés" at bounding box center [165, 478] width 100 height 15
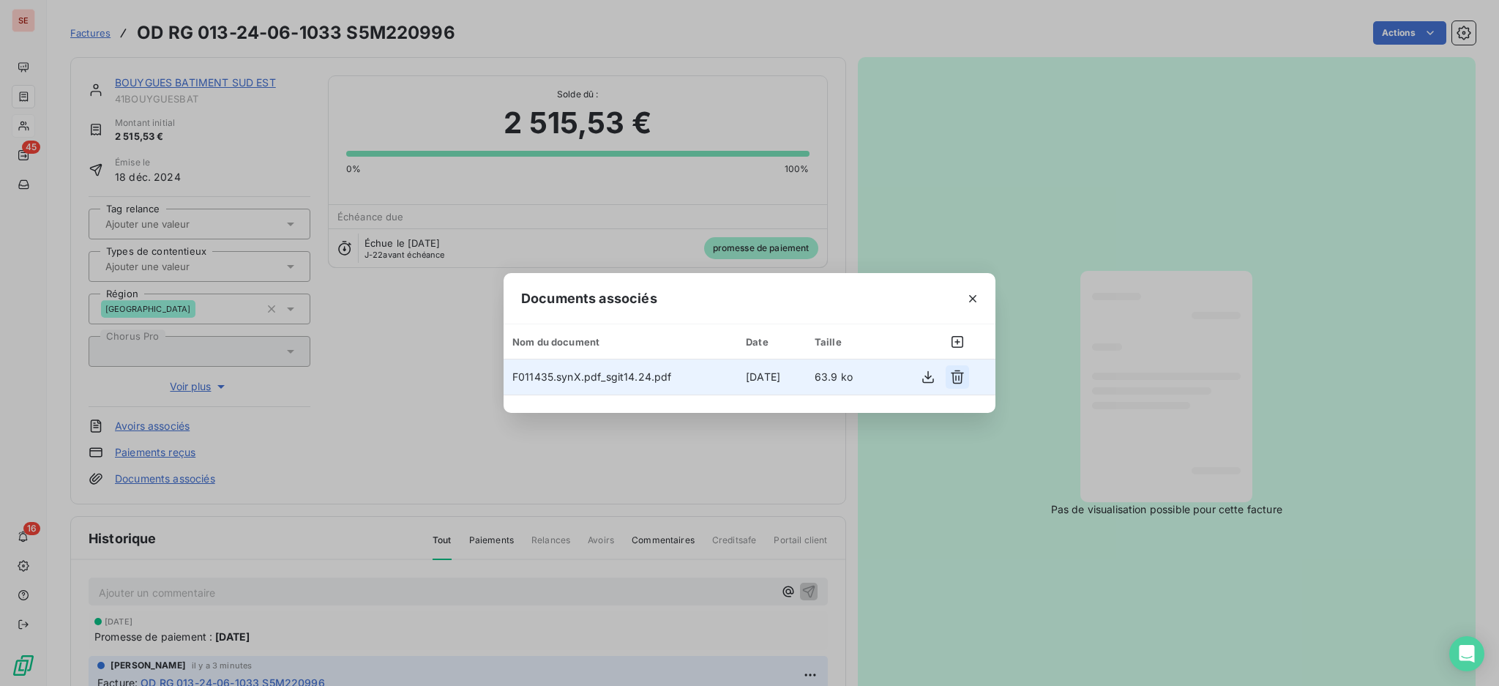
click at [958, 375] on icon "button" at bounding box center [957, 377] width 15 height 15
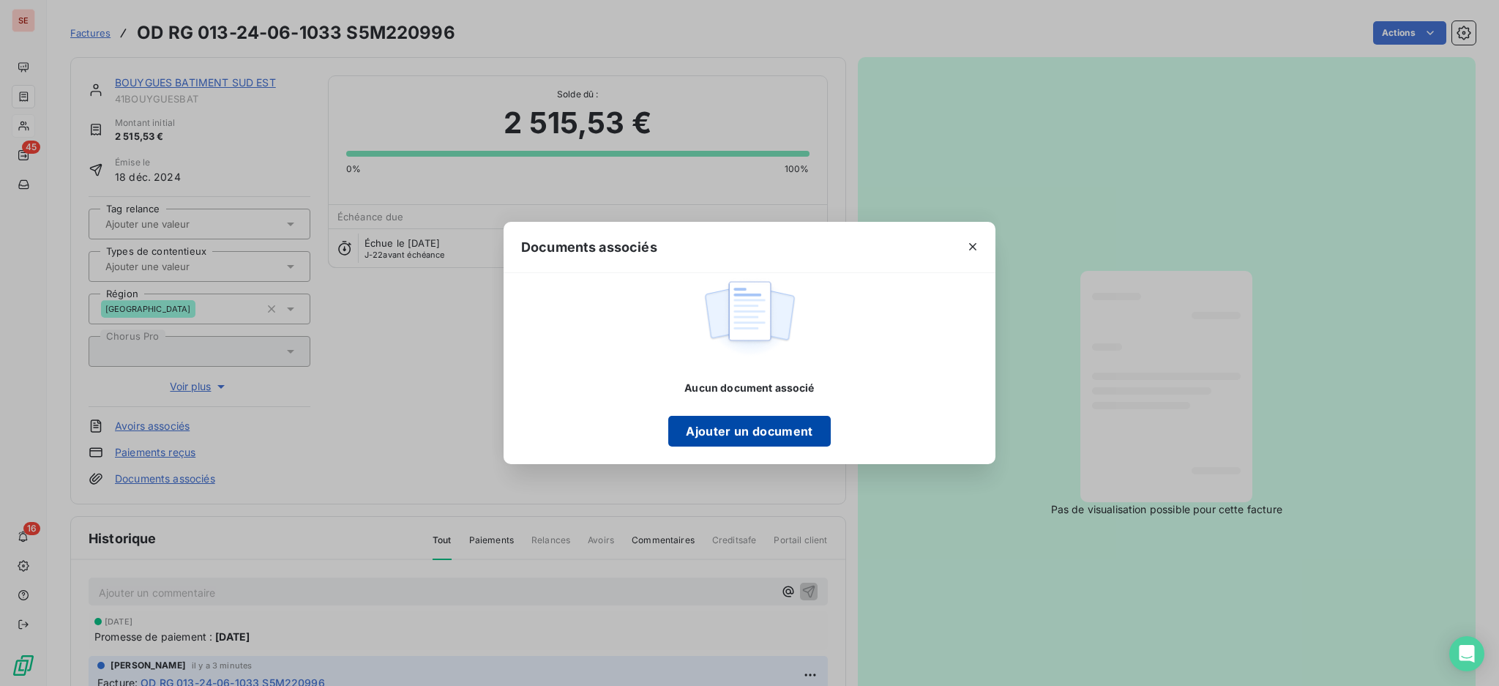
click at [776, 430] on button "Ajouter un document" at bounding box center [749, 431] width 162 height 31
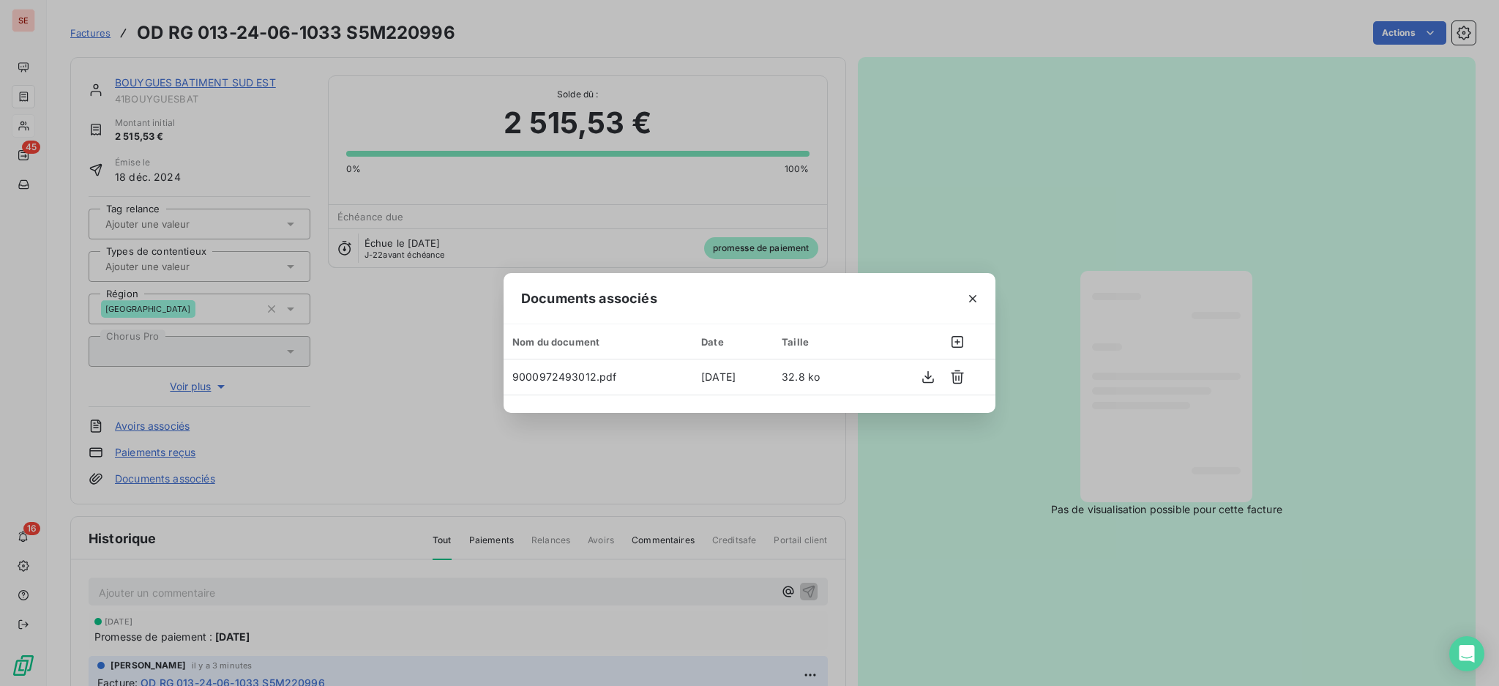
click at [976, 296] on icon "button" at bounding box center [973, 298] width 15 height 15
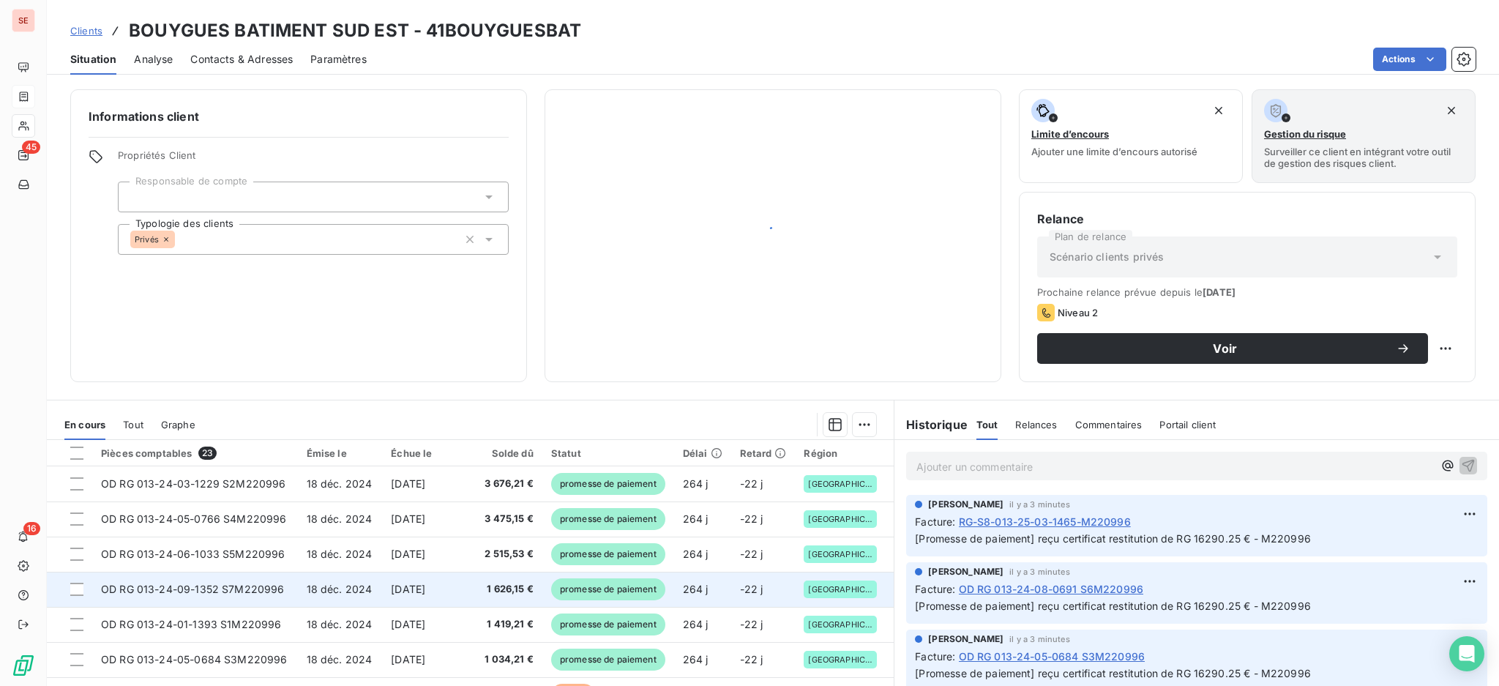
click at [359, 597] on td "18 déc. 2024" at bounding box center [340, 589] width 85 height 35
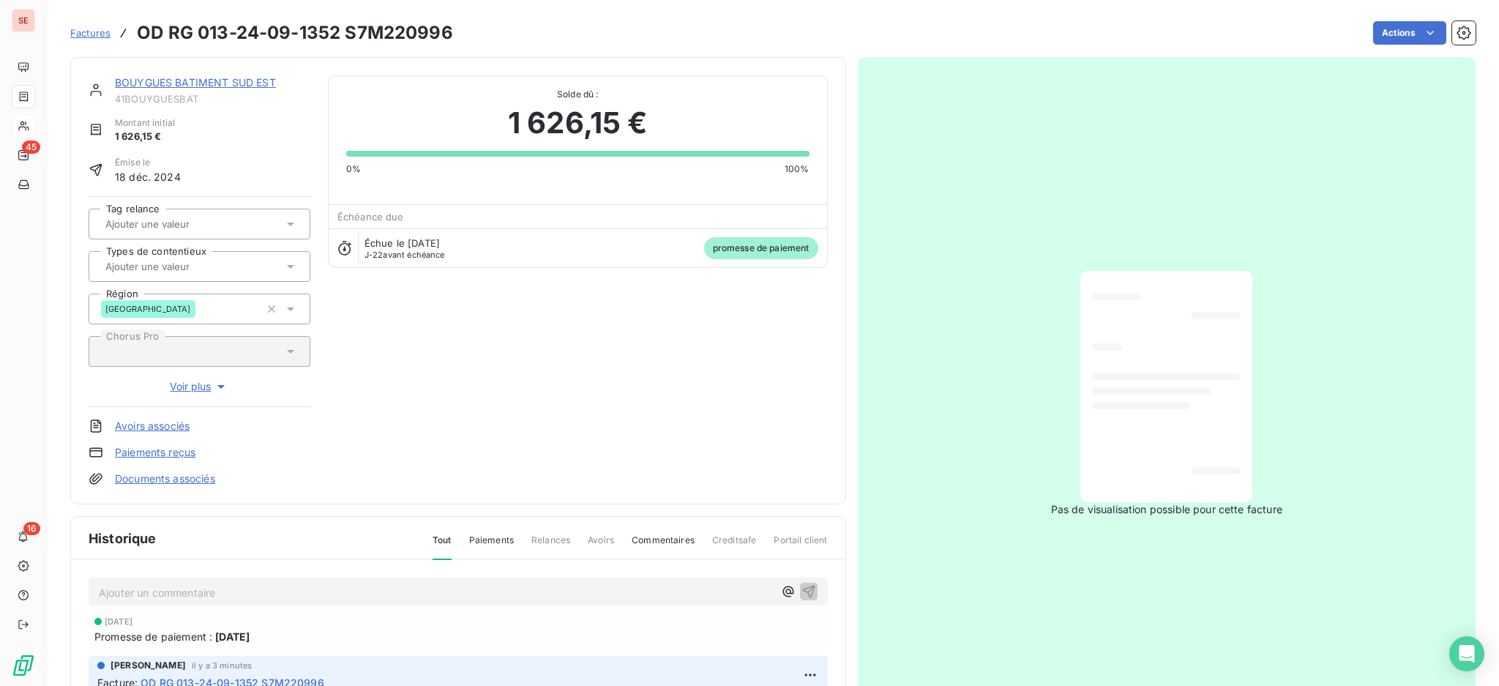
click at [185, 474] on link "Documents associés" at bounding box center [165, 478] width 100 height 15
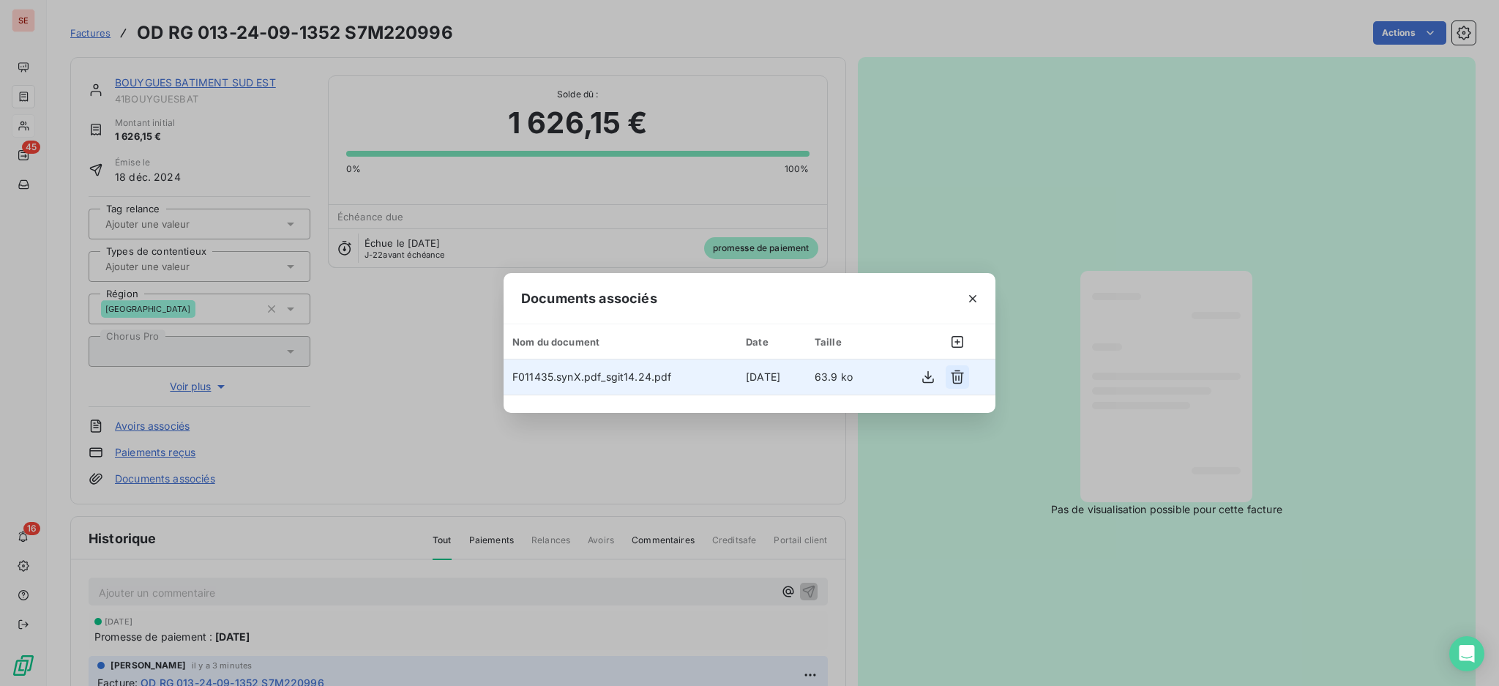
click at [958, 374] on icon "button" at bounding box center [957, 377] width 15 height 15
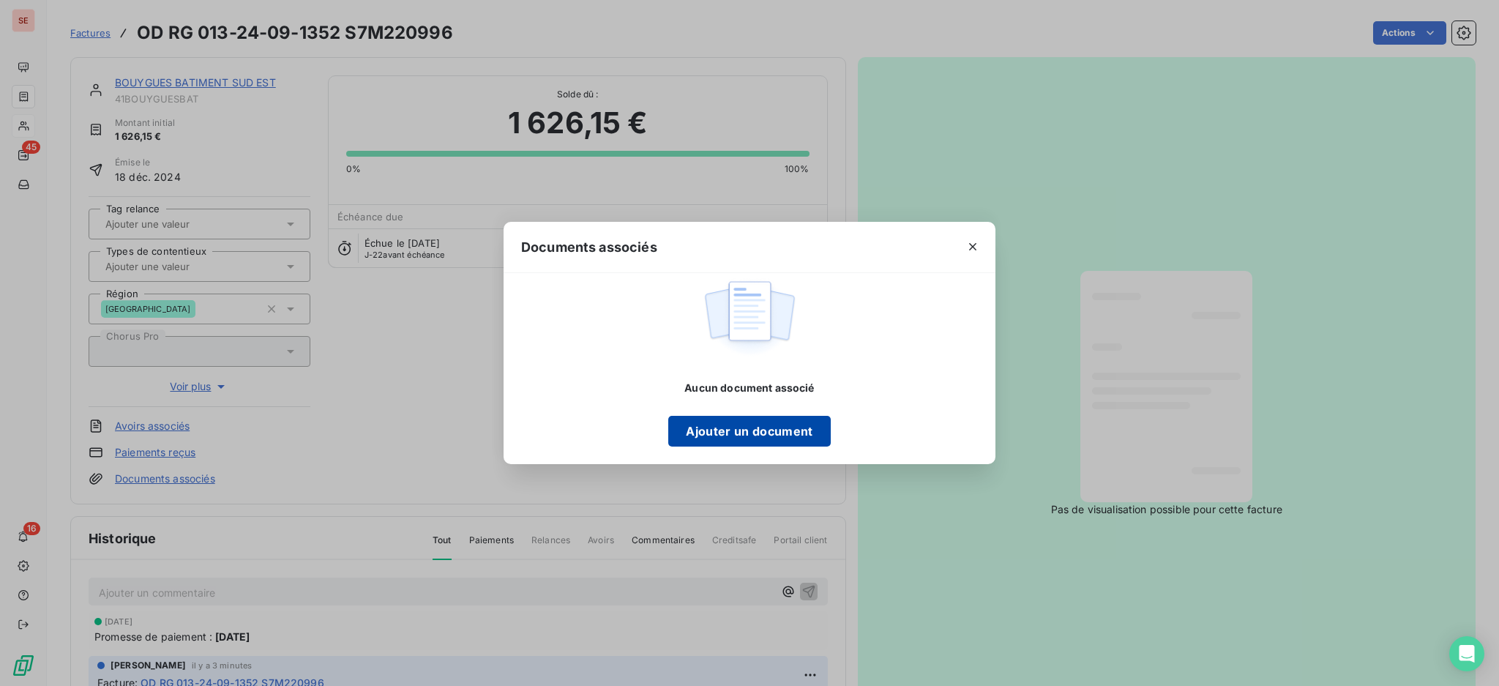
click at [761, 427] on button "Ajouter un document" at bounding box center [749, 431] width 162 height 31
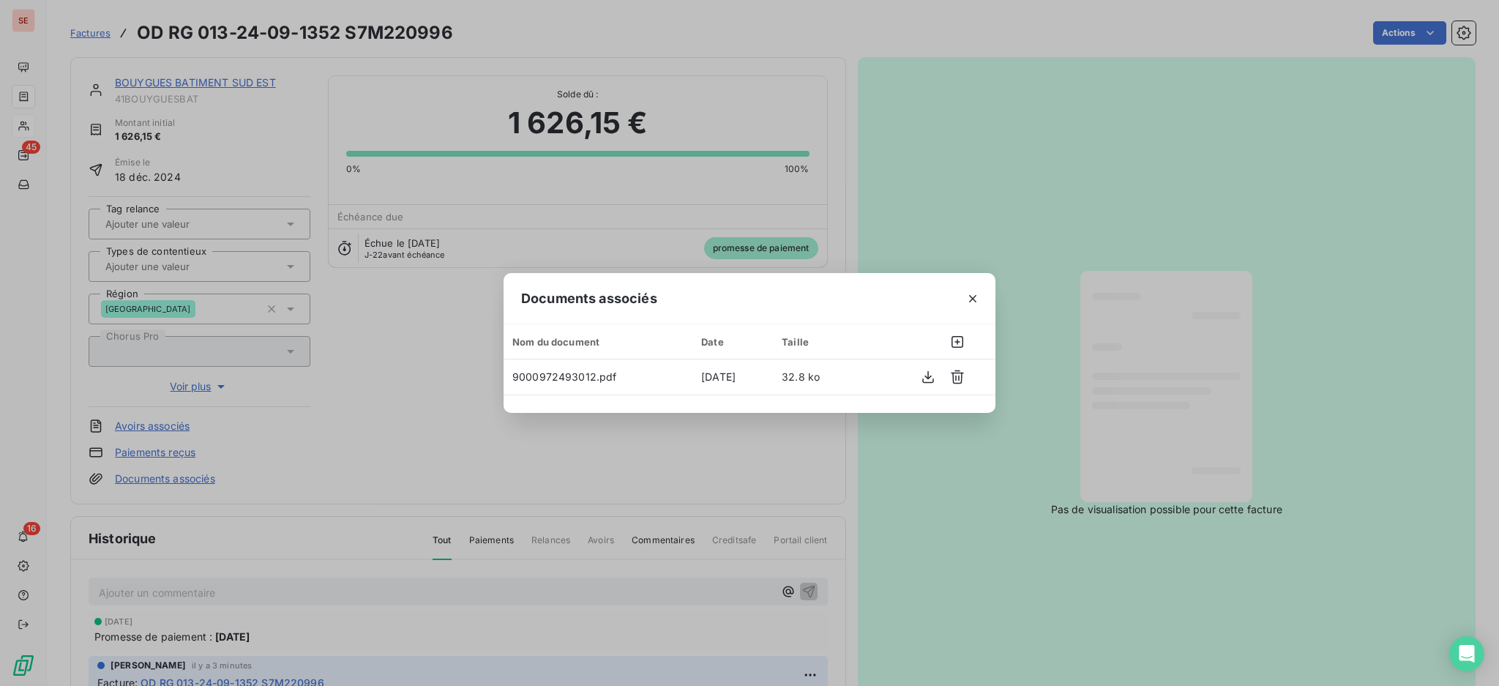
click at [982, 297] on button "button" at bounding box center [972, 298] width 23 height 23
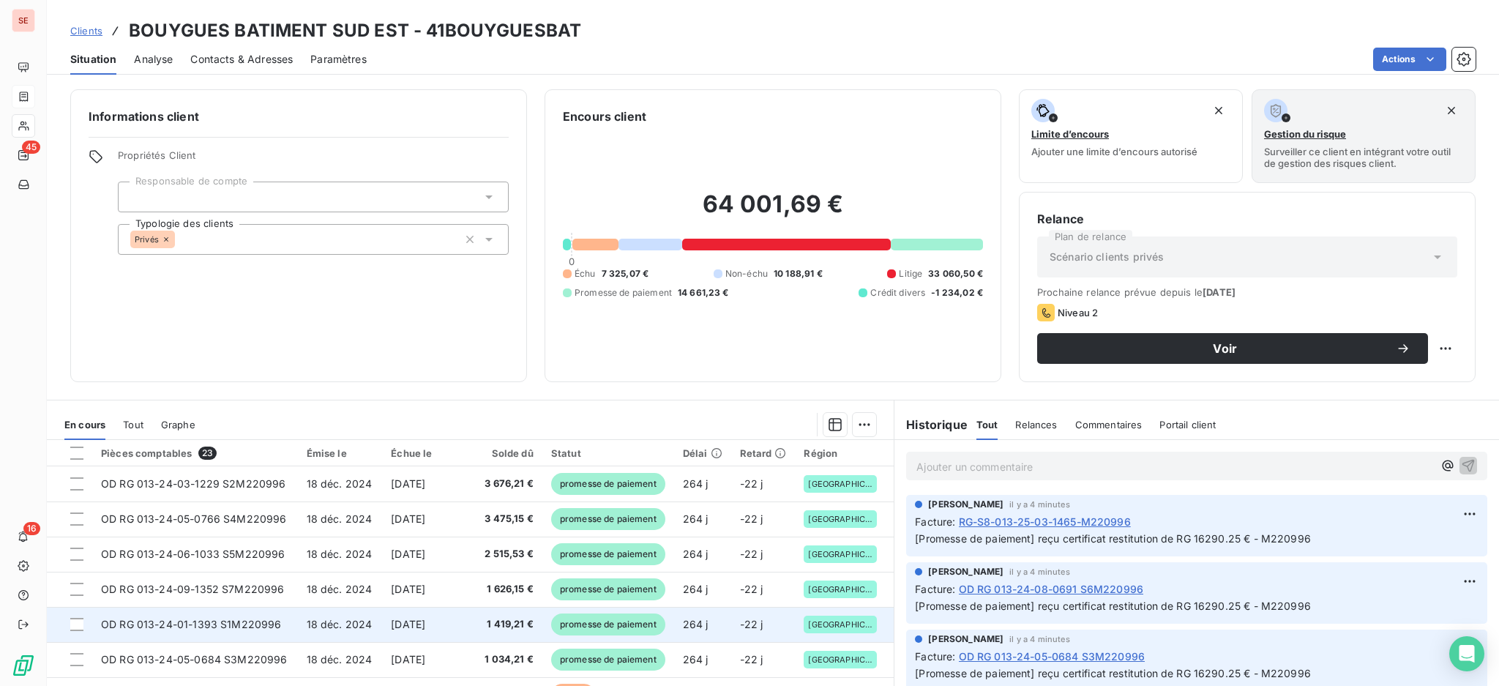
click at [472, 634] on td "1 419,21 €" at bounding box center [504, 624] width 75 height 35
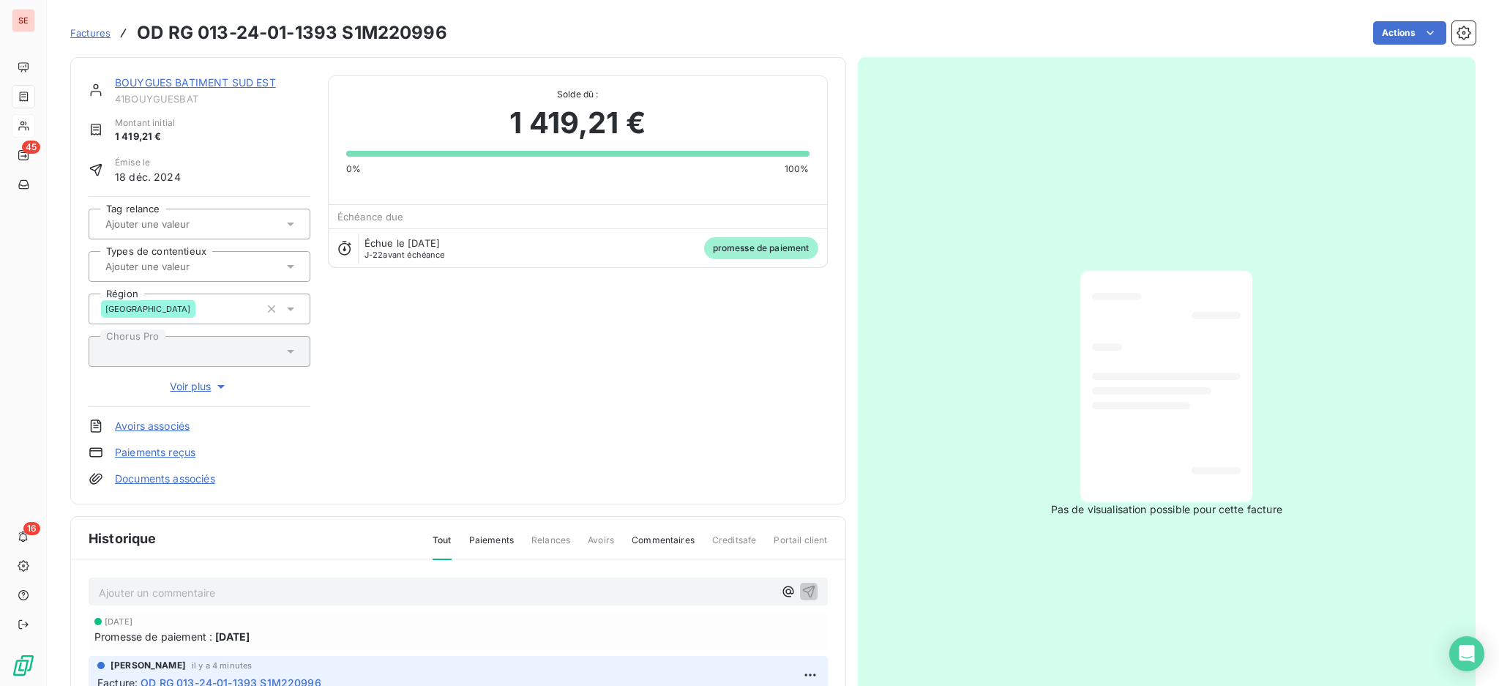
click at [182, 481] on link "Documents associés" at bounding box center [165, 478] width 100 height 15
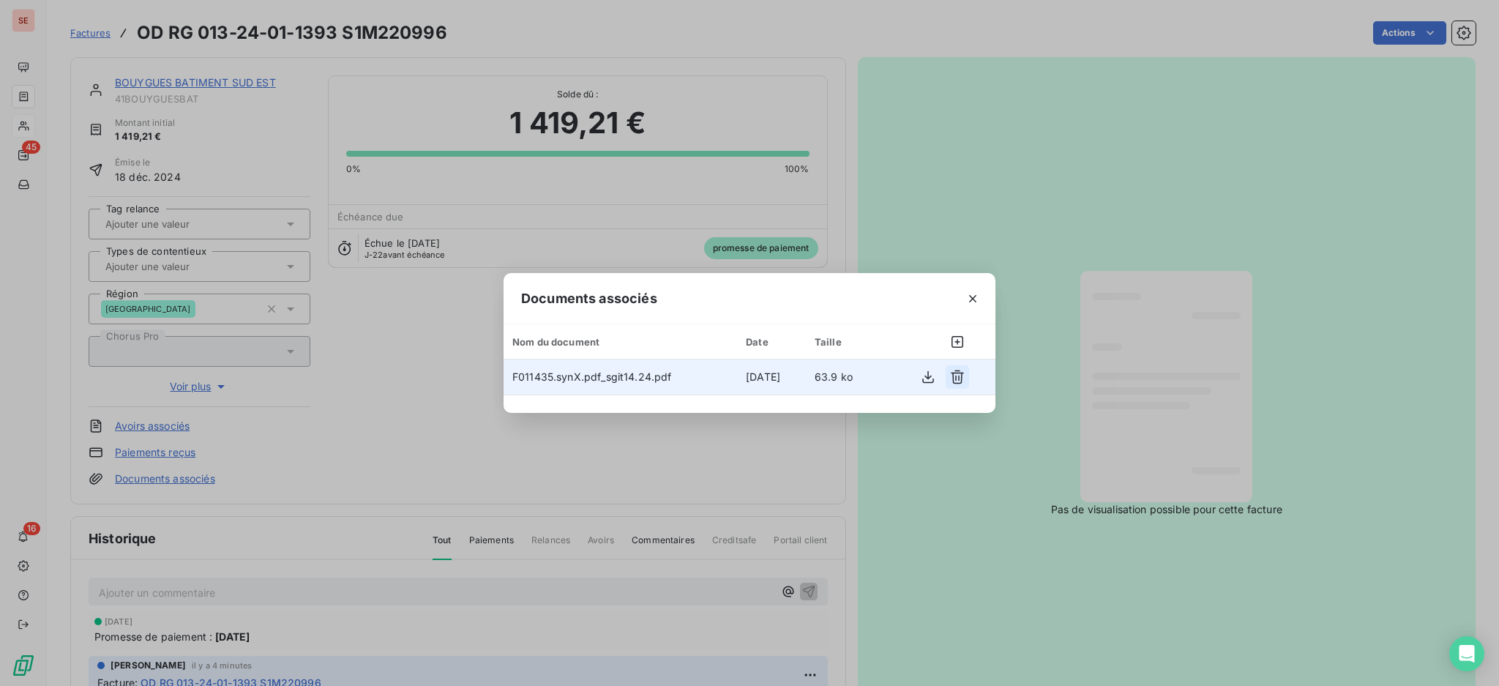
click at [952, 376] on icon "button" at bounding box center [957, 377] width 15 height 15
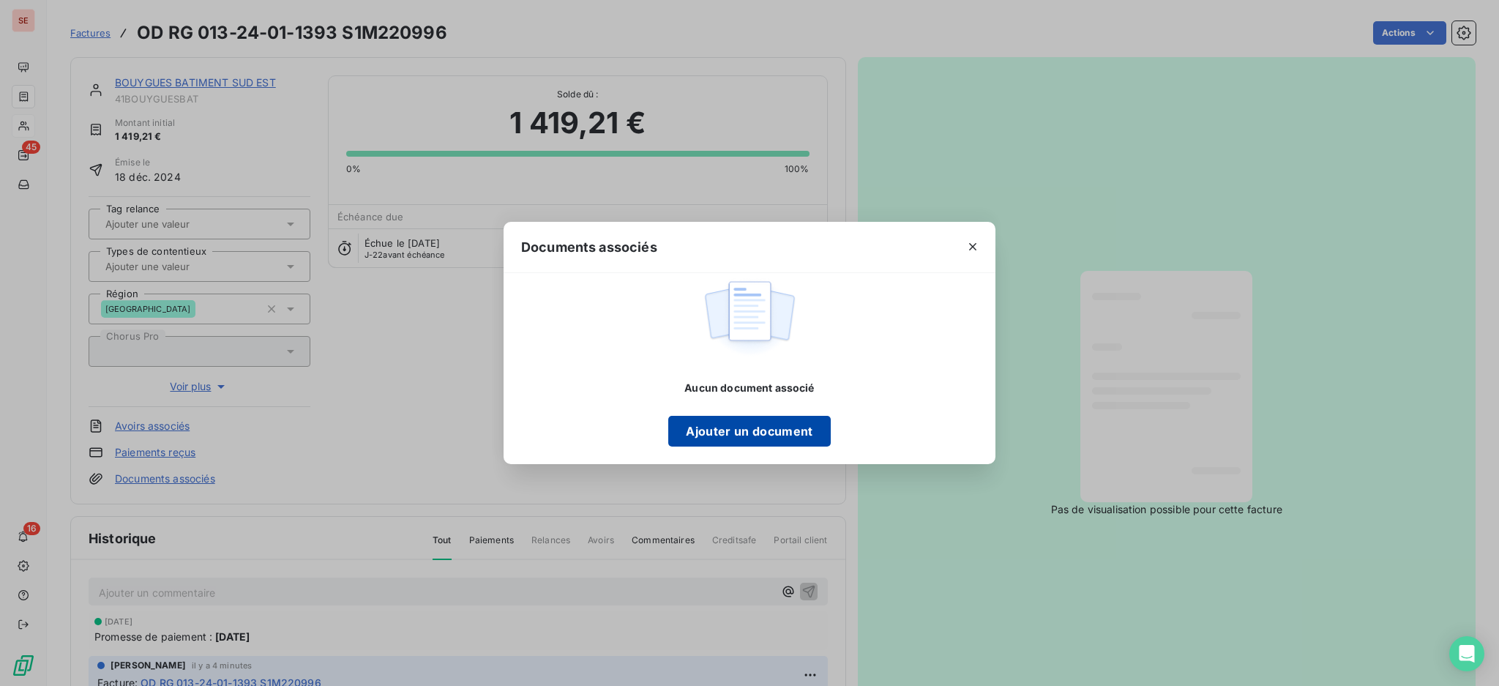
click at [791, 428] on button "Ajouter un document" at bounding box center [749, 431] width 162 height 31
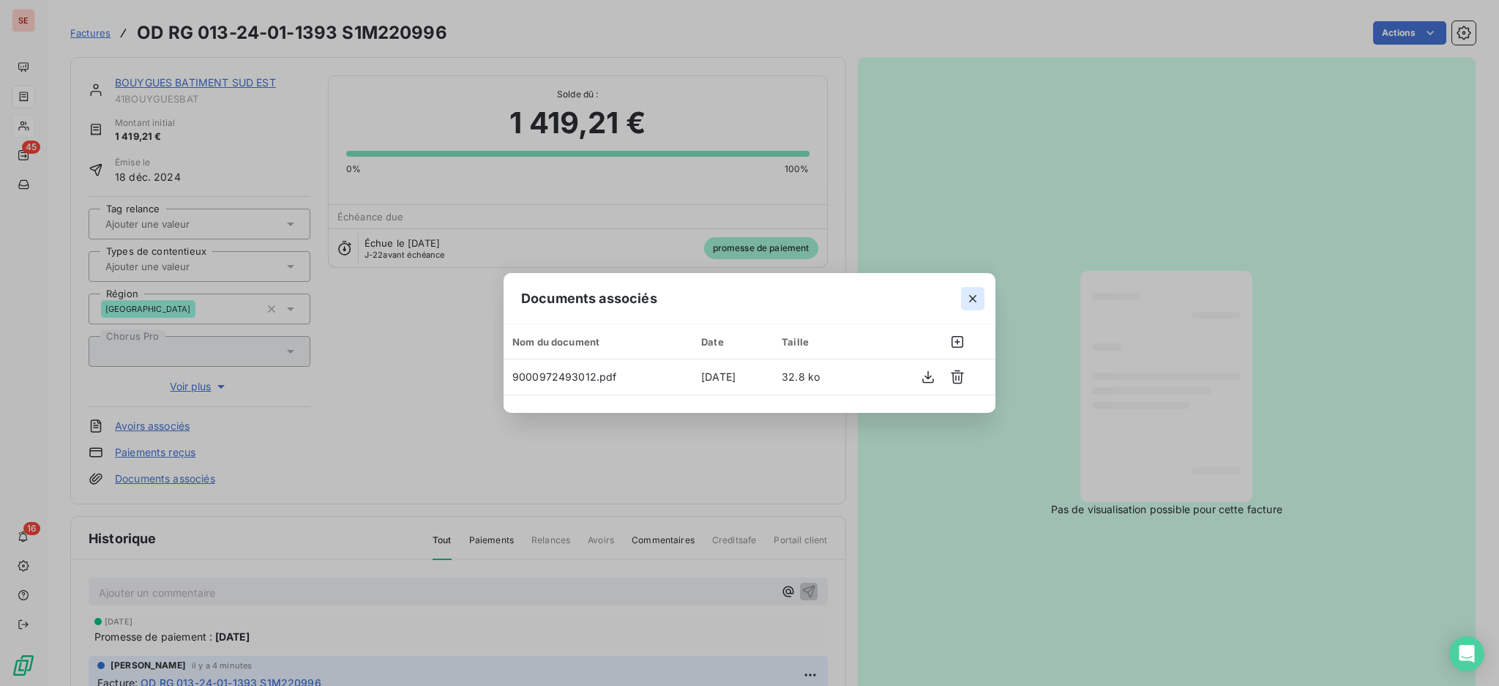
click at [968, 294] on icon "button" at bounding box center [973, 298] width 15 height 15
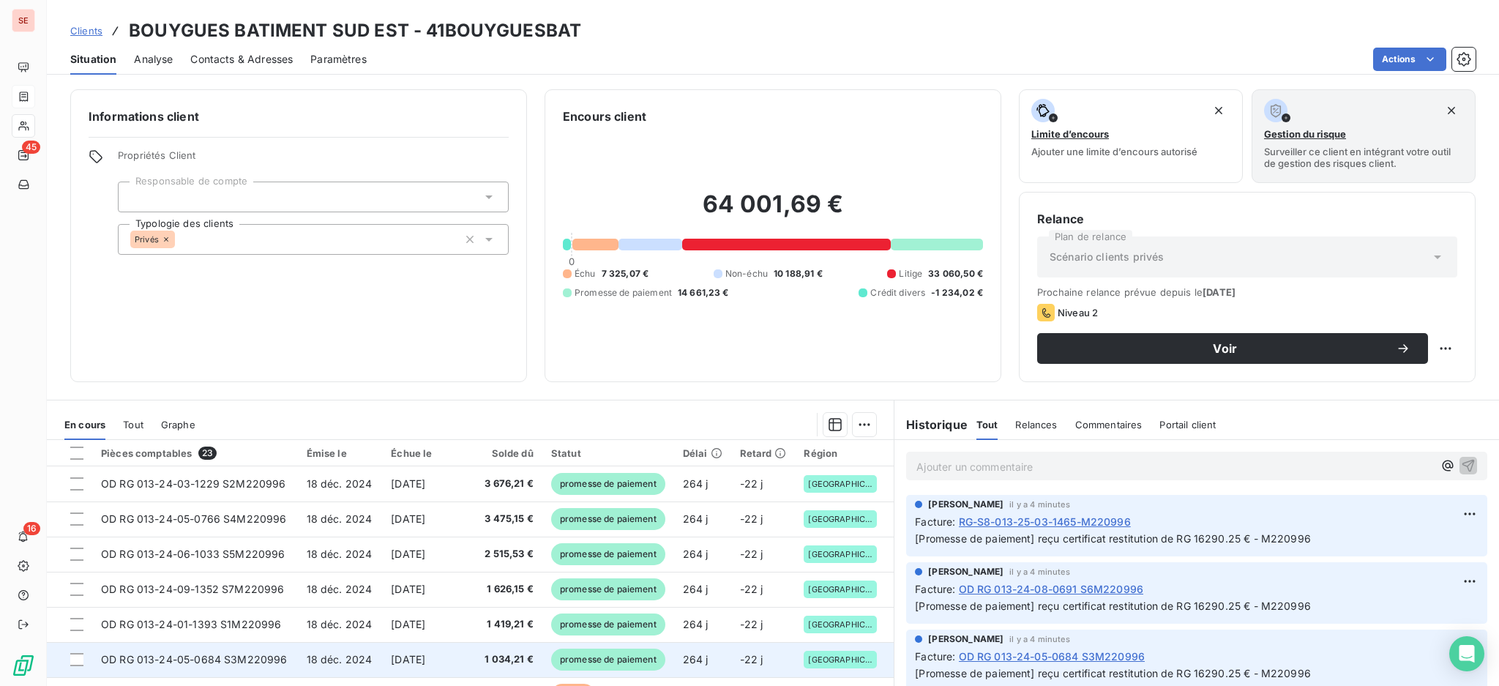
click at [504, 660] on span "1 034,21 €" at bounding box center [505, 659] width 58 height 15
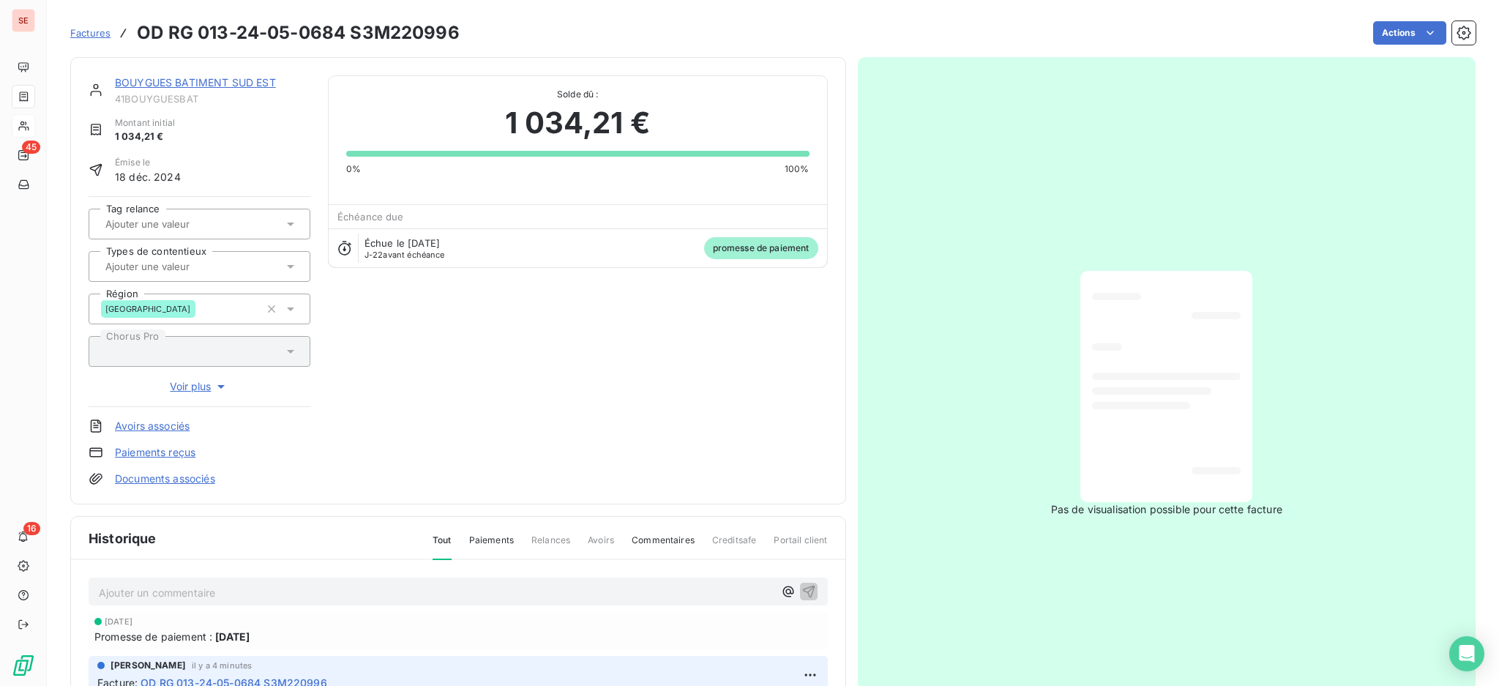
click at [159, 476] on link "Documents associés" at bounding box center [165, 478] width 100 height 15
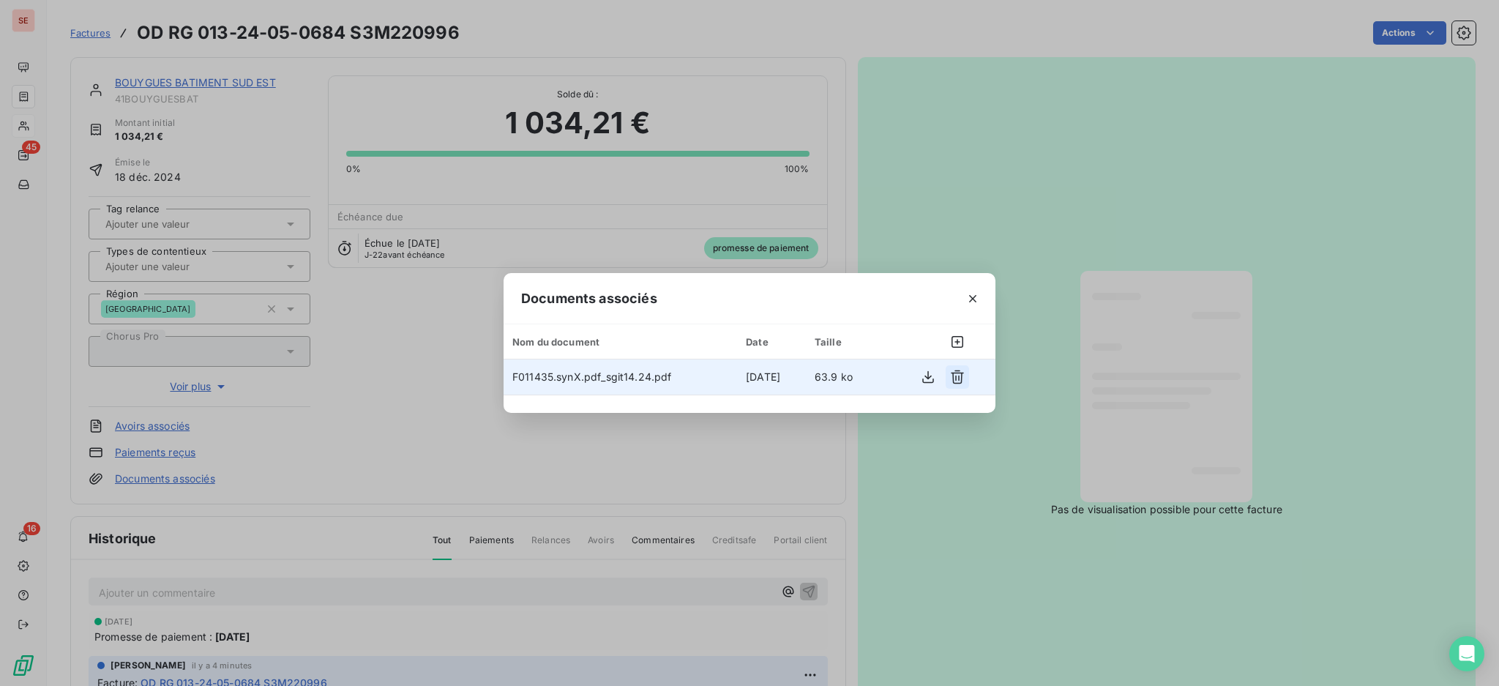
click at [959, 378] on icon "button" at bounding box center [957, 377] width 15 height 15
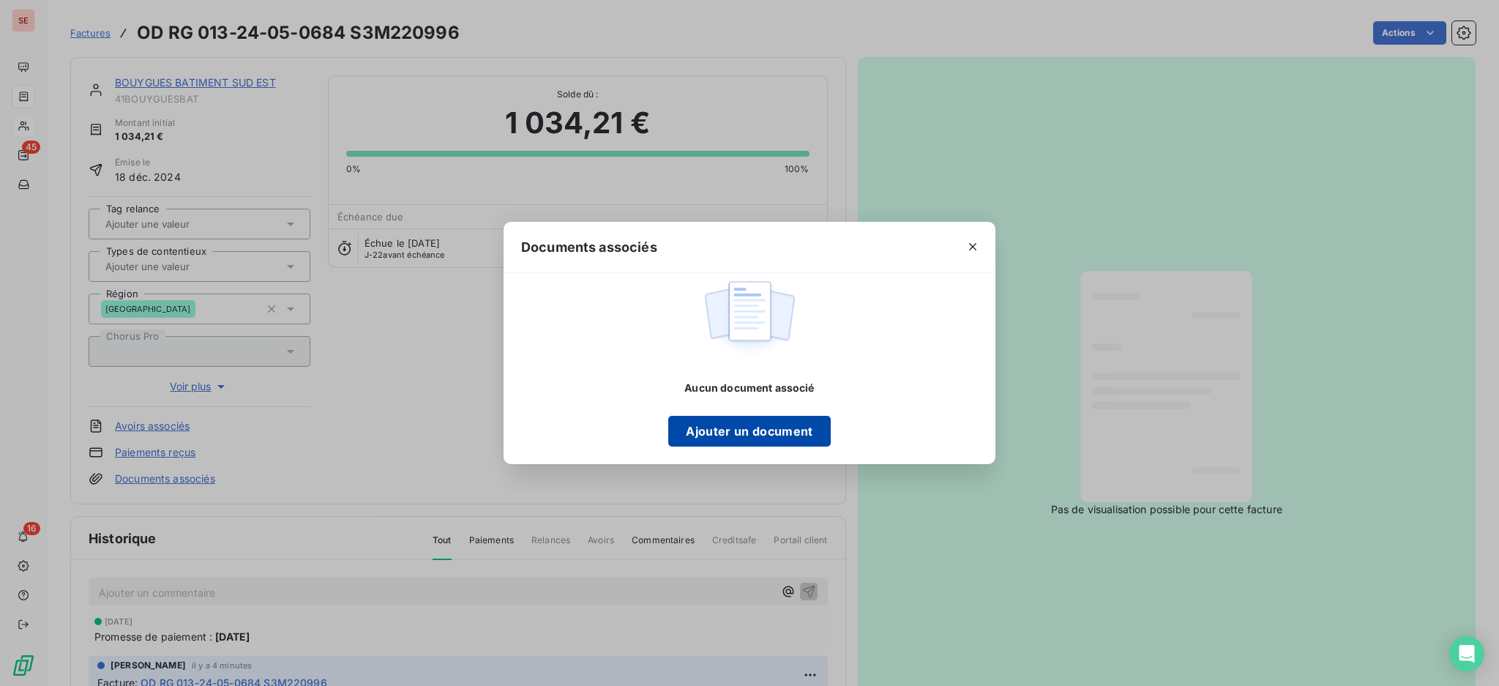
click at [811, 419] on button "Ajouter un document" at bounding box center [749, 431] width 162 height 31
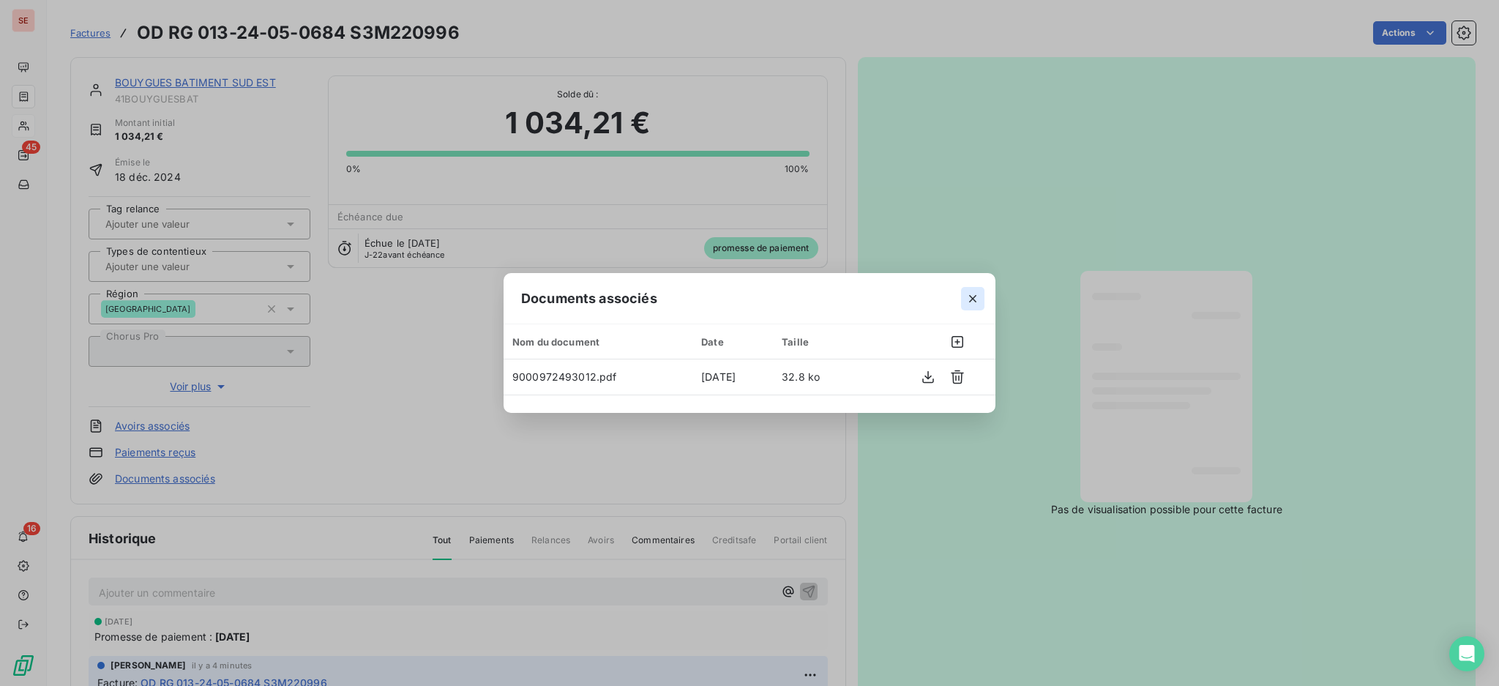
click at [980, 299] on icon "button" at bounding box center [973, 298] width 15 height 15
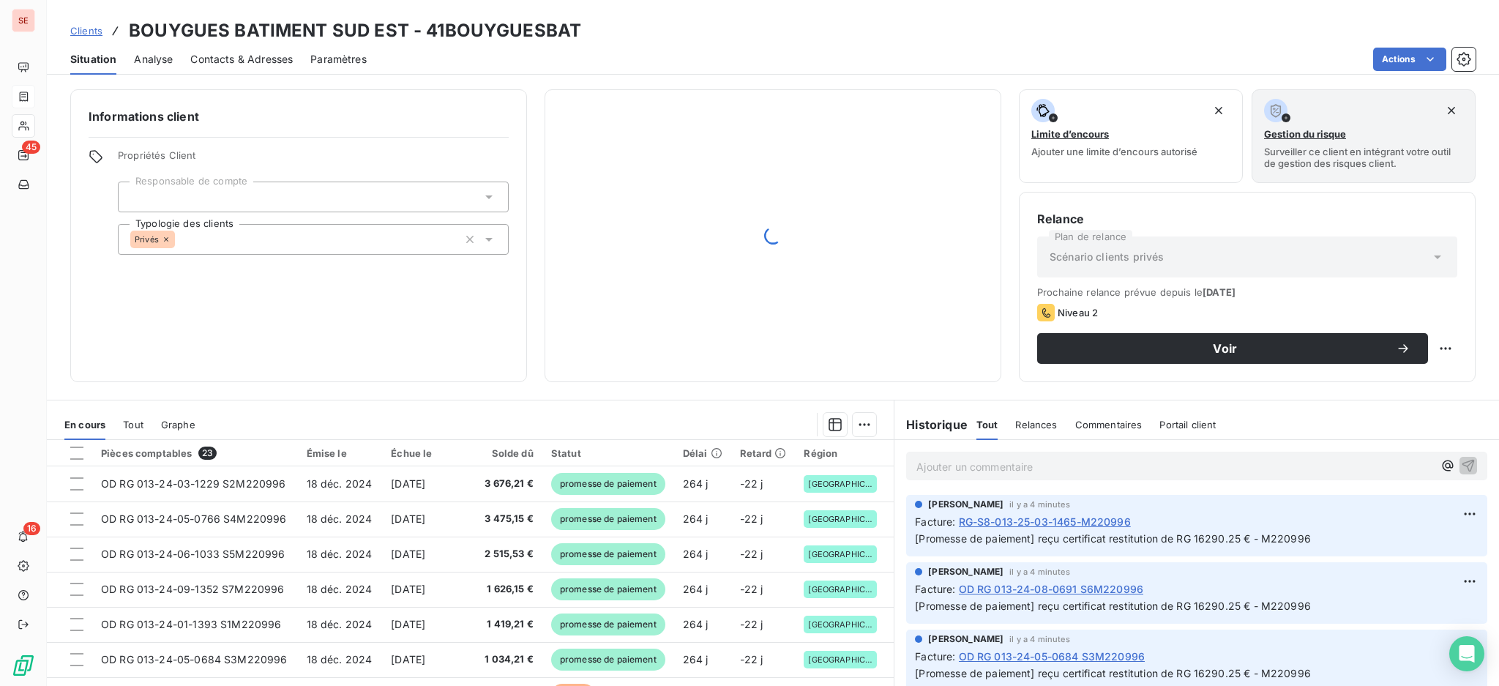
scroll to position [195, 0]
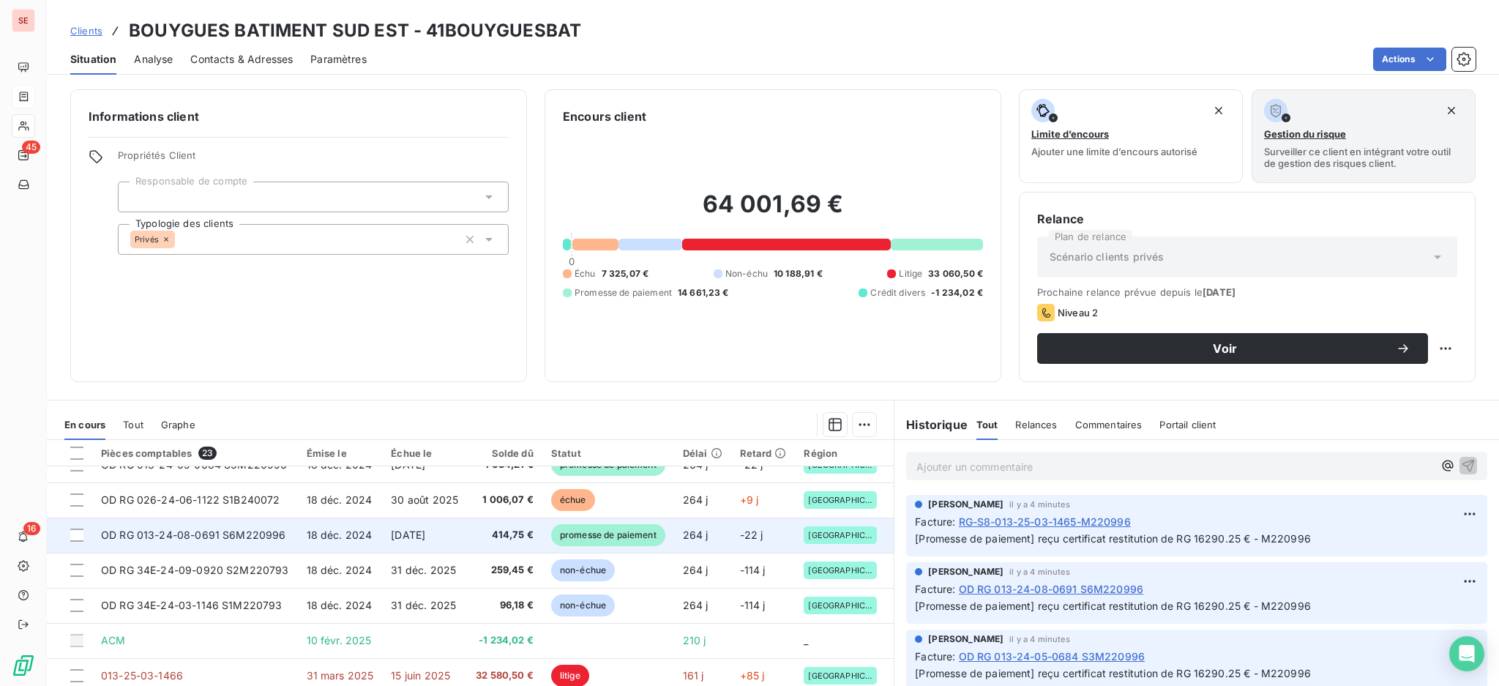
click at [401, 529] on span "[DATE]" at bounding box center [408, 535] width 34 height 12
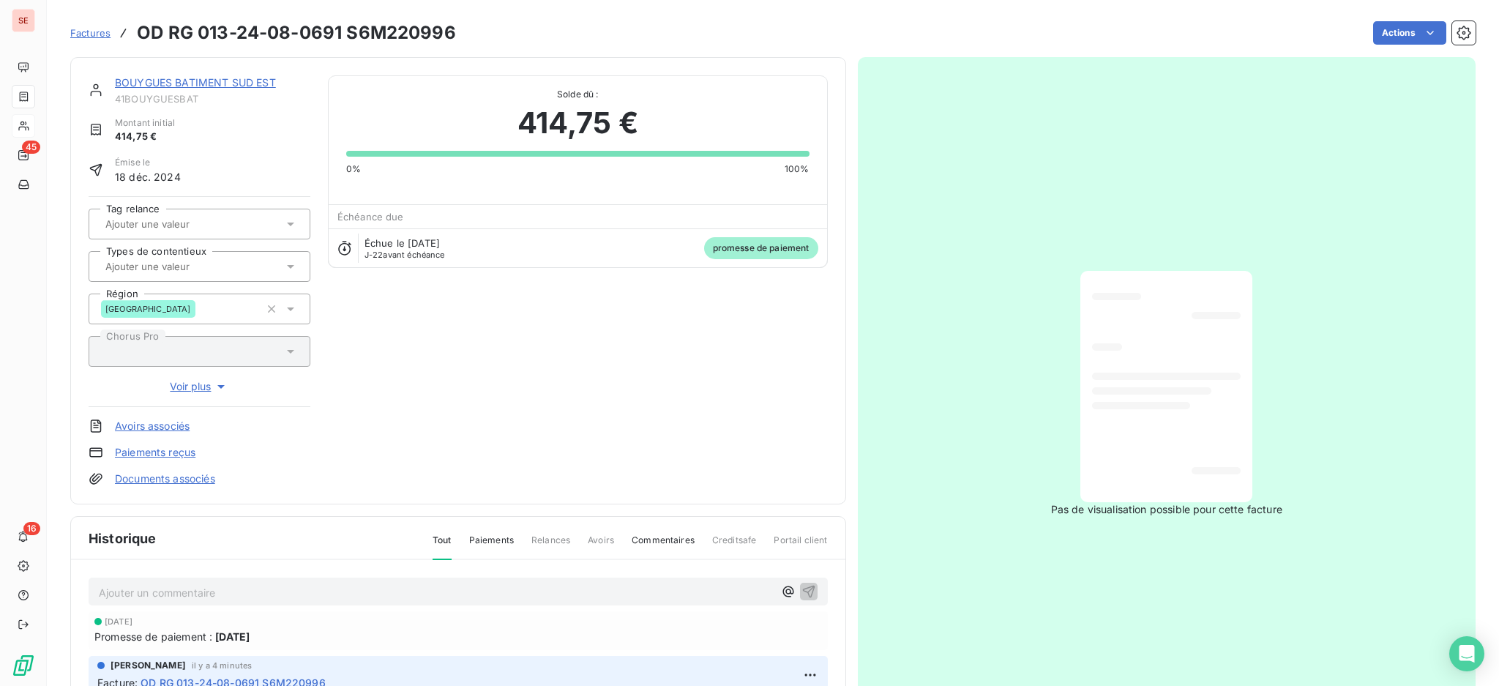
click at [168, 476] on link "Documents associés" at bounding box center [165, 478] width 100 height 15
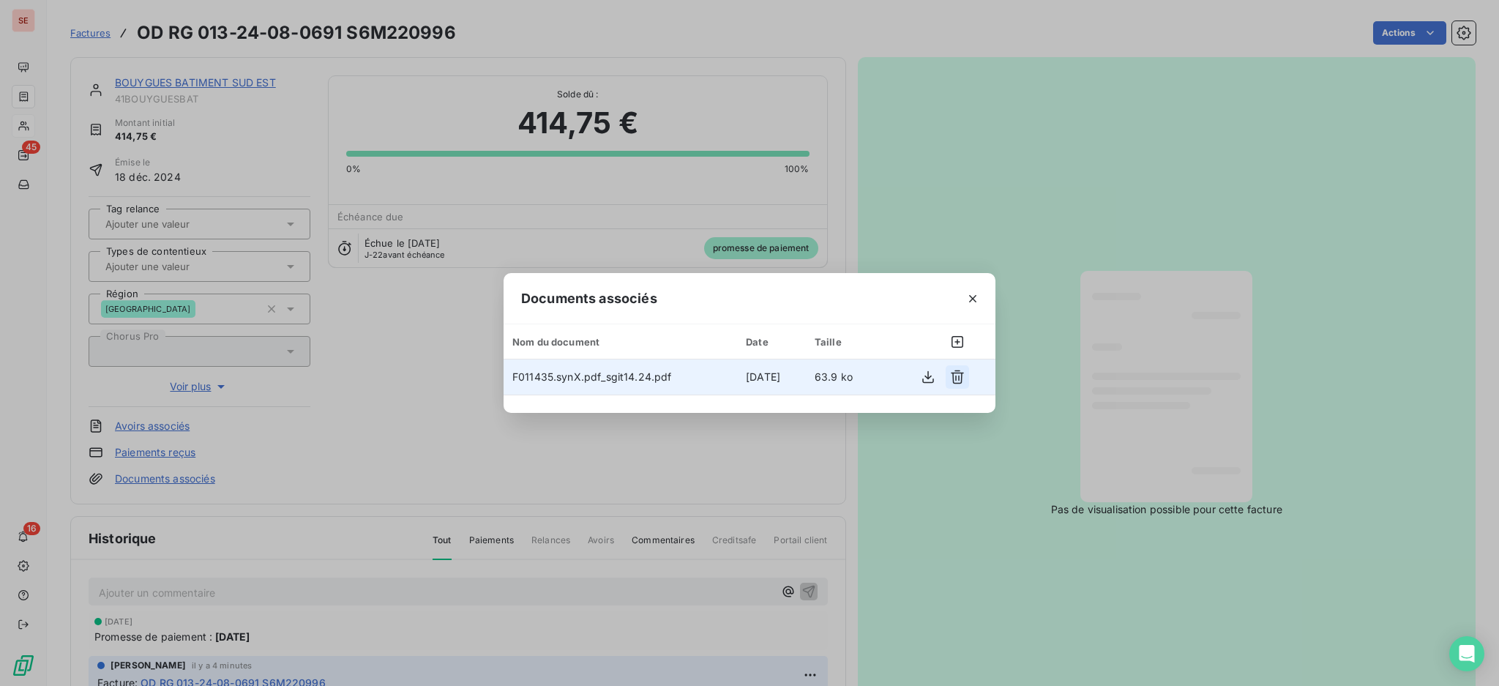
click at [955, 373] on icon "button" at bounding box center [957, 377] width 15 height 15
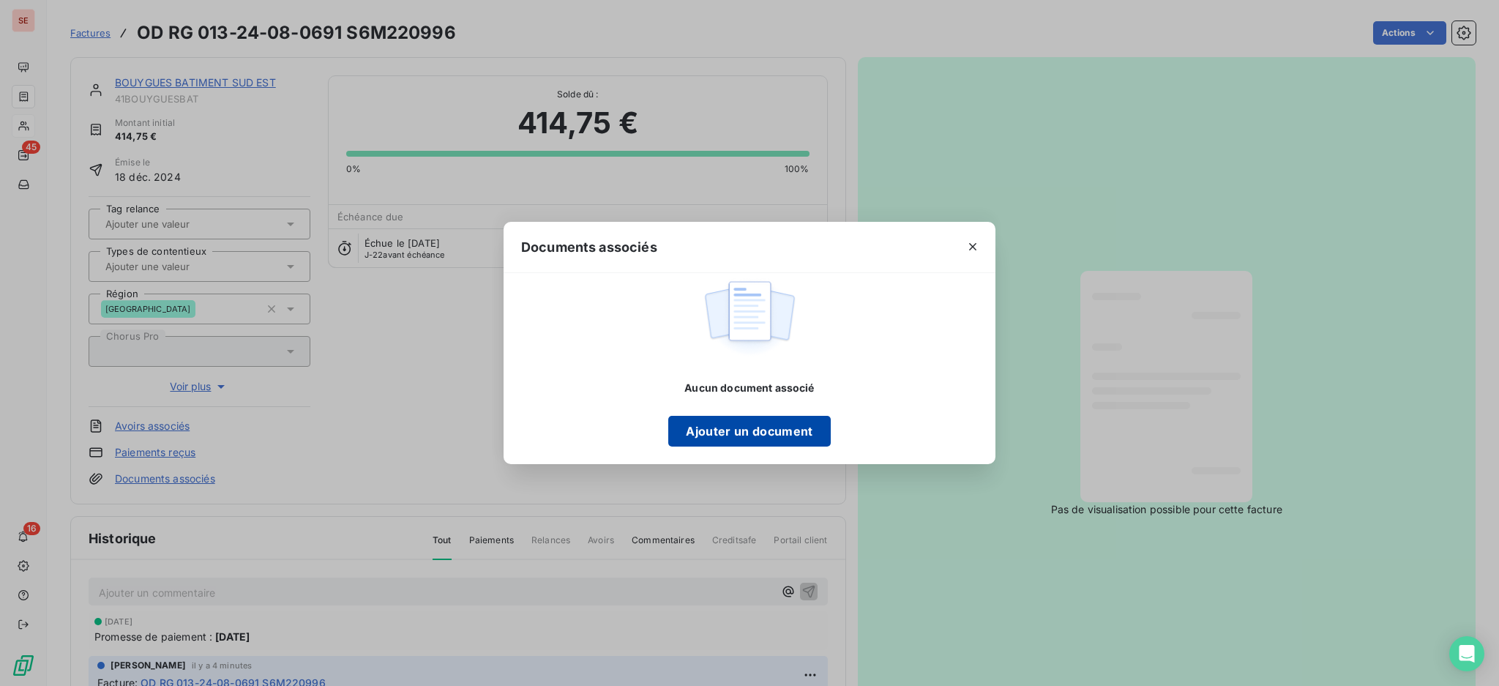
click at [747, 436] on button "Ajouter un document" at bounding box center [749, 431] width 162 height 31
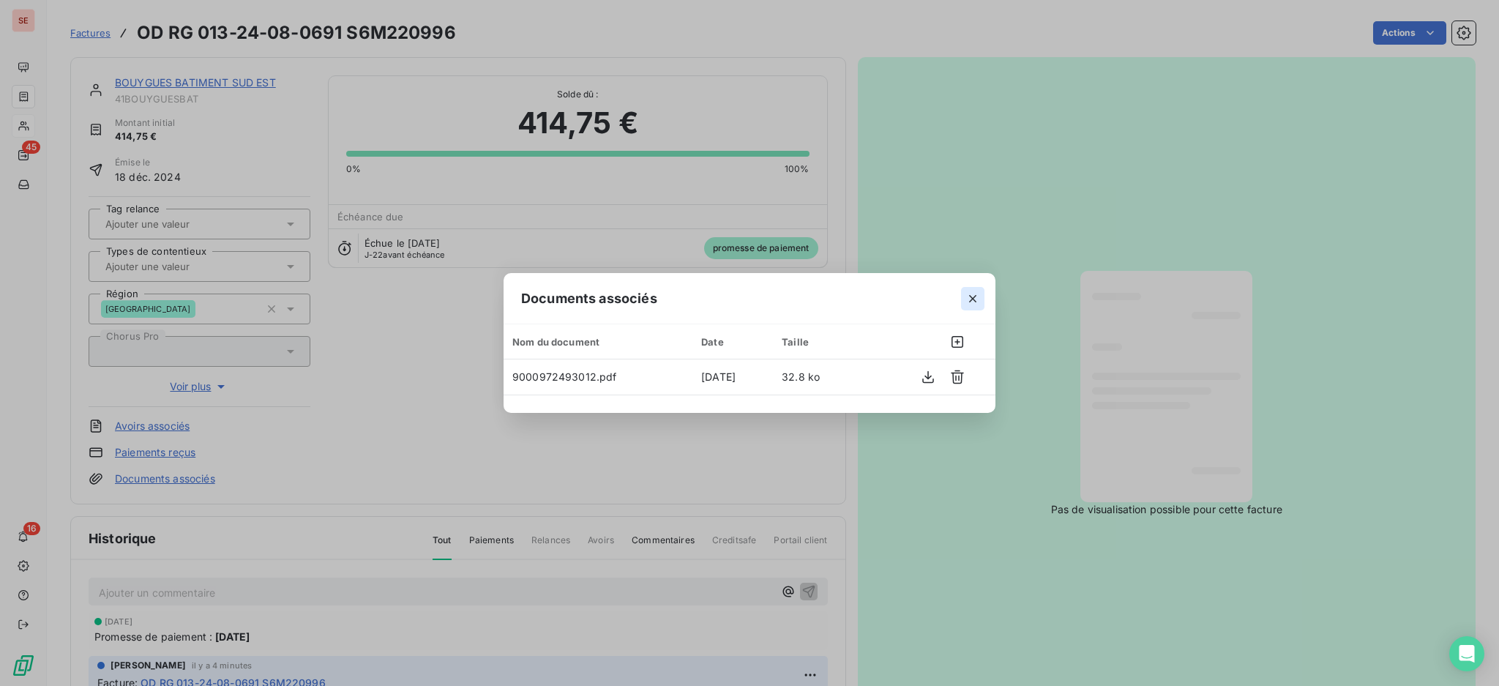
click at [974, 296] on icon "button" at bounding box center [973, 298] width 15 height 15
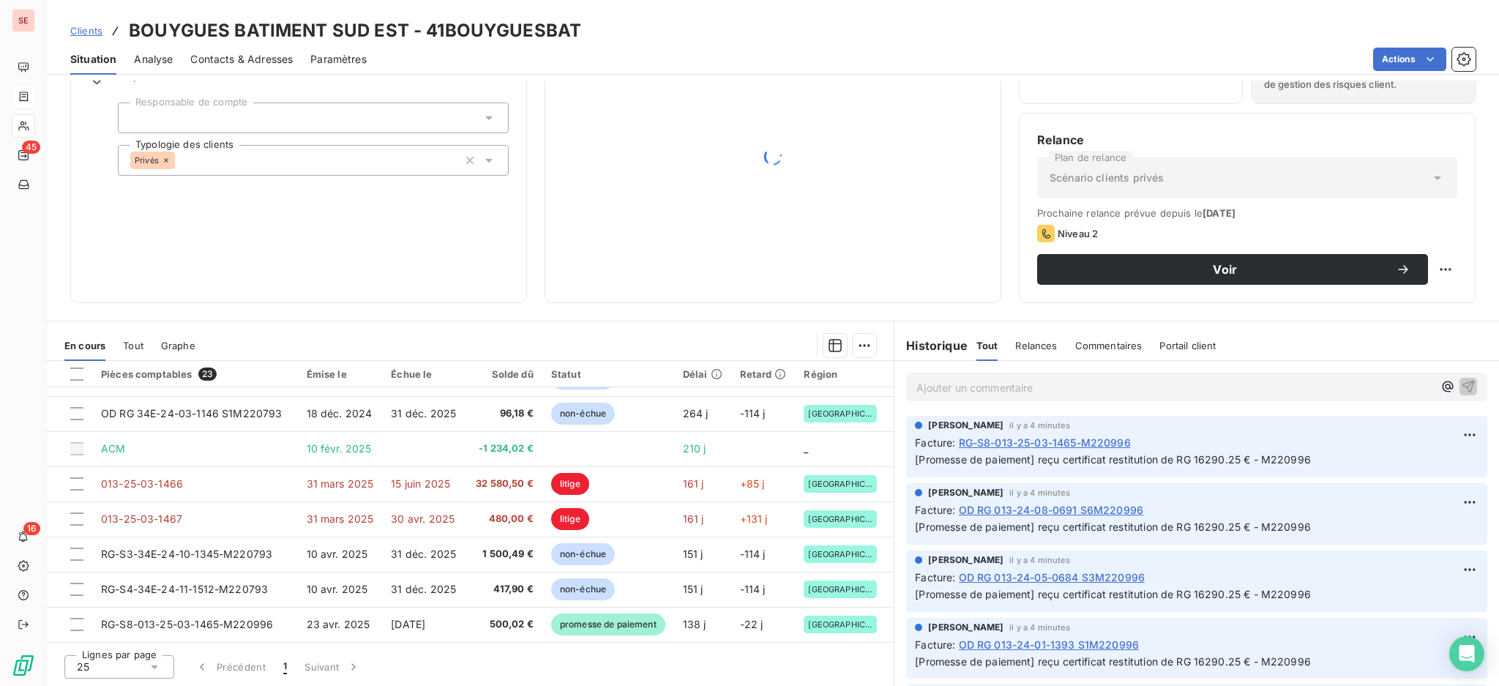
scroll to position [488, 0]
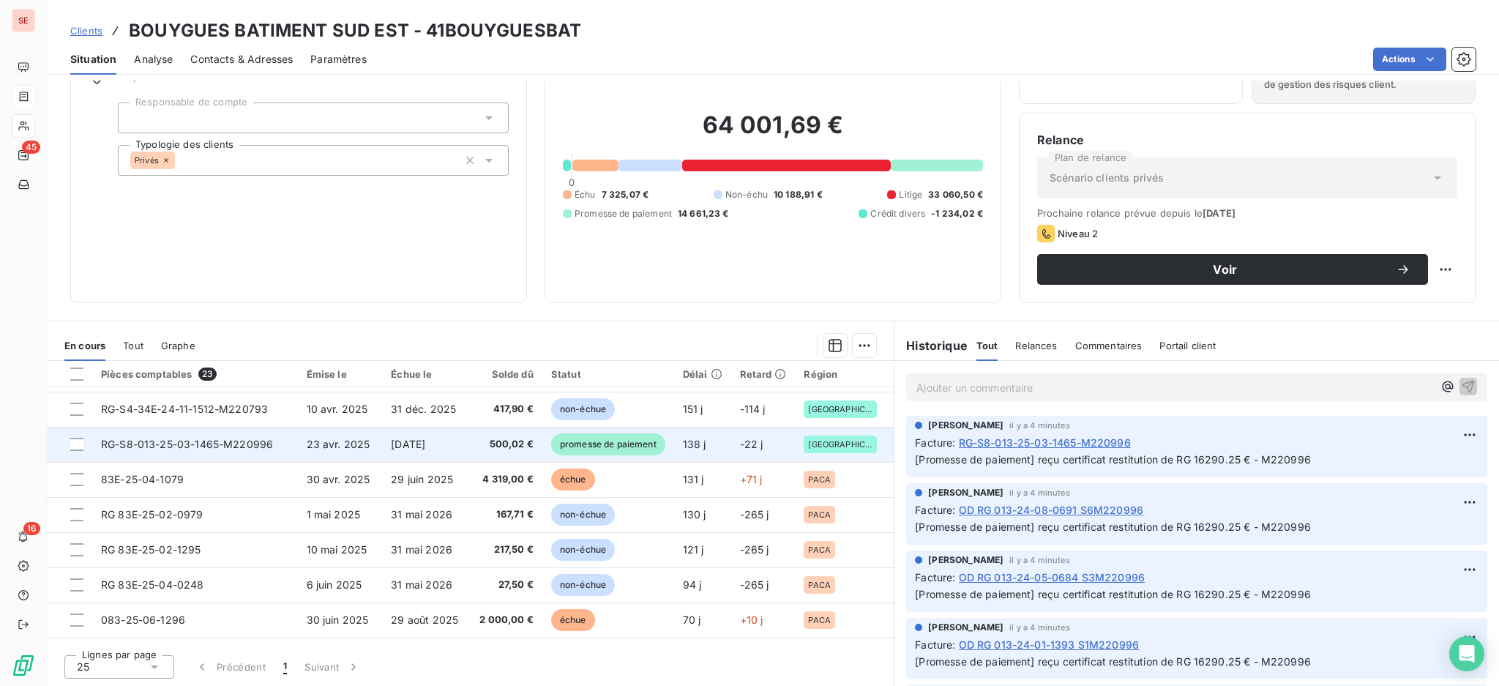
click at [419, 455] on td "[DATE]" at bounding box center [424, 444] width 85 height 35
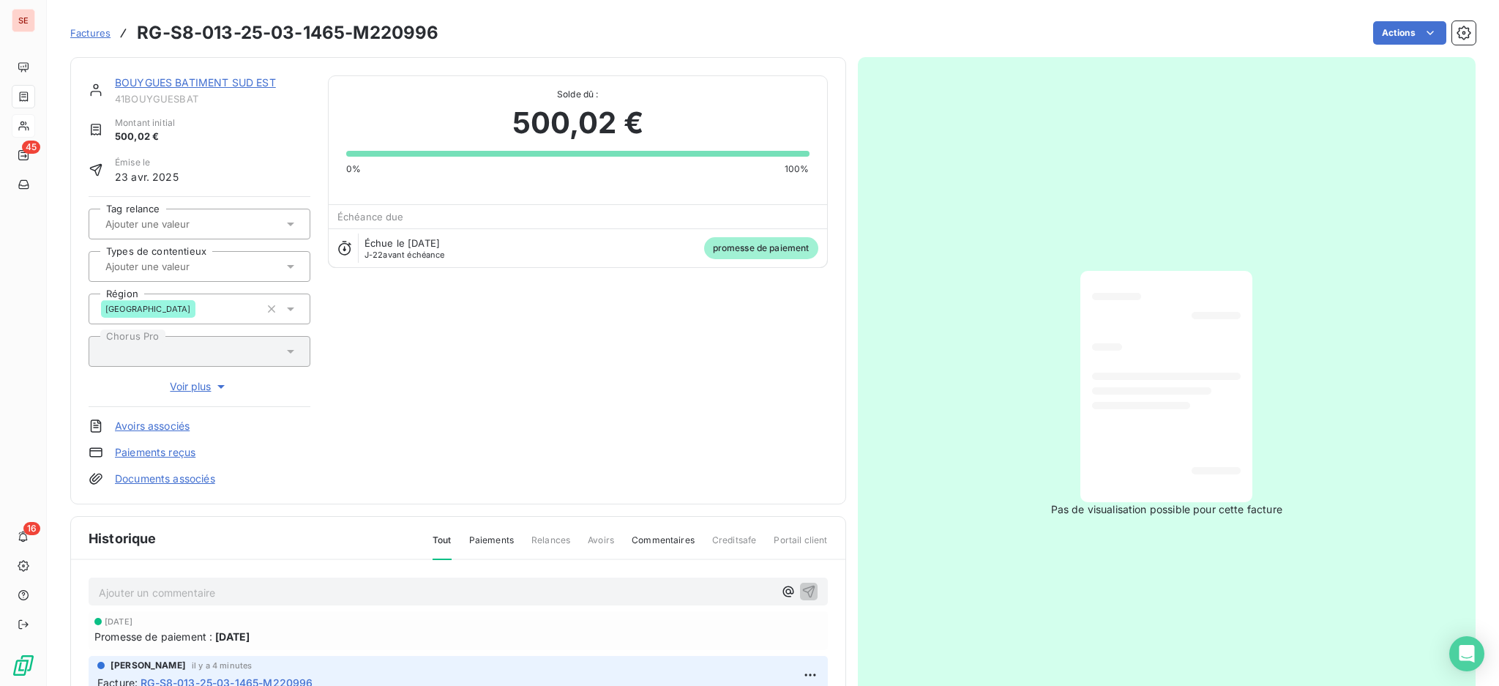
click at [186, 473] on link "Documents associés" at bounding box center [165, 478] width 100 height 15
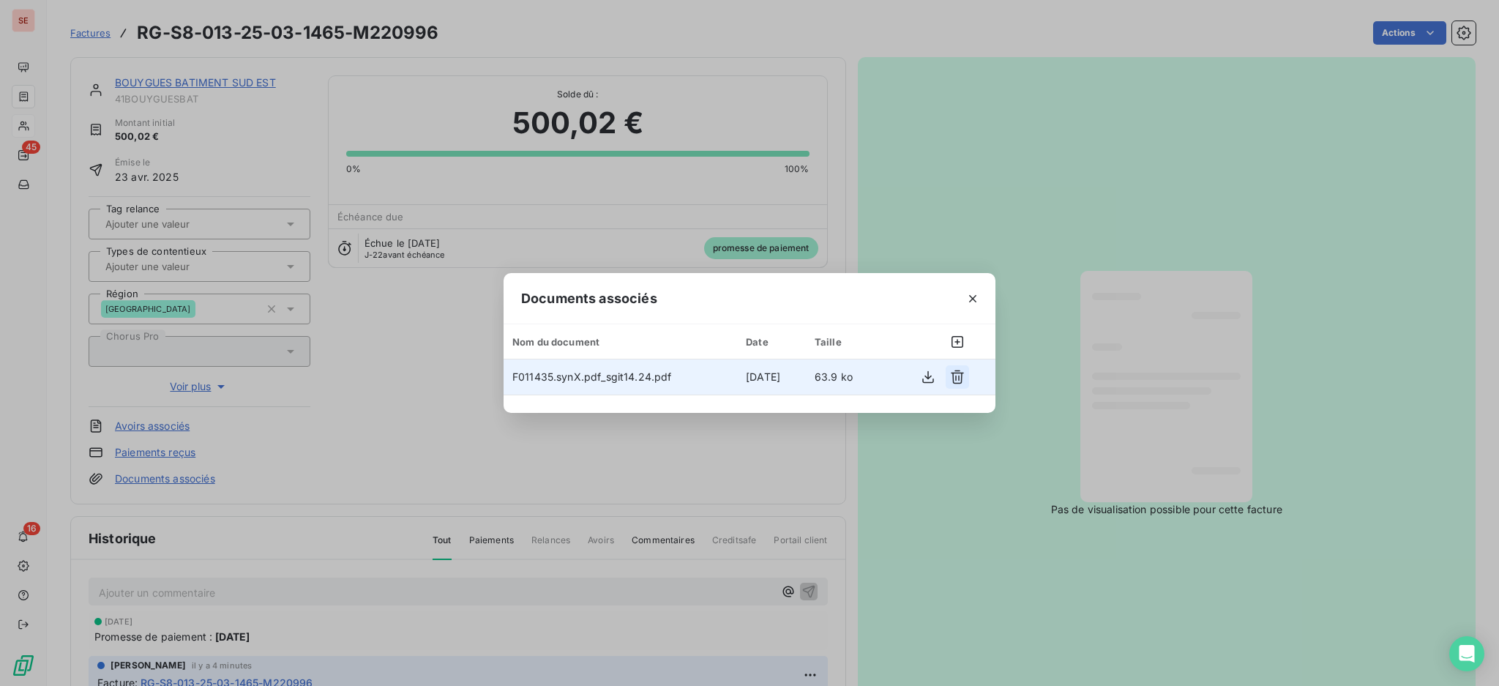
click at [959, 370] on icon "button" at bounding box center [957, 377] width 15 height 15
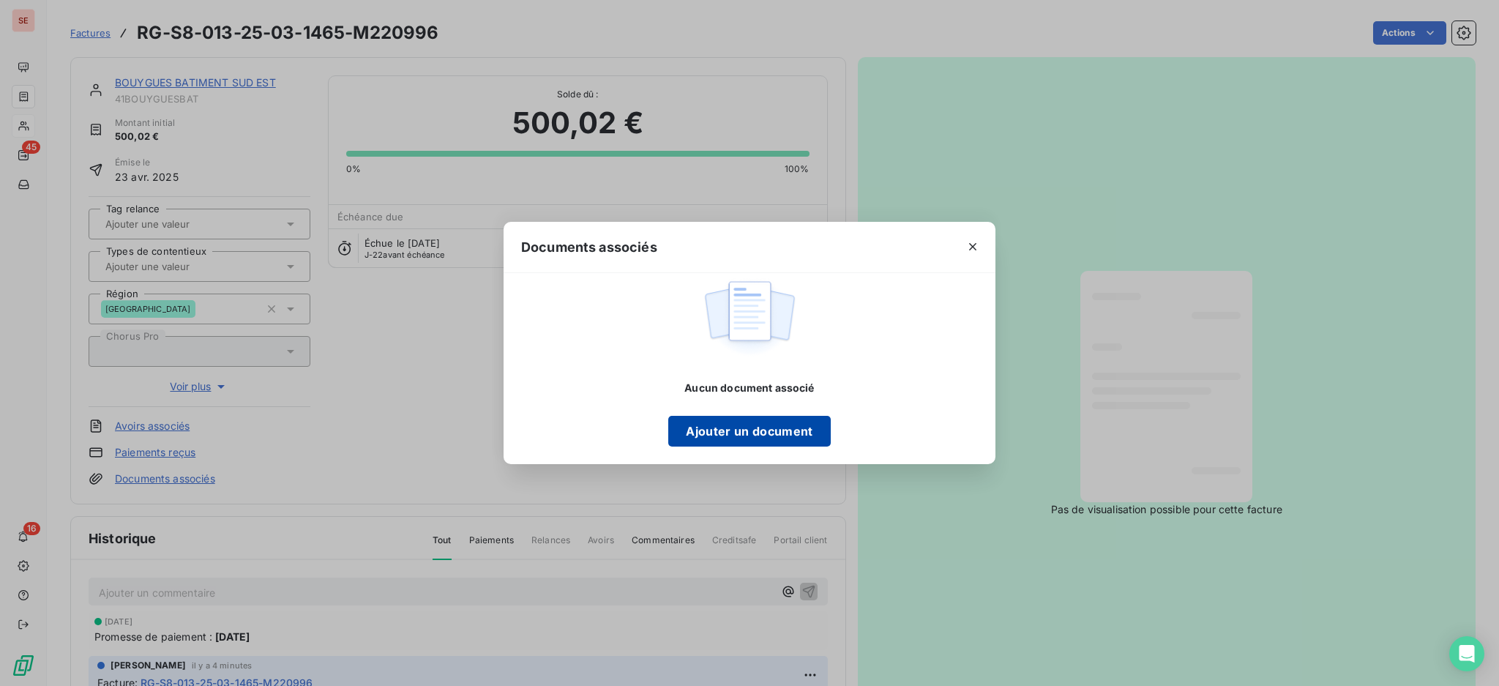
click at [740, 439] on button "Ajouter un document" at bounding box center [749, 431] width 162 height 31
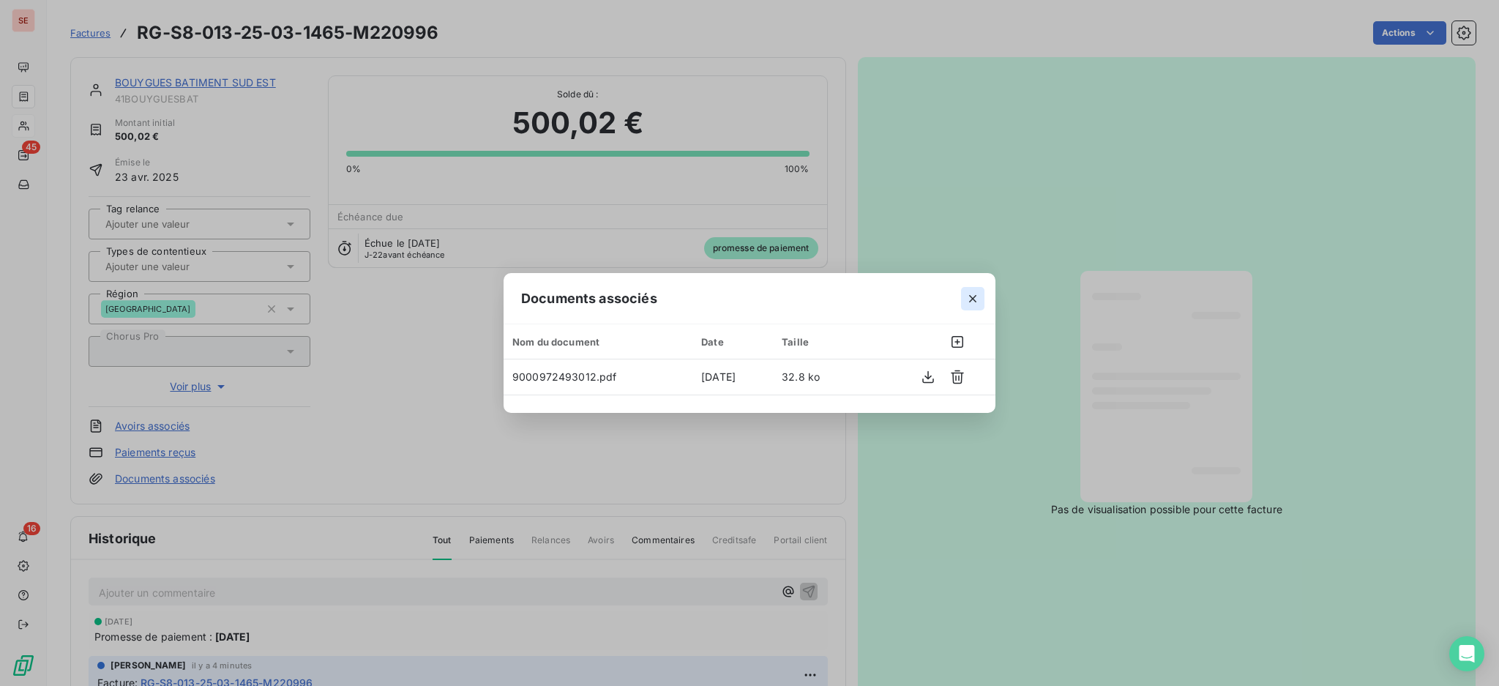
click at [974, 296] on icon "button" at bounding box center [973, 298] width 15 height 15
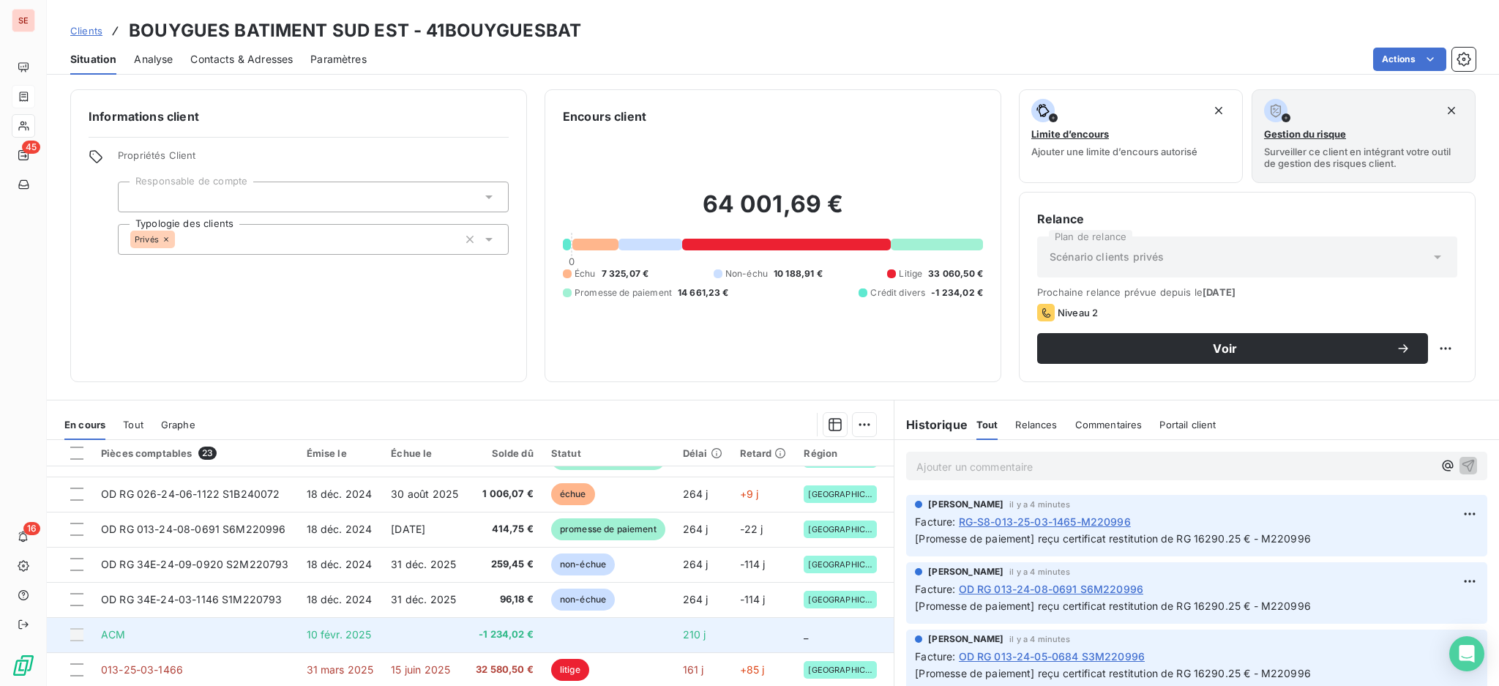
scroll to position [168, 0]
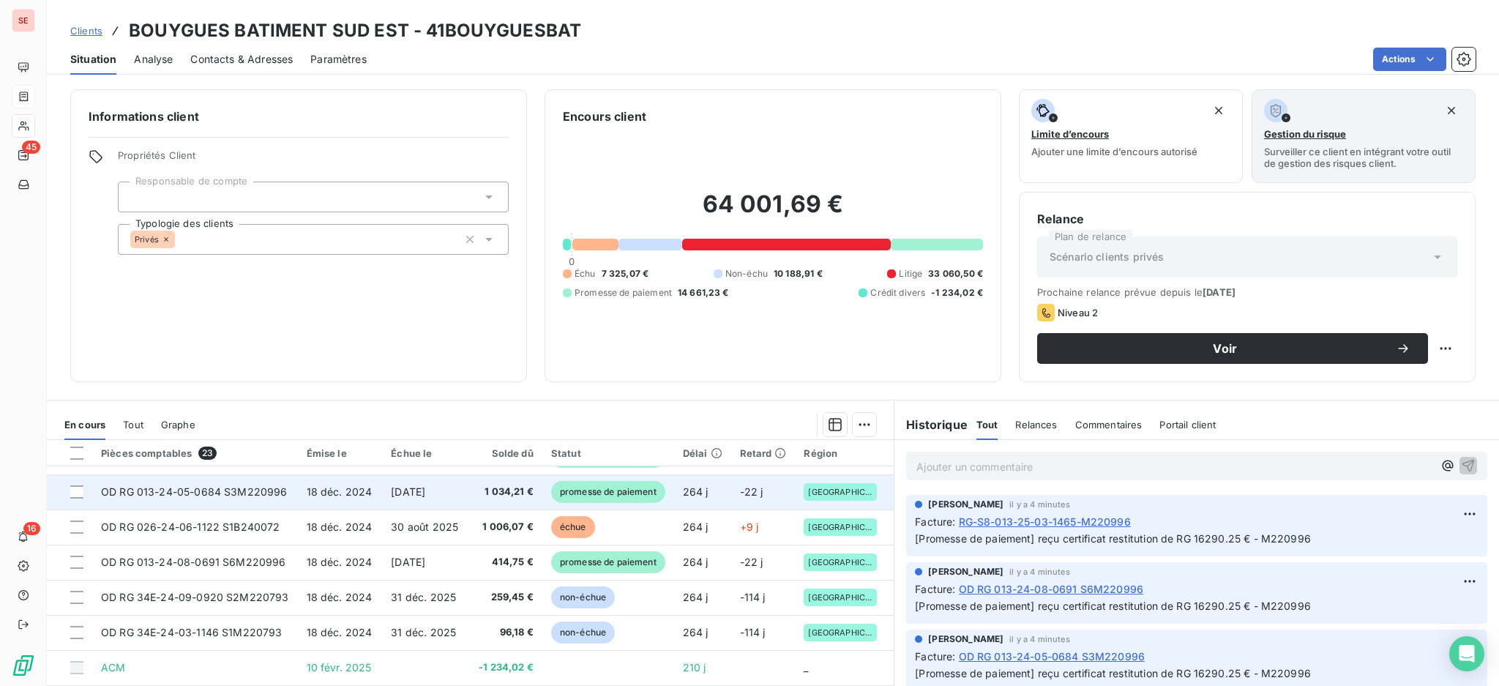
click at [482, 499] on td "1 034,21 €" at bounding box center [504, 491] width 75 height 35
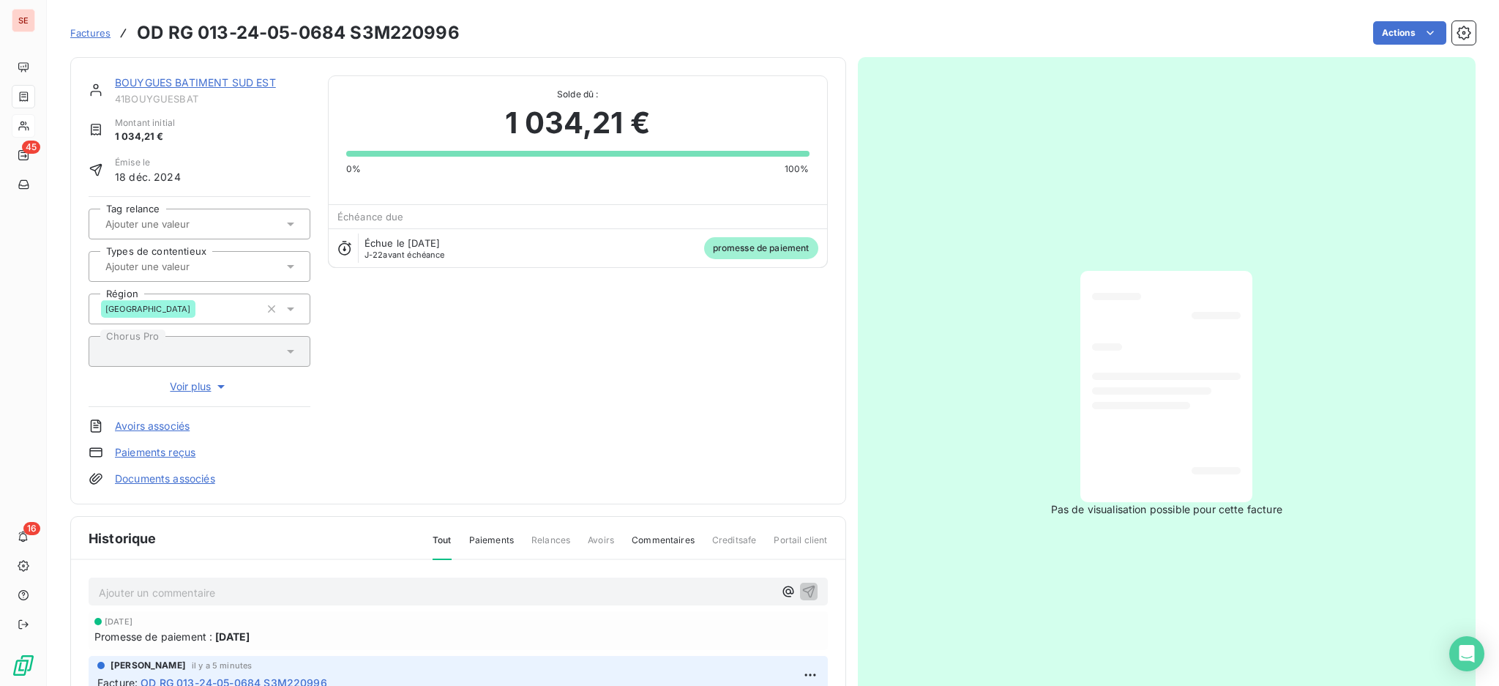
click at [168, 475] on link "Documents associés" at bounding box center [165, 478] width 100 height 15
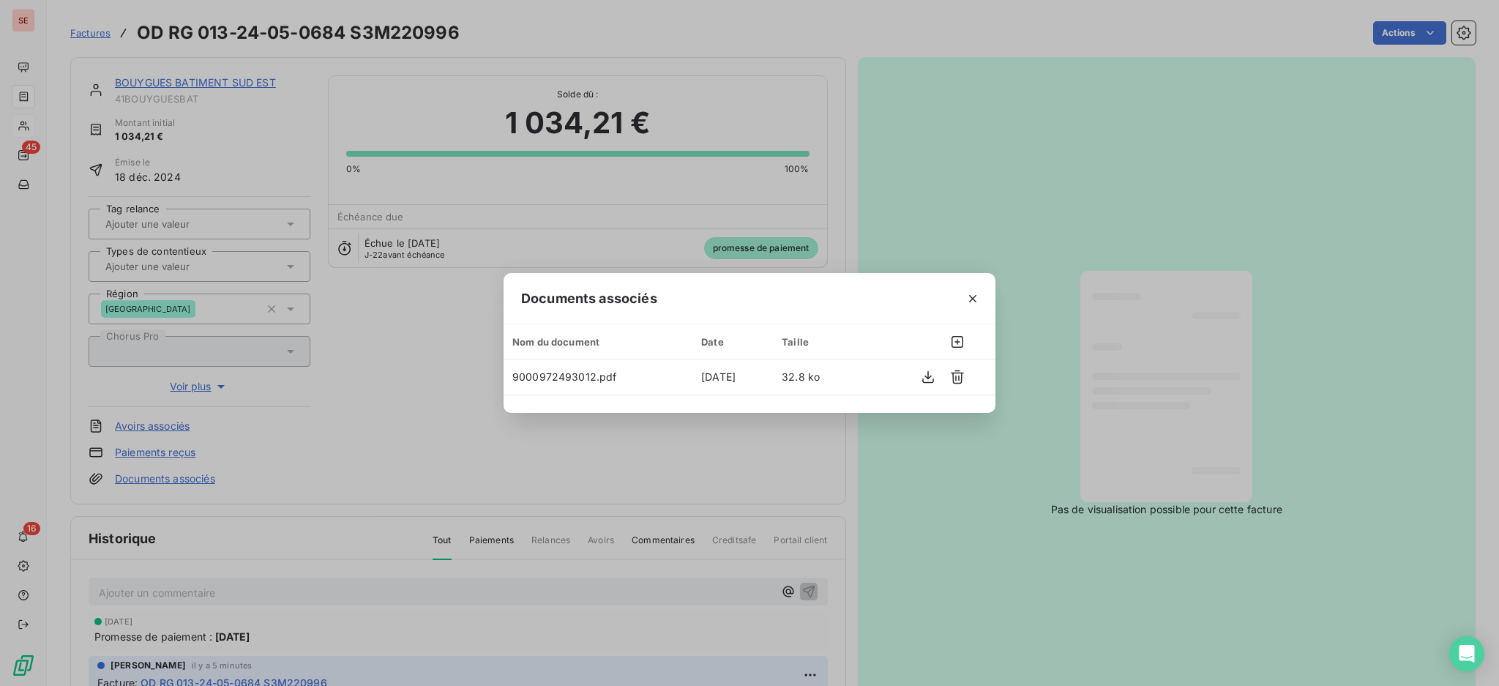
click at [974, 296] on icon "button" at bounding box center [972, 298] width 7 height 7
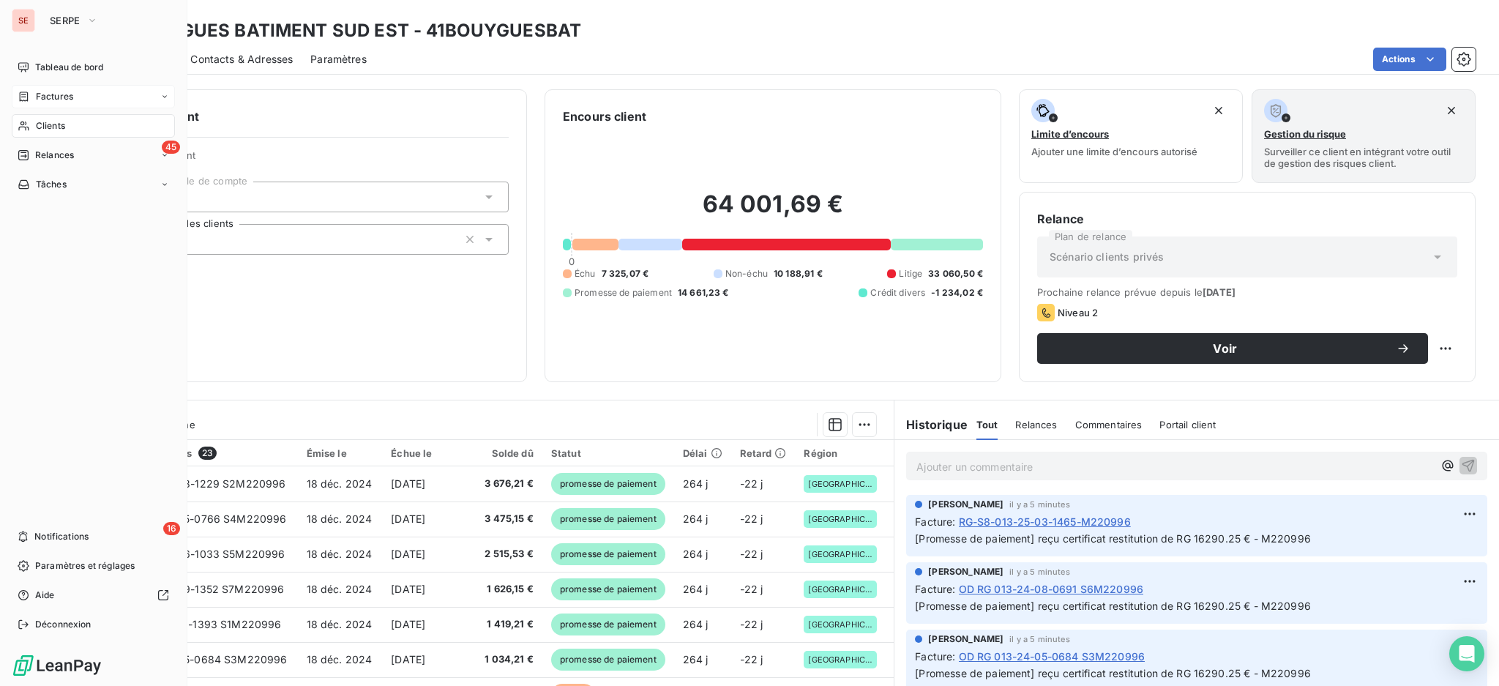
click at [44, 123] on span "Clients" at bounding box center [50, 125] width 29 height 13
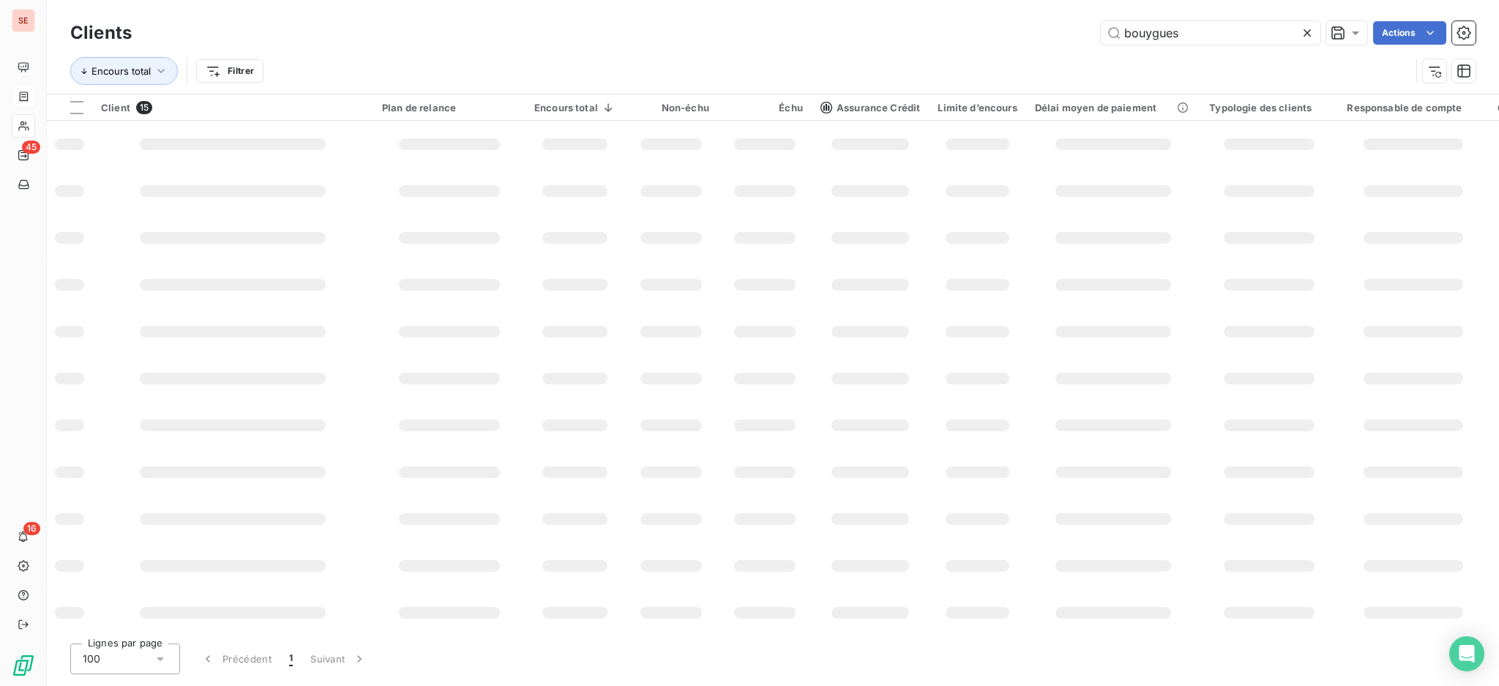
drag, startPoint x: 1140, startPoint y: 10, endPoint x: 1108, endPoint y: -6, distance: 35.4
click at [1108, 0] on html "SE 45 16 Clients bouygues Actions Encours total Filtrer Client 15 Plan de relan…" at bounding box center [749, 343] width 1499 height 686
type input "icade"
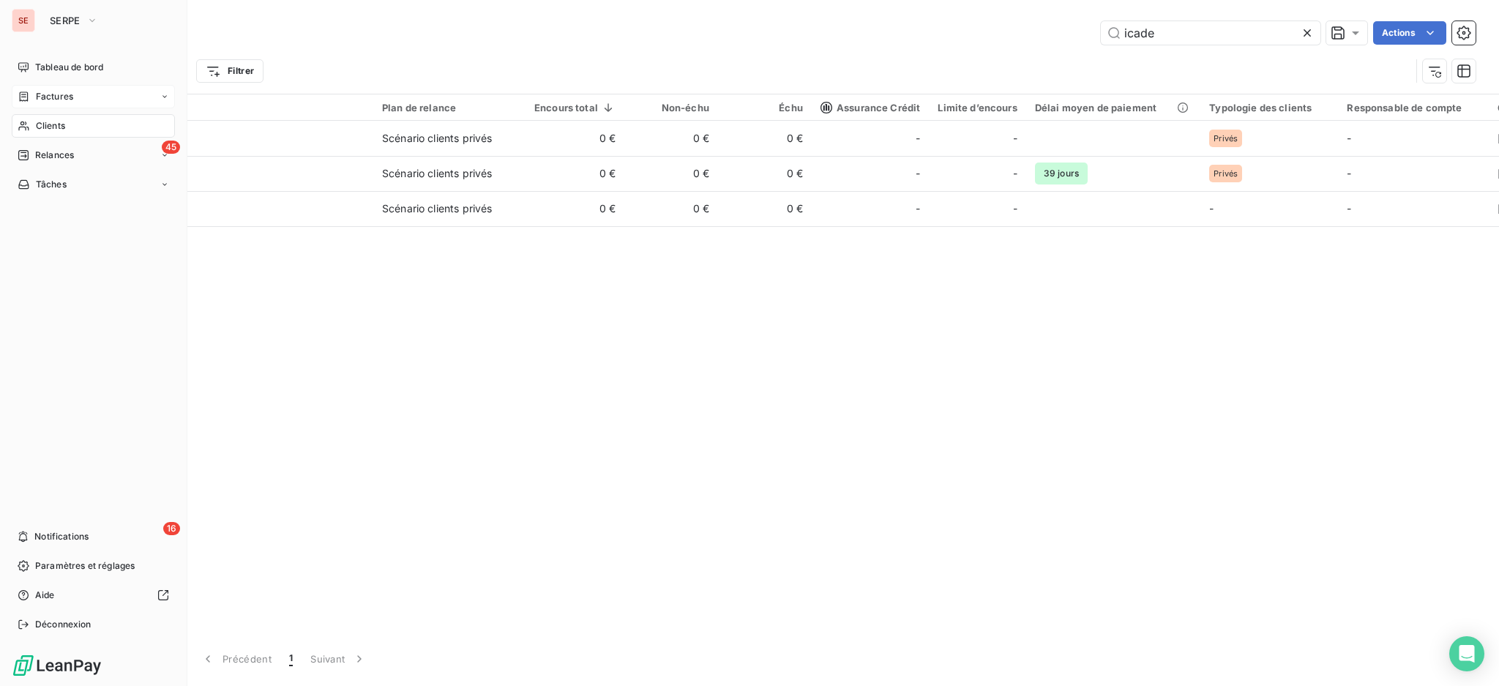
click at [45, 88] on div "Factures" at bounding box center [93, 96] width 163 height 23
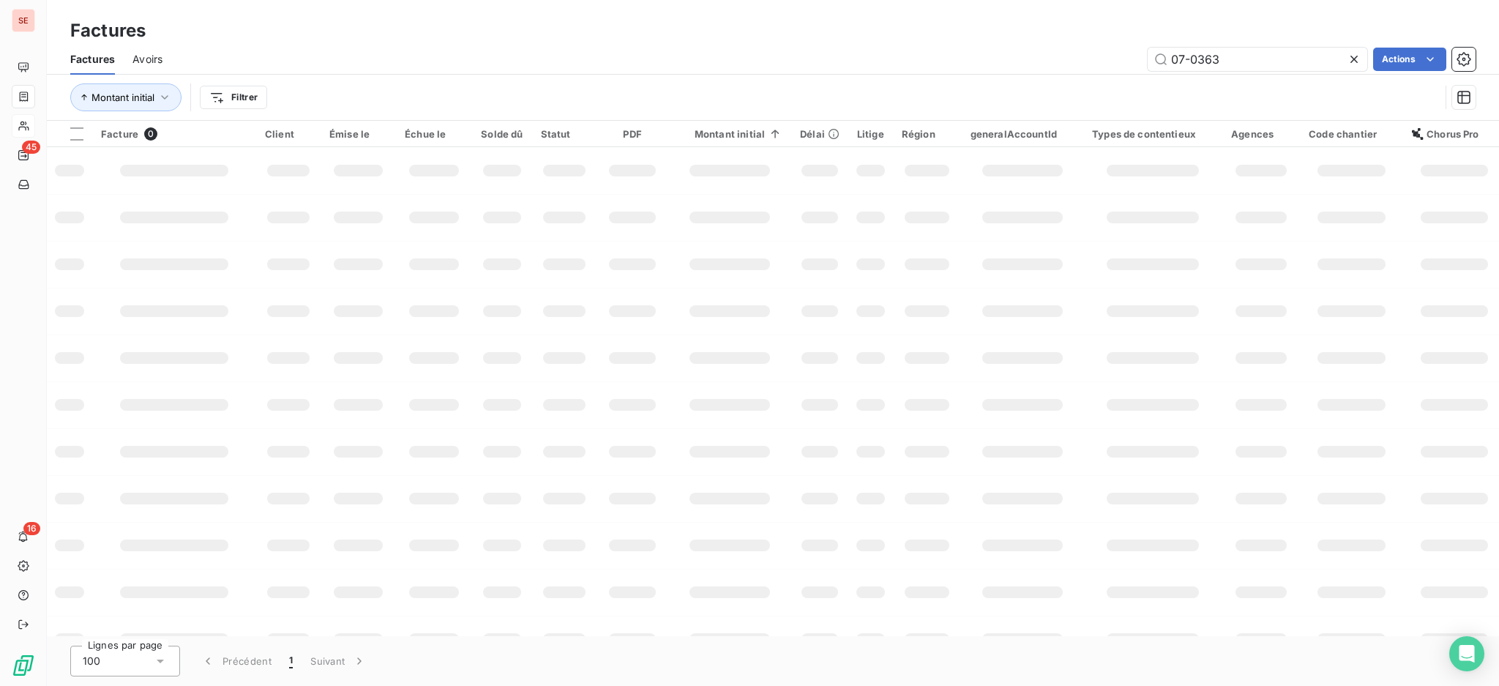
drag, startPoint x: 1275, startPoint y: 51, endPoint x: 1032, endPoint y: 24, distance: 244.6
click at [1034, 26] on div "Factures Factures Avoirs 07-0363 Actions Montant initial Filtrer" at bounding box center [773, 60] width 1452 height 121
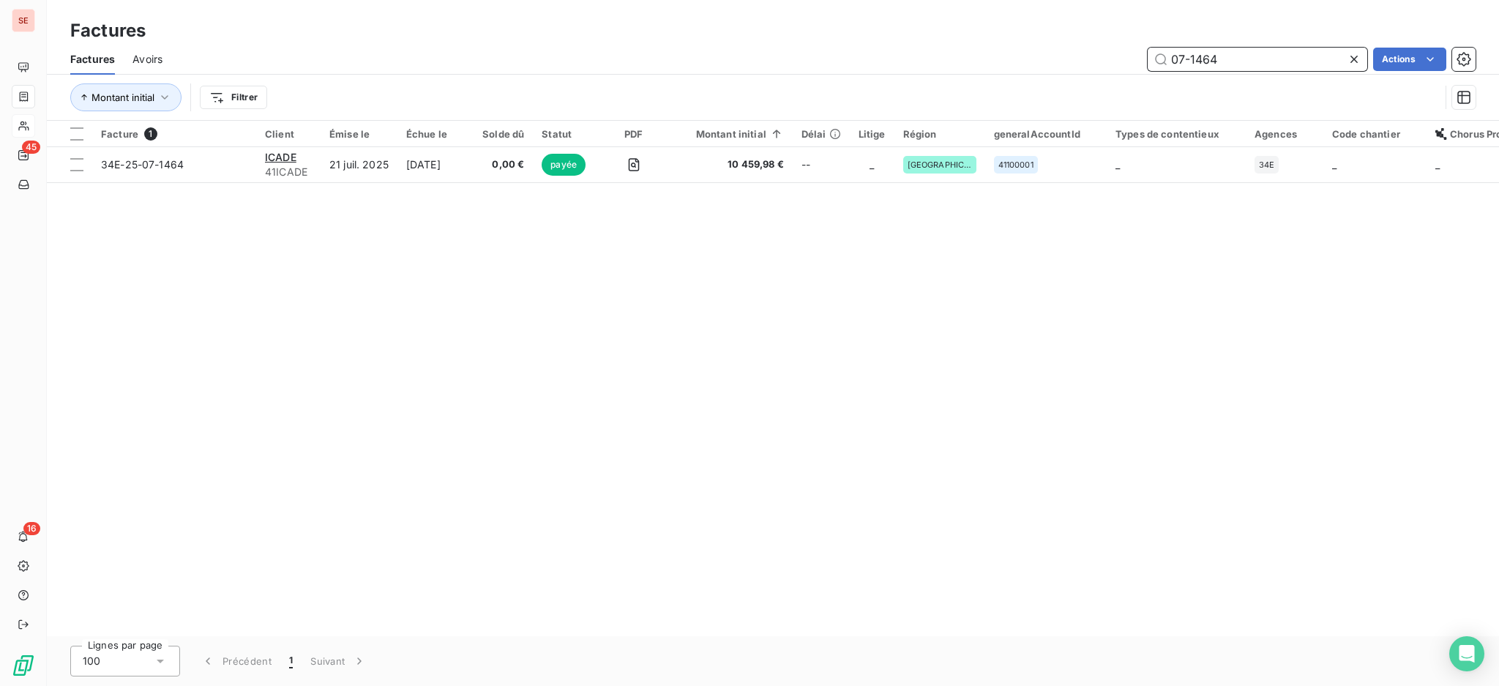
drag, startPoint x: 1237, startPoint y: 62, endPoint x: 1195, endPoint y: 53, distance: 43.4
click at [1195, 53] on input "07-1464" at bounding box center [1258, 59] width 220 height 23
type input "07-1198"
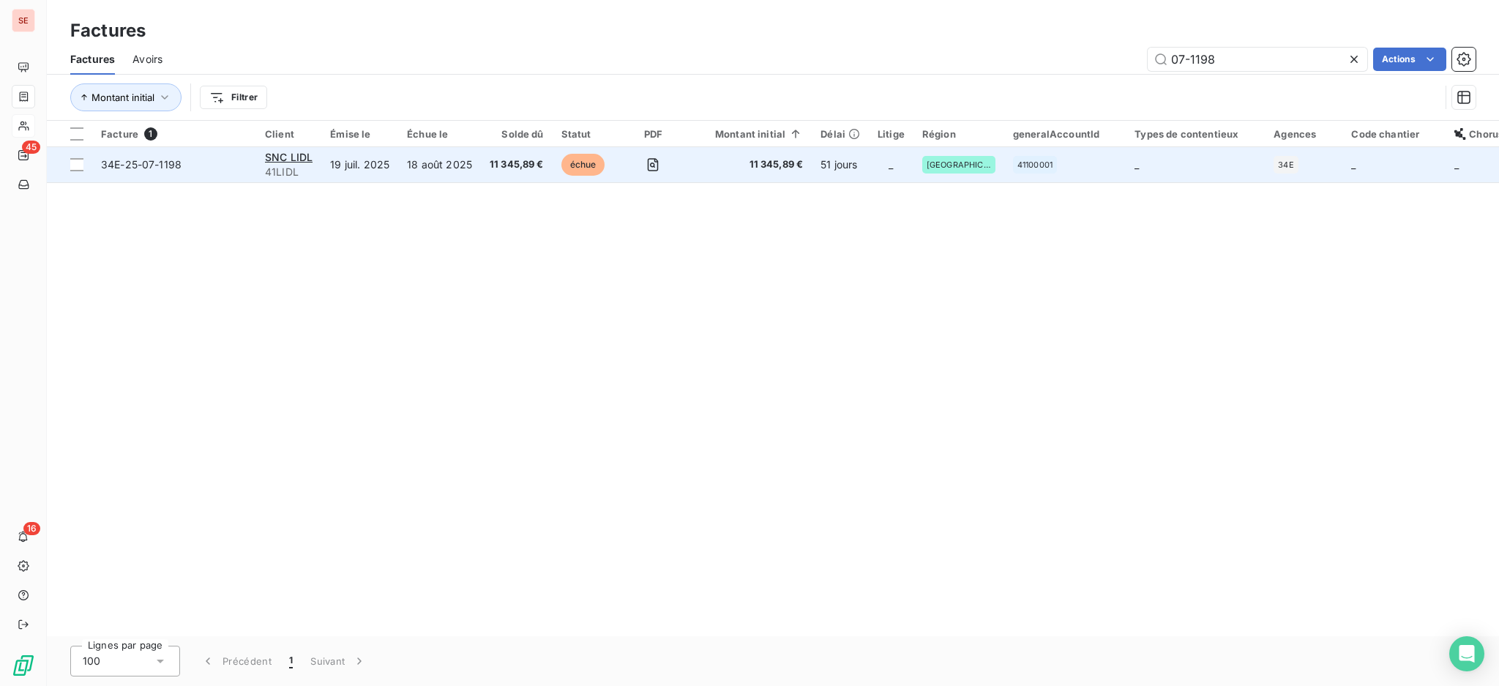
click at [325, 165] on td "19 juil. 2025" at bounding box center [359, 164] width 77 height 35
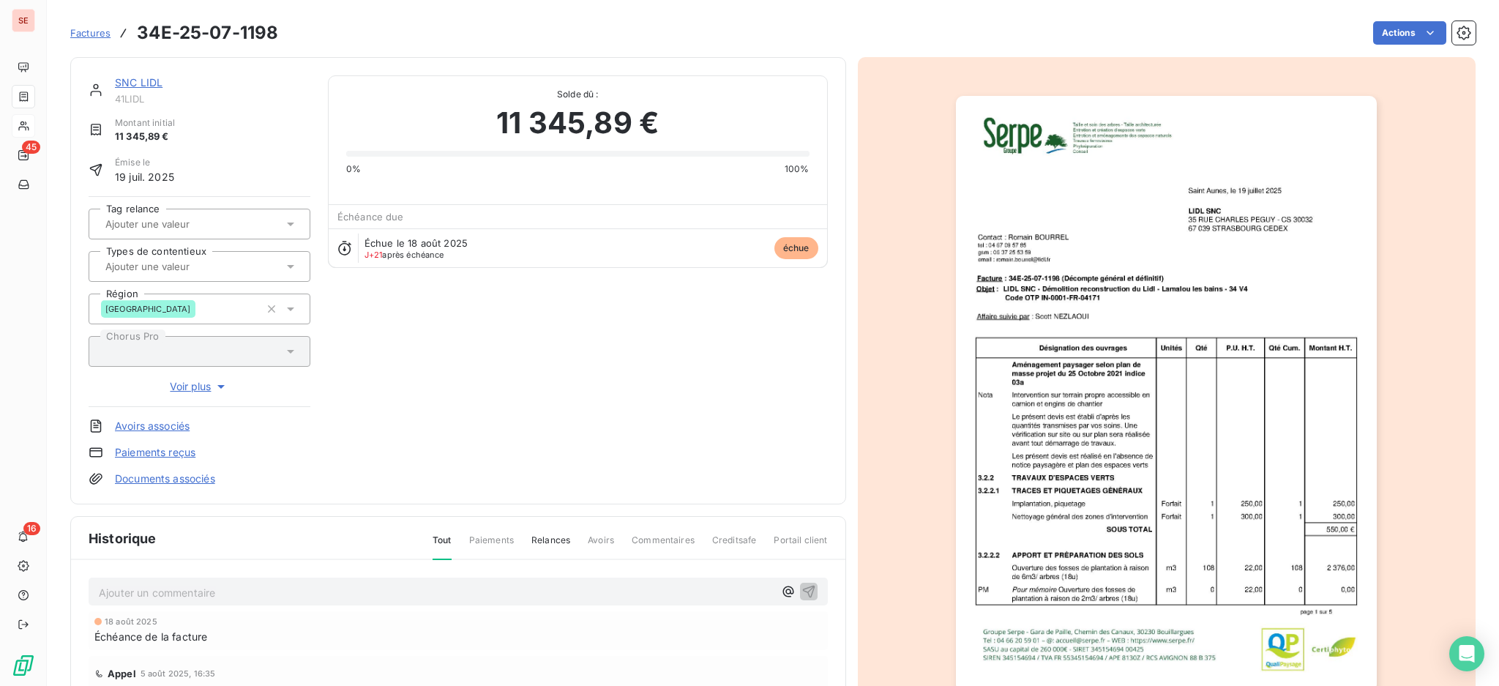
click at [193, 478] on link "Documents associés" at bounding box center [165, 478] width 100 height 15
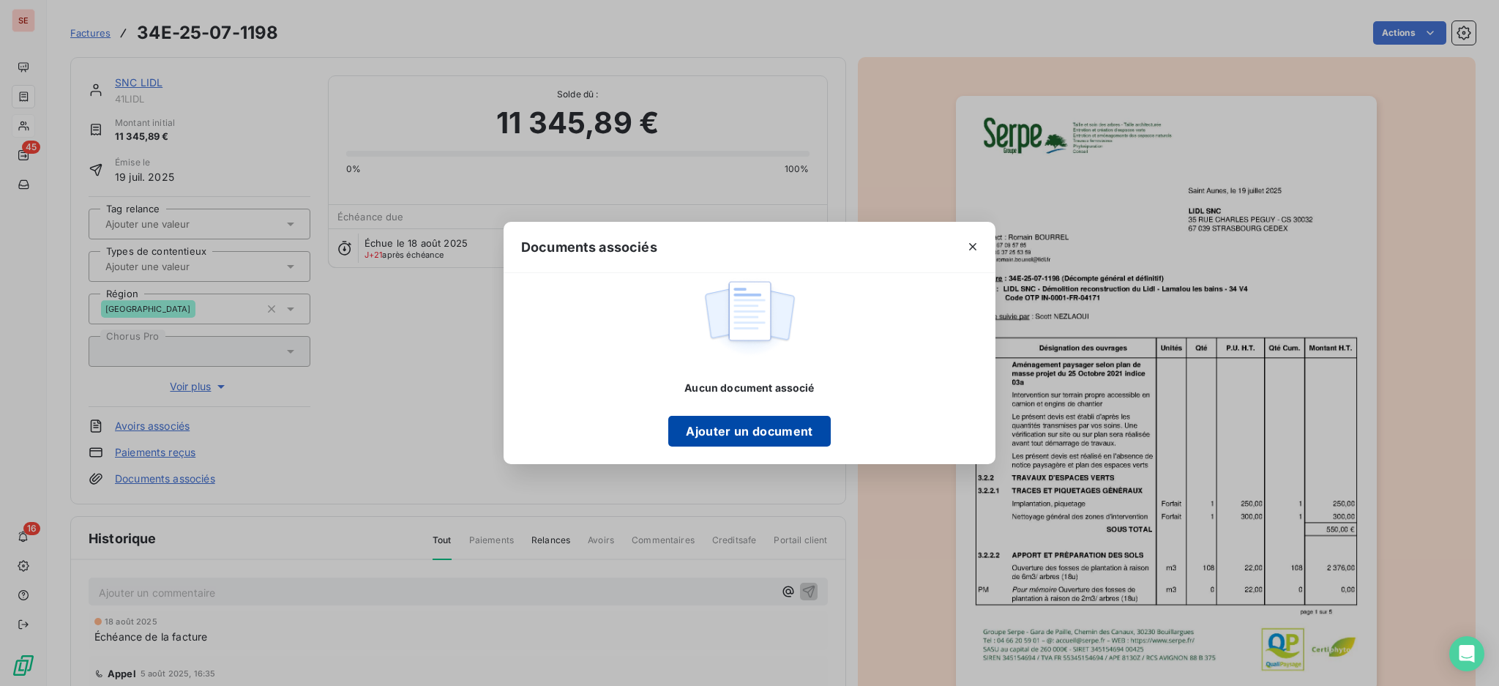
click at [804, 425] on button "Ajouter un document" at bounding box center [749, 431] width 162 height 31
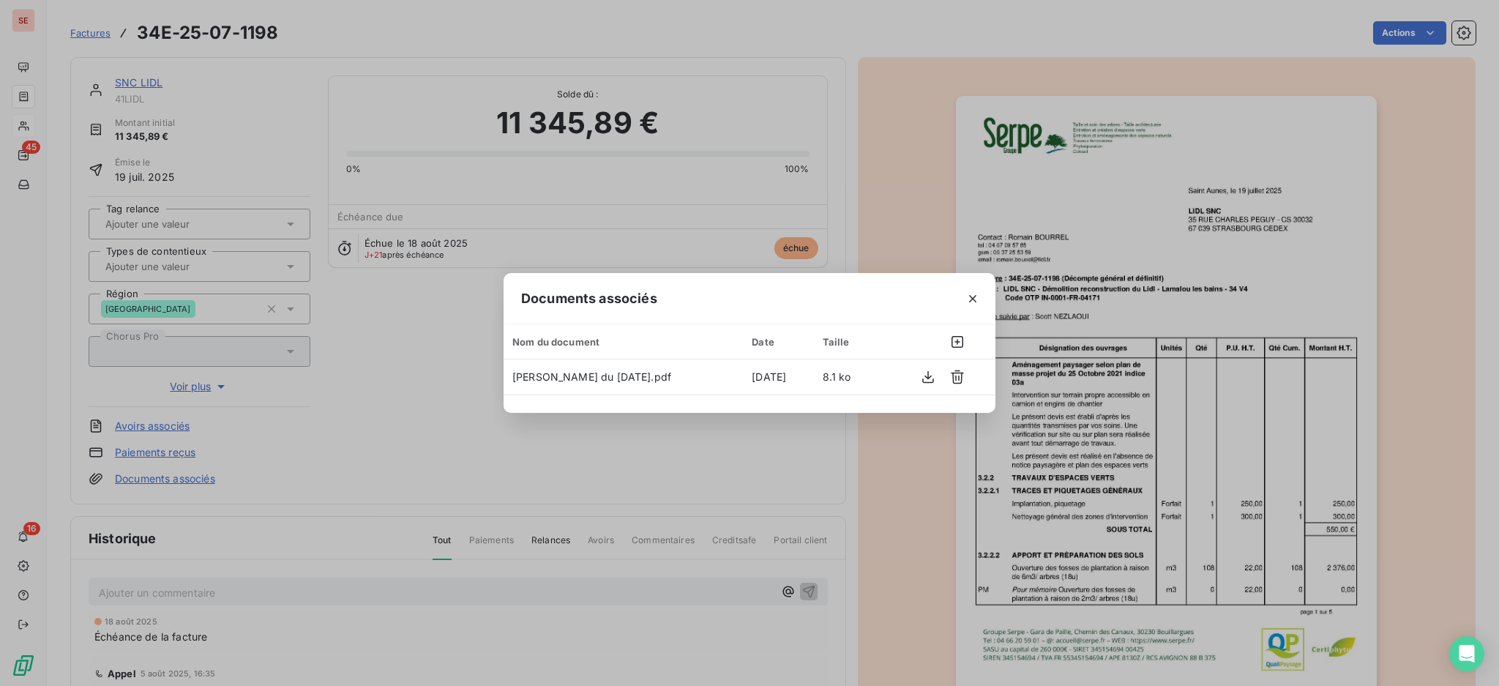
click at [971, 296] on icon "button" at bounding box center [972, 298] width 7 height 7
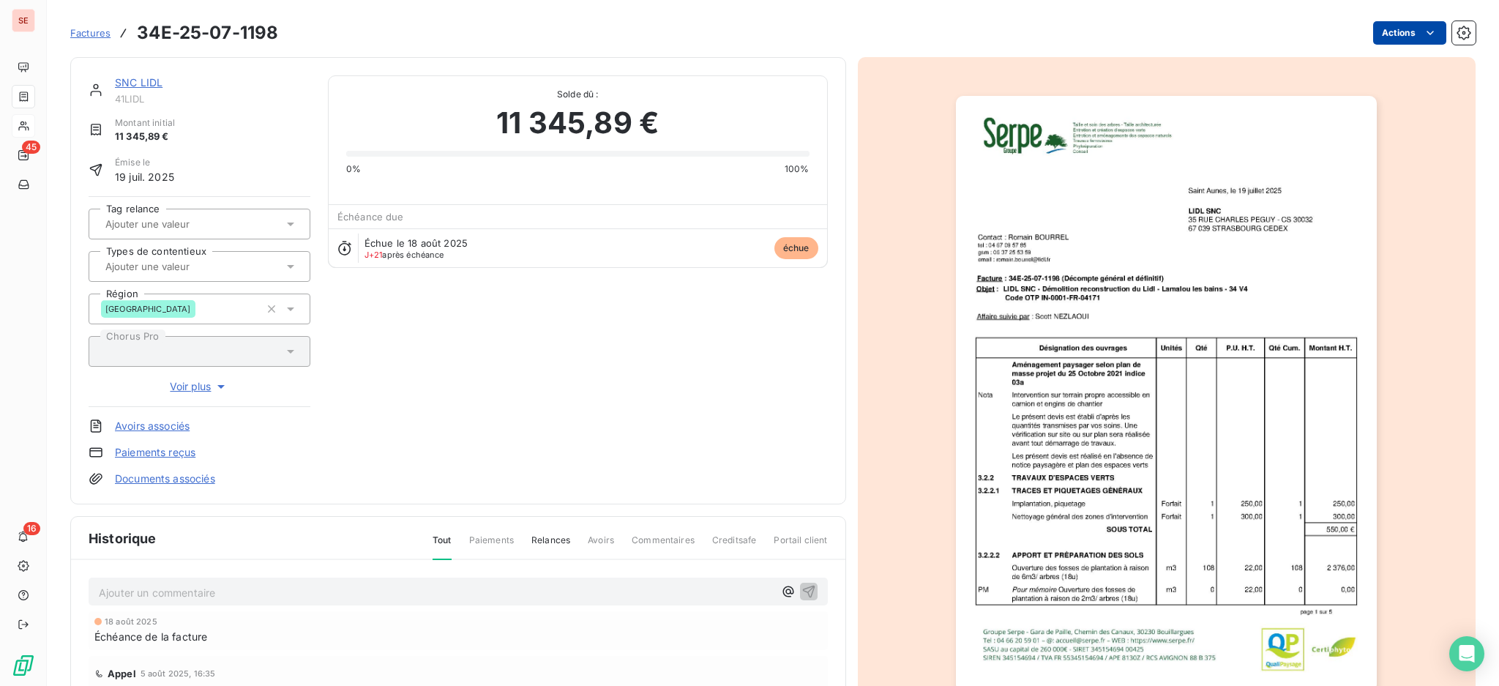
click at [1375, 25] on html "SE 45 16 Factures 34E-25-07-1198 Actions SNC LIDL 41LIDL Montant initial 11 345…" at bounding box center [749, 343] width 1499 height 686
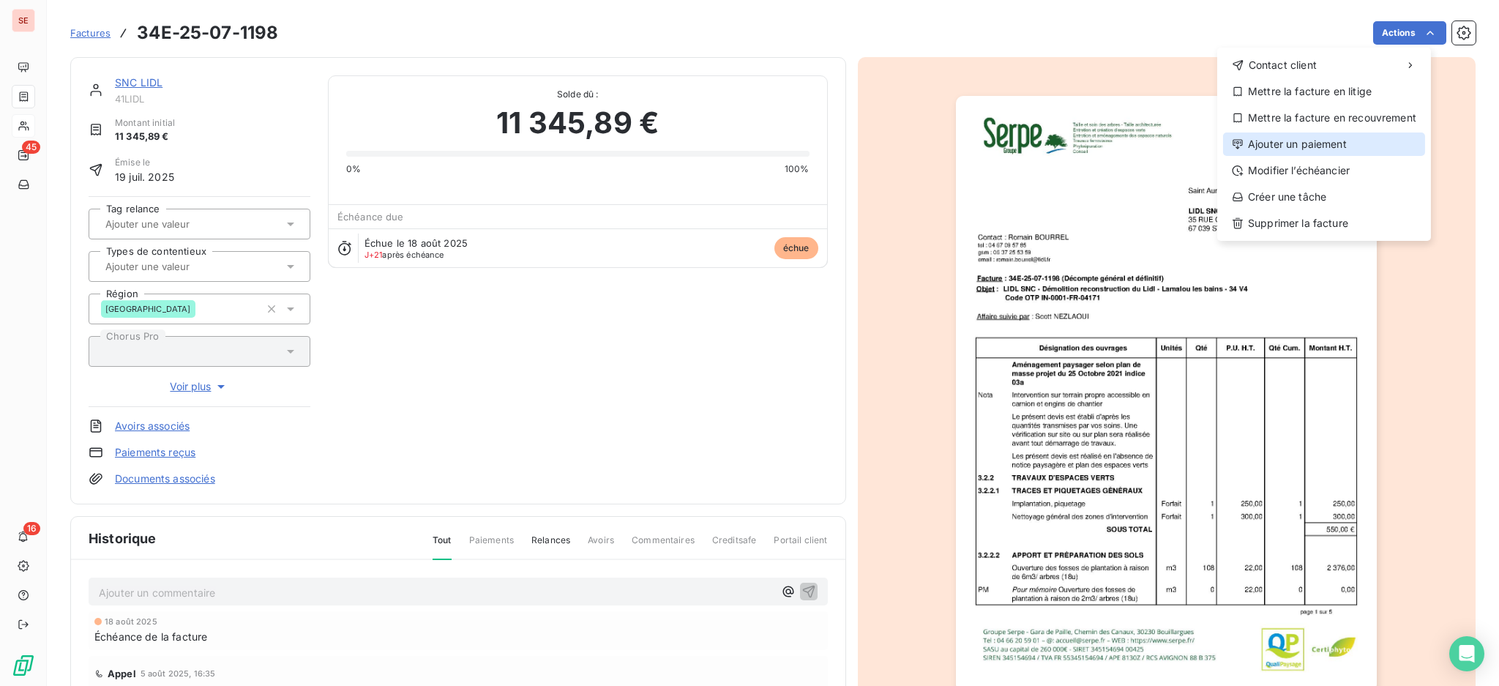
click at [1321, 139] on div "Ajouter un paiement" at bounding box center [1324, 144] width 202 height 23
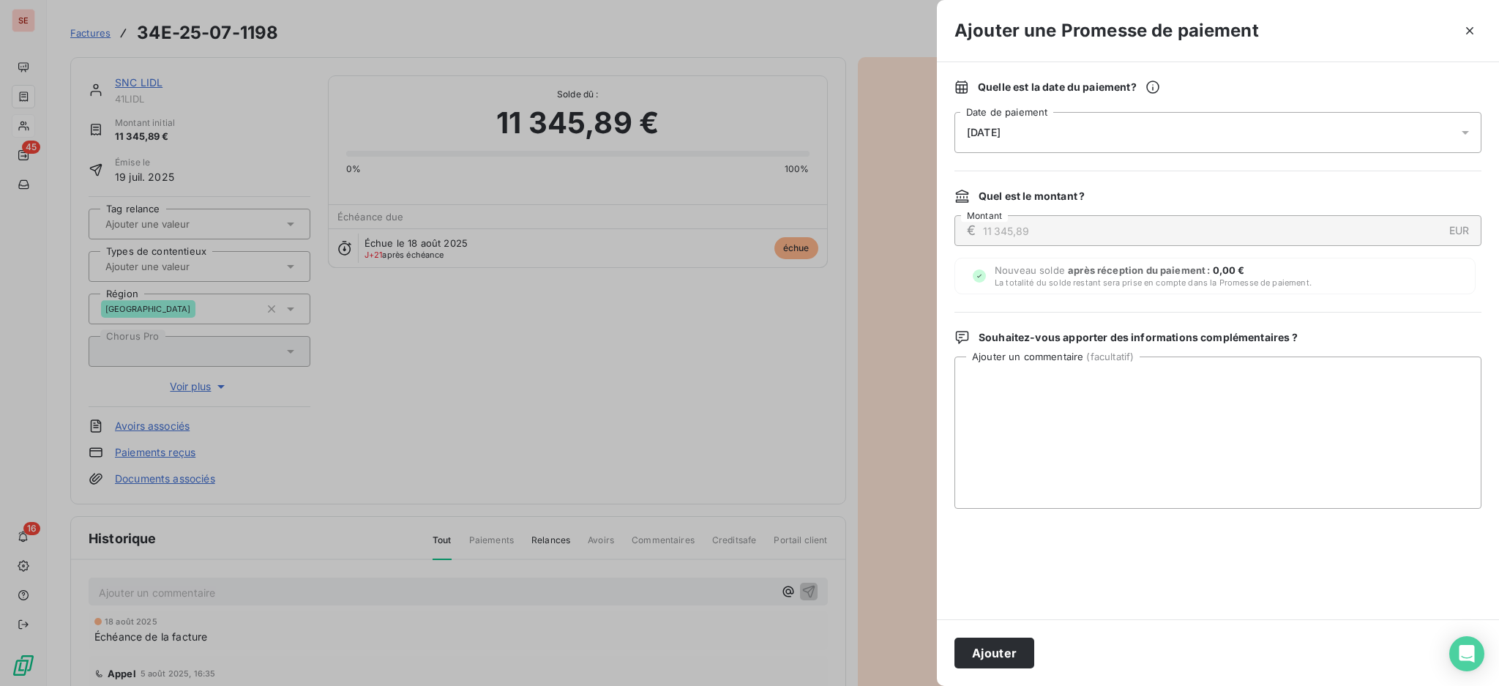
click at [1471, 132] on icon at bounding box center [1465, 132] width 15 height 15
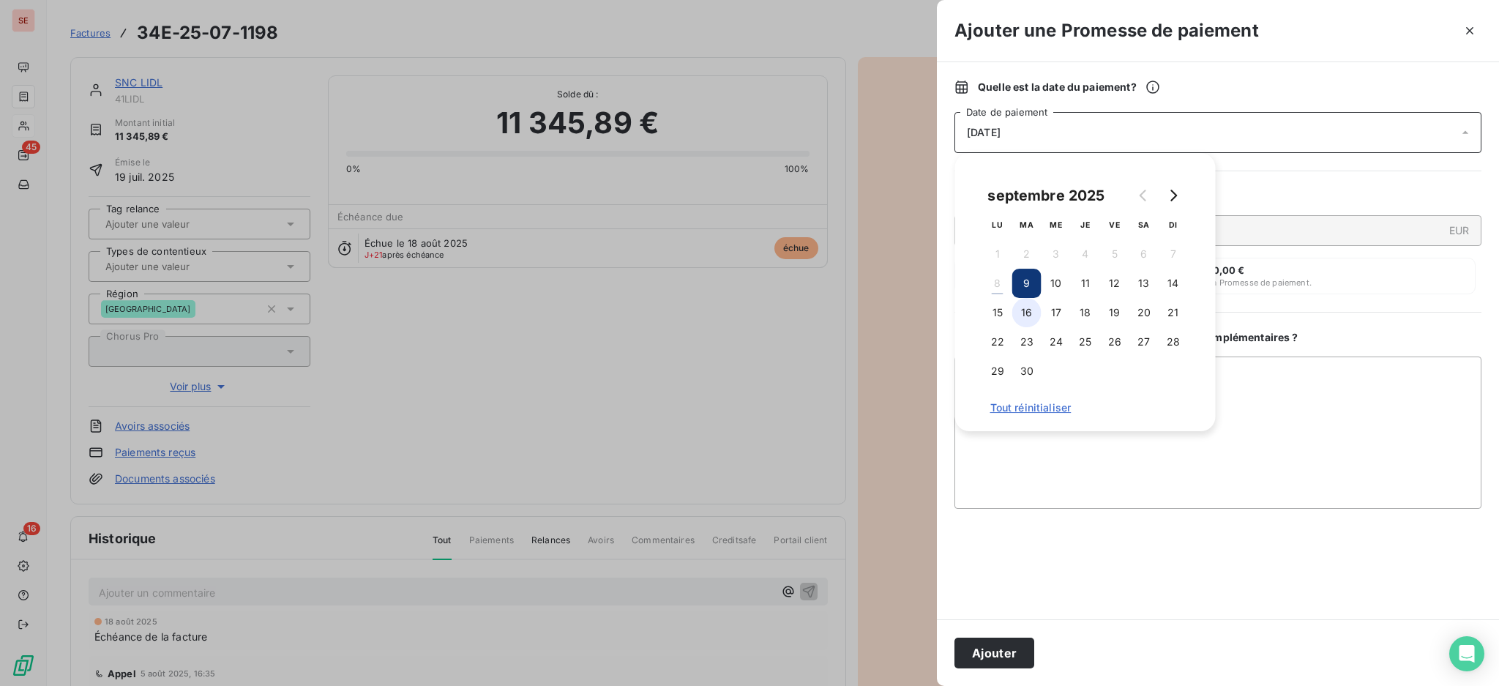
click at [1034, 314] on button "16" at bounding box center [1026, 312] width 29 height 29
click at [1269, 391] on textarea "Ajouter un commentaire ( facultatif )" at bounding box center [1218, 433] width 527 height 152
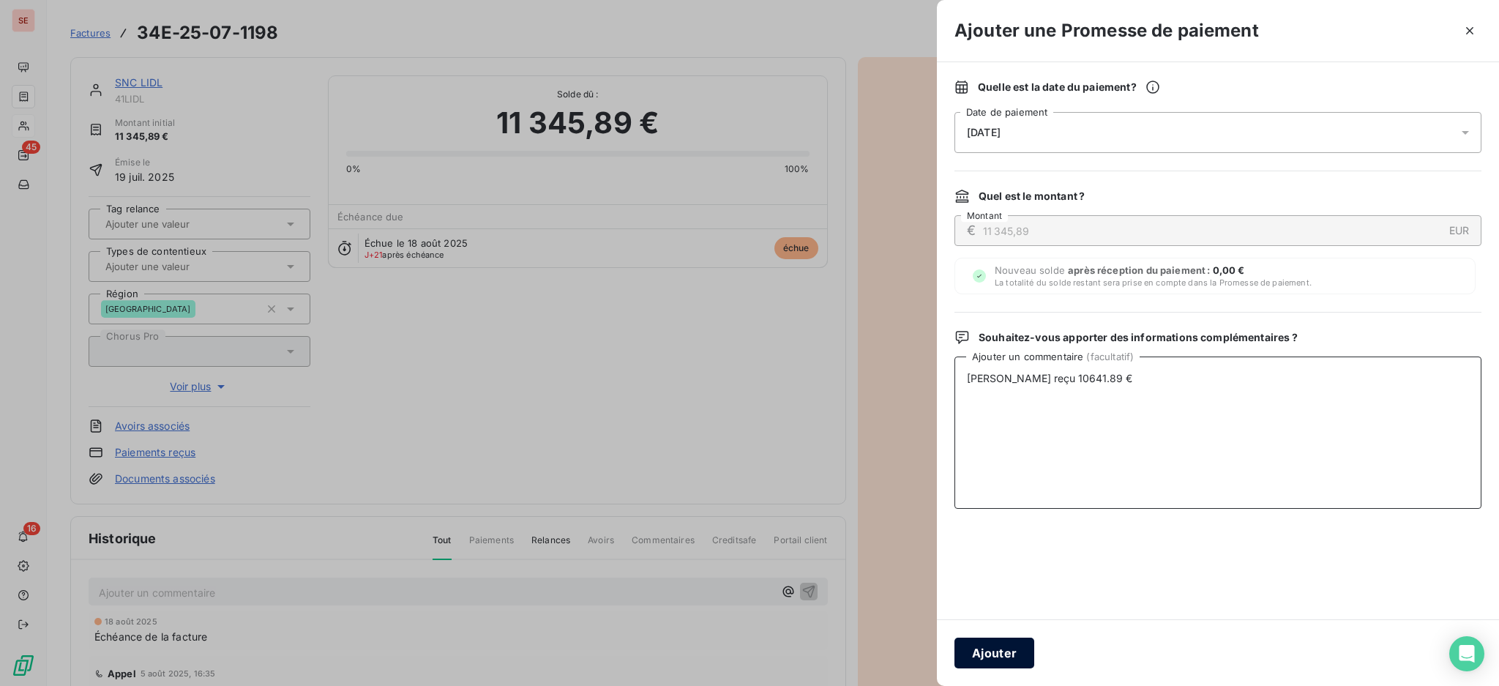
type textarea "[PERSON_NAME] reçu 10641.89 €"
click at [1001, 649] on button "Ajouter" at bounding box center [995, 653] width 80 height 31
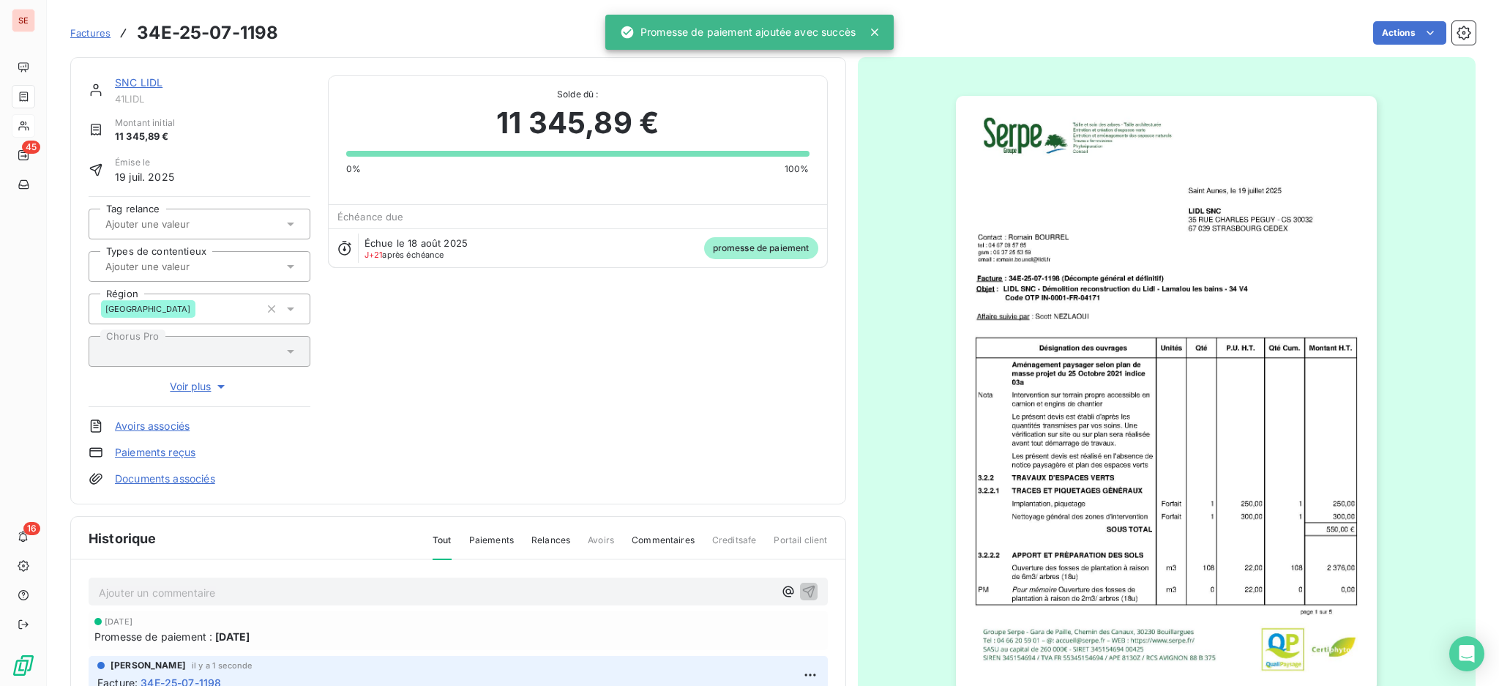
click at [146, 77] on link "SNC LIDL" at bounding box center [139, 82] width 48 height 12
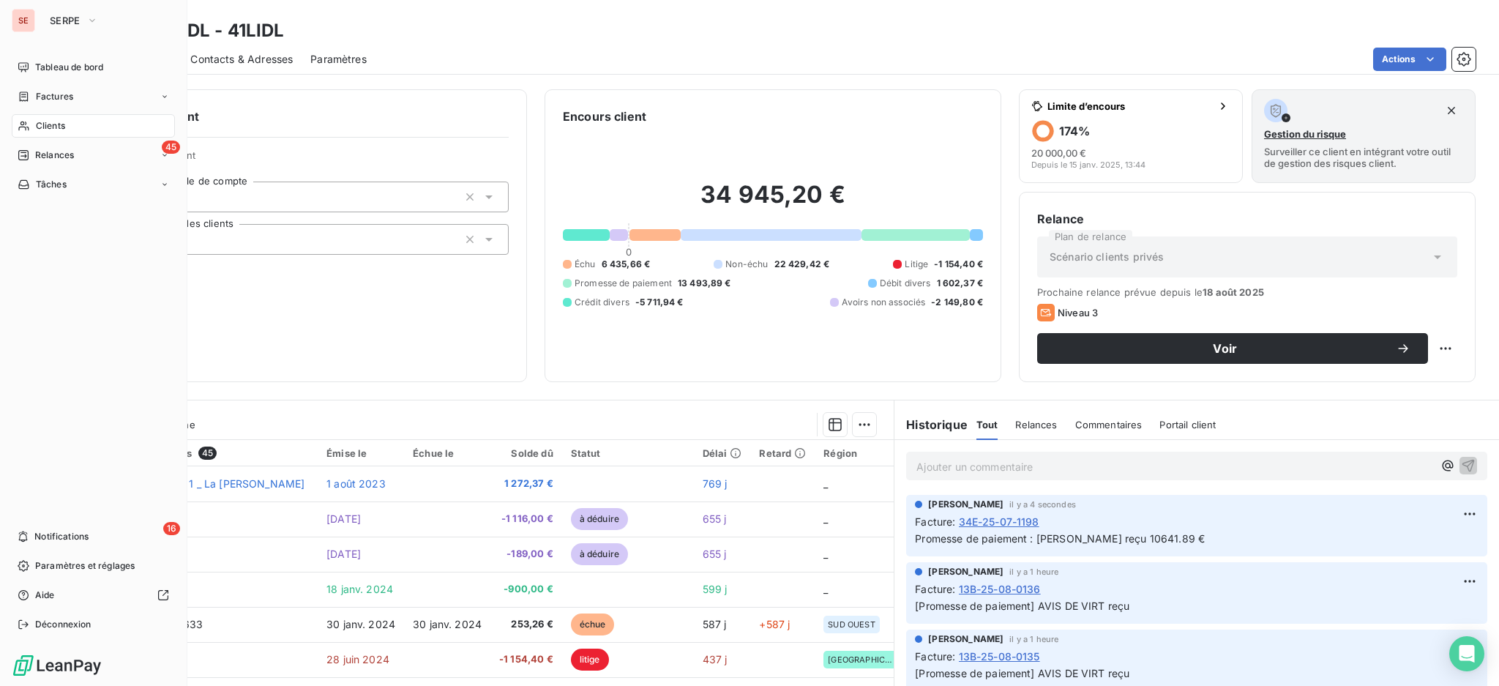
click at [54, 92] on span "Factures" at bounding box center [54, 96] width 37 height 13
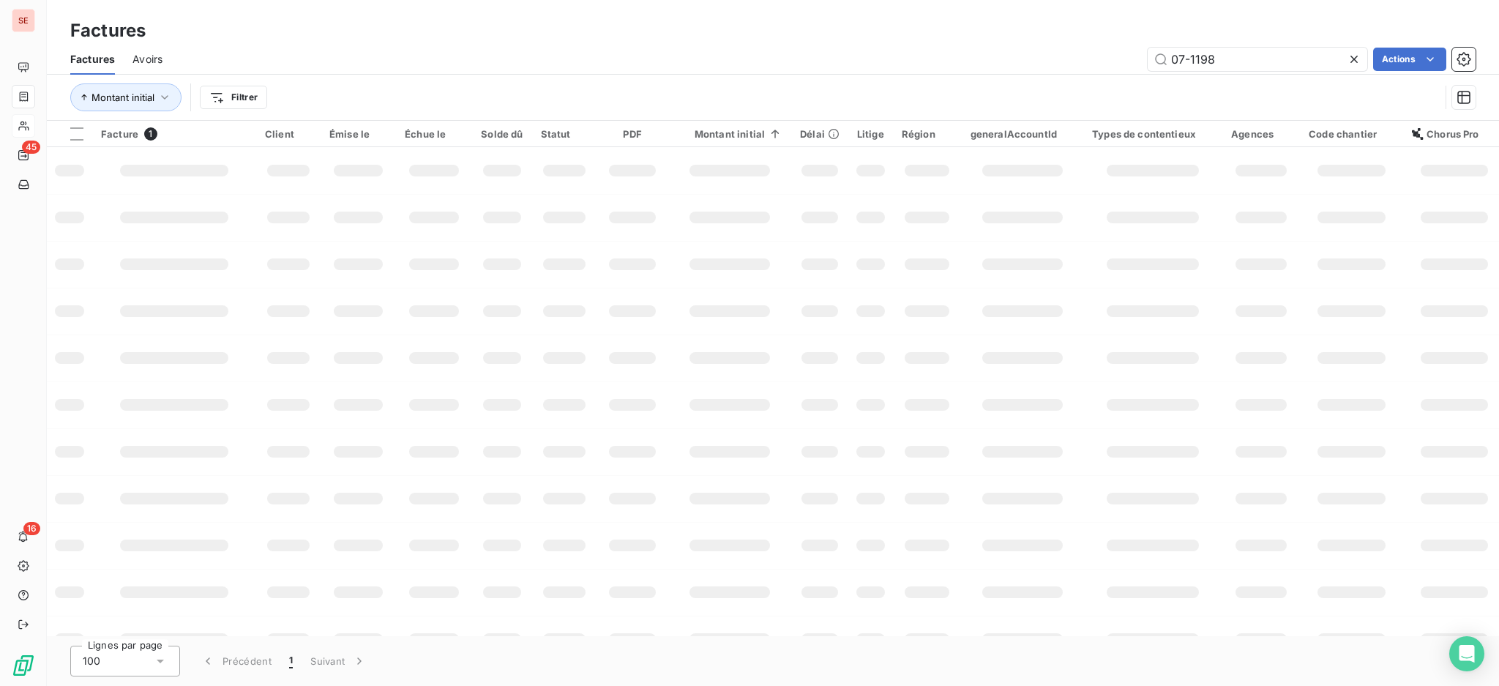
drag, startPoint x: 1262, startPoint y: 51, endPoint x: 1129, endPoint y: 31, distance: 134.8
click at [1131, 32] on div "Factures Factures Avoirs 07-1198 Actions Montant initial Filtrer" at bounding box center [773, 60] width 1452 height 121
type input "07-1571"
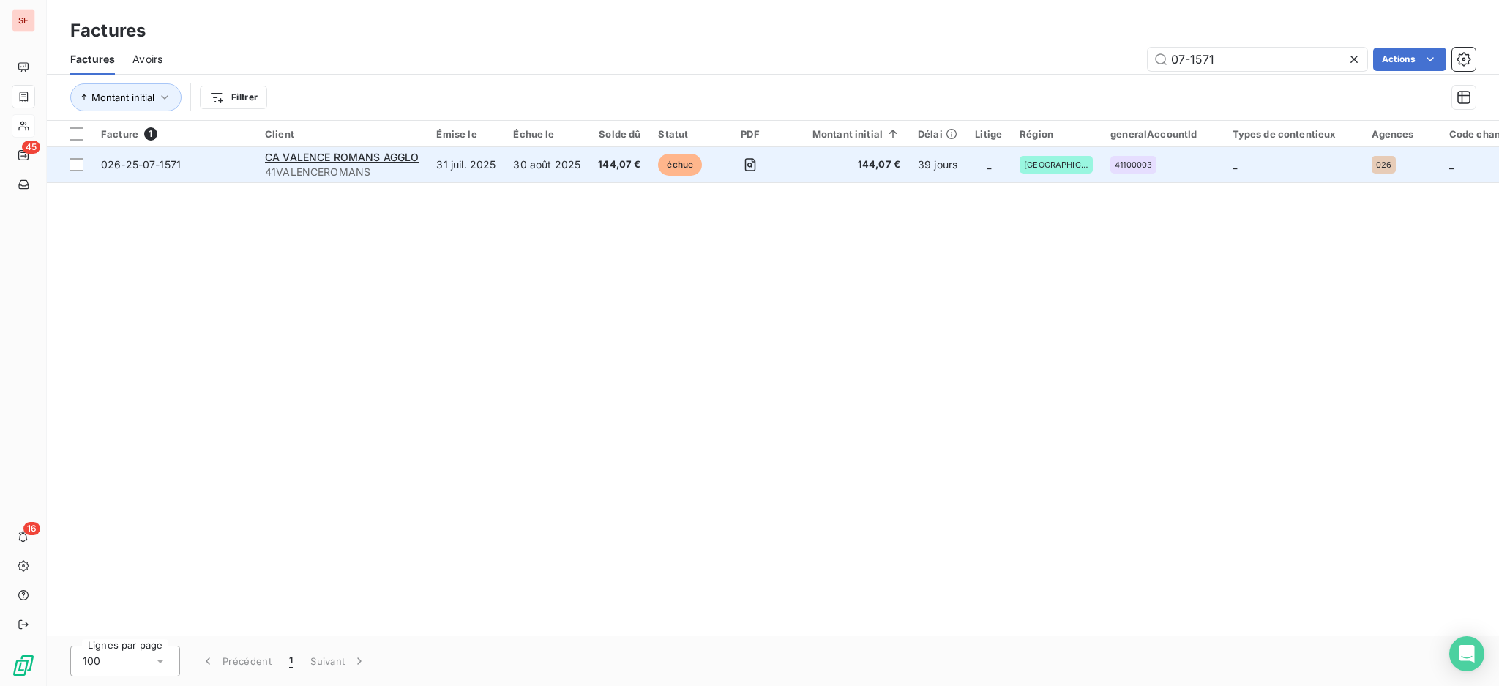
click at [455, 156] on td "31 juil. 2025" at bounding box center [466, 164] width 77 height 35
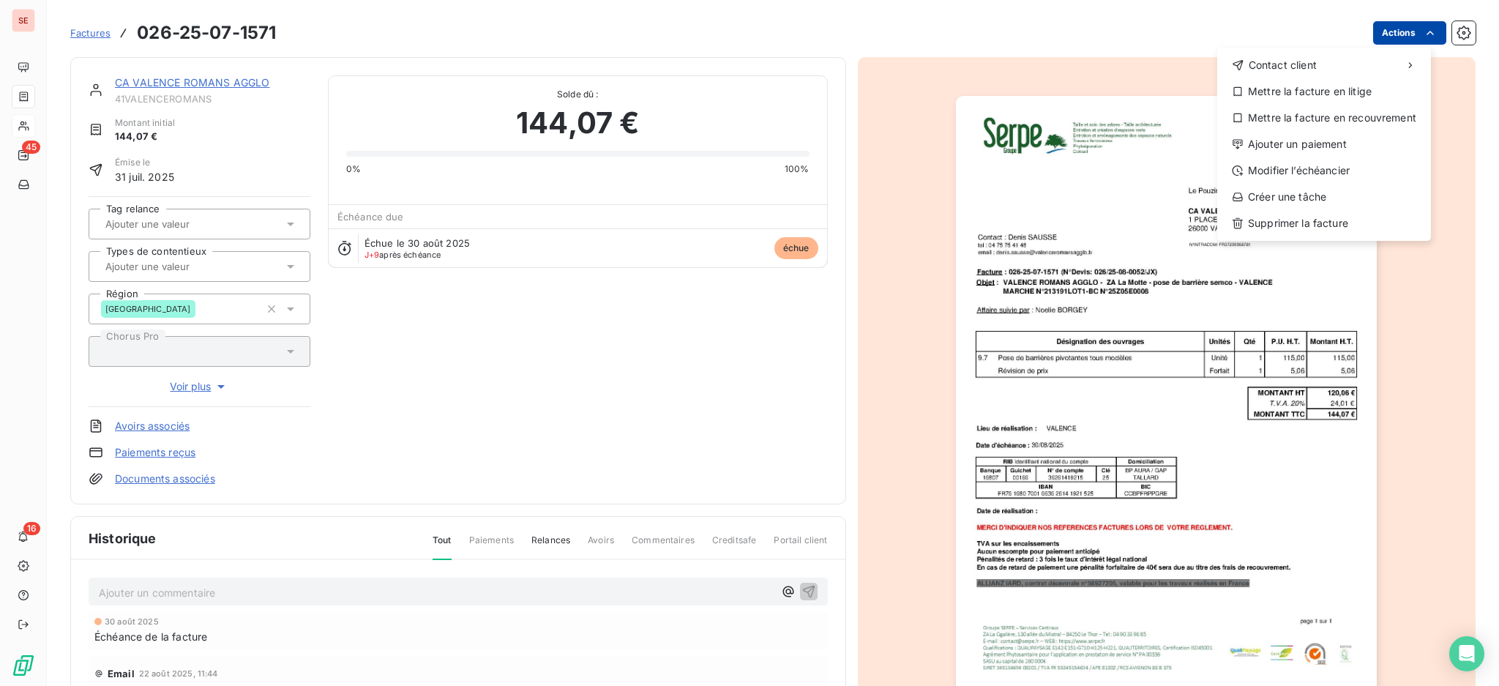
click at [1373, 30] on html "SE 45 16 Factures [PHONE_NUMBER] Actions Contact client Mettre la facture en li…" at bounding box center [749, 343] width 1499 height 686
click at [1354, 94] on div "Mettre la facture en litige" at bounding box center [1324, 91] width 202 height 23
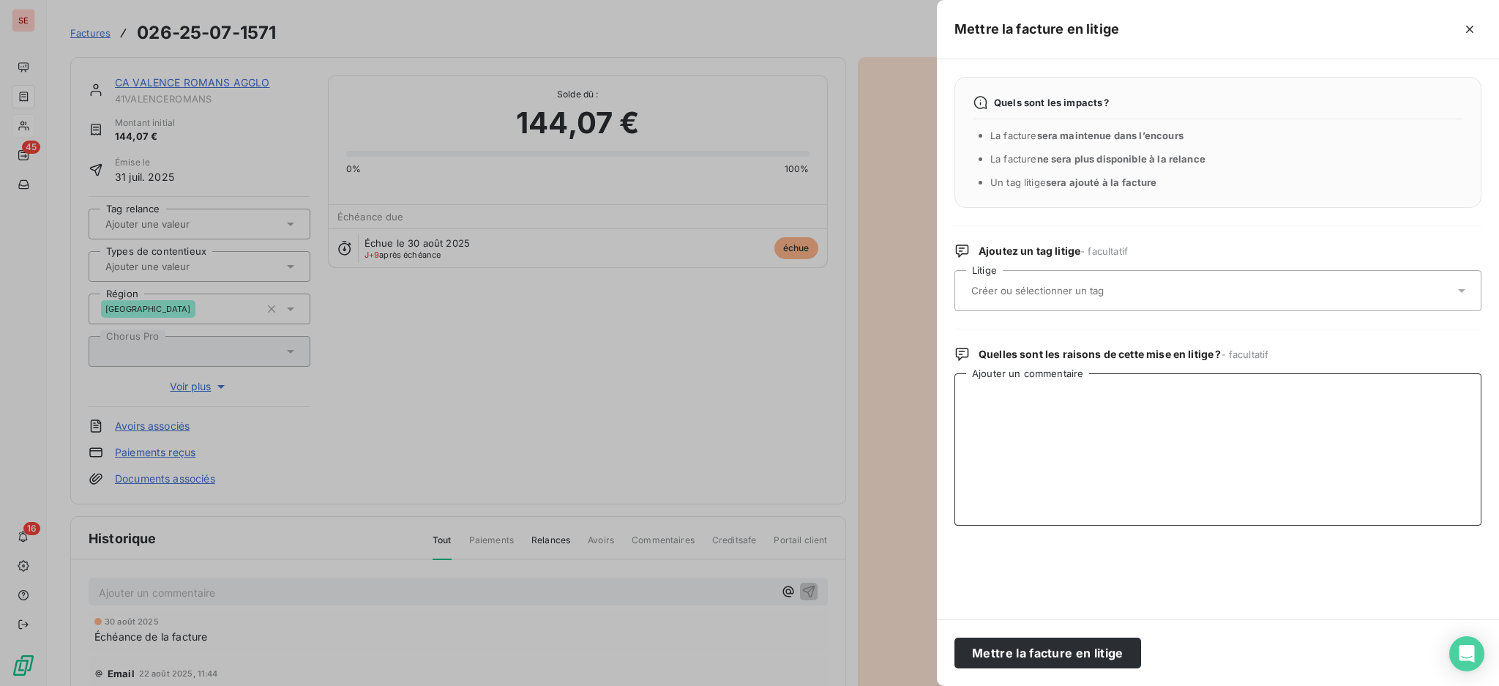
click at [1014, 408] on textarea "Ajouter un commentaire" at bounding box center [1218, 449] width 527 height 152
click at [1003, 422] on textarea "Rejet chorus :" at bounding box center [1218, 449] width 527 height 152
click at [1056, 402] on textarea "Rejet chorus :" at bounding box center [1218, 449] width 527 height 152
type textarea "Rejet chorus : Prestation non effectuée"
click at [1071, 652] on button "Mettre la facture en litige" at bounding box center [1048, 653] width 187 height 31
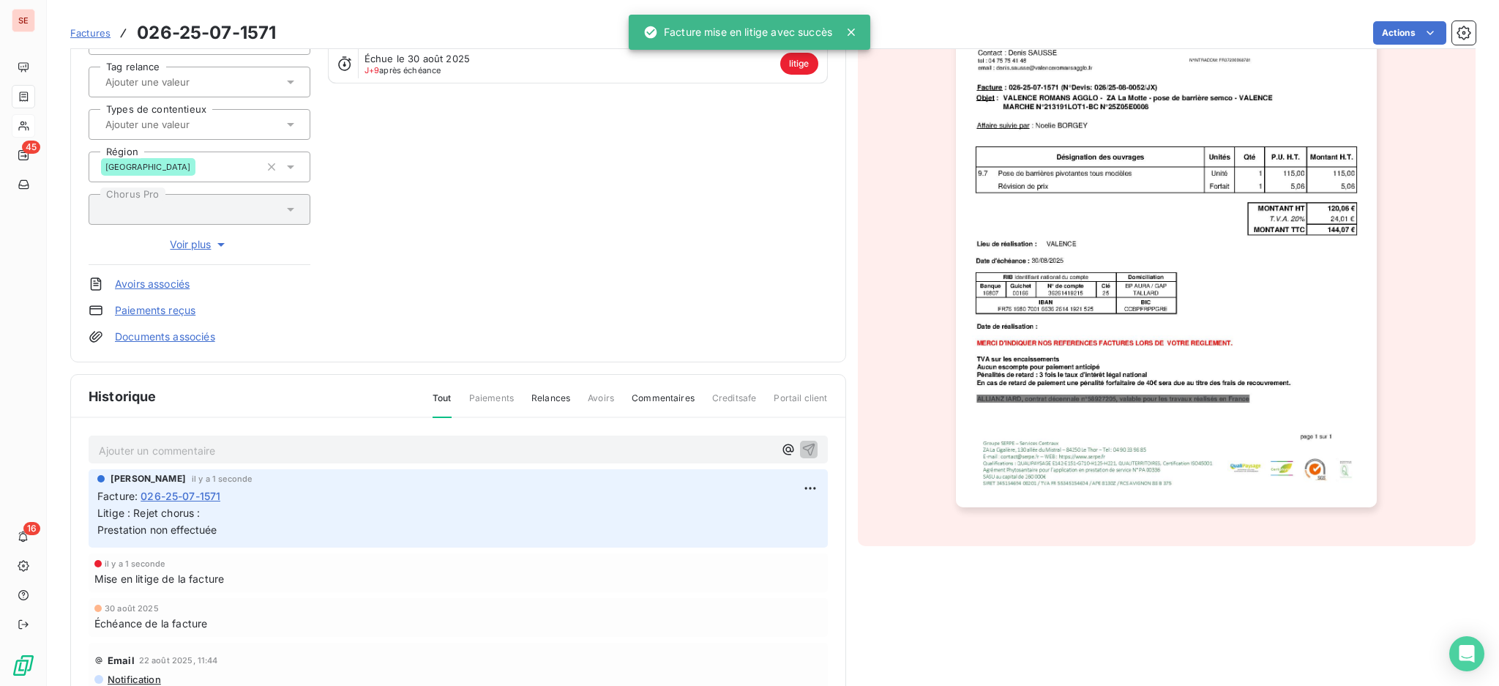
scroll to position [197, 0]
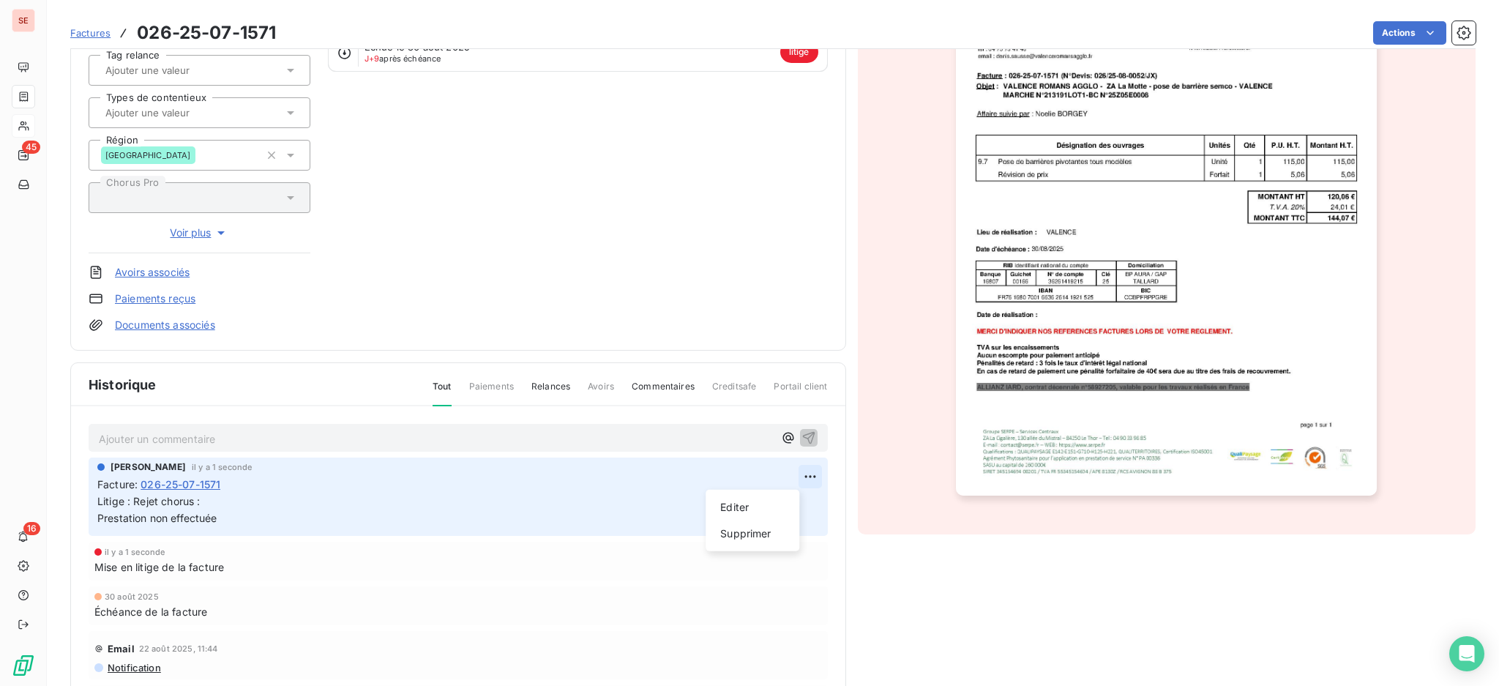
click at [787, 472] on html "SE 45 16 Factures 026-25-07-1571 Actions [GEOGRAPHIC_DATA] [GEOGRAPHIC_DATA] RO…" at bounding box center [749, 343] width 1499 height 686
click at [750, 499] on div "Editer" at bounding box center [753, 507] width 82 height 23
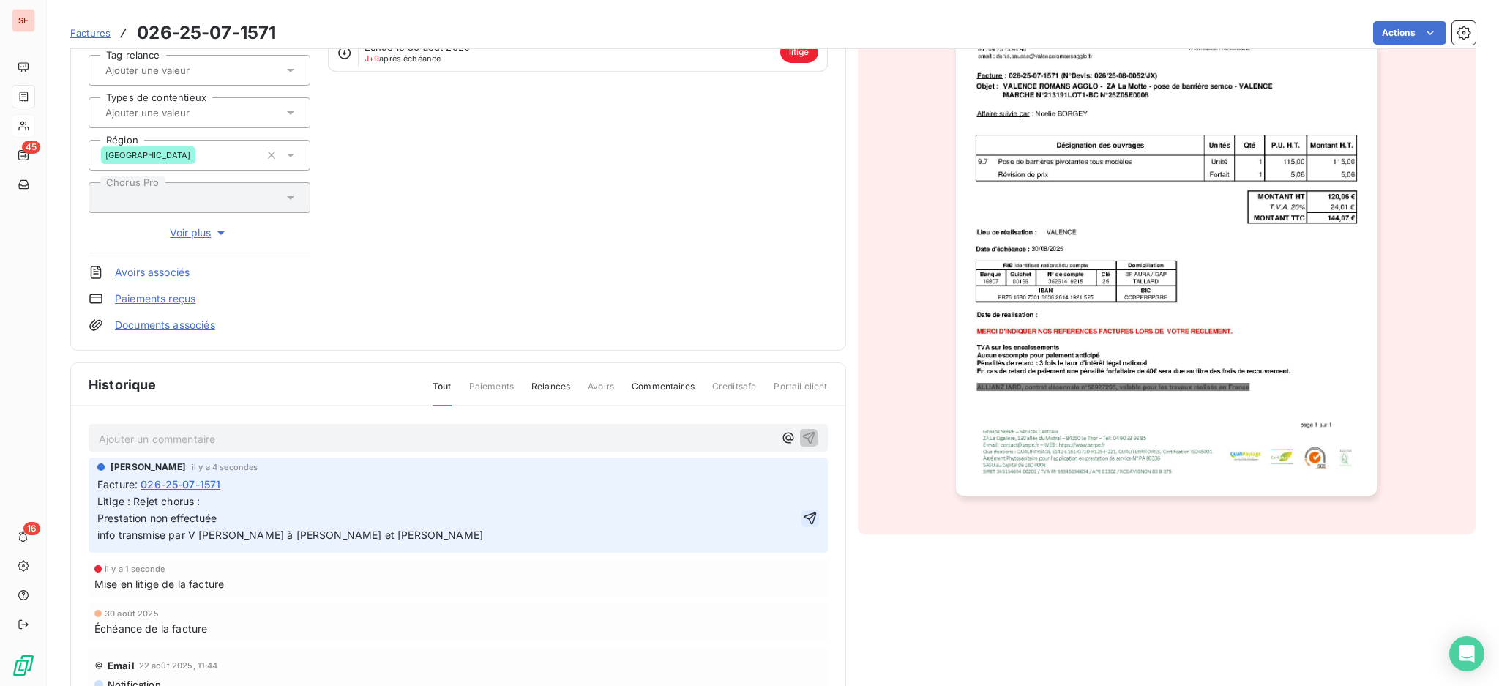
click at [804, 521] on icon "button" at bounding box center [810, 518] width 12 height 12
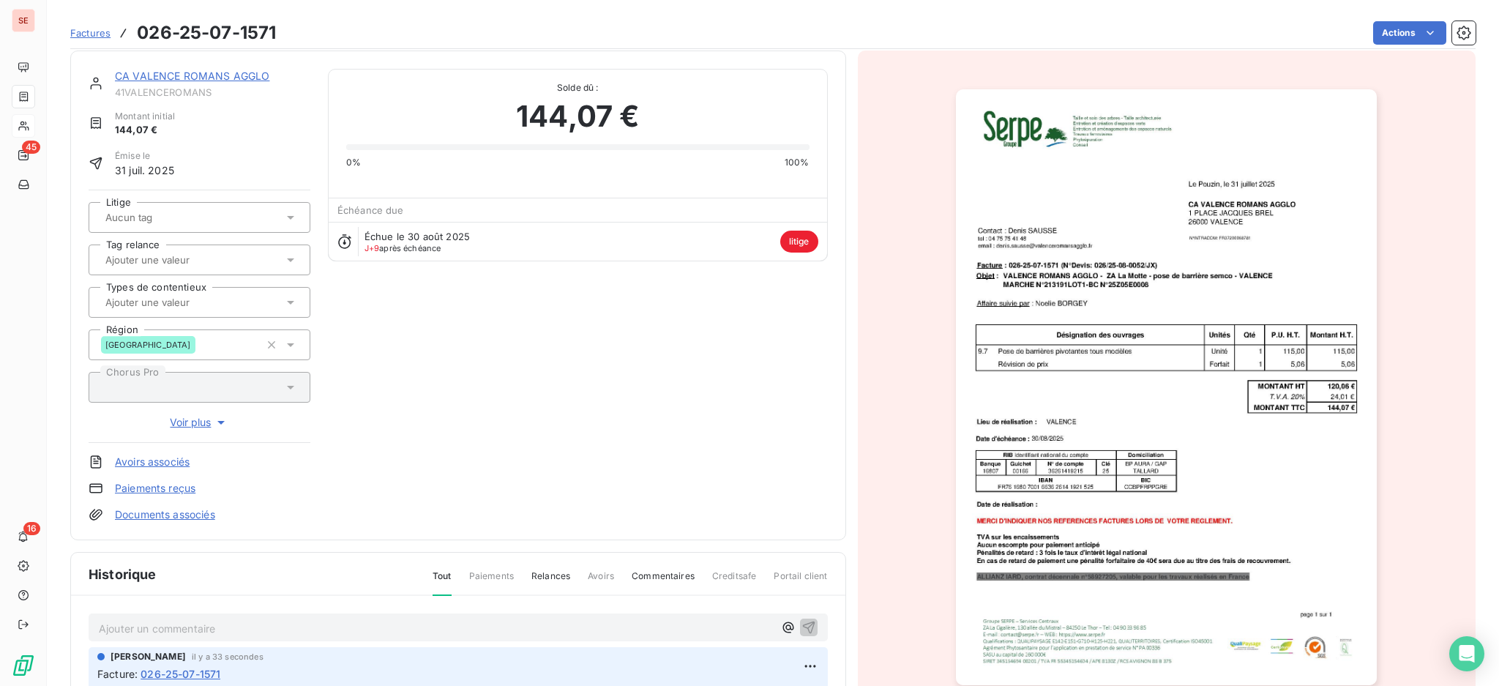
scroll to position [0, 0]
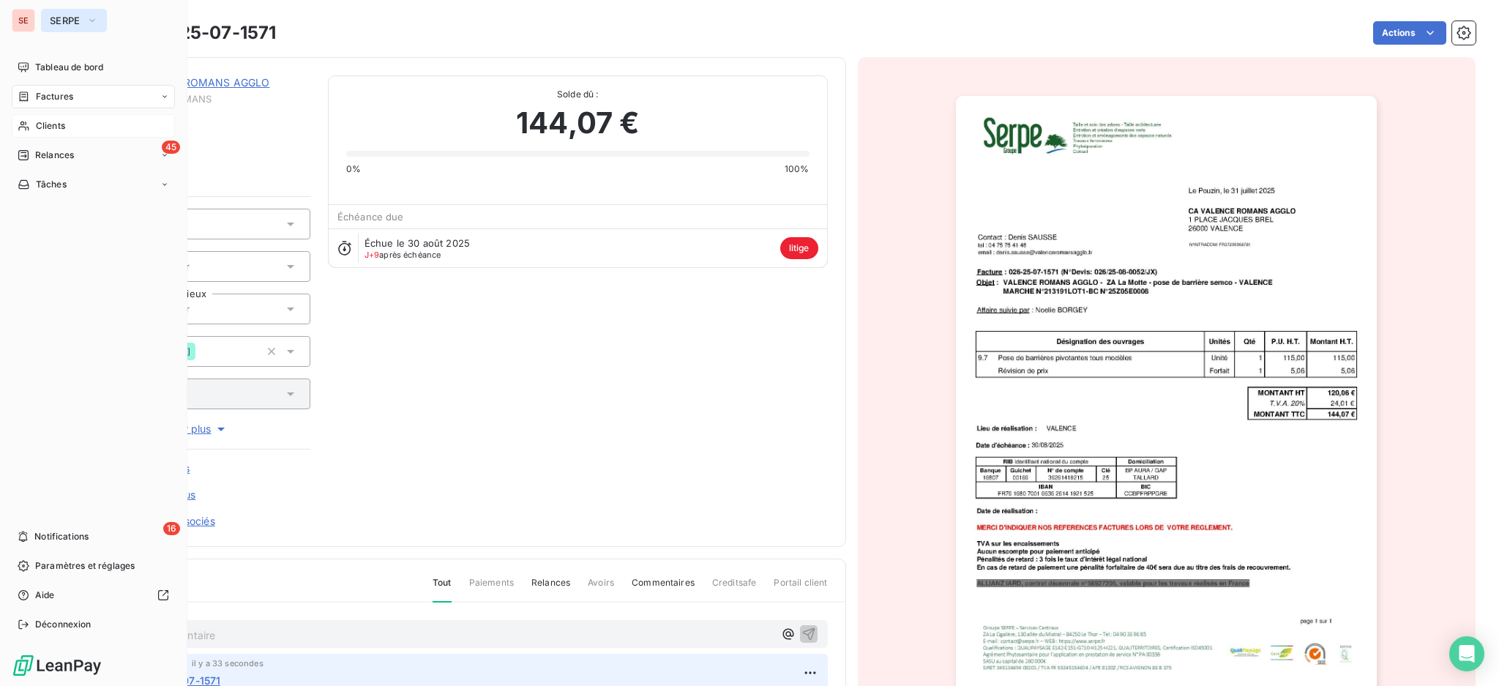
click at [56, 15] on span "SERPE" at bounding box center [65, 21] width 31 height 12
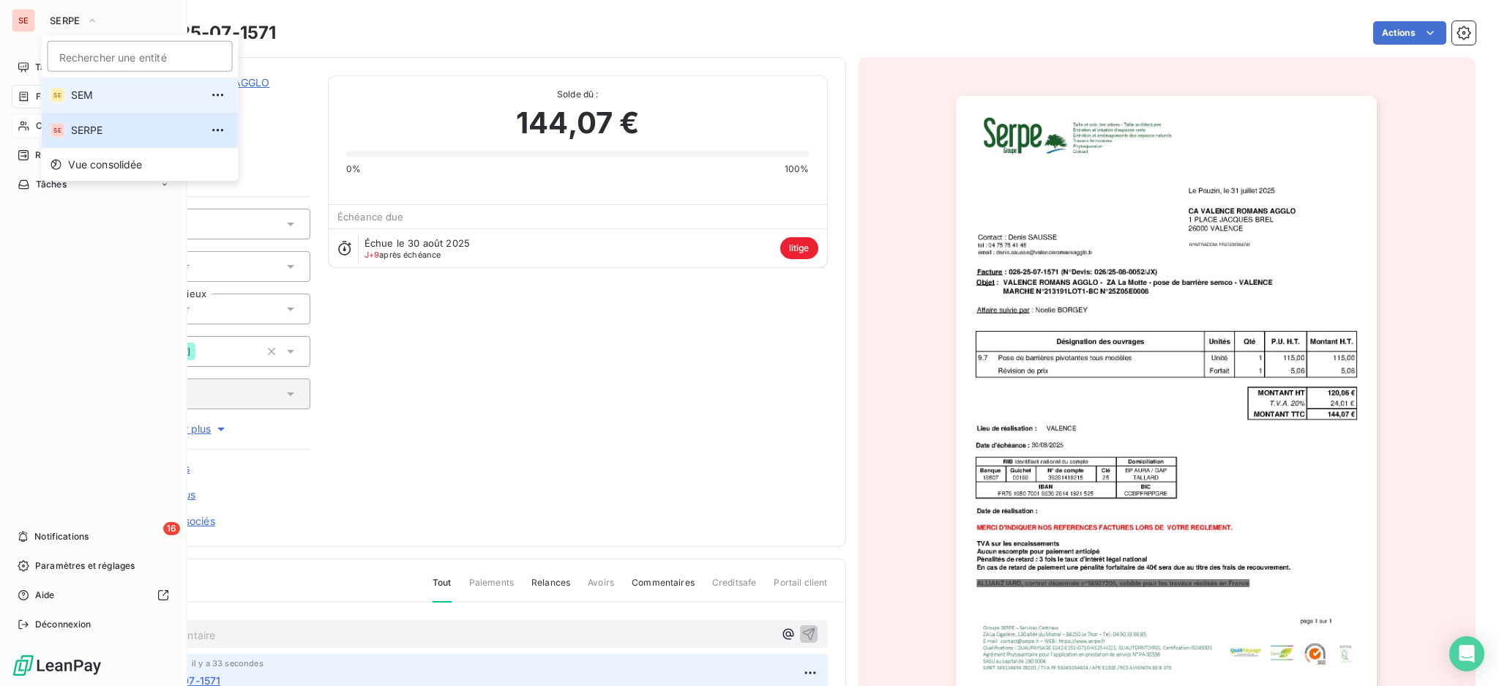
click at [91, 93] on span "SEM" at bounding box center [136, 95] width 130 height 15
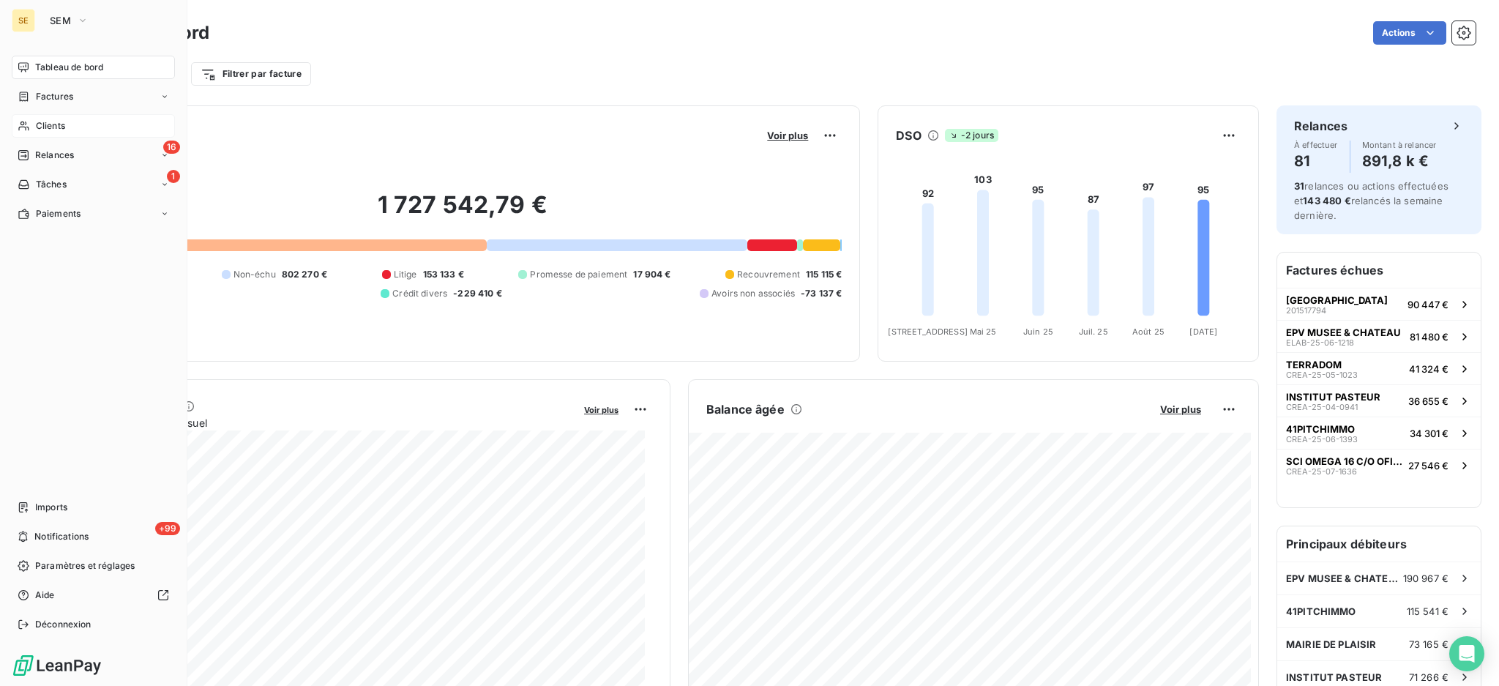
click at [57, 126] on span "Clients" at bounding box center [50, 125] width 29 height 13
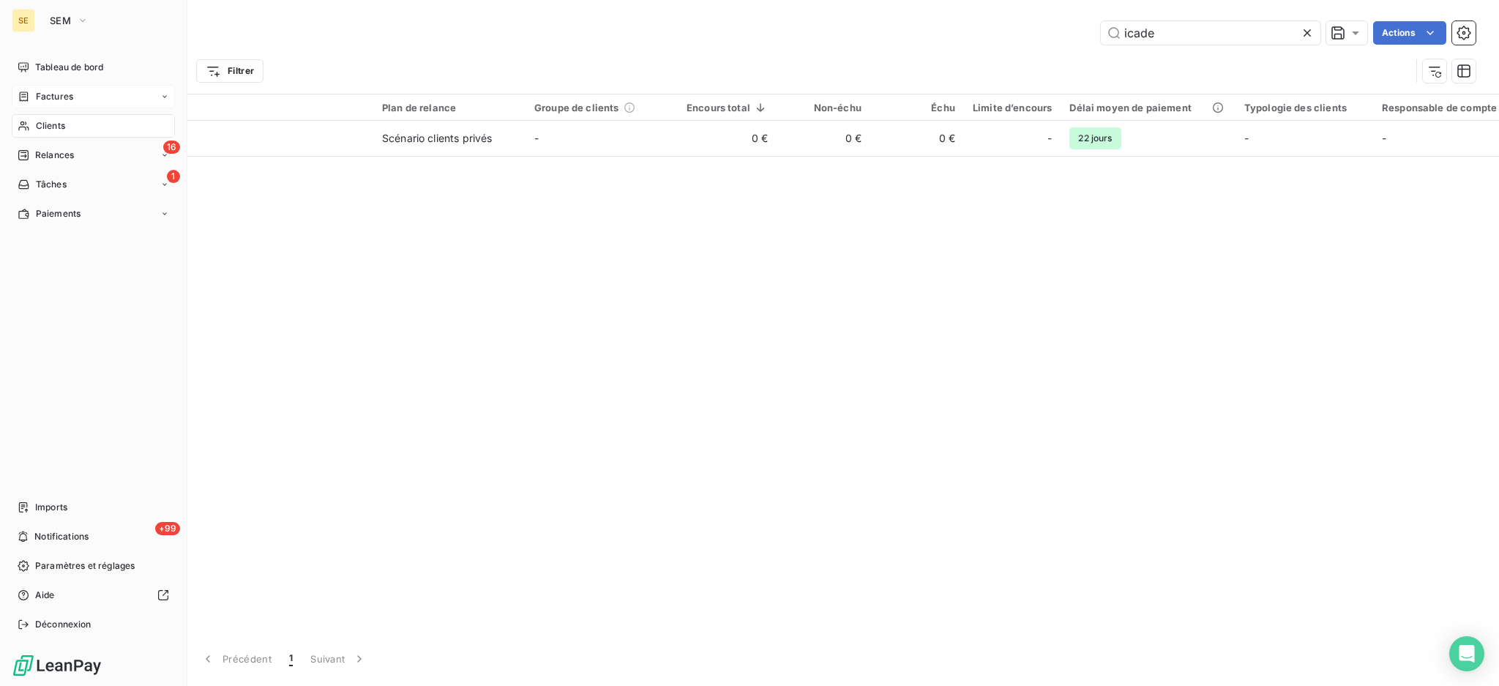
click at [59, 99] on span "Factures" at bounding box center [54, 96] width 37 height 13
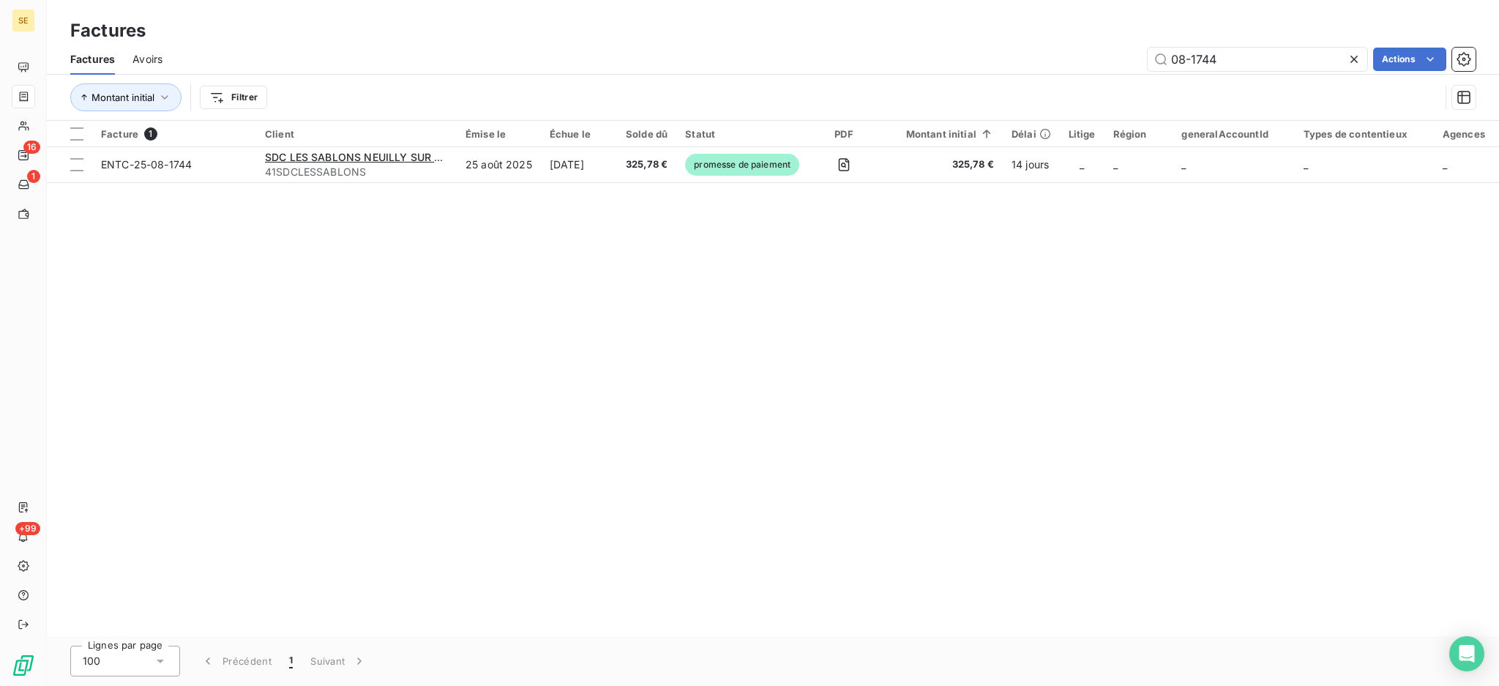
drag, startPoint x: 1286, startPoint y: 61, endPoint x: 1092, endPoint y: 46, distance: 195.3
click at [1120, 51] on div "08-1744 Actions" at bounding box center [828, 59] width 1296 height 23
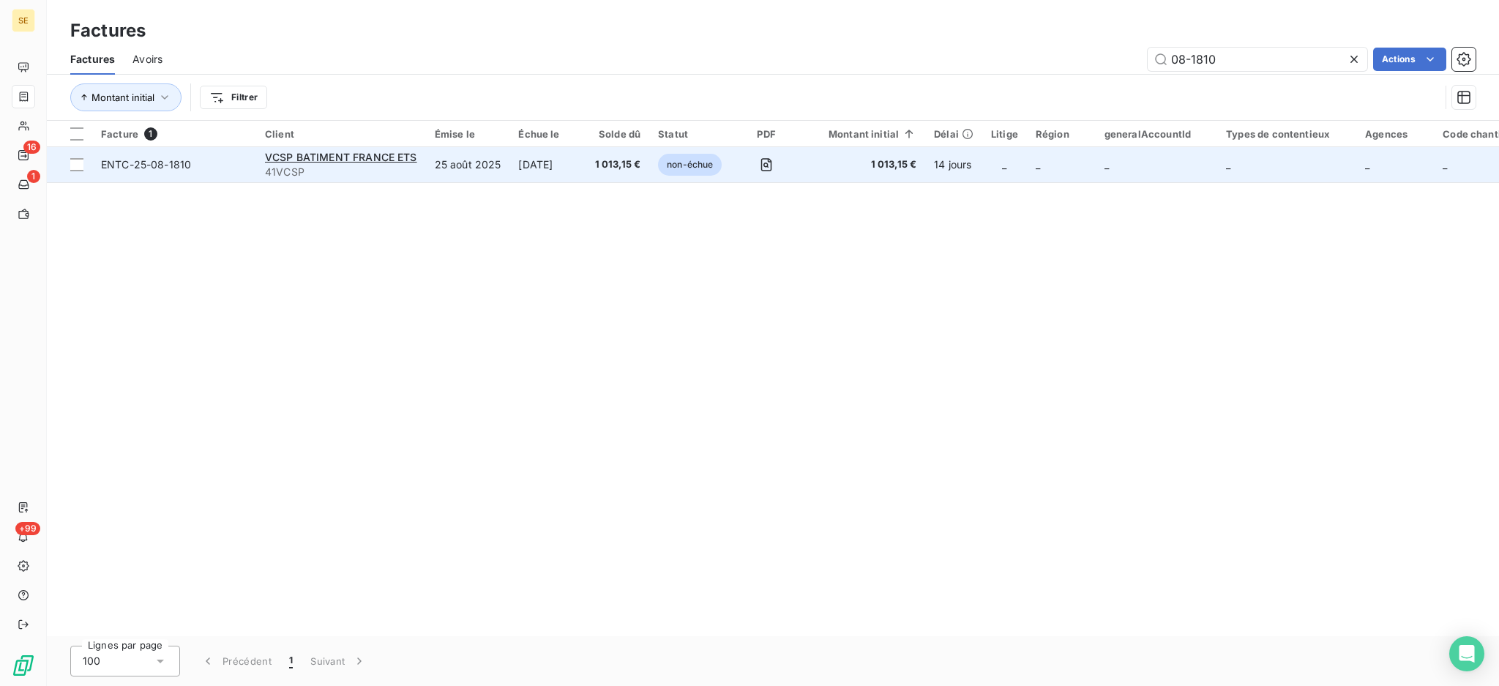
type input "08-1810"
click at [343, 168] on span "41VCSP" at bounding box center [341, 172] width 152 height 15
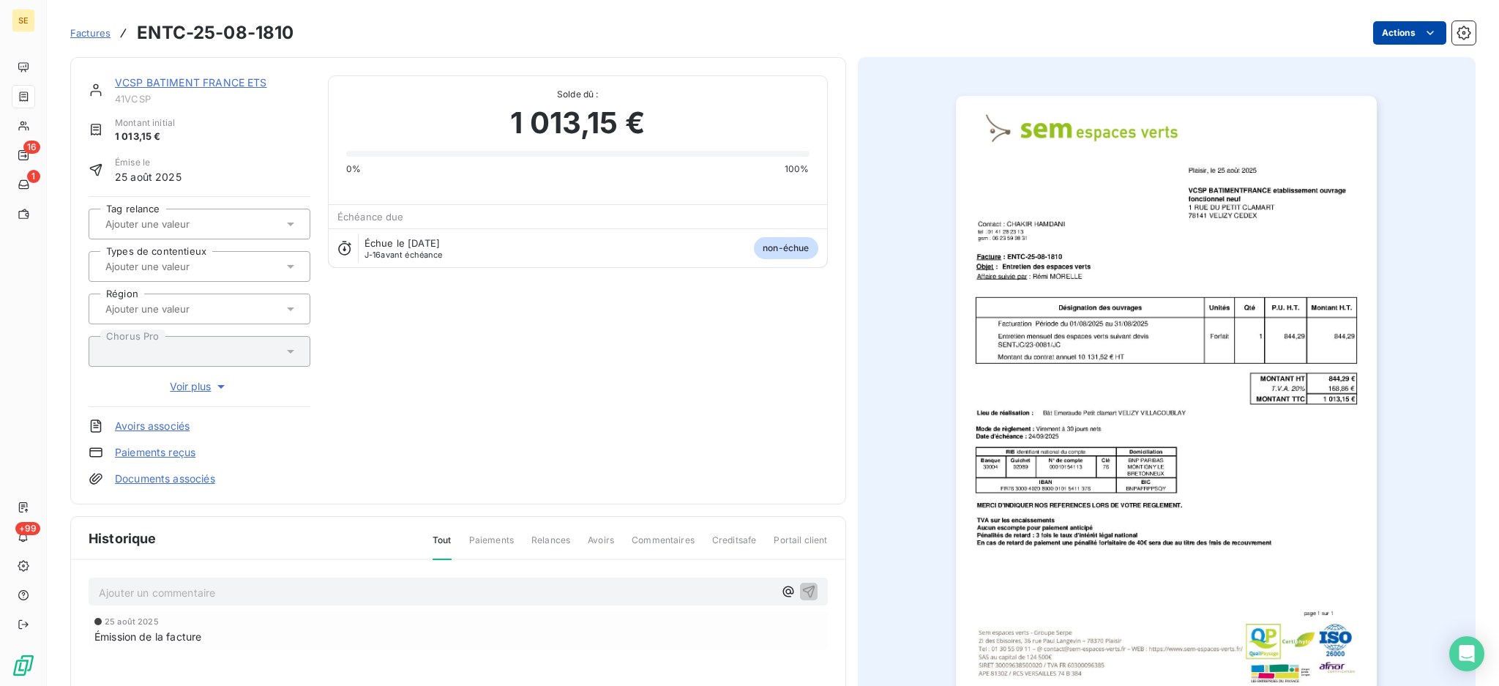
click at [1389, 30] on html "SE 16 1 +99 Factures ENTC-25-08-1810 Actions VCSP BATIMENT FRANCE ETS 41VCSP Mo…" at bounding box center [749, 343] width 1499 height 686
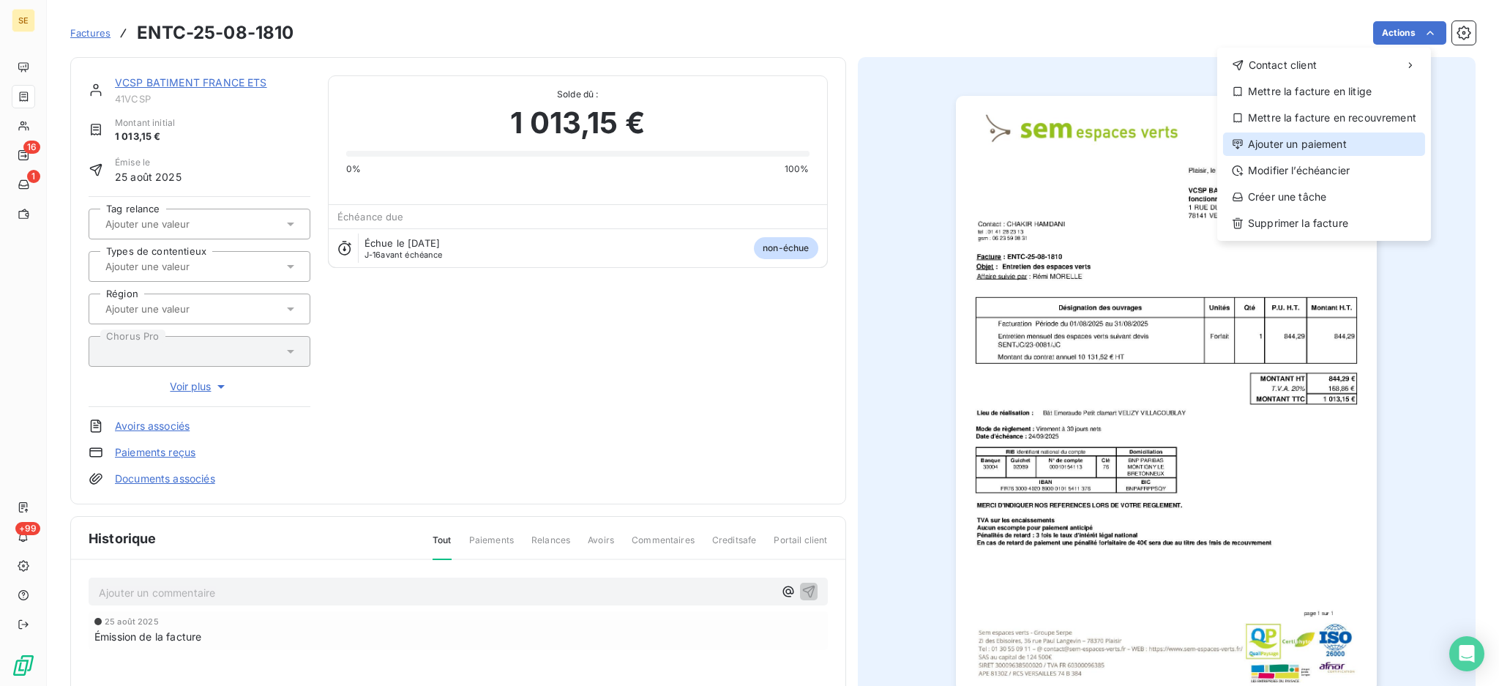
click at [1359, 149] on div "Ajouter un paiement" at bounding box center [1324, 144] width 202 height 23
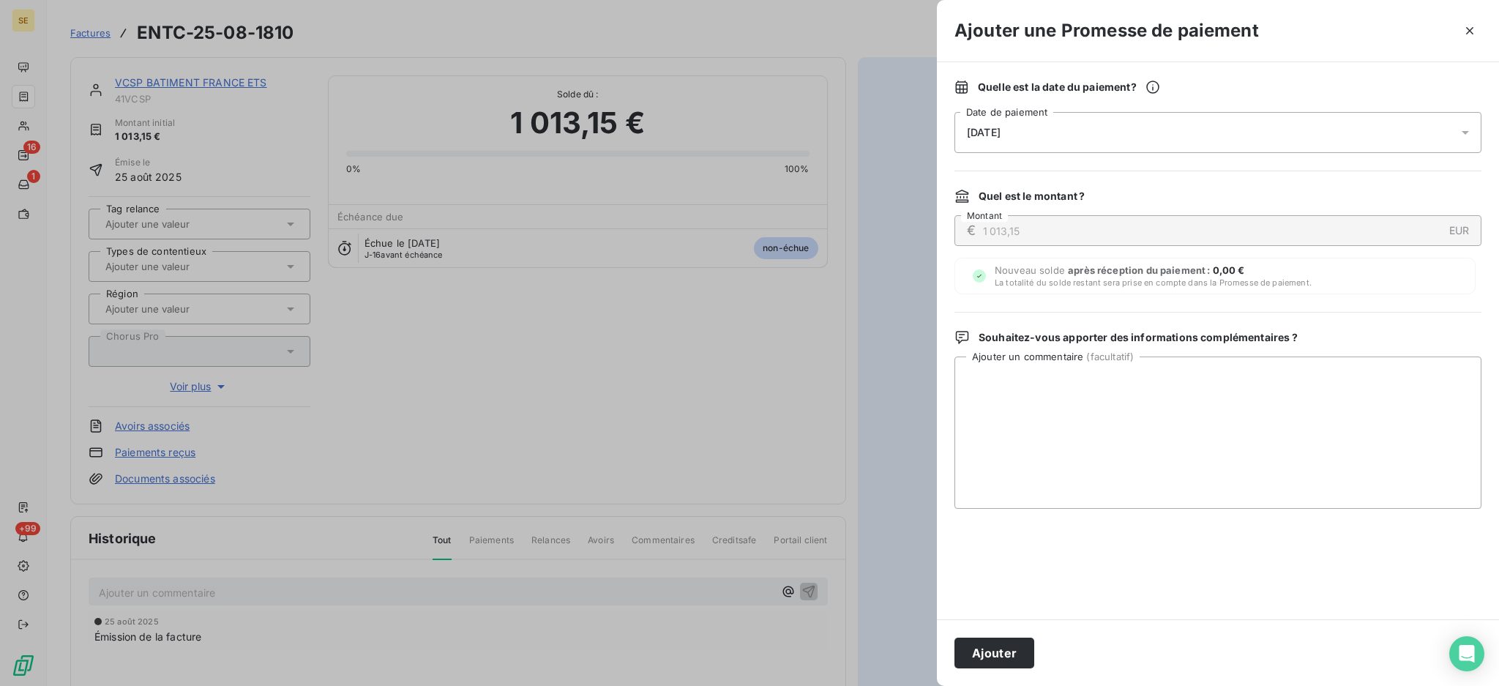
click at [1466, 135] on icon at bounding box center [1465, 132] width 15 height 15
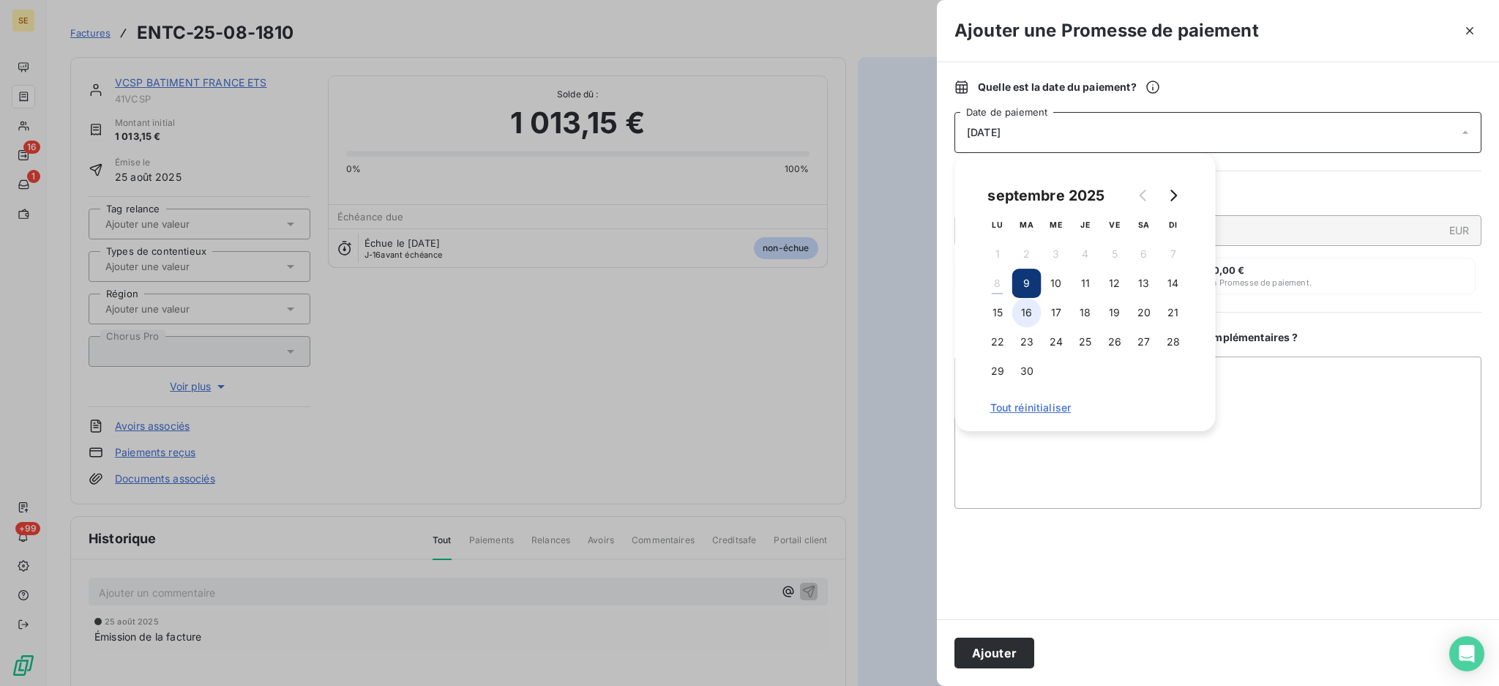
click at [1031, 313] on button "16" at bounding box center [1026, 312] width 29 height 29
click at [1353, 406] on textarea "Ajouter un commentaire ( facultatif )" at bounding box center [1218, 433] width 527 height 152
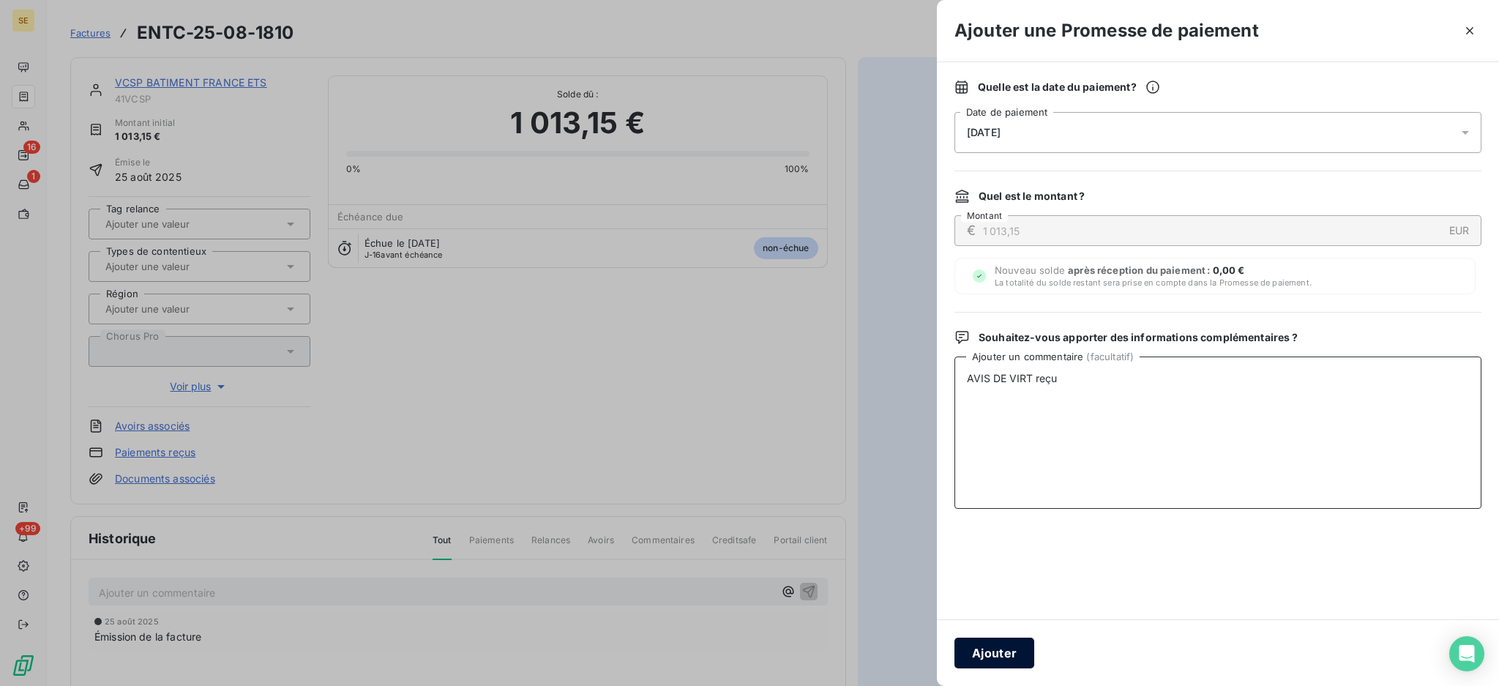
type textarea "AVIS DE VIRT reçu"
click at [974, 654] on button "Ajouter" at bounding box center [995, 653] width 80 height 31
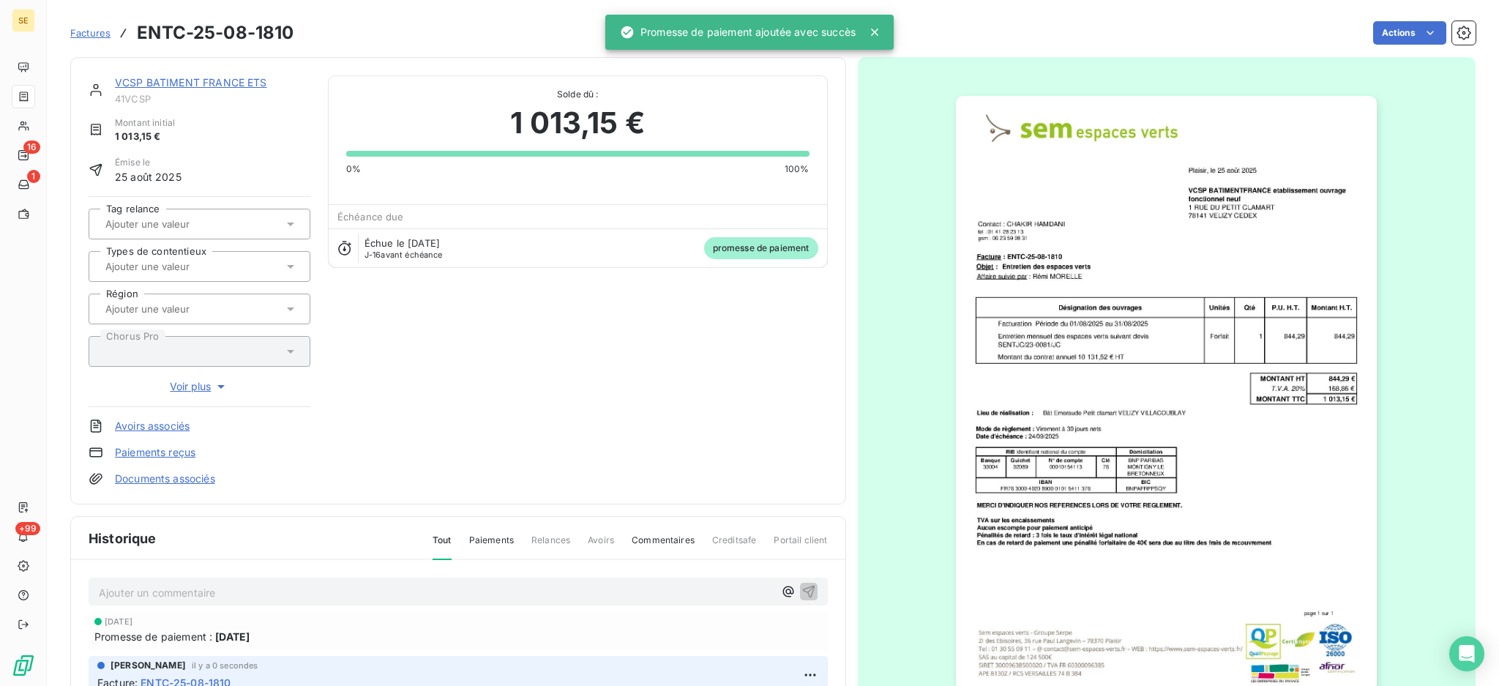
click at [184, 81] on link "VCSP BATIMENT FRANCE ETS" at bounding box center [191, 82] width 152 height 12
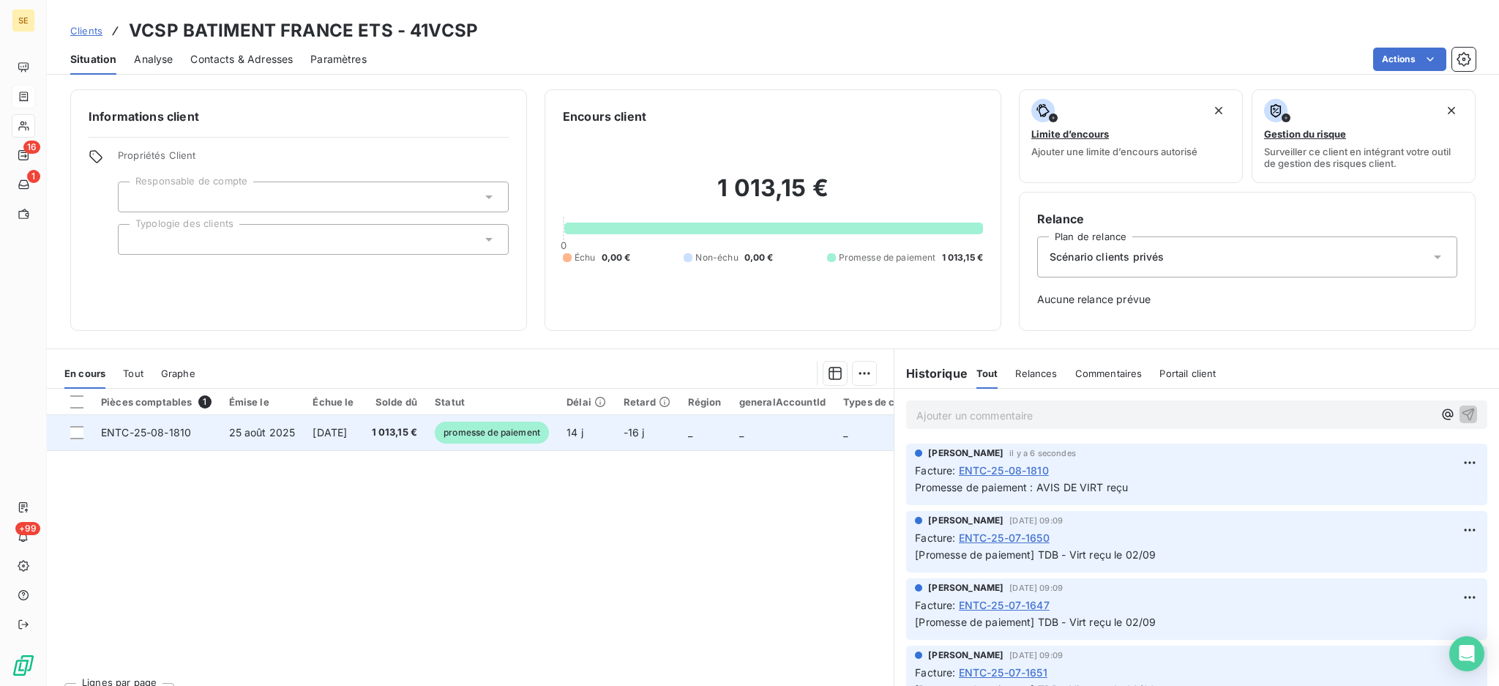
click at [335, 434] on span "[DATE]" at bounding box center [330, 432] width 34 height 12
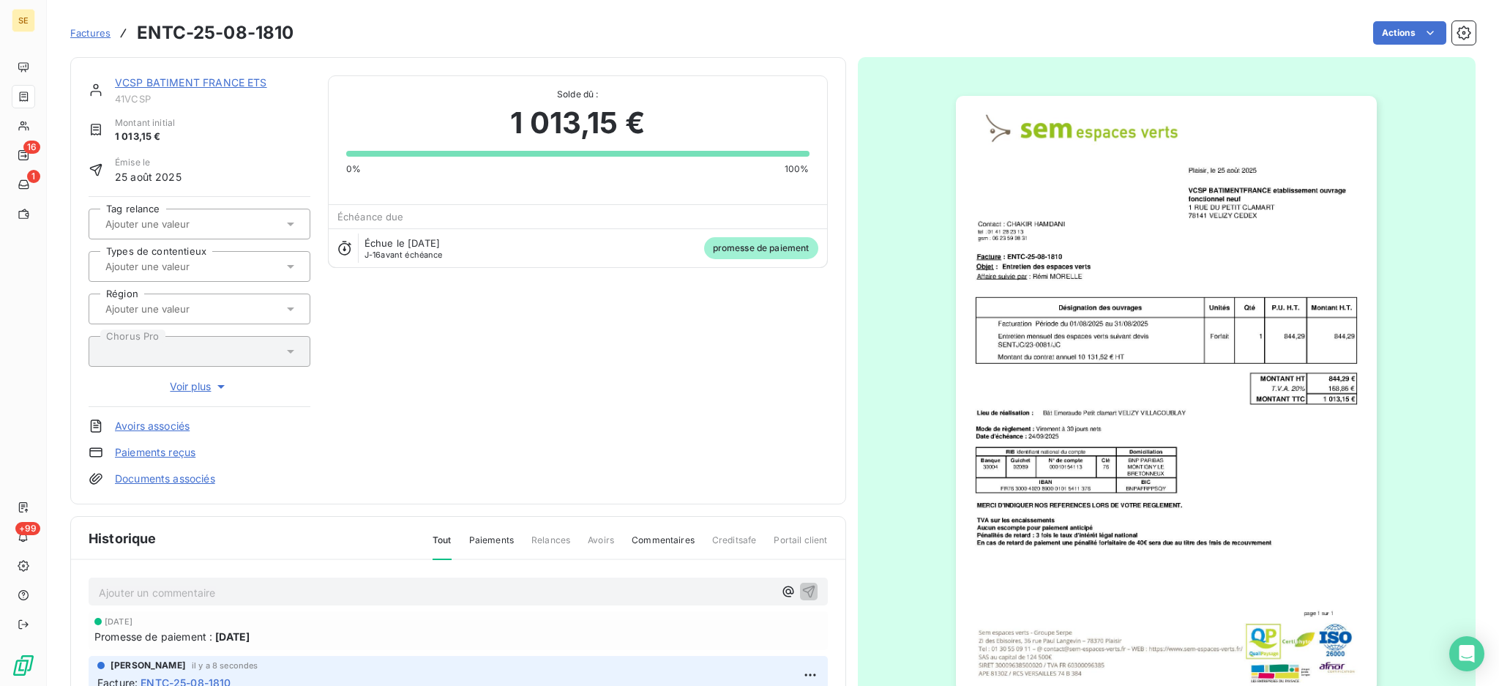
click at [181, 481] on link "Documents associés" at bounding box center [165, 478] width 100 height 15
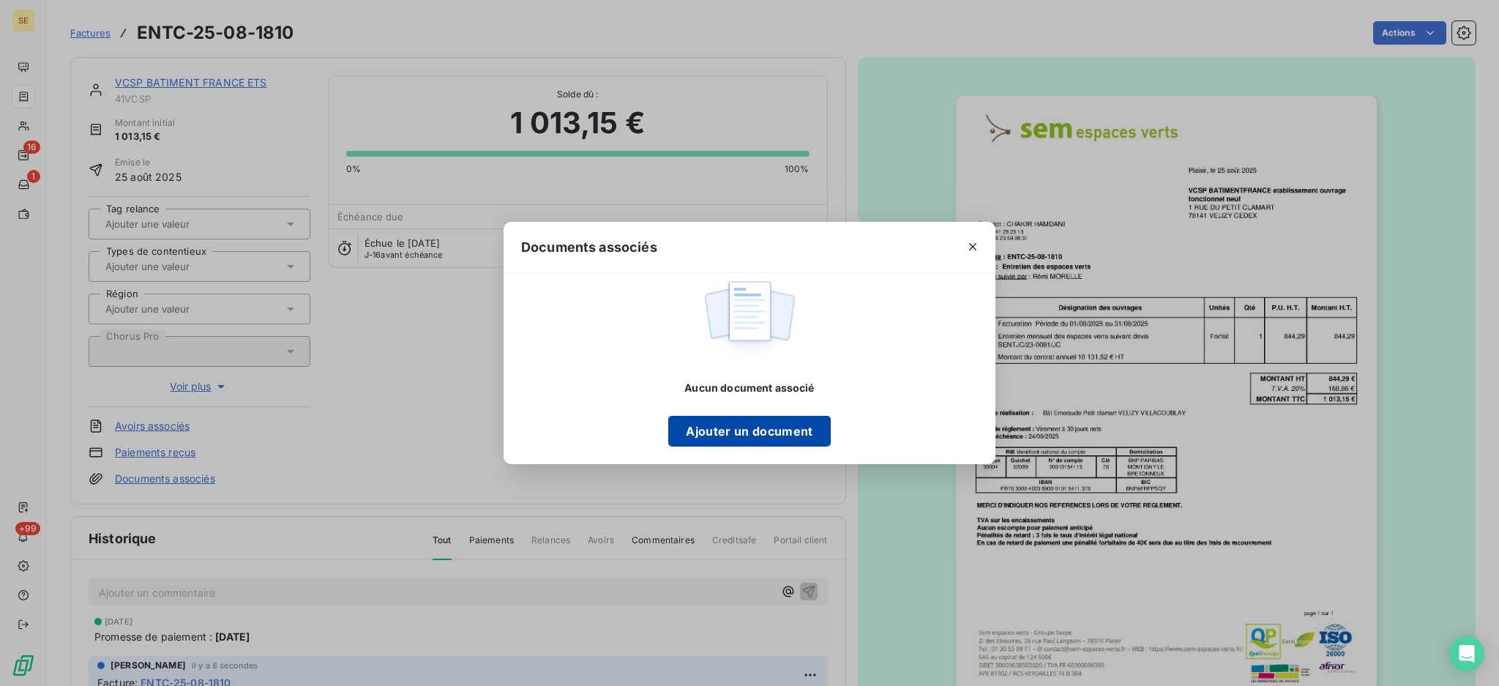
click at [692, 428] on button "Ajouter un document" at bounding box center [749, 431] width 162 height 31
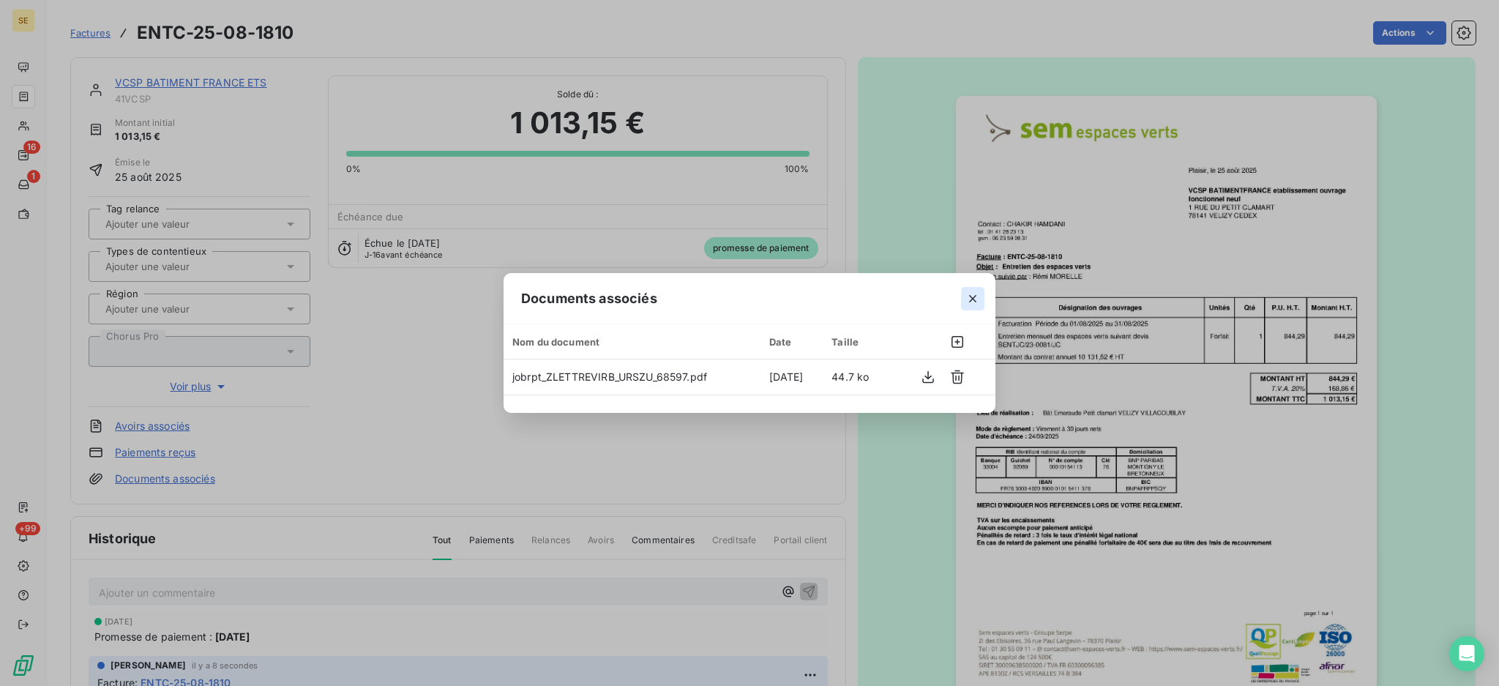
click at [977, 299] on icon "button" at bounding box center [973, 298] width 15 height 15
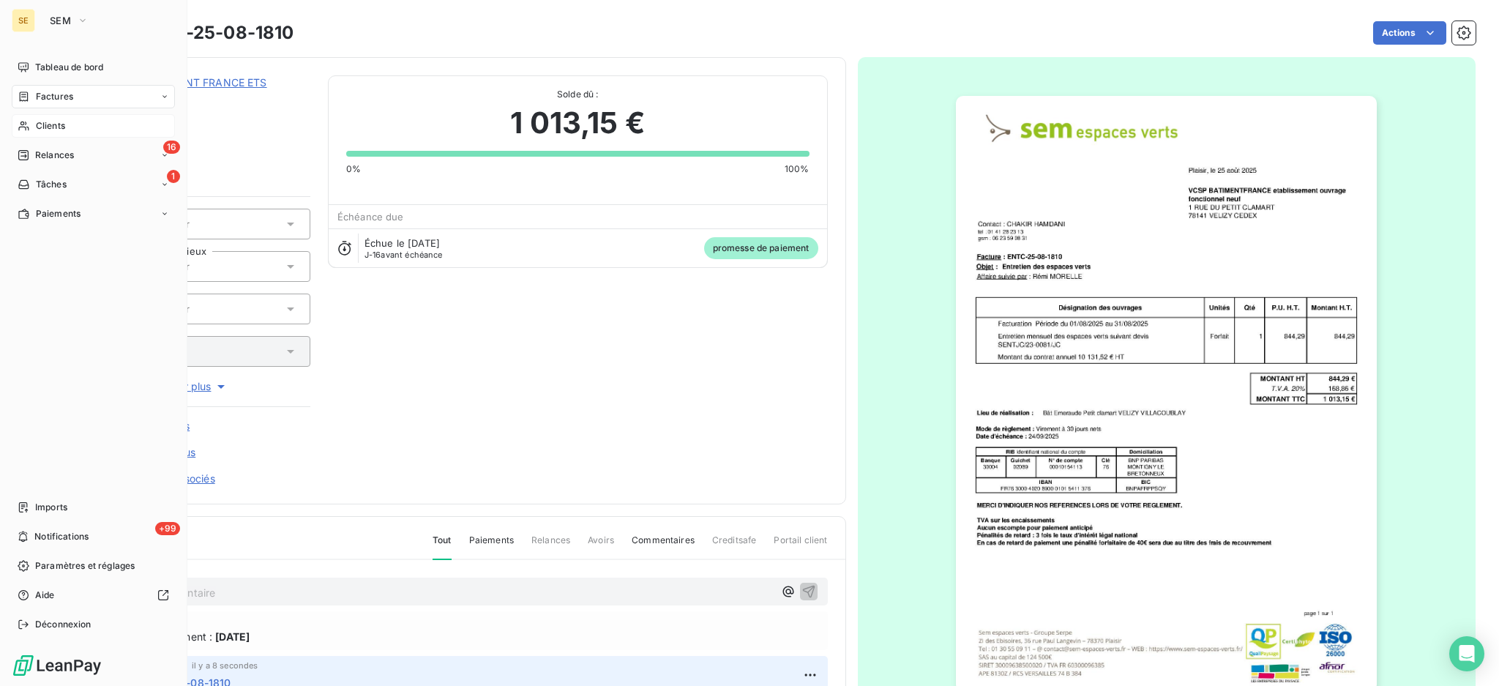
click at [61, 126] on span "Clients" at bounding box center [50, 125] width 29 height 13
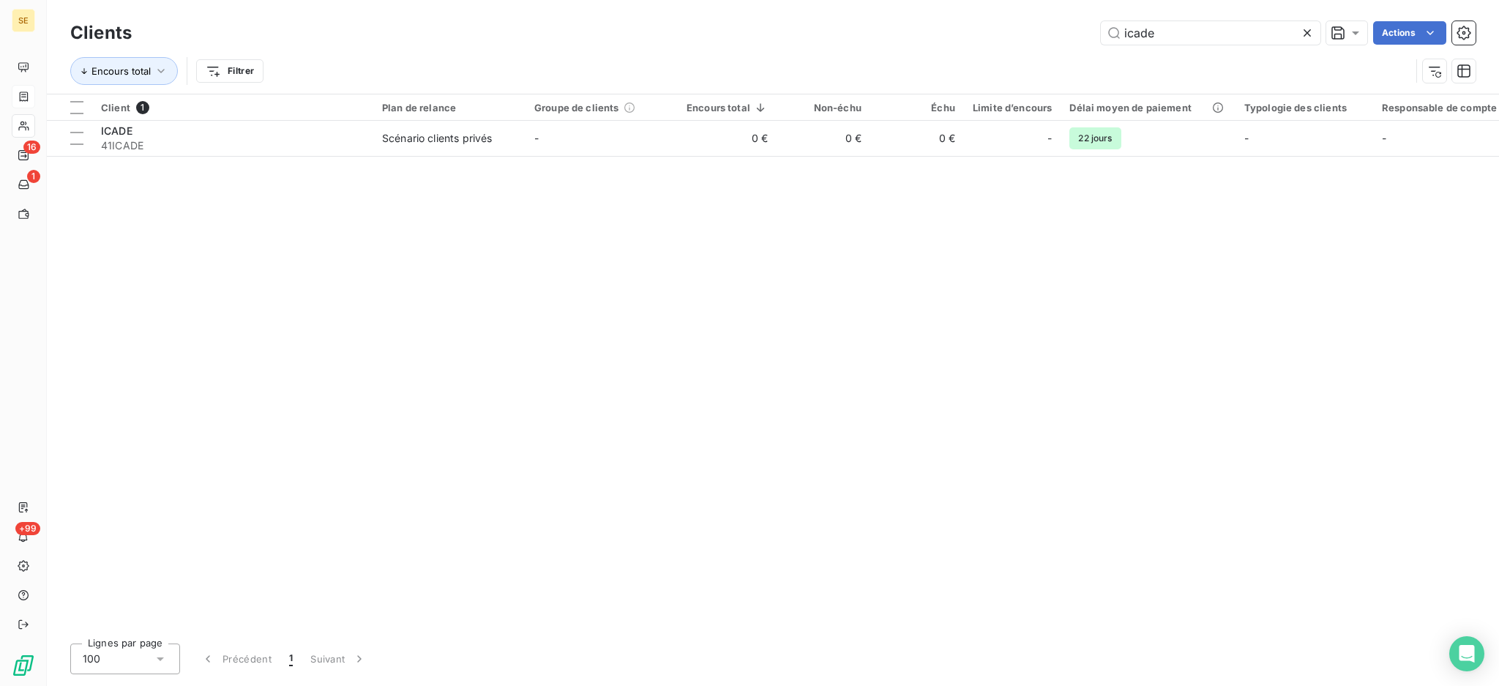
drag, startPoint x: 1181, startPoint y: 33, endPoint x: 946, endPoint y: 16, distance: 235.6
click at [999, 10] on div "Clients icade Actions Encours total Filtrer" at bounding box center [773, 47] width 1452 height 94
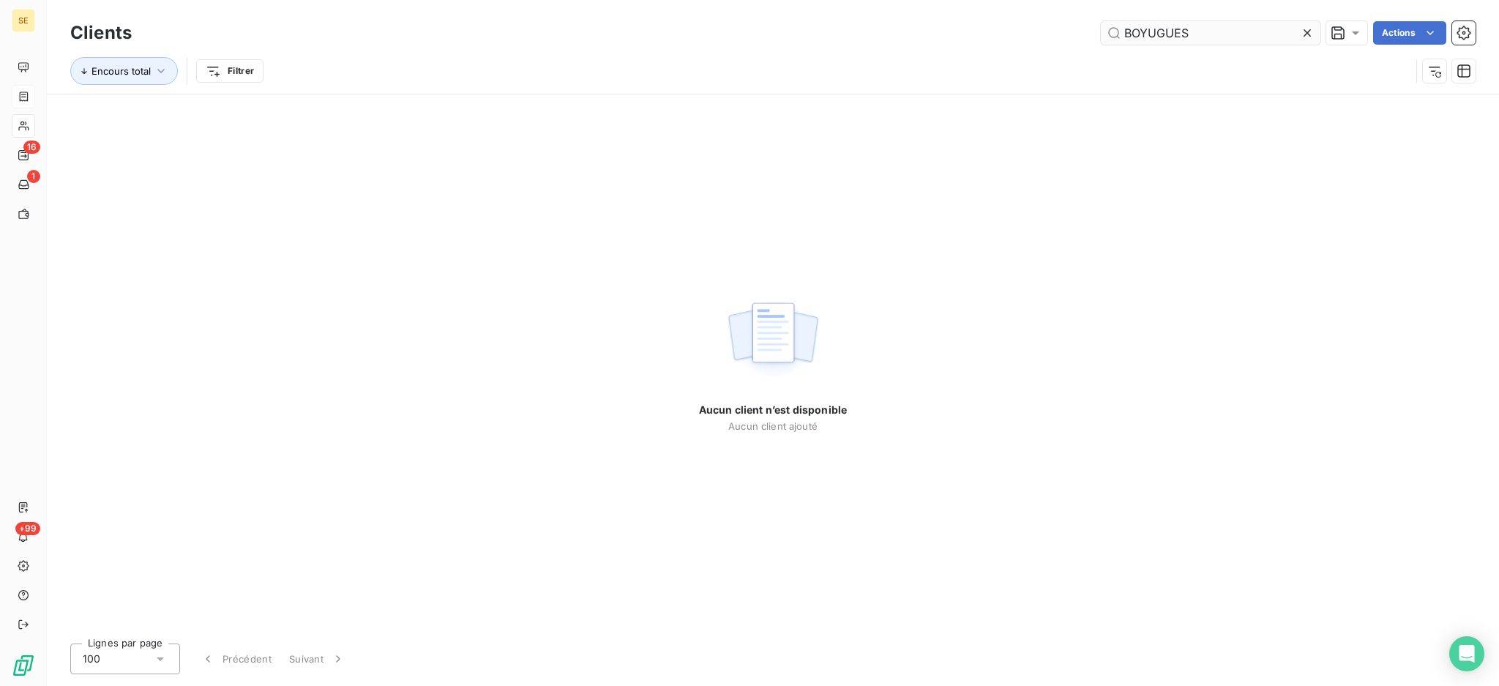
click at [1145, 34] on input "BOYUGUES" at bounding box center [1211, 32] width 220 height 23
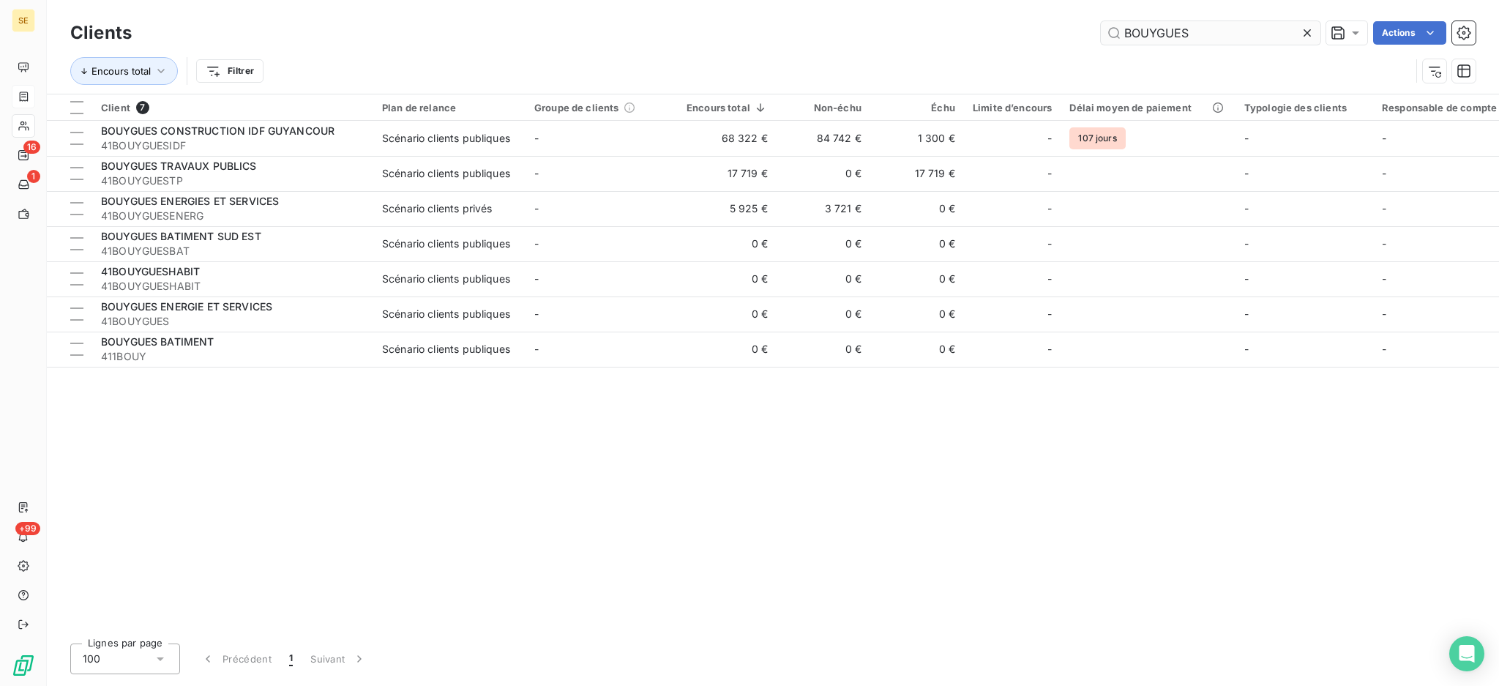
type input "BOUYGUES"
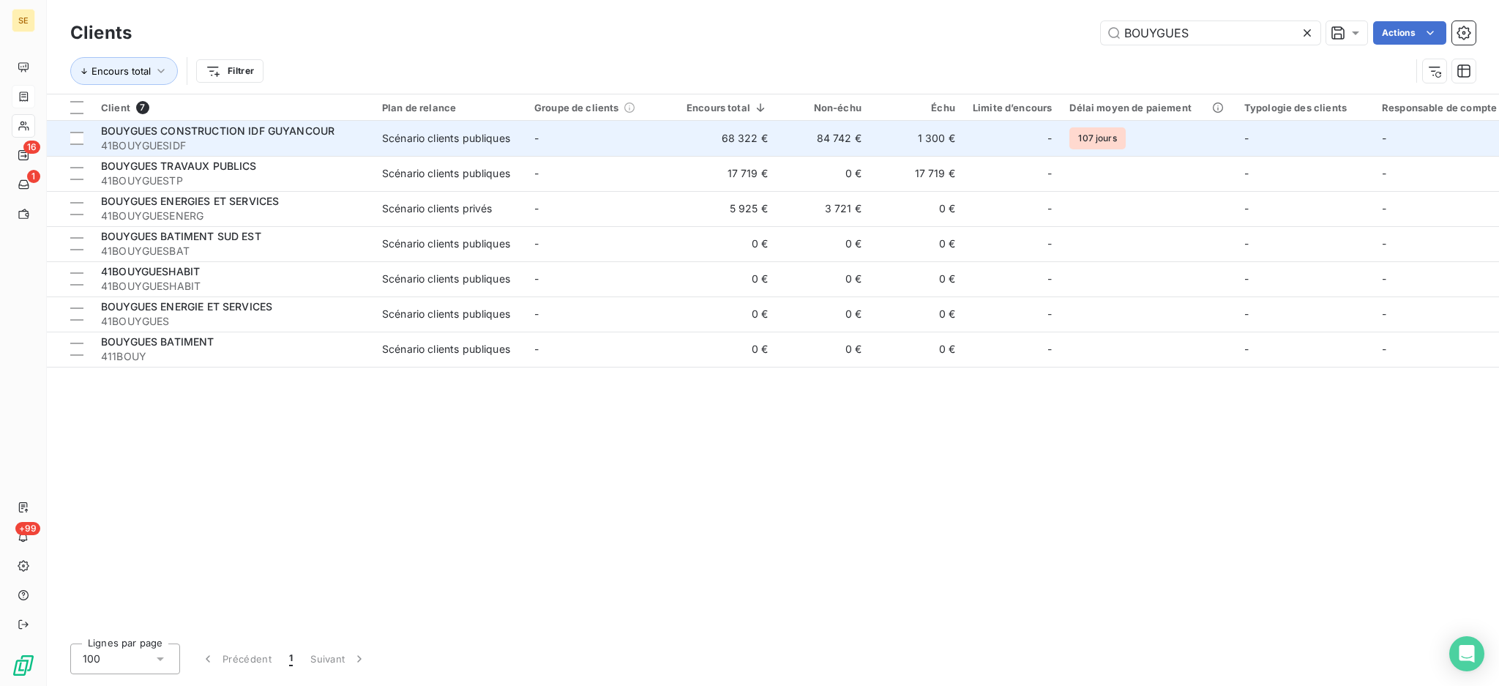
click at [534, 146] on td "-" at bounding box center [602, 138] width 152 height 35
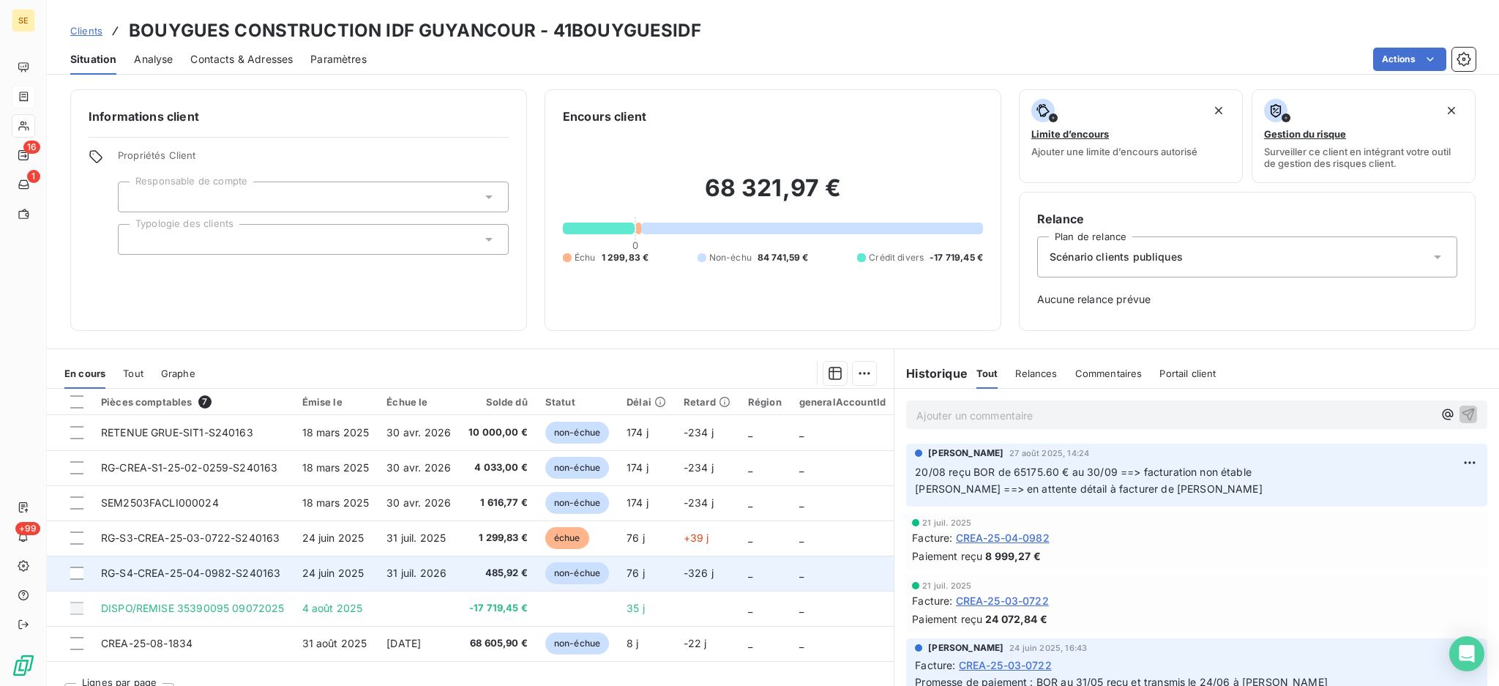
scroll to position [28, 0]
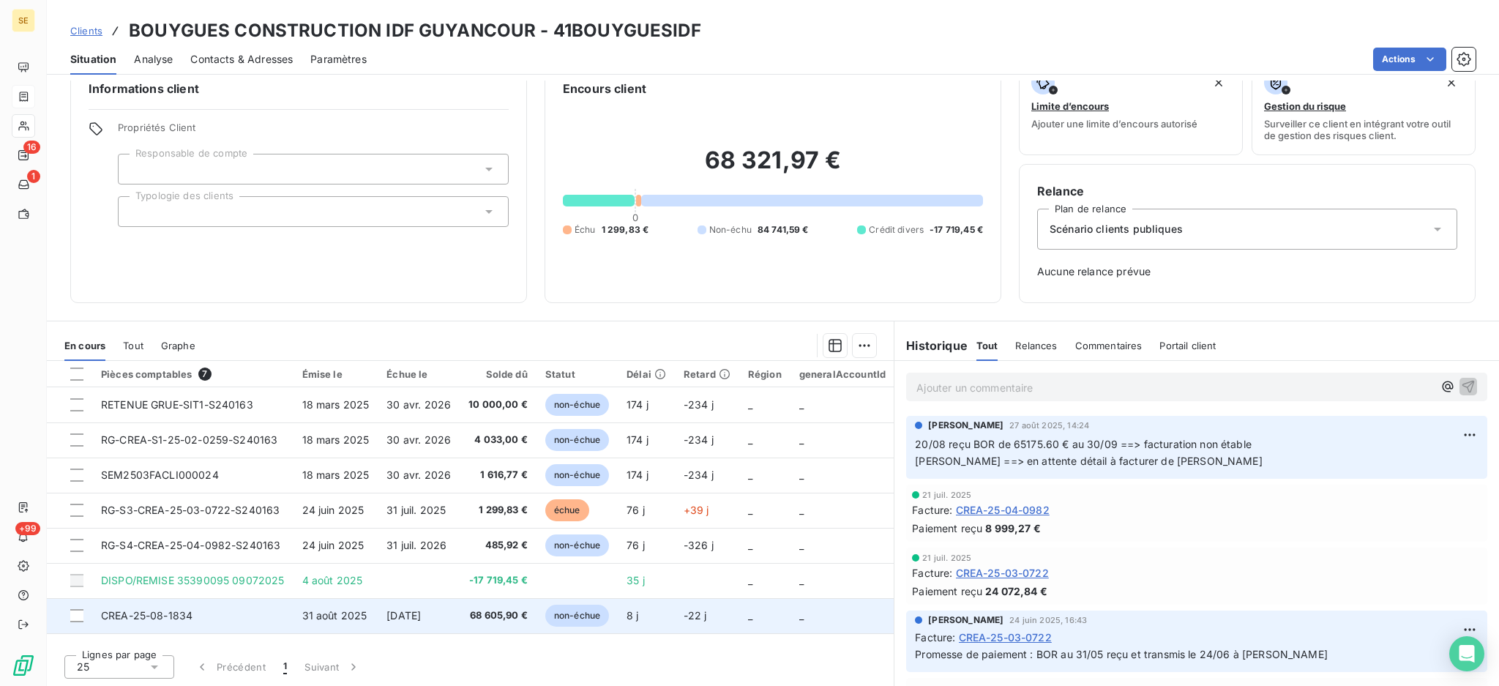
click at [476, 613] on span "68 605,90 €" at bounding box center [498, 615] width 59 height 15
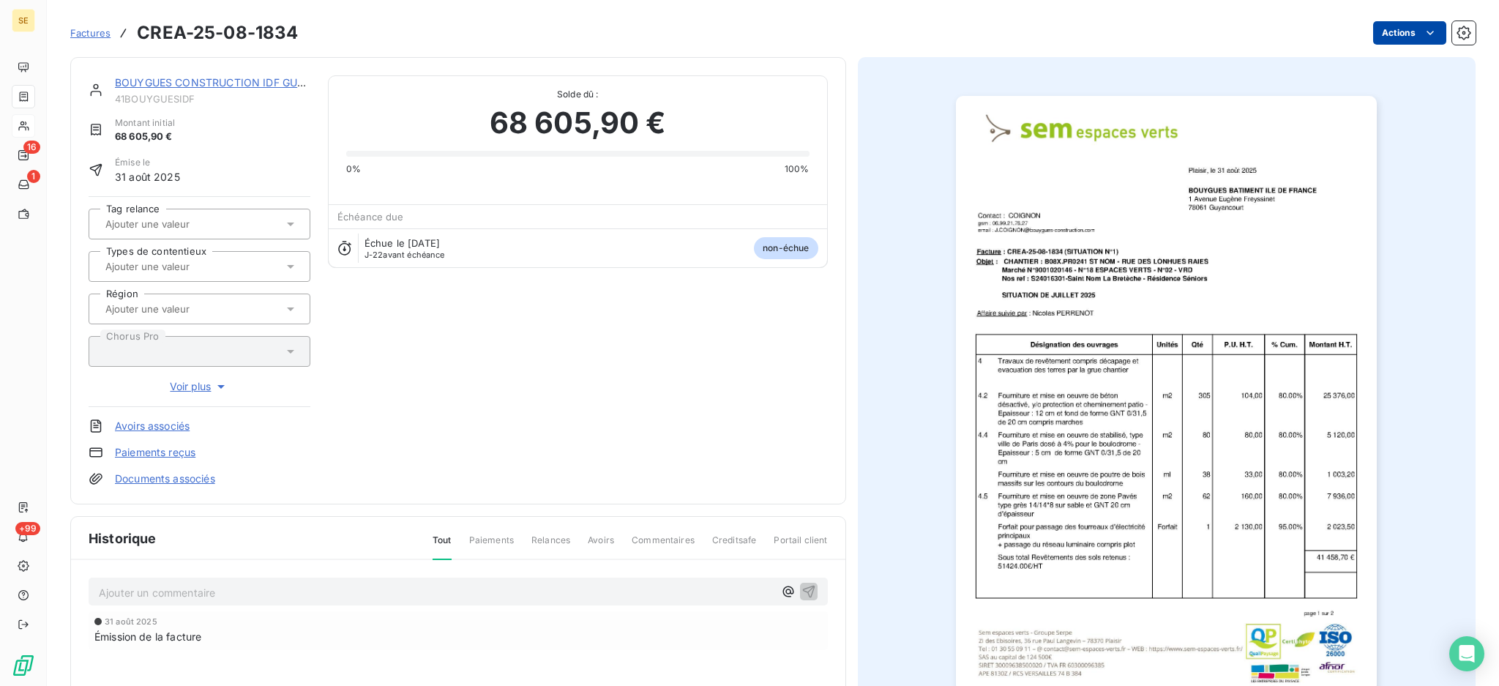
click at [1387, 32] on html "SE 16 1 +99 Factures CREA-25-08-1834 Actions BOUYGUES CONSTRUCTION IDF GUYANCOU…" at bounding box center [749, 343] width 1499 height 686
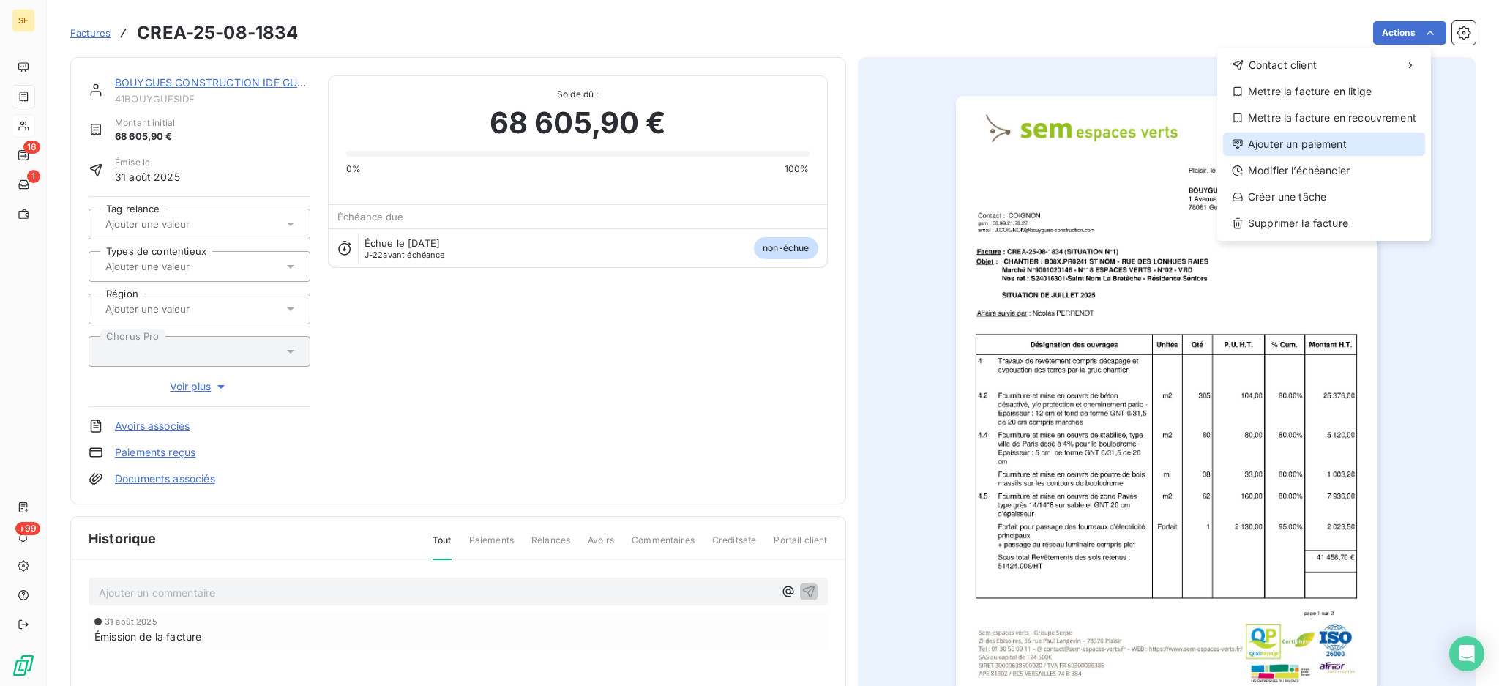
click at [1326, 138] on div "Ajouter un paiement" at bounding box center [1324, 144] width 202 height 23
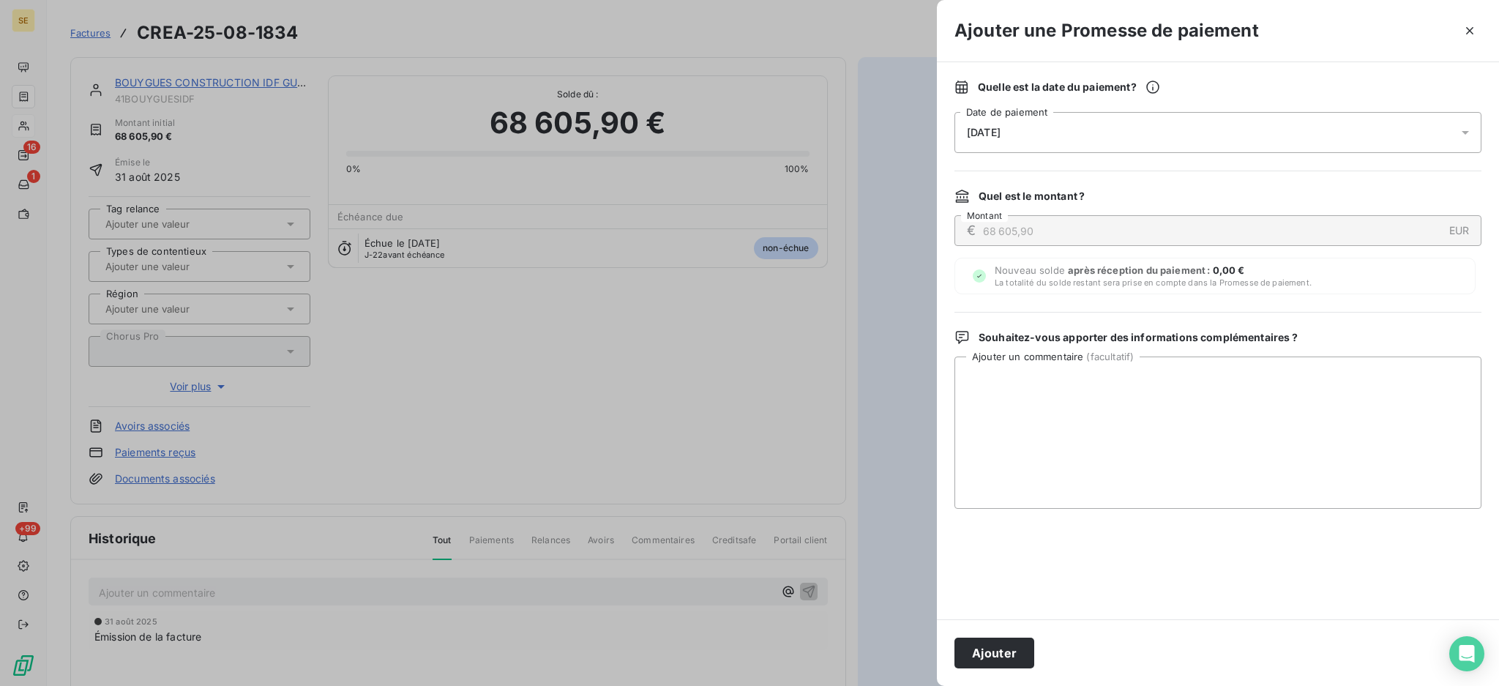
click at [1469, 129] on icon at bounding box center [1465, 132] width 15 height 15
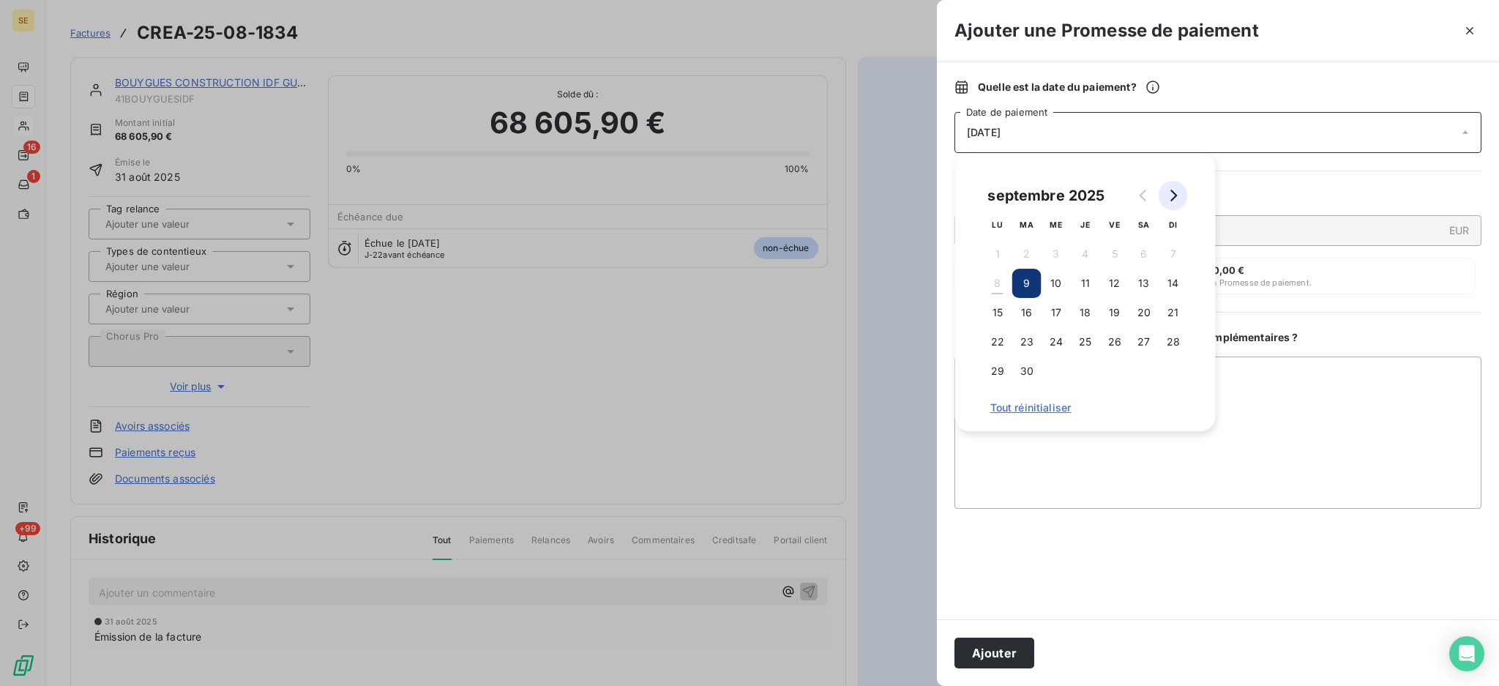
click at [1179, 192] on button "Go to next month" at bounding box center [1173, 195] width 29 height 29
click at [1142, 195] on icon "Go to previous month" at bounding box center [1144, 196] width 12 height 12
click at [1026, 371] on button "30" at bounding box center [1026, 371] width 29 height 29
click at [1313, 394] on textarea "Ajouter un commentaire ( facultatif )" at bounding box center [1218, 433] width 527 height 152
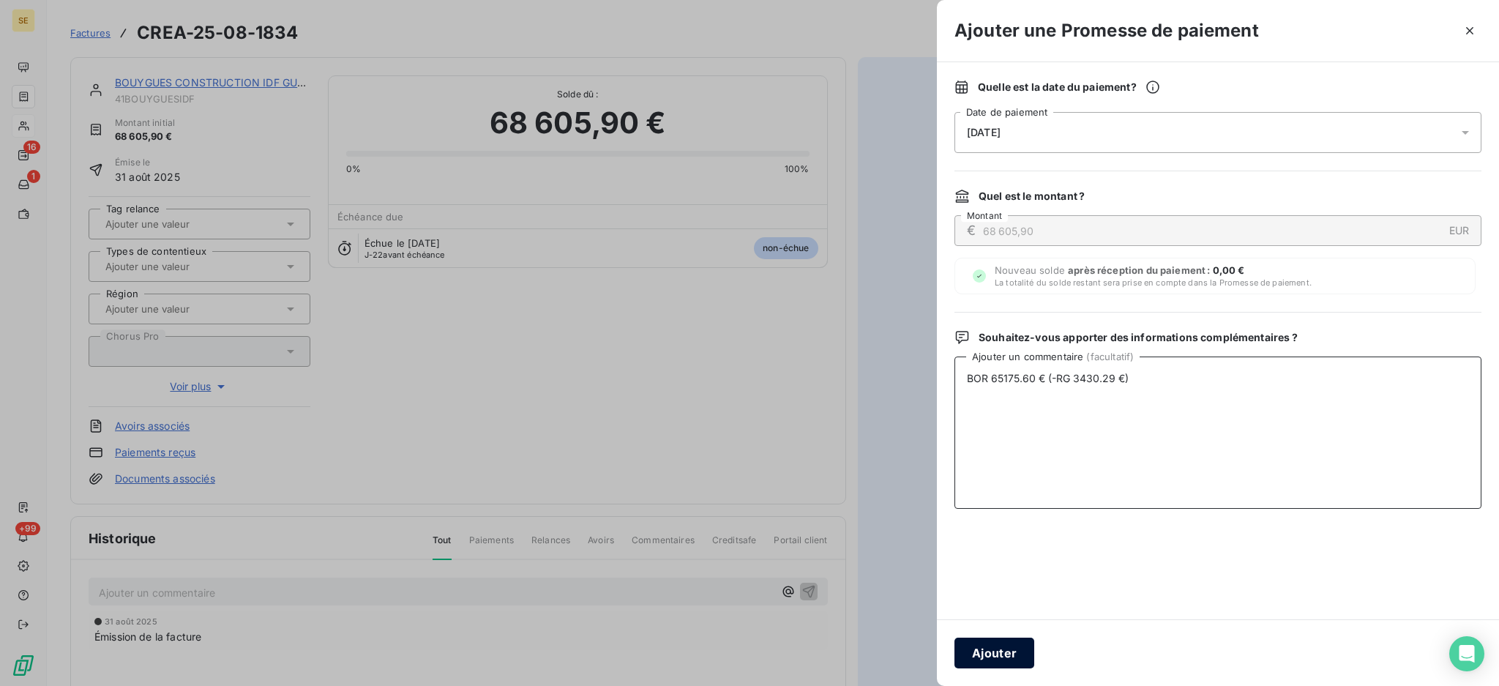
type textarea "BOR 65175.60 € (-RG 3430.29 €)"
click at [971, 650] on button "Ajouter" at bounding box center [995, 653] width 80 height 31
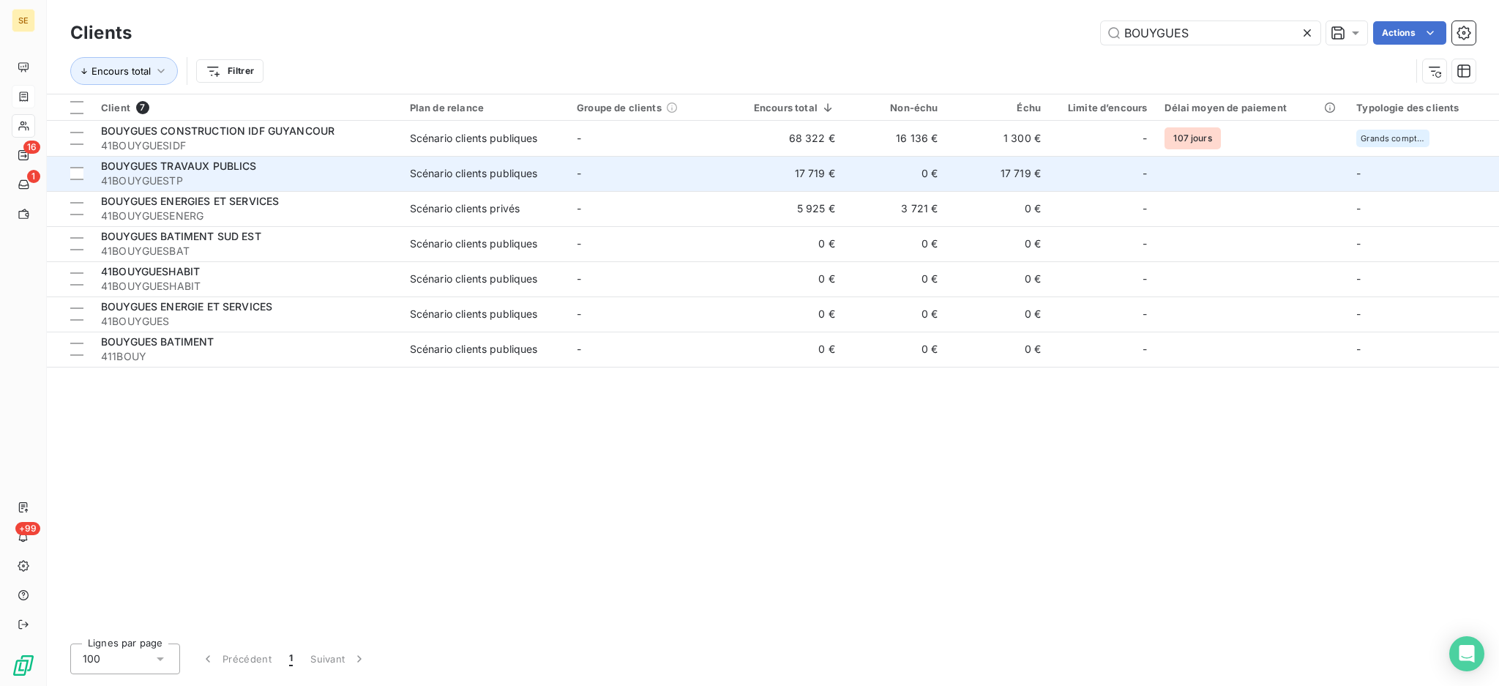
click at [347, 163] on div "BOUYGUES TRAVAUX PUBLICS" at bounding box center [246, 166] width 291 height 15
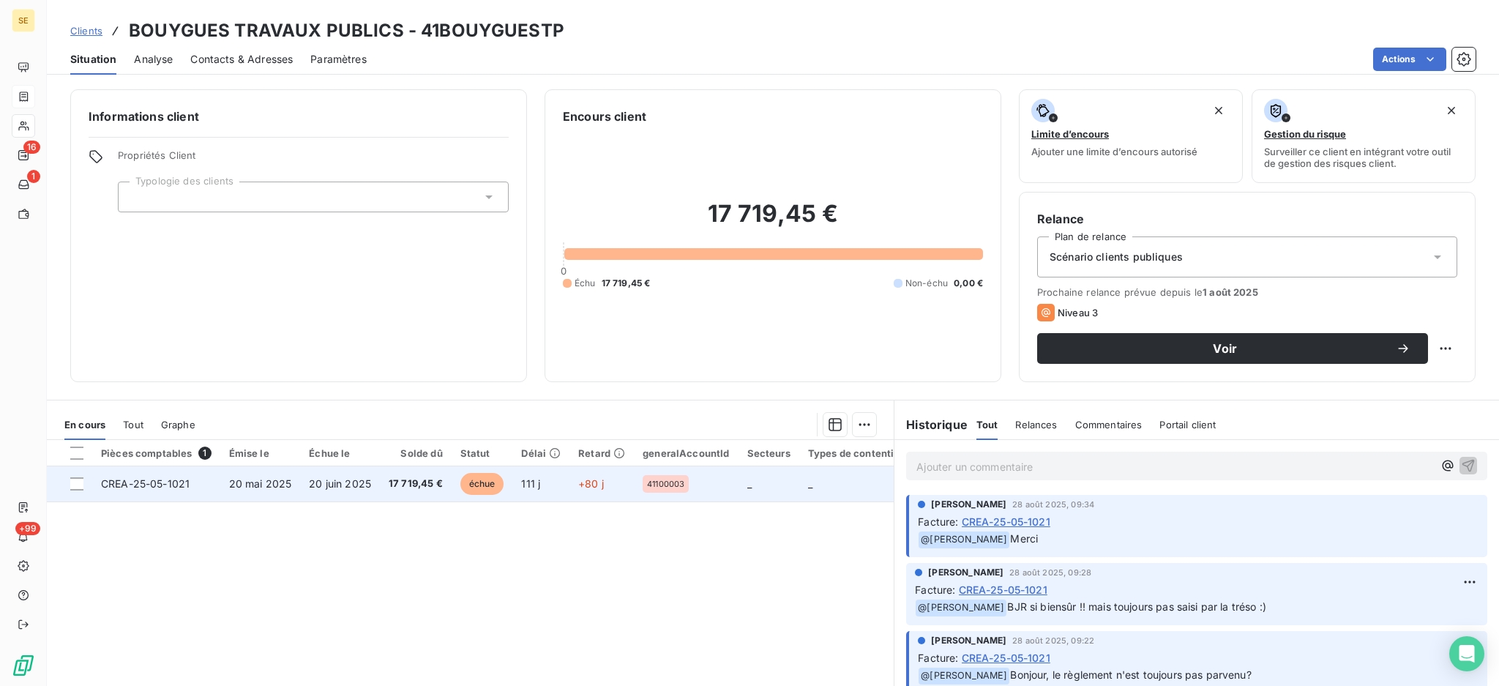
click at [251, 479] on span "20 mai 2025" at bounding box center [260, 483] width 63 height 12
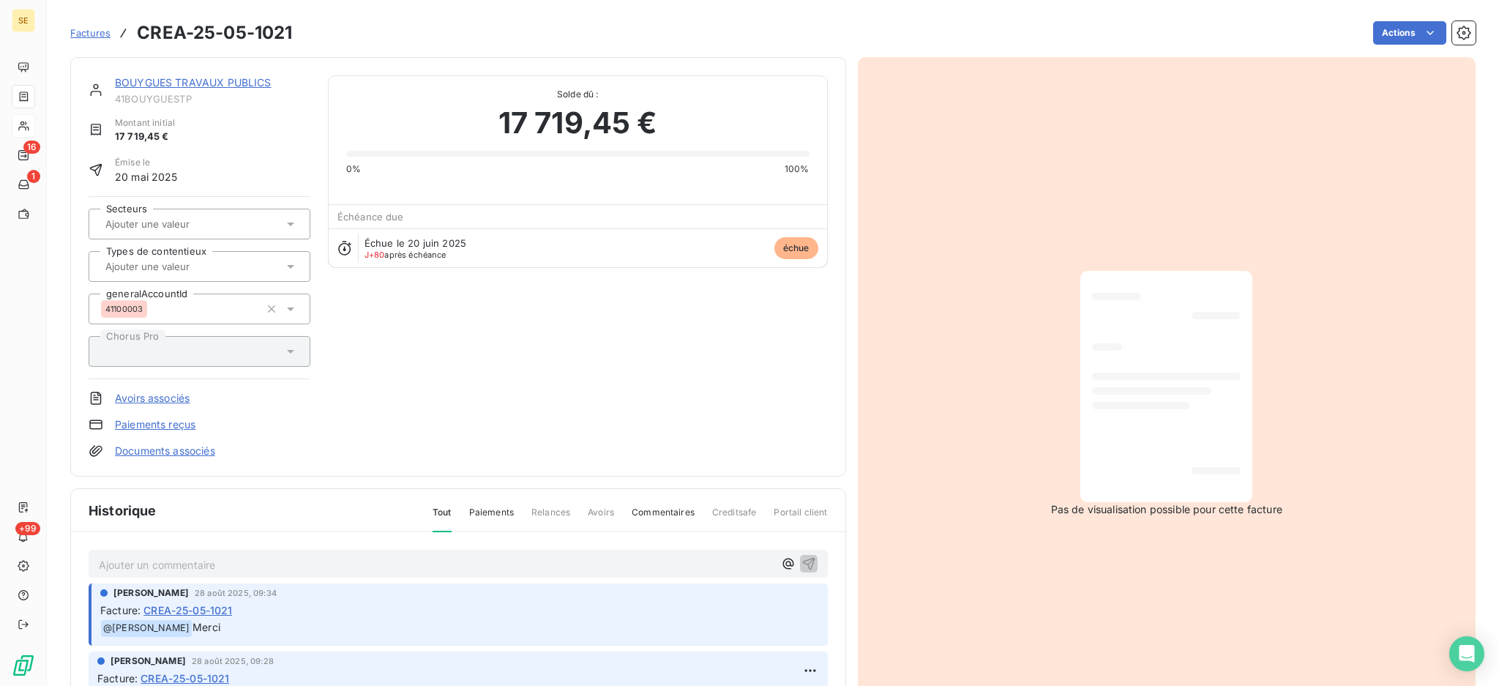
click at [201, 550] on div "Ajouter un commentaire ﻿" at bounding box center [458, 564] width 739 height 29
click at [247, 567] on p "Ajouter un commentaire ﻿" at bounding box center [436, 565] width 675 height 18
click at [802, 560] on icon "button" at bounding box center [809, 563] width 15 height 15
click at [1377, 30] on html "SE 16 1 +99 Factures CREA-25-05-1021 Actions BOUYGUES TRAVAUX PUBLICS 41BOUYGUE…" at bounding box center [749, 343] width 1499 height 686
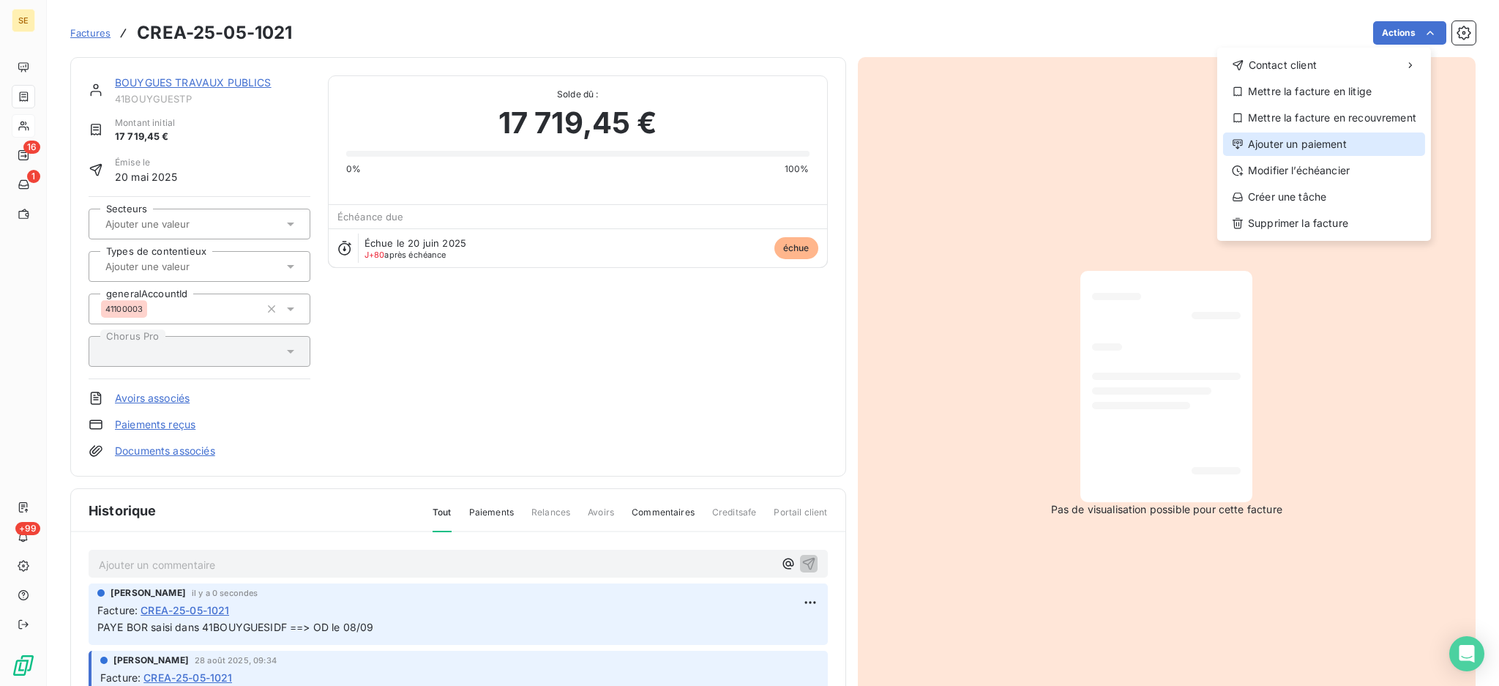
click at [1310, 135] on div "Ajouter un paiement" at bounding box center [1324, 144] width 202 height 23
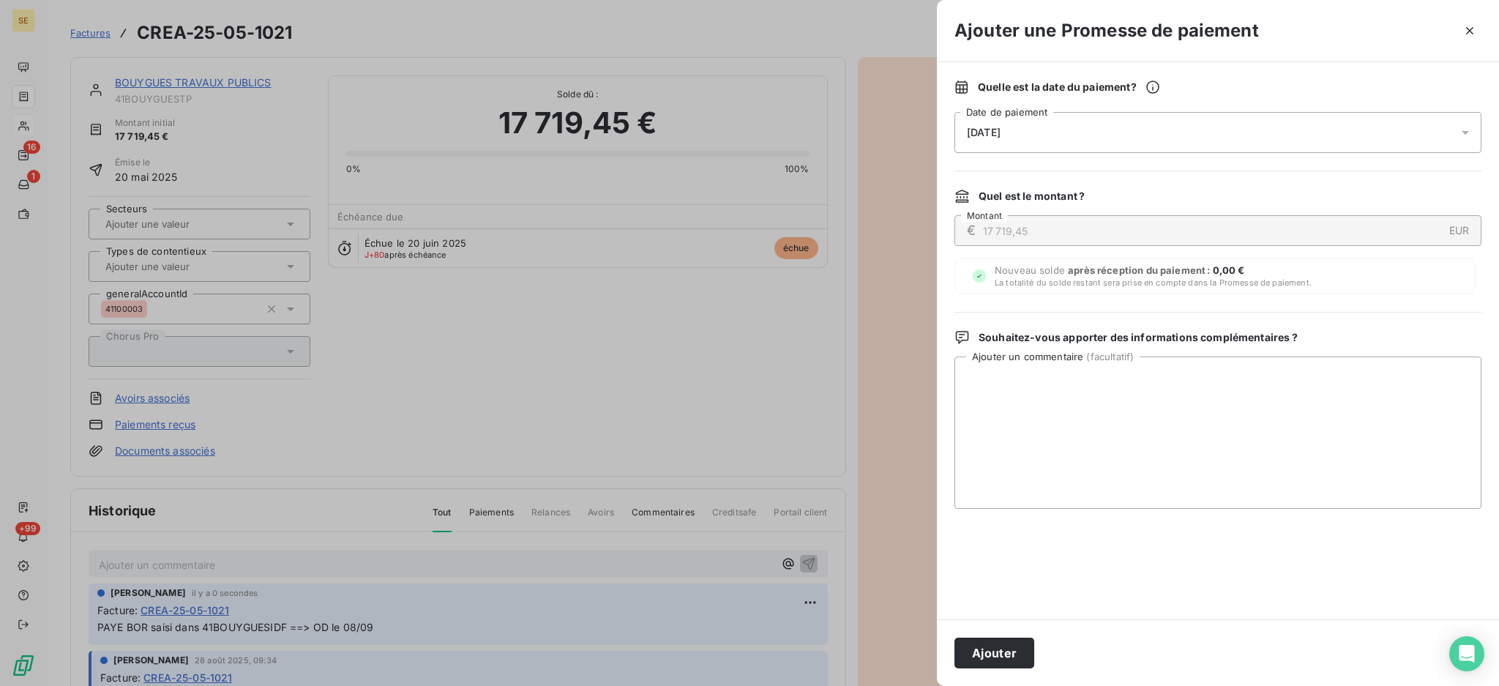
click at [1466, 130] on icon at bounding box center [1465, 132] width 15 height 15
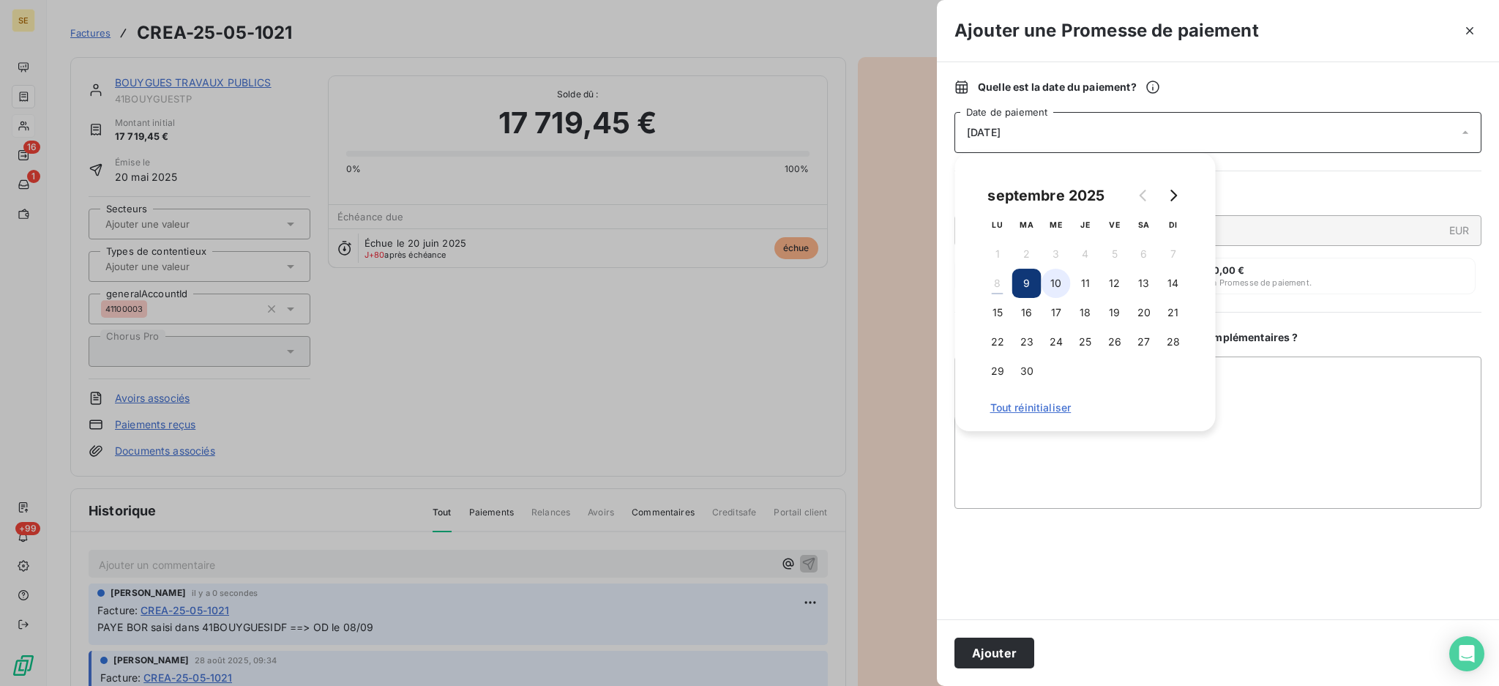
click at [1059, 286] on button "10" at bounding box center [1056, 283] width 29 height 29
click at [1016, 655] on button "Ajouter" at bounding box center [995, 653] width 80 height 31
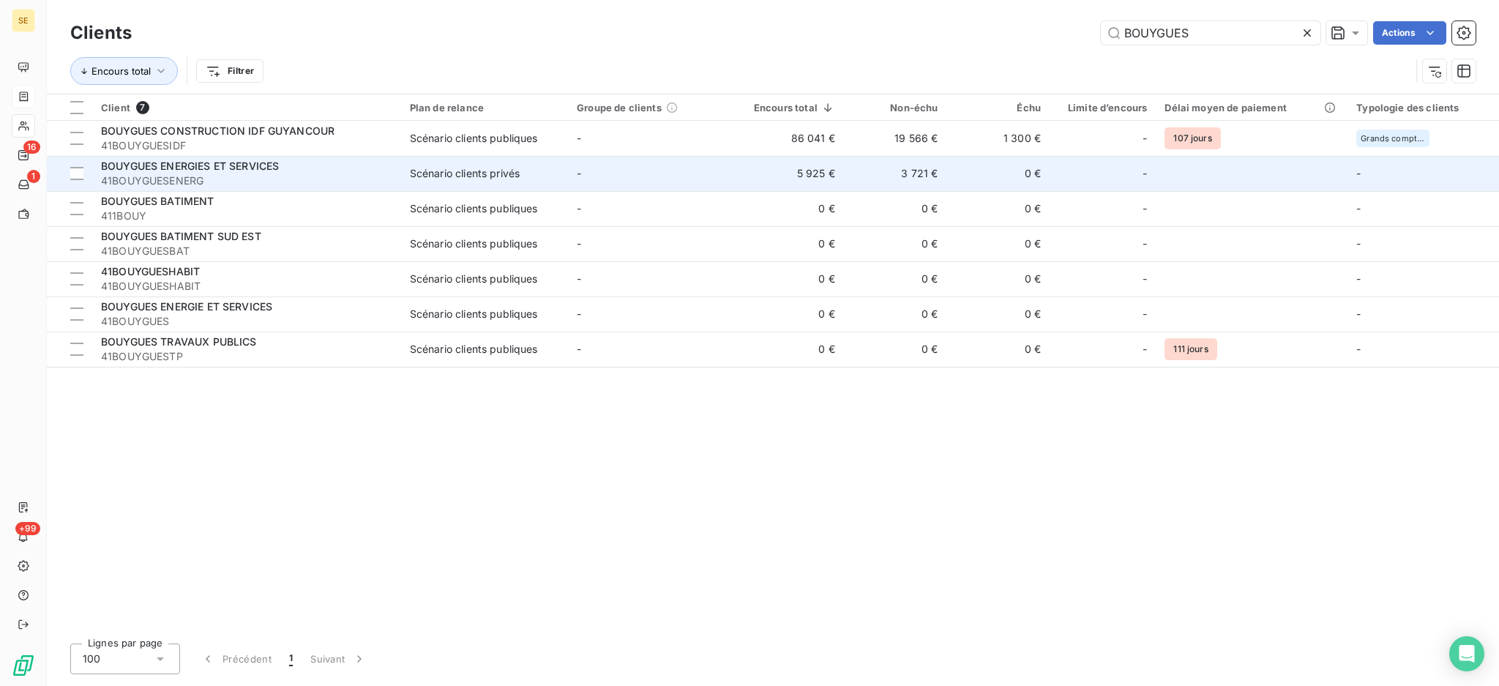
click at [223, 174] on span "41BOUYGUESENERG" at bounding box center [246, 181] width 291 height 15
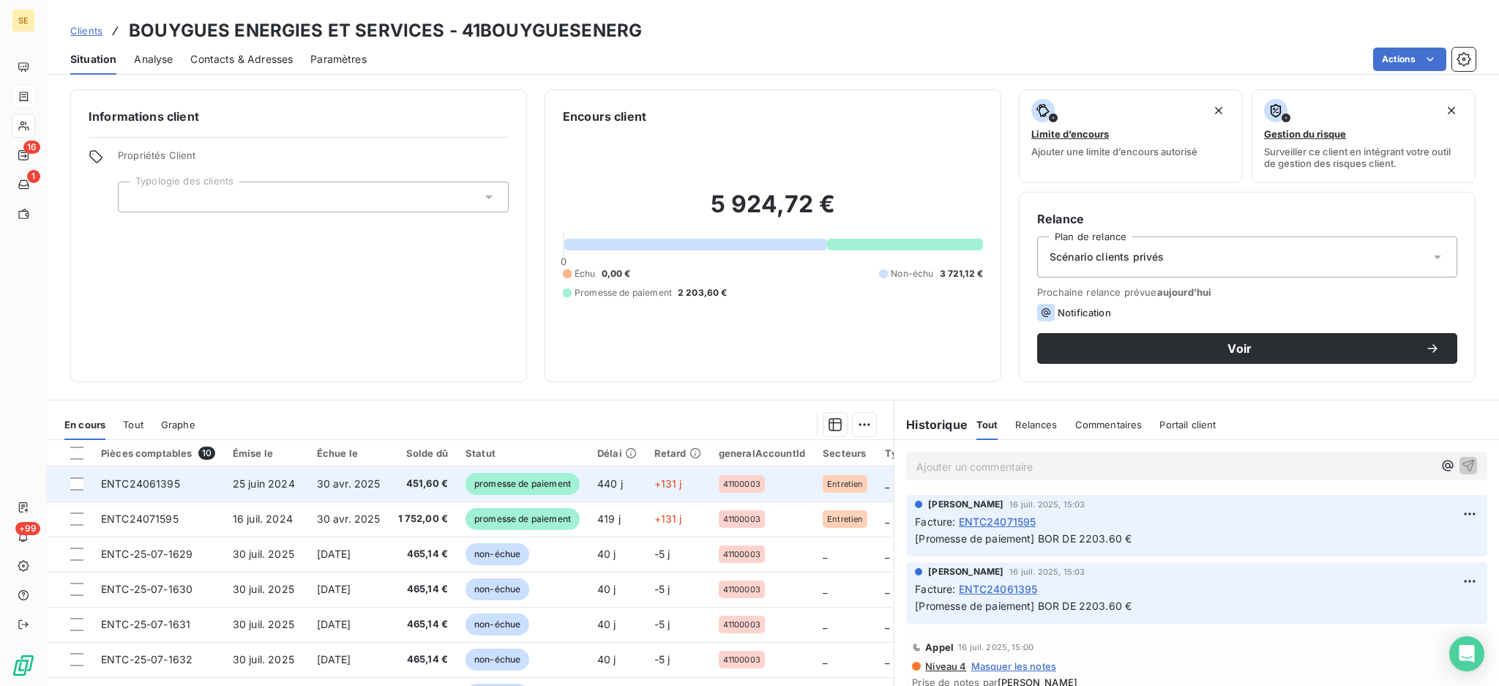
click at [354, 478] on span "30 avr. 2025" at bounding box center [349, 483] width 64 height 12
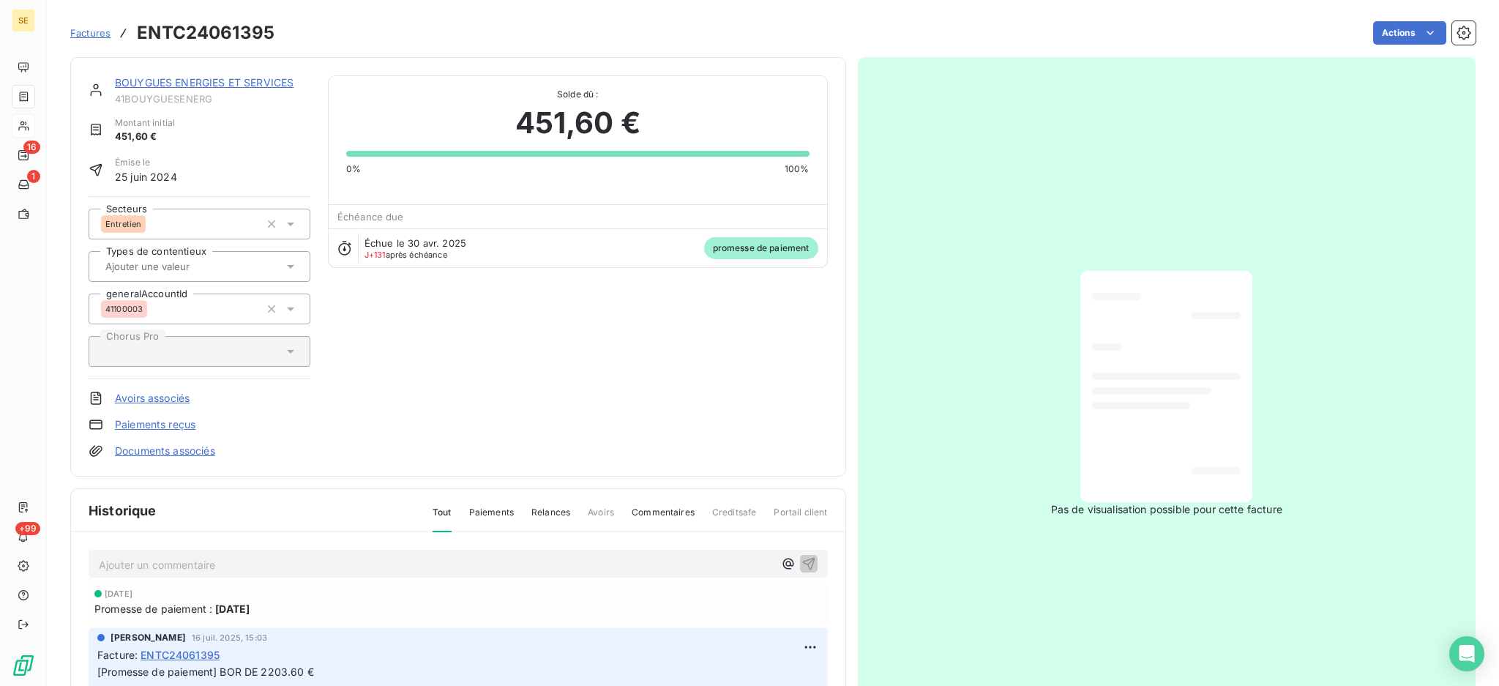
click at [169, 452] on link "Documents associés" at bounding box center [165, 451] width 100 height 15
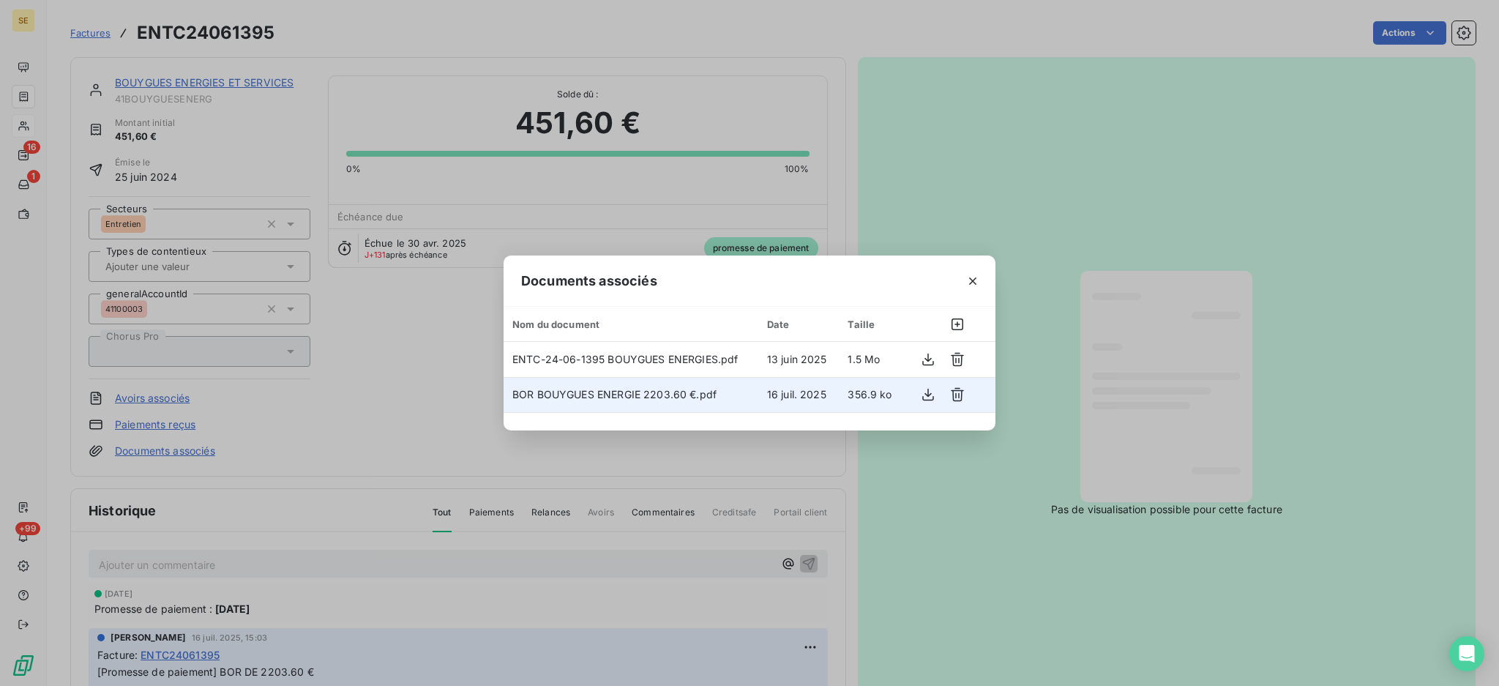
click at [680, 388] on span "BOR BOUYGUES ENERGIE 2203.60 €.pdf" at bounding box center [614, 394] width 204 height 12
click at [926, 386] on button "button" at bounding box center [928, 394] width 23 height 23
click at [1312, 164] on div "Documents associés Nom du document Date Taille ENTC-24-06-1395 BOUYGUES ENERGIE…" at bounding box center [749, 343] width 1499 height 686
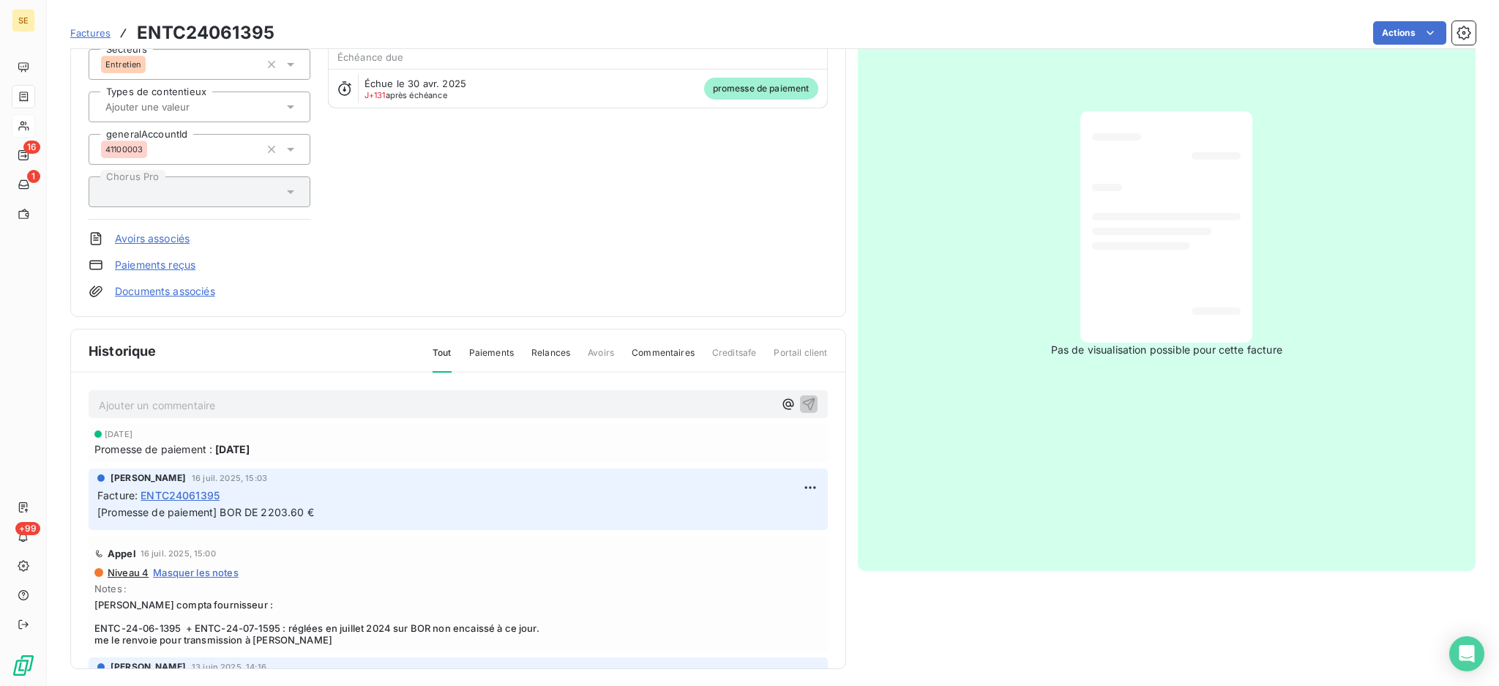
scroll to position [166, 0]
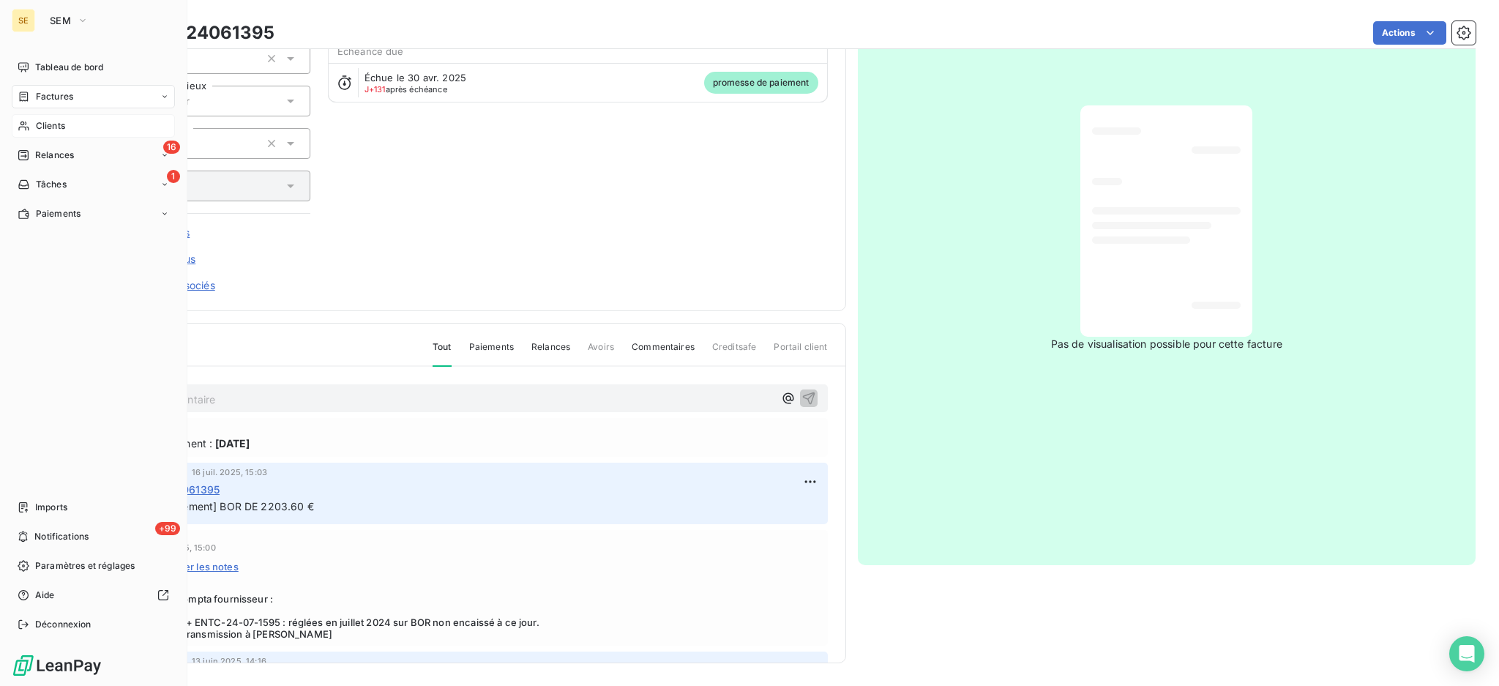
click at [45, 94] on span "Factures" at bounding box center [54, 96] width 37 height 13
click at [69, 97] on span "Factures" at bounding box center [54, 96] width 37 height 13
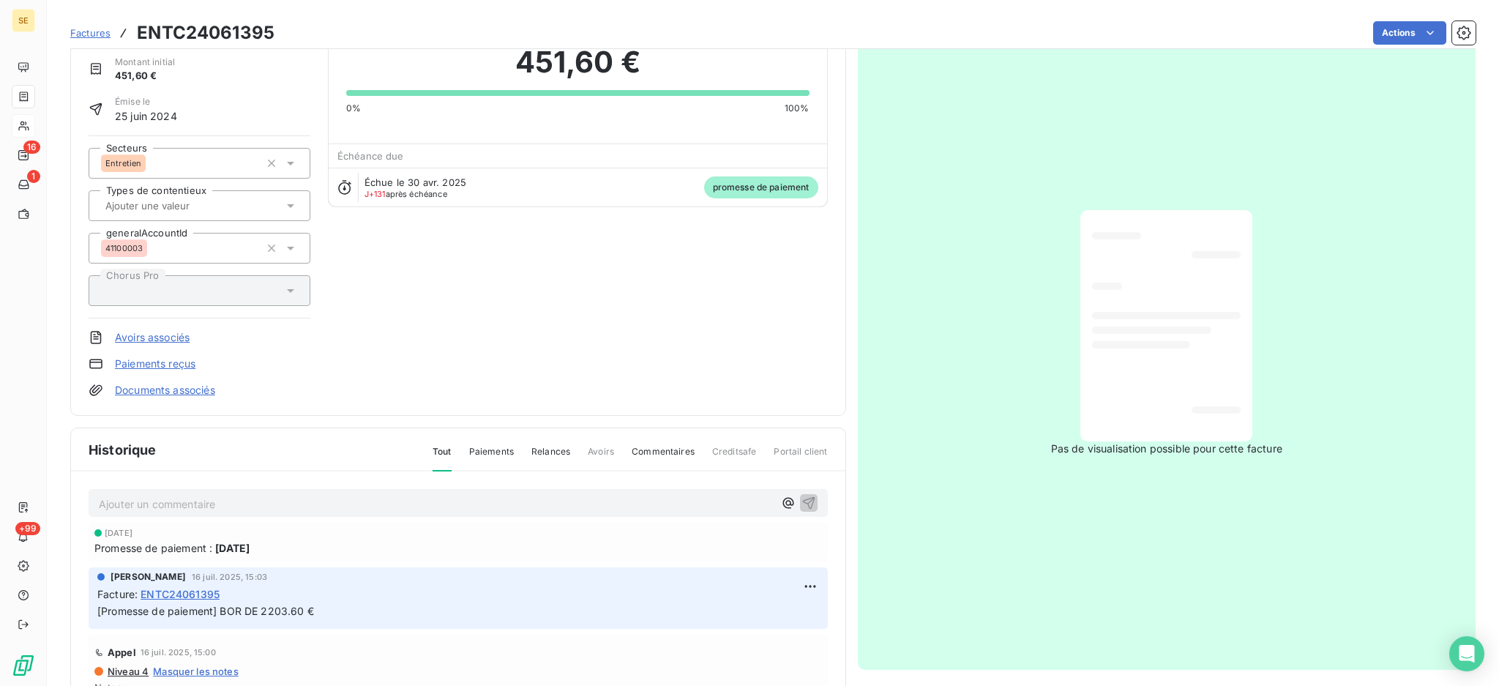
scroll to position [0, 0]
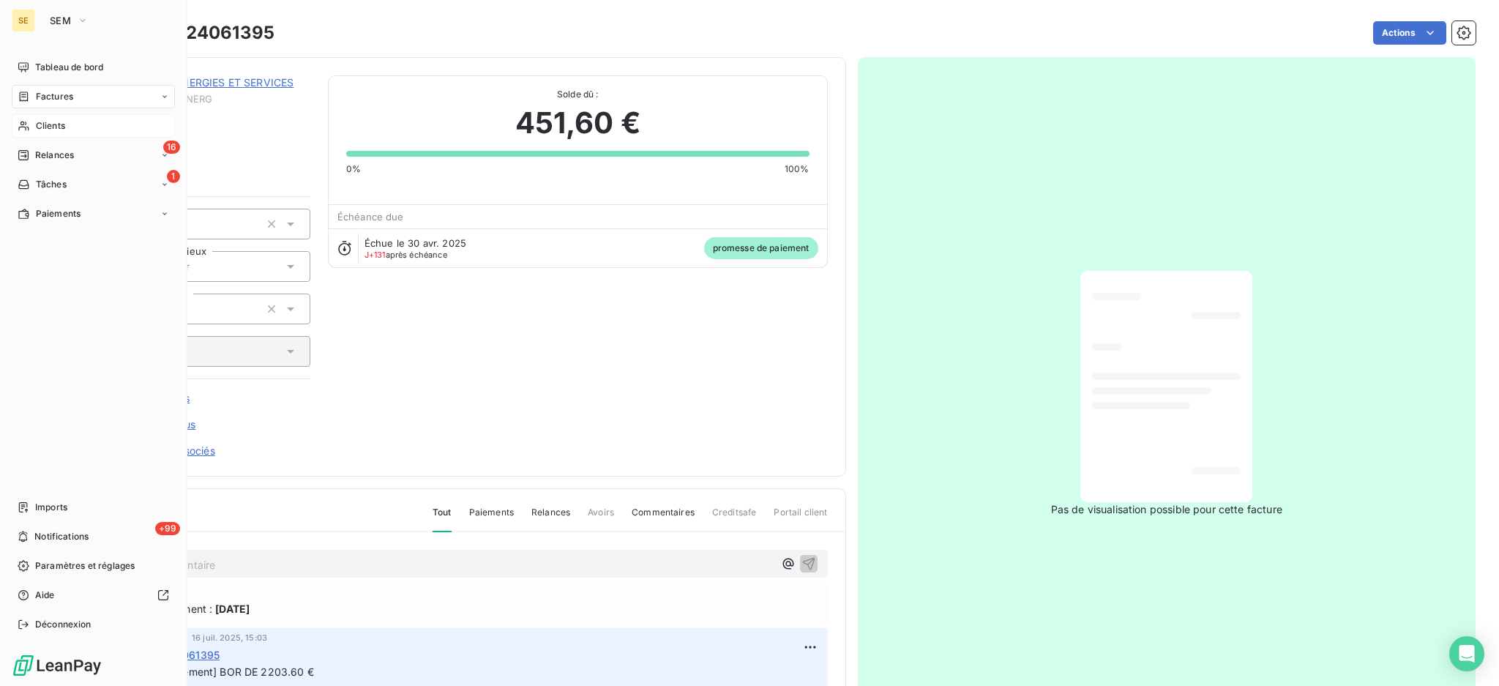
click at [59, 94] on span "Factures" at bounding box center [54, 96] width 37 height 13
click at [29, 124] on div "Factures" at bounding box center [102, 125] width 146 height 23
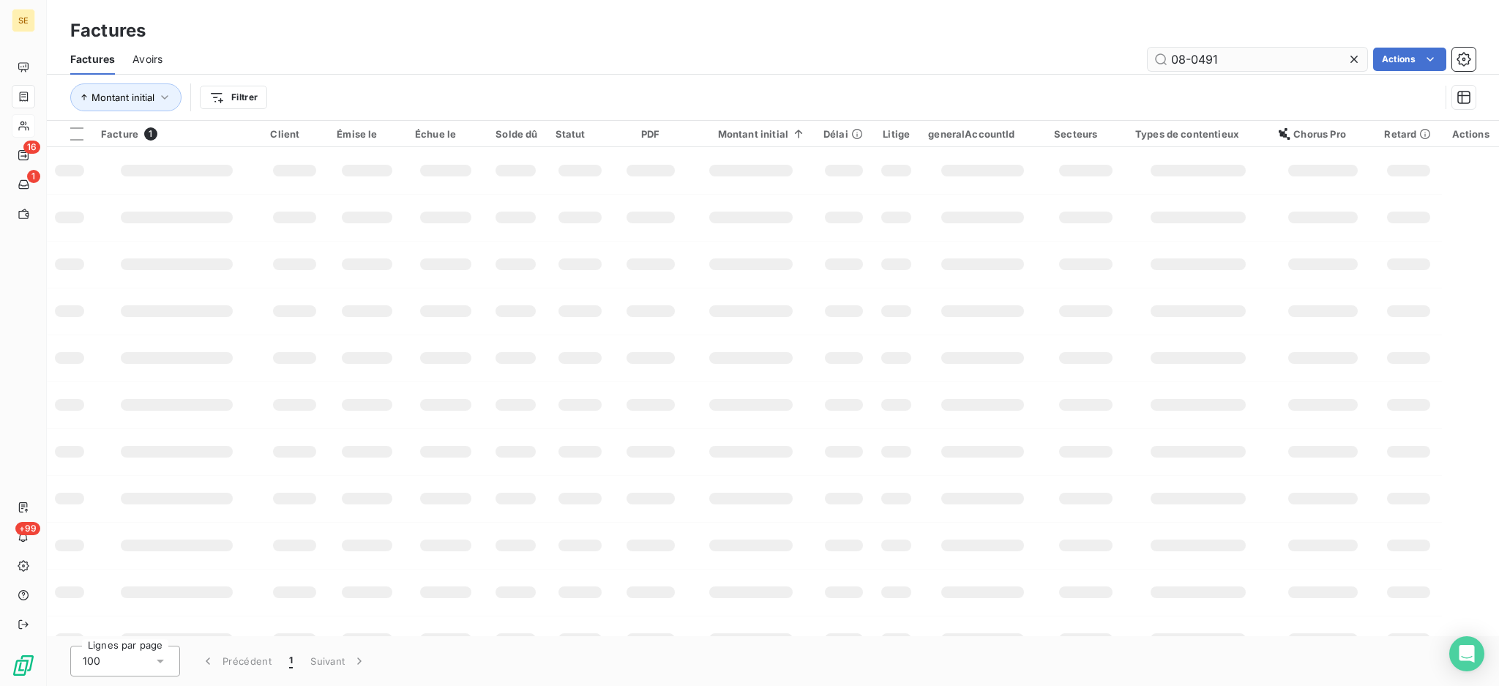
type input "08-0491"
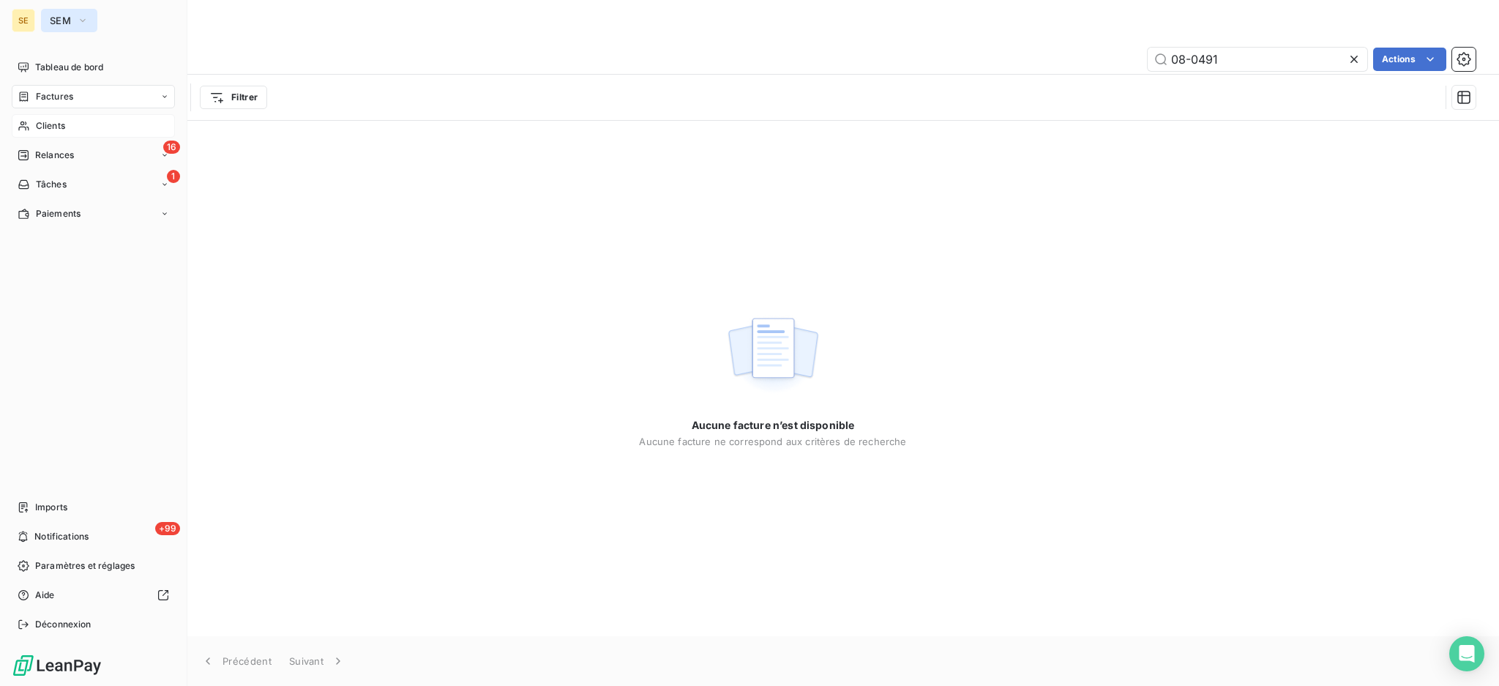
click at [80, 16] on icon "button" at bounding box center [83, 20] width 12 height 15
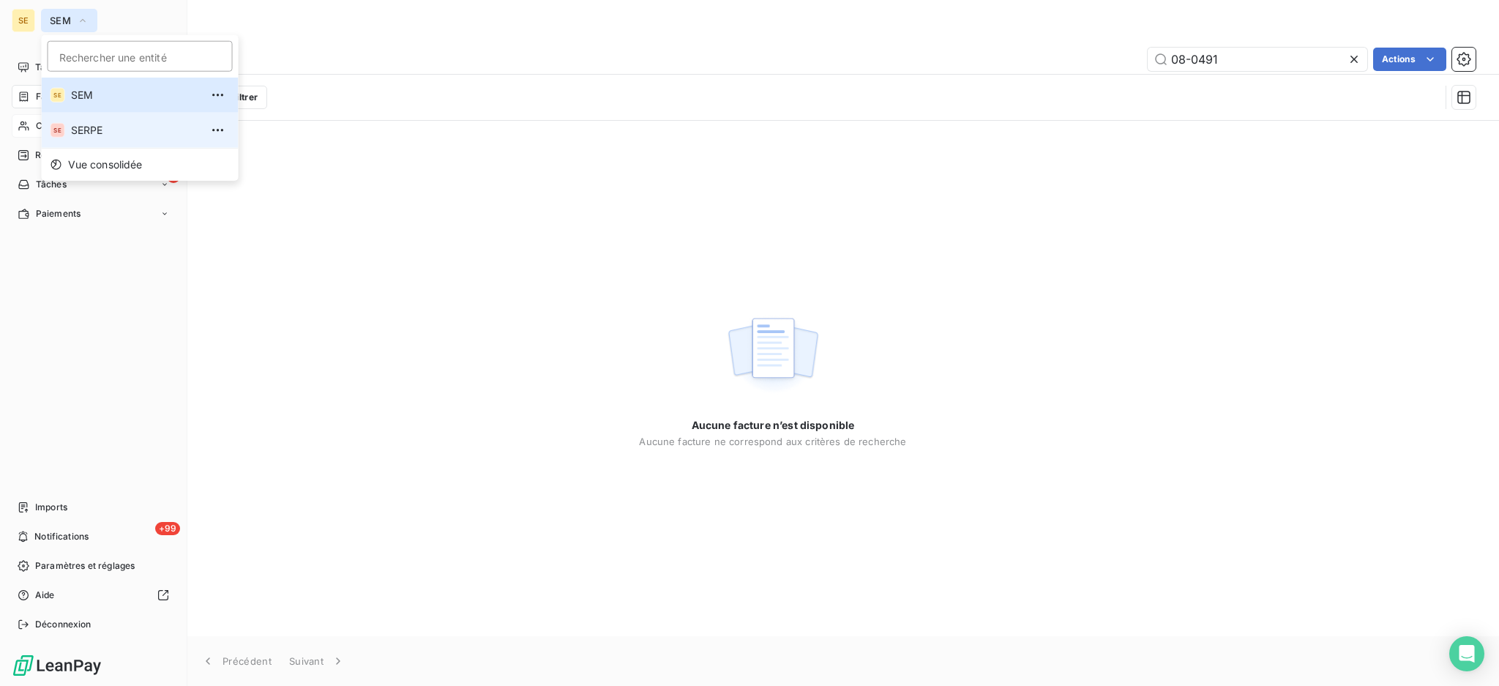
click at [103, 127] on span "SERPE" at bounding box center [136, 130] width 130 height 15
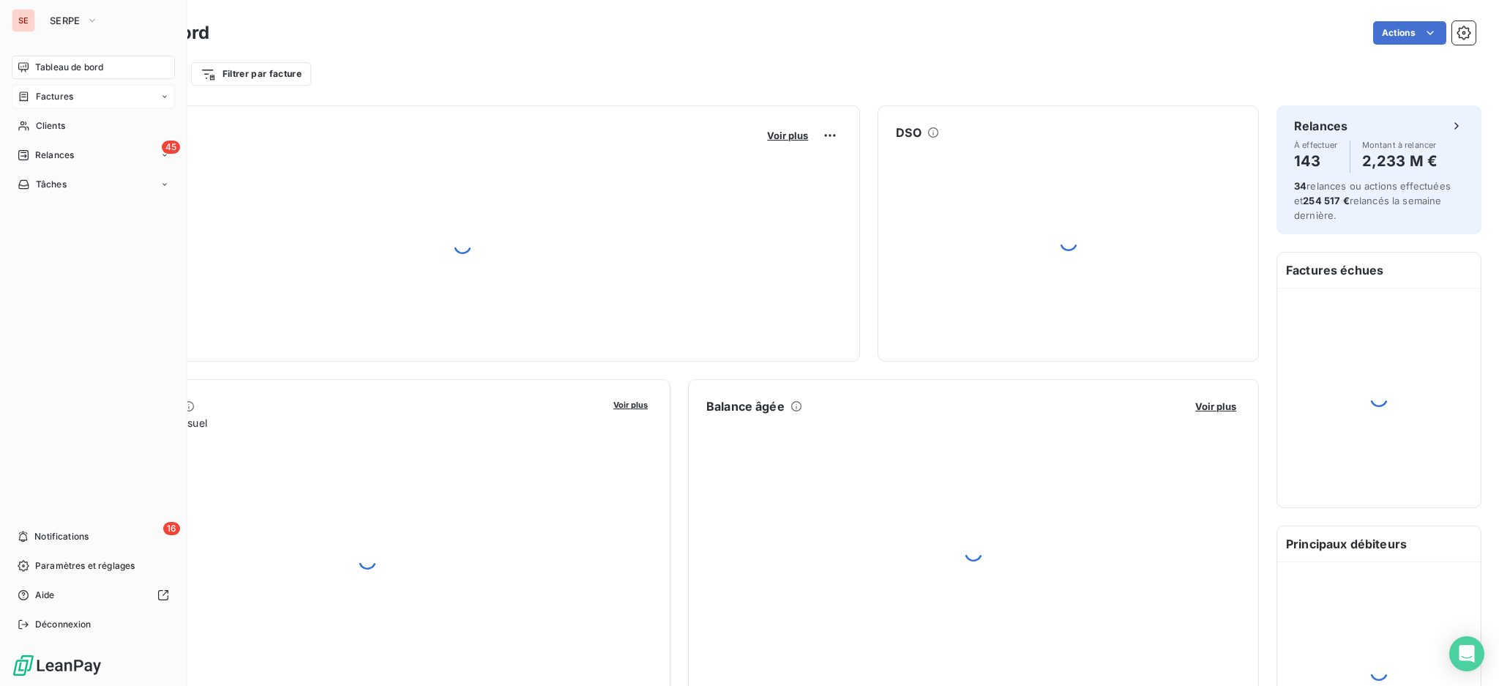
drag, startPoint x: 55, startPoint y: 92, endPoint x: 65, endPoint y: 92, distance: 10.3
click at [55, 92] on span "Factures" at bounding box center [54, 96] width 37 height 13
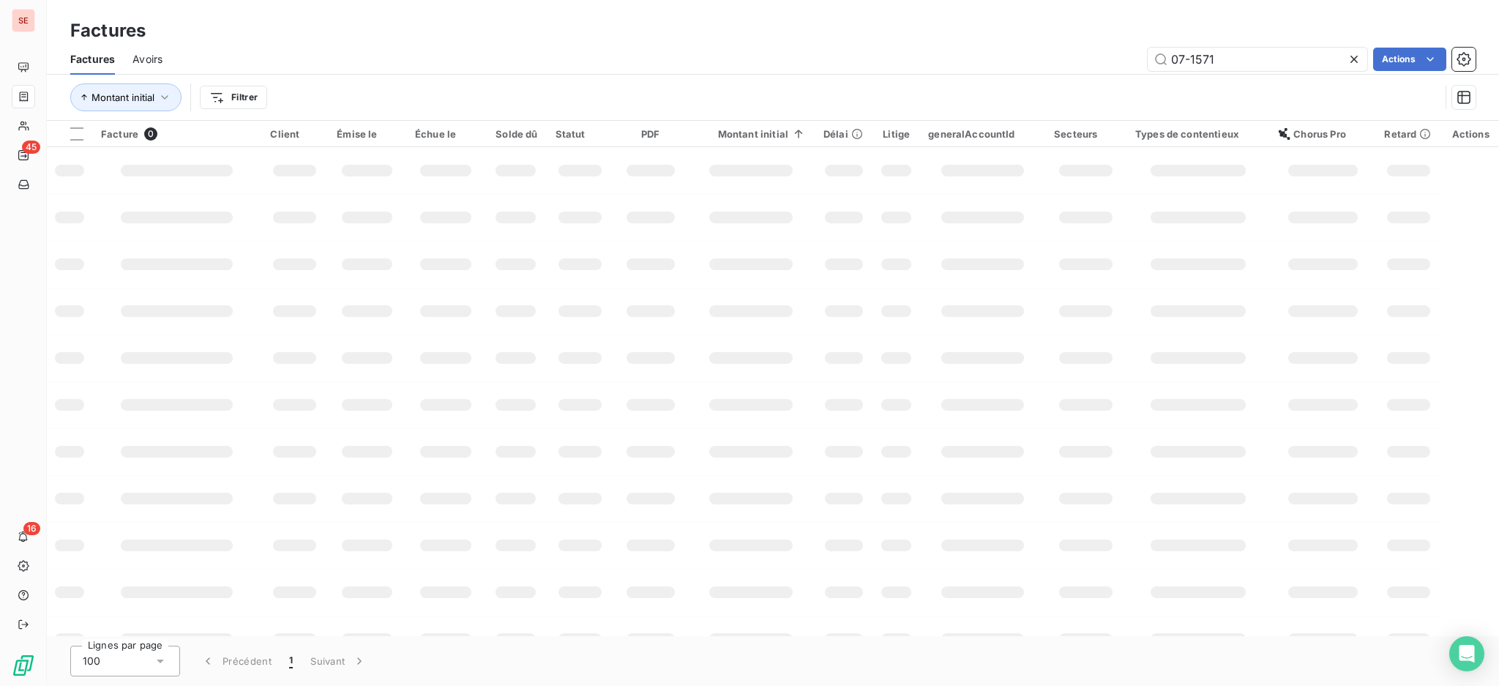
drag, startPoint x: 1268, startPoint y: 50, endPoint x: 1007, endPoint y: 45, distance: 260.7
click at [1121, 37] on div "Factures Factures Avoirs 07-1571 Actions Montant initial Filtrer" at bounding box center [773, 60] width 1452 height 121
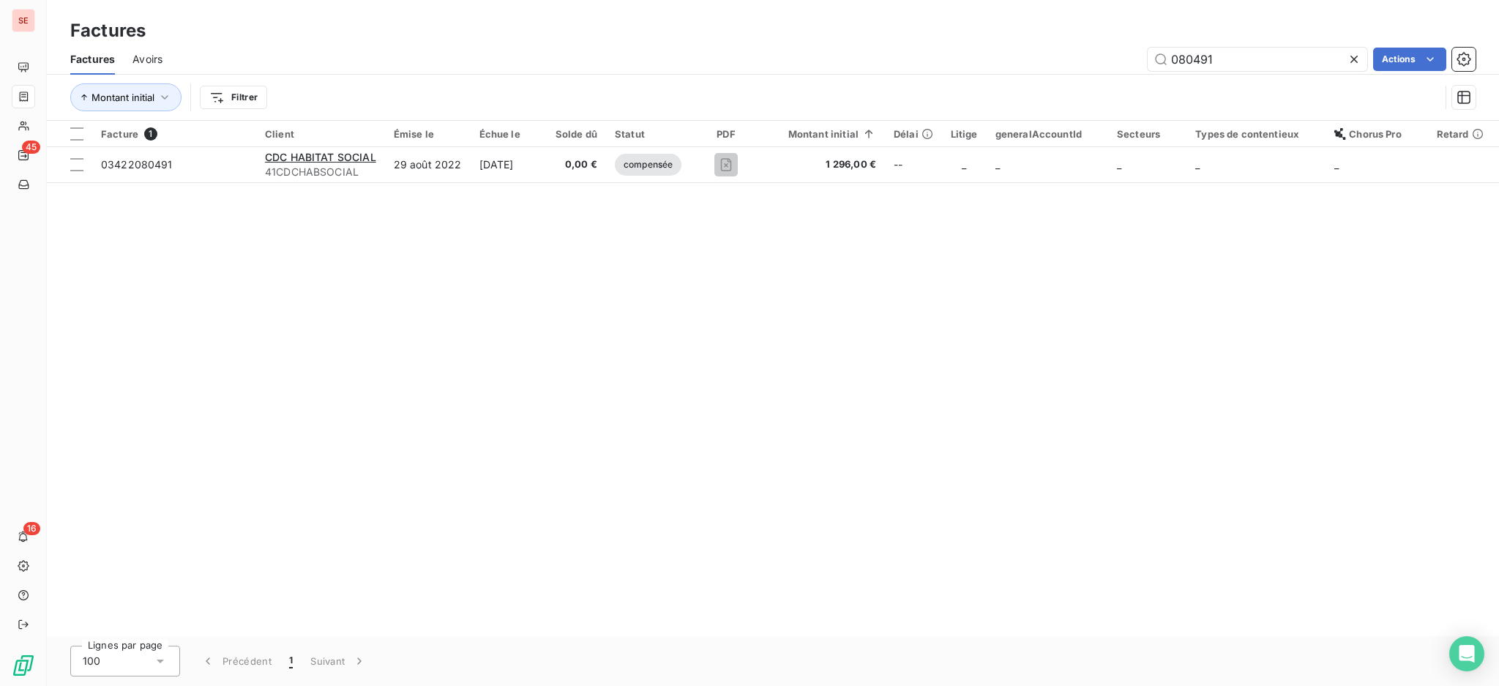
drag, startPoint x: 1187, startPoint y: 62, endPoint x: 1216, endPoint y: 74, distance: 31.5
click at [1187, 60] on input "080491" at bounding box center [1258, 59] width 220 height 23
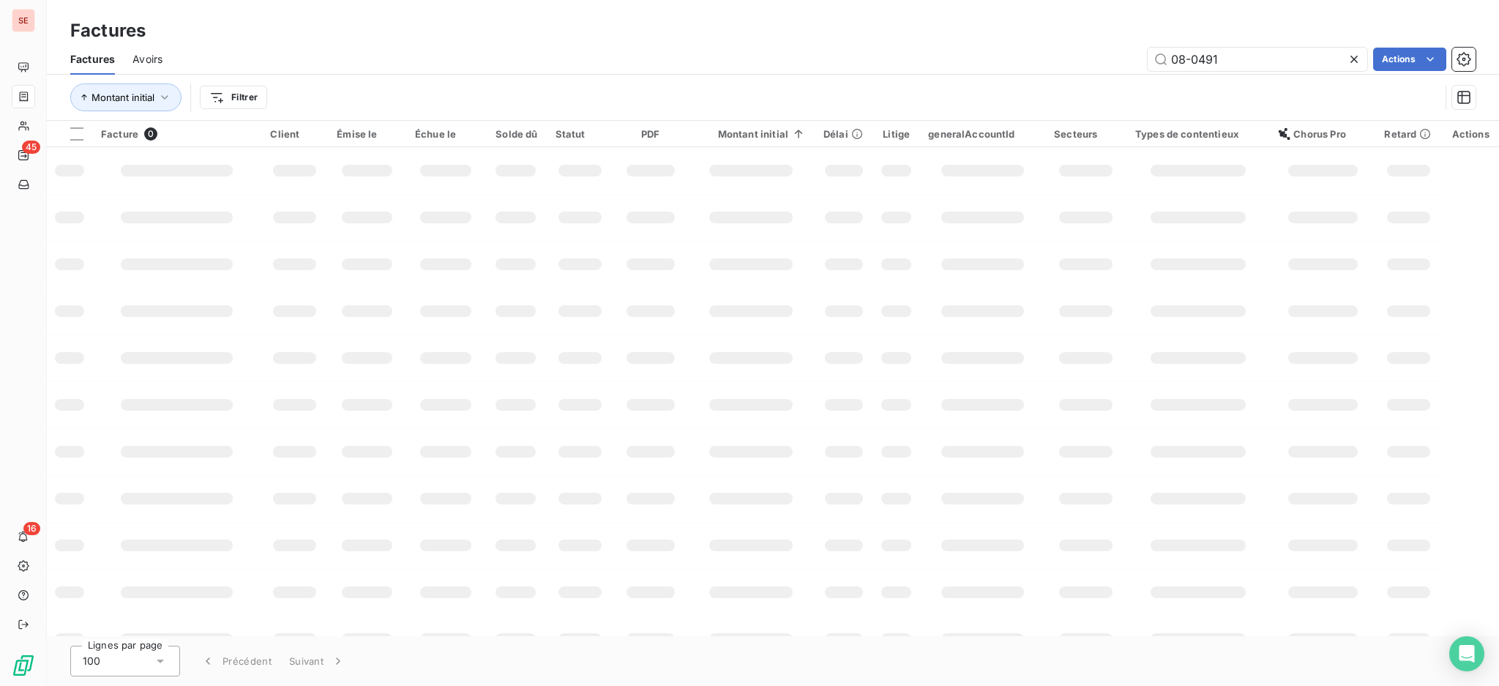
type input "08-0491"
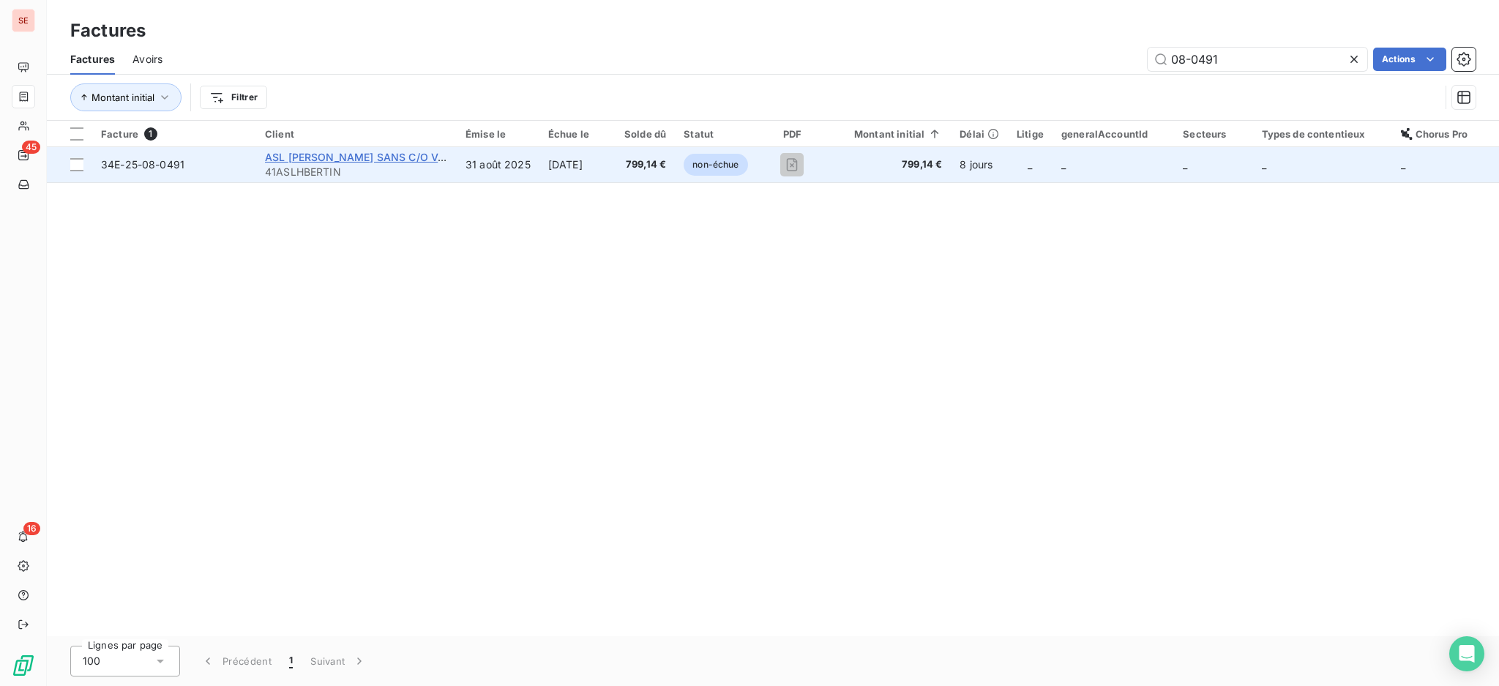
click at [425, 152] on span "ASL [PERSON_NAME] SANS C/O VALOREAM" at bounding box center [377, 157] width 224 height 12
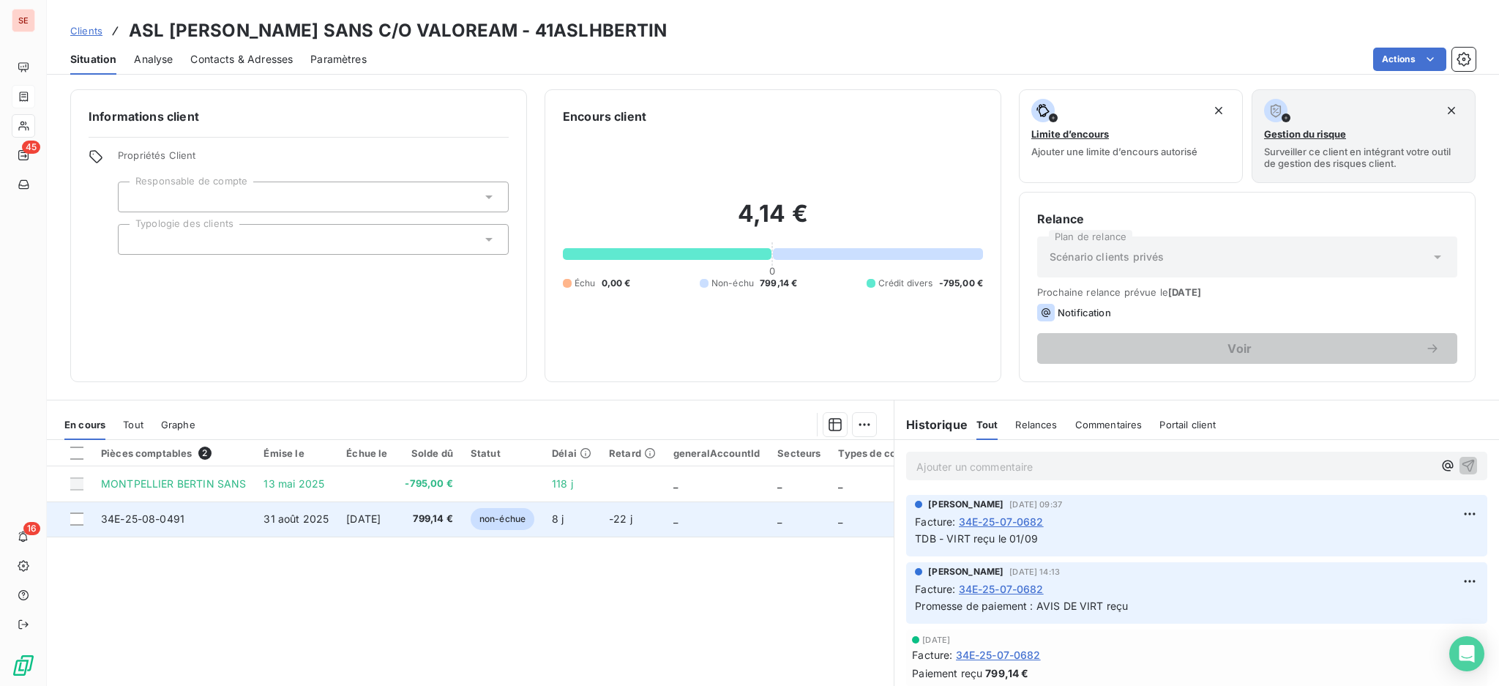
click at [201, 516] on td "34E-25-08-0491" at bounding box center [173, 518] width 163 height 35
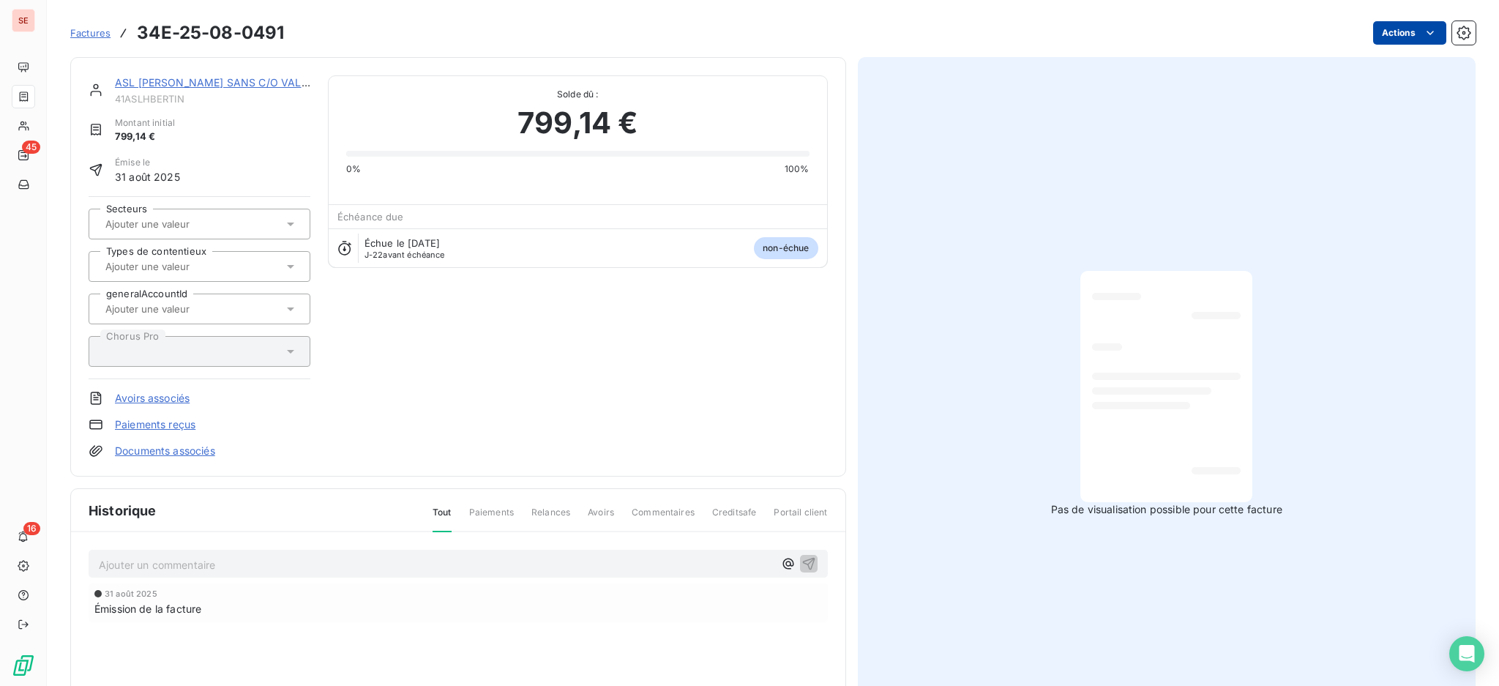
click at [1382, 33] on html "SE 45 16 Factures 34E-25-08-0491 Actions ASL [PERSON_NAME] SANS C/O VALOREAM 41…" at bounding box center [749, 343] width 1499 height 686
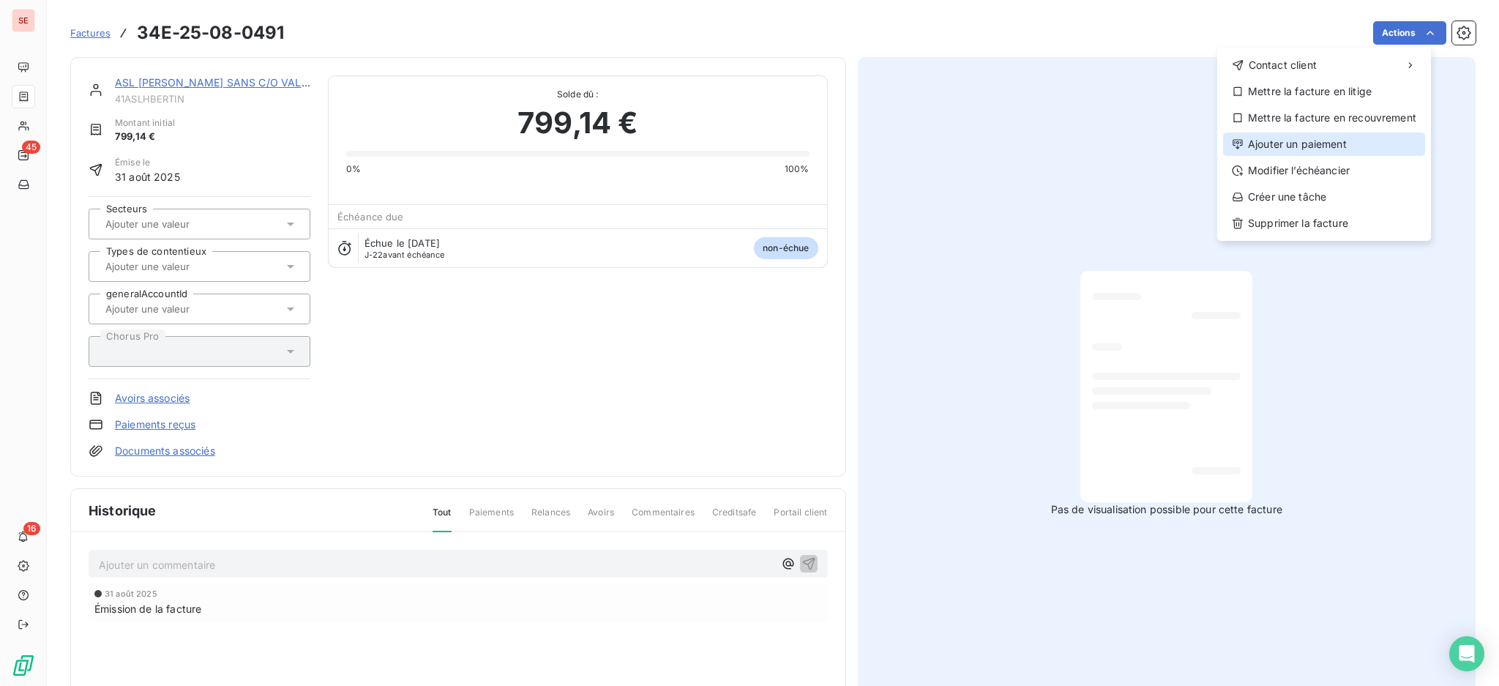
click at [1345, 144] on div "Ajouter un paiement" at bounding box center [1324, 144] width 202 height 23
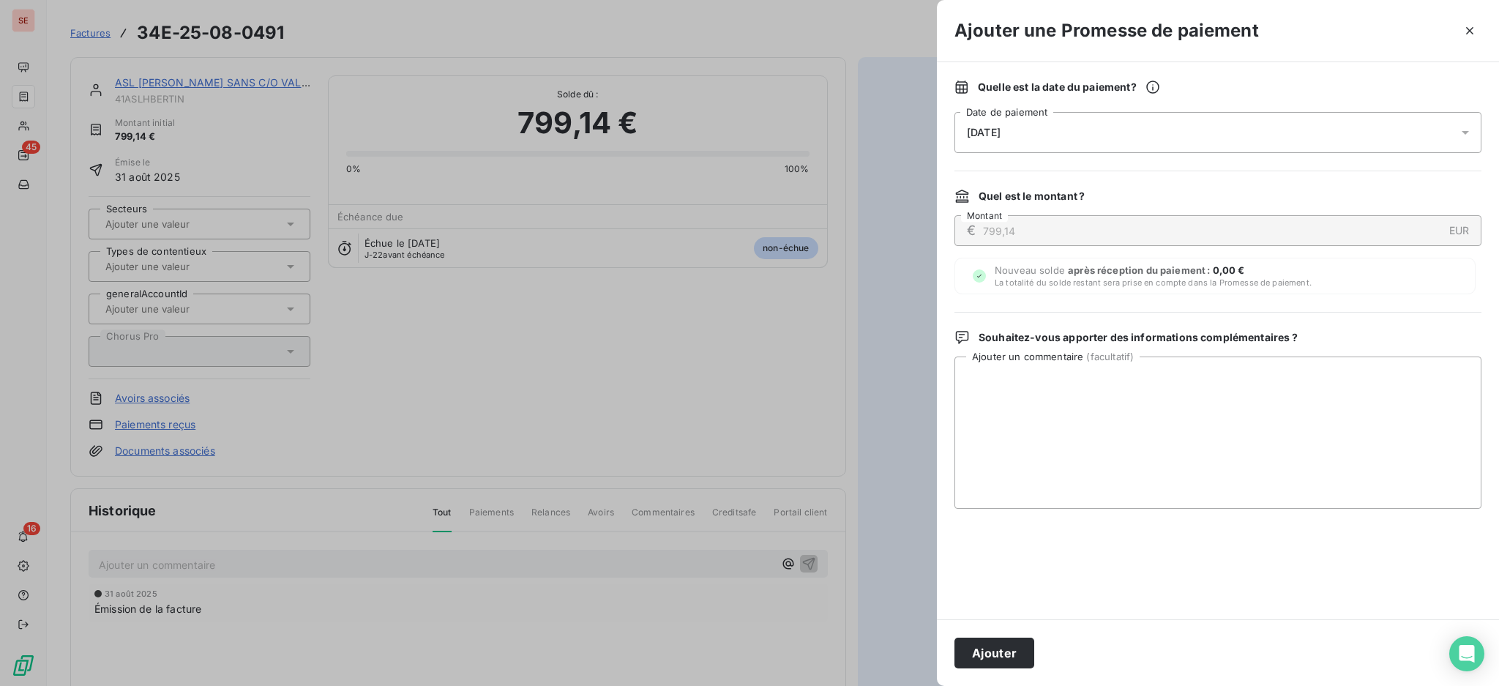
click at [1468, 127] on icon at bounding box center [1465, 132] width 15 height 15
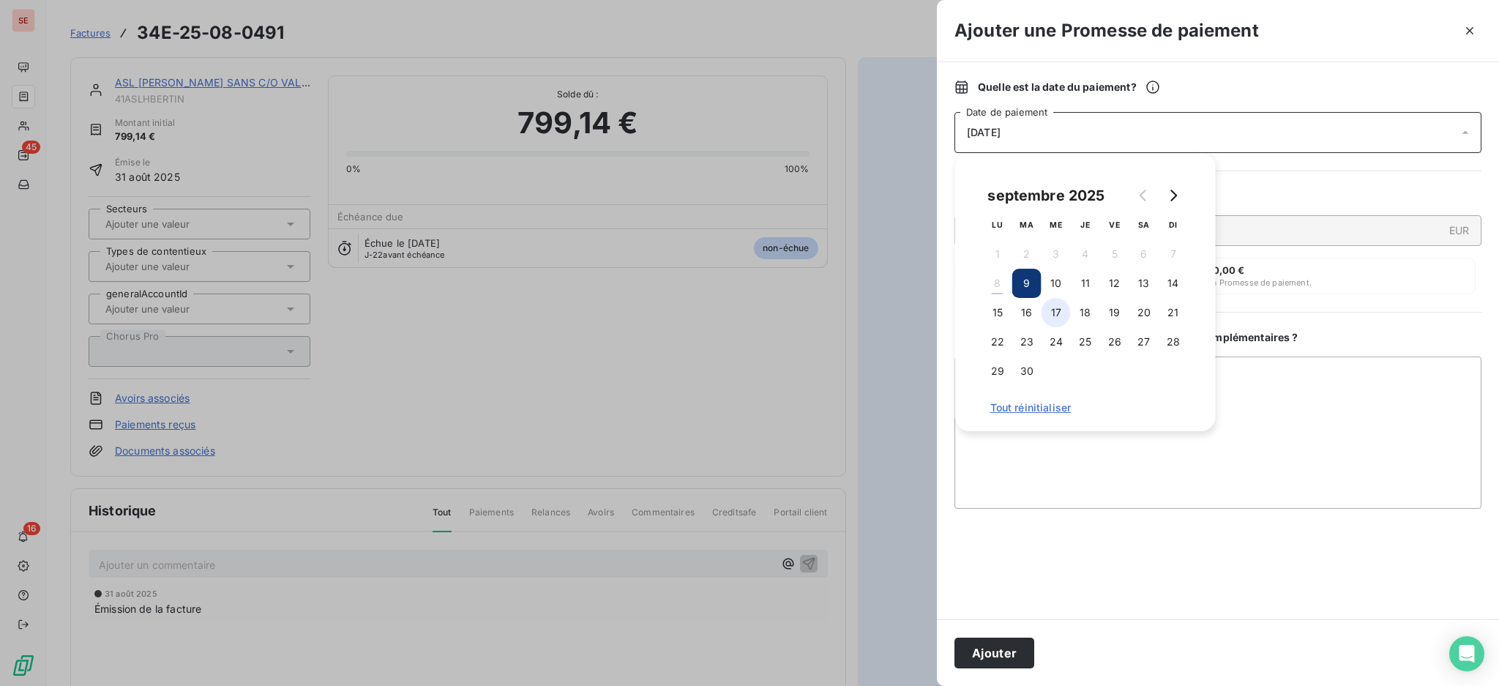
drag, startPoint x: 1033, startPoint y: 313, endPoint x: 1060, endPoint y: 324, distance: 29.2
click at [1033, 311] on button "16" at bounding box center [1026, 312] width 29 height 29
click at [1266, 390] on textarea "Ajouter un commentaire ( facultatif )" at bounding box center [1218, 433] width 527 height 152
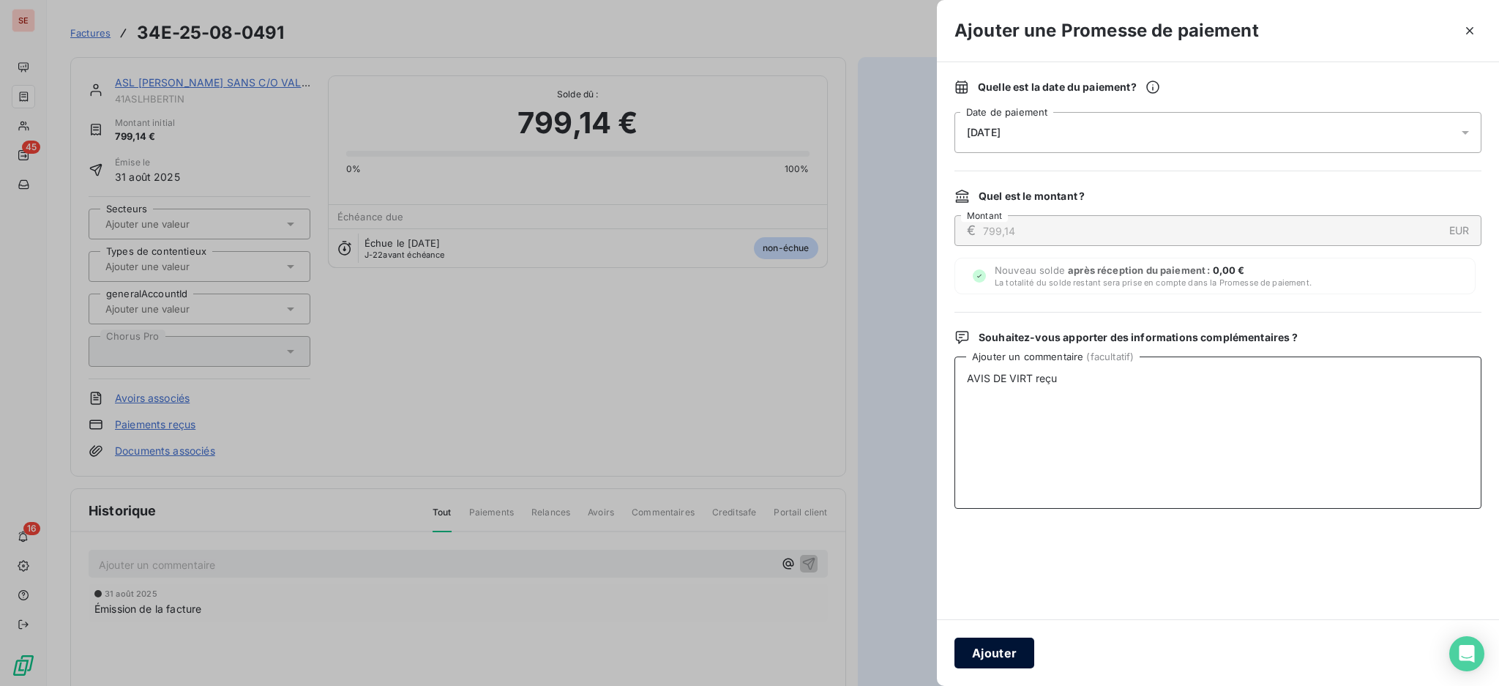
type textarea "AVIS DE VIRT reçu"
click at [993, 644] on button "Ajouter" at bounding box center [995, 653] width 80 height 31
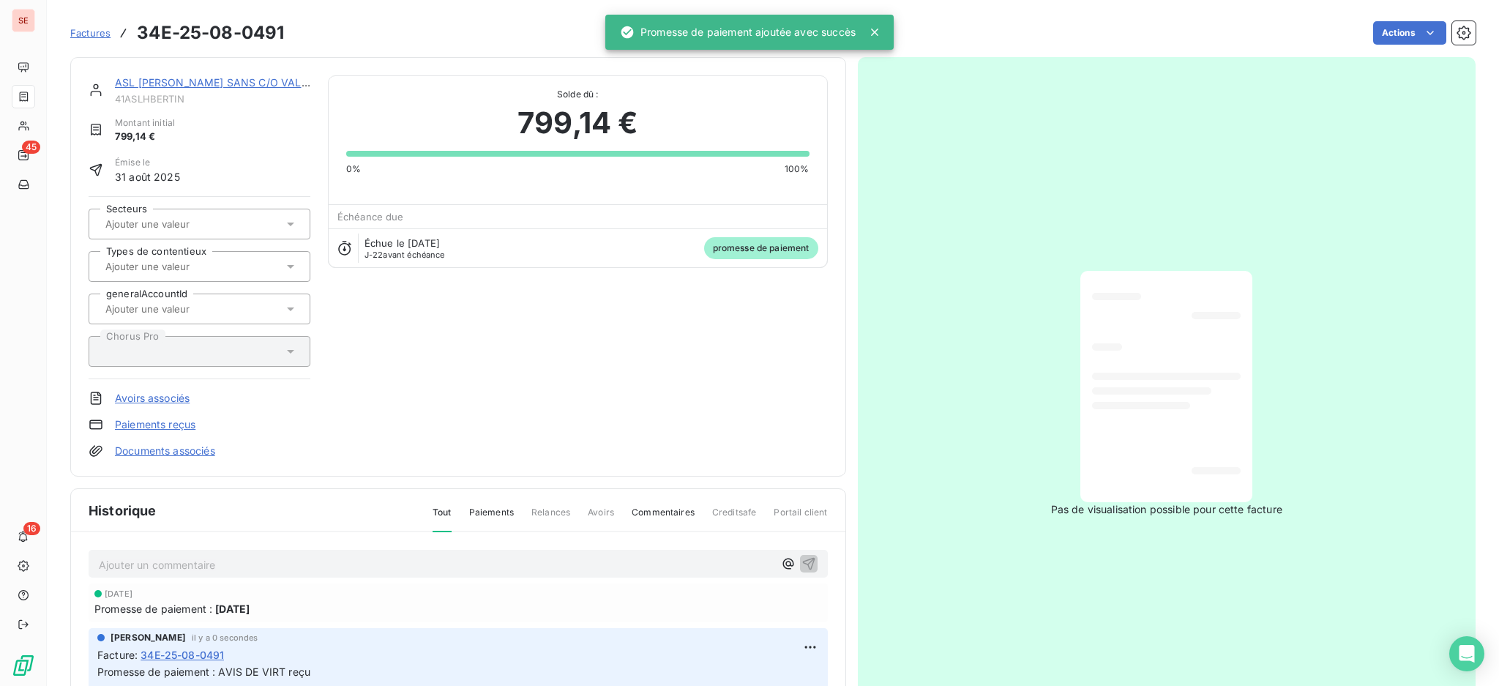
click at [195, 448] on link "Documents associés" at bounding box center [165, 451] width 100 height 15
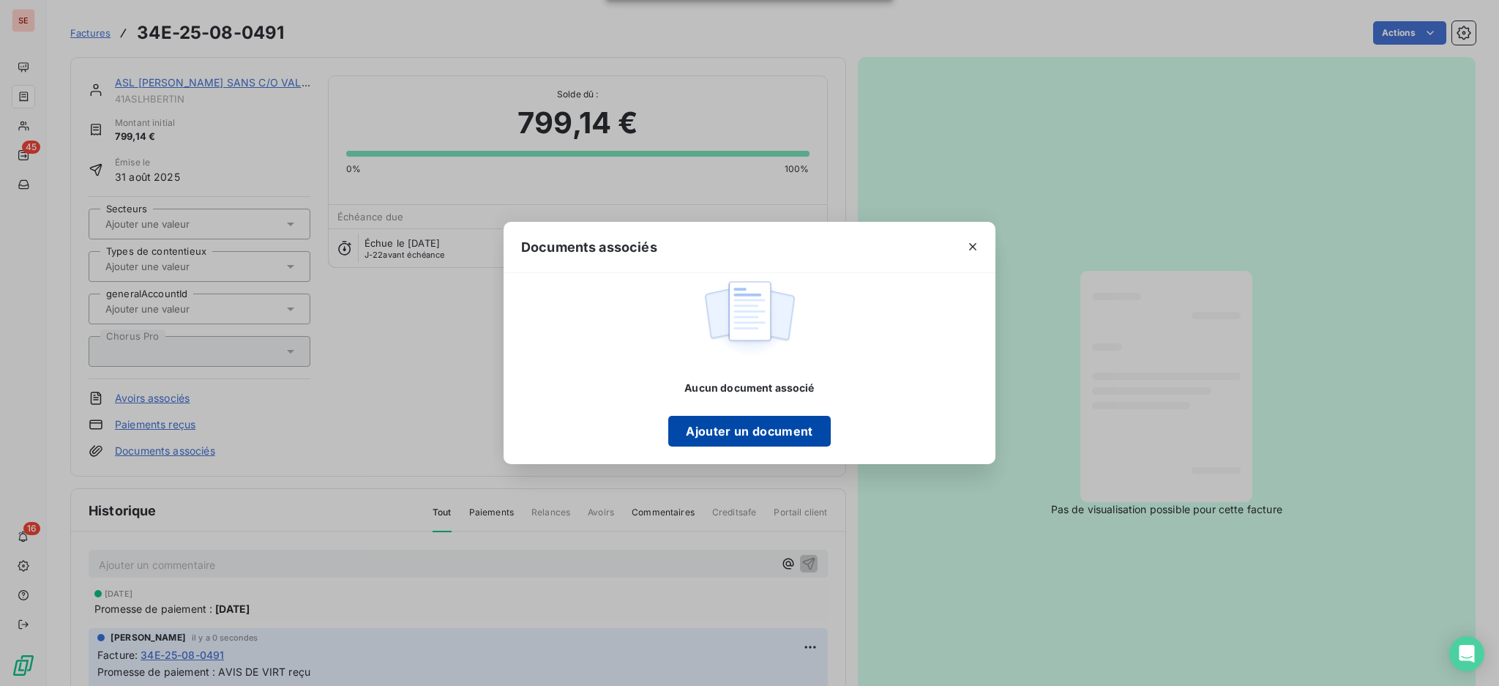
click at [772, 428] on button "Ajouter un document" at bounding box center [749, 431] width 162 height 31
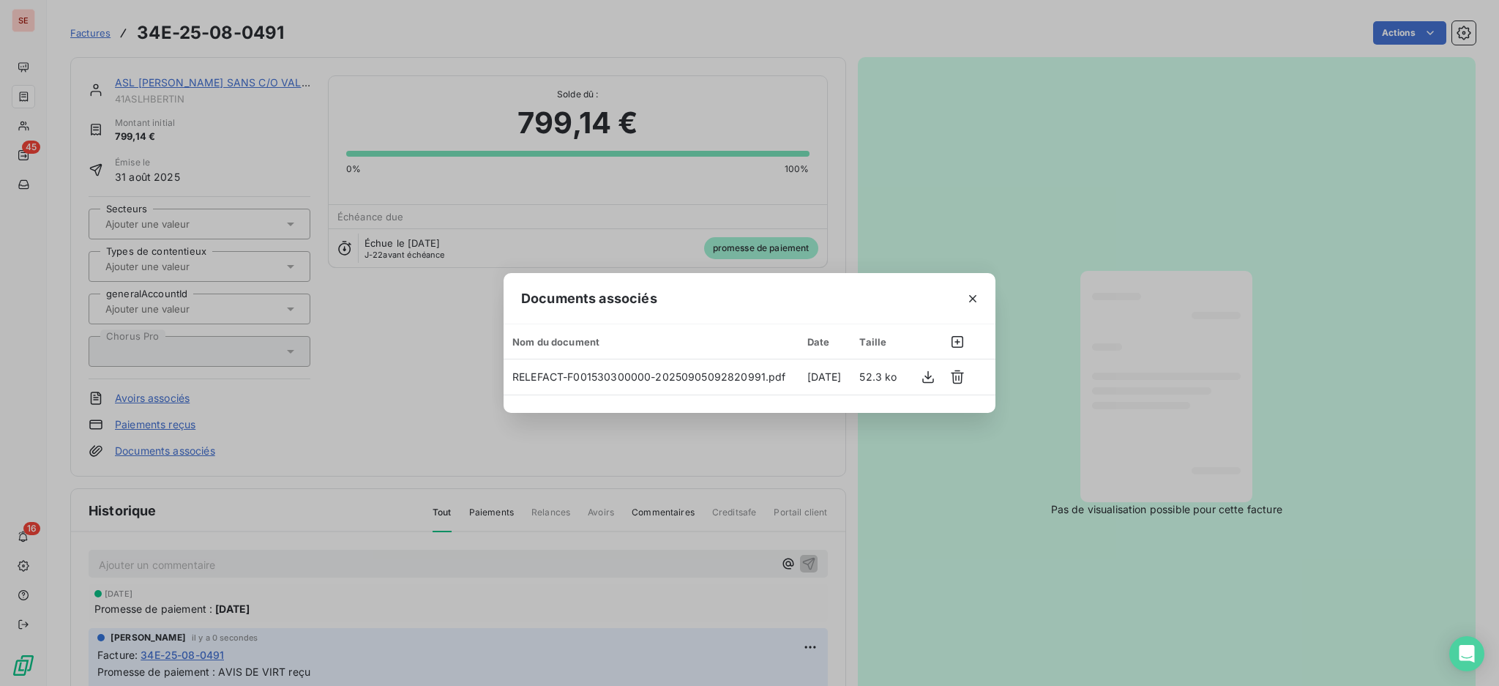
click at [972, 298] on icon "button" at bounding box center [972, 298] width 7 height 7
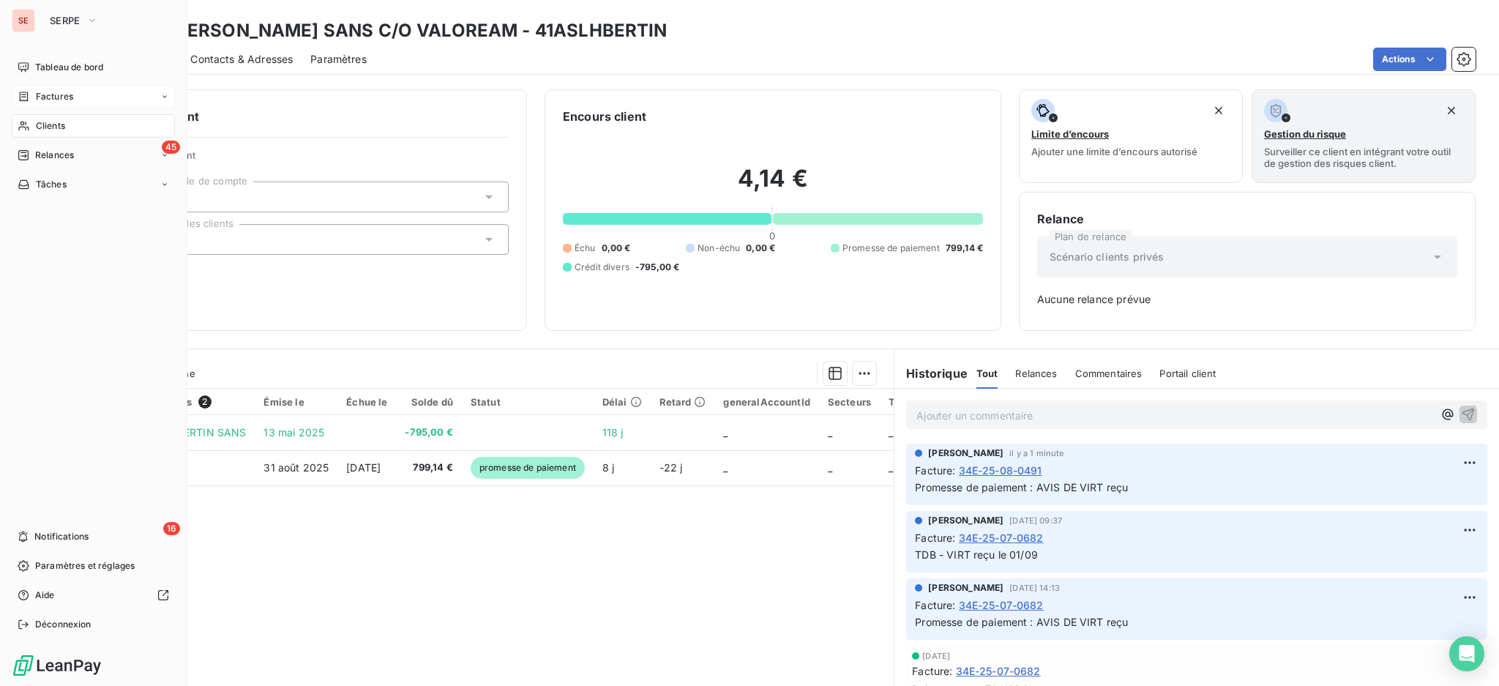
click at [39, 92] on span "Factures" at bounding box center [54, 96] width 37 height 13
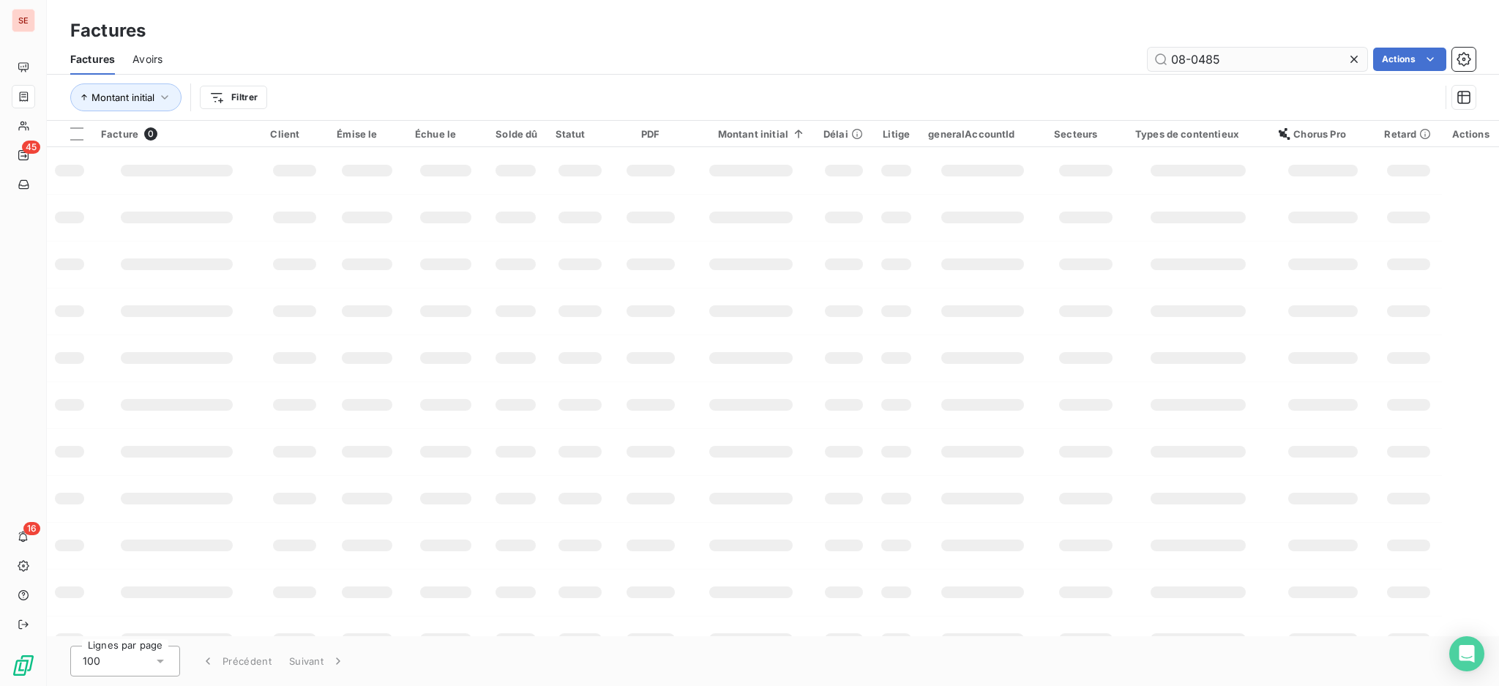
type input "08-0485"
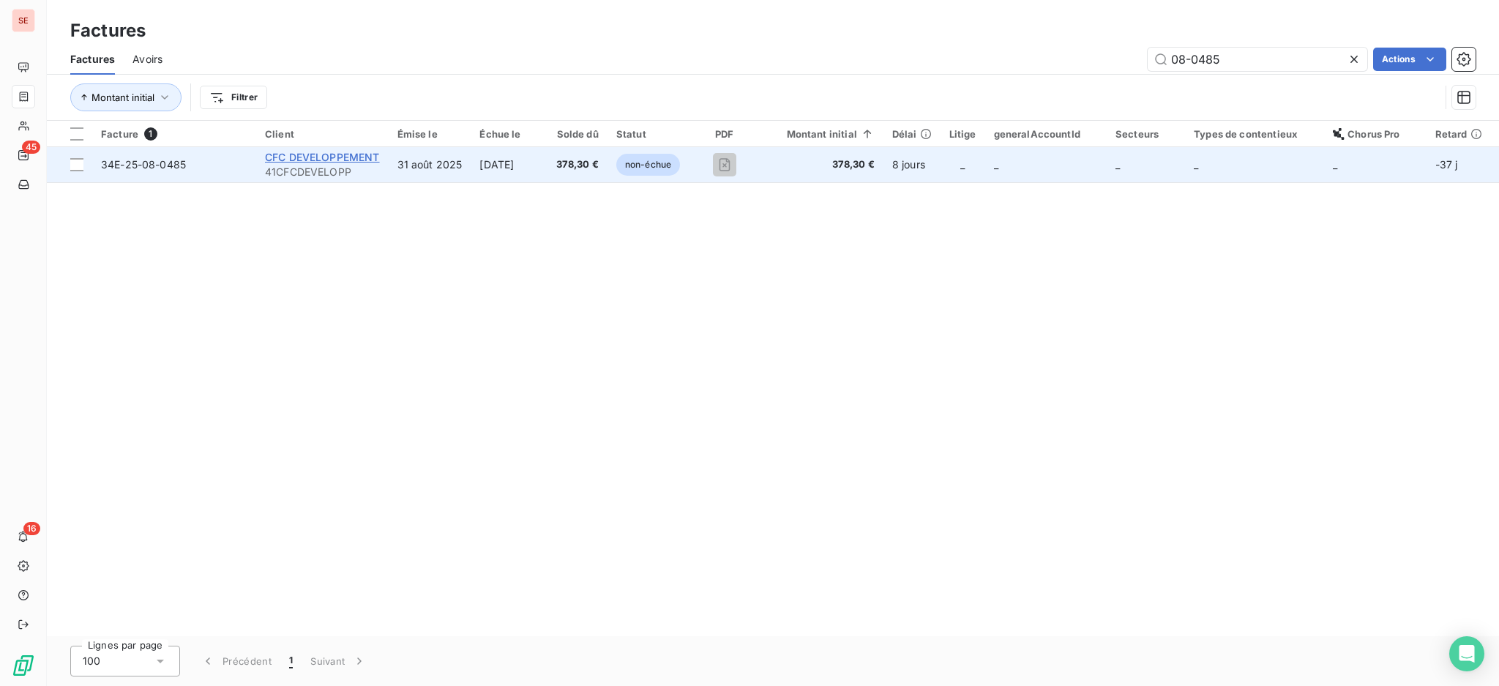
click at [331, 152] on span "CFC DEVELOPPEMENT" at bounding box center [322, 157] width 115 height 12
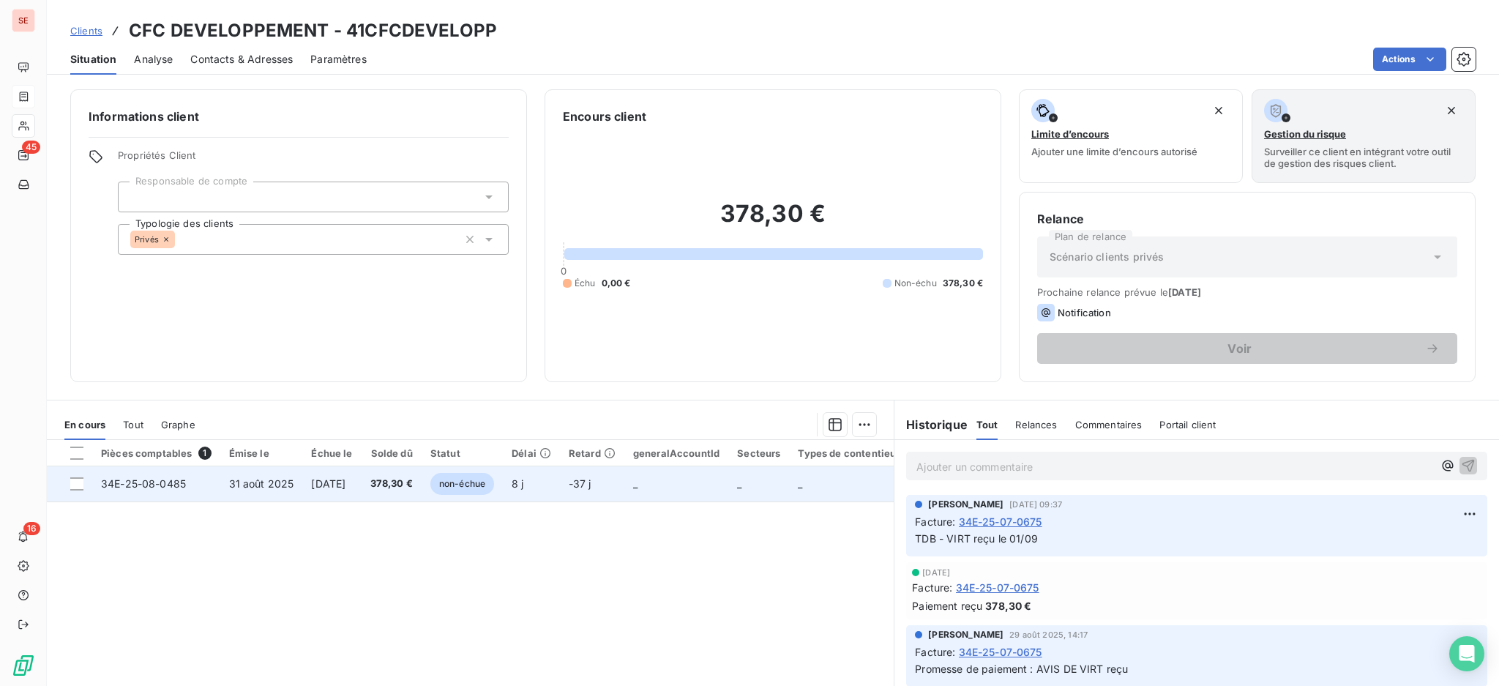
click at [307, 483] on td "[DATE]" at bounding box center [331, 483] width 59 height 35
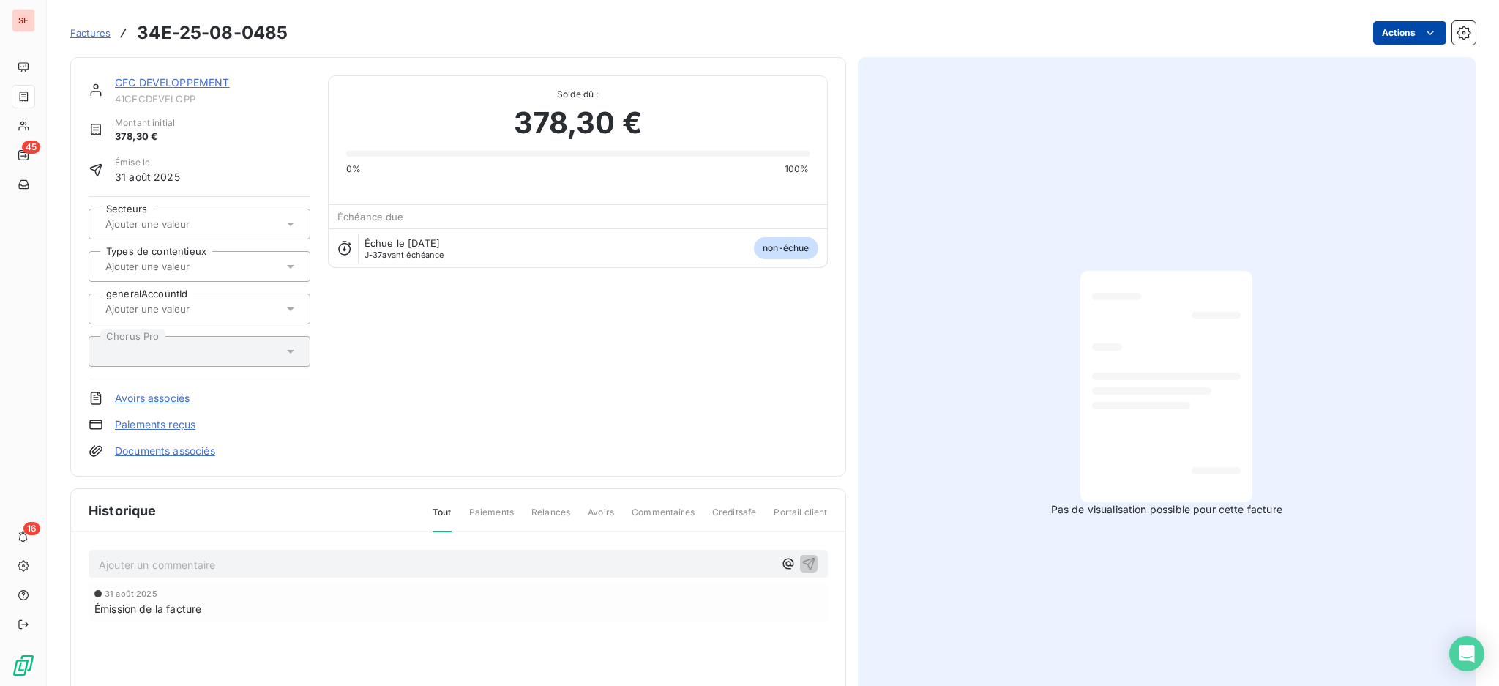
click at [1403, 29] on html "SE 45 16 Factures 34E-25-08-0485 Actions CFC DEVELOPPEMENT 41CFCDEVELOPP Montan…" at bounding box center [749, 343] width 1499 height 686
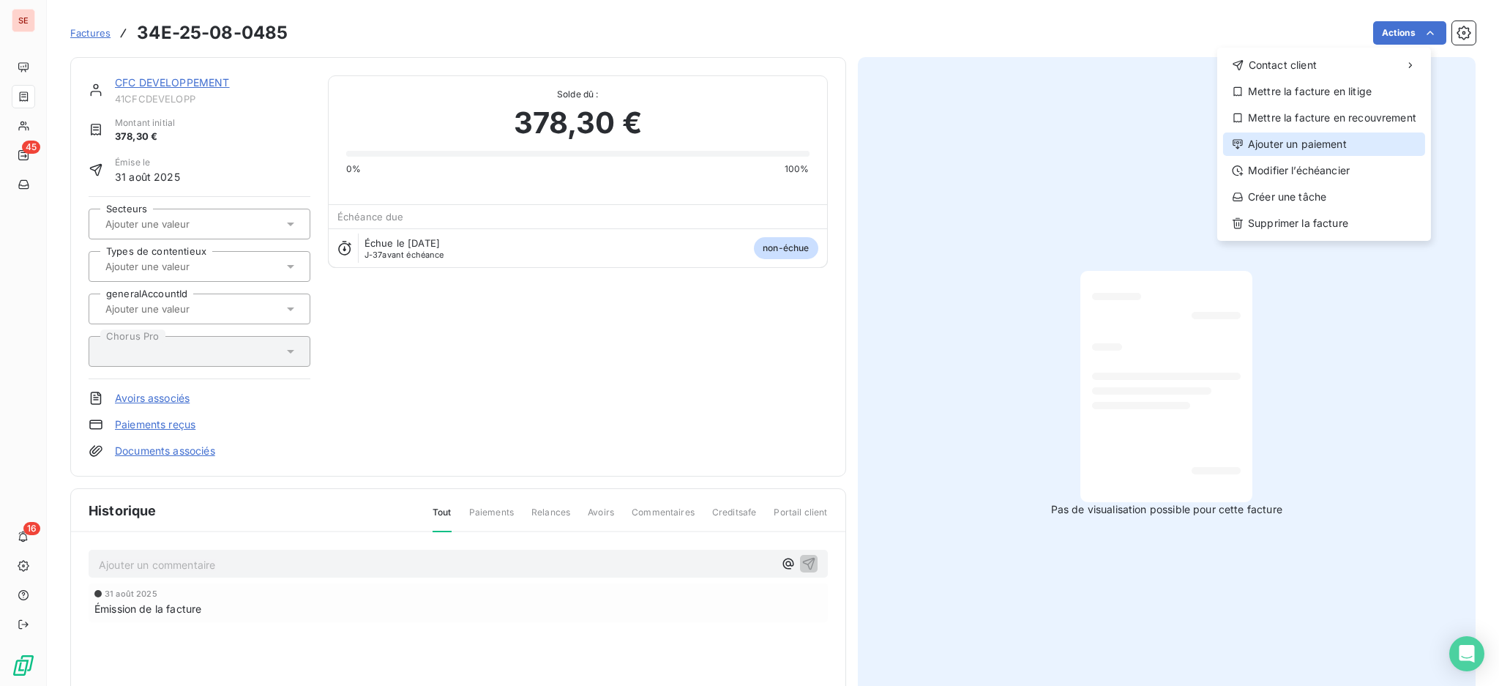
click at [1308, 141] on div "Ajouter un paiement" at bounding box center [1324, 144] width 202 height 23
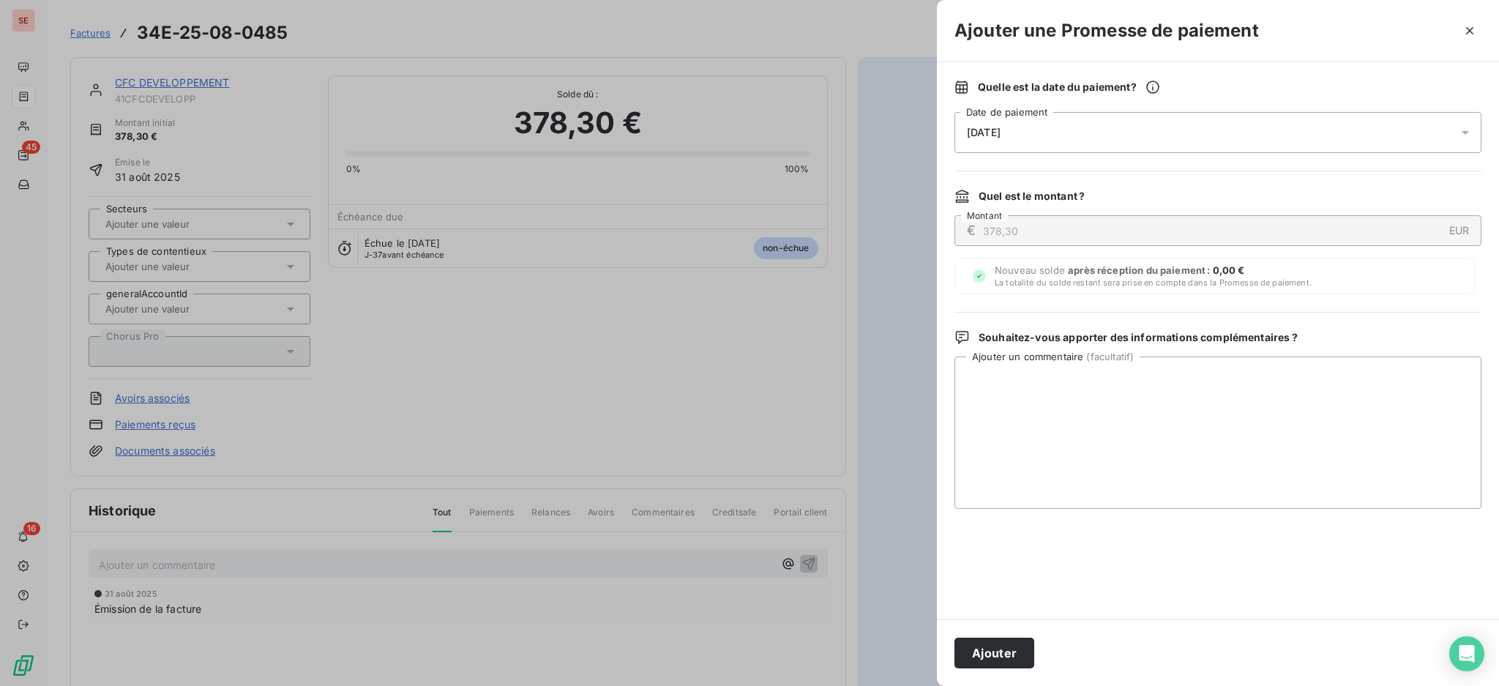
click at [1467, 133] on icon at bounding box center [1465, 133] width 7 height 4
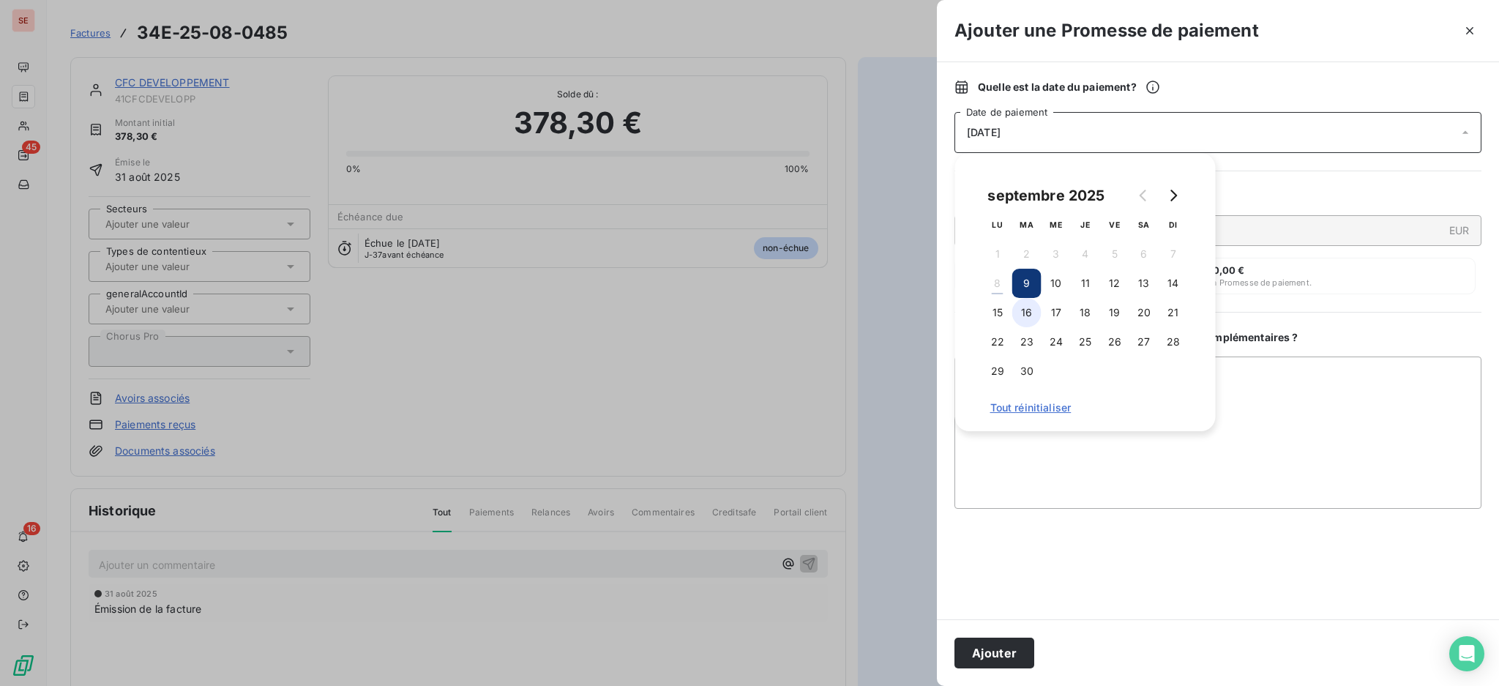
click at [1032, 310] on button "16" at bounding box center [1026, 312] width 29 height 29
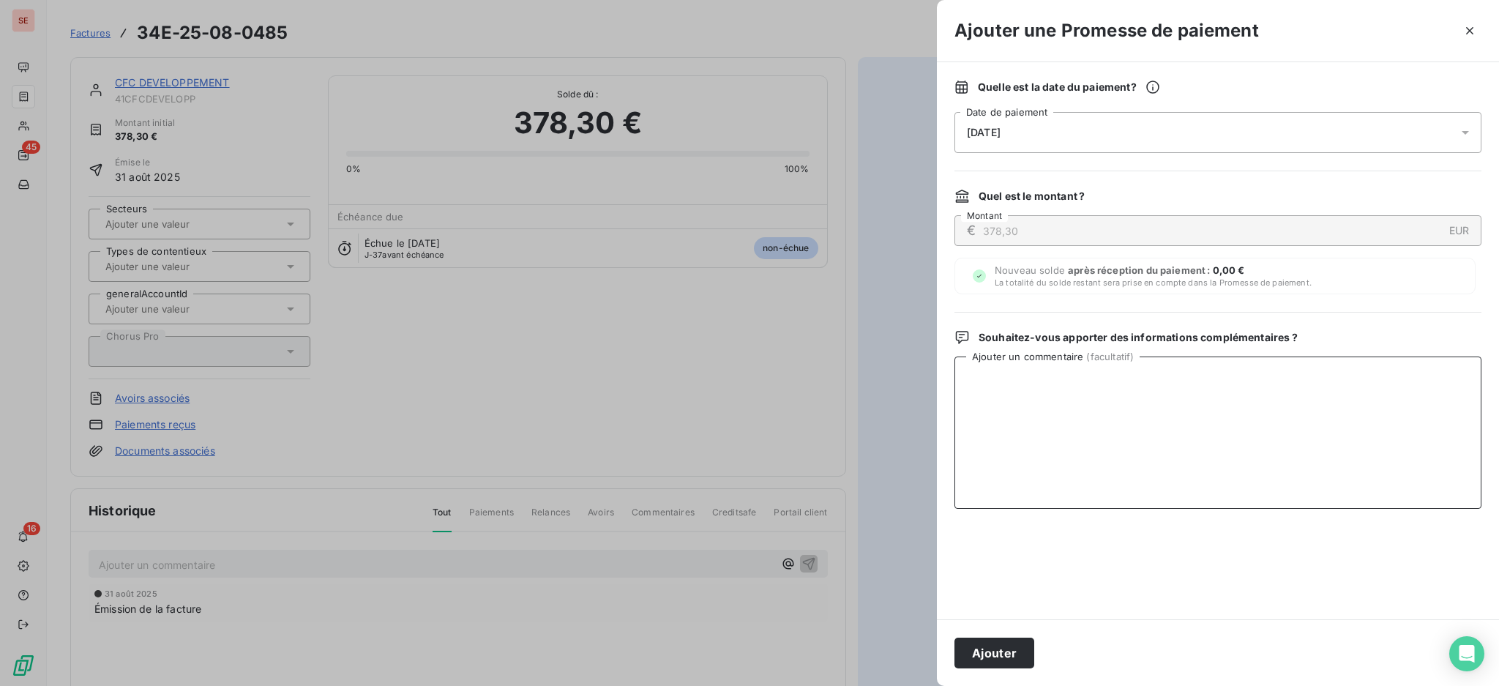
click at [1352, 419] on textarea "Ajouter un commentaire ( facultatif )" at bounding box center [1218, 433] width 527 height 152
type textarea "AVIS DE VIRT reçu"
click at [1012, 649] on button "Ajouter" at bounding box center [995, 653] width 80 height 31
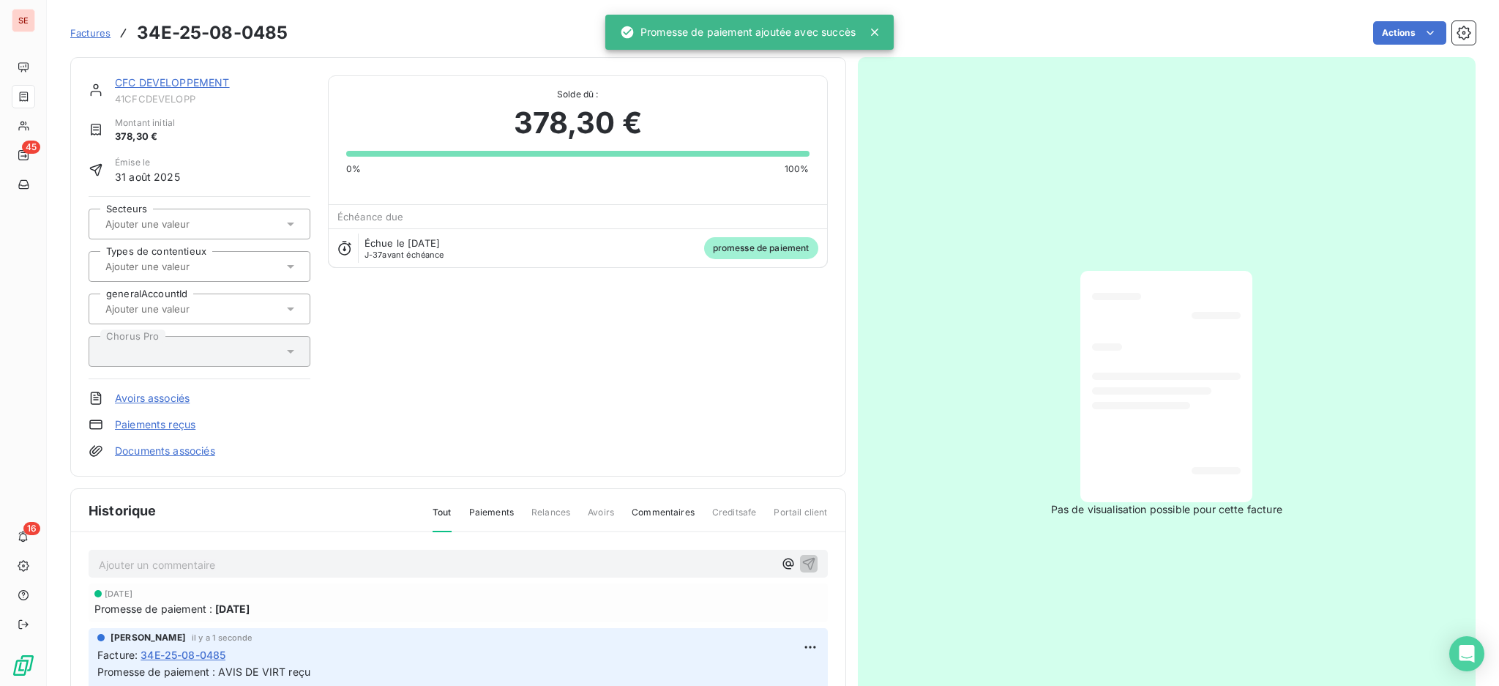
click at [184, 454] on link "Documents associés" at bounding box center [165, 451] width 100 height 15
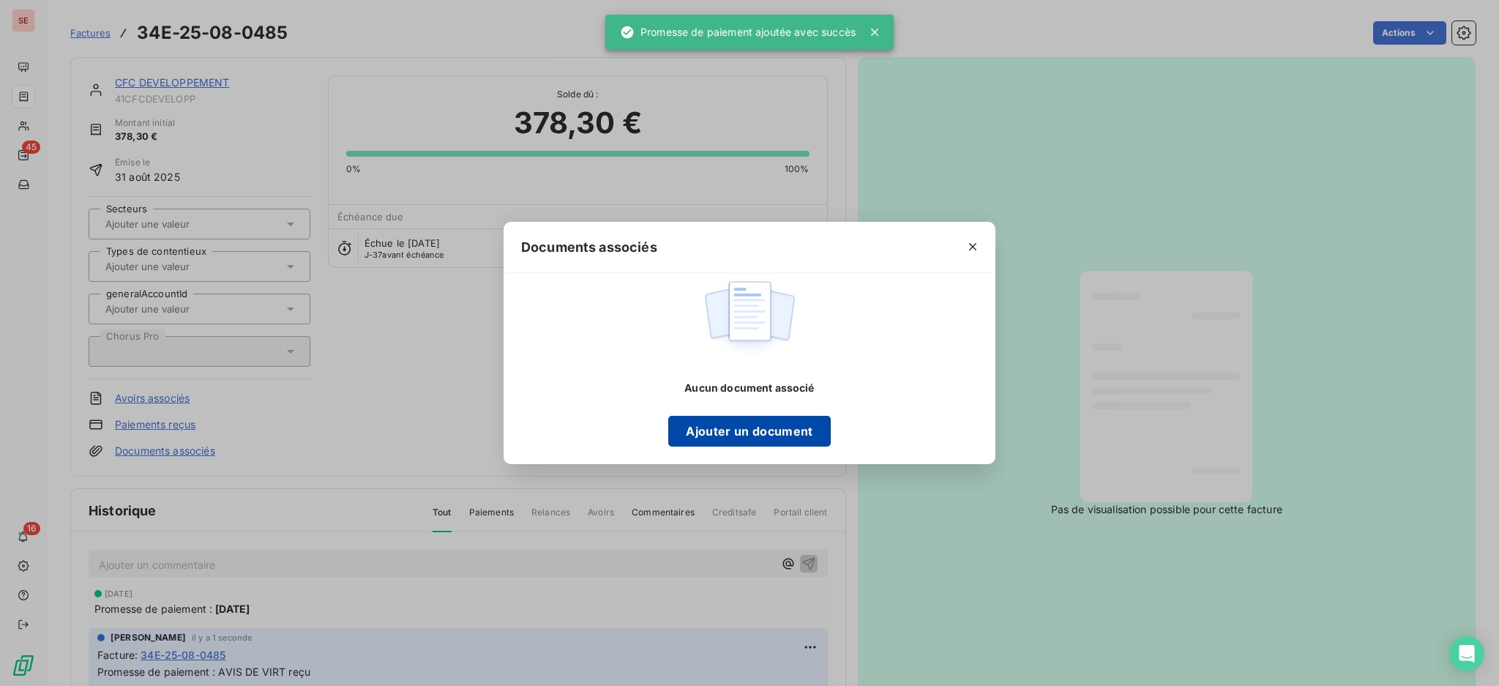
click at [769, 427] on button "Ajouter un document" at bounding box center [749, 431] width 162 height 31
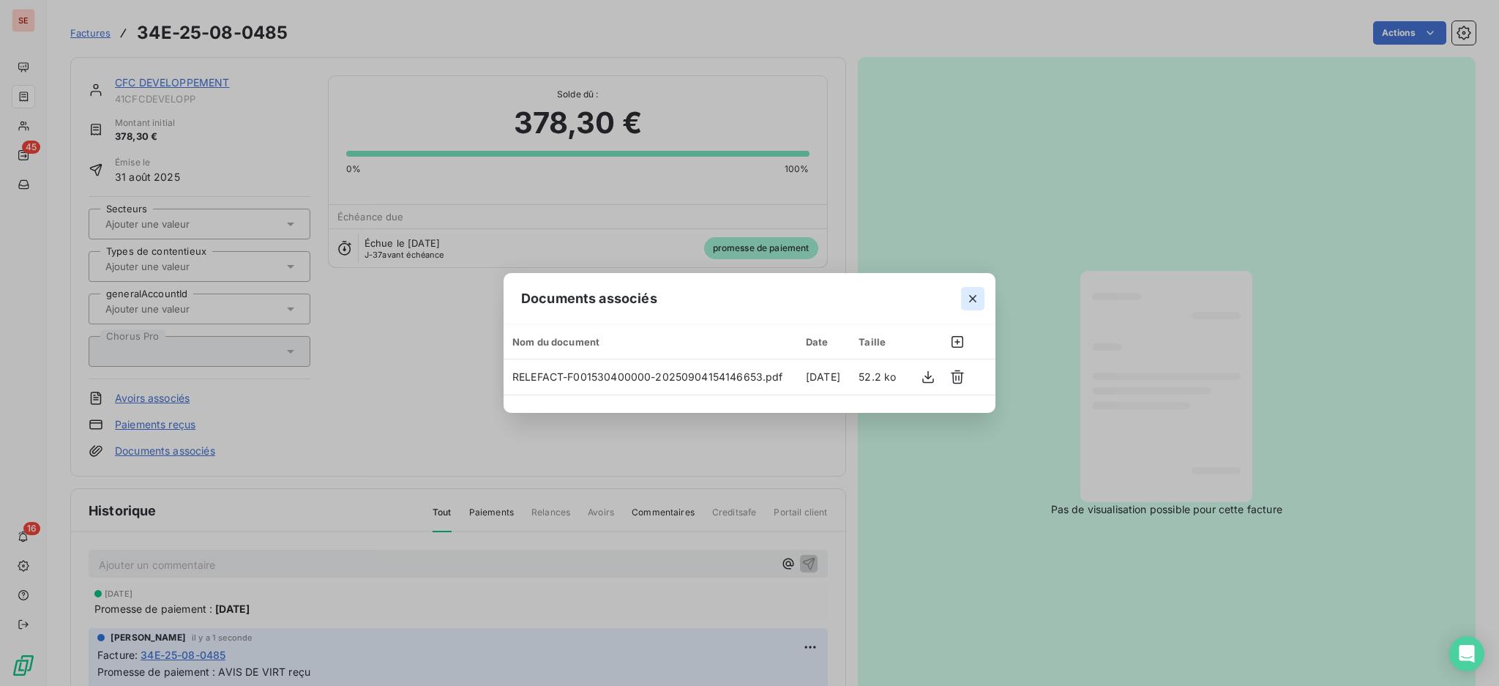
click at [968, 297] on icon "button" at bounding box center [973, 298] width 15 height 15
